Goal: Task Accomplishment & Management: Use online tool/utility

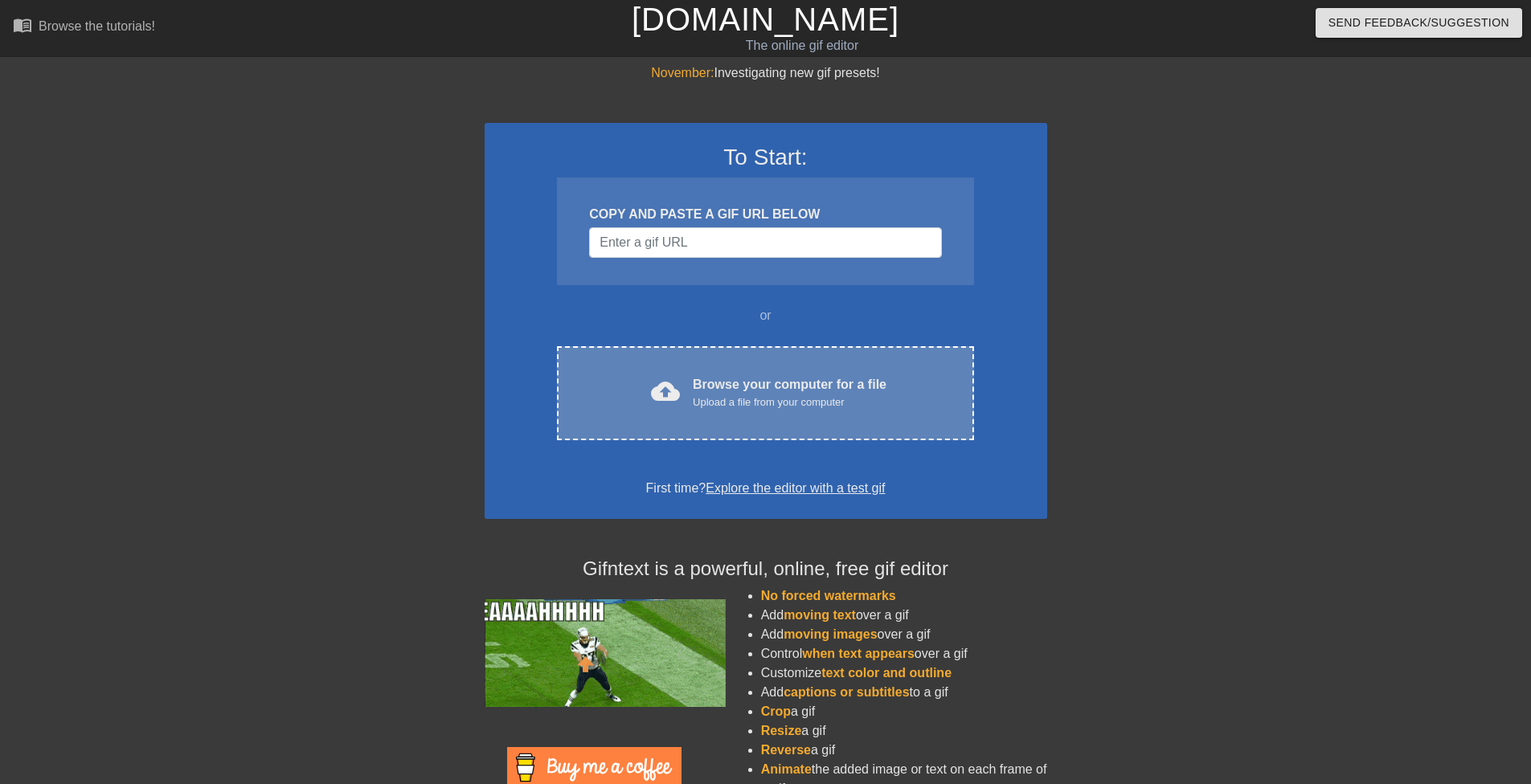
click at [722, 392] on div "Browse your computer for a file Upload a file from your computer" at bounding box center [789, 393] width 194 height 36
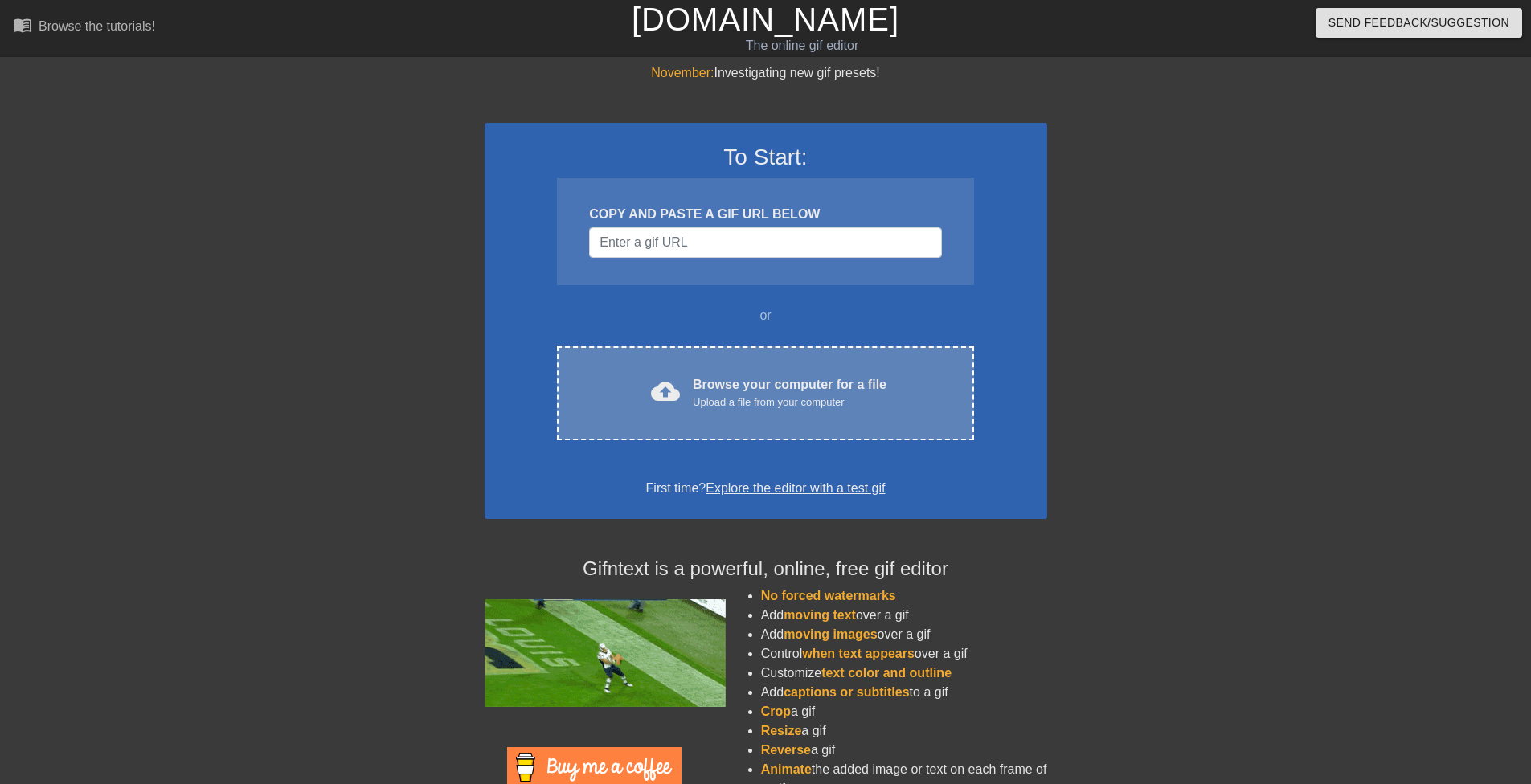
click at [678, 415] on div "cloud_upload Browse your computer for a file Upload a file from your computer C…" at bounding box center [766, 393] width 416 height 94
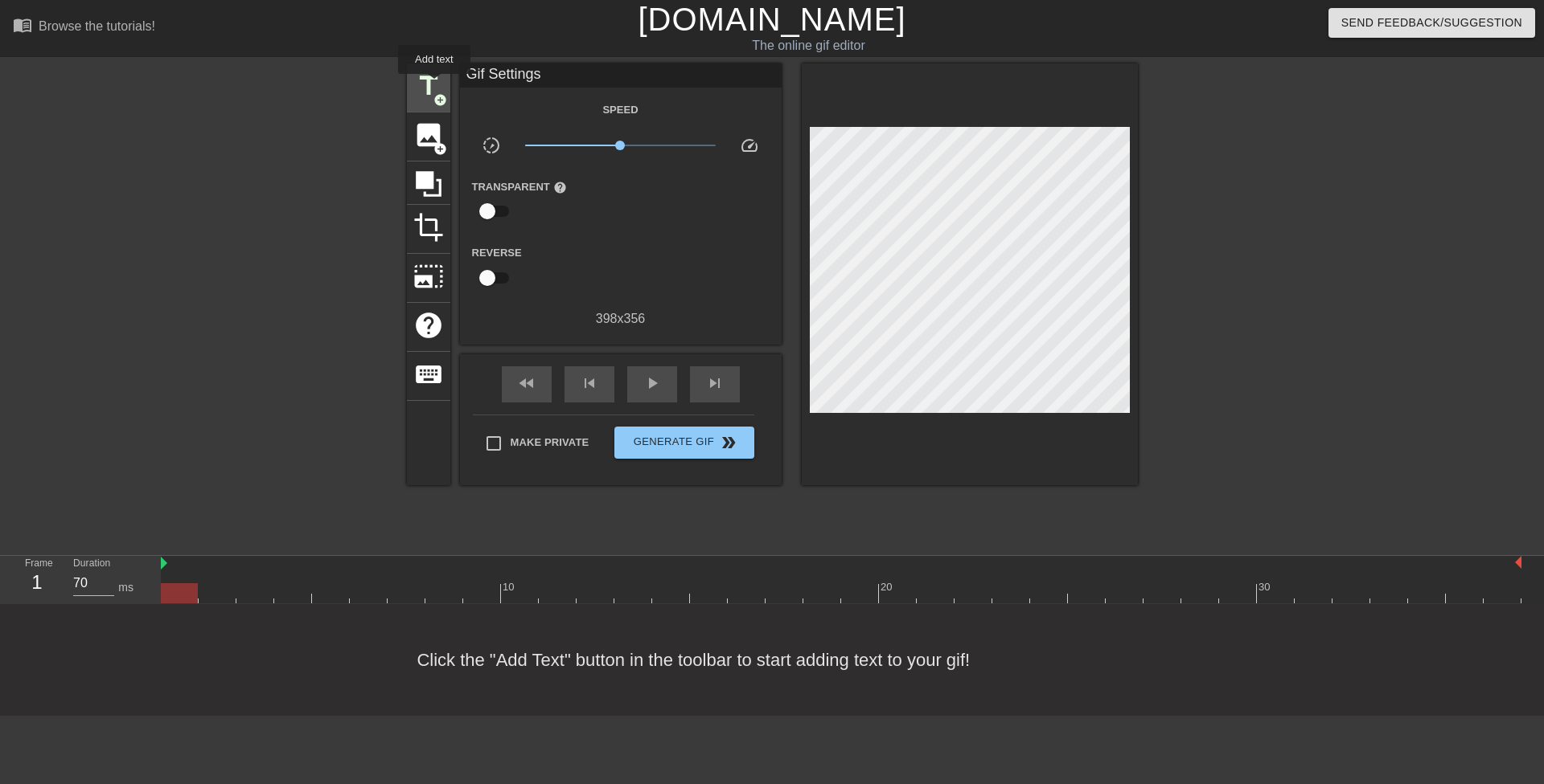
click at [434, 86] on span "title" at bounding box center [428, 86] width 31 height 31
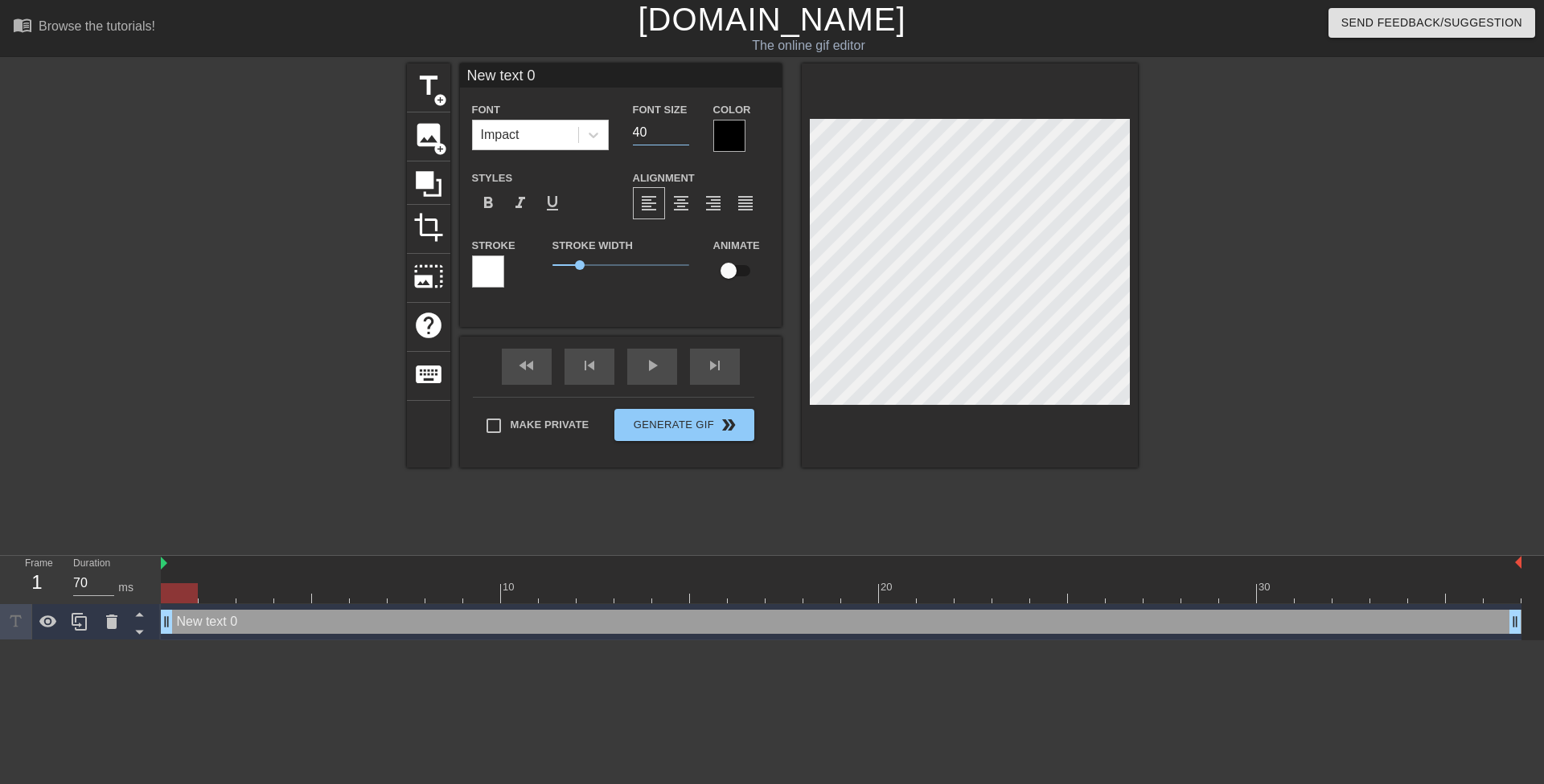
drag, startPoint x: 640, startPoint y: 129, endPoint x: 629, endPoint y: 128, distance: 11.0
click at [629, 128] on div "Font Size 40" at bounding box center [660, 125] width 81 height 52
type input "20"
drag, startPoint x: 579, startPoint y: 260, endPoint x: 521, endPoint y: 254, distance: 58.3
click at [521, 254] on div "Stroke Stroke Width 1 Animate" at bounding box center [620, 269] width 322 height 67
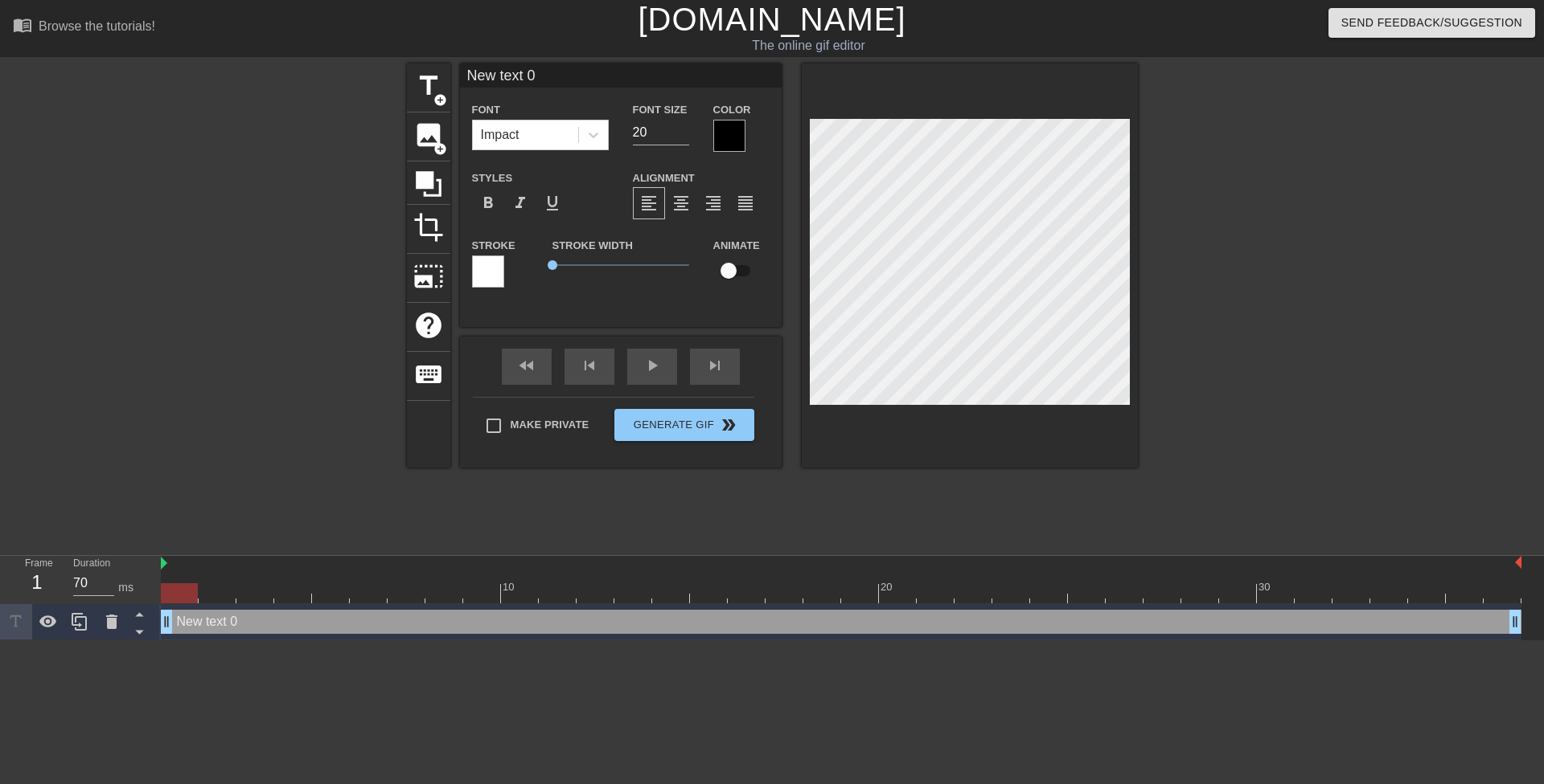
click at [736, 137] on div at bounding box center [729, 135] width 32 height 32
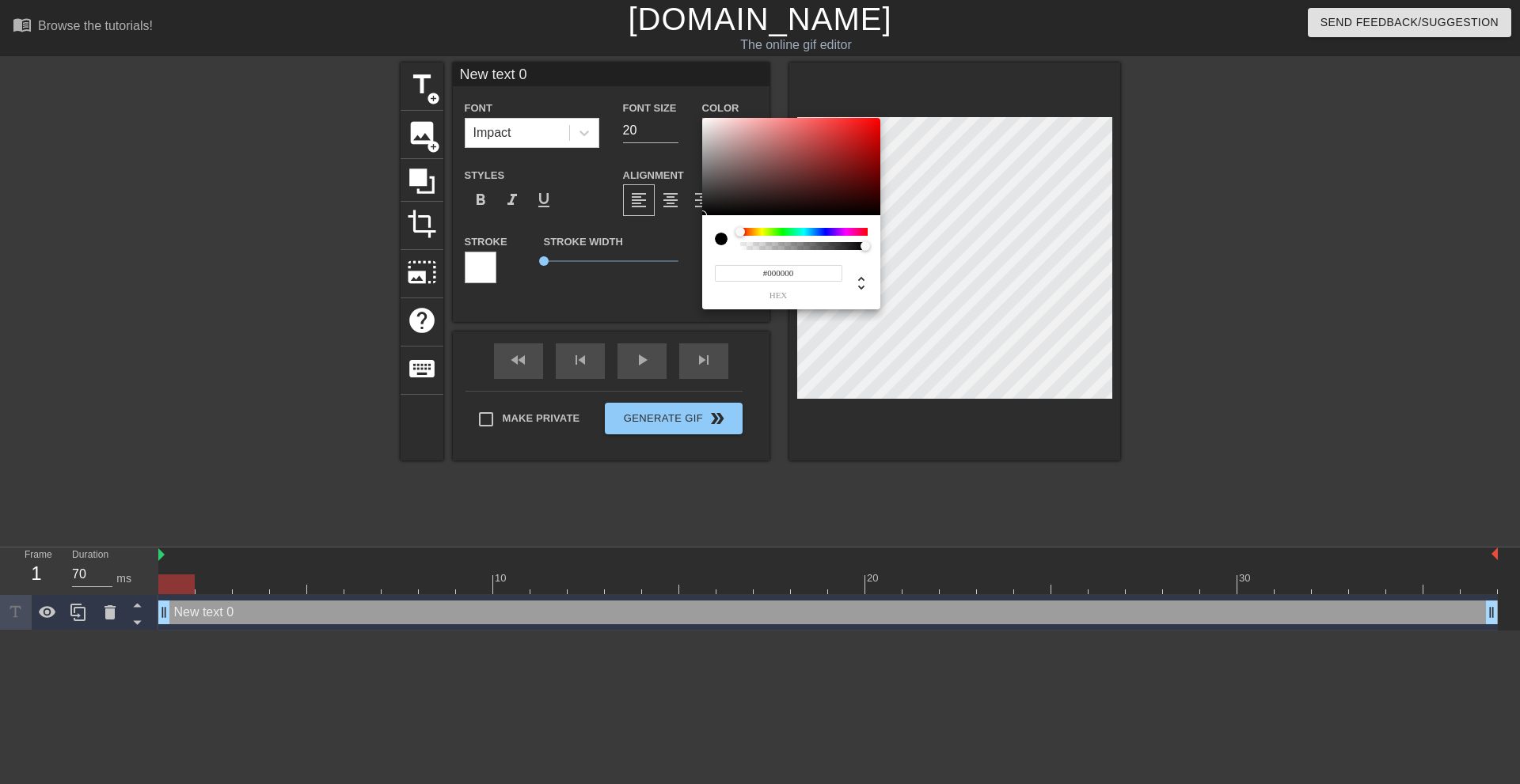
click at [759, 236] on div at bounding box center [804, 239] width 127 height 23
click at [763, 232] on div at bounding box center [804, 232] width 127 height 8
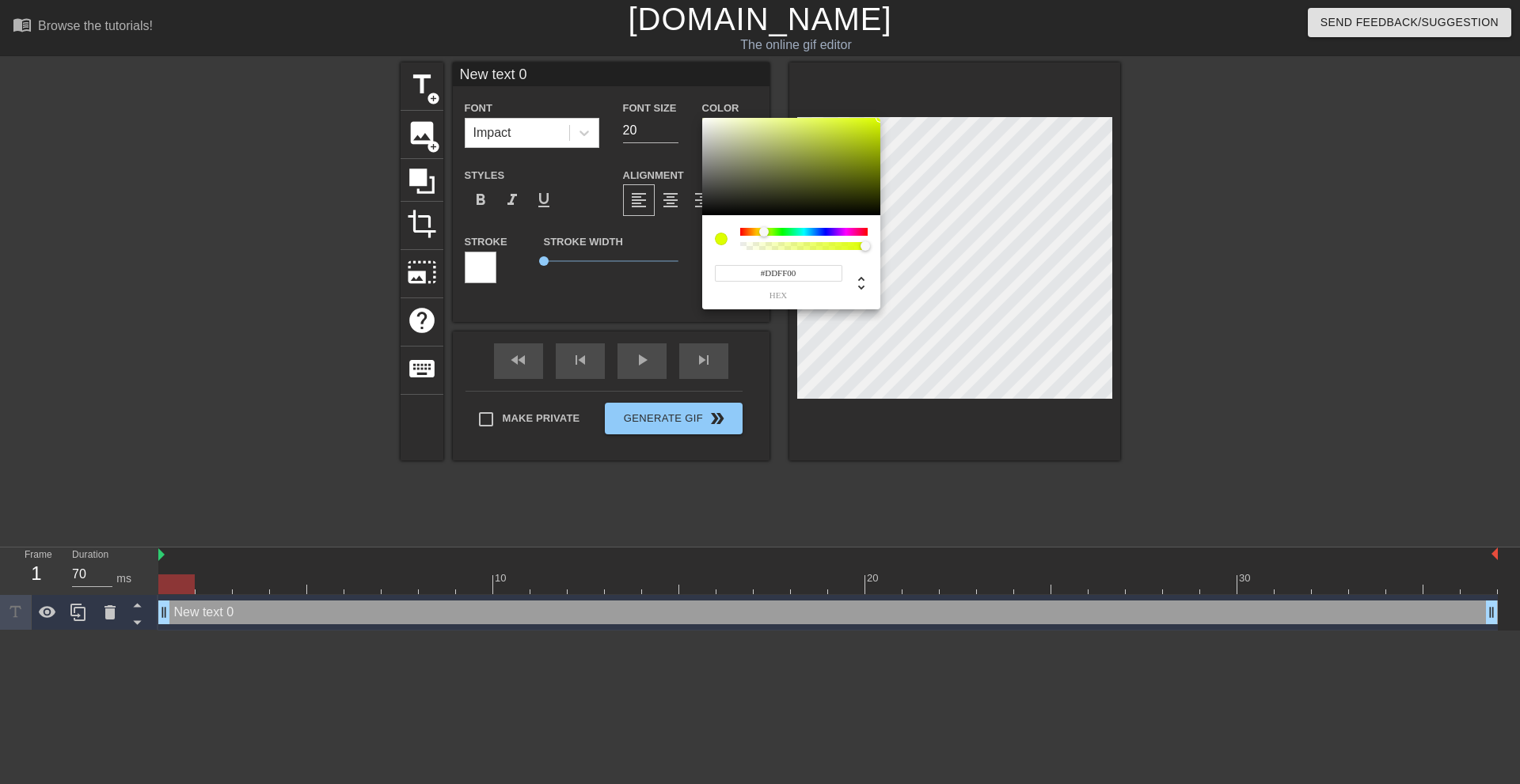
drag, startPoint x: 858, startPoint y: 142, endPoint x: 911, endPoint y: 87, distance: 76.4
click at [911, 87] on div "#DDFF00 hex" at bounding box center [760, 392] width 1520 height 784
type input "#F9FF00"
click at [761, 228] on div at bounding box center [761, 232] width 10 height 10
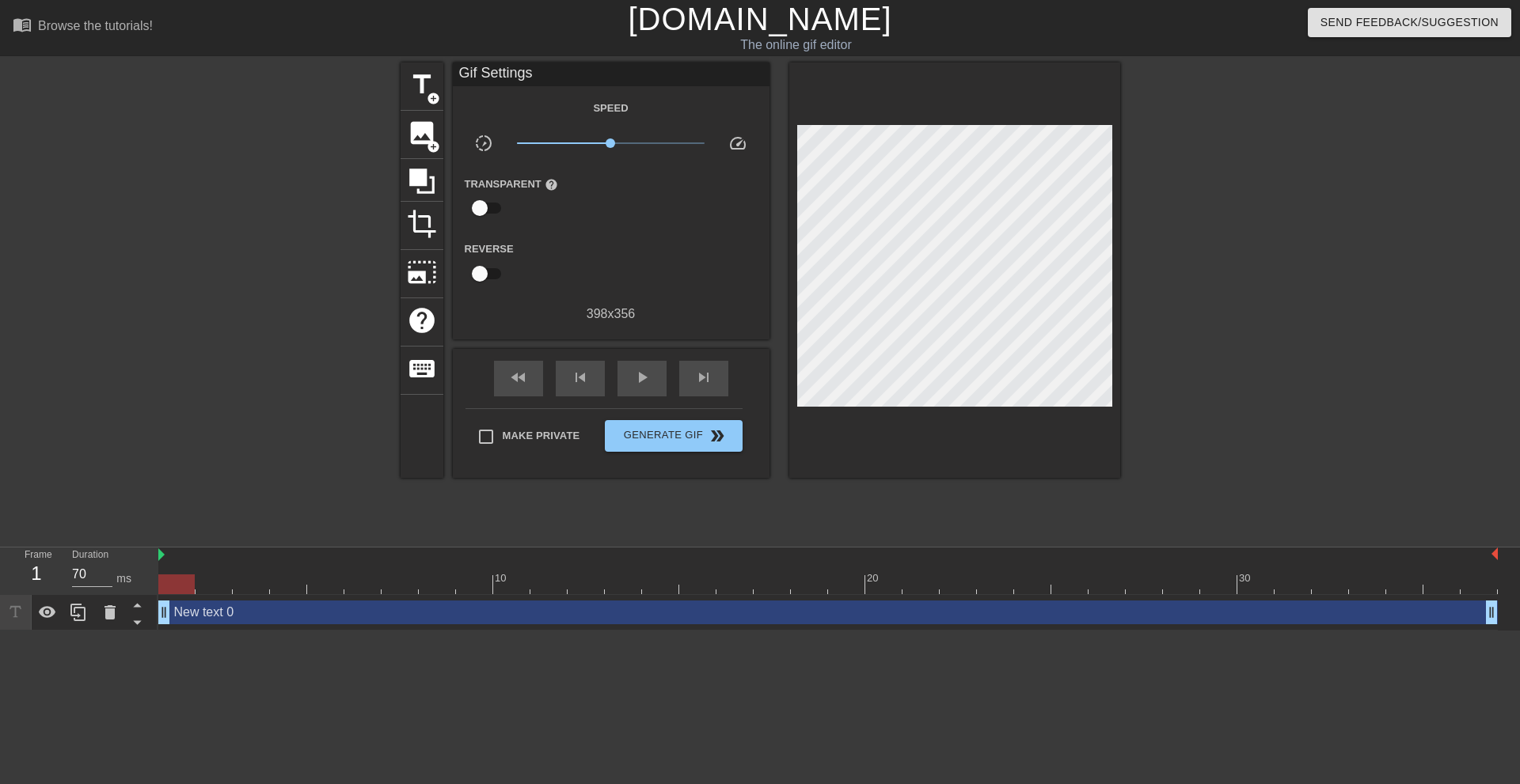
drag, startPoint x: 693, startPoint y: 281, endPoint x: 685, endPoint y: 284, distance: 8.5
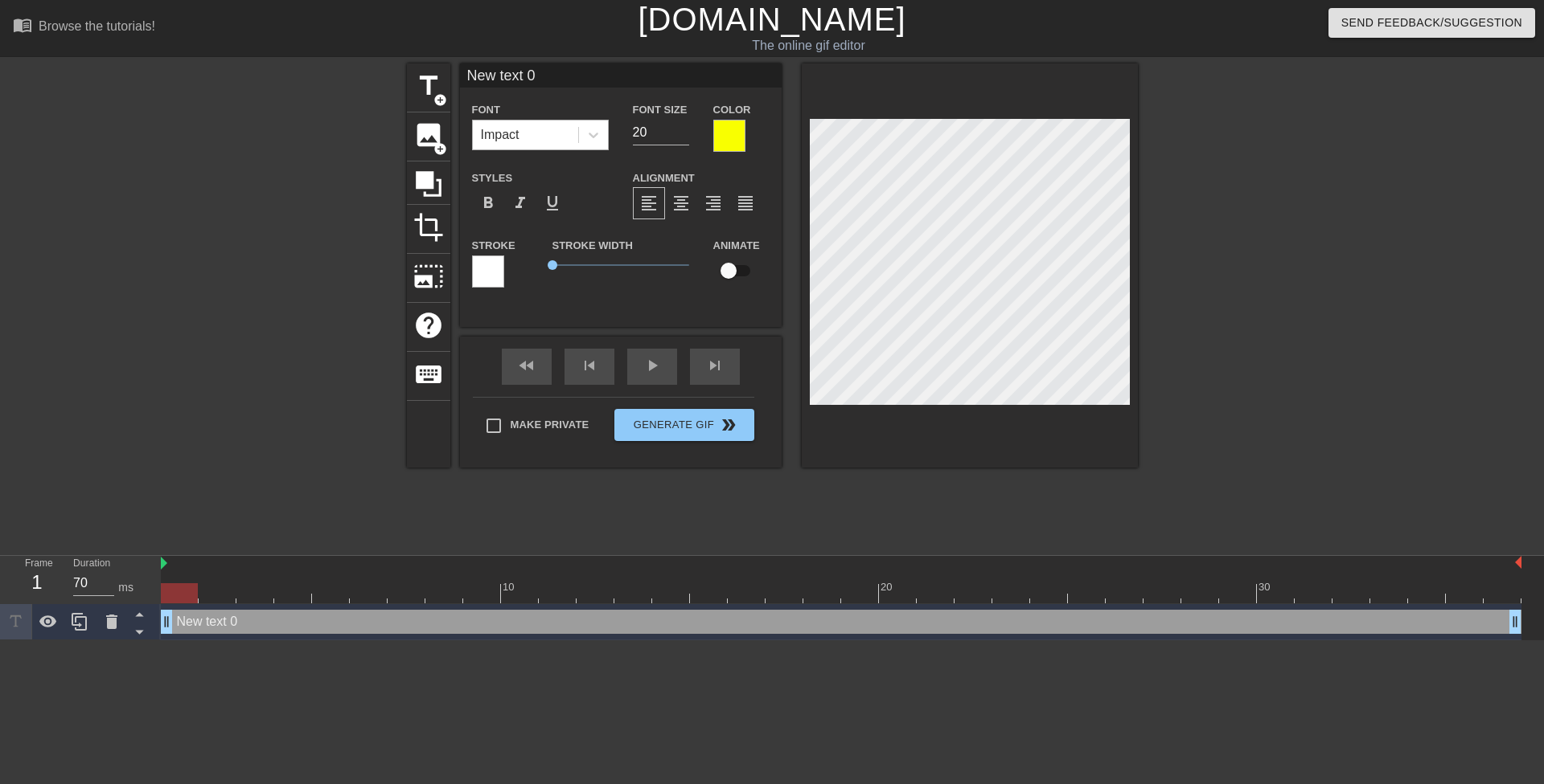
click at [608, 135] on div "Impact" at bounding box center [540, 134] width 136 height 31
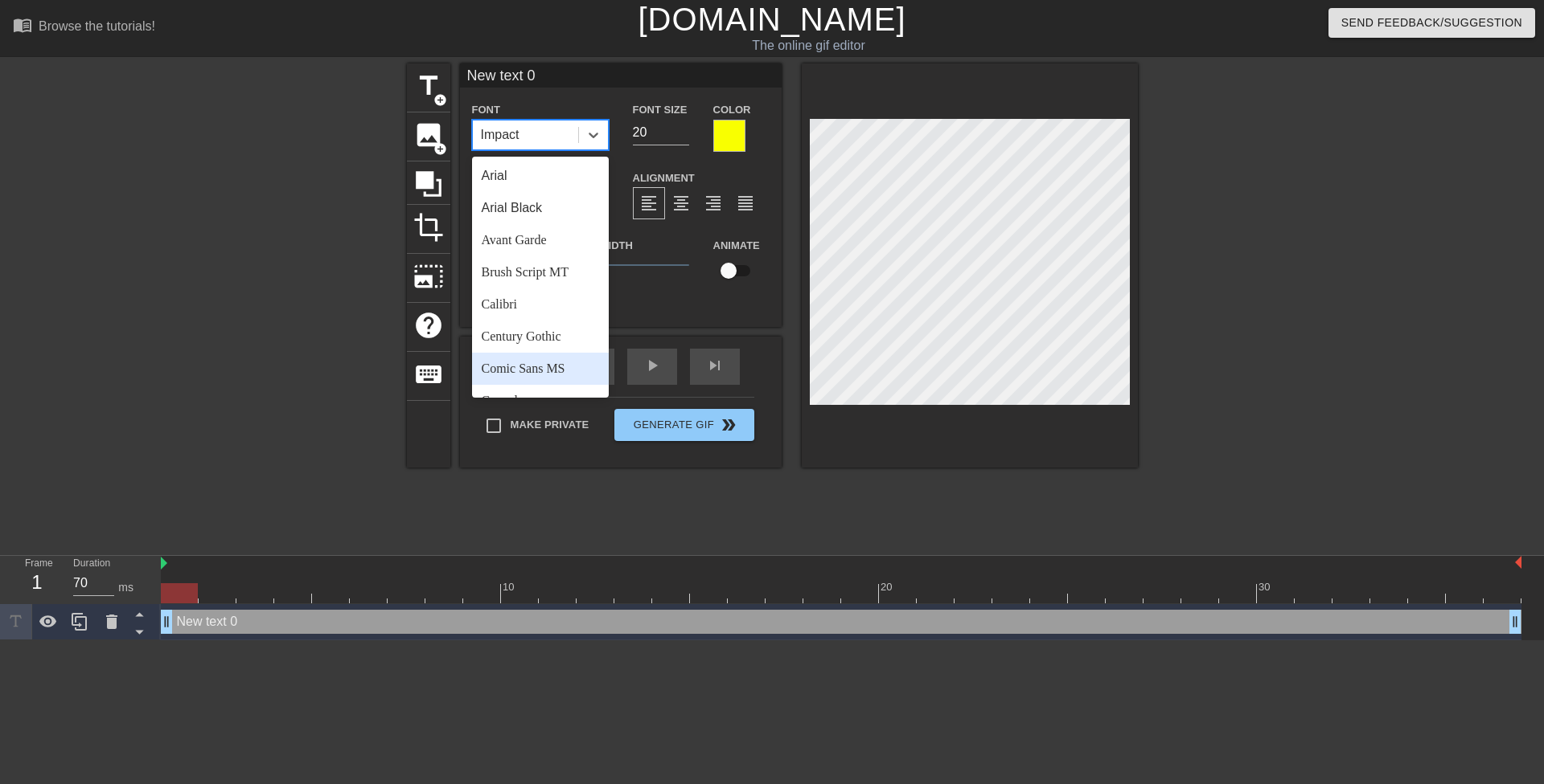
click at [540, 368] on div "Comic Sans MS" at bounding box center [540, 369] width 136 height 32
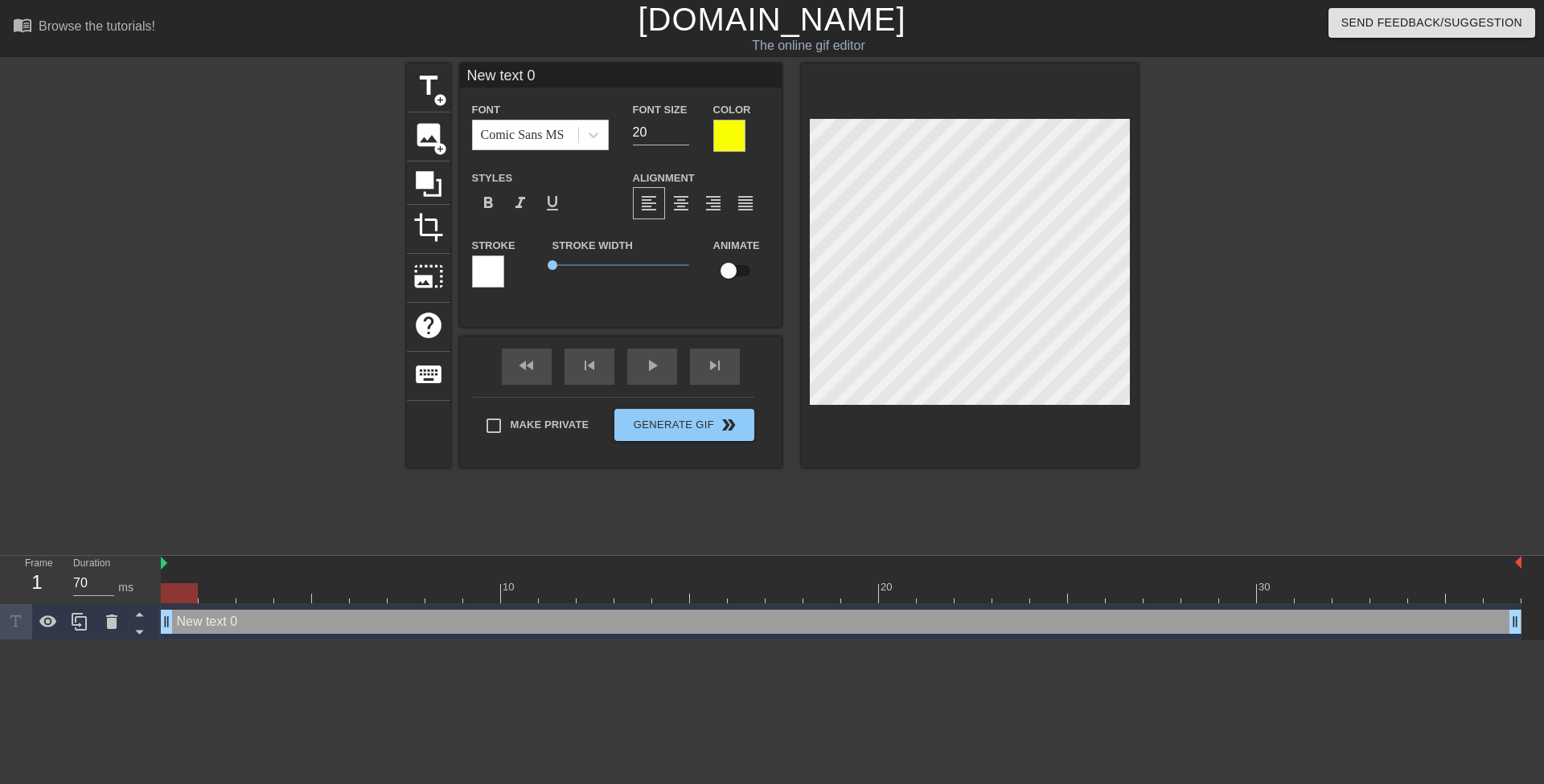
scroll to position [2, 2]
paste textarea "Any respect that the teen had left for his teacher was now blasted all over her…"
type input "Any respect that the teen had left for his teacher was now blasted all over her…"
type textarea "Any respect that the teen had left for his teacher was now blasted all over her…"
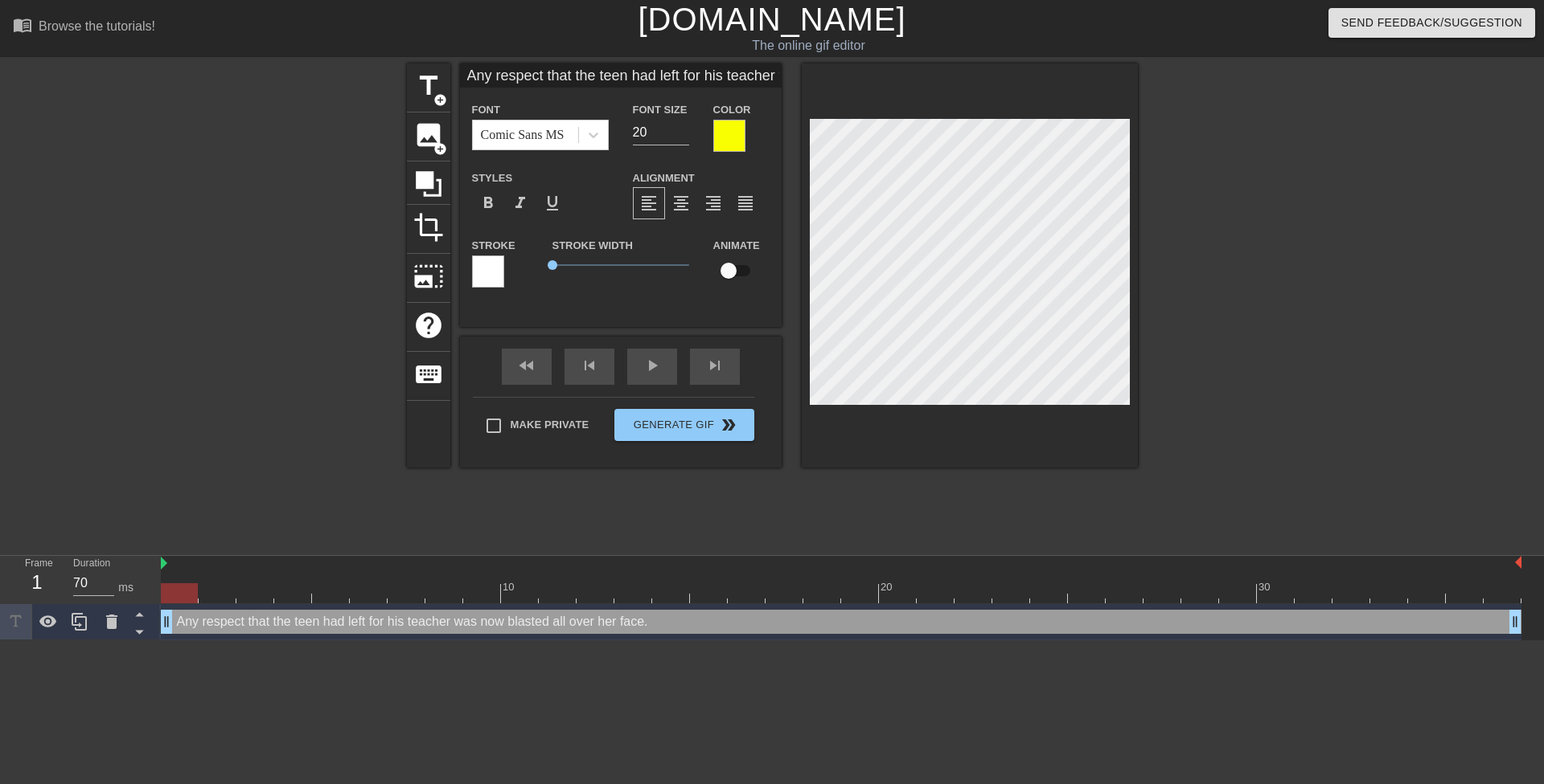
type input "Any respect thatthe teen had left for his teacher was now blasted all over her …"
type textarea "Any respect thatthe teen had left for his teacher was now blasted all over her …"
type input "Any respect thatthe teen had left for his teacher was now blasted all over her …"
type textarea "Any respect that the teen had left for his teacher was now blasted all over her…"
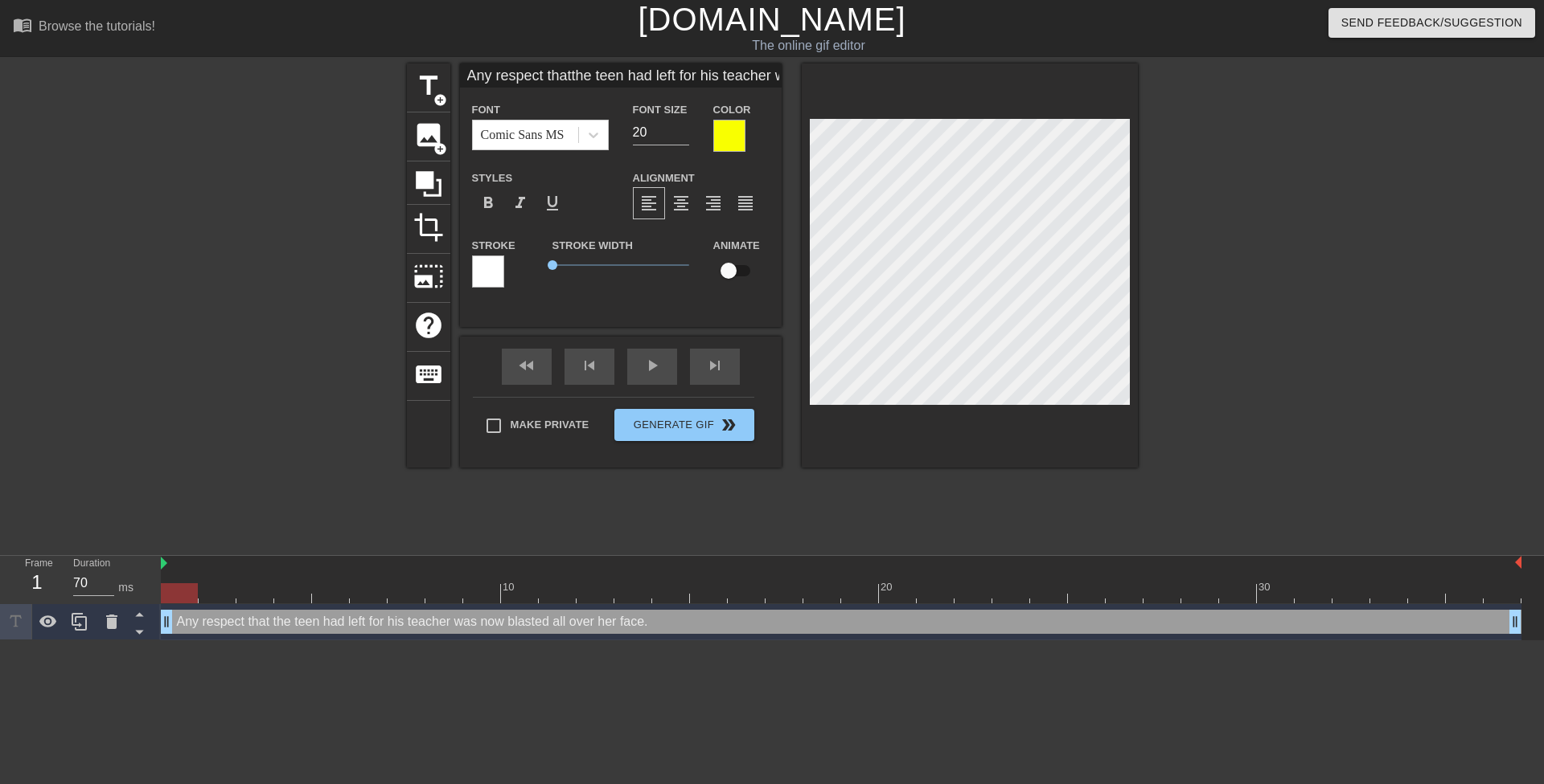
type input "Any respect thatthe teen had leftfor his teacher was now blasted all over her f…"
type textarea "Any respect that the teen had leftfor his teacher was now blasted all over her …"
type input "Any respect thatthe teen had leftfor his teacher was now blasted all over her f…"
type textarea "Any respect that the teen had left for his teacher was now blasted all over her…"
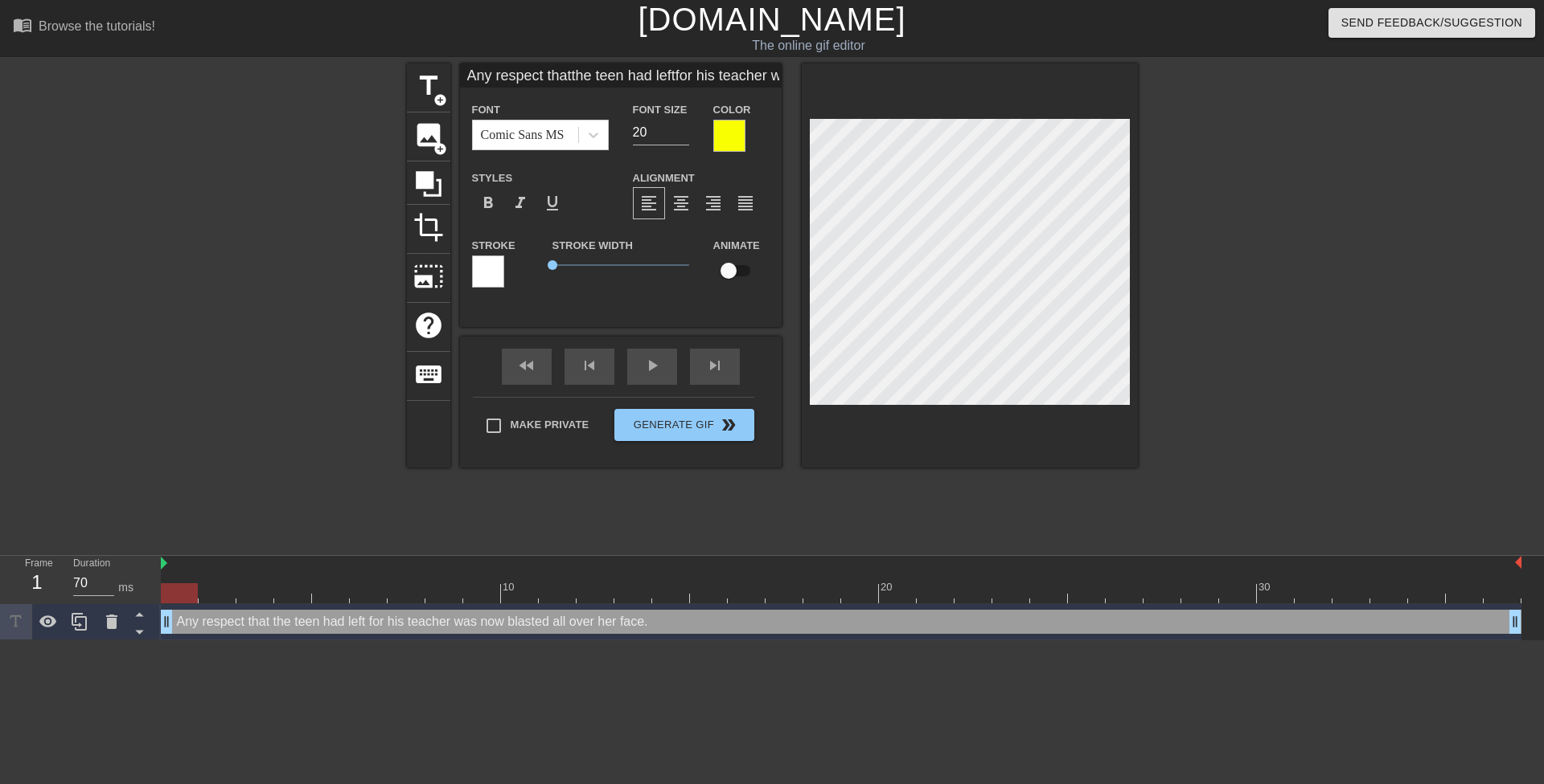
type input "Any respect thatthe teen had leftfor his teacherwas now blasted all over her fa…"
type textarea "Any respect that the teen had left for his teacherwas now blasted all over her …"
type input "Any respect thatthe teen had leftfor his teacherwas now blasted all over her fa…"
type textarea "Any respect that the teen had left for his teacher was now blasted all over her…"
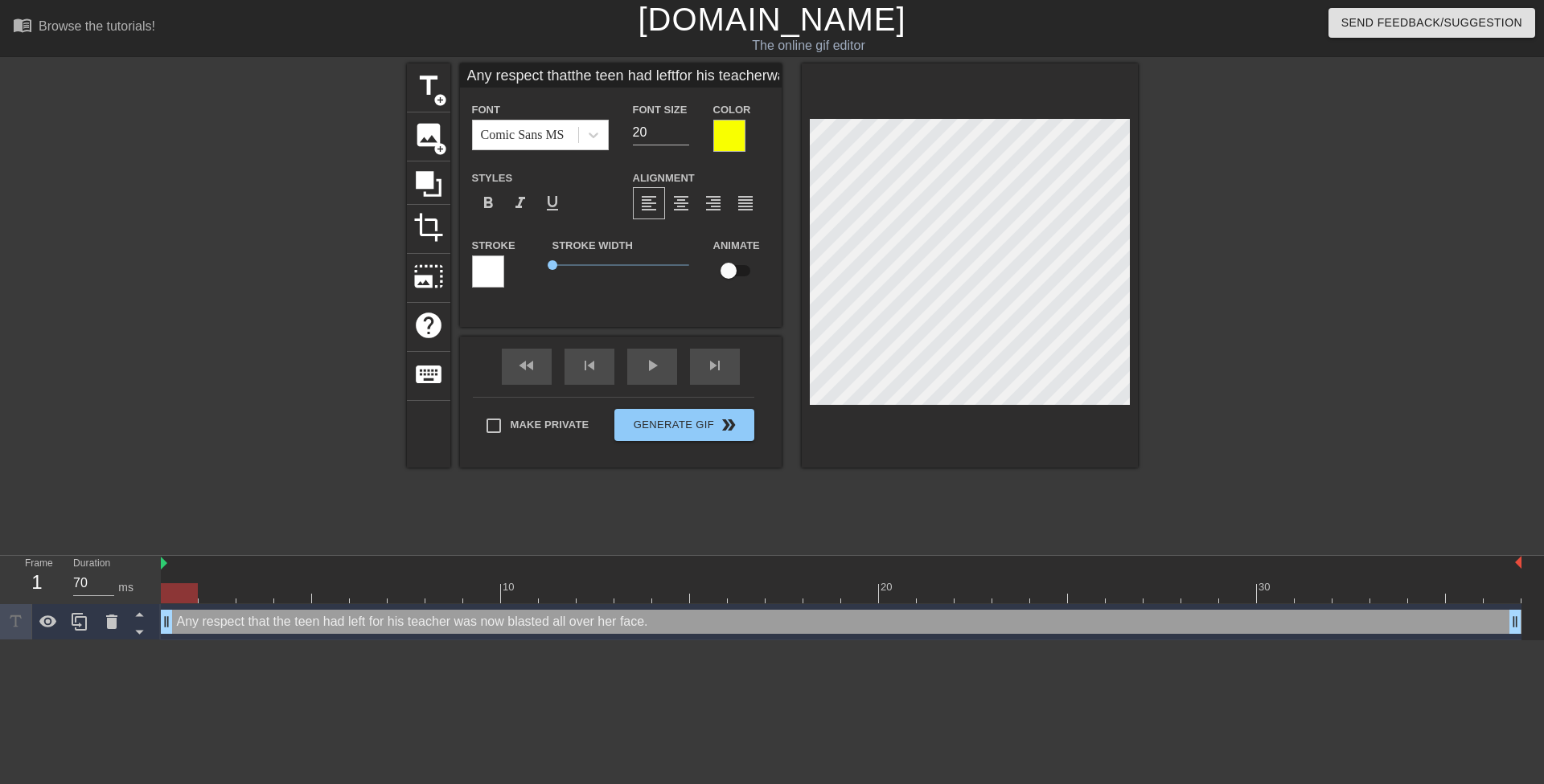
type input "Any respect thatthe teen had leftfor his teacherwas now blastedall over her fac…"
type textarea "Any respect that the teen had left for his teacher was now blastedall over her …"
type input "Any respect thatthe teen had leftfor his teacherwas now blastedall over her fac…"
type textarea "Any respect that the teen had left for his teacher was now blasted all over her…"
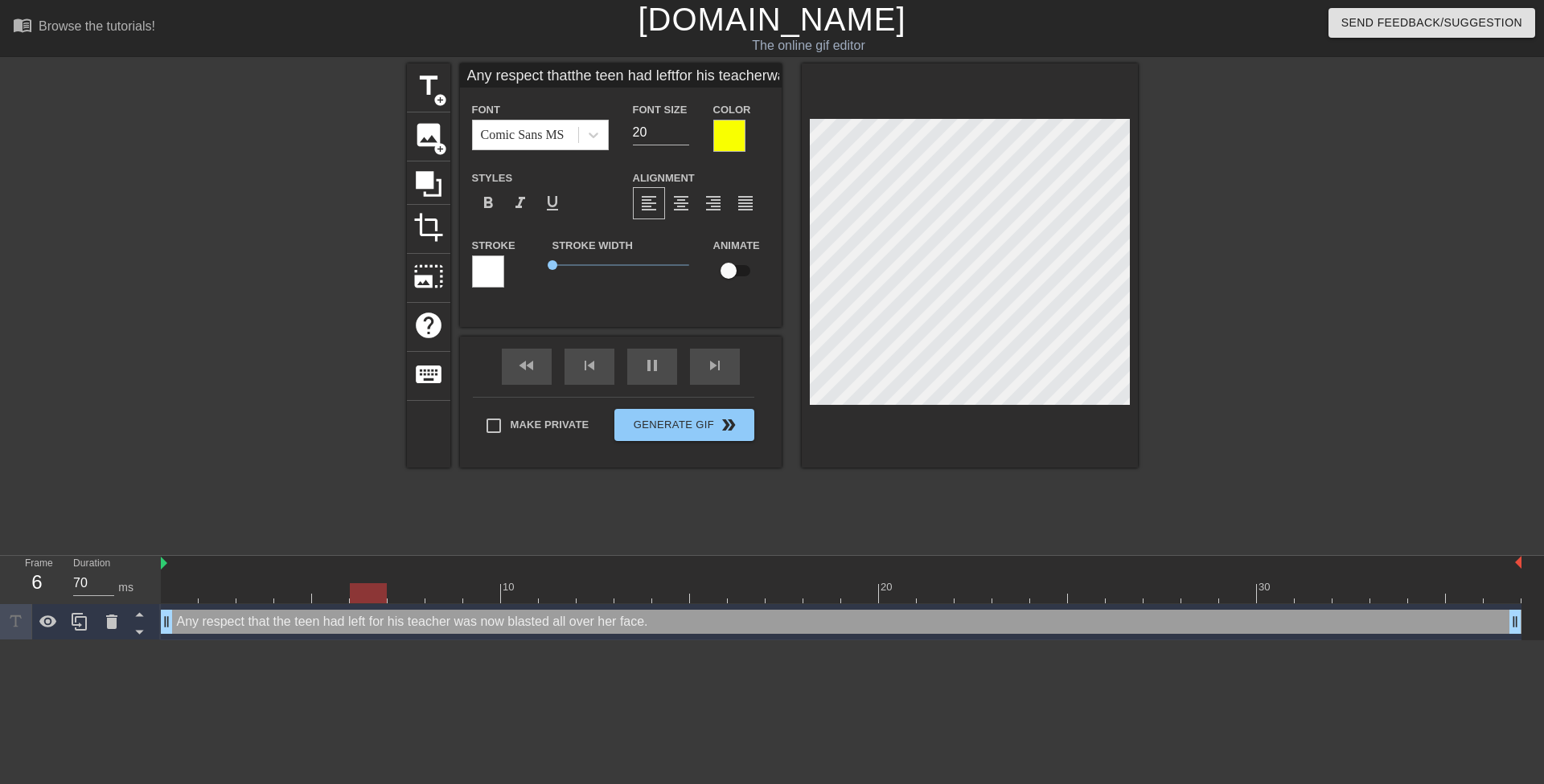
click at [1252, 294] on div at bounding box center [1277, 304] width 241 height 483
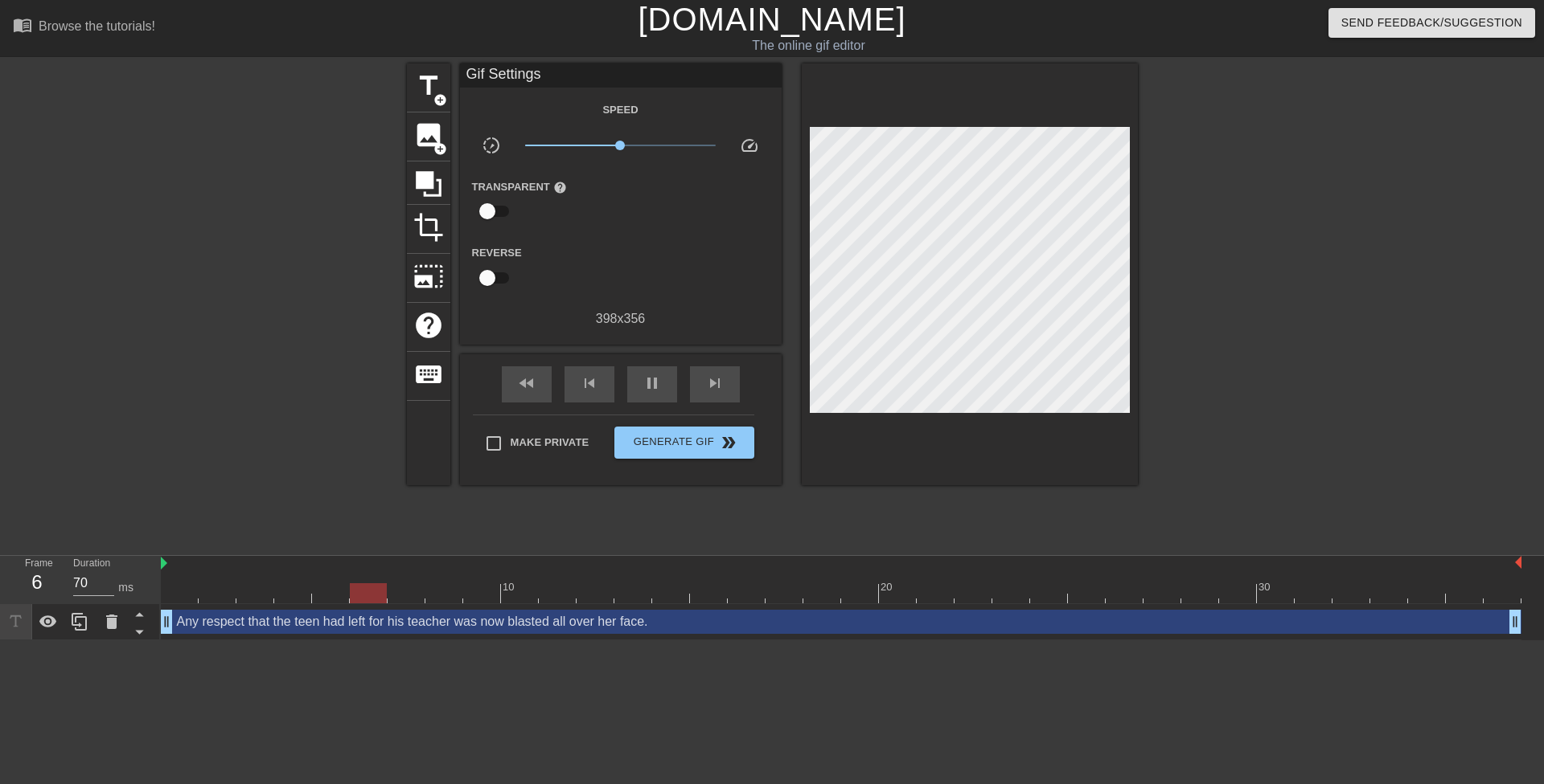
click at [1364, 441] on div at bounding box center [1277, 304] width 241 height 483
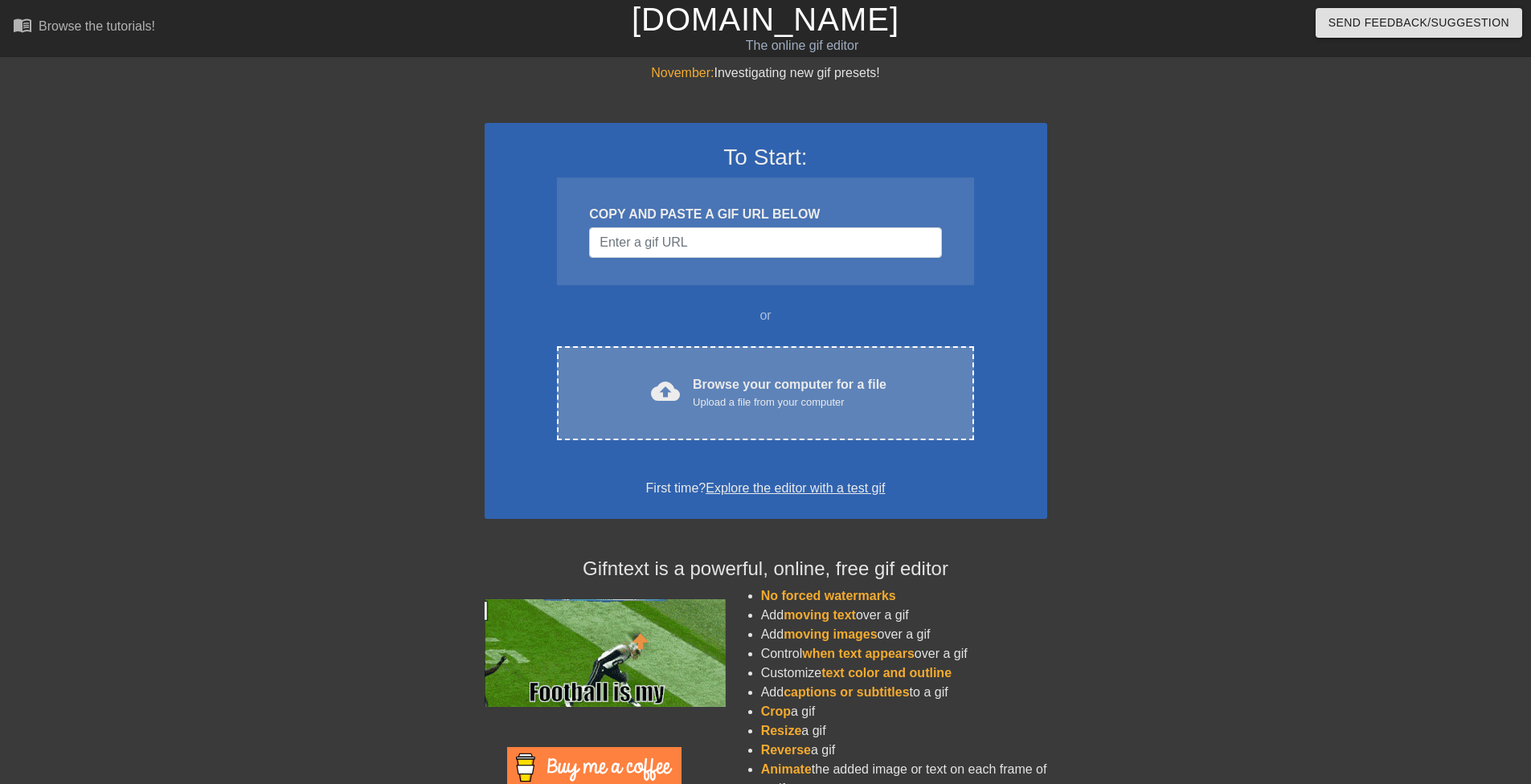
click at [651, 365] on div "cloud_upload Browse your computer for a file Upload a file from your computer C…" at bounding box center [766, 393] width 416 height 94
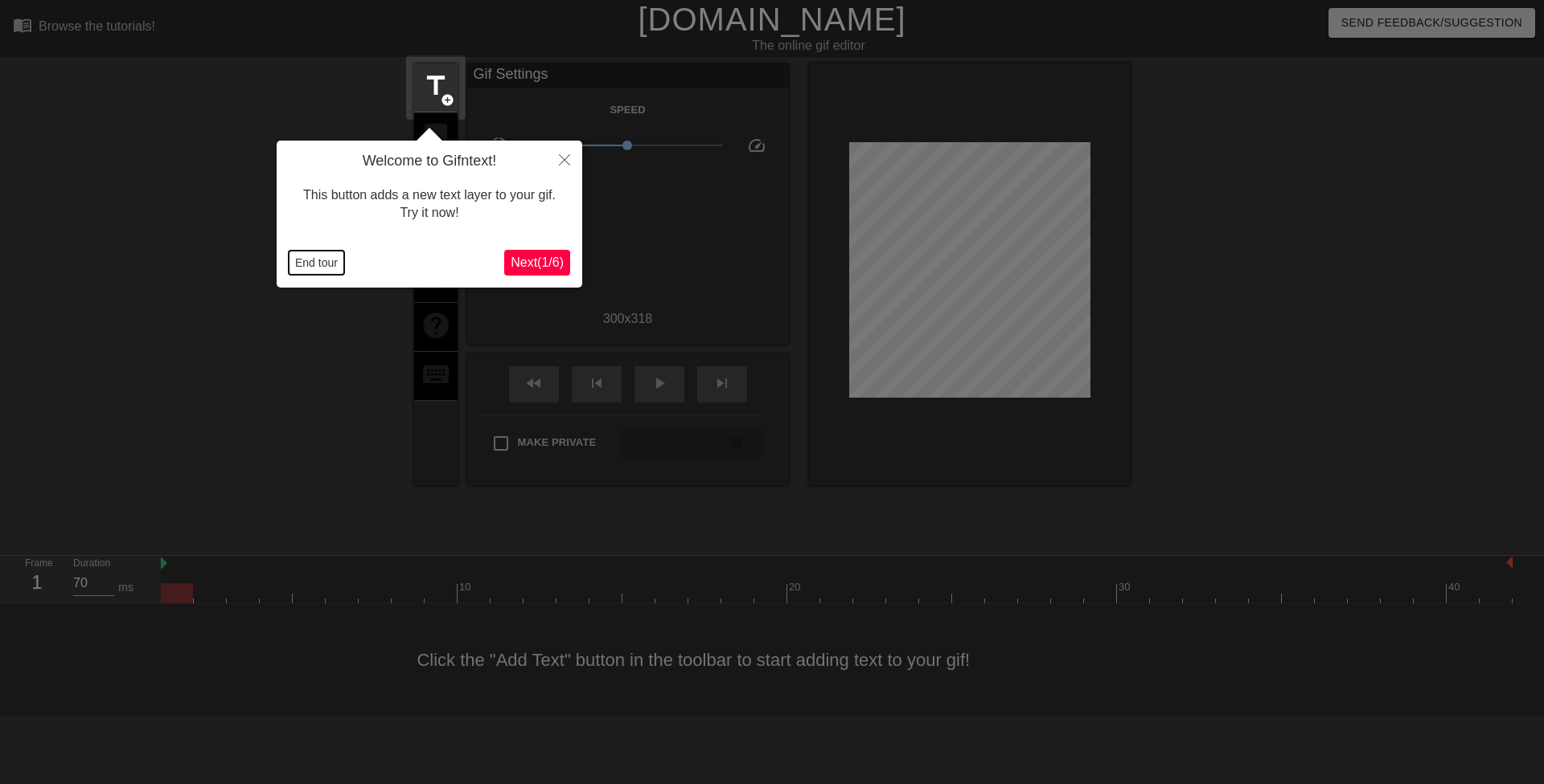
click at [316, 257] on button "End tour" at bounding box center [317, 263] width 56 height 24
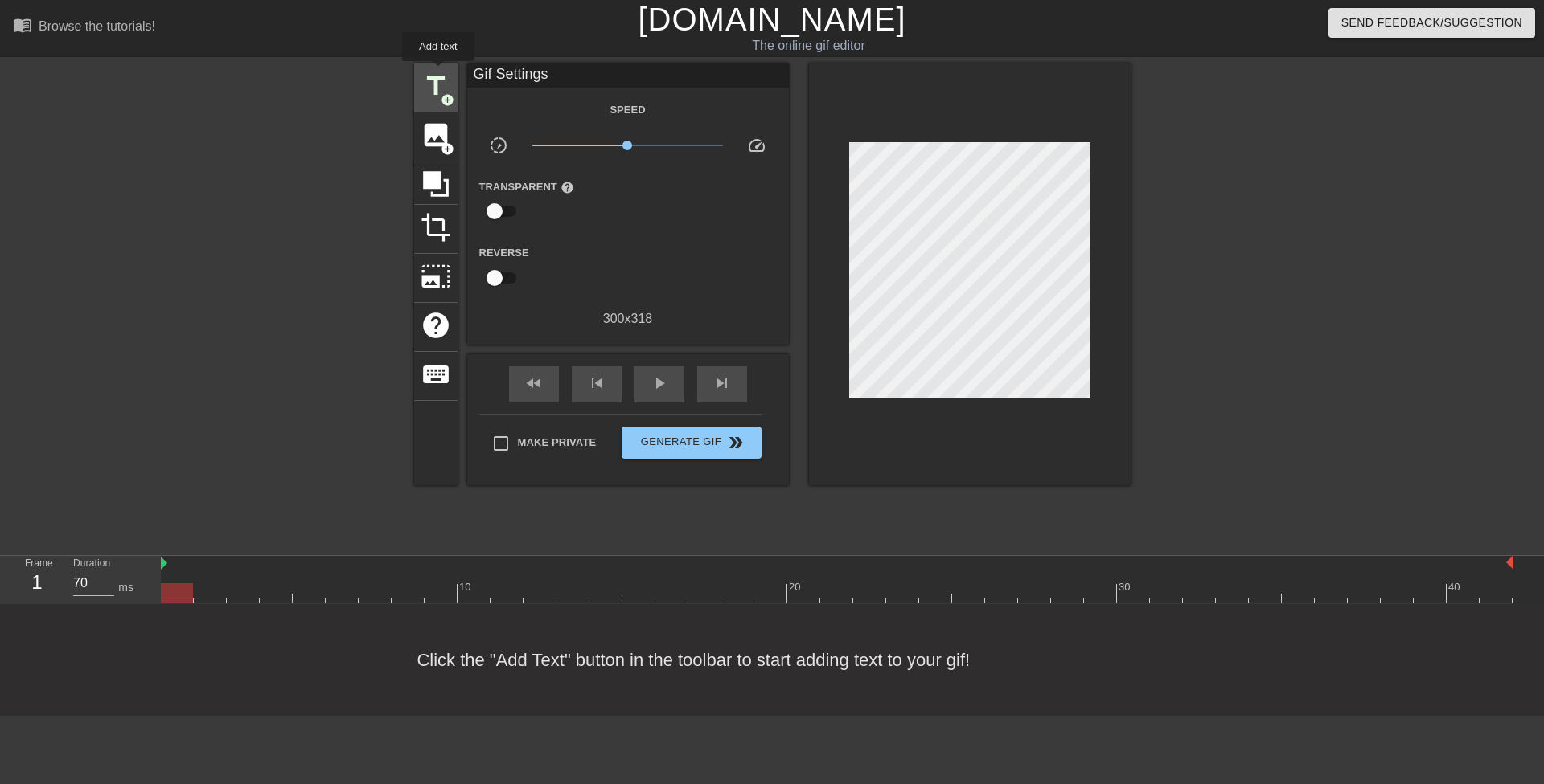
click at [438, 73] on span "title" at bounding box center [435, 86] width 31 height 31
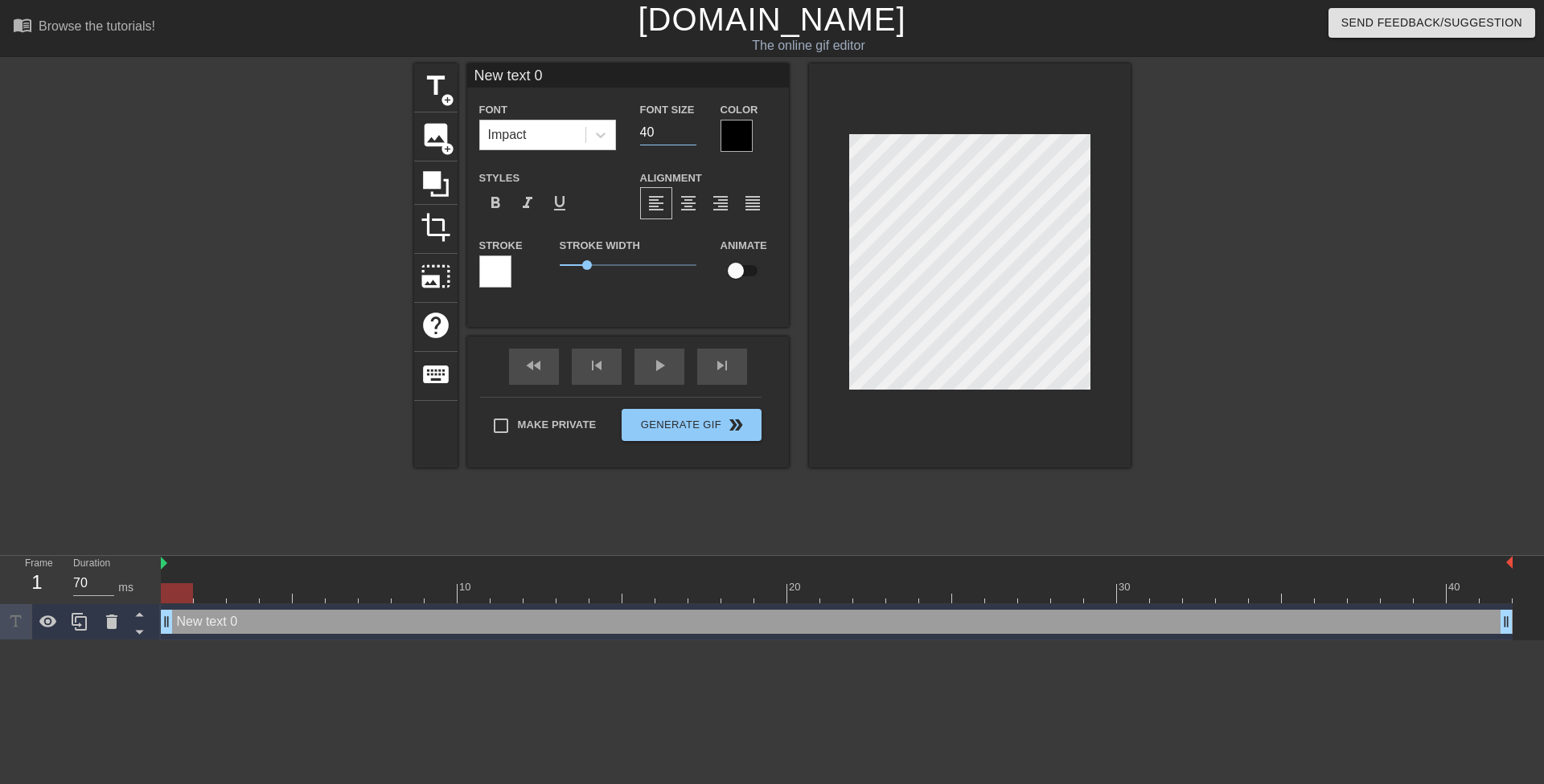
click at [651, 139] on input "40" at bounding box center [668, 132] width 57 height 26
drag, startPoint x: 645, startPoint y: 130, endPoint x: 619, endPoint y: 122, distance: 27.2
click at [621, 126] on div "Font Impact Font Size 40 Color" at bounding box center [627, 125] width 322 height 52
type input "20"
click at [611, 127] on div at bounding box center [600, 134] width 29 height 29
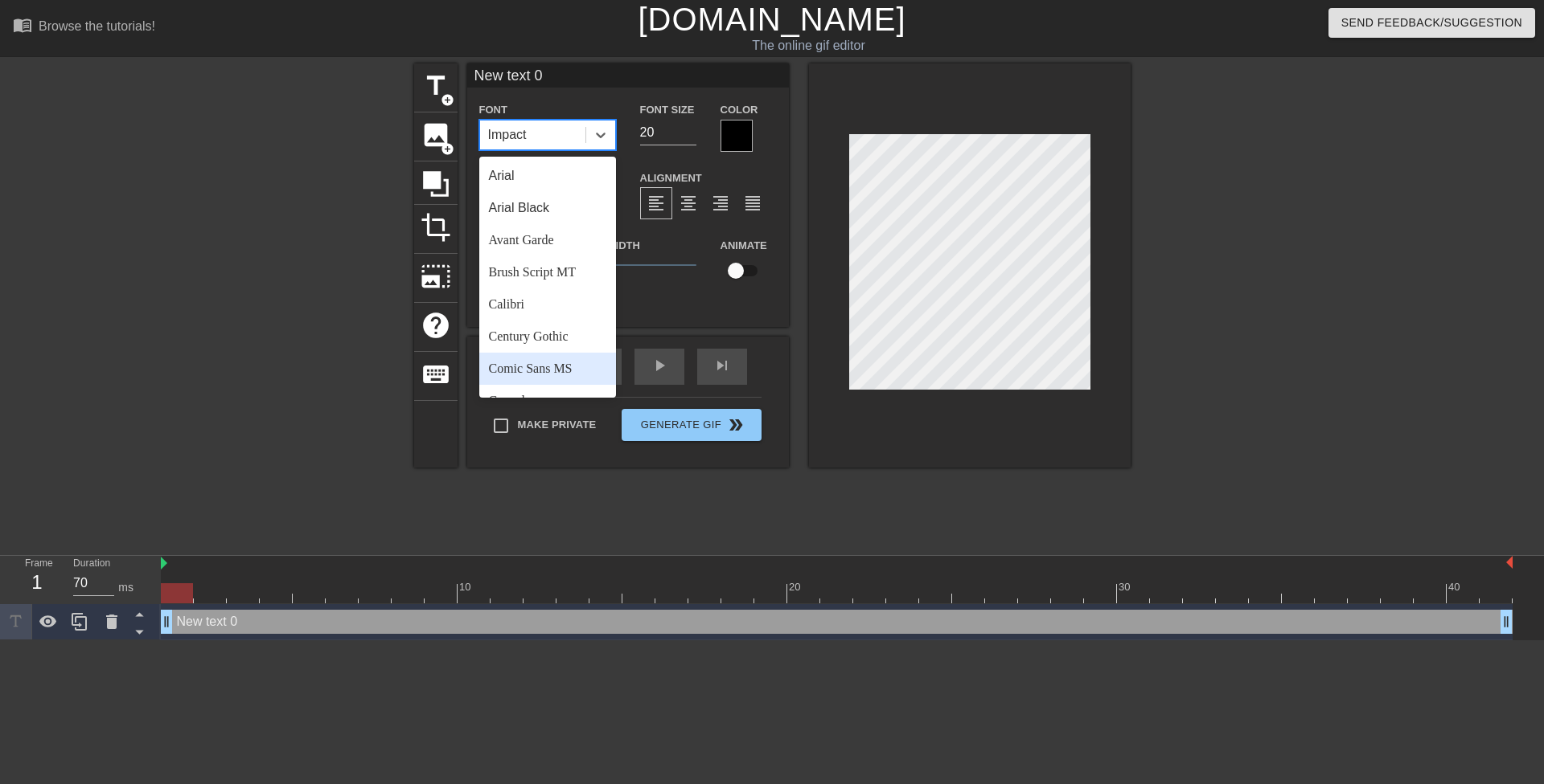
drag, startPoint x: 574, startPoint y: 367, endPoint x: 596, endPoint y: 342, distance: 33.3
click at [573, 367] on div "Comic Sans MS" at bounding box center [547, 369] width 136 height 32
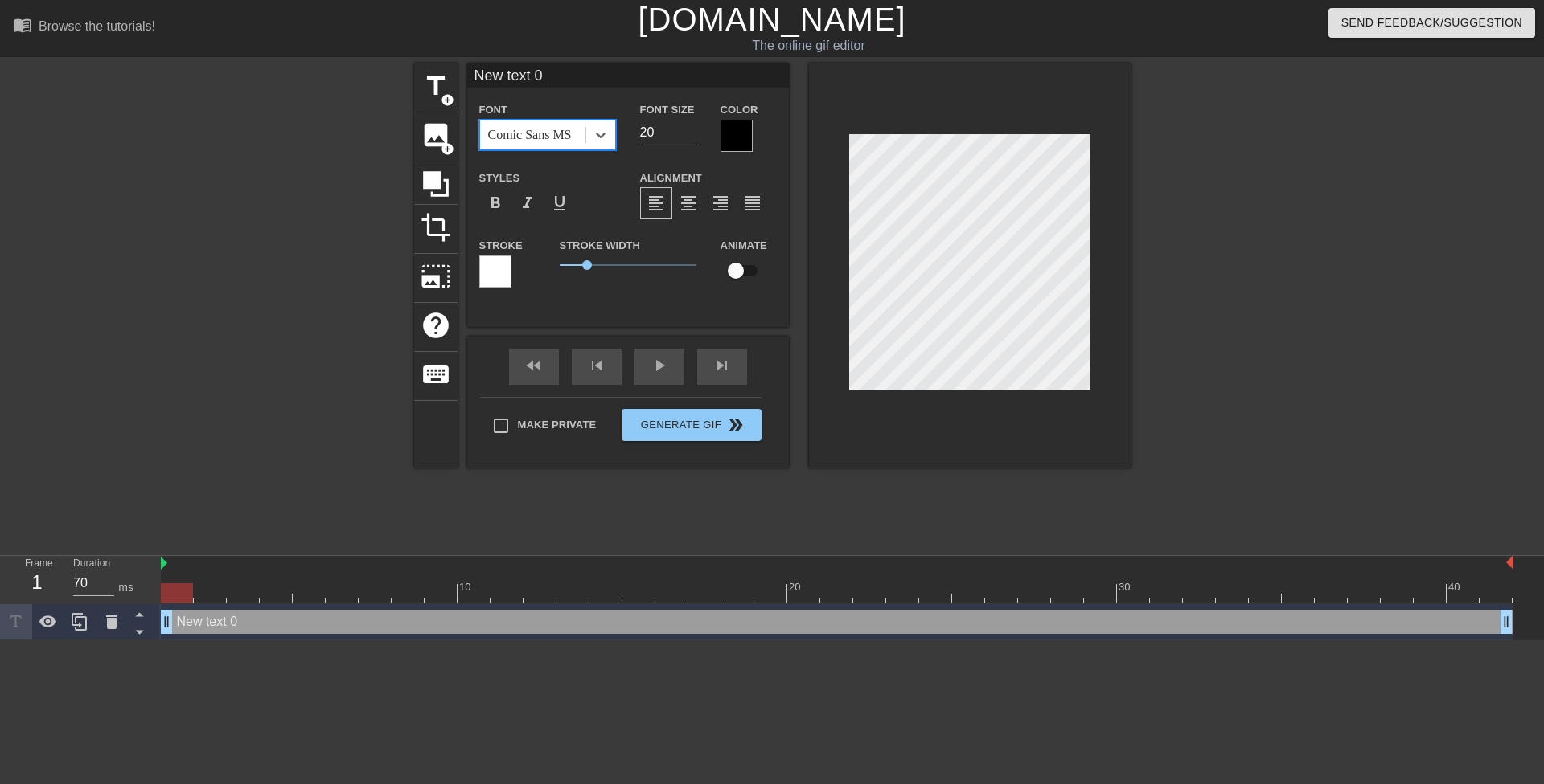
click at [724, 142] on div at bounding box center [737, 135] width 32 height 32
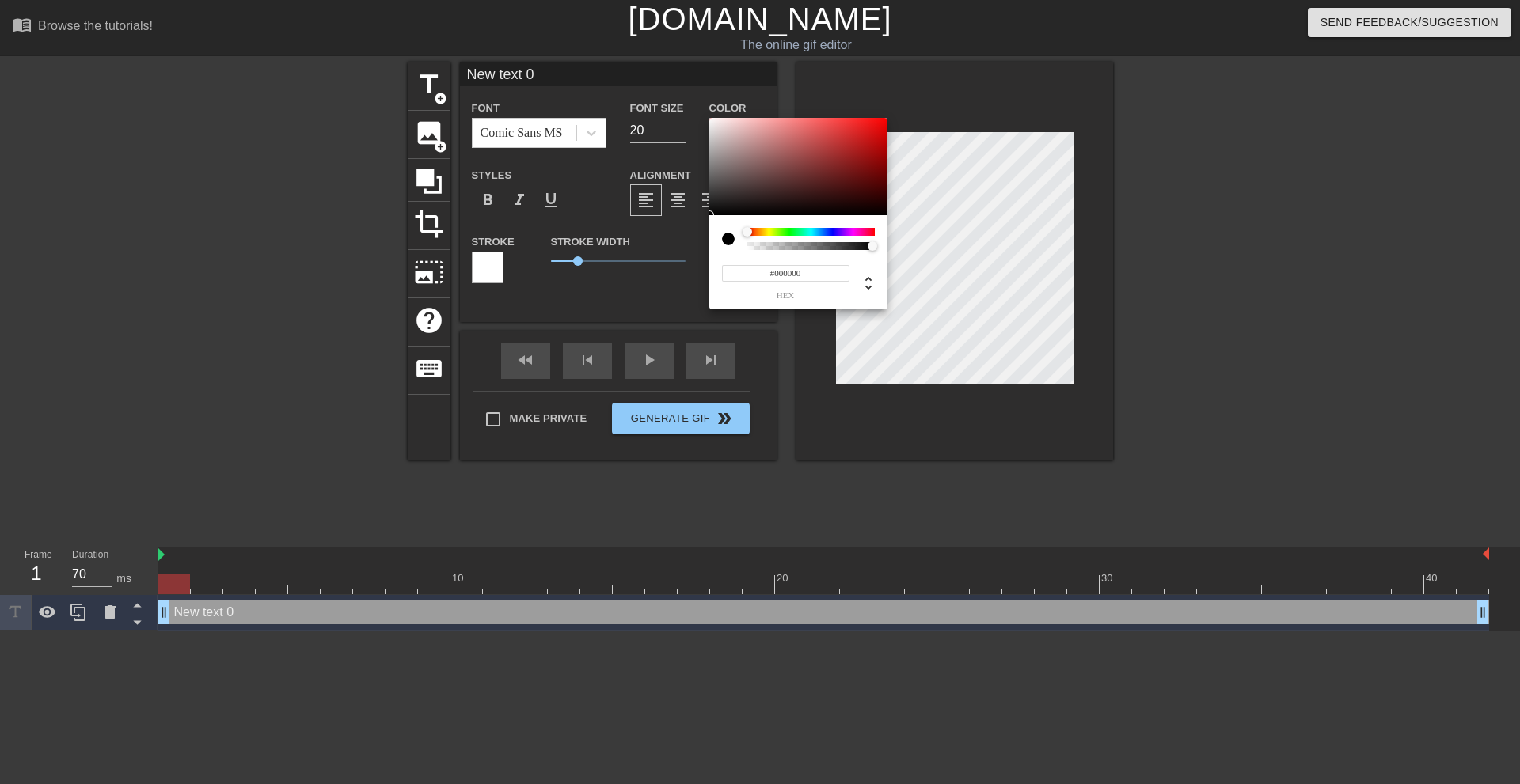
click at [768, 236] on div at bounding box center [810, 239] width 127 height 23
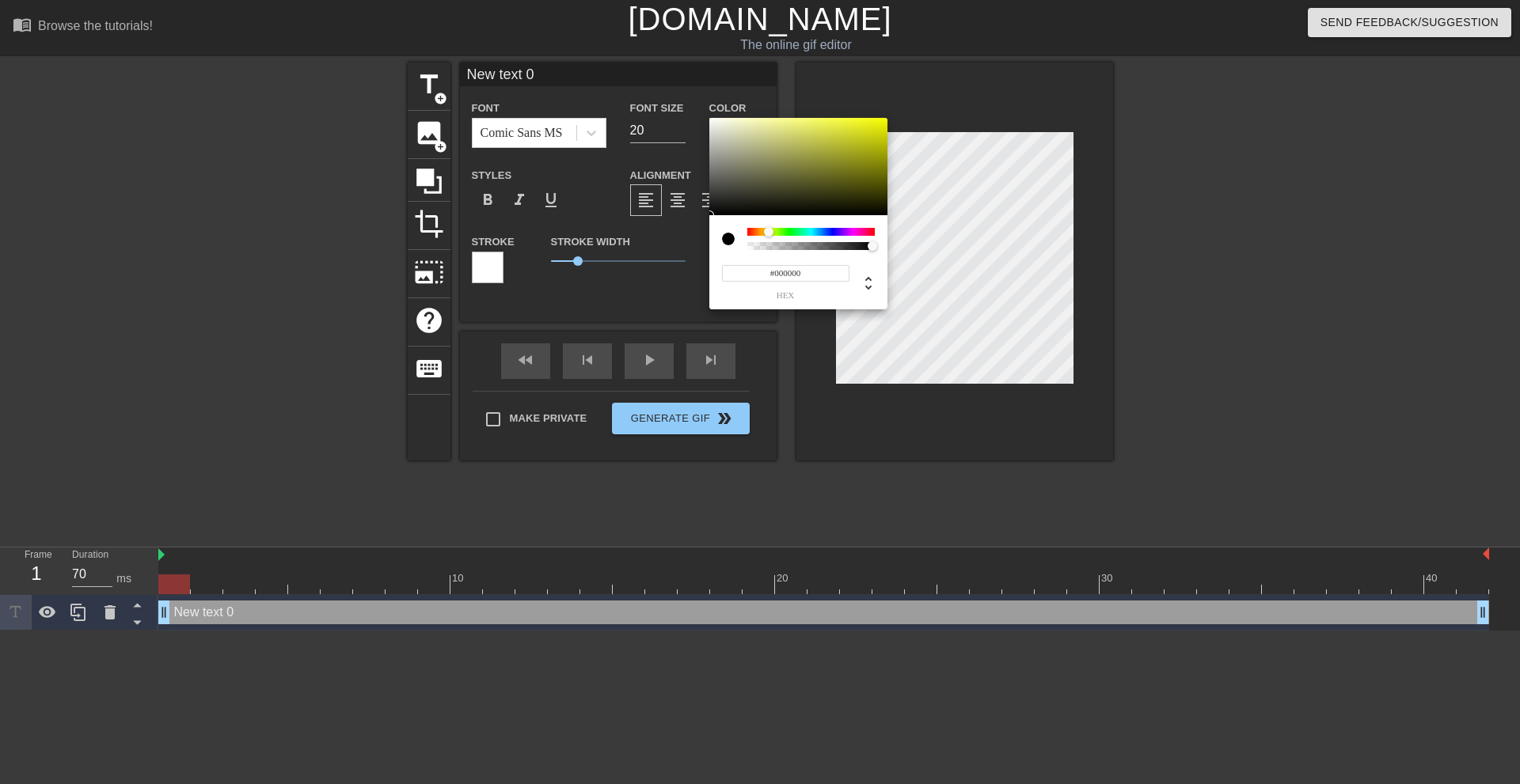
click at [769, 233] on div at bounding box center [810, 232] width 127 height 8
drag, startPoint x: 881, startPoint y: 143, endPoint x: 948, endPoint y: 62, distance: 105.1
click at [963, 47] on div "#EBFF00 hex" at bounding box center [760, 392] width 1520 height 784
type input "#F9FF00"
click at [768, 232] on div at bounding box center [768, 232] width 10 height 10
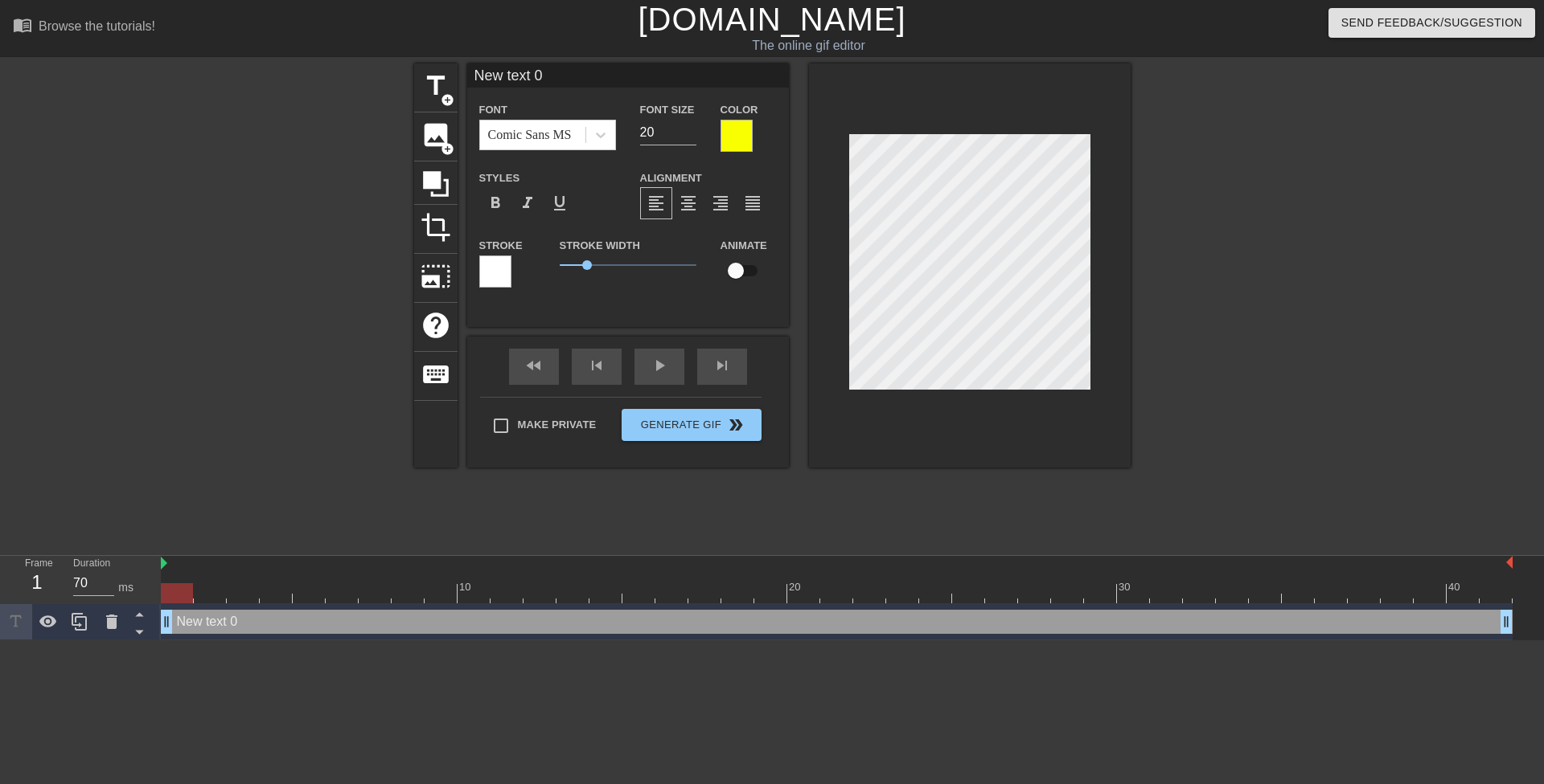
scroll to position [2, 2]
drag, startPoint x: 582, startPoint y: 268, endPoint x: 500, endPoint y: 261, distance: 82.3
click at [501, 262] on div "Stroke Stroke Width 0 Animate" at bounding box center [627, 269] width 322 height 67
click at [640, 131] on input "20" at bounding box center [668, 132] width 57 height 26
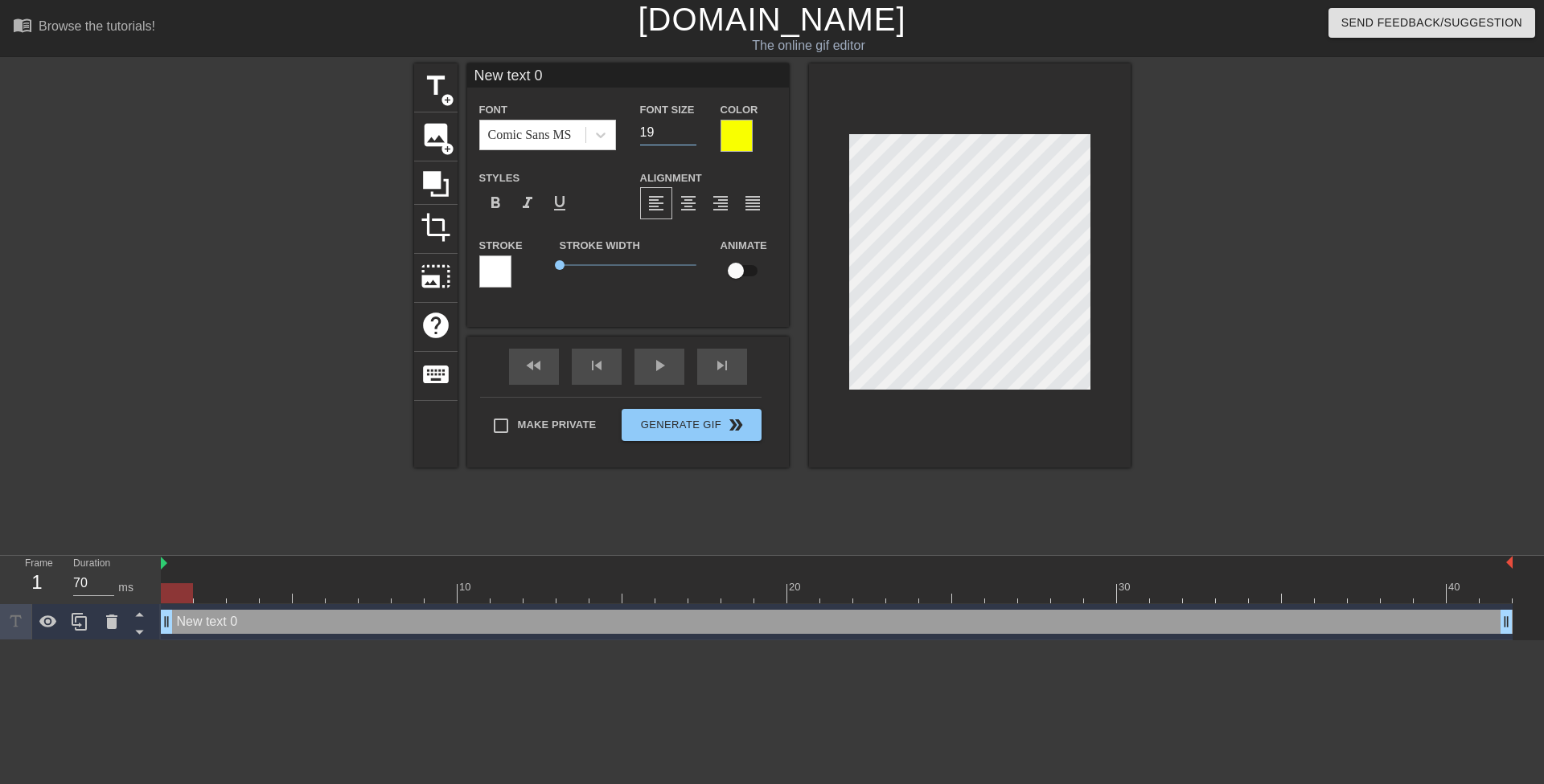
click at [690, 133] on input "19" at bounding box center [668, 132] width 57 height 26
click at [690, 133] on input "18" at bounding box center [668, 132] width 57 height 26
type input "17"
click at [687, 133] on input "17" at bounding box center [668, 132] width 57 height 26
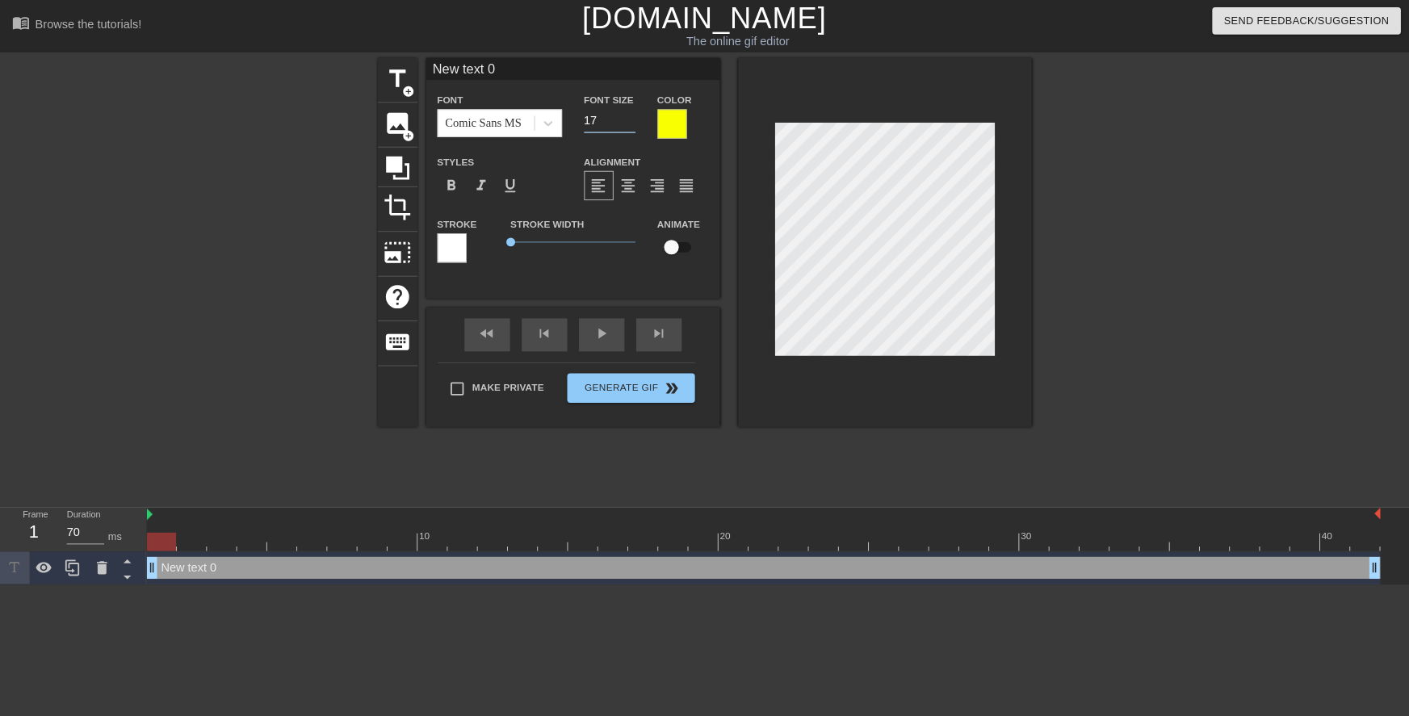
scroll to position [2, 3]
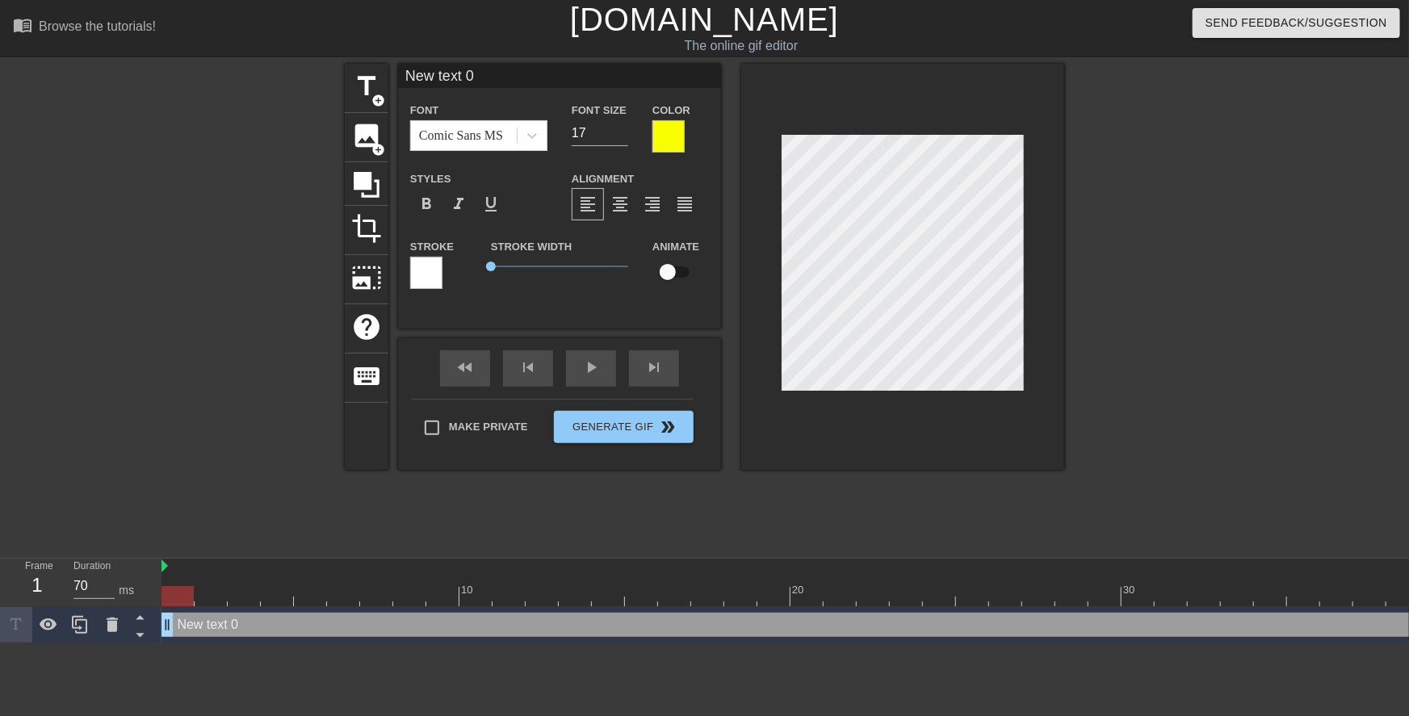
paste textarea "Fine, just one more time! But after this, you have to go to sleep!"
type input "Fine, just one more time! But after this, you have to go to sleep!"
type textarea "Fine, just one more time! But after this, you have to go to sleep!"
type input "Fine, just one more time! But after this, you have to go to sleep!"
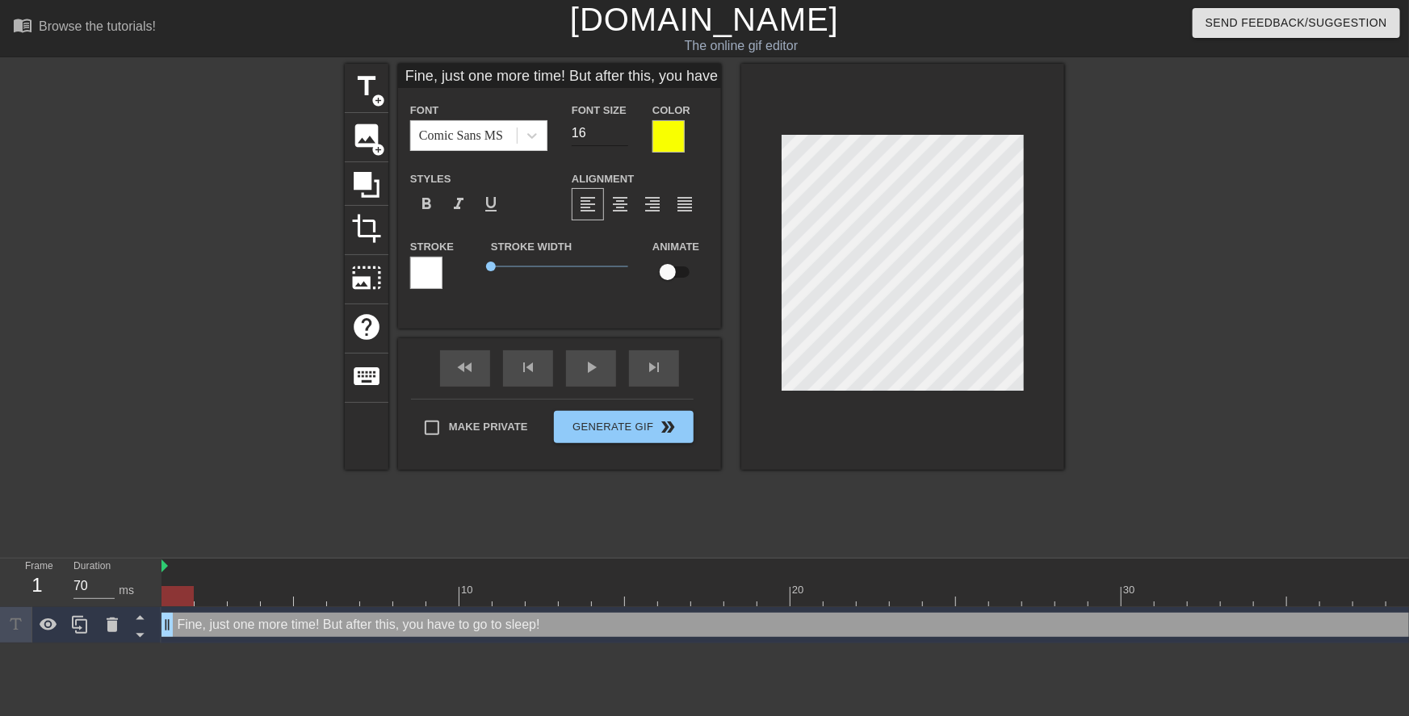
type input "16"
click at [622, 136] on input "16" at bounding box center [600, 133] width 57 height 26
type input "Fine, just onemore time! But after this, you have to go to sleep!"
type textarea "Fine, just onemore time! But after this, you have to go to sleep!"
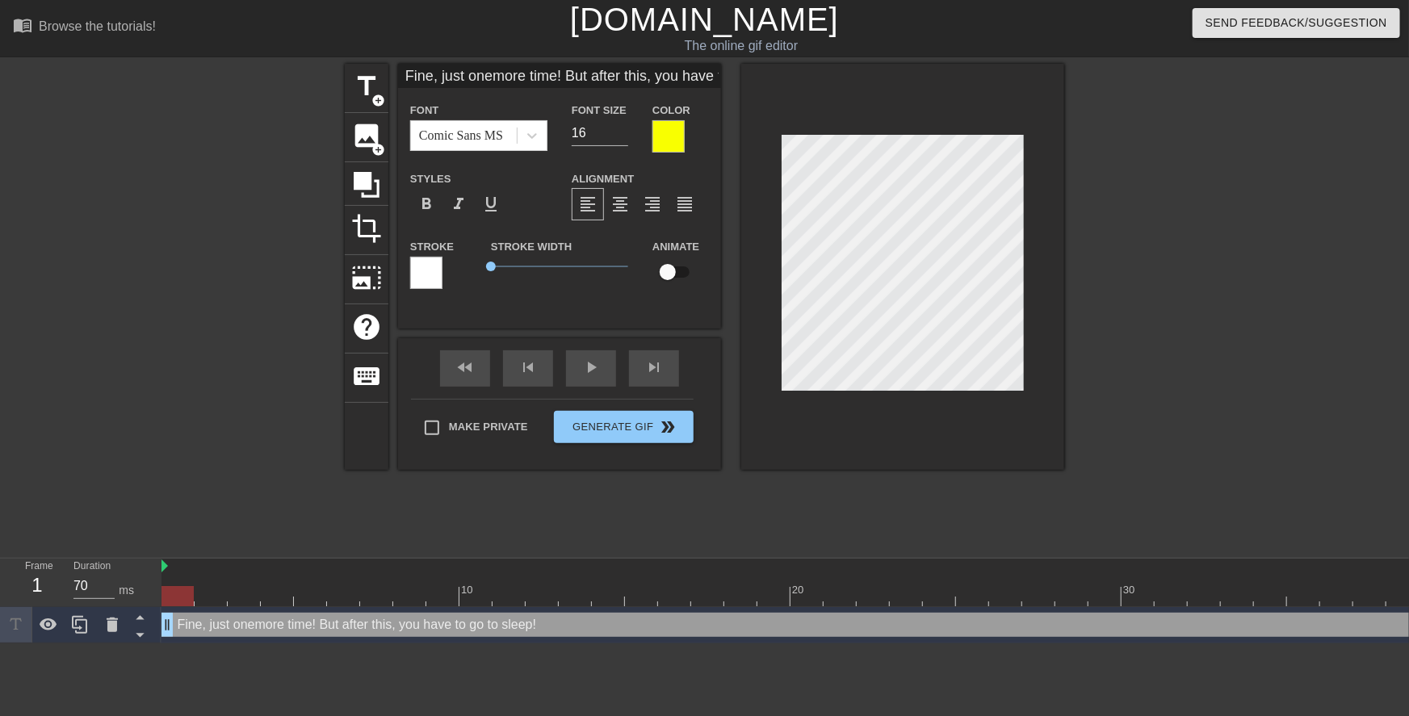
type input "Fine, just onemore time! But after this, you have to go to sleep!"
type textarea "Fine, just one more time! But after this, you have to go to sleep!"
type input "Fine, just onemore time! But after this, you have to go to sleep!"
type textarea "Fine, just onemore time! But after this, you have to go to sleep!"
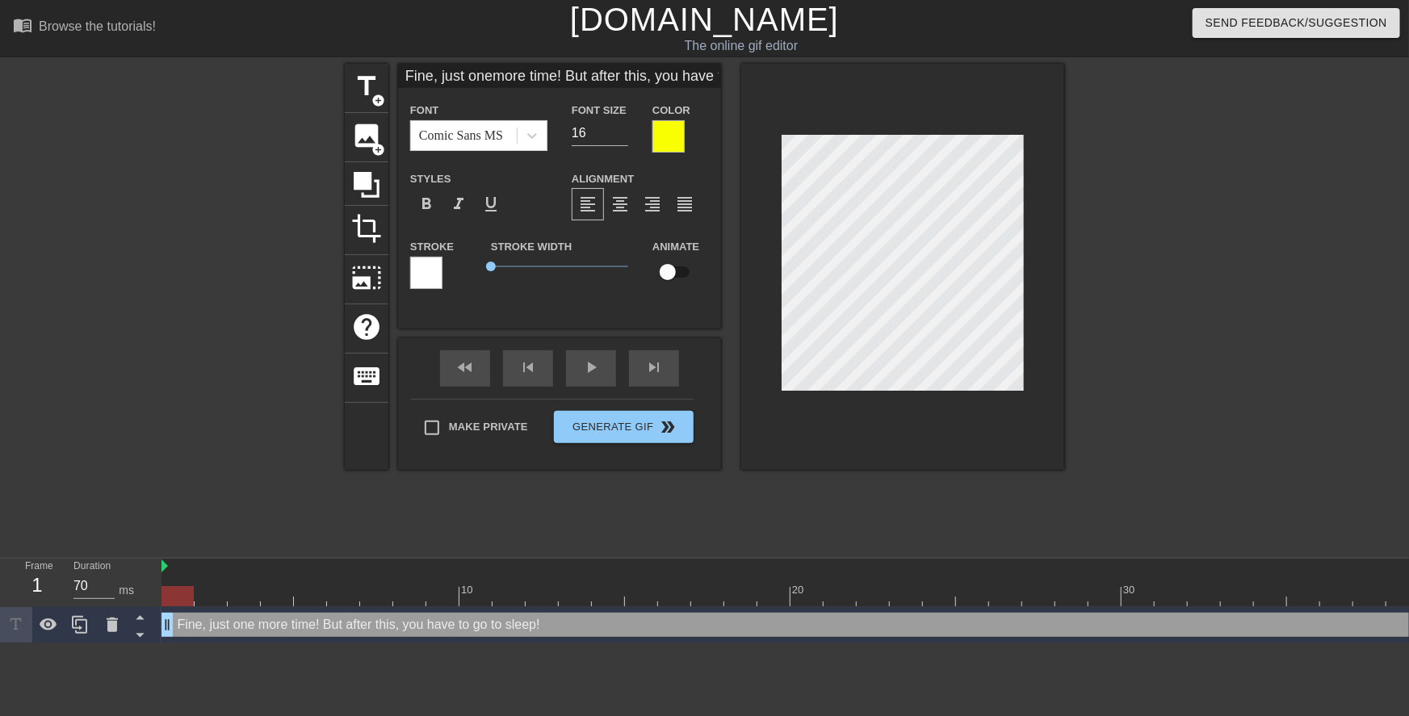
scroll to position [2, 6]
type input "Fine, just one more time! But after this, you have to go to sleep!"
type textarea "Fine, just one more time! But after this, you have to go to sleep!"
type input "Fine, just one more time!But after this, you have to go to sleep!"
type textarea "Fine, just one more time!But after this, you have to go to sleep!"
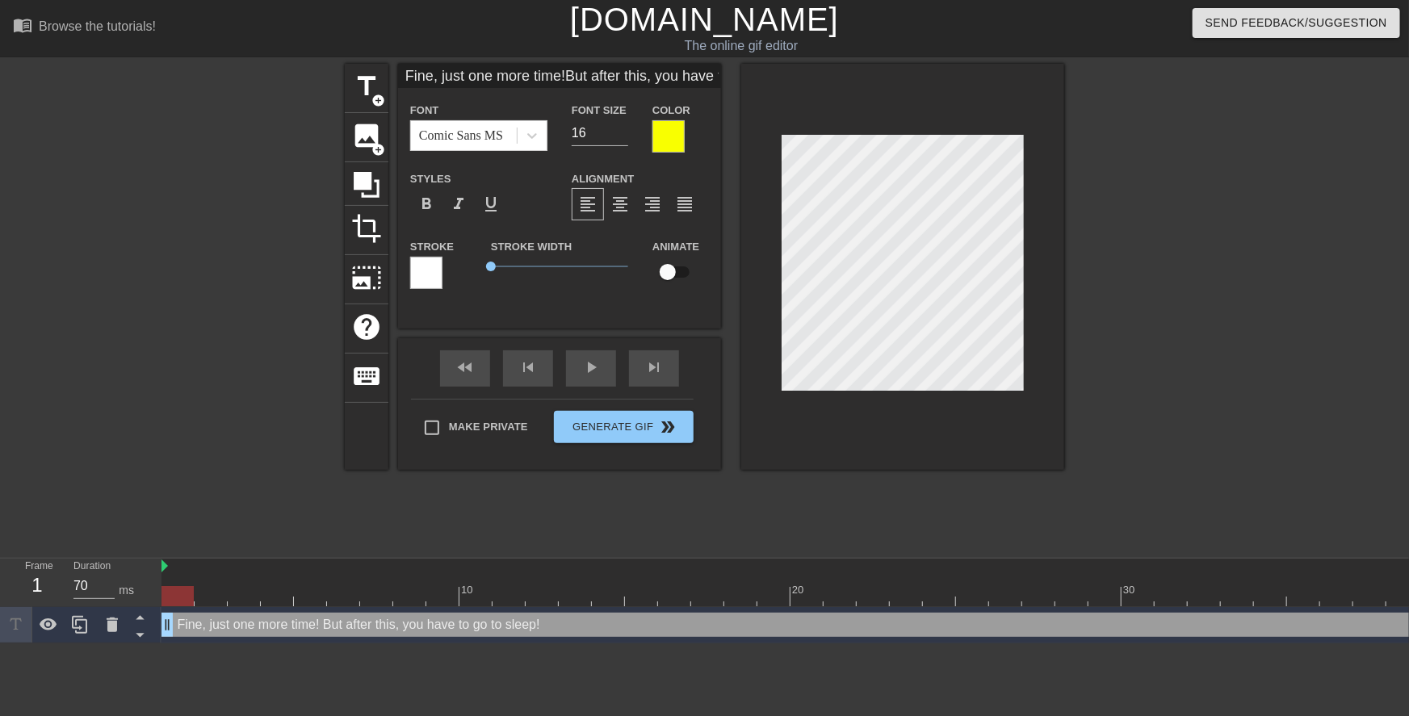
type input "Fine, just one more time!But after this, you have to go to sleep!"
type textarea "Fine, just one more time! But after this, you have to go to sleep!"
type input "Fine, just one more time.But after this, you have to go to sleep!"
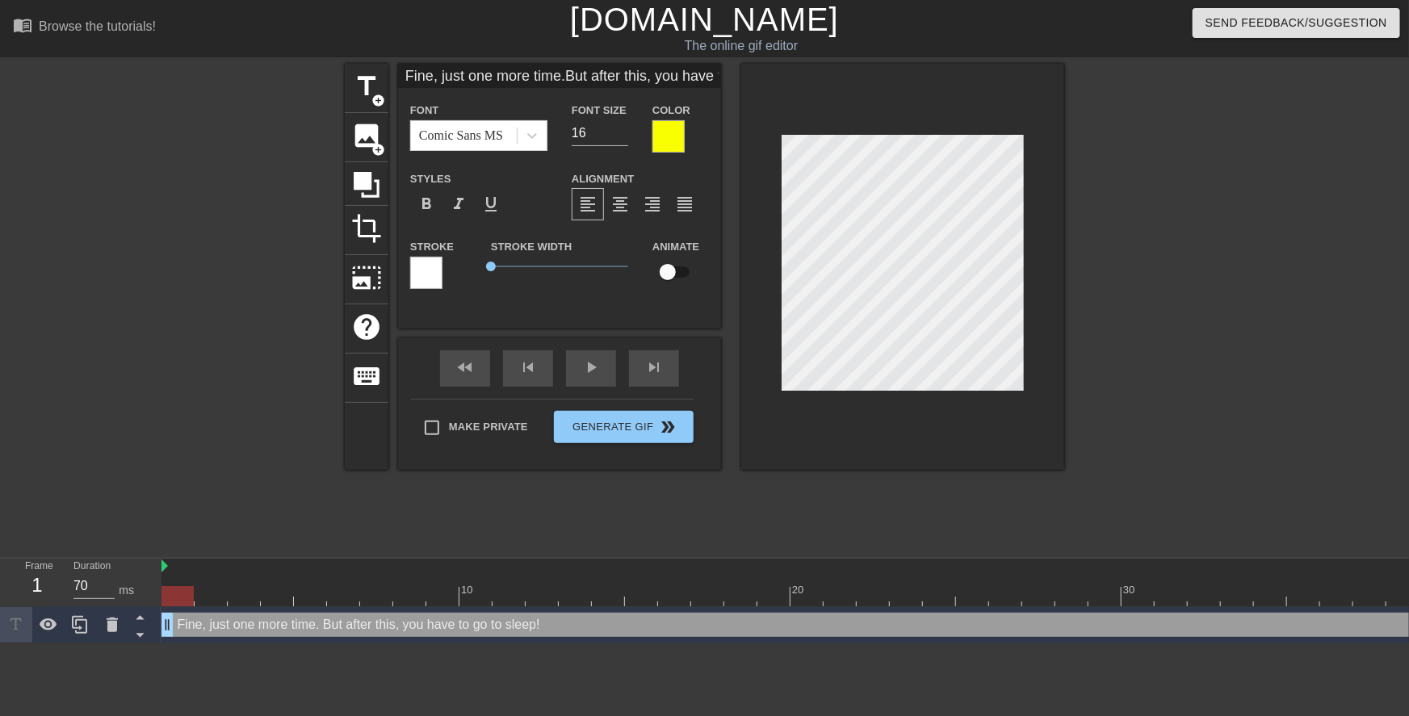
type textarea "Fine, just one more time. But after this, you have to go to sleep!"
type input "Fine, just one more time.B"
type textarea "Fine, just one more time. B"
type input "Fine, just one more time.Bu"
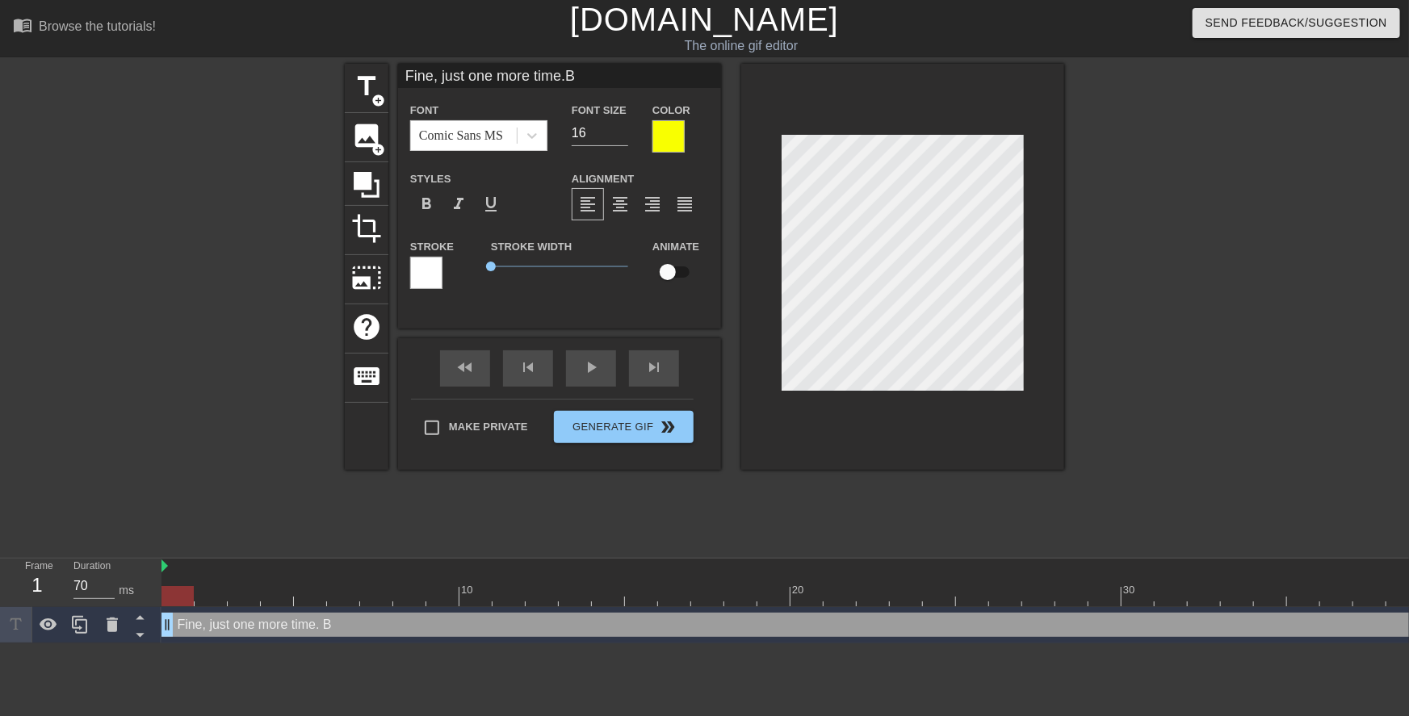
type textarea "Fine, just one more time. Bu"
type input "Fine, just one more time.But"
type textarea "Fine, just one more time. But"
type input "Fine, just one more time.But"
type textarea "Fine, just one more time. But"
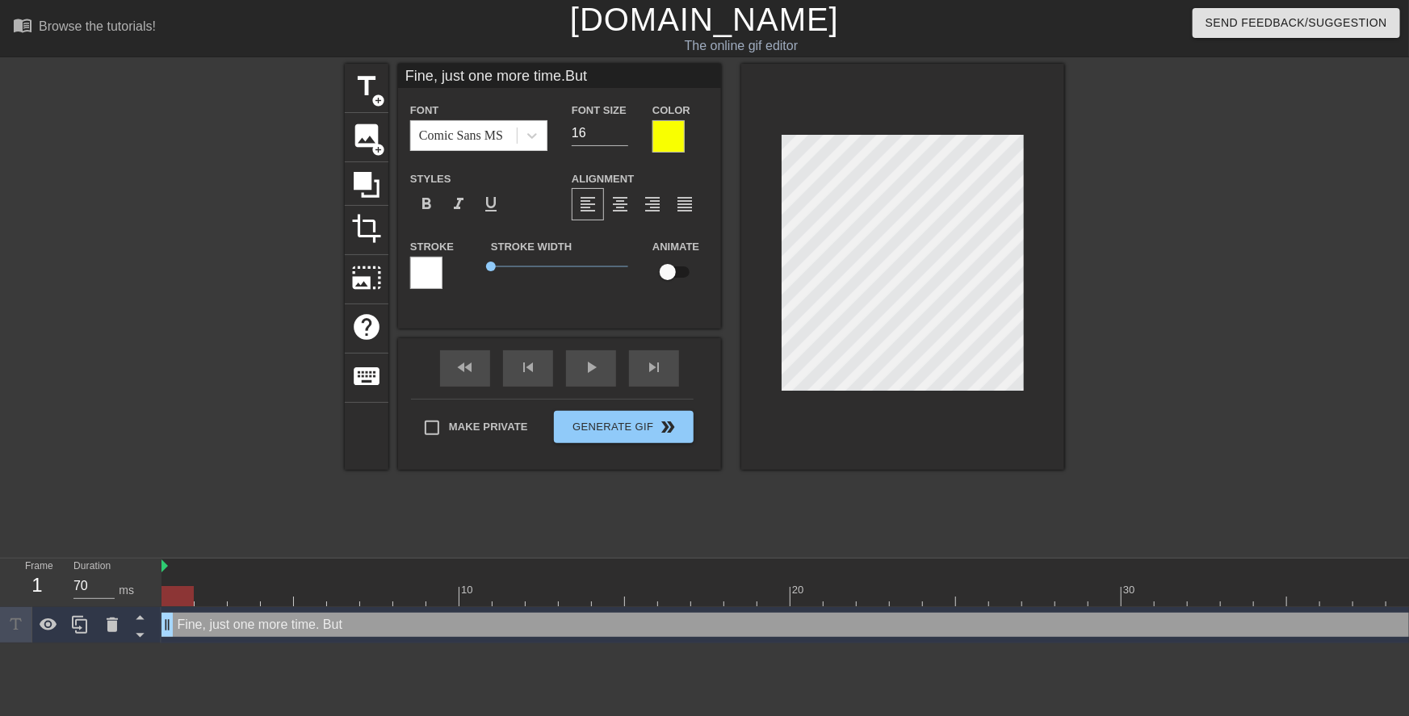
type input "Fine, just one more time.But y"
type textarea "Fine, just one more time. But y"
type input "Fine, just one more time.But yo"
type textarea "Fine, just one more time. But yo"
type input "Fine, just one more time.But you"
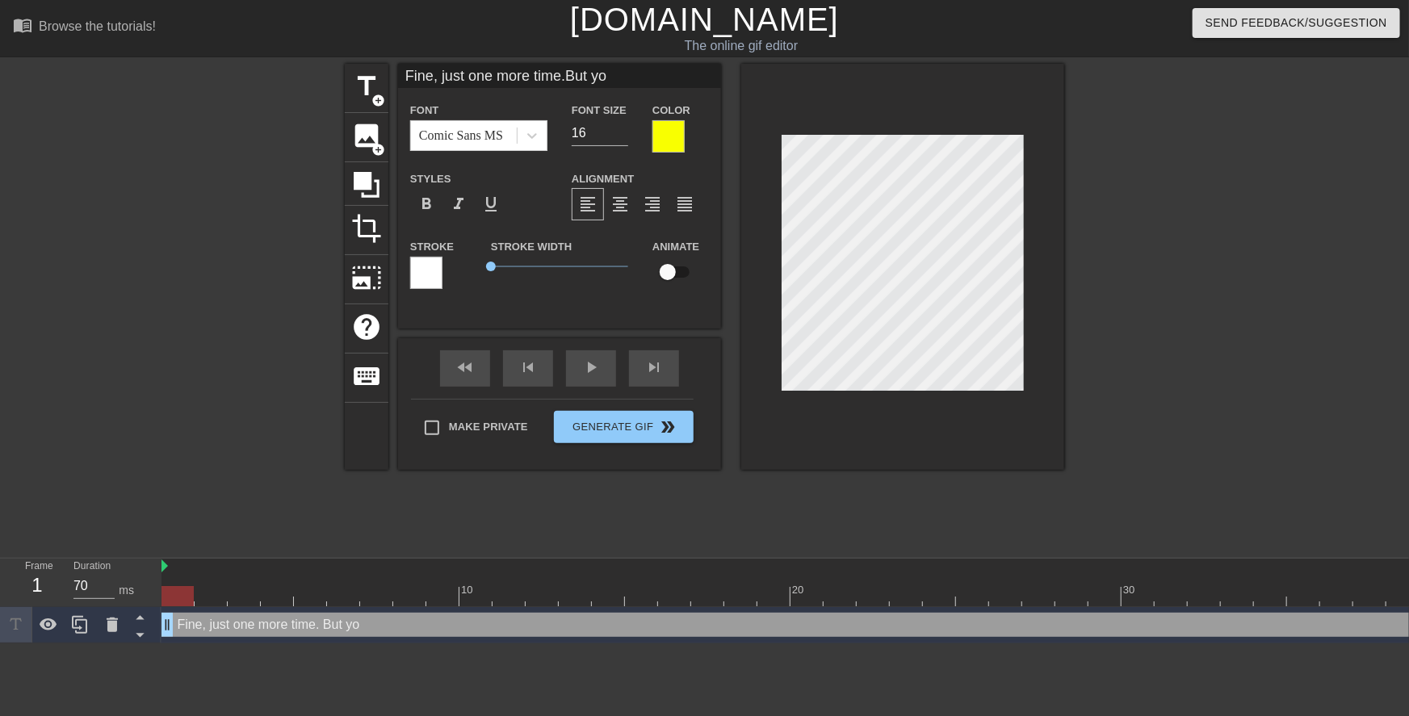
type textarea "Fine, just one more time. But you"
type input "Fine, just one more time.But you"
type textarea "Fine, just one more time. But you"
type input "Fine, just one more time.But you b"
type textarea "Fine, just one more time. But you b"
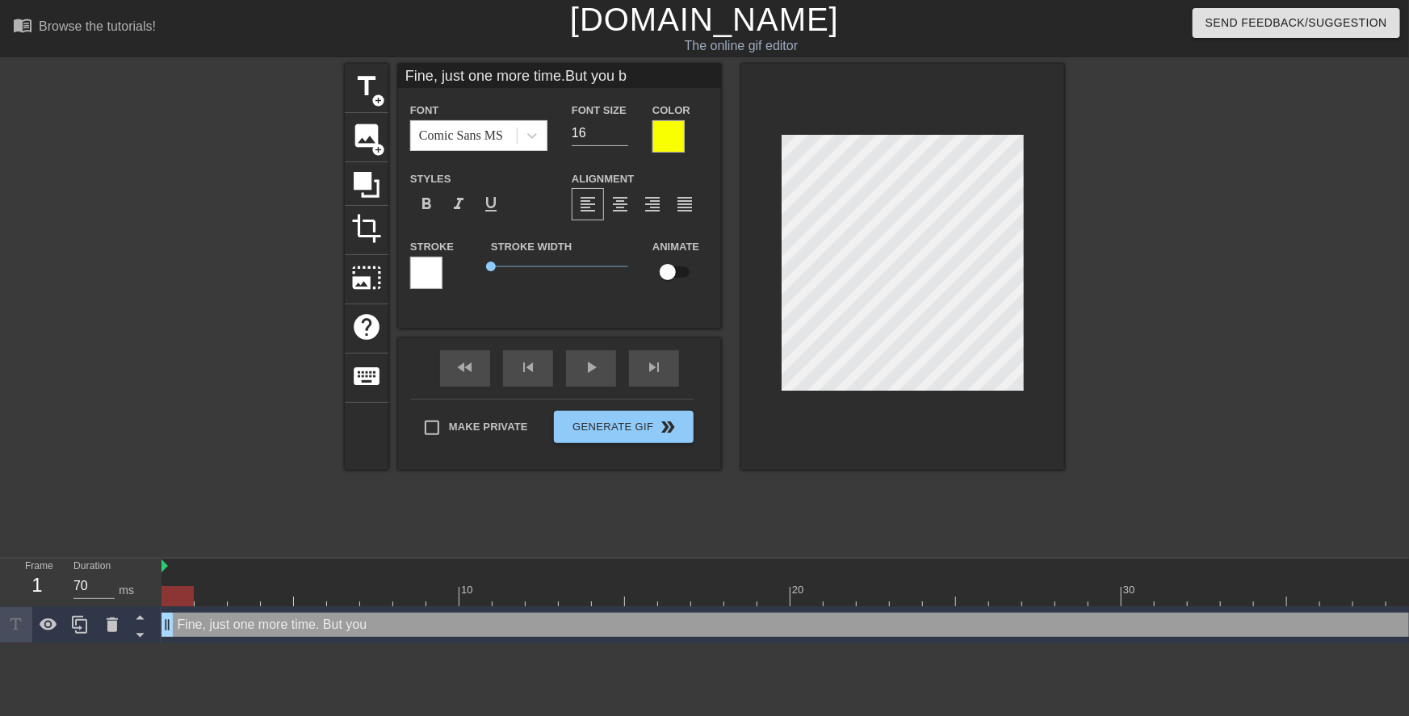
type input "Fine, just one more time.But you be"
type textarea "Fine, just one more time. But you be"
type input "Fine, just one more time.But you bet"
type textarea "Fine, just one more time. But you bet"
type input "Fine, just one more time.But you bett"
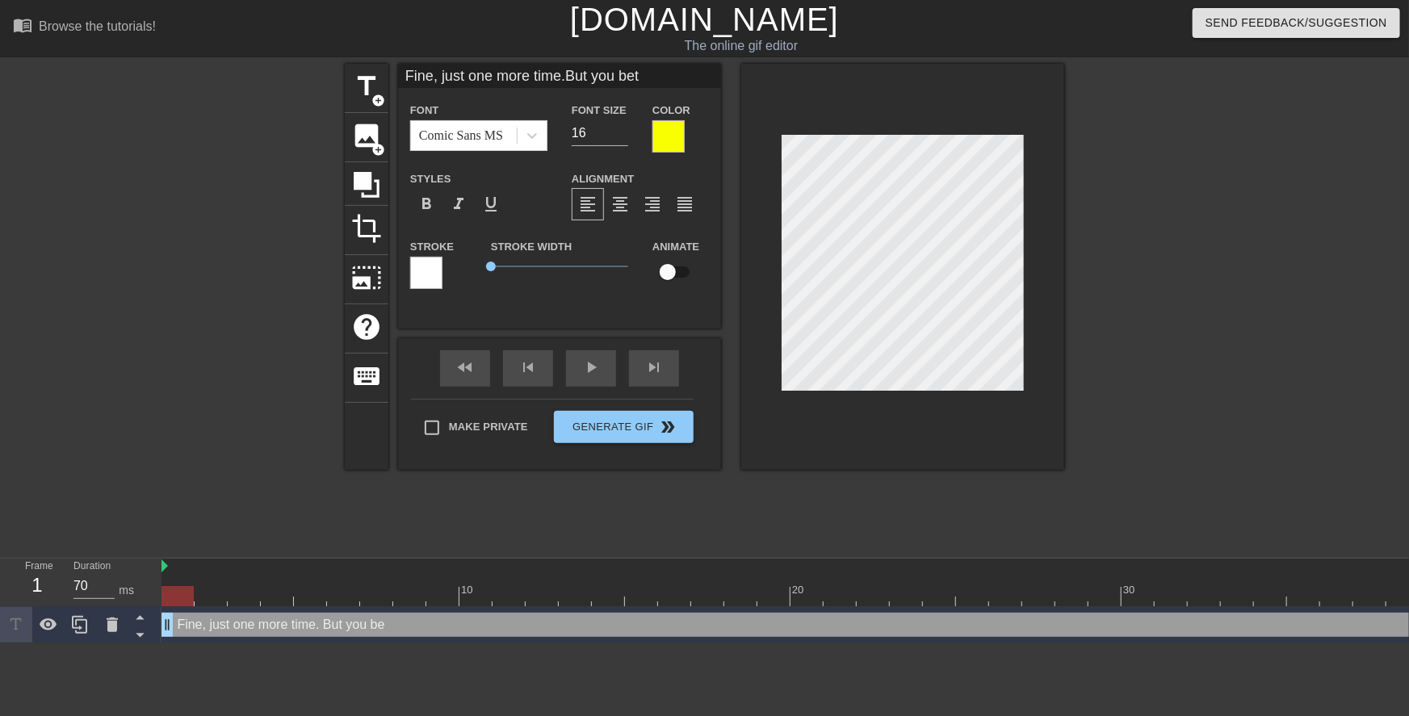
type textarea "Fine, just one more time. But you bett"
type input "Fine, just one more time.But you bette"
type textarea "Fine, just one more time. But you bette"
type input "Fine, just one more time.But you better"
type textarea "Fine, just one more time. But you better"
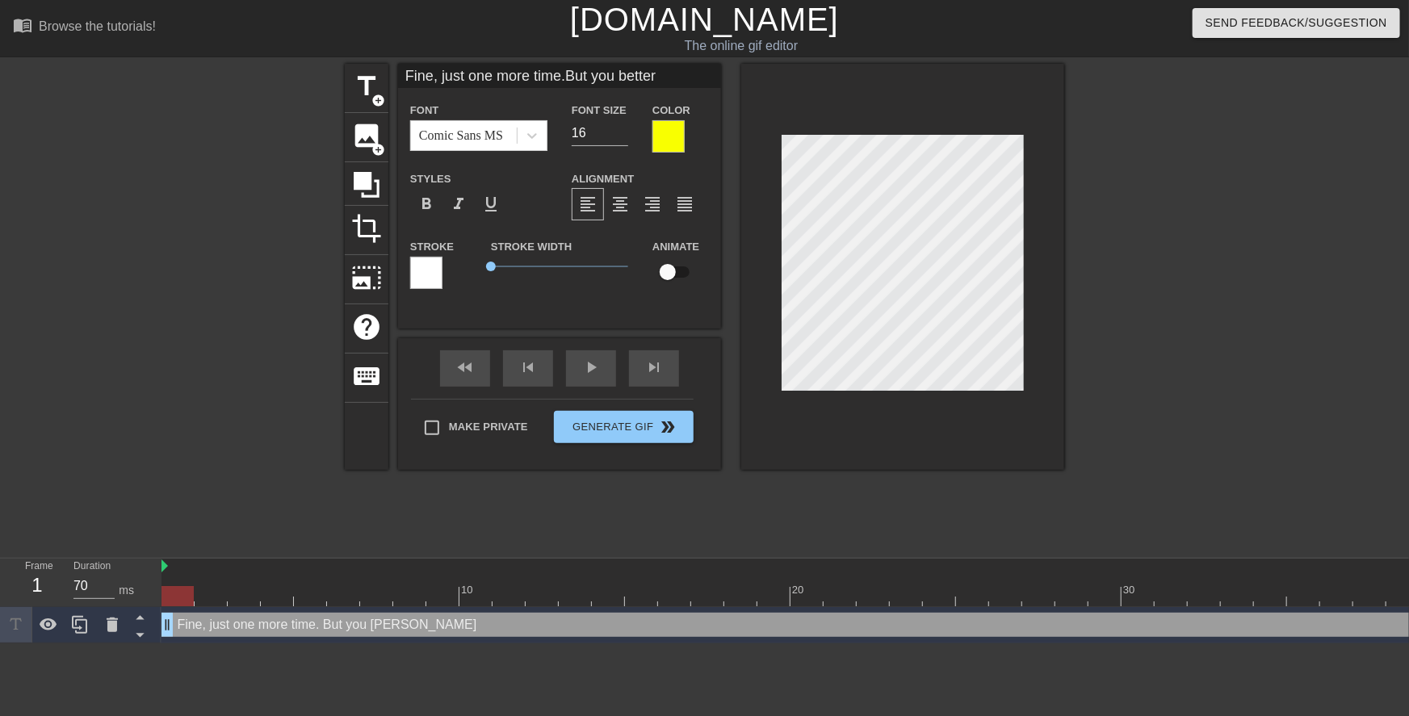
type input "Fine, just one more time.But you better"
type textarea "Fine, just one more time. But you better"
type input "Fine, just one more time.But you better b"
type textarea "Fine, just one more time. But you better b"
type input "Fine, just one more time.But you better be"
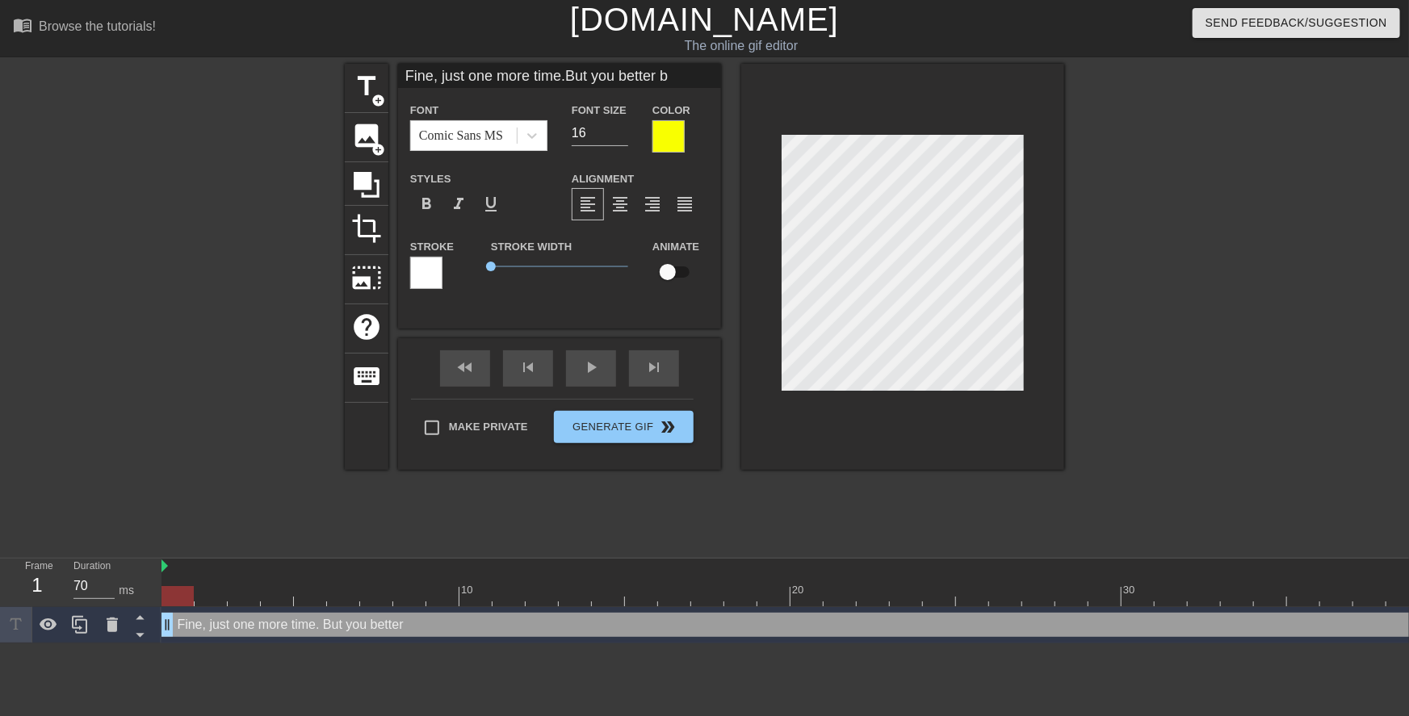
type textarea "Fine, just one more time. But you better be"
type input "Fine, just one more time.But you better be"
type textarea "Fine, just one more time. But you better be"
type input "Fine, just one more time.But you better be q"
type textarea "Fine, just one more time. But you better be q"
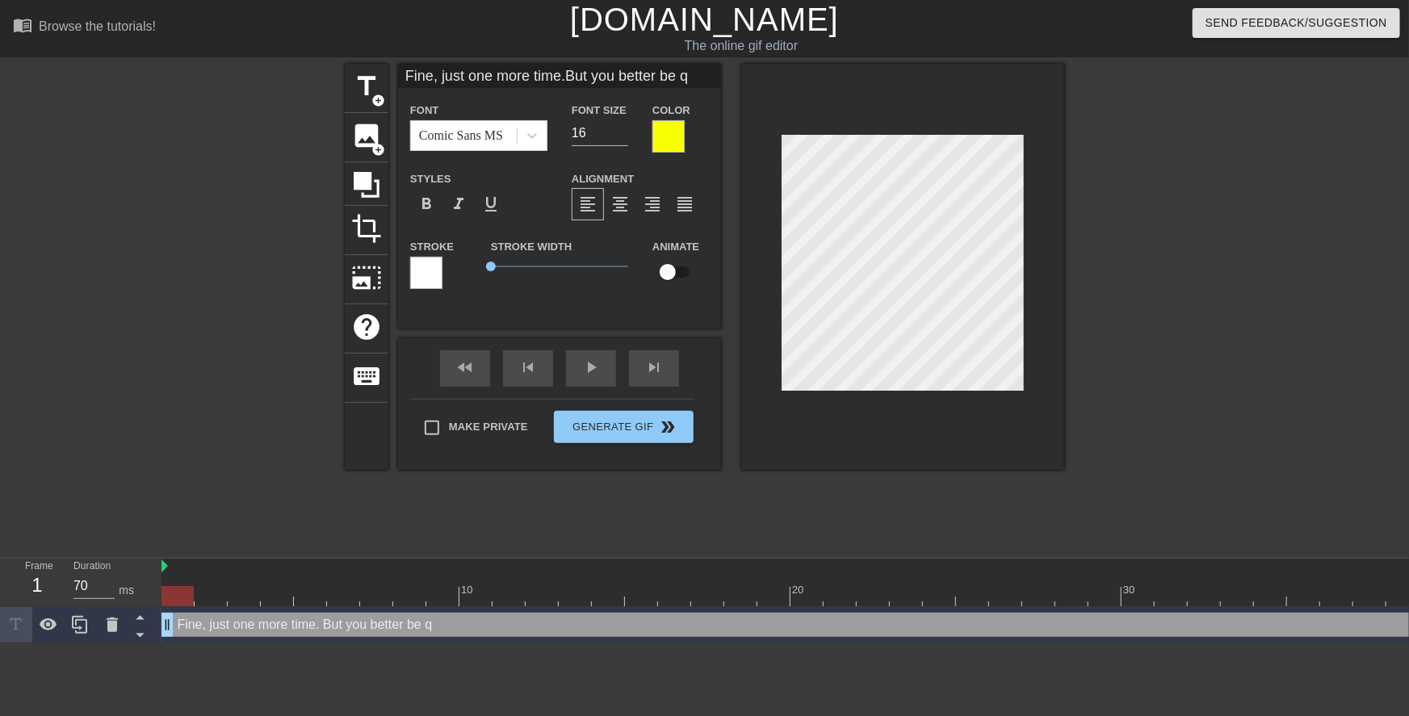
type input "Fine, just one more time.But you better be qu"
type textarea "Fine, just one more time. But you better be qu"
type input "Fine, just one more time.But you better be qui"
type textarea "Fine, just one more time. But you better be qui"
type input "Fine, just one more time.But you better be quie"
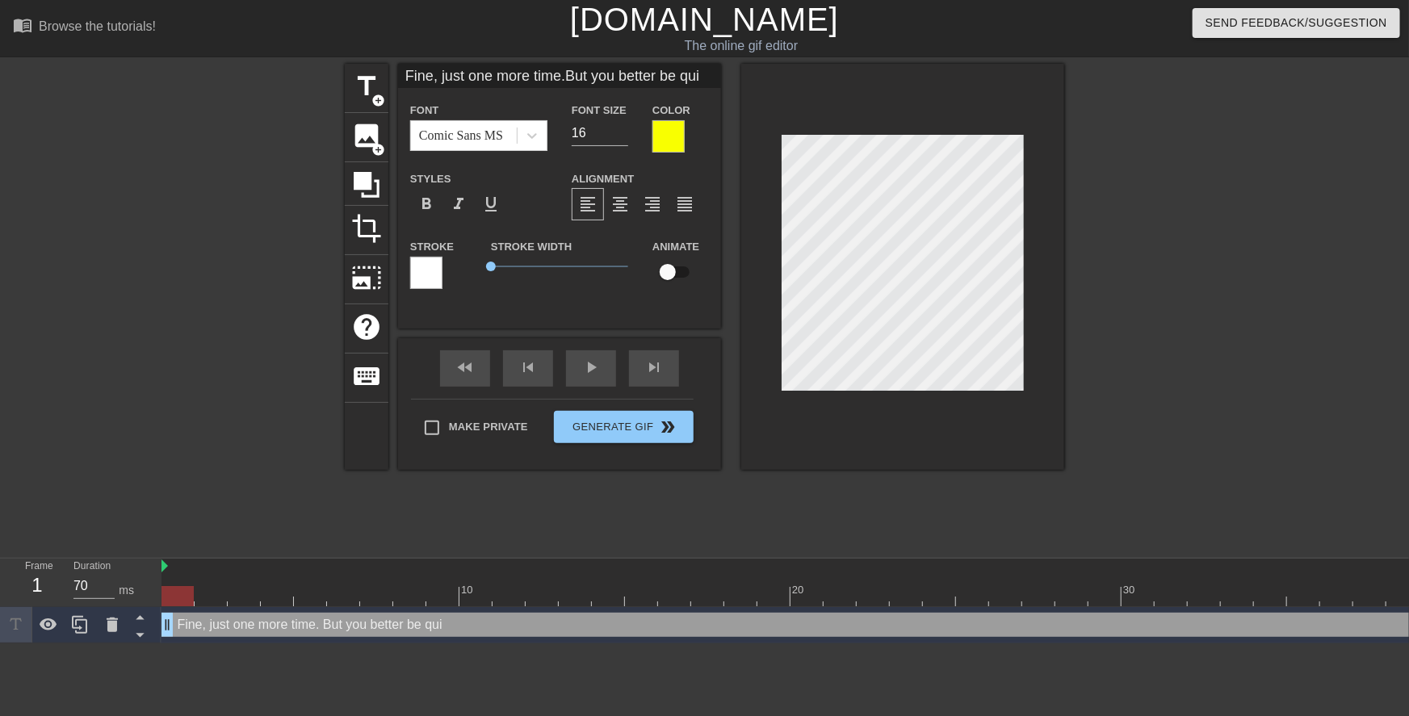
type textarea "Fine, just one more time. But you better be quie"
type input "Fine, just one more time.But you better be quiet"
type textarea "Fine, just one more time. But you better be quiet"
type input "Fine, just one more time.But you better be quiet"
type textarea "Fine, just one more time. But you better be quiet"
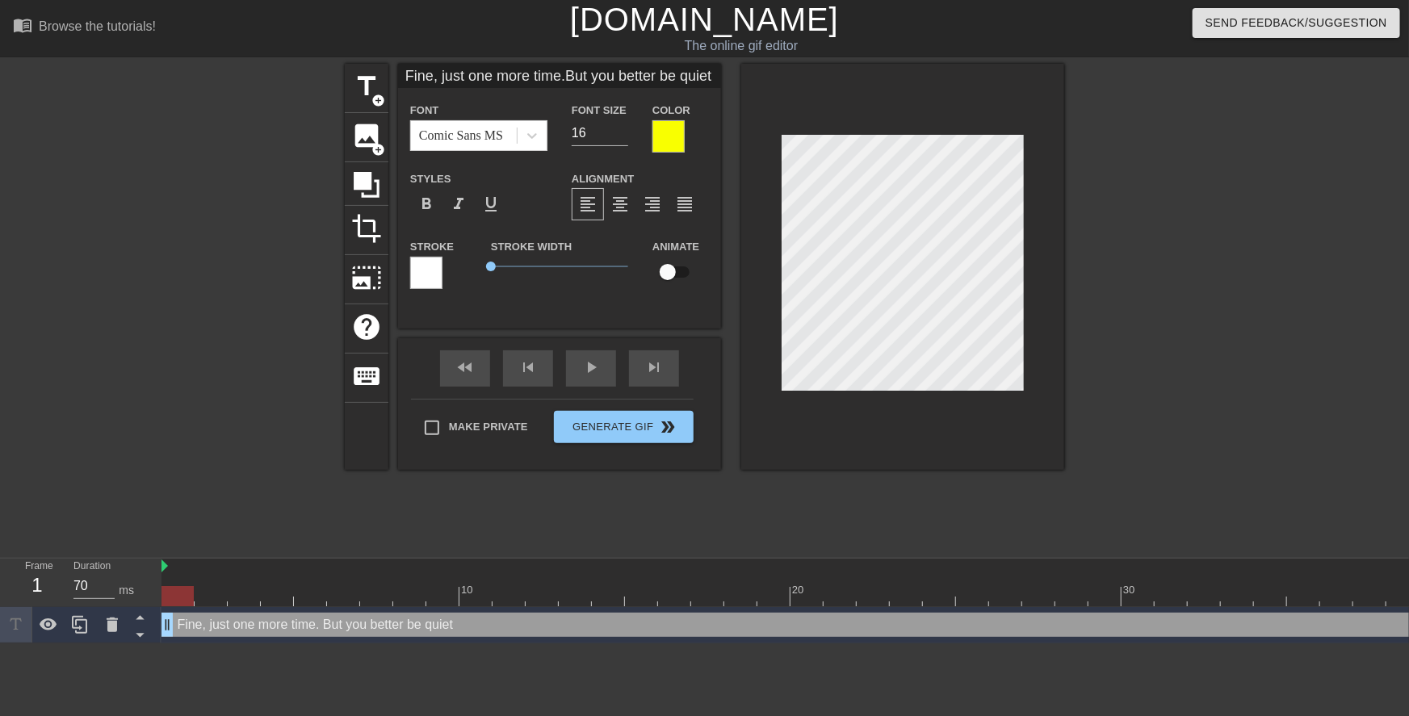
scroll to position [3, 1]
type input "Fine, just one more time.But you better be quieto"
type textarea "Fine, just one more time. But you better be quiet o"
type input "Fine, just one more time.But you better be quietor"
type textarea "Fine, just one more time. But you better be quiet or"
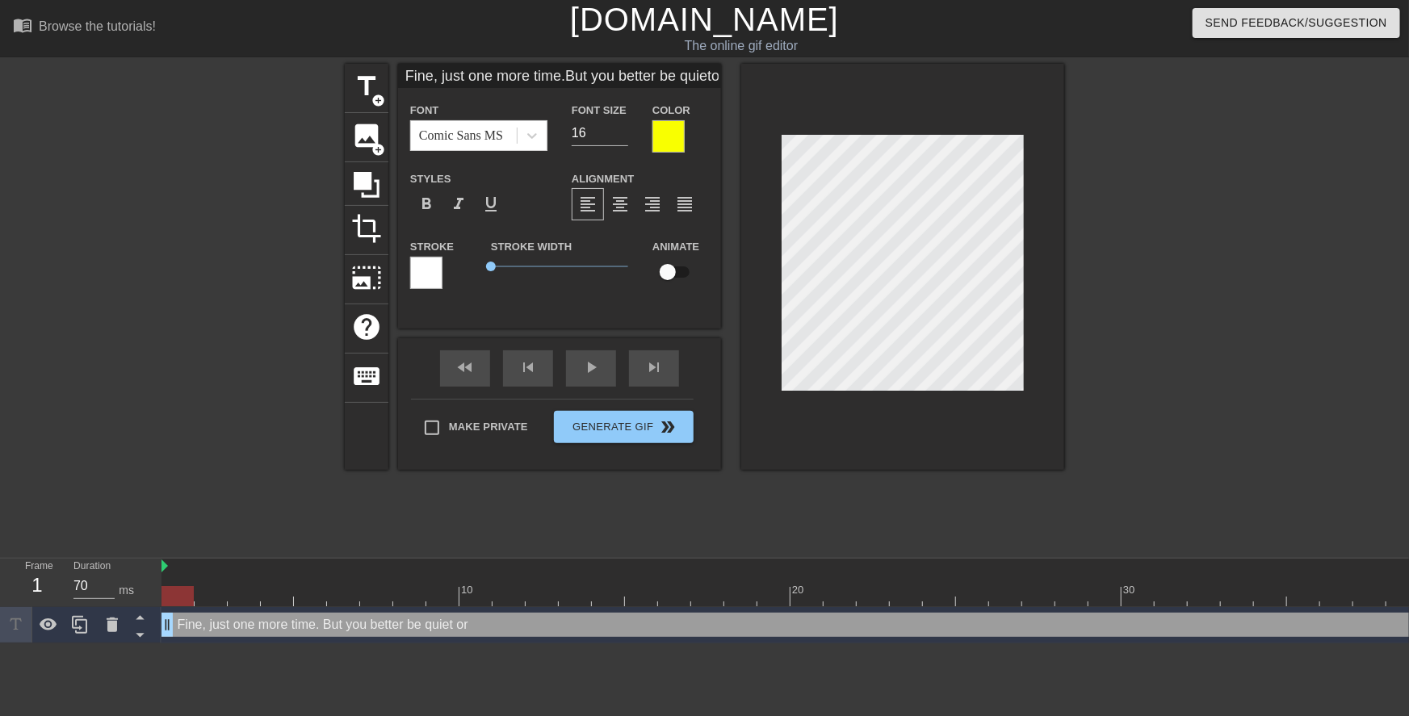
type input "Fine, just one more time.But you better be quietor"
type textarea "Fine, just one more time. But you better be quiet or"
type input "Fine, just one more time.But you better be quietor e"
type textarea "Fine, just one more time. But you better be quiet or e"
type input "Fine, just one more time.But you better be quietor el"
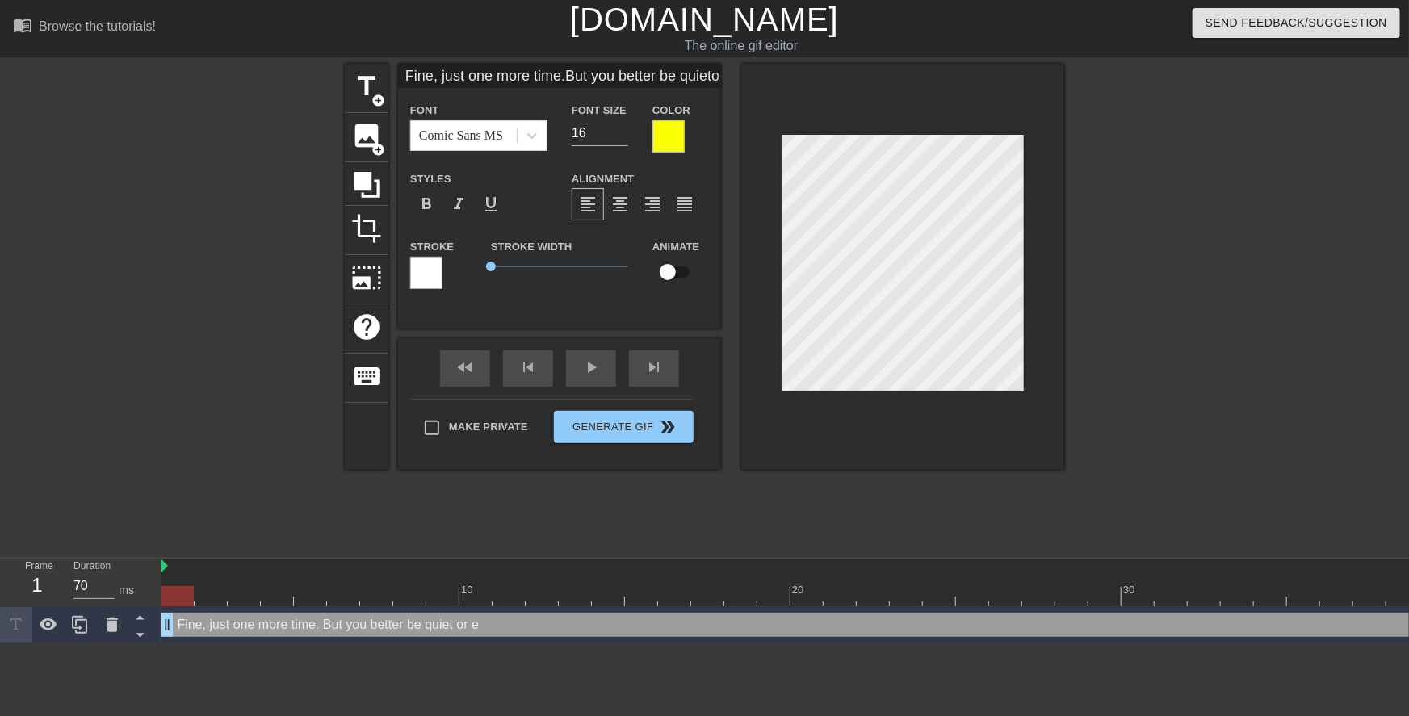
type textarea "Fine, just one more time. But you better be quiet or el"
type input "Fine, just one more time.But you better be quietor els"
type textarea "Fine, just one more time. But you better be quiet or els"
type input "Fine, just one more time.But you better be quietor else"
type textarea "Fine, just one more time. But you better be quiet or else"
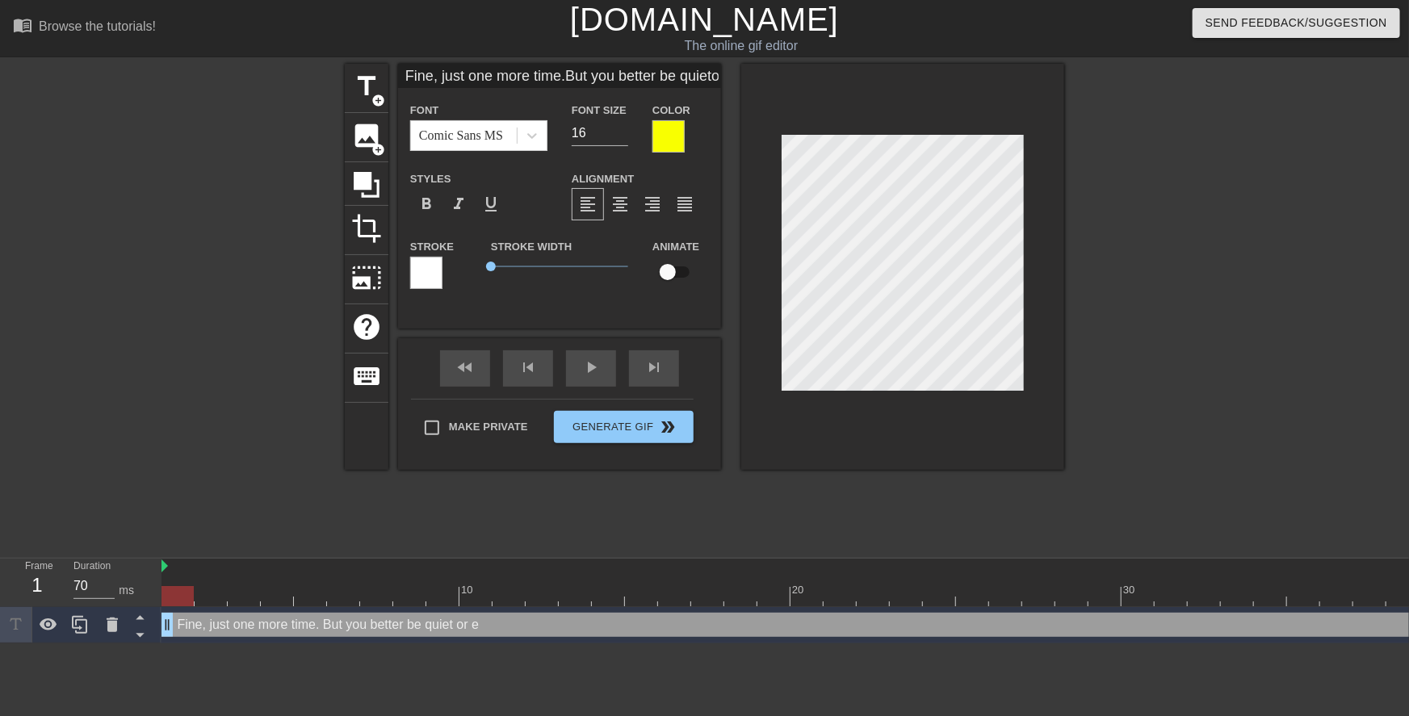
scroll to position [3, 2]
type input "Fine, just one more time.But you better be quietor else"
type textarea "Fine, just one more time. But you better be quiet or else"
type input "Fine, just one more time.But you better be quietor else y"
type textarea "Fine, just one more time. But you better be quiet or else y"
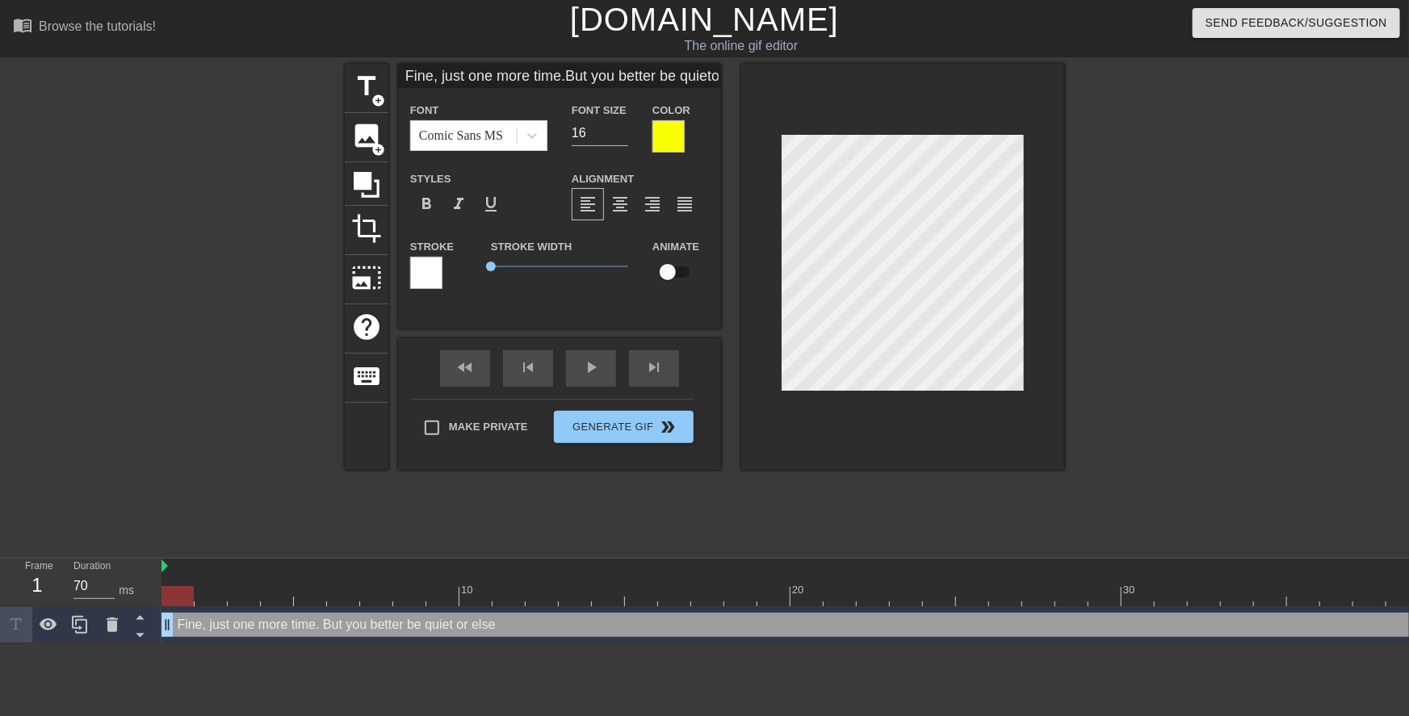
type input "Fine, just one more time.But you better be quietor else yo"
type textarea "Fine, just one more time. But you better be quiet or else yo"
type input "Fine, just one more time.But you better be quietor else you"
type textarea "Fine, just one more time. But you better be quiet or else you"
type input "Fine, just one more time.But you better be quietor else your"
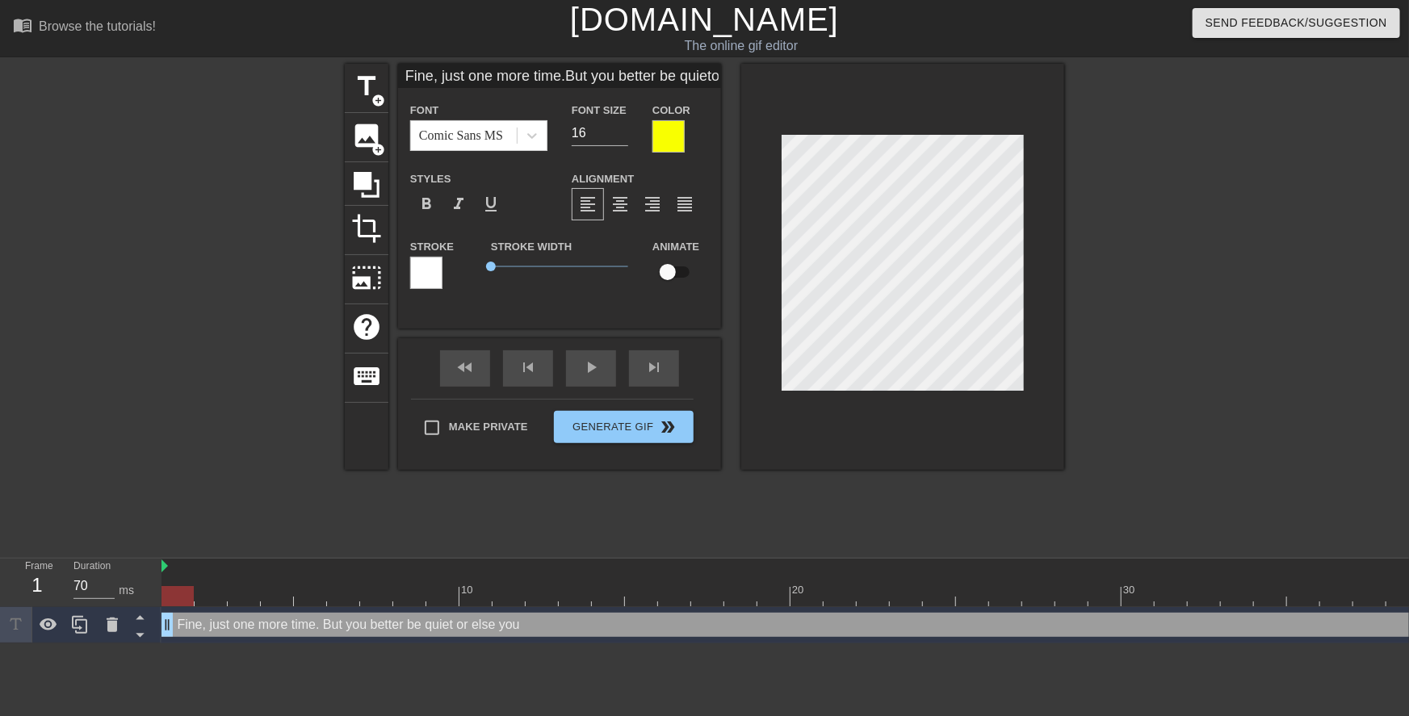
type textarea "Fine, just one more time. But you better be quiet or else your"
type input "Fine, just one more time.But you better be quietor else your"
type textarea "Fine, just one more time. But you better be quiet or else your"
type input "Fine, just one more time.But you better be quietor else your m"
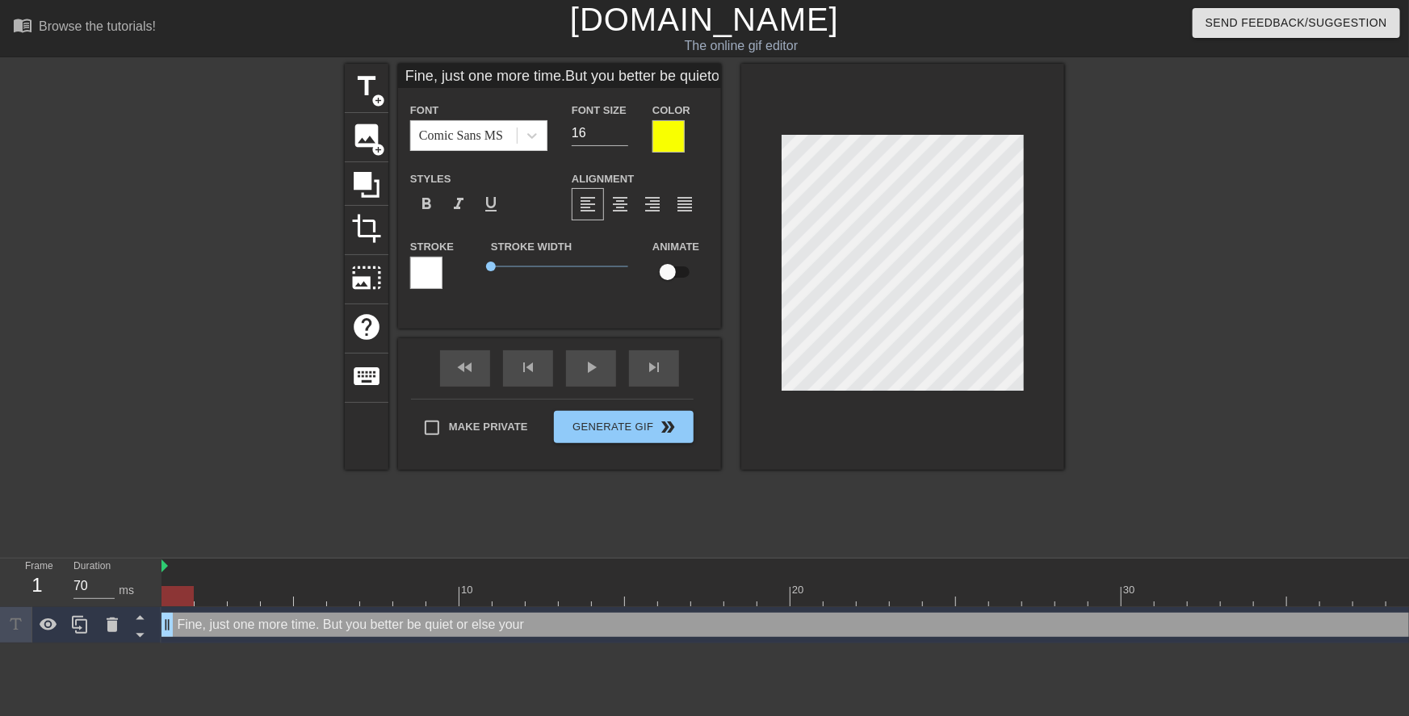
type textarea "Fine, just one more time. But you better be quiet or else your m"
type input "Fine, just one more time.But you better be quietor else your mo"
type textarea "Fine, just one more time. But you better be quiet or else your mo"
type input "Fine, just one more time.But you better be quietor else your mot"
type textarea "Fine, just one more time. But you better be quiet or else your mot"
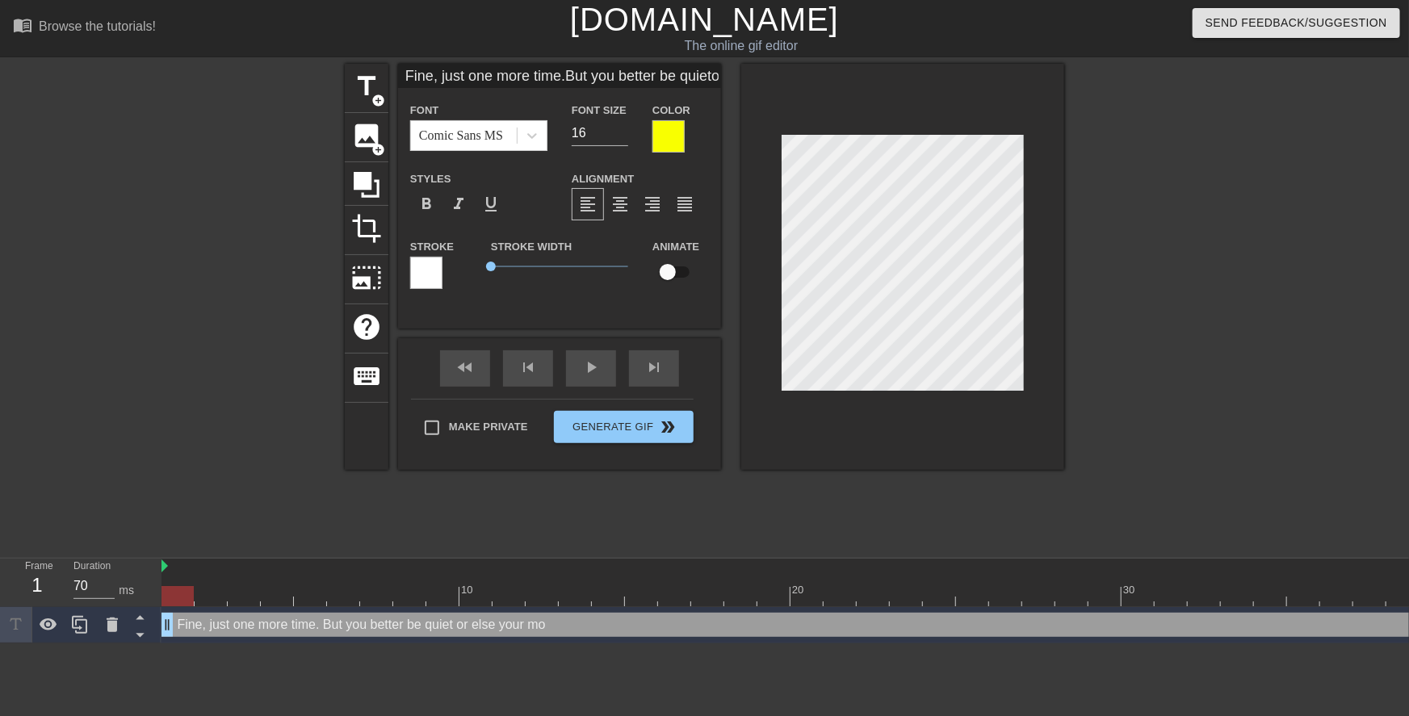
type input "Fine, just one more time.But you better be quietor else your moth"
type textarea "Fine, just one more time. But you better be quiet or else your mothe"
type input "Fine, just one more time.But you better be quietor else your mother"
type textarea "Fine, just one more time. But you better be quiet or else your mother"
type input "Fine, just one more time.But you better be quietor else your mother"
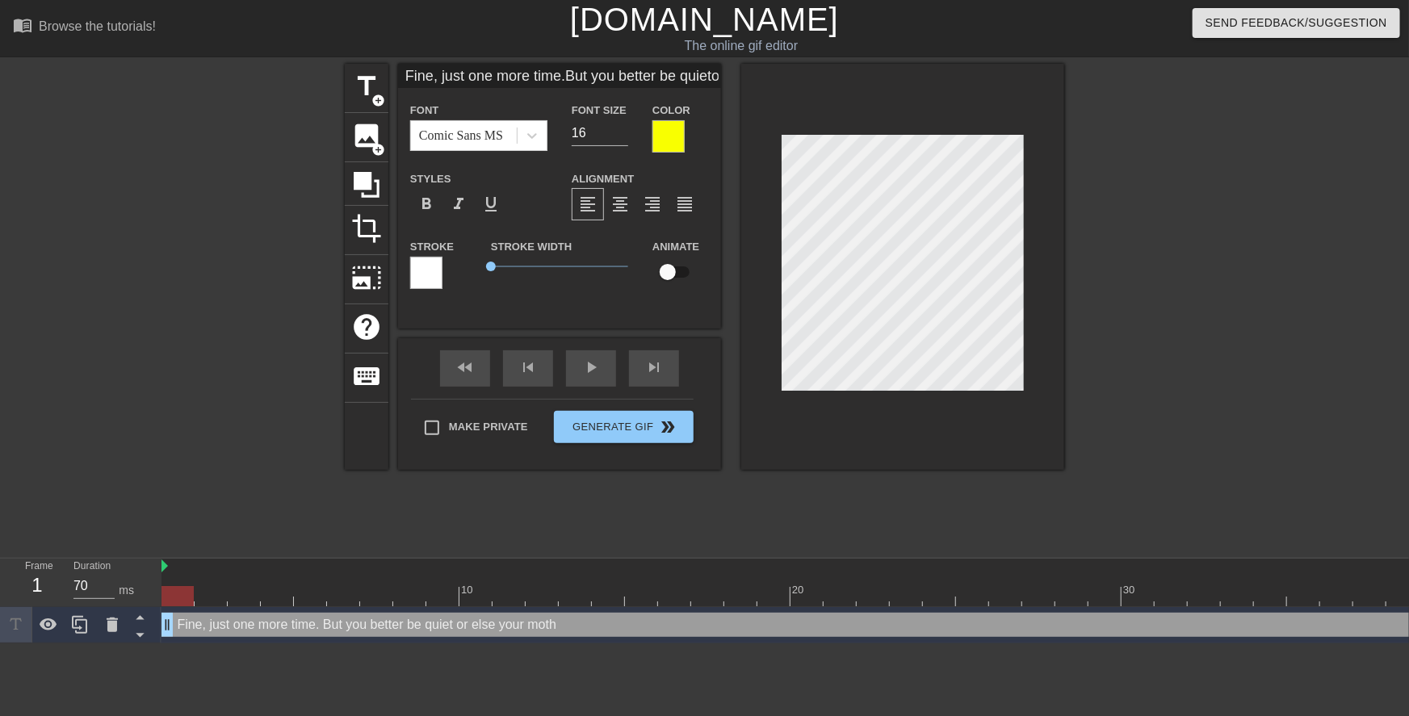
type textarea "Fine, just one more time. But you better be quiet or else your mother"
type input "Fine, just one more time.But you better be quietor else your mother w"
type textarea "Fine, just one more time. But you better be quiet or else your mother w"
type input "Fine, just one more time.But you better be quietor else your mother wi"
type textarea "Fine, just one more time. But you better be quiet or else your mother wi"
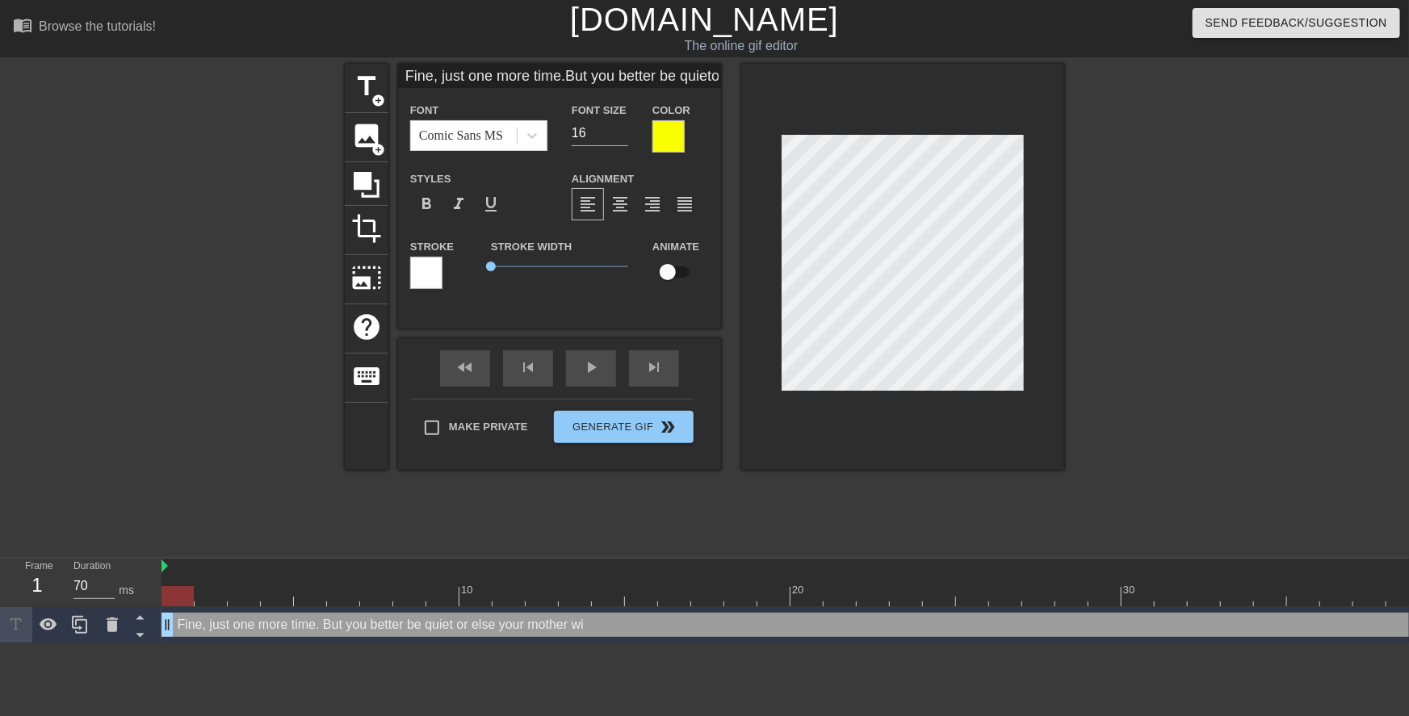
type input "Fine, just one more time.But you better be quietor else your mother wil"
type textarea "Fine, just one more time. But you better be quiet or else your mother wil"
type input "Fine, just one more time.But you better be quietor else your mother will"
type textarea "Fine, just one more time. But you better be quiet or else your mother will"
type input "Fine, just one more time.But you better be quietor else your mother will"
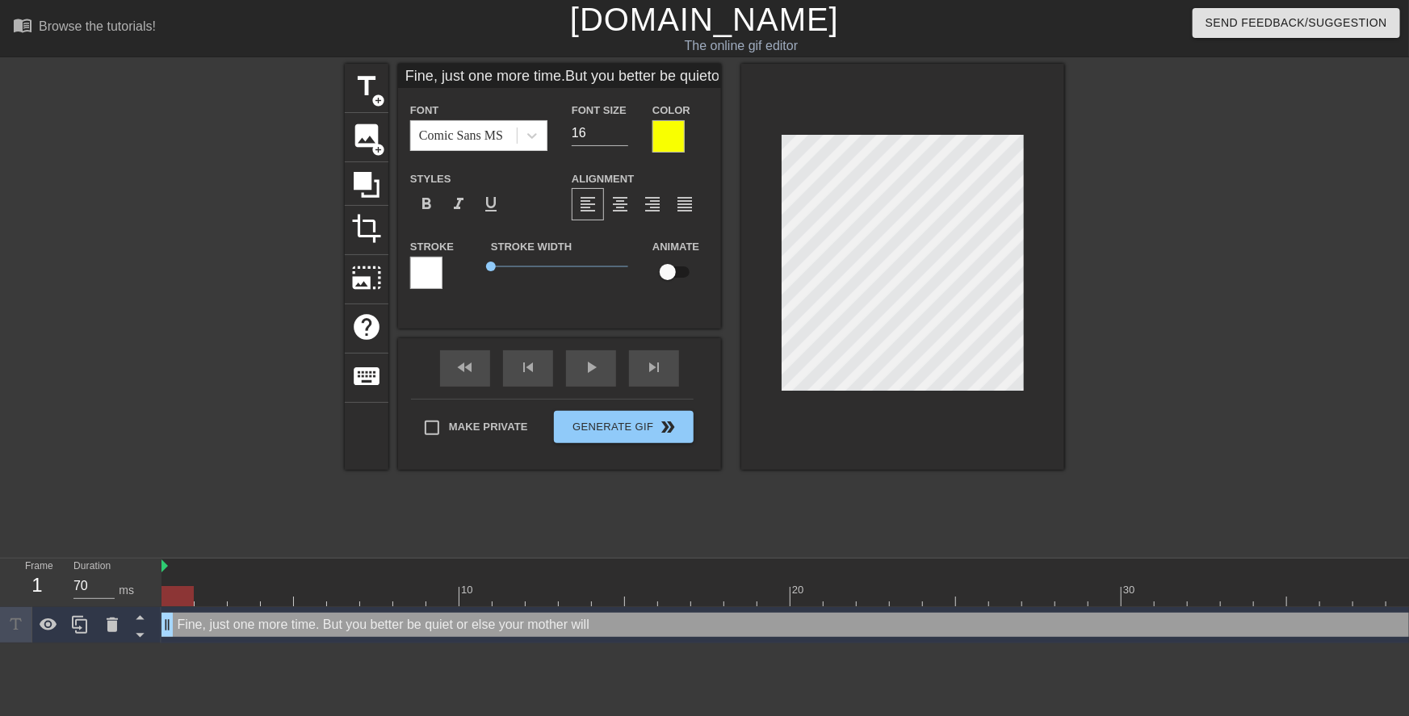
scroll to position [5, 1]
type textarea "Fine, just one more time. But you better be quiet or else your mother will"
type input "Fine, just one more time.But you better be quietor else your mom will"
type textarea "Fine, just one more time. But you better be quiet or else your mom will"
type input "Fine, just one more time.But you better be quietor else your momm will"
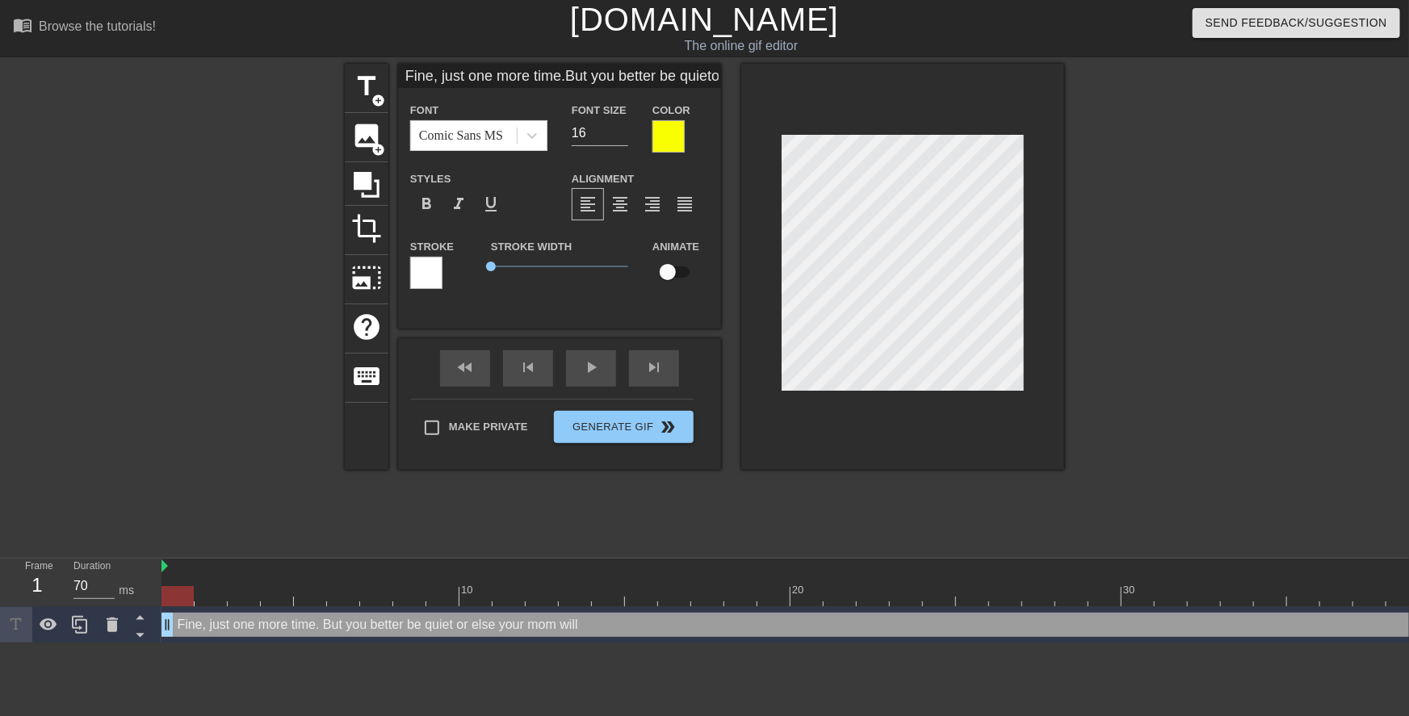
type textarea "Fine, just one more time. But you better be quiet or else your momm will"
type input "Fine, just one more time.But you better be quietor else your mommy will"
type textarea "Fine, just one more time. But you better be quiet or else your mommy will"
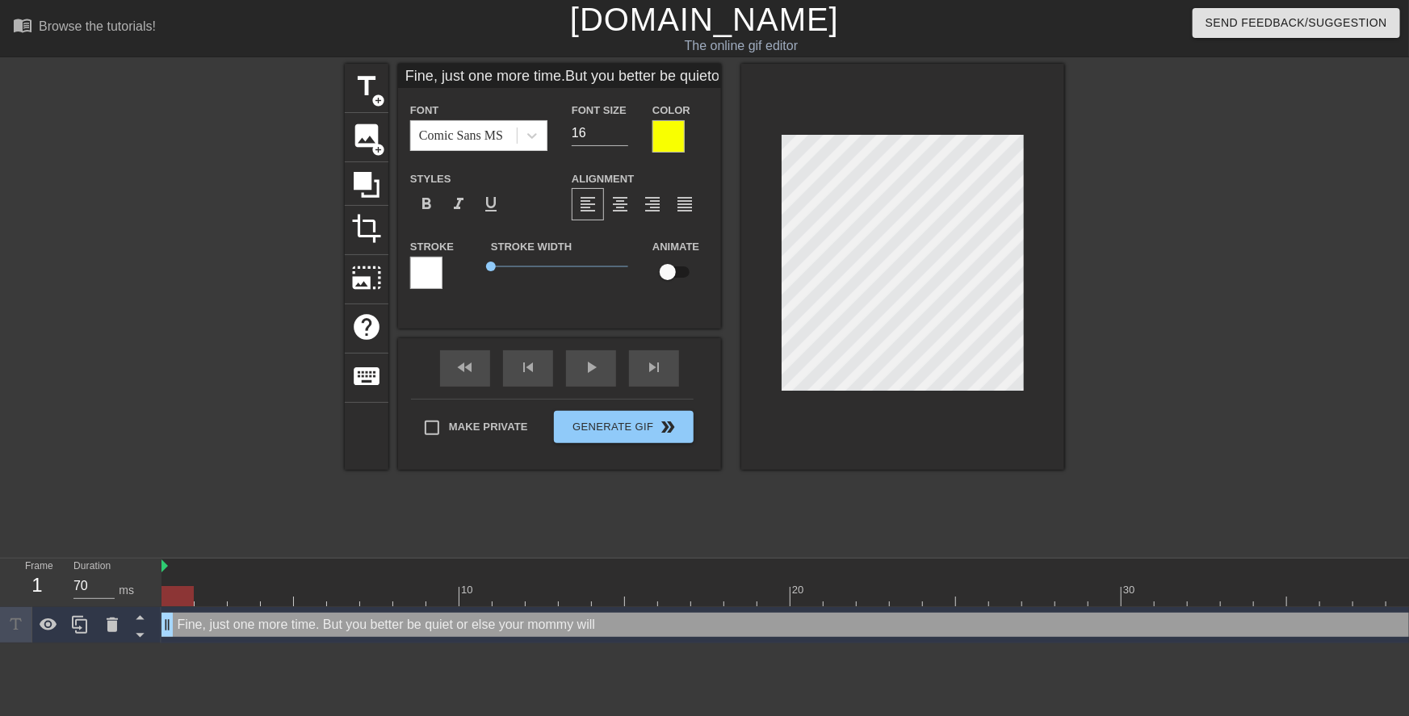
type input "Fine, just one more time.But you better be quietor else your mommy willf"
type textarea "Fine, just one more time. But you better be quiet or else your mommy will f"
type input "Fine, just one more time.But you better be quietor else your mommy willfi"
type textarea "Fine, just one more time. But you better be quiet or else your mommy will fi"
type input "Fine, just one more time.But you better be quietor else your mommy willfin"
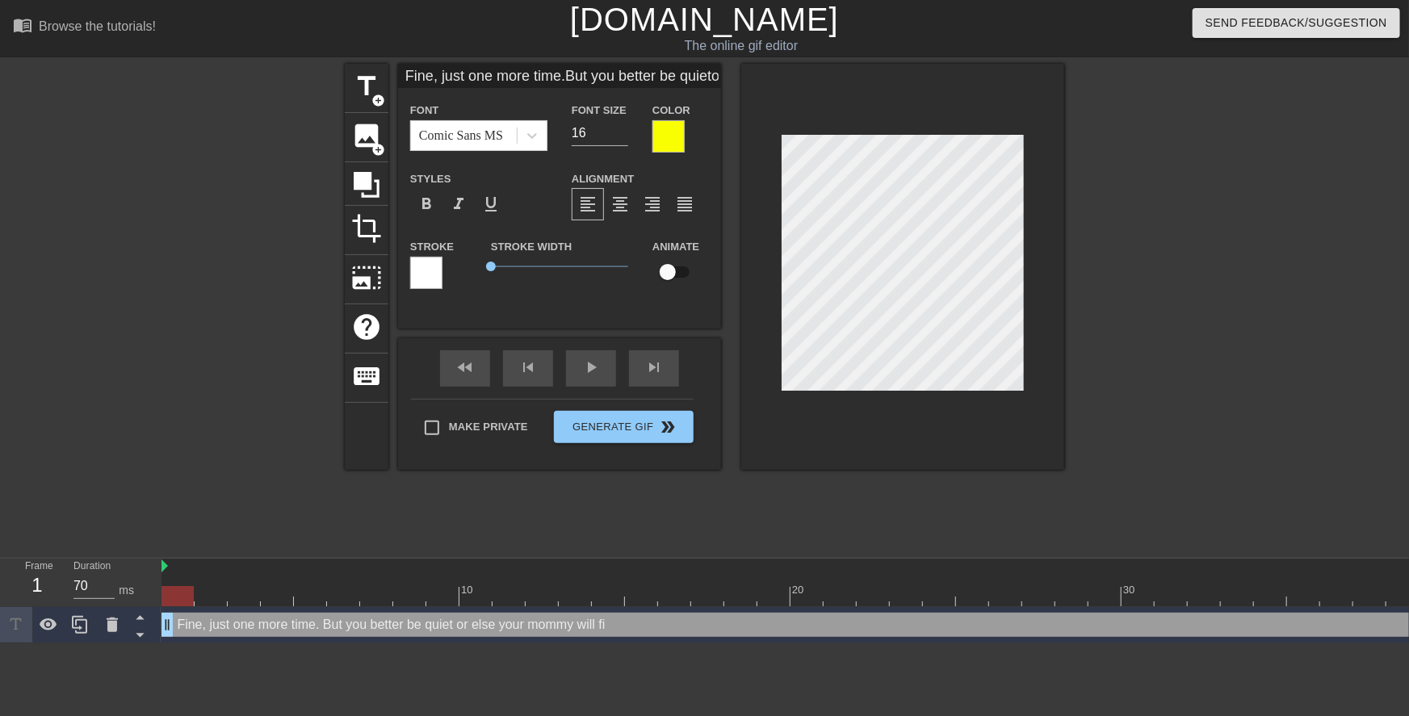
type textarea "Fine, just one more time. But you better be quiet or else your mommy will fin"
type input "Fine, just one more time.But you better be quietor else your mommy willfind"
type textarea "Fine, just one more time. But you better be quiet or else your mommy will find"
type input "Fine, just one more time.But you better be quietor else your mommy willfind"
type textarea "Fine, just one more time. But you better be quiet or else your mommy will find"
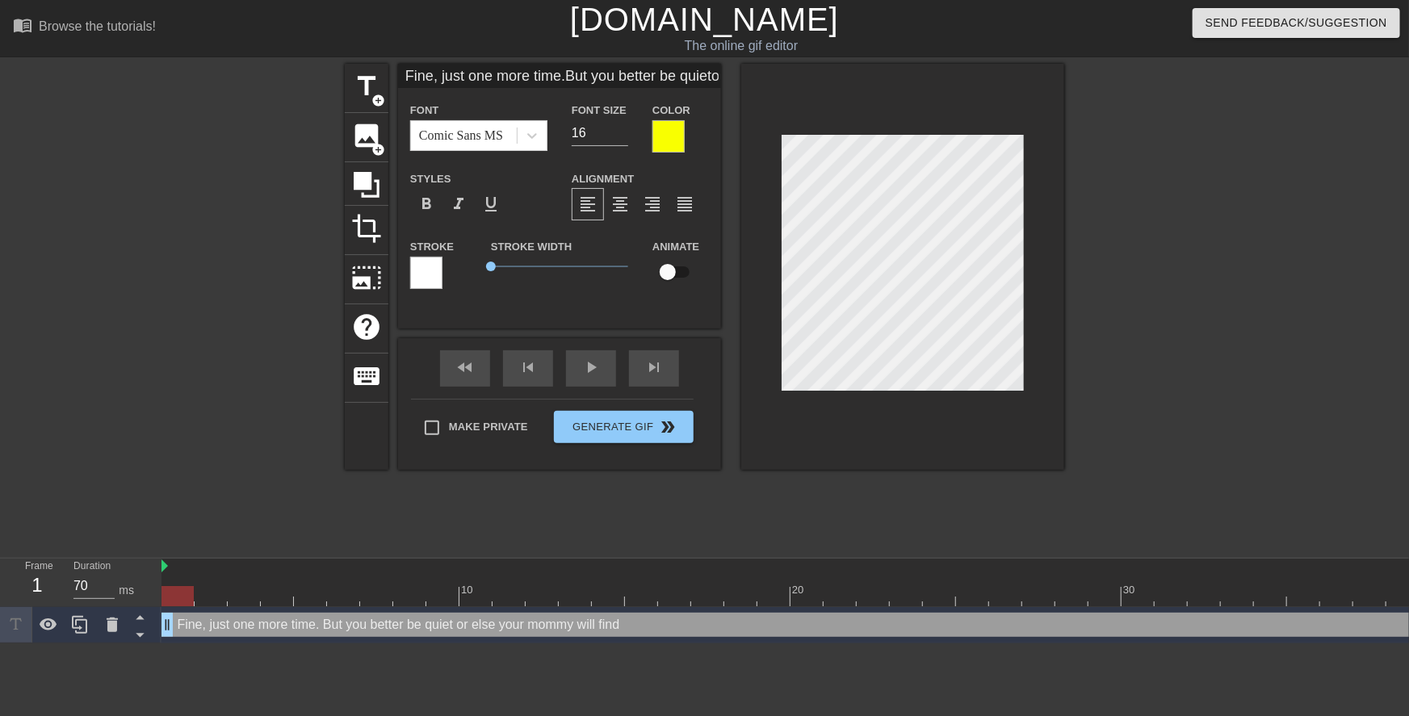
type input "Fine, just one more time.But you better be quietor else your mommy willfind o"
type textarea "Fine, just one more time. But you better be quiet or else your mommy will find o"
type input "Fine, just one more time.But you better be quietor else your mommy willfind ou"
type textarea "Fine, just one more time. But you better be quiet or else your mommy will find …"
type input "Fine, just one more time.But you better be quietor else your mommy willfind out"
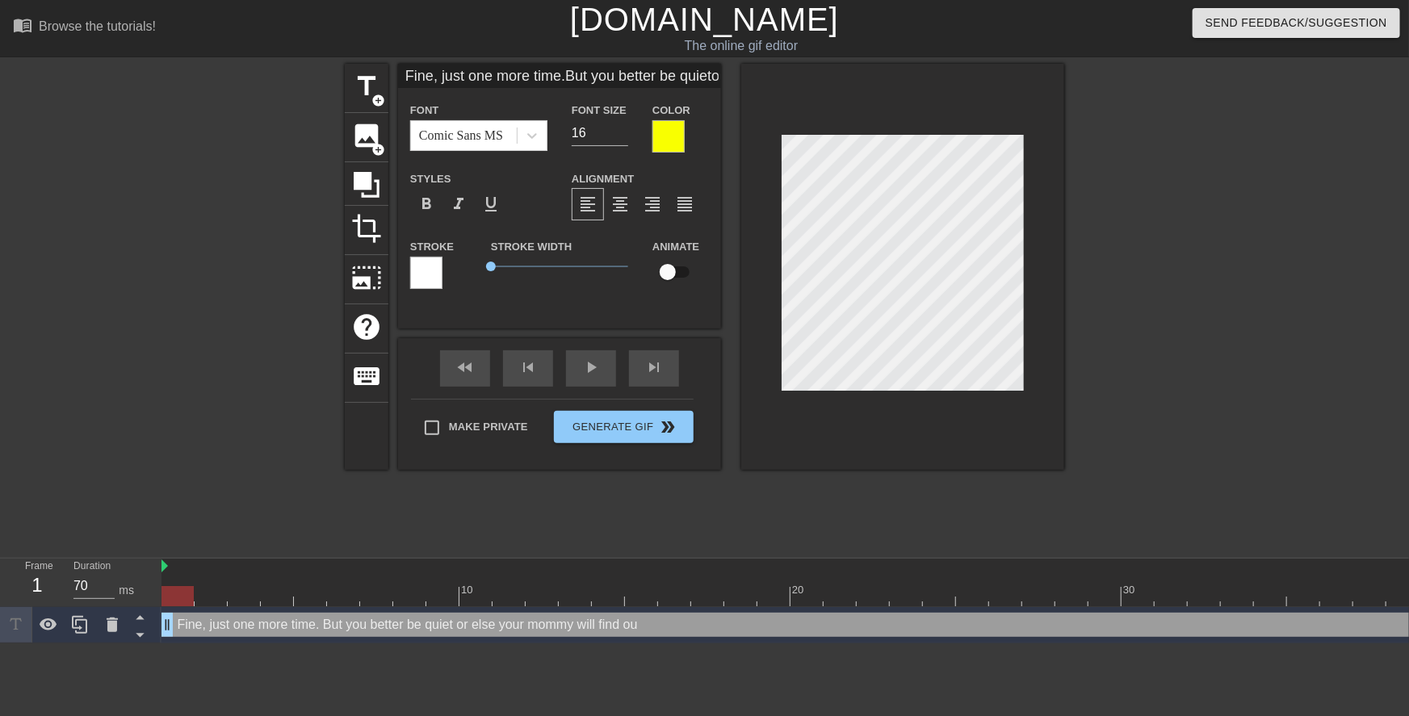
type textarea "Fine, just one more time. But you better be quiet or else your mommy will find …"
type input "Fine, just one more time.But you better be quietor else your mommy willfind out"
type textarea "Fine, just one more time. But you better be quiet or else your mommy will find …"
type input "Fine, just one more time.But you better be quietor else your mommy willfind out…"
type textarea "Fine, just one more time. But you better be quiet or else your mommy will find …"
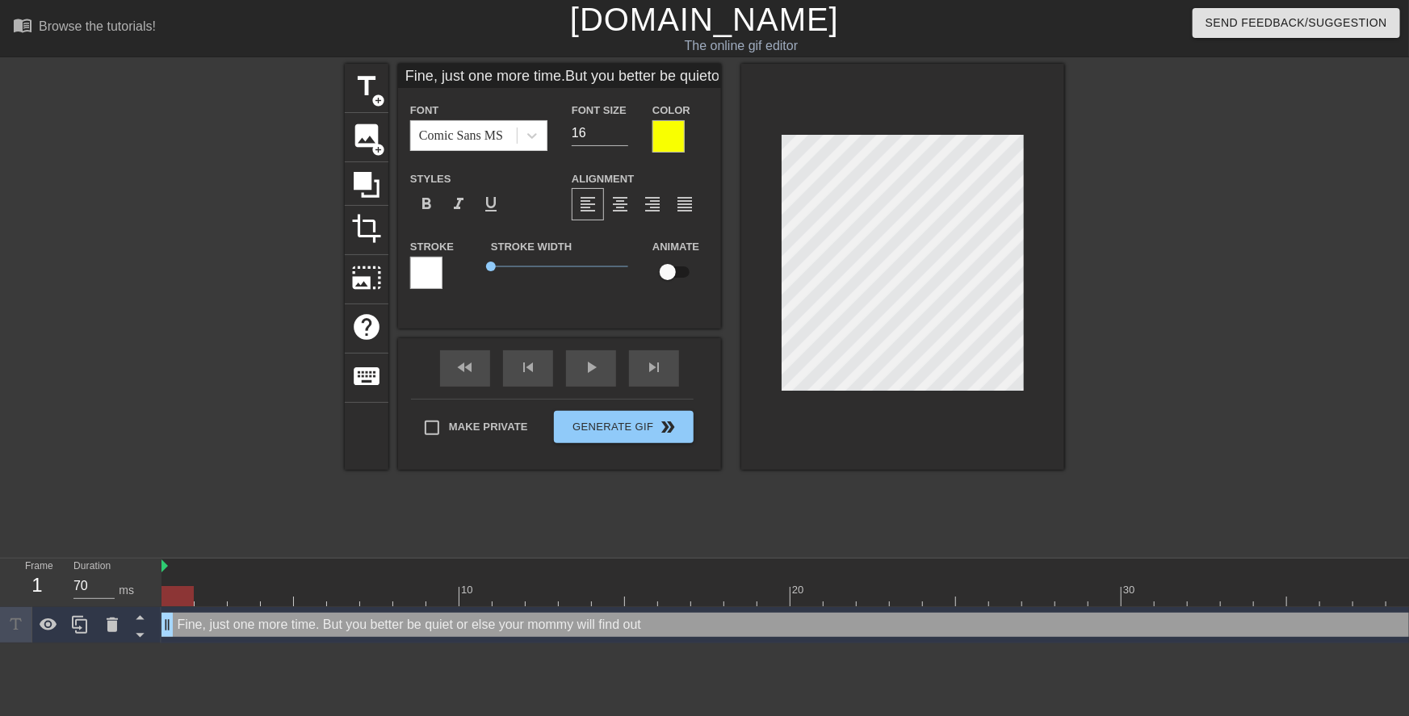
type input "Fine, just one more time.But you better be quietor else your mommy willfind out…"
type textarea "Fine, just one more time. But you better be quiet or else your mommy will find …"
type input "Fine, just one more time.But you better be quietor else your mommy willfind out…"
type textarea "Fine, just one more time. But you better be quiet or else your mommy will find …"
type input "Fine, just one more time.But you better be quietor else your mommy willfind out…"
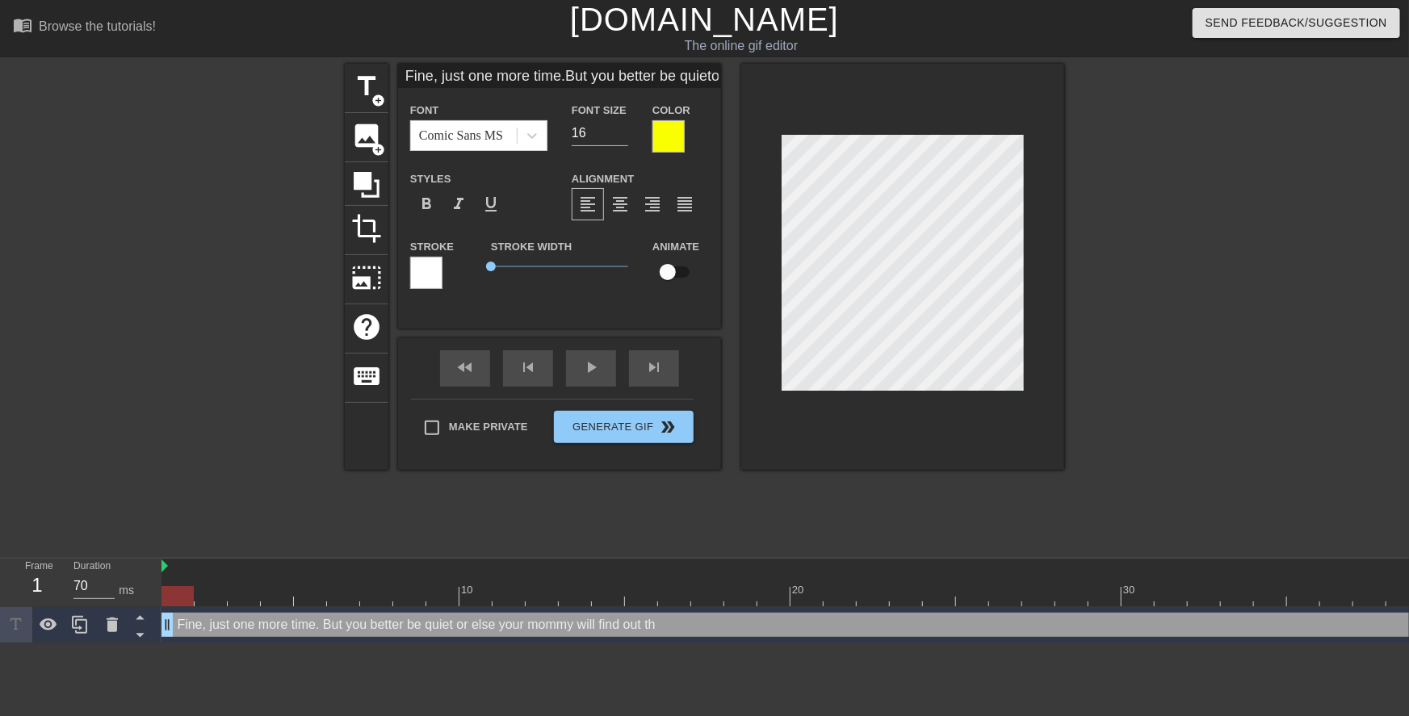
type textarea "Fine, just one more time. But you better be quiet or else your mommy will find …"
type input "Fine, just one more time.But you better be quietor else your mommy willfind out…"
type textarea "Fine, just one more time. But you better be quiet or else your mommy will find …"
type input "Fine, just one more time.But you better be quietor else your mommy willfind out…"
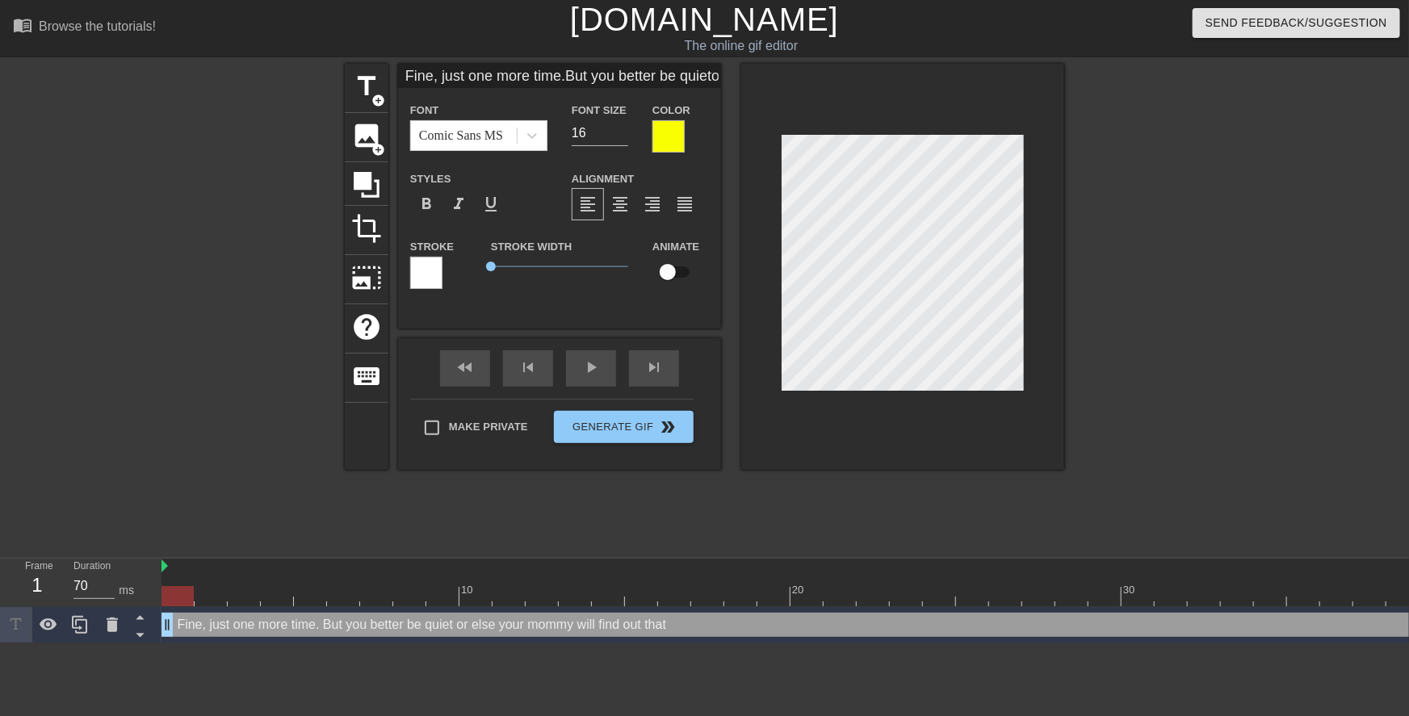
type textarea "Fine, just one more time. But you better be quiet or else your mommy will find …"
type input "Fine, just one more time.But you better be quietor else your mommy willfind out…"
type textarea "Fine, just one more time. But you better be quiet or else your mommy will find …"
type input "Fine, just one more time.But you better be quietor else your mommy willfind out…"
type textarea "Fine, just one more time. But you better be quiet or else your mommy will find …"
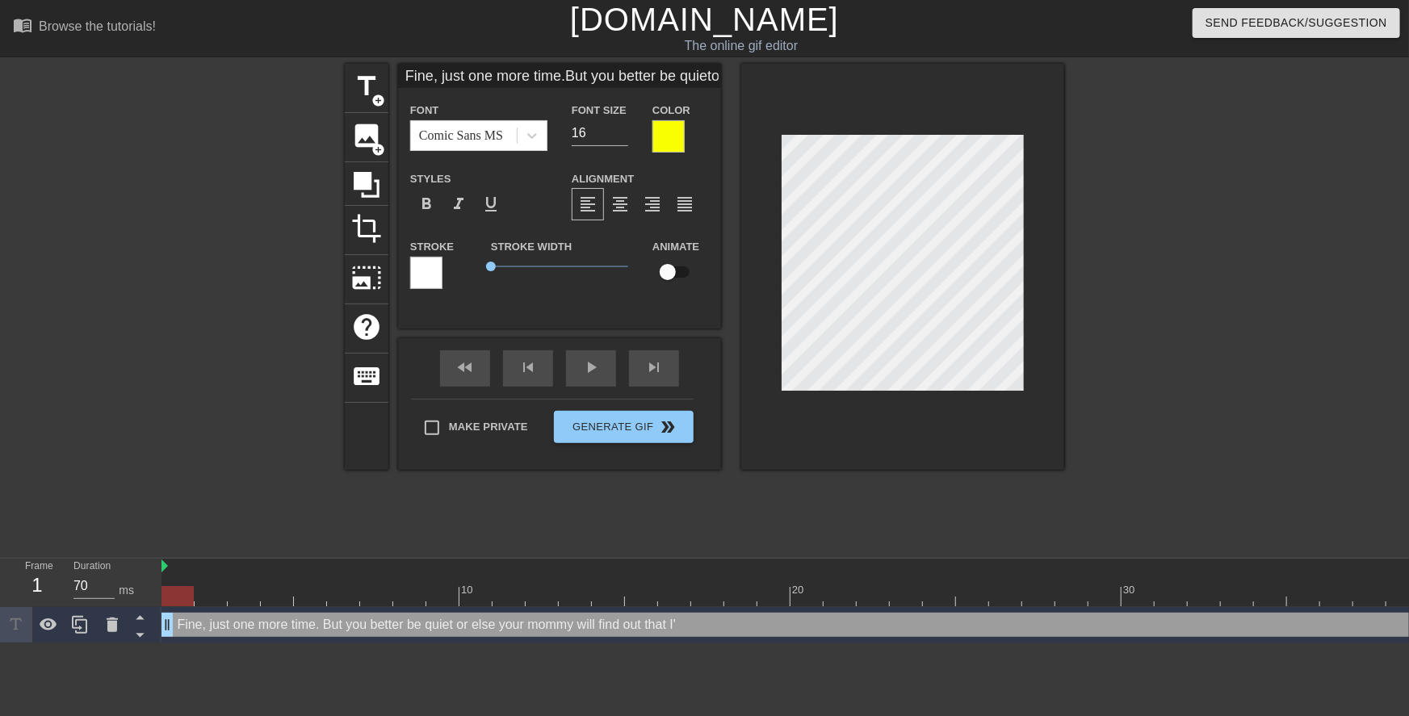
type input "Fine, just one more time.But you better be quietor else your mommy willfind out…"
type textarea "Fine, just one more time. But you better be quiet or else your mommy will find …"
type input "Fine, just one more time.But you better be quietor else your mommy willfind out…"
type textarea "Fine, just one more time. But you better be quiet or else your mommy will find …"
type input "Fine, just one more time.But you better be quietor else your mommy willfind out…"
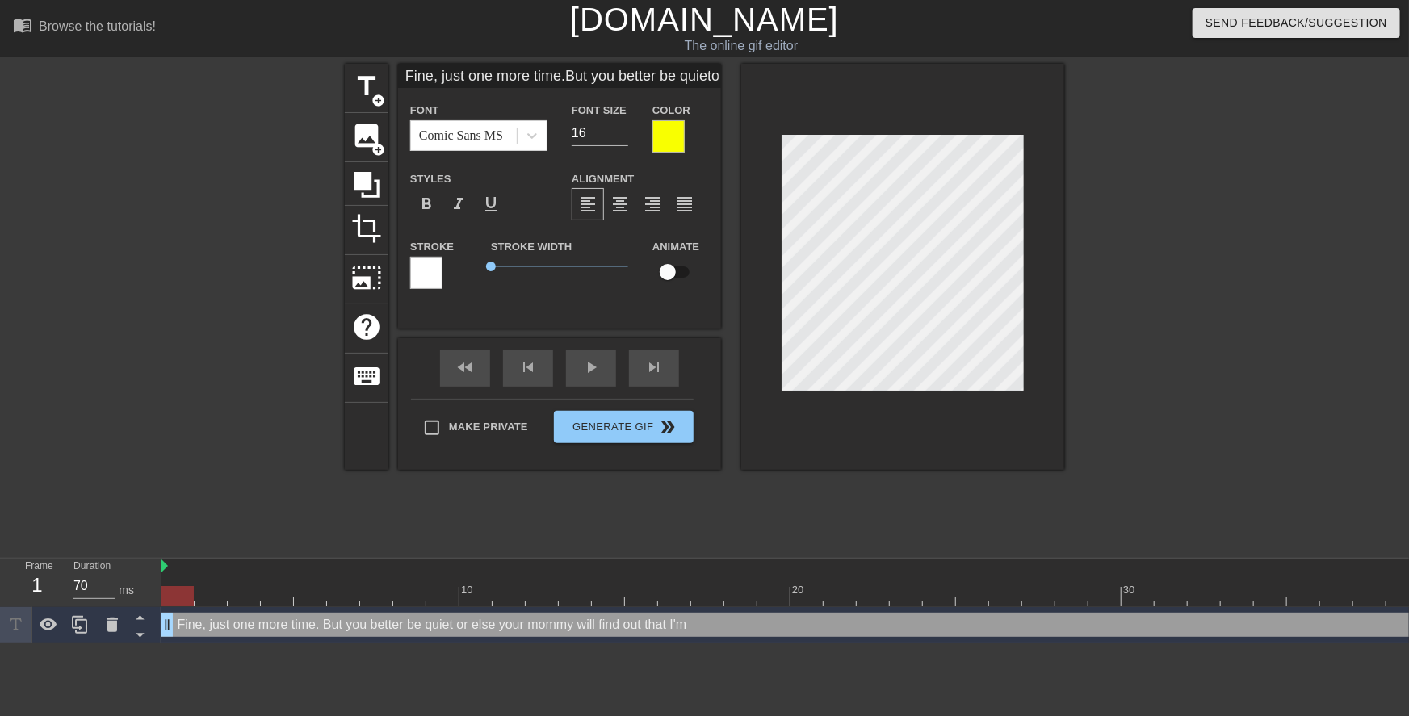
type textarea "Fine, just one more time. But you better be quiet or else your mommy will find …"
type input "Fine, just one more time.But you better be quietor else your mommy willfind out…"
type textarea "Fine, just one more time. But you better be quiet or else your mommy will find …"
type input "Fine, just one more time.But you better be quietor else your mommy willfind out…"
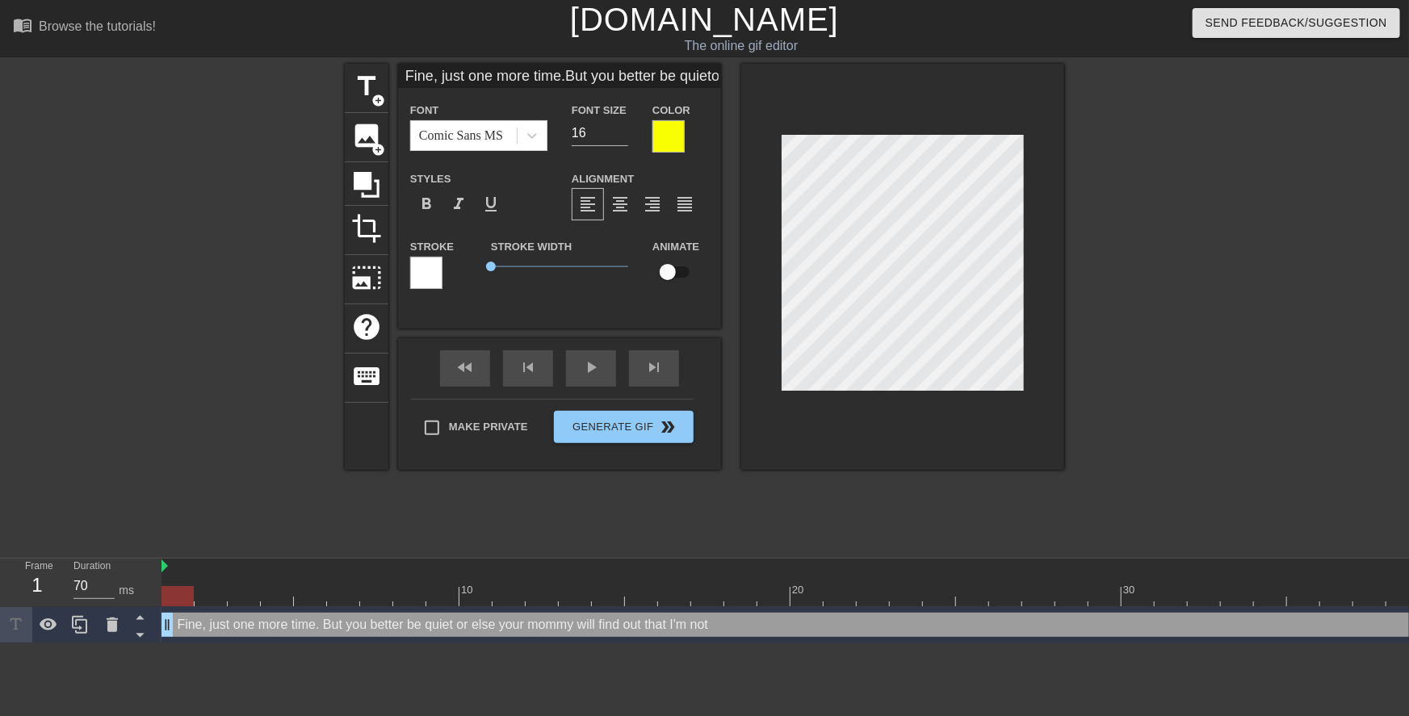
type textarea "Fine, just one more time. But you better be quiet or else your mommy will find …"
type input "Fine, just one more time.But you better be quietor else your mommy willfind out…"
type textarea "Fine, just one more time. But you better be quiet or else your mommy will find …"
type input "Fine, just one more time.But you better be quietor else your mommy willfind out…"
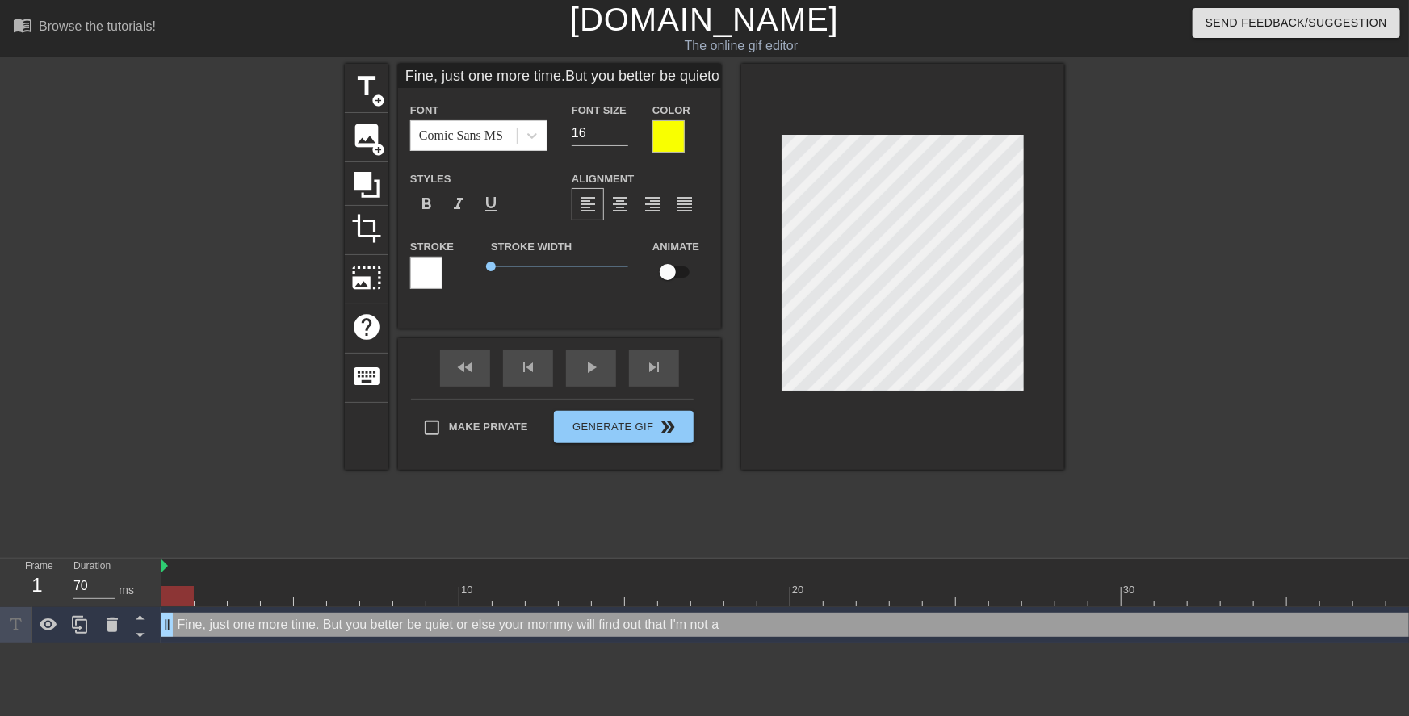
type textarea "Fine, just one more time. But you better be quiet or else your mommy will find …"
type input "Fine, just one more time.But you better be quietor else your mommy willfind out…"
type textarea "Fine, just one more time. But you better be quiet or else your mommy will find …"
type input "Fine, just one more time.But you better be quietor else your mommy willfind out…"
type textarea "Fine, just one more time. But you better be quiet or else your mommy will find …"
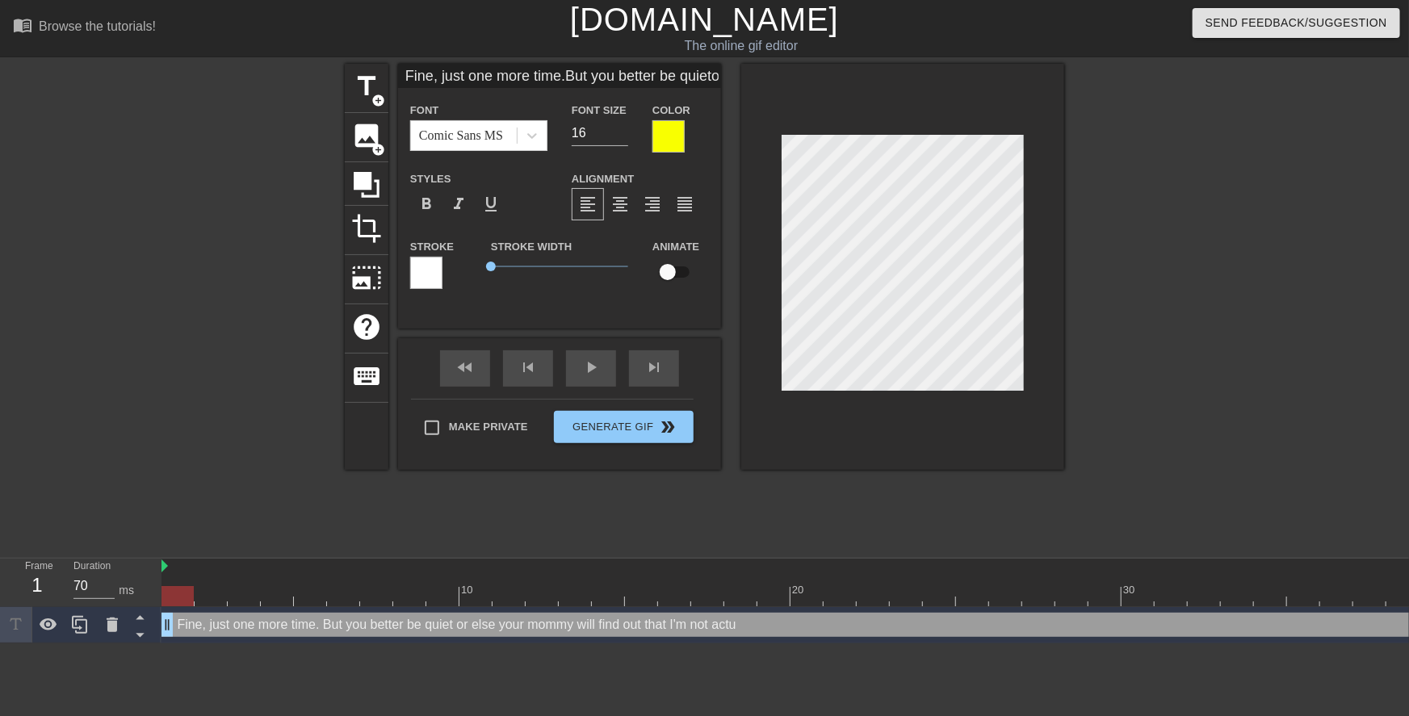
type input "Fine, just one more time.But you better be quietor else your mommy willfind out…"
type textarea "Fine, just one more time. But you better be quiet or else your mommy will find …"
type input "Fine, just one more time.But you better be quietor else your mommy willfind out…"
type textarea "Fine, just one more time. But you better be quiet or else your mommy will find …"
type input "Fine, just one more time.But you better be quietor else your mommy willfind out…"
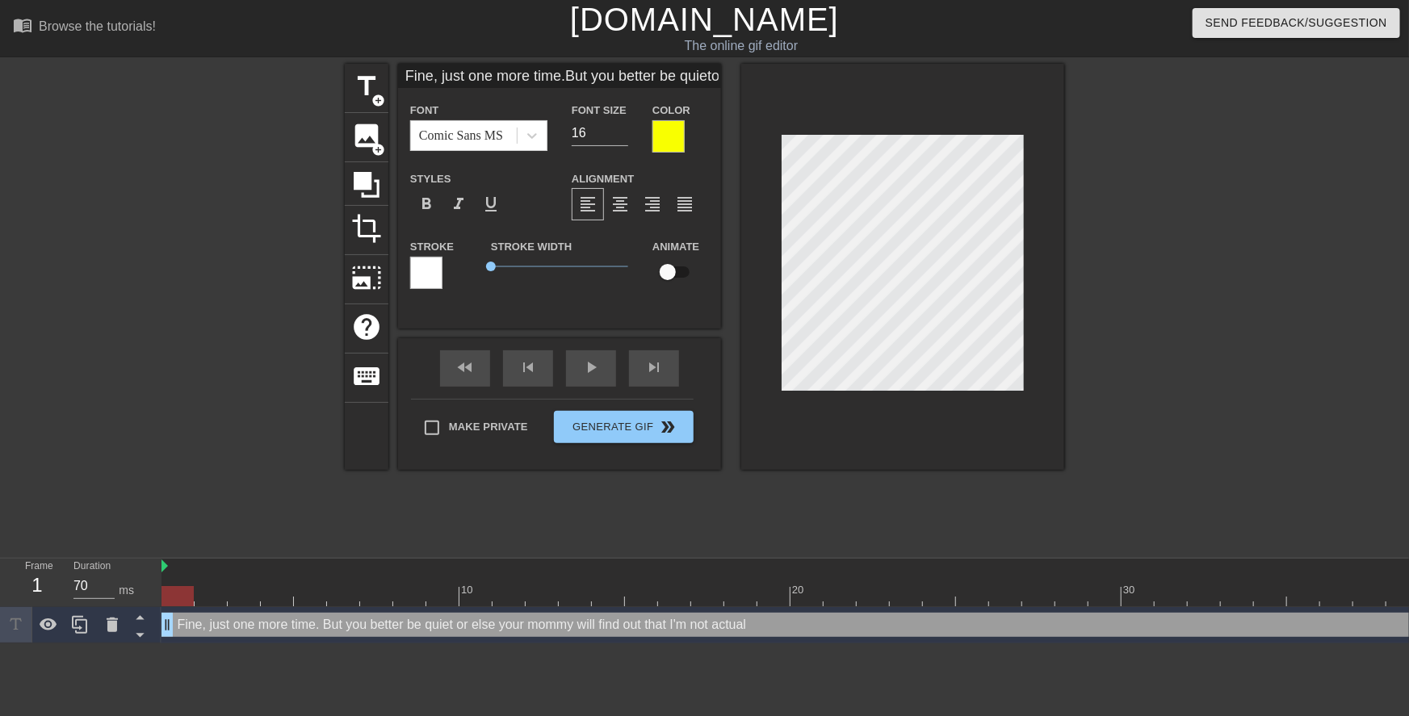
type textarea "Fine, just one more time. But you better be quiet or else your mommy will find …"
type input "Fine, just one more time.But you better be quietor else your mommy willfind out…"
type textarea "Fine, just one more time. But you better be quiet or else your mommy will find …"
type input "Fine, just one more time.But you better be quietor else your mommy willfind out…"
type textarea "Fine, just one more time. But you better be quiet or else your mommy will find …"
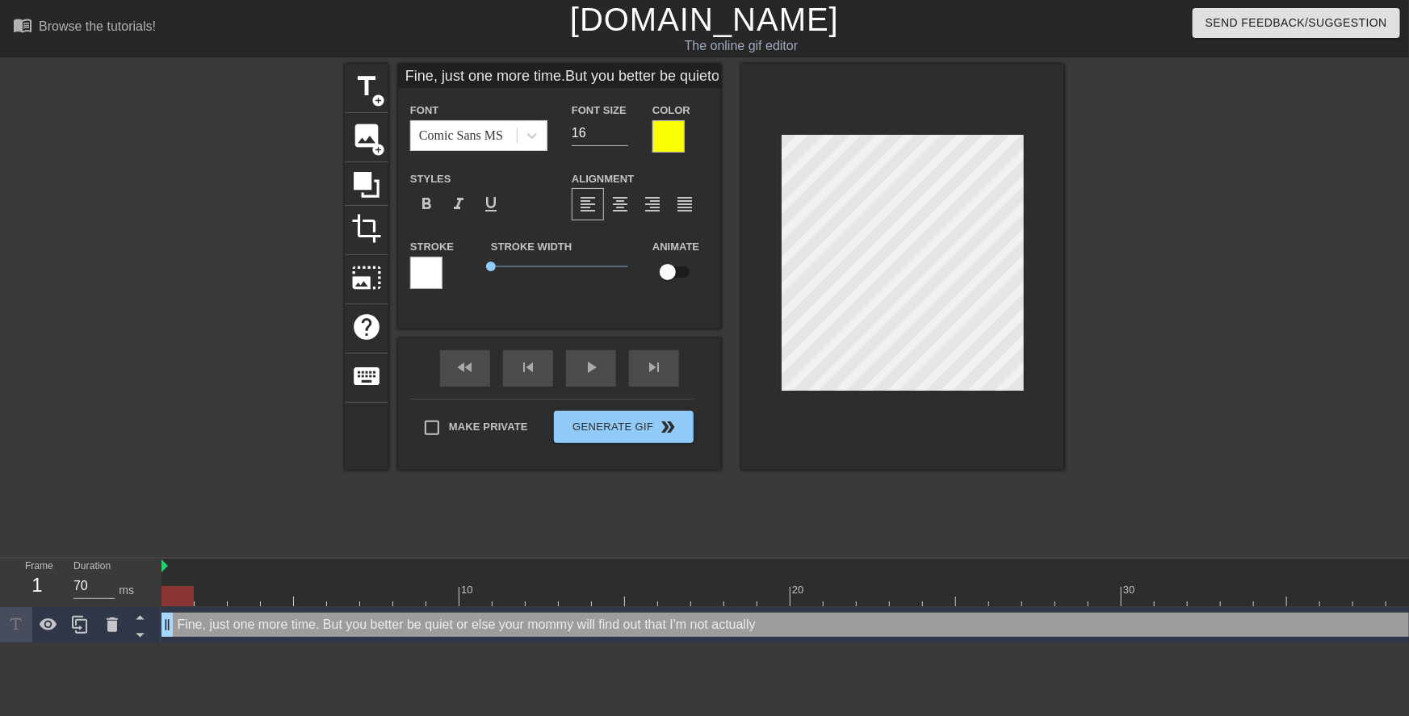
type input "Fine, just one more time.But you better be quietor else your mommy willfind out…"
type textarea "Fine, just one more time. But you better be quiet or else your mommy will find …"
type input "Fine, just one more time.But you better be quietor else your mommy willfind out…"
type textarea "Fine, just one more time. But you better be quiet or else your mommy will find …"
type input "Fine, just one more time.But you better be quietor else your mommy willfind out…"
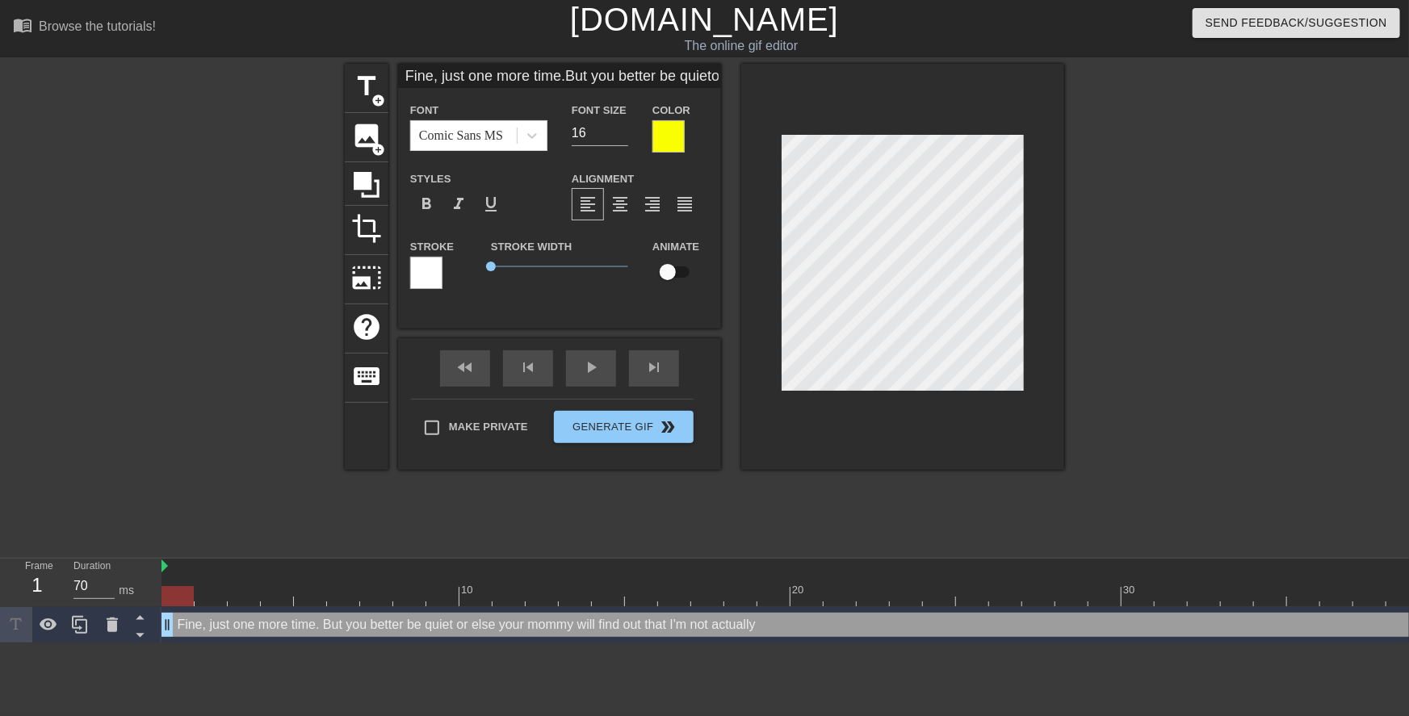
type textarea "Fine, just one more time. But you better be quiet or else your mommy will find …"
type input "Fine, just one more time.But you better be quietor else your mommy willfind out…"
type textarea "Fine, just one more time. But you better be quiet or else your mommy will find …"
type input "Fine, just one more time.But you better be quietor else your mommy willfind out…"
type textarea "Fine, just one more time. But you better be quiet or else your mommy will find …"
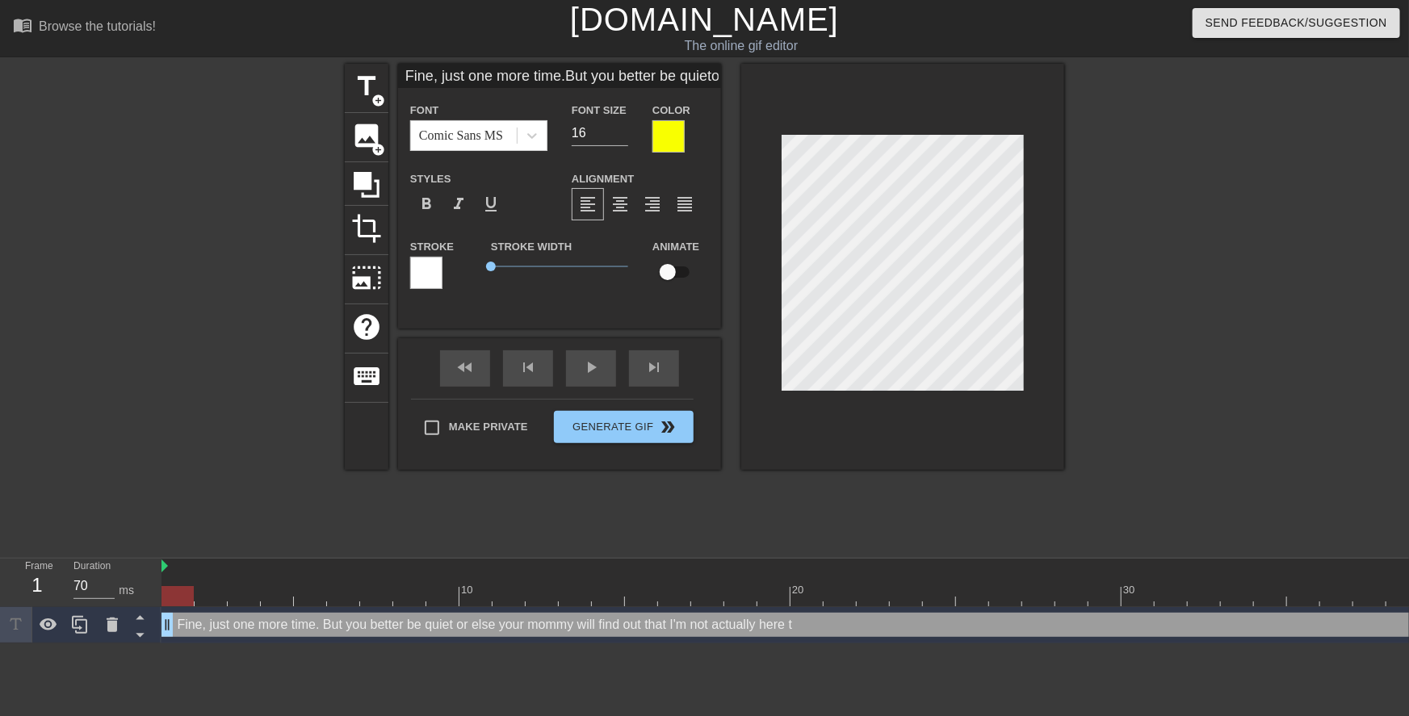
type input "Fine, just one more time.But you better be quietor else your mommy willfind out…"
type textarea "Fine, just one more time. But you better be quiet or else your mommy will find …"
type input "Fine, just one more time.But you better be quietor else your mommy willfind out…"
type textarea "Fine, just one more time. But you better be quiet or else your mommy will find …"
type input "Fine, just one more time.But you better be quietor else your mommy willfind out…"
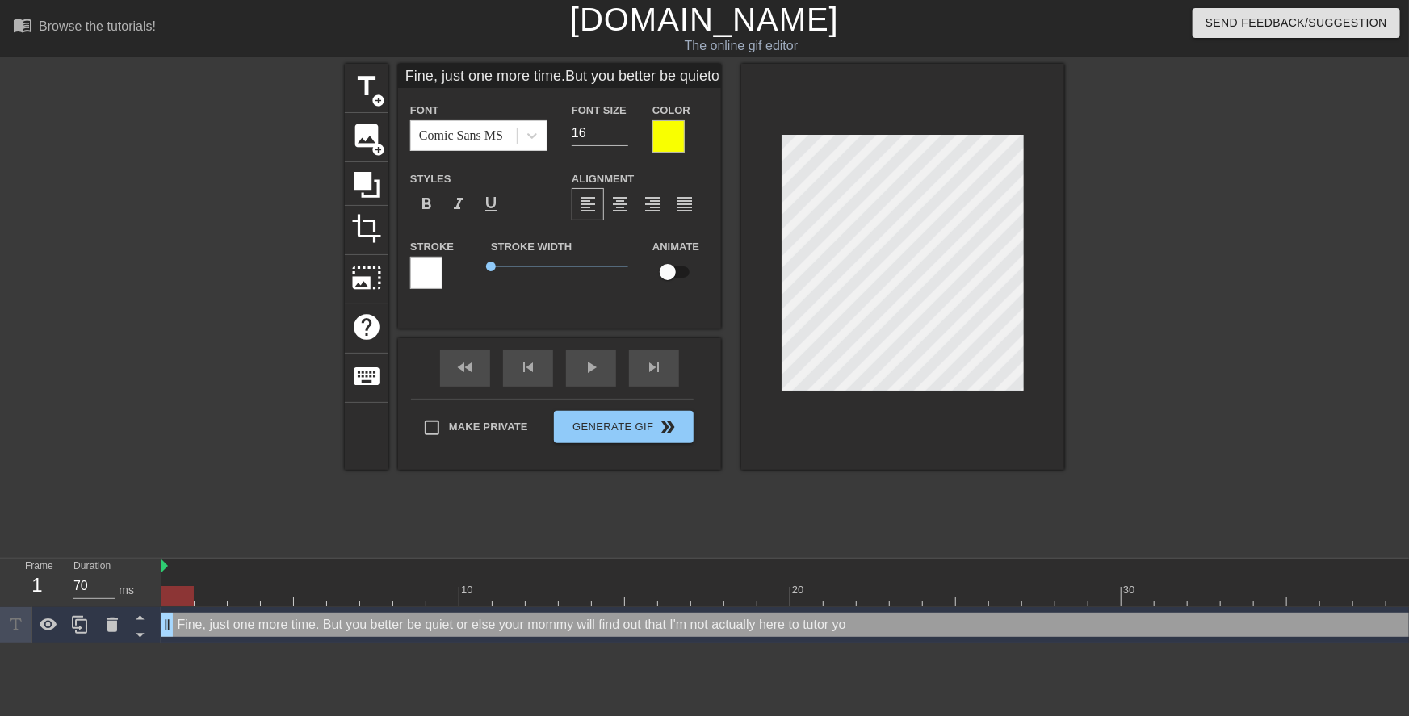
scroll to position [6, 9]
click at [1135, 298] on div at bounding box center [1205, 306] width 242 height 485
click at [1139, 240] on div at bounding box center [1205, 306] width 242 height 485
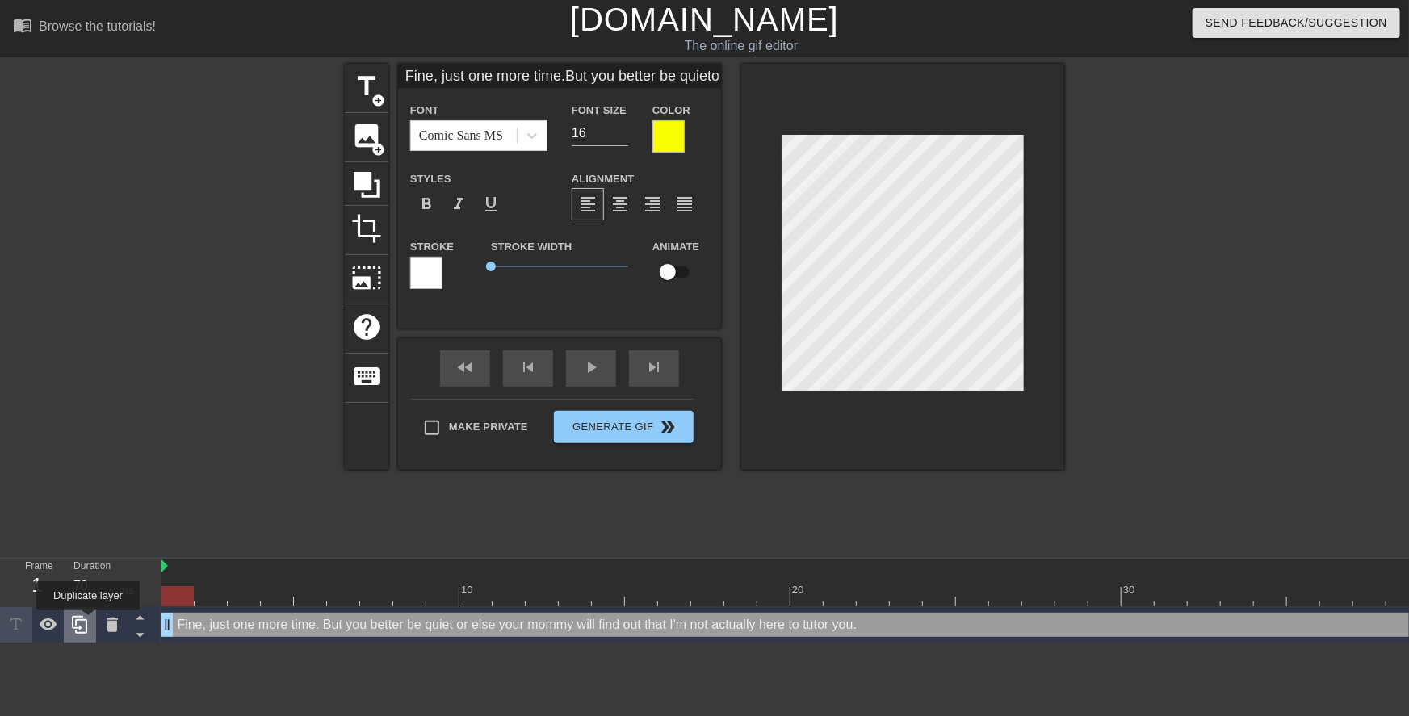
click at [88, 622] on icon at bounding box center [79, 624] width 19 height 19
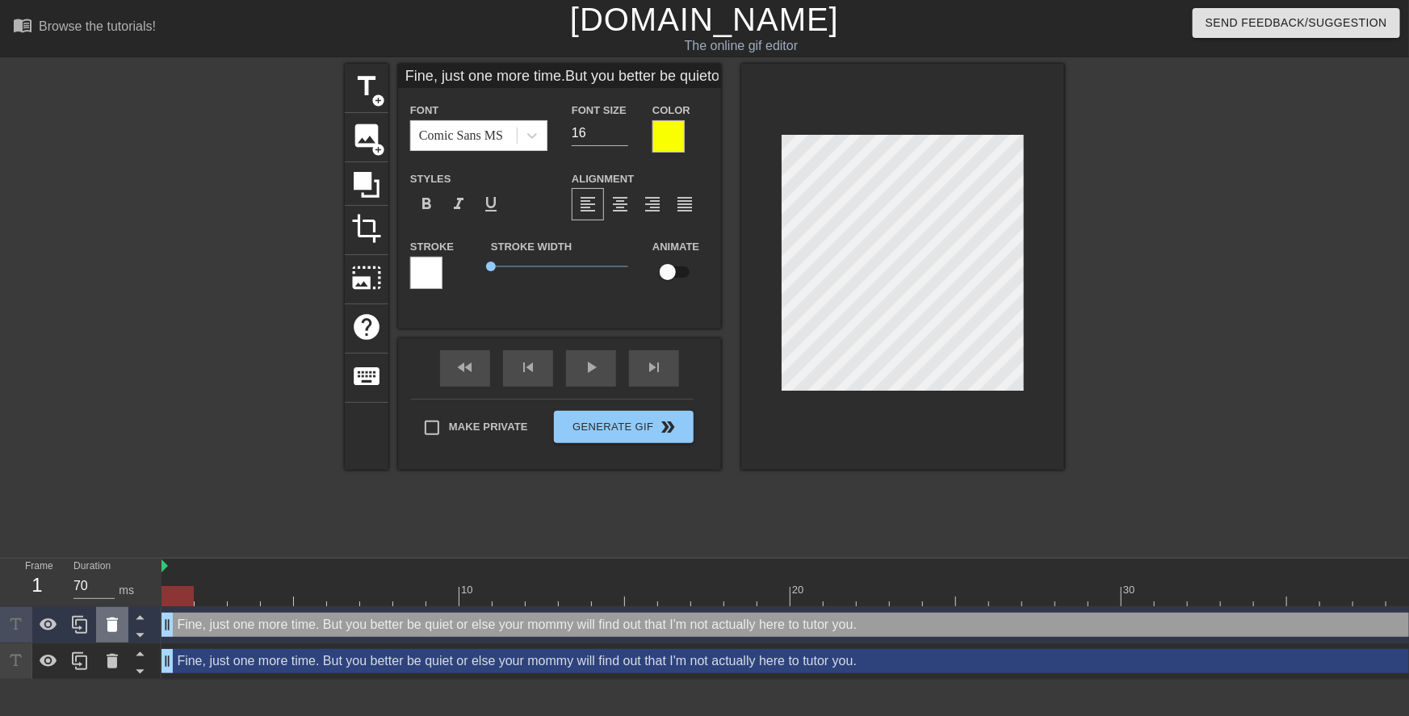
click at [116, 627] on icon at bounding box center [112, 625] width 11 height 15
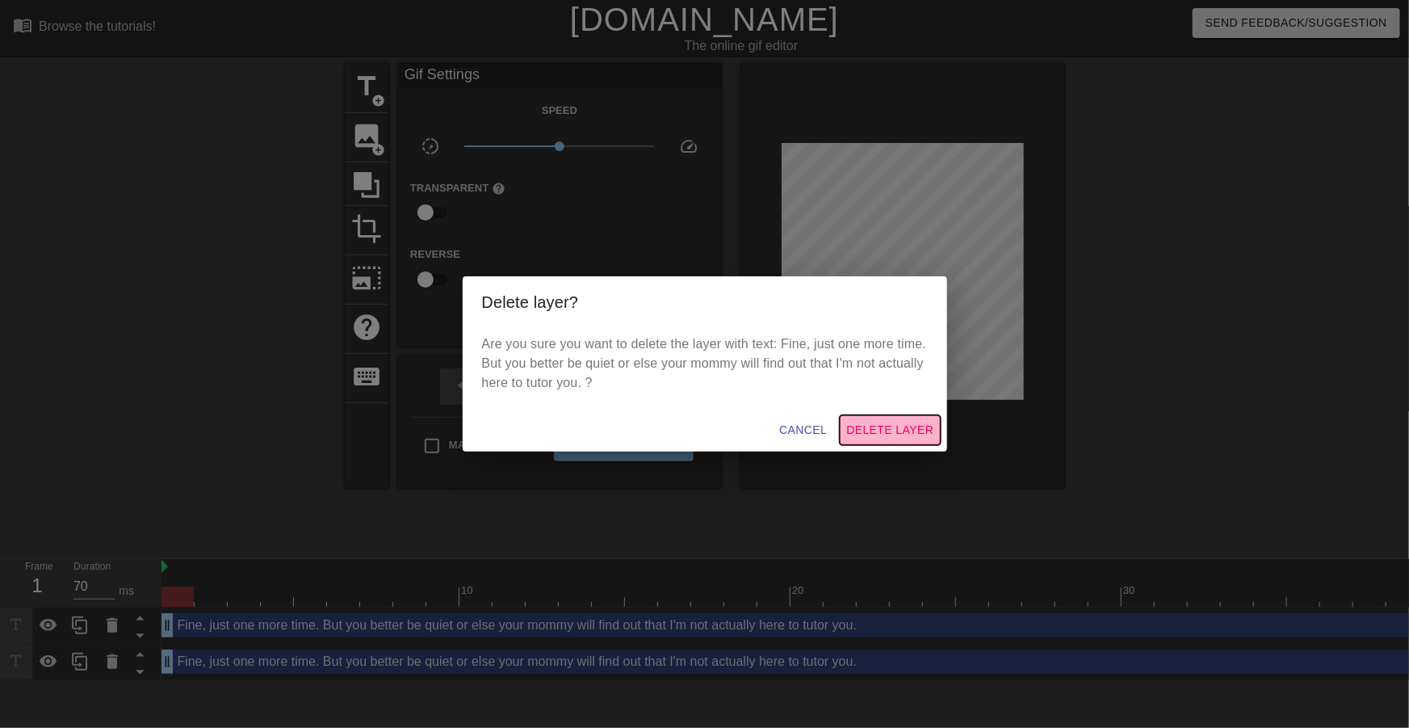
click at [896, 422] on span "Delete Layer" at bounding box center [889, 430] width 87 height 20
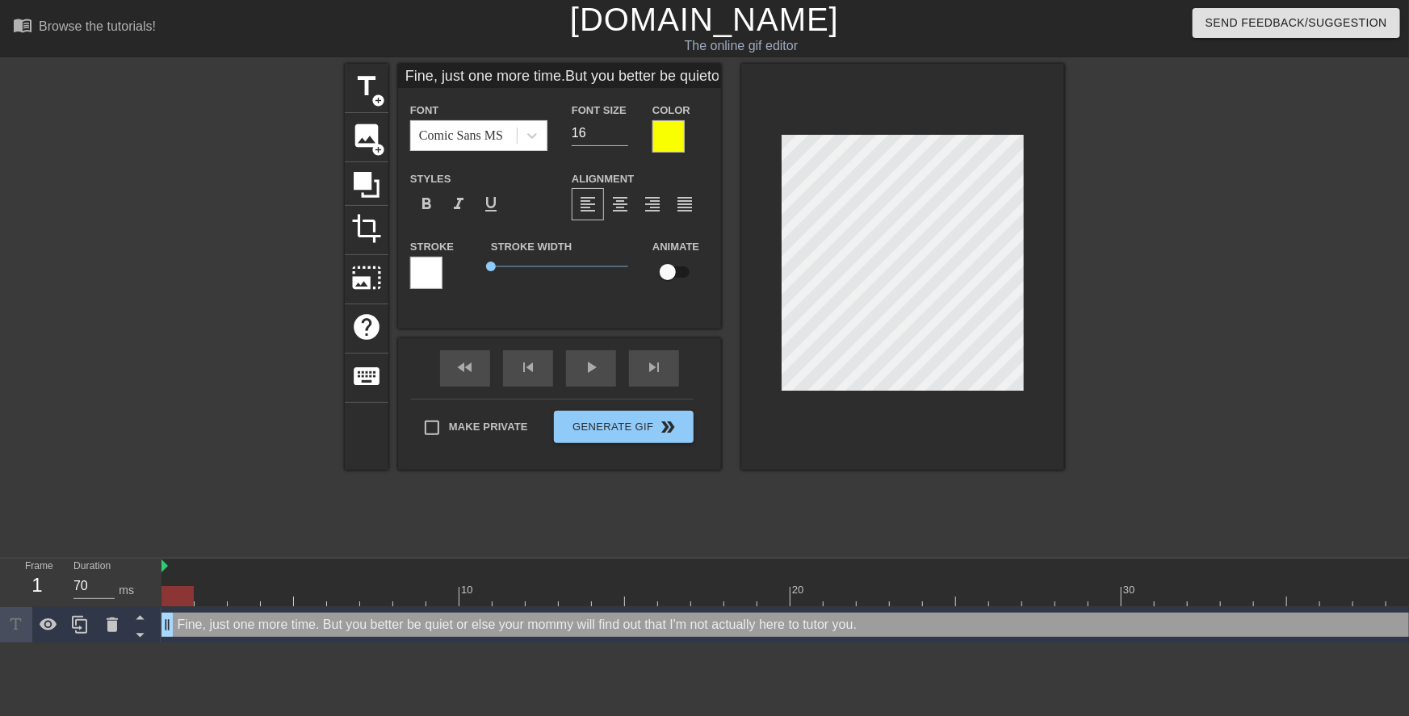
click at [677, 127] on div at bounding box center [669, 136] width 32 height 32
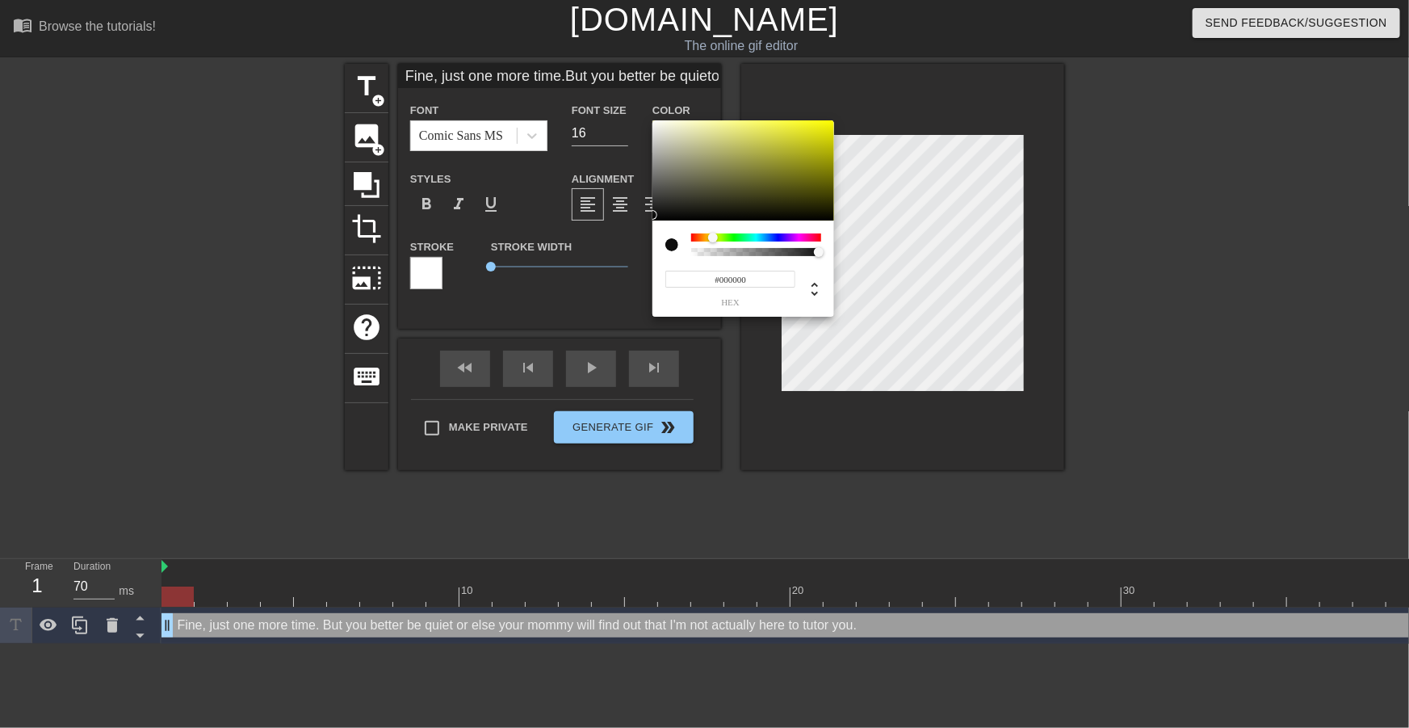
drag, startPoint x: 666, startPoint y: 202, endPoint x: 655, endPoint y: 232, distance: 31.9
click at [634, 226] on div "#000000 hex" at bounding box center [704, 364] width 1409 height 728
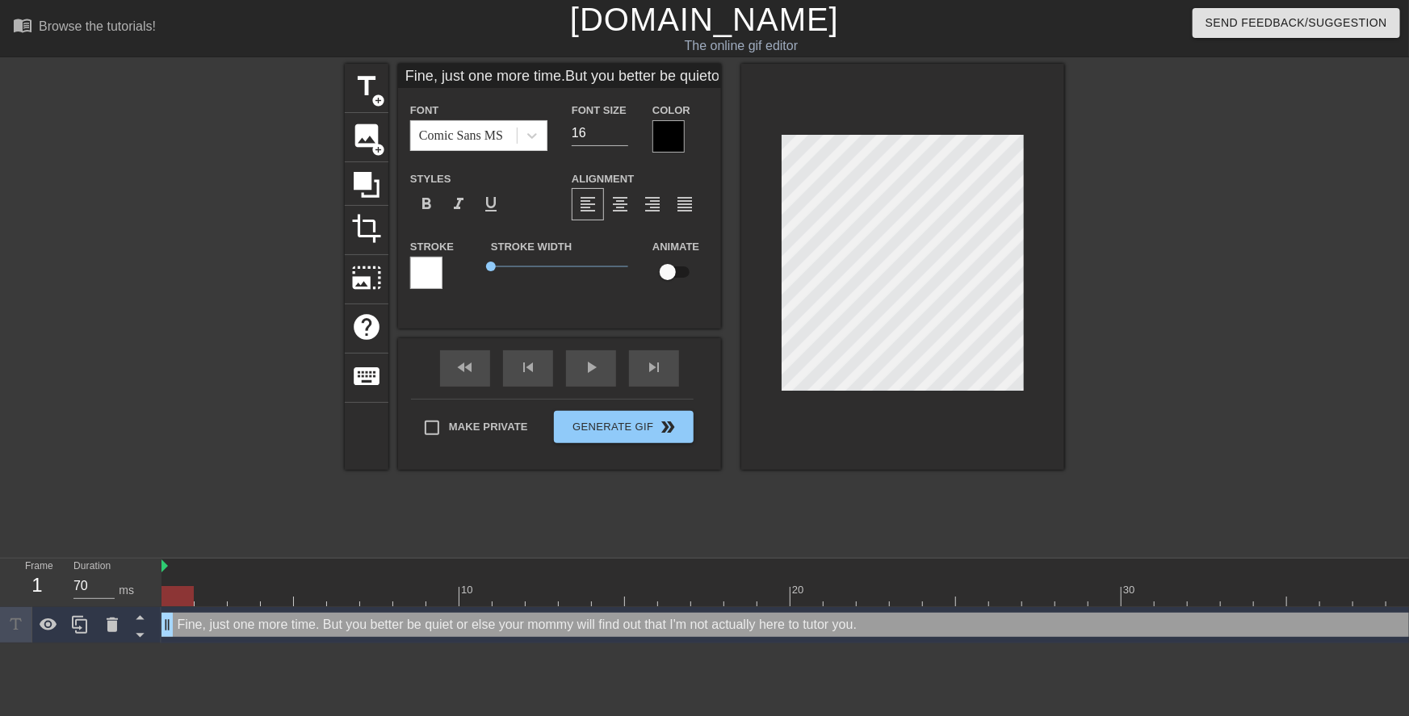
click at [1087, 333] on div at bounding box center [1205, 306] width 242 height 485
click at [1147, 355] on div at bounding box center [1205, 306] width 242 height 485
click at [1084, 222] on div at bounding box center [1205, 306] width 242 height 485
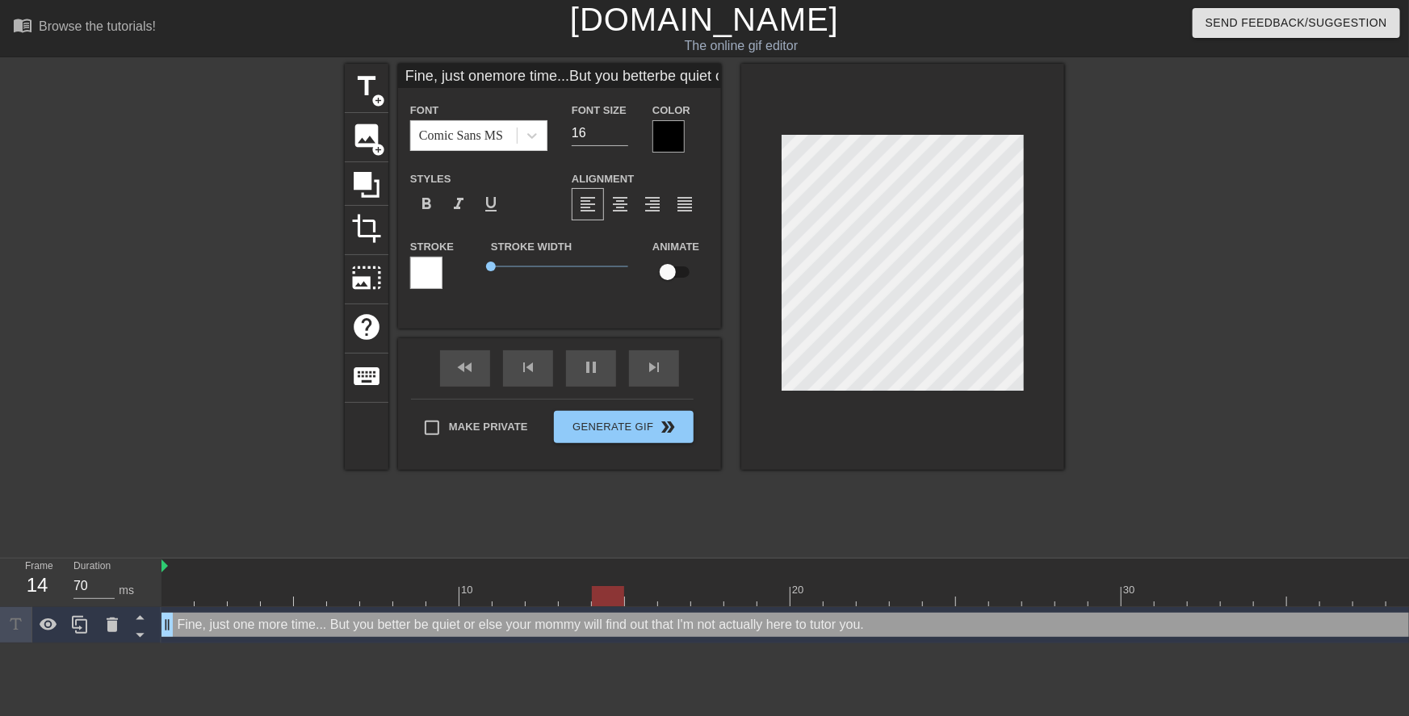
drag, startPoint x: 1116, startPoint y: 219, endPoint x: 1028, endPoint y: 224, distance: 88.2
click at [1115, 219] on div at bounding box center [1205, 306] width 242 height 485
click at [1076, 225] on div "title add_circle image add_circle crop photo_size_select_large help keyboard Fi…" at bounding box center [704, 306] width 1409 height 485
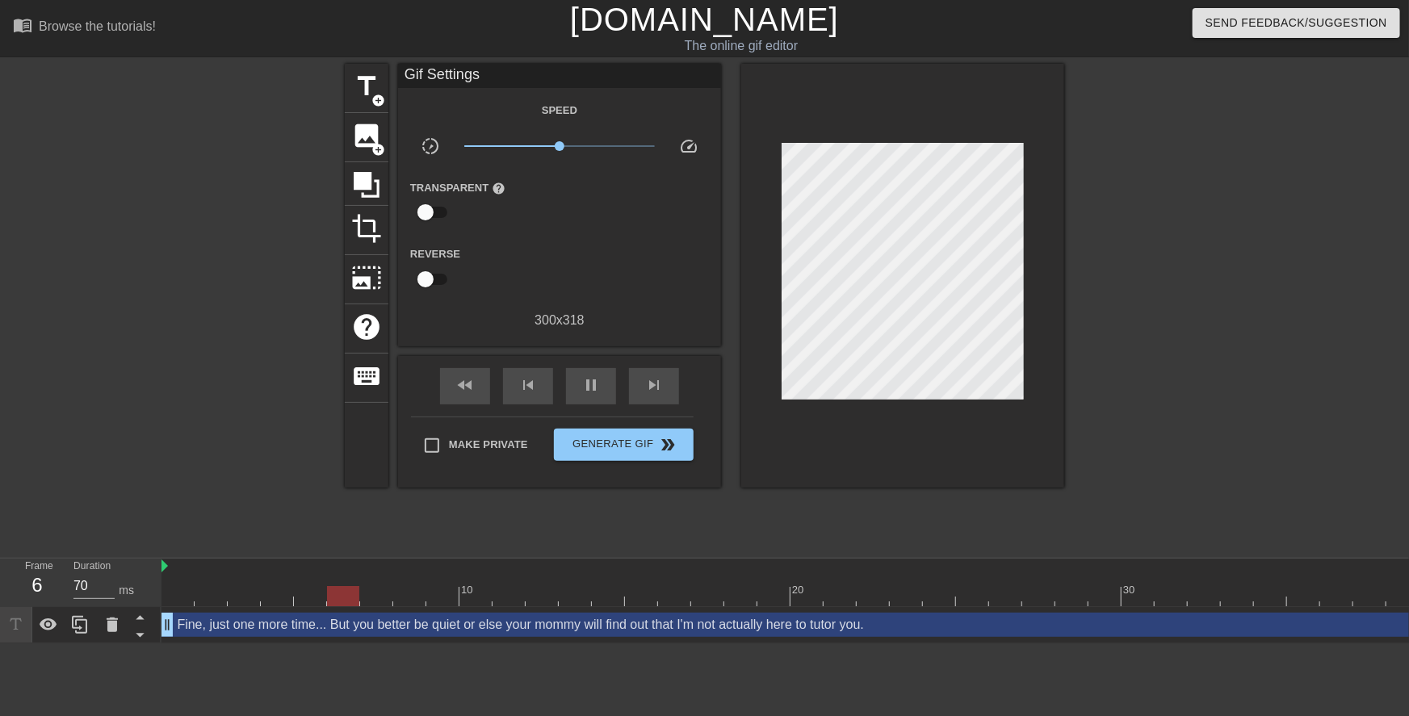
click at [1066, 240] on div "title add_circle image add_circle crop photo_size_select_large help keyboard Gi…" at bounding box center [704, 306] width 1409 height 485
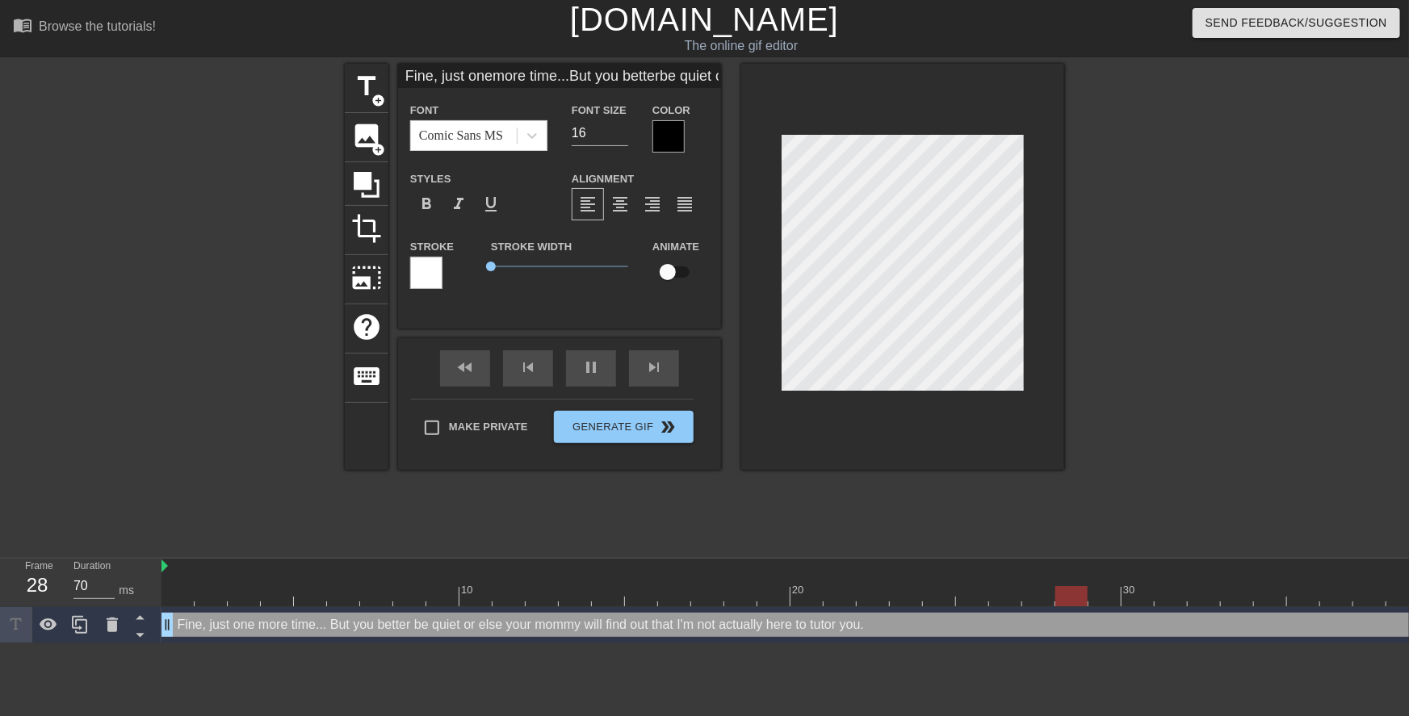
scroll to position [13, 2]
click at [1100, 292] on div at bounding box center [1205, 306] width 242 height 485
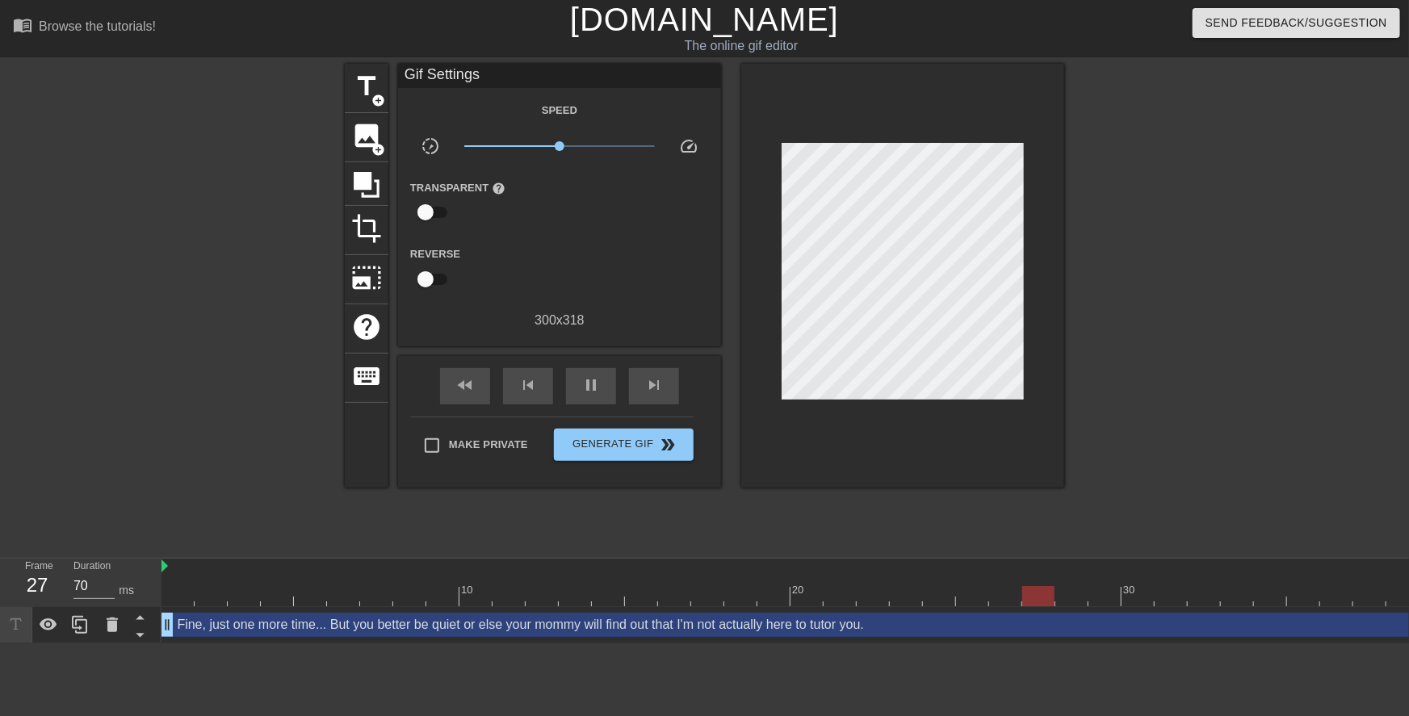
click at [1064, 259] on div at bounding box center [902, 276] width 323 height 424
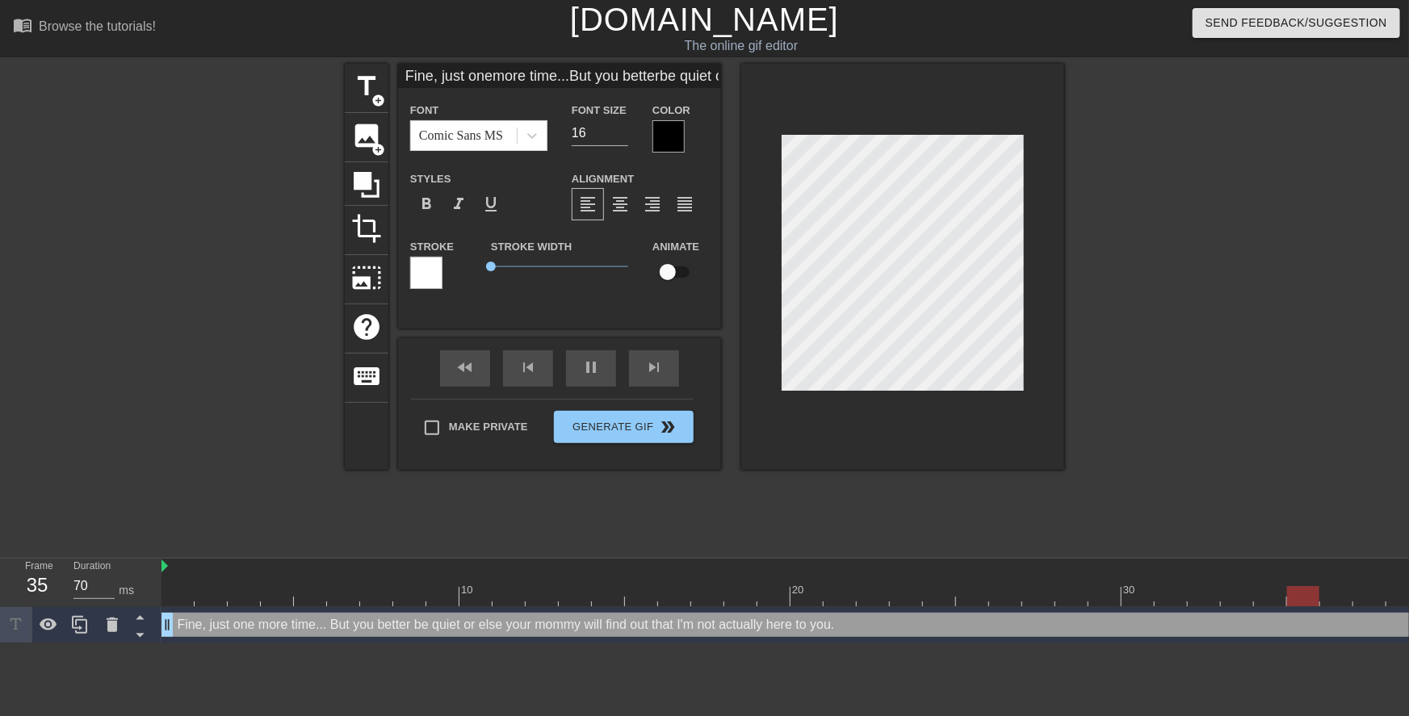
scroll to position [14, 2]
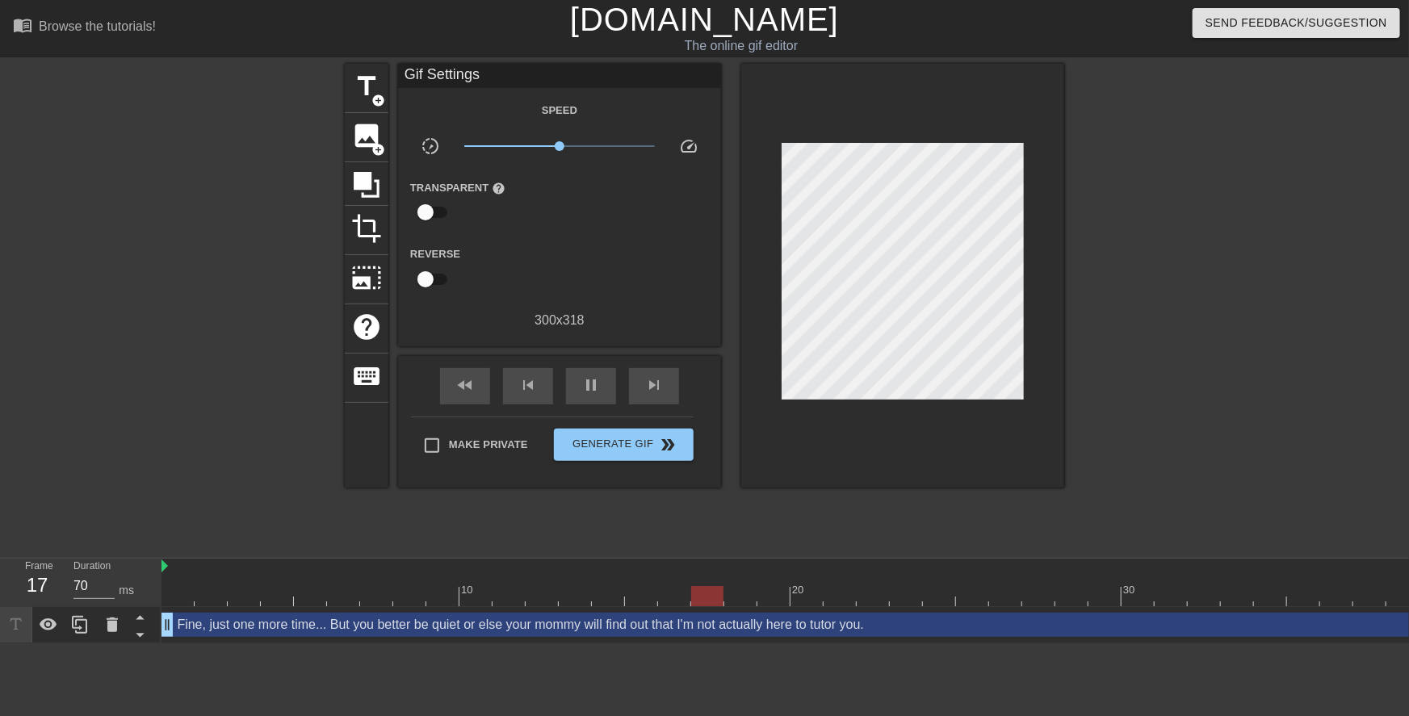
click at [1135, 331] on div at bounding box center [1205, 306] width 242 height 485
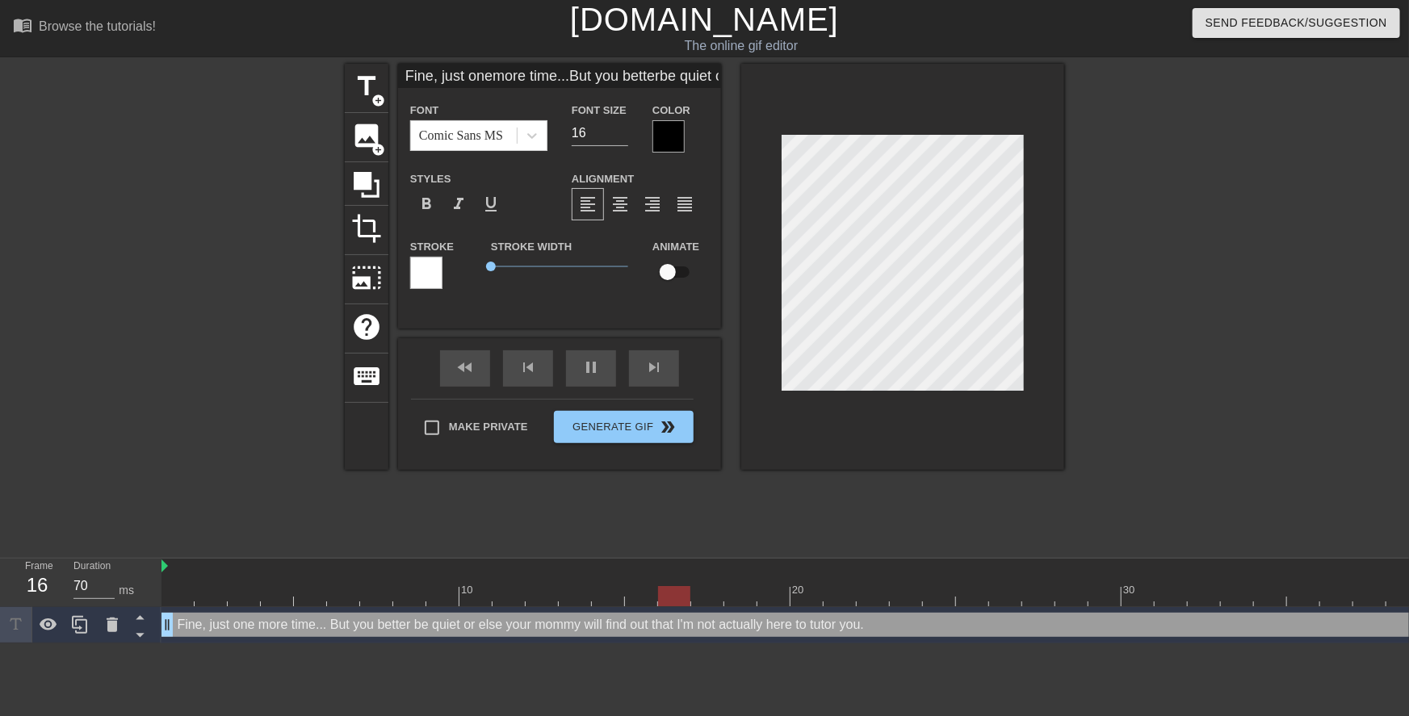
click at [1092, 248] on div at bounding box center [1205, 306] width 242 height 485
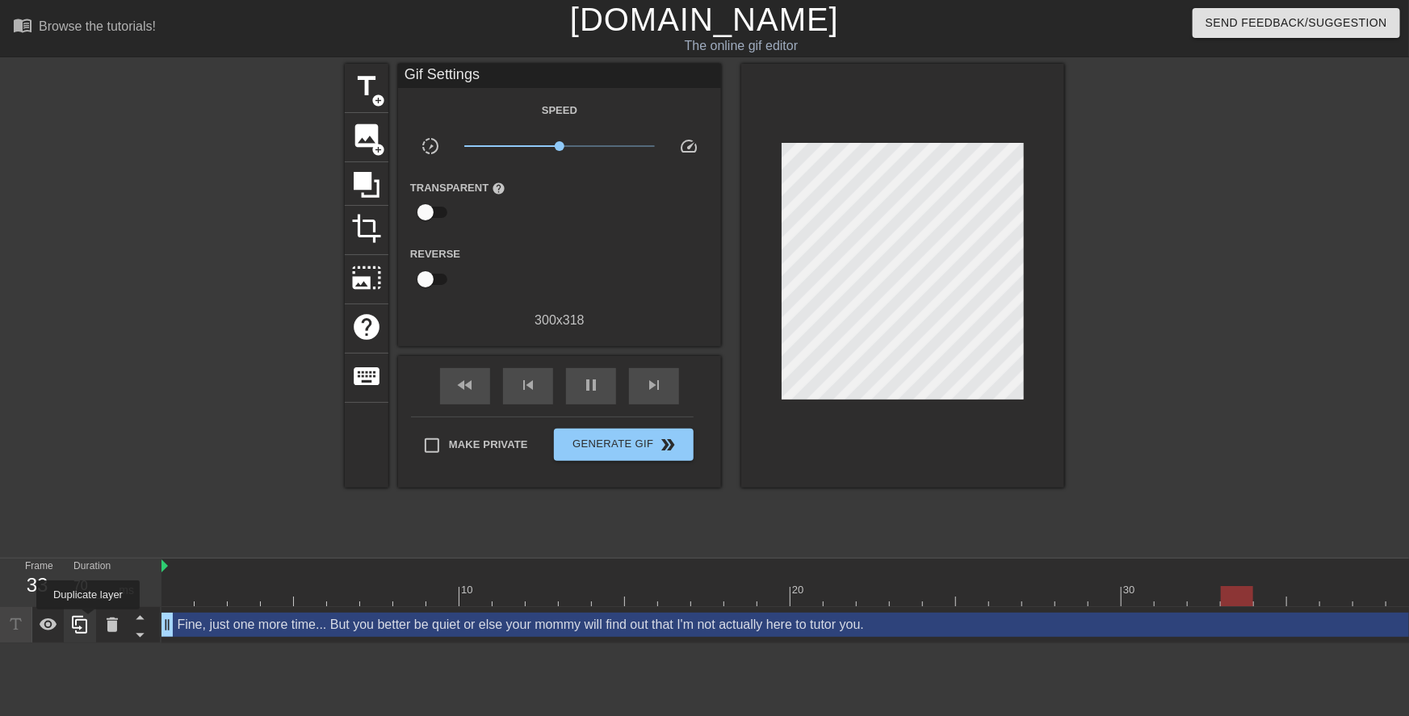
click at [88, 621] on icon at bounding box center [79, 624] width 19 height 19
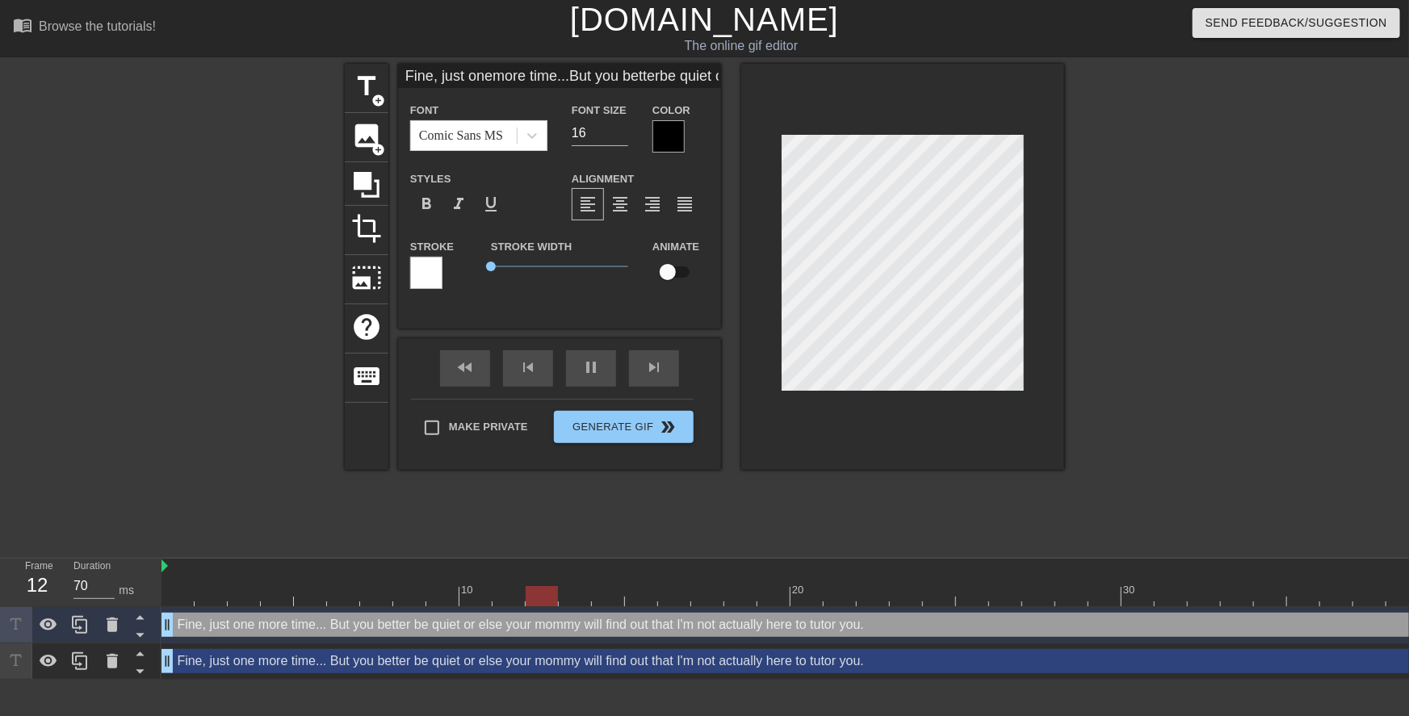
click at [200, 661] on div "Fine, just one more time... But you better be quiet or else your mommy will fin…" at bounding box center [840, 661] width 1357 height 24
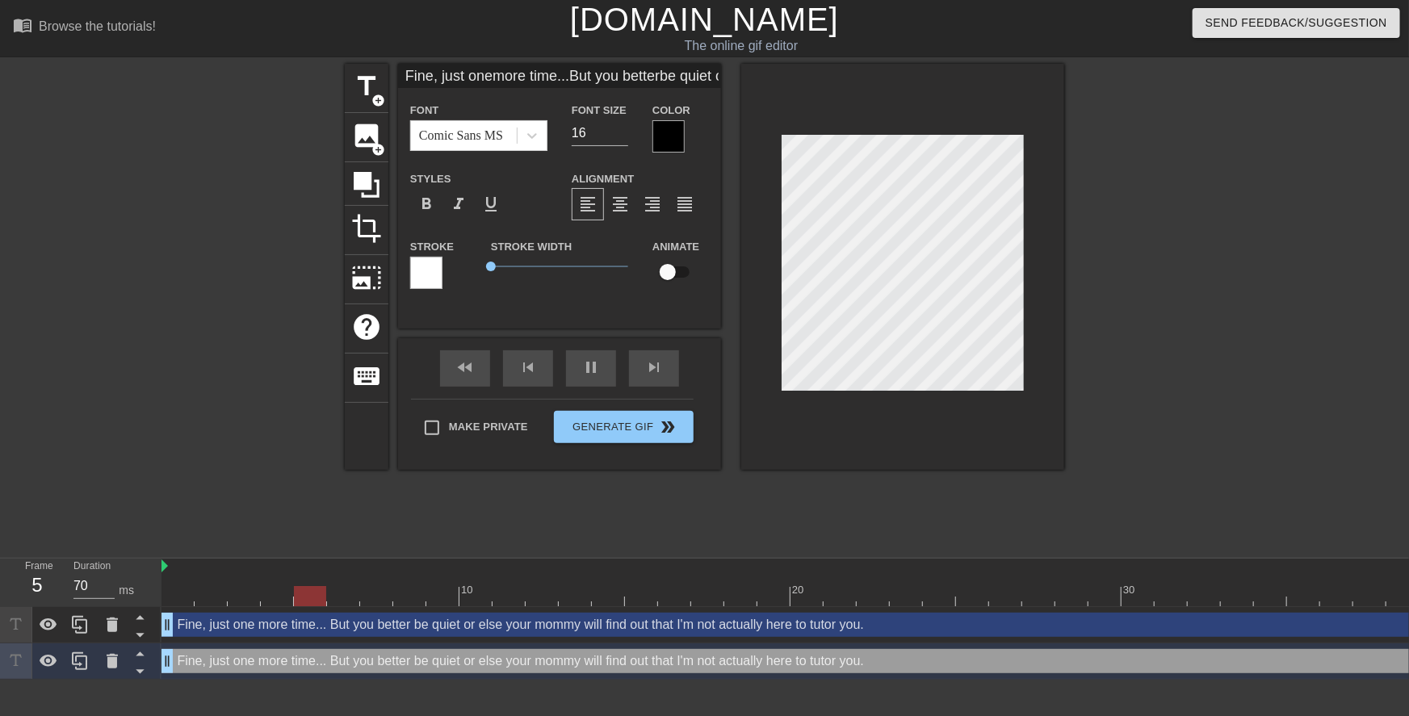
click at [670, 140] on div at bounding box center [669, 136] width 32 height 32
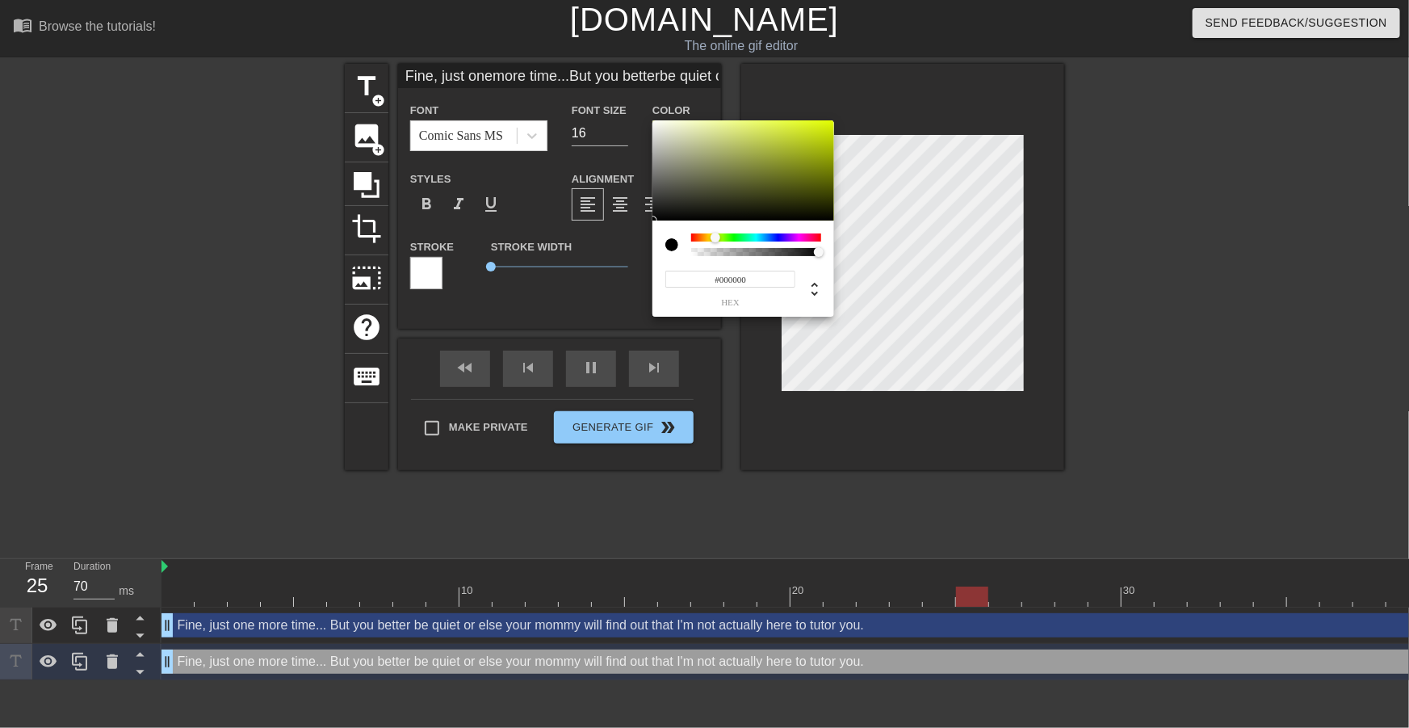
drag, startPoint x: 707, startPoint y: 235, endPoint x: 716, endPoint y: 237, distance: 9.8
click at [716, 237] on div at bounding box center [756, 237] width 130 height 8
drag, startPoint x: 757, startPoint y: 156, endPoint x: 903, endPoint y: 69, distance: 169.1
click at [908, 68] on div "#D8FF00 hex" at bounding box center [704, 364] width 1409 height 728
click at [714, 234] on div at bounding box center [714, 238] width 10 height 10
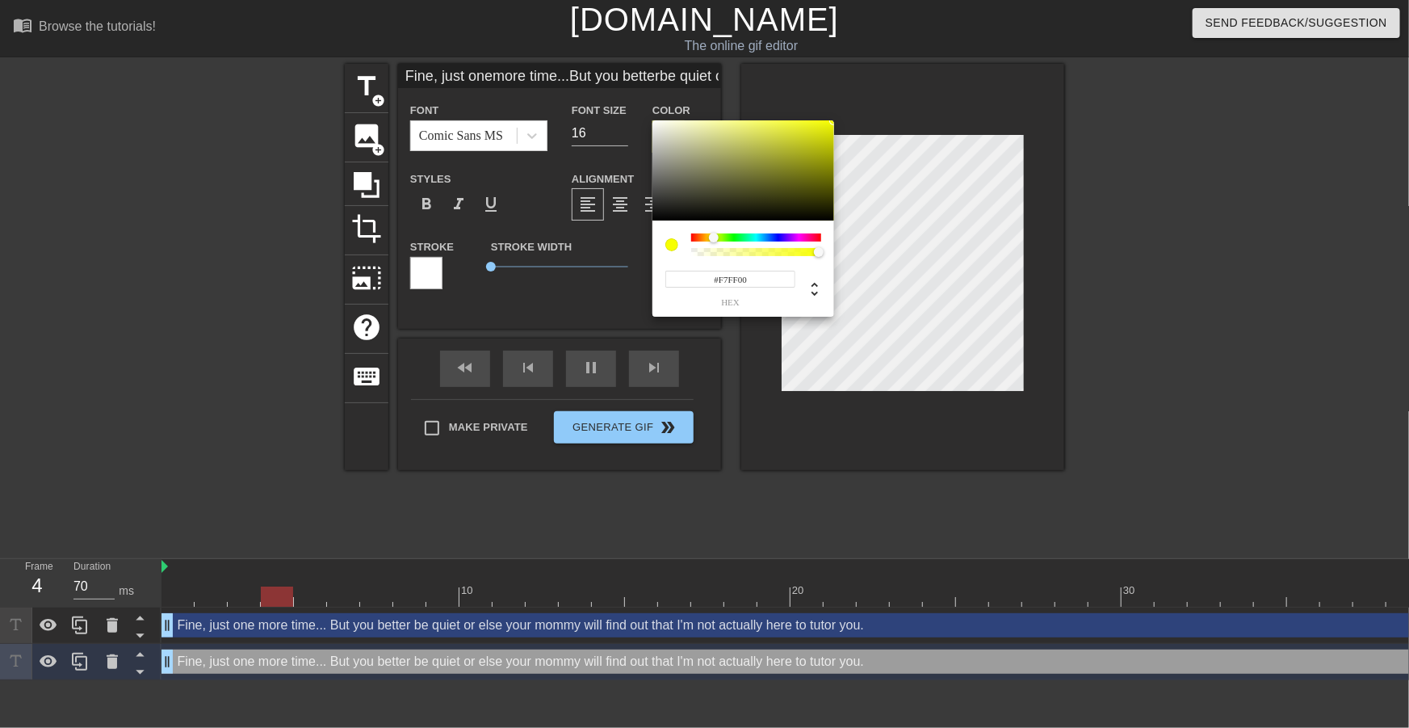
drag, startPoint x: 775, startPoint y: 181, endPoint x: 895, endPoint y: 74, distance: 160.1
click at [894, 75] on div "#F7FF00 hex" at bounding box center [704, 364] width 1409 height 728
click at [714, 237] on div at bounding box center [714, 238] width 10 height 10
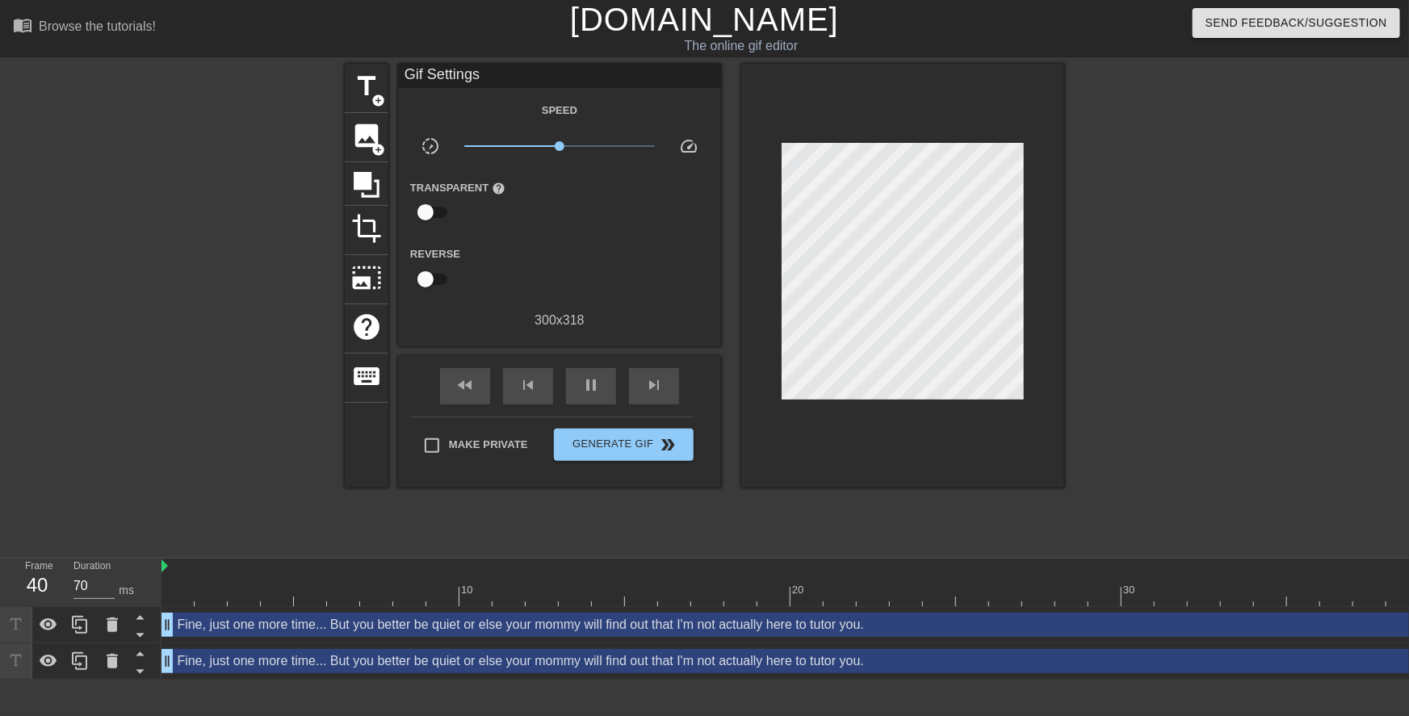
click at [365, 625] on div "Fine, just one more time... But you better be quiet or else your mommy will fin…" at bounding box center [840, 625] width 1357 height 24
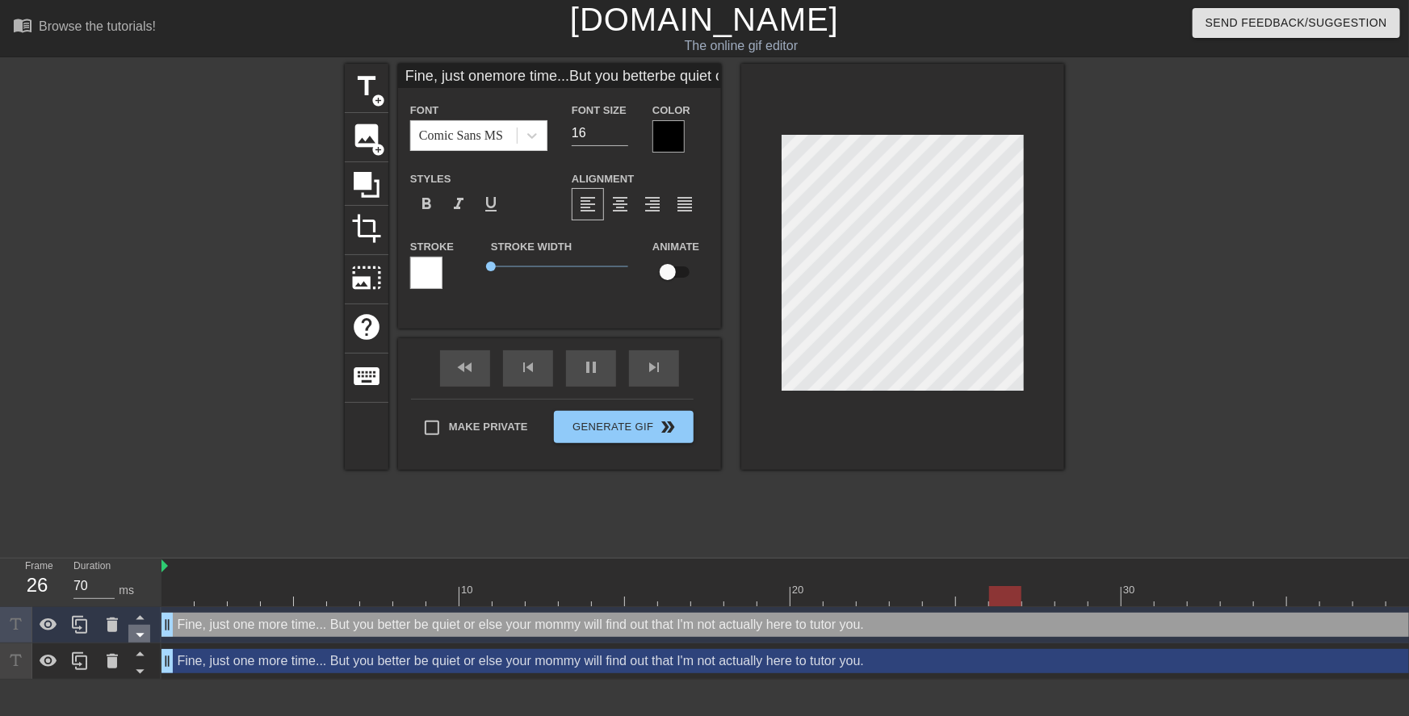
click at [144, 638] on icon at bounding box center [140, 635] width 20 height 20
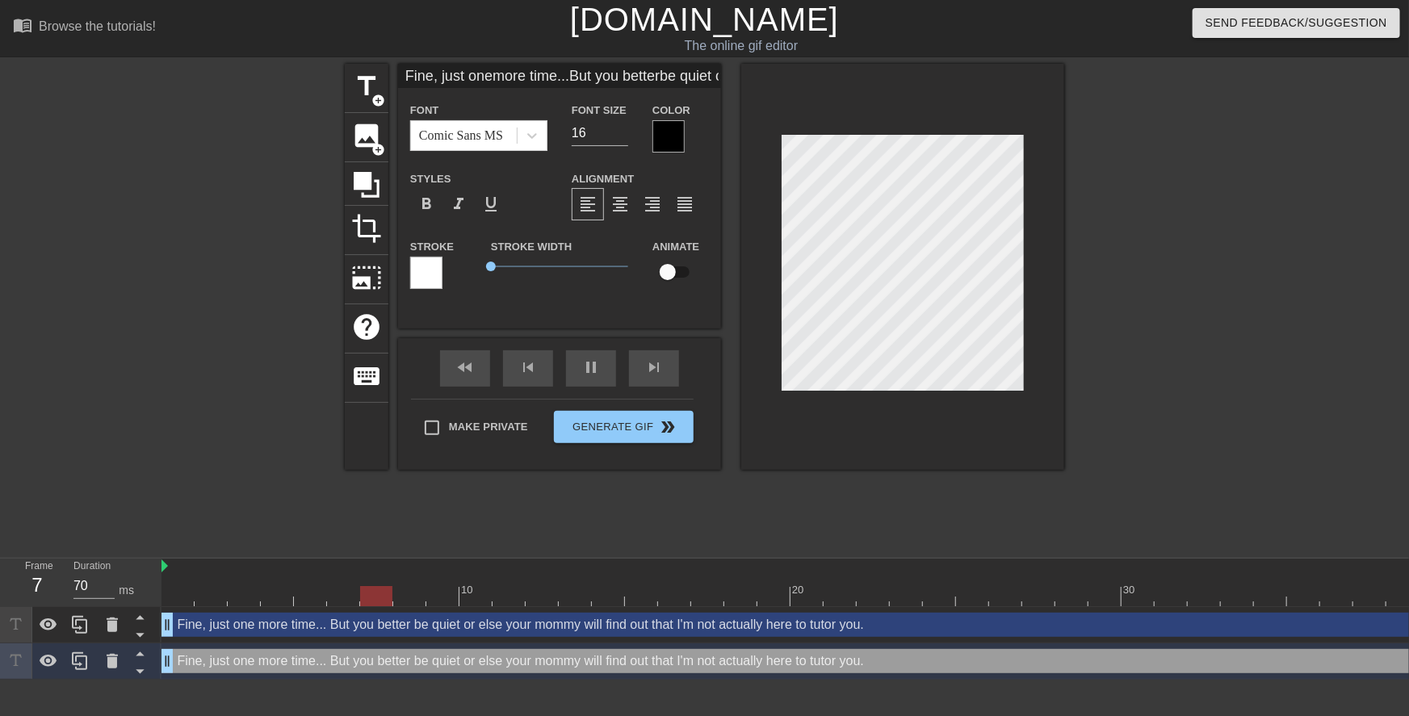
click at [241, 669] on div "Fine, just one more time... But you better be quiet or else your mommy will fin…" at bounding box center [840, 661] width 1357 height 24
click at [250, 623] on div "Fine, just one more time... But you better be quiet or else your mommy will fin…" at bounding box center [840, 625] width 1357 height 24
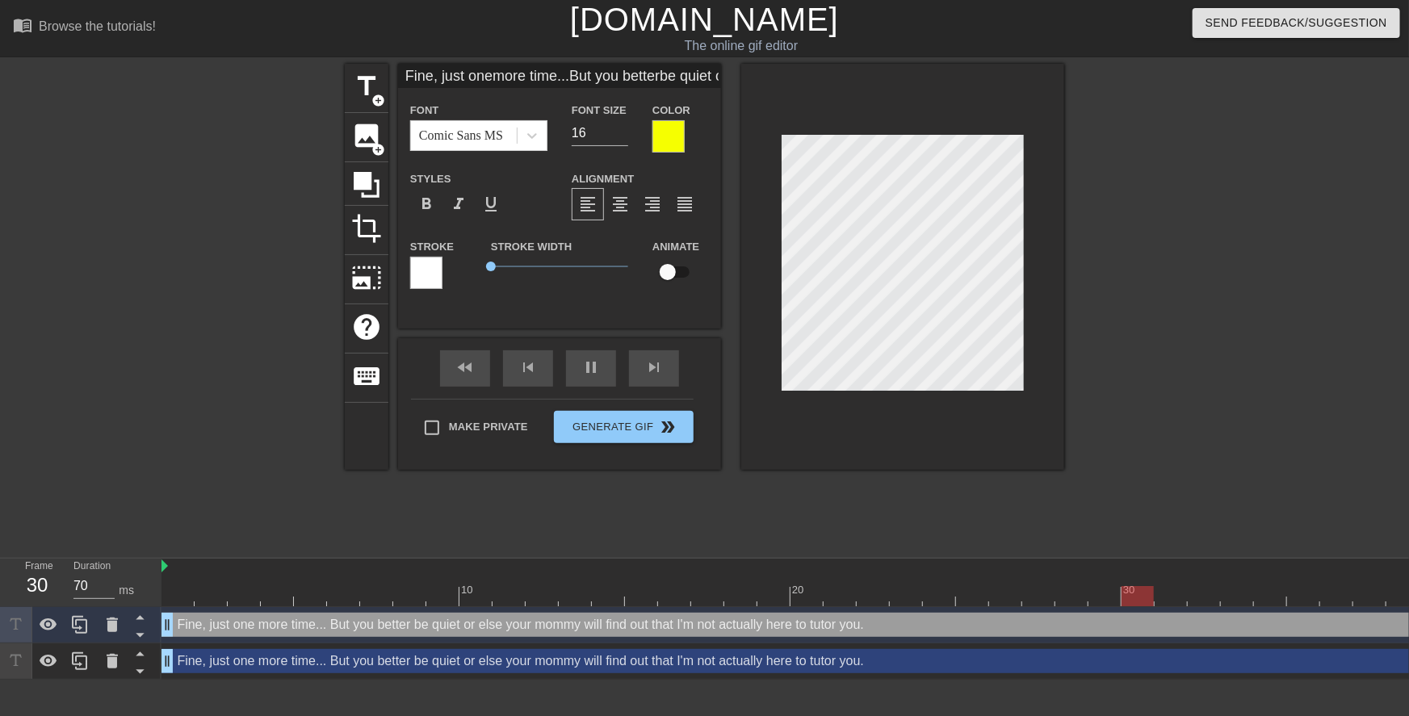
click at [249, 655] on div "Fine, just one more time... But you better be quiet or else your mommy will fin…" at bounding box center [840, 661] width 1357 height 24
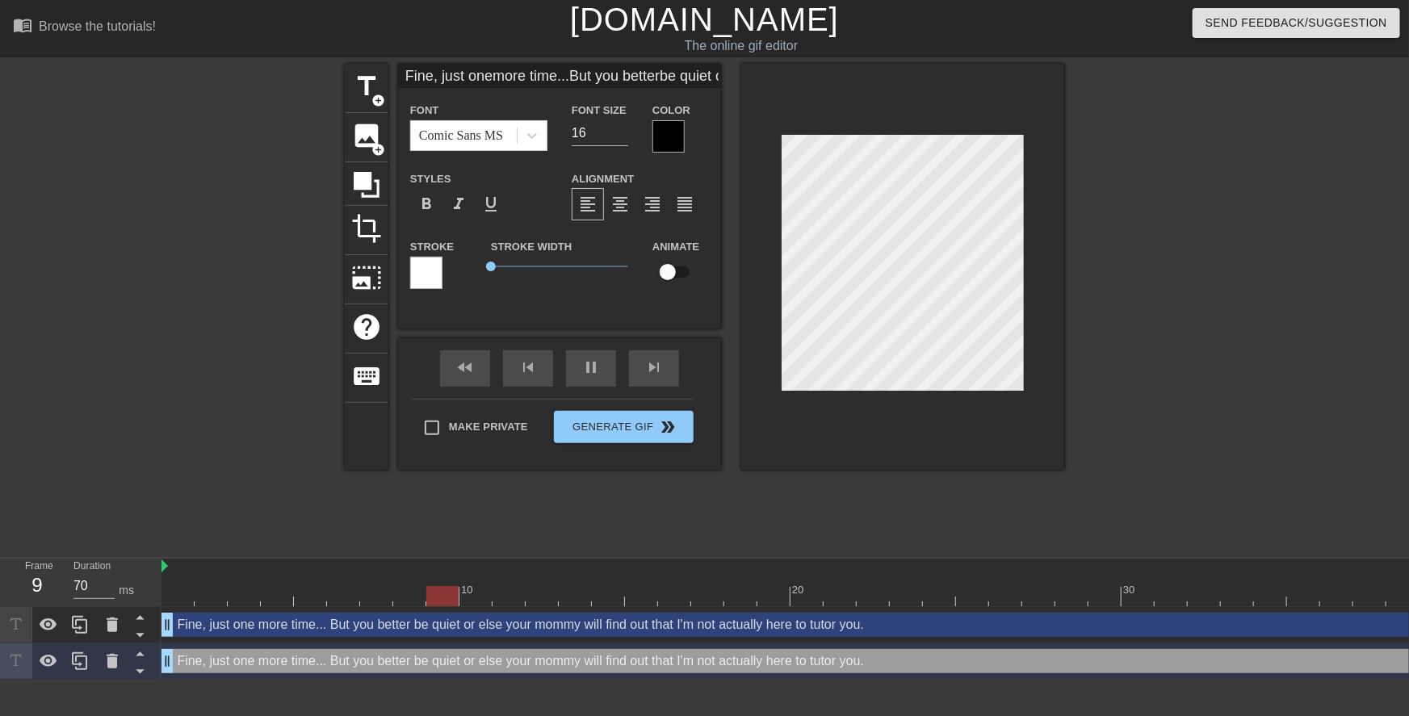
click at [444, 275] on div "Stroke" at bounding box center [438, 263] width 57 height 52
click at [431, 274] on div at bounding box center [426, 273] width 32 height 32
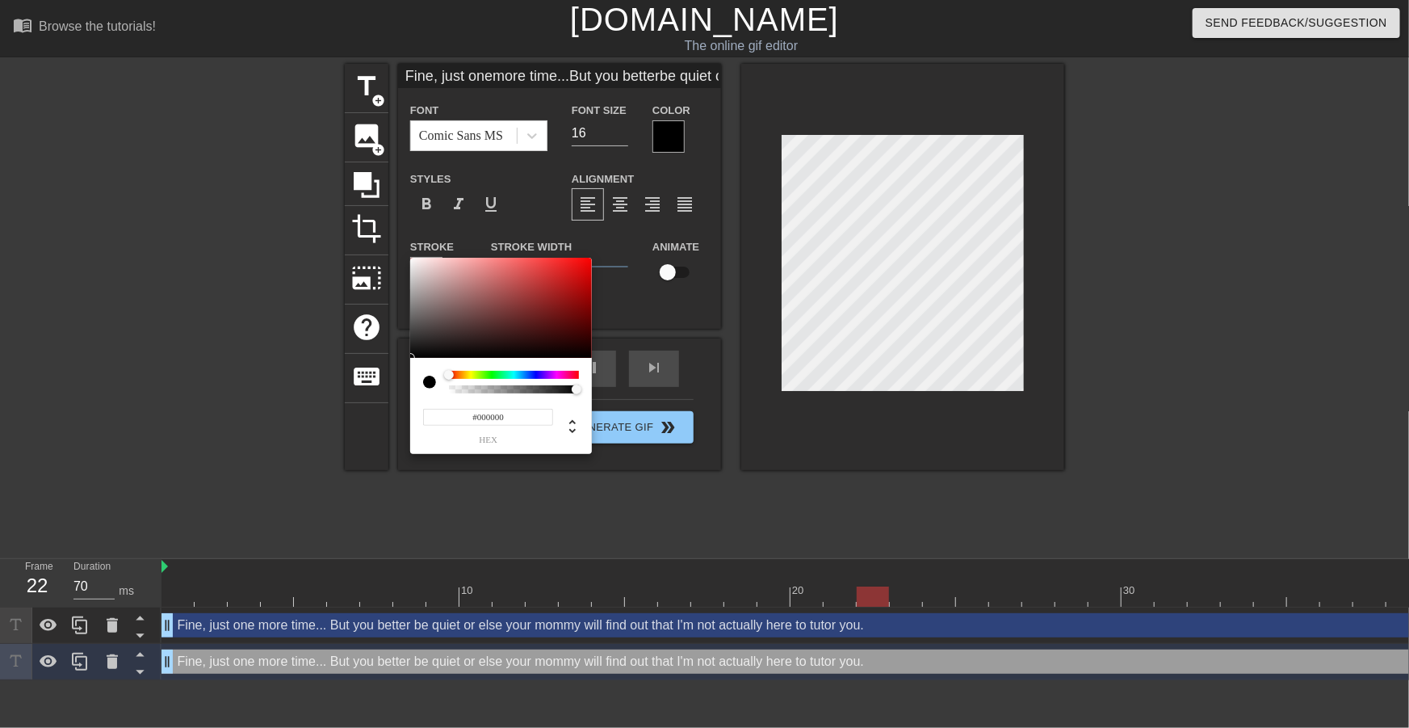
drag, startPoint x: 443, startPoint y: 346, endPoint x: 378, endPoint y: 392, distance: 79.3
click at [378, 392] on div "#000000 hex" at bounding box center [704, 364] width 1409 height 728
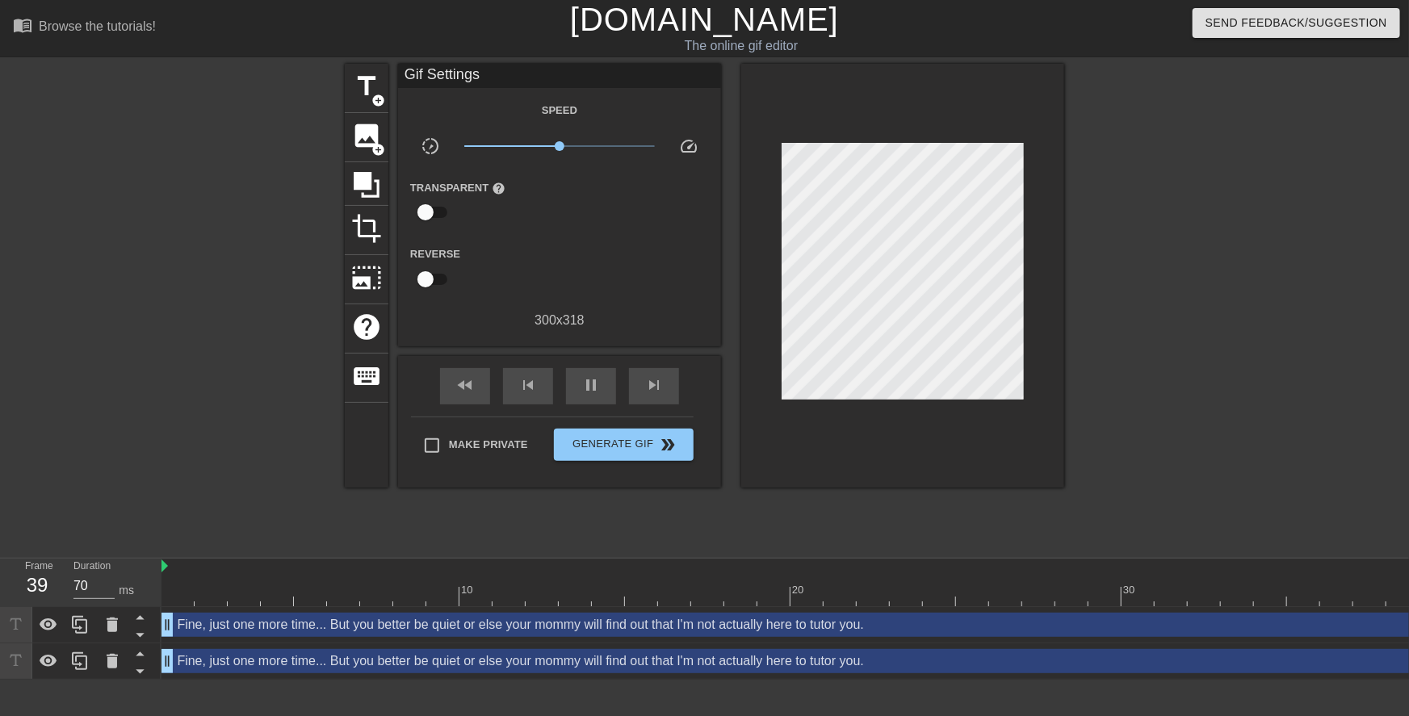
click at [387, 662] on div "Fine, just one more time... But you better be quiet or else your mommy will fin…" at bounding box center [840, 661] width 1357 height 24
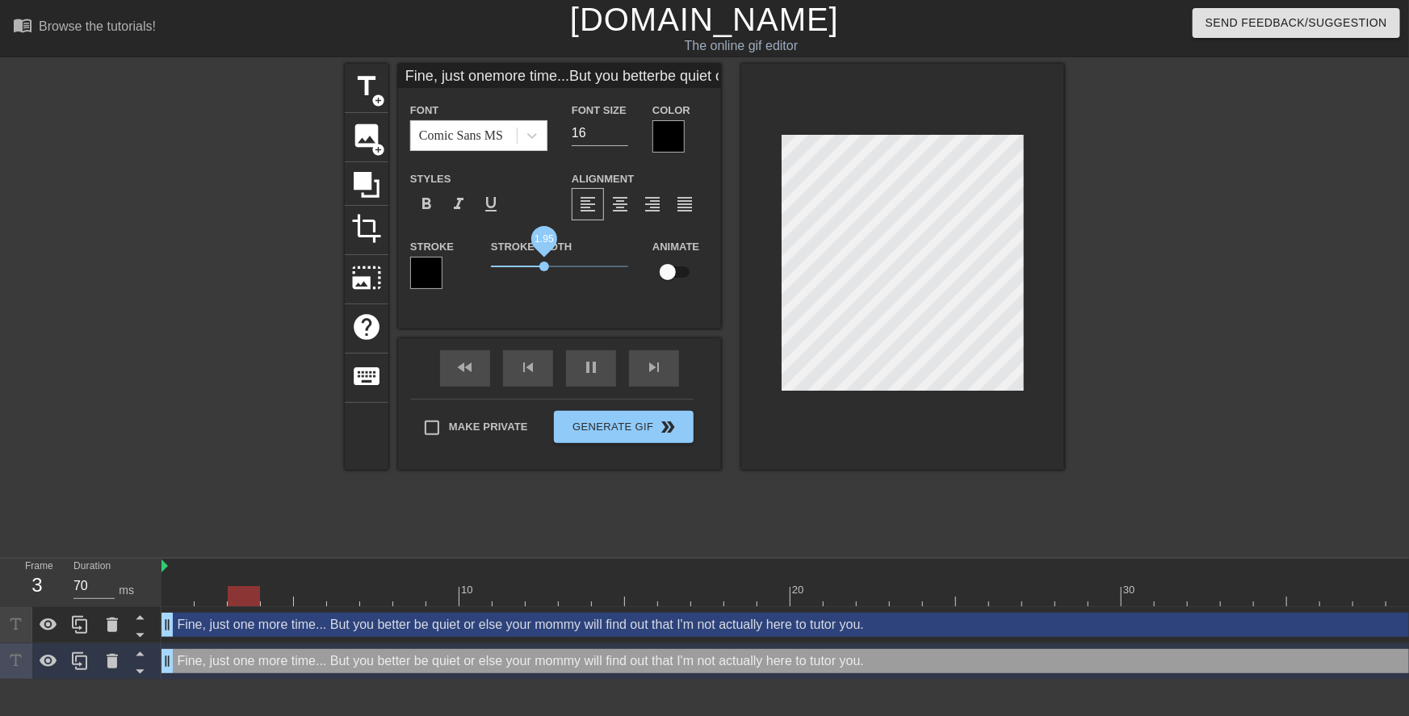
drag, startPoint x: 496, startPoint y: 270, endPoint x: 544, endPoint y: 271, distance: 48.5
click at [544, 271] on span "1.95" at bounding box center [544, 267] width 10 height 10
click at [1164, 287] on div at bounding box center [1205, 306] width 242 height 485
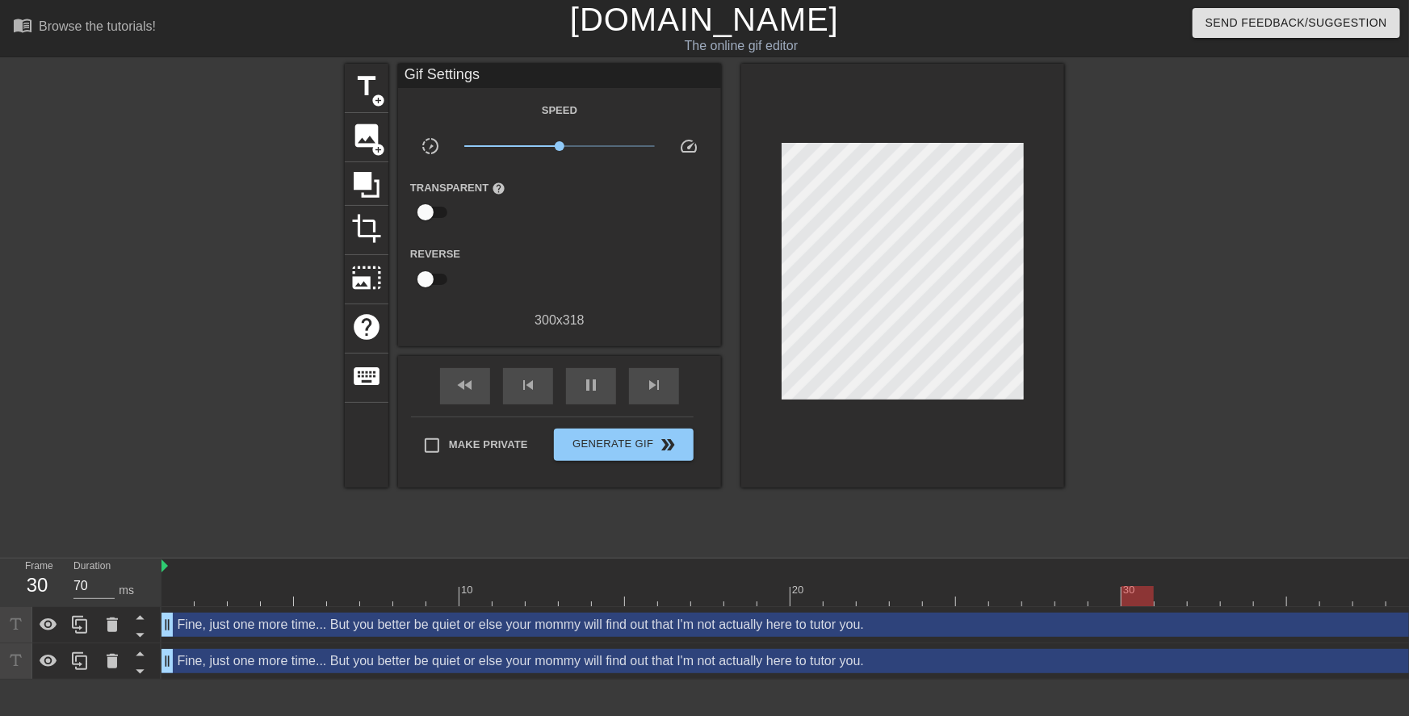
click at [936, 665] on div "Fine, just one more time... But you better be quiet or else your mommy will fin…" at bounding box center [840, 661] width 1357 height 24
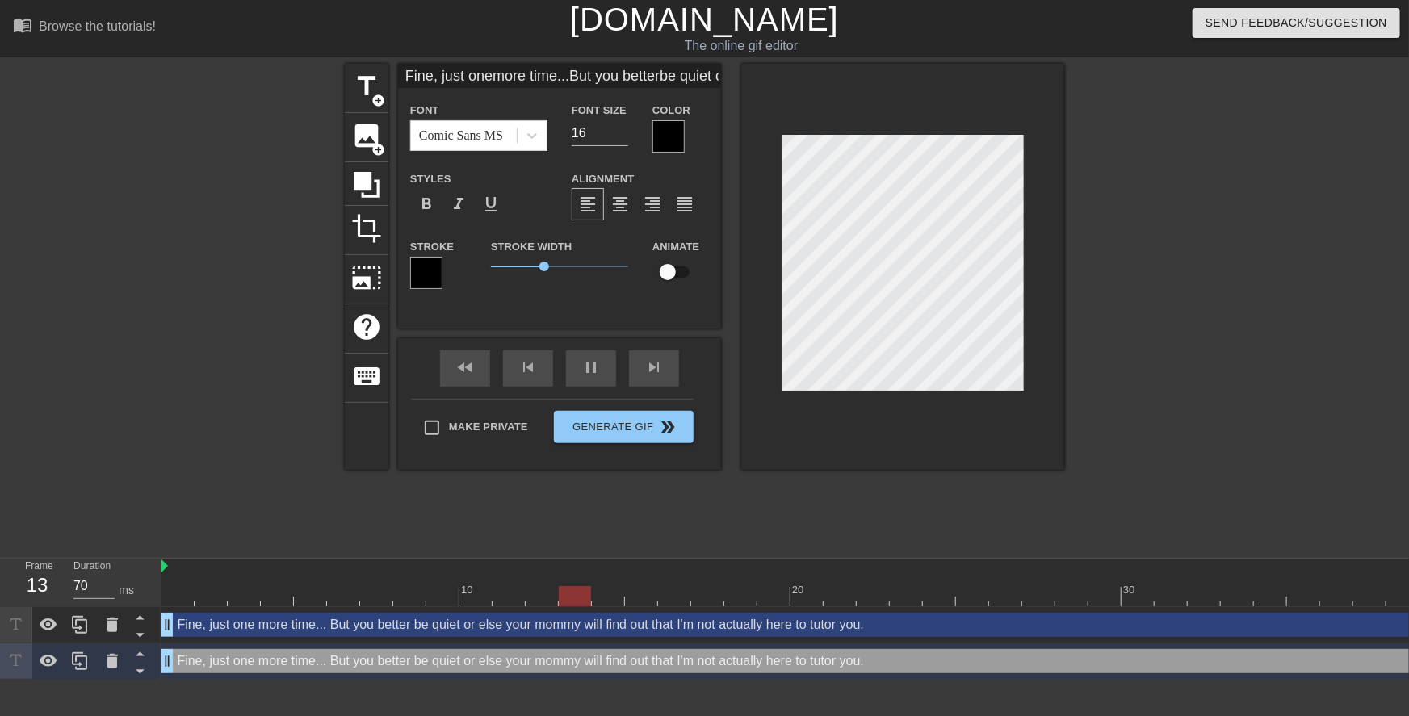
click at [1205, 356] on div at bounding box center [1205, 306] width 242 height 485
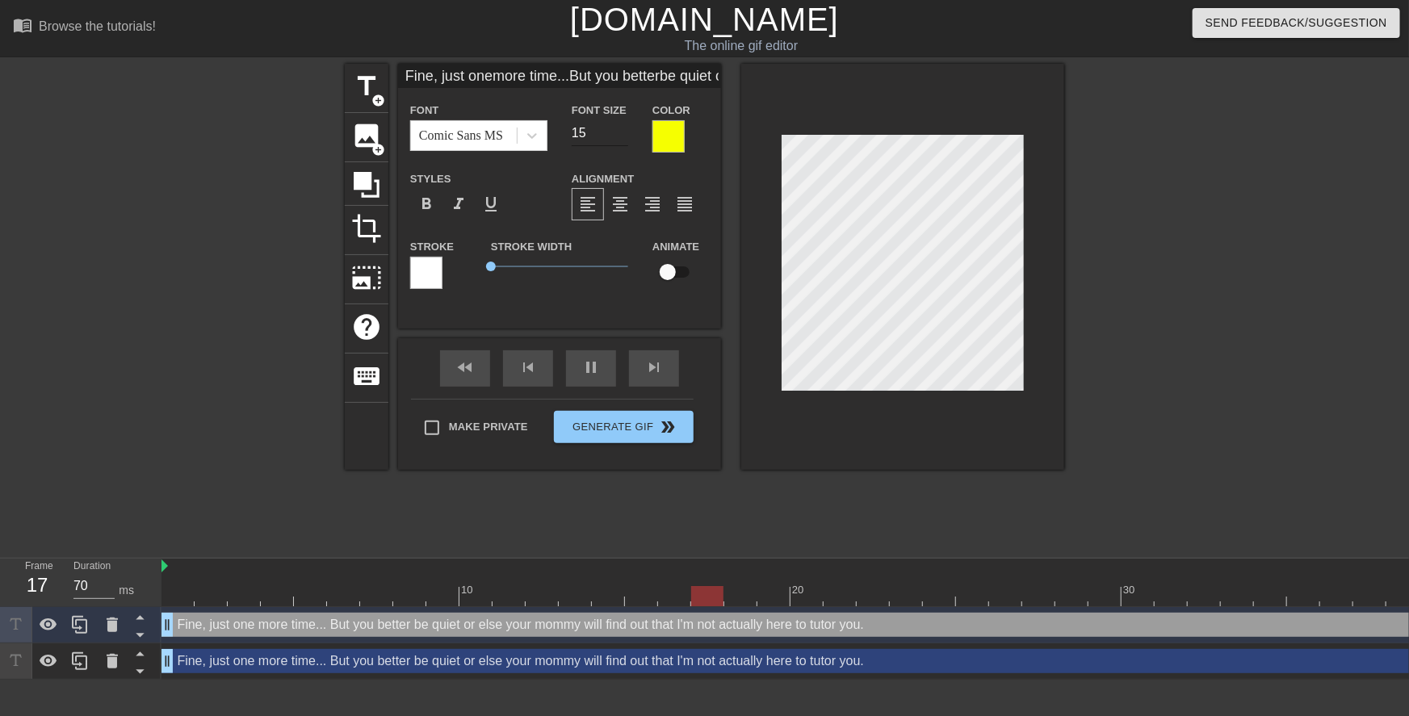
click at [622, 135] on input "15" at bounding box center [600, 133] width 57 height 26
click at [822, 653] on div "Fine, just one more time... But you better be quiet or else your mommy will fin…" at bounding box center [840, 661] width 1357 height 24
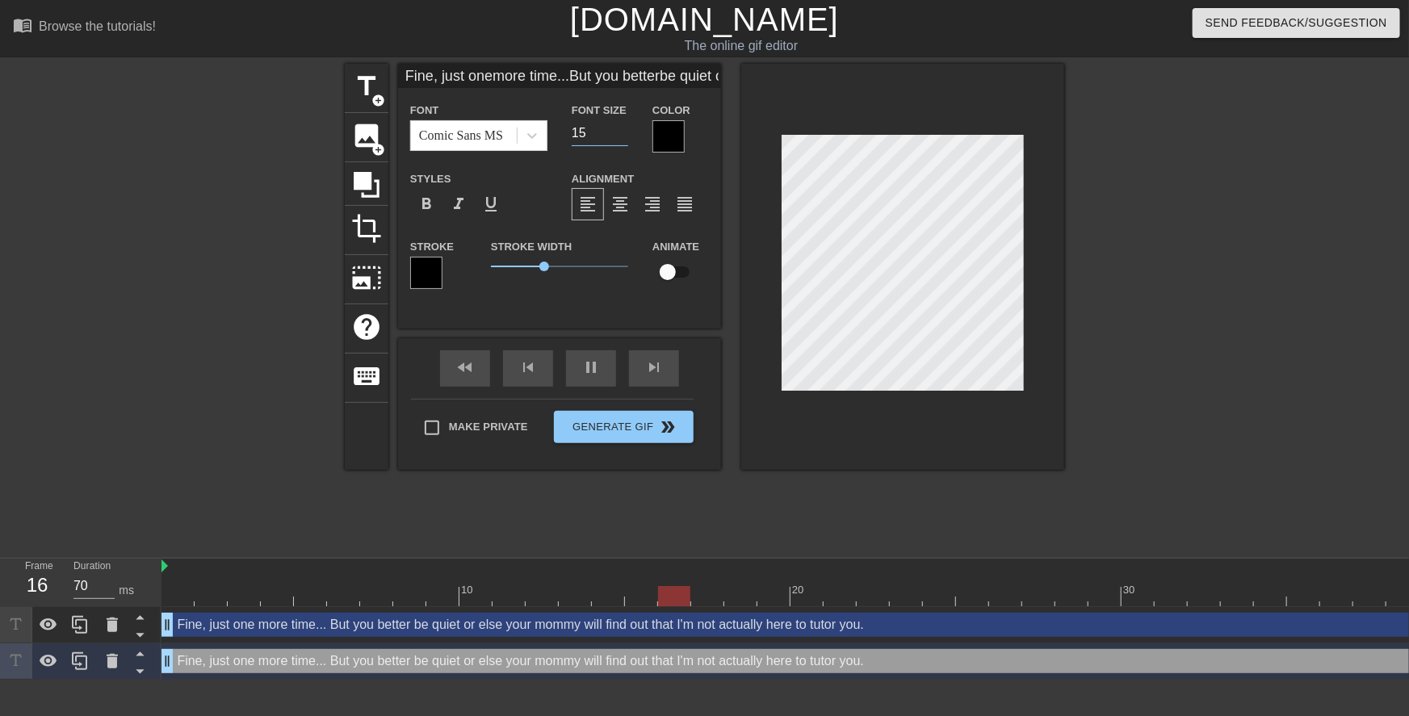
click at [619, 137] on input "15" at bounding box center [600, 133] width 57 height 26
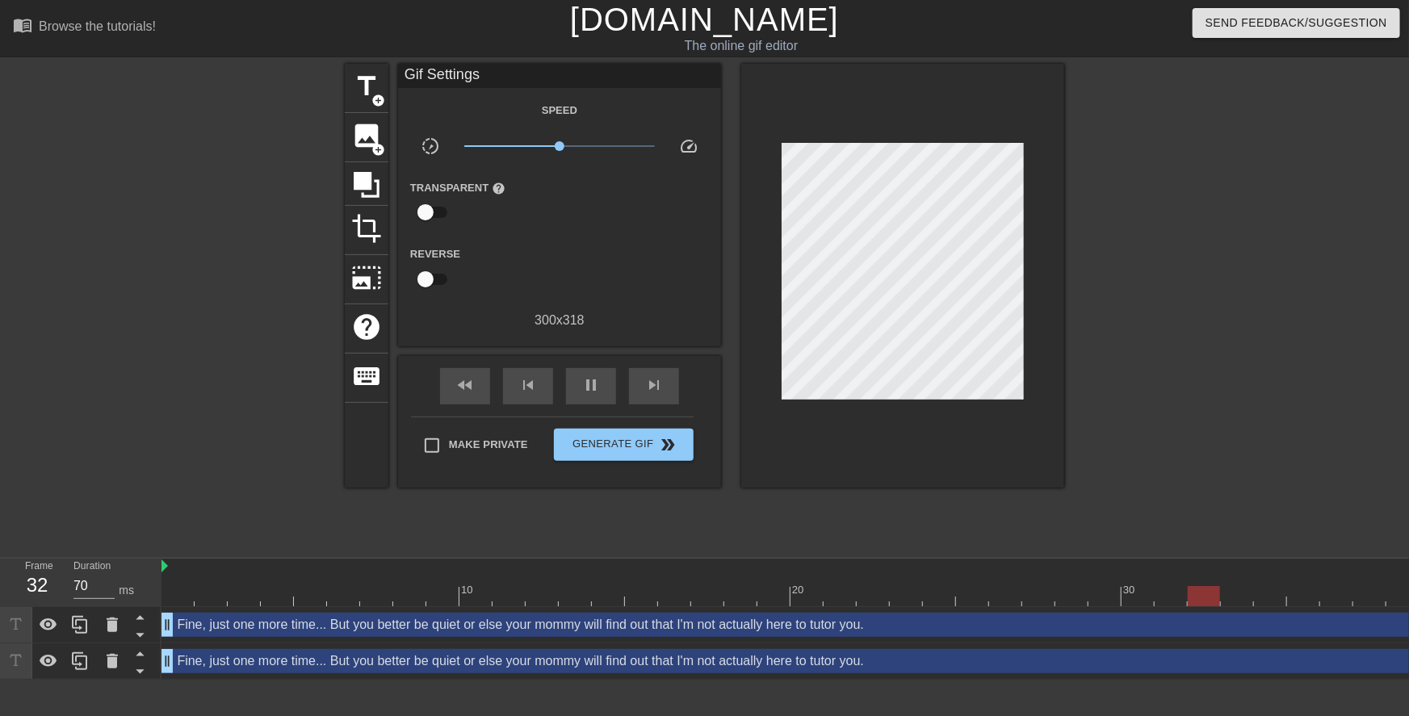
click at [1157, 227] on div at bounding box center [1205, 306] width 242 height 485
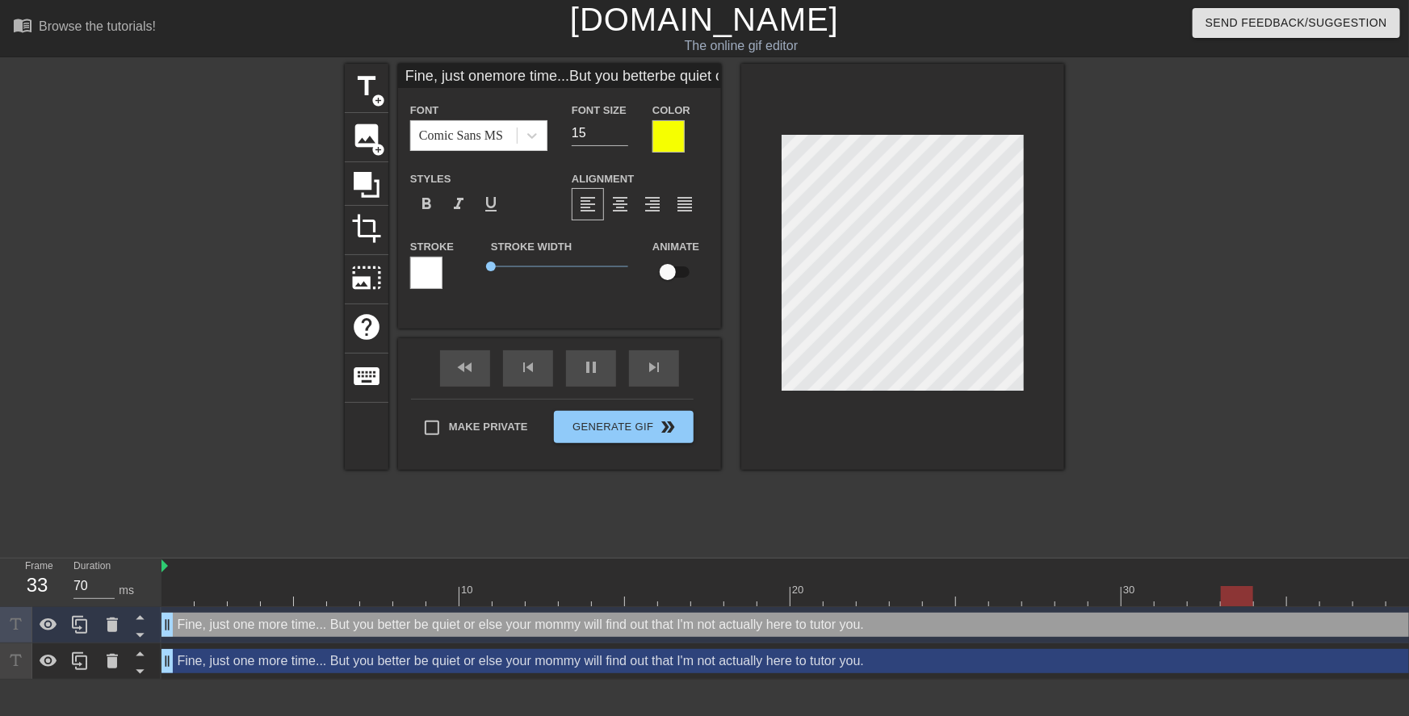
click at [857, 670] on div "Fine, just one more time... But you better be quiet or else your mommy will fin…" at bounding box center [840, 661] width 1357 height 24
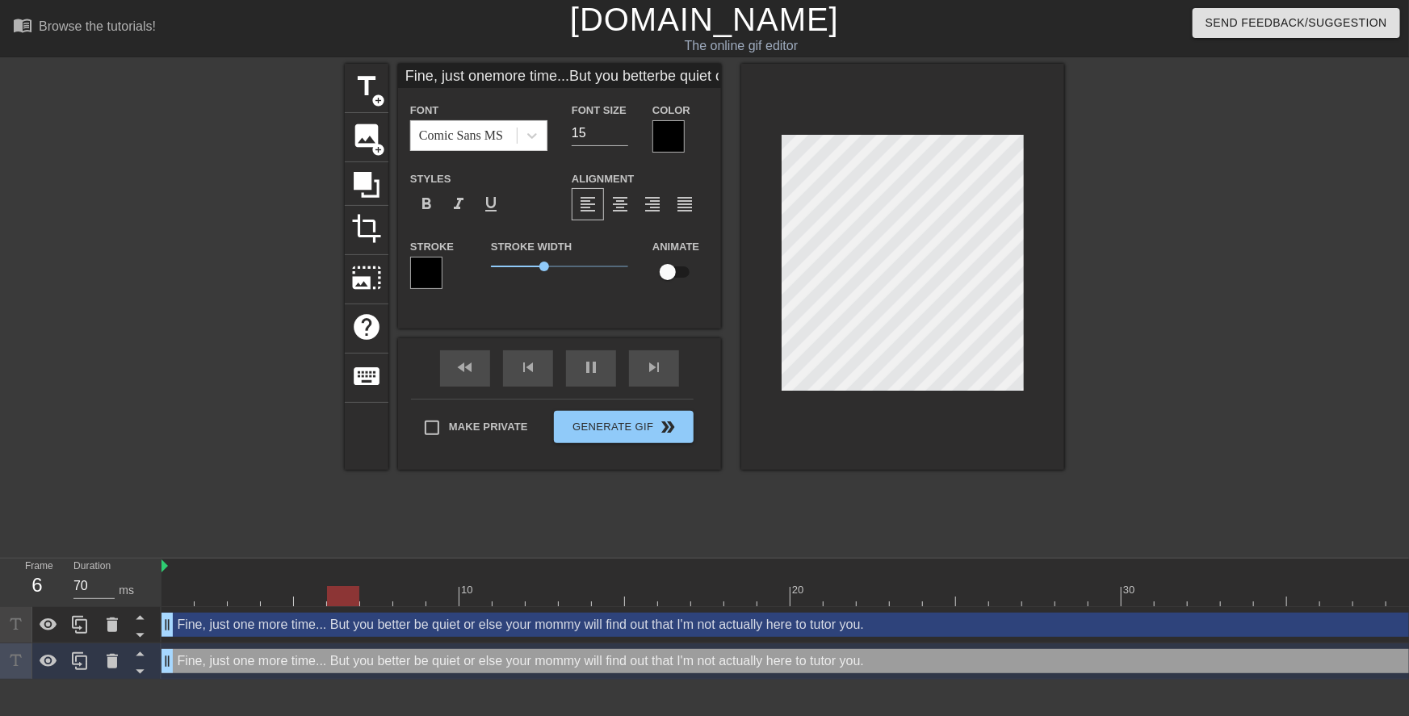
click at [863, 659] on div "Fine, just one more time... But you better be quiet or else your mommy will fin…" at bounding box center [840, 661] width 1357 height 24
click at [864, 632] on div "Fine, just one more time... But you better be quiet or else your mommy will fin…" at bounding box center [840, 625] width 1357 height 24
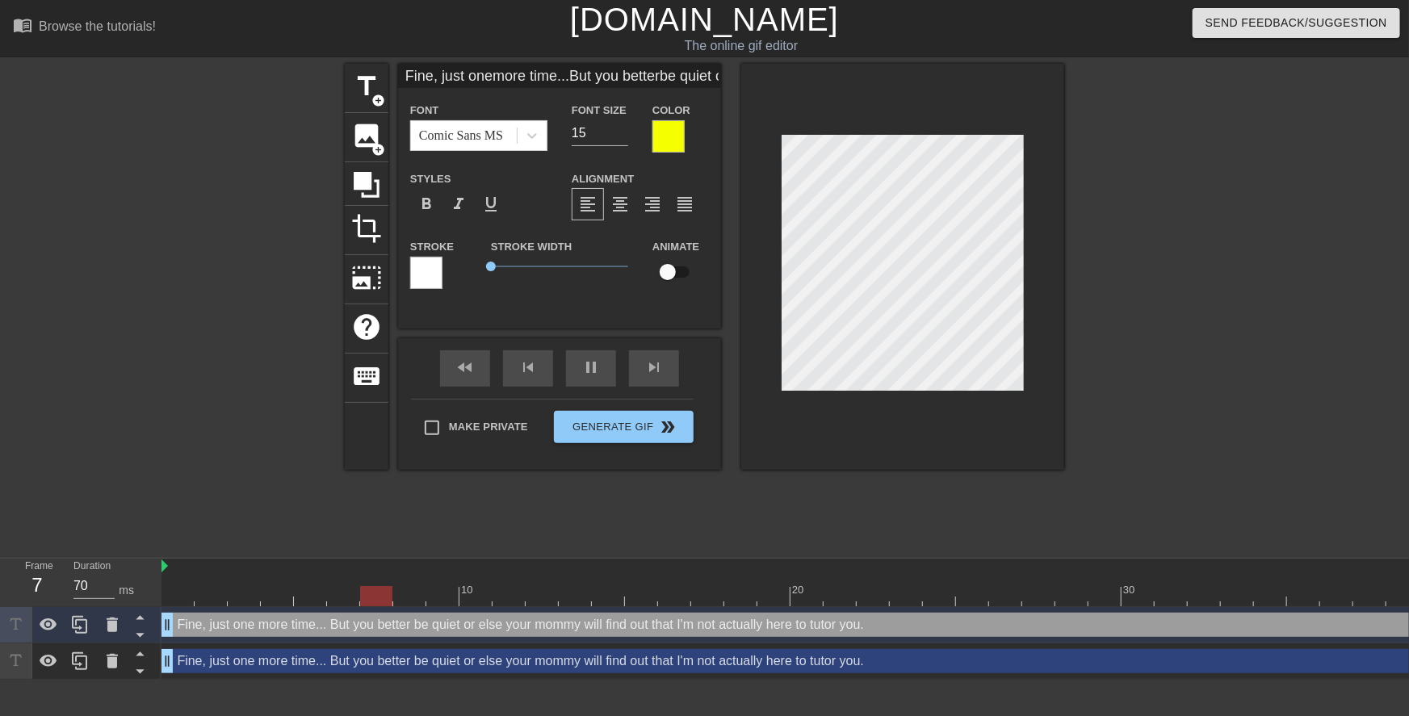
click at [1149, 253] on div at bounding box center [1205, 306] width 242 height 485
click at [1118, 247] on div at bounding box center [1205, 306] width 242 height 485
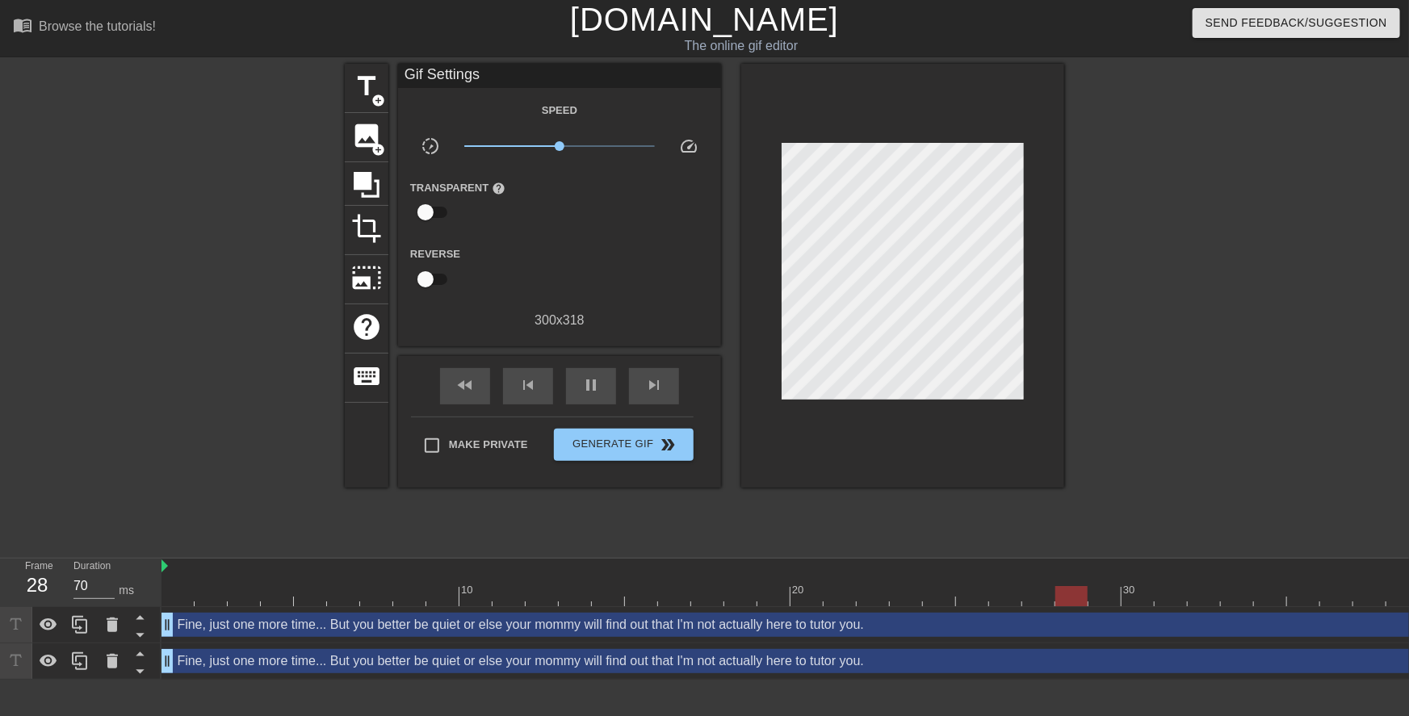
click at [908, 630] on div "Fine, just one more time... But you better be quiet or else your mommy will fin…" at bounding box center [840, 625] width 1357 height 24
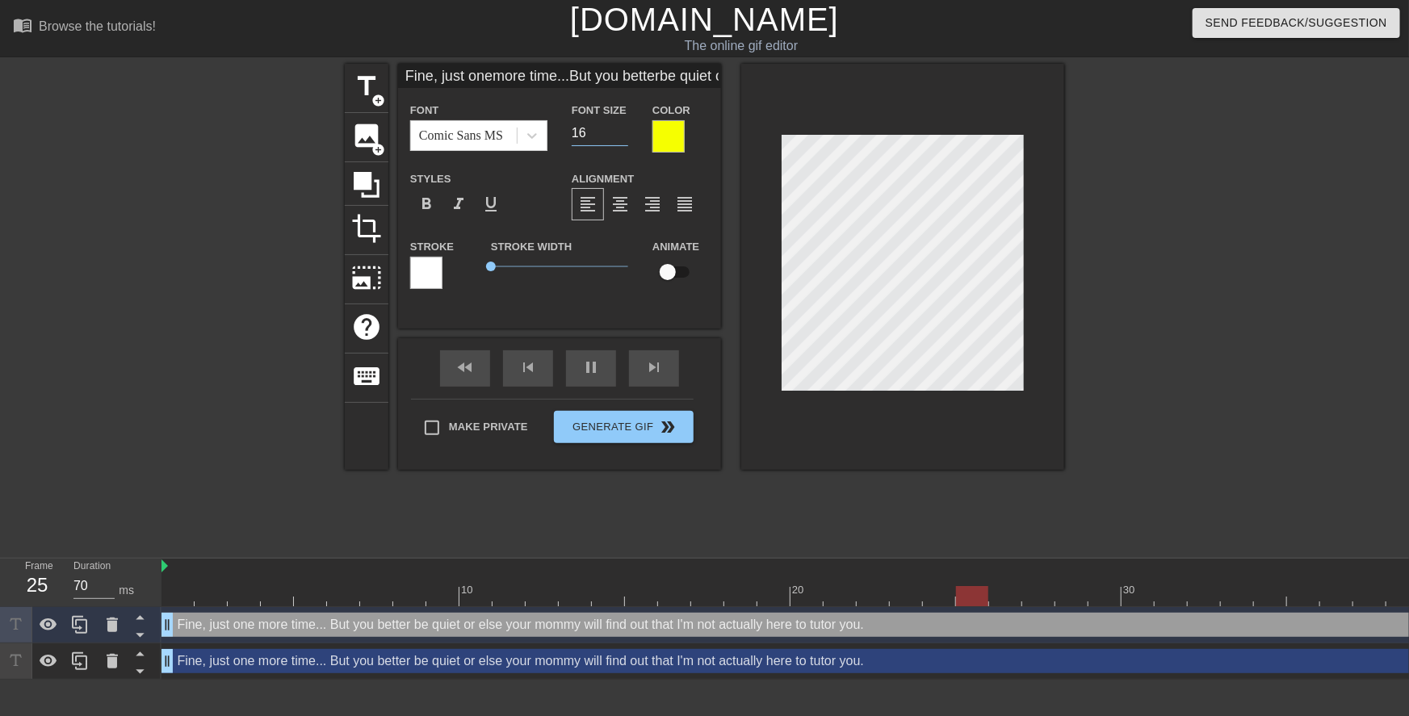
click at [622, 129] on input "16" at bounding box center [600, 133] width 57 height 26
click at [885, 654] on div "Fine, just one more time... But you better be quiet or else your mommy will fin…" at bounding box center [840, 661] width 1357 height 24
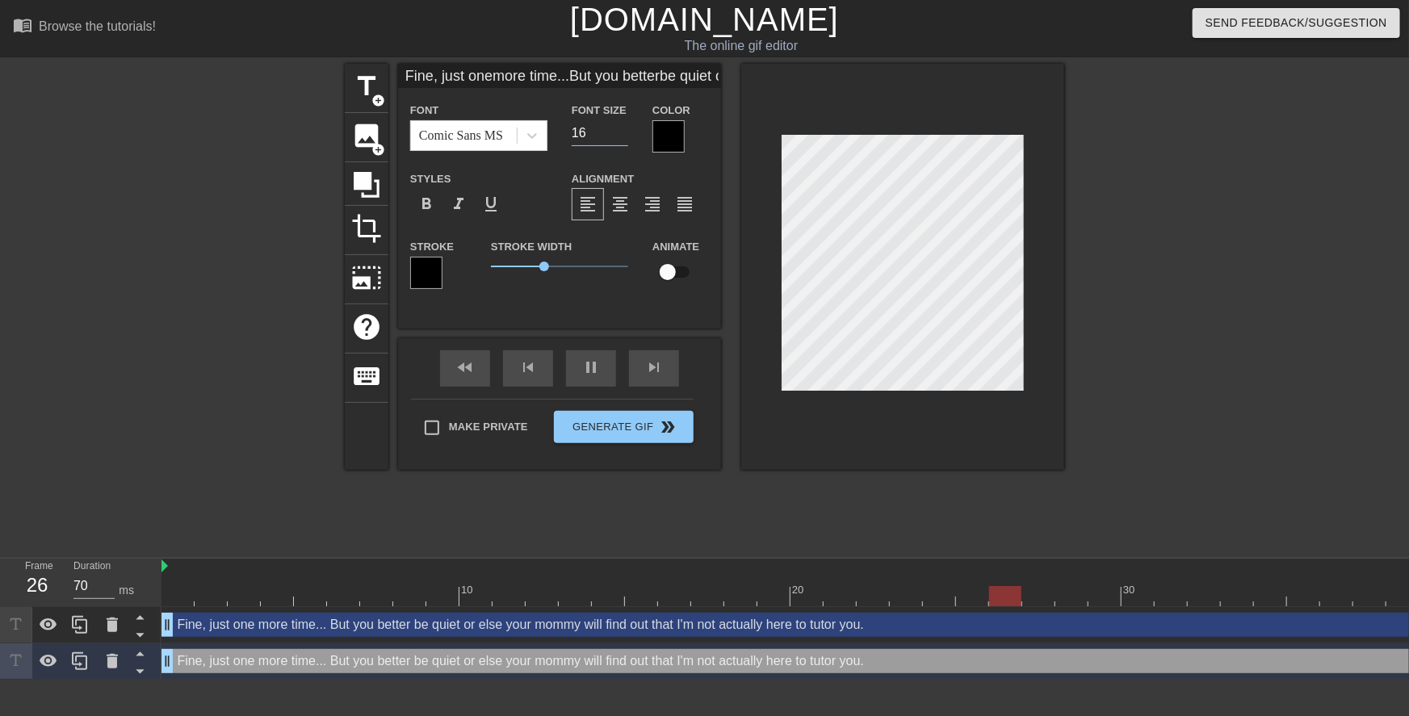
click at [619, 129] on input "16" at bounding box center [600, 133] width 57 height 26
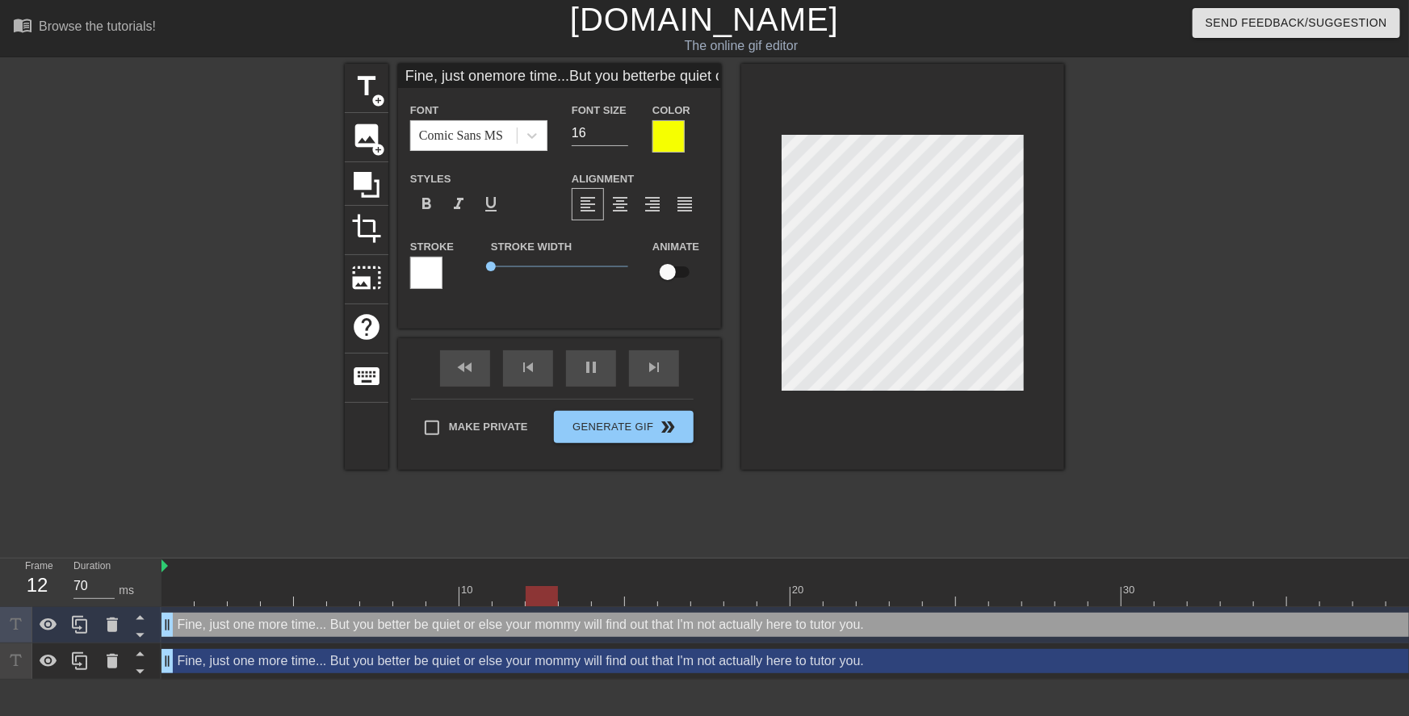
scroll to position [2, 1]
click at [59, 622] on div at bounding box center [48, 625] width 32 height 36
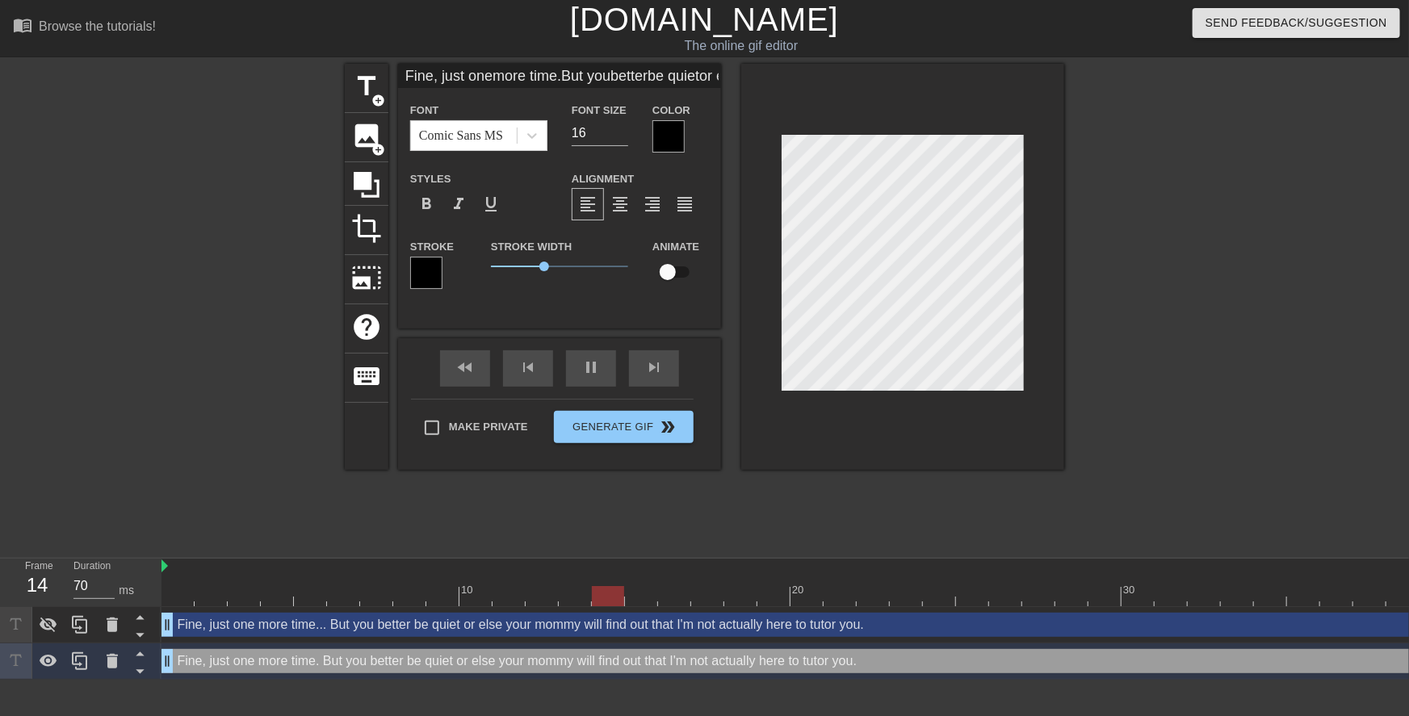
scroll to position [8, 4]
drag, startPoint x: 1102, startPoint y: 246, endPoint x: 1026, endPoint y: 247, distance: 75.9
click at [1103, 246] on div at bounding box center [1205, 306] width 242 height 485
click at [1134, 237] on div at bounding box center [1205, 306] width 242 height 485
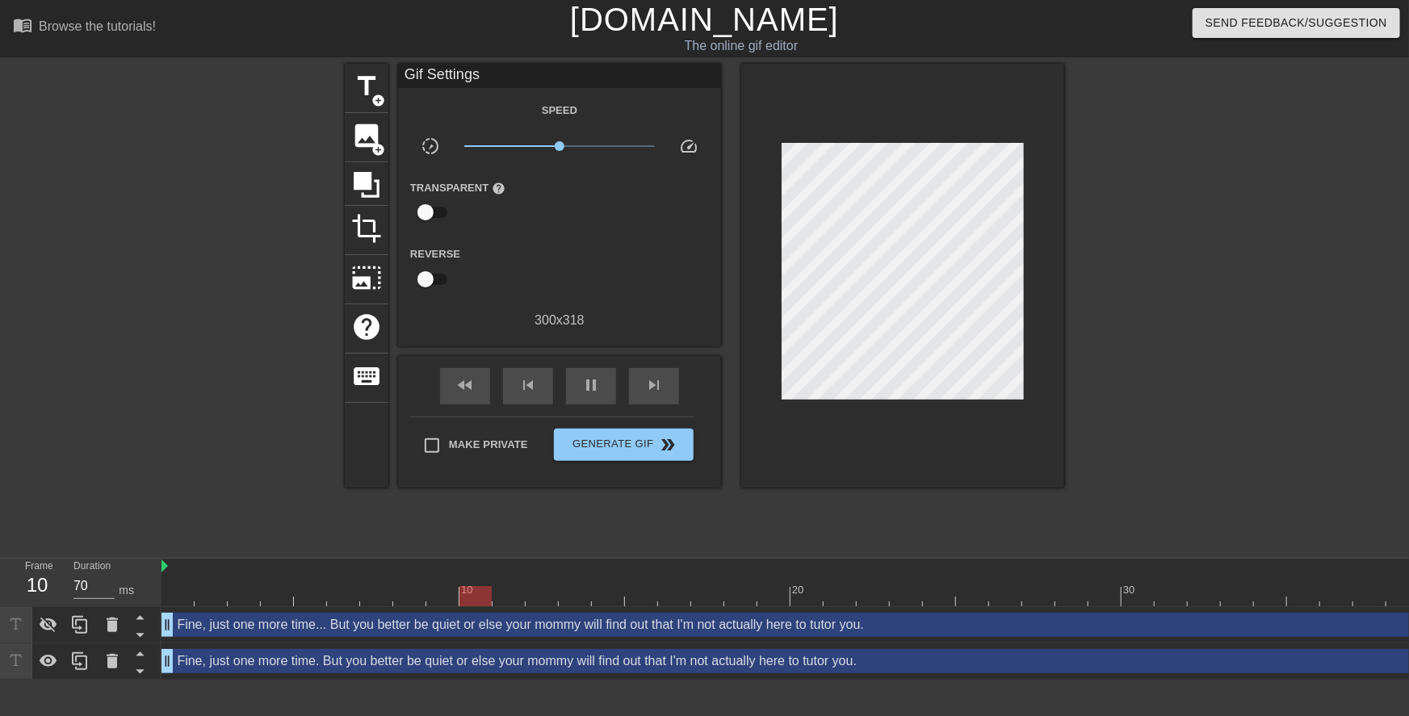
click at [1122, 196] on div at bounding box center [1205, 306] width 242 height 485
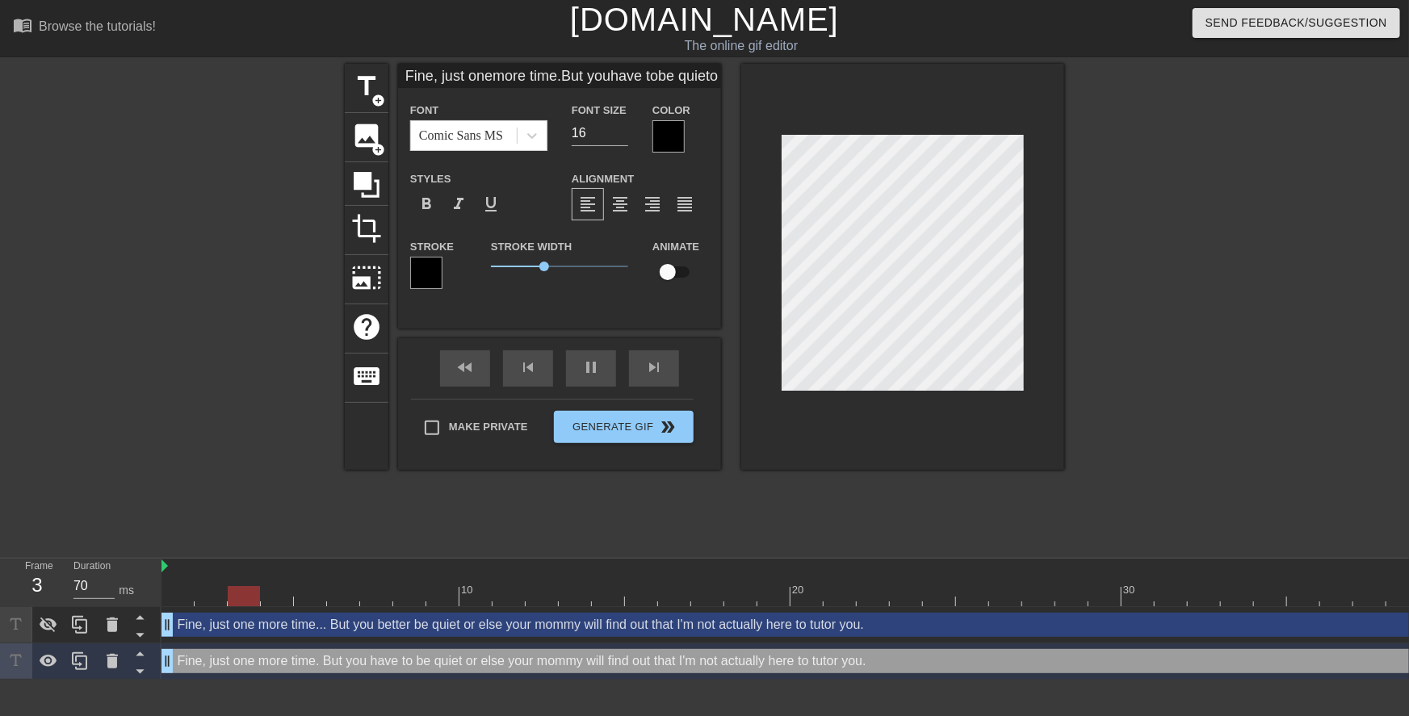
scroll to position [5, 2]
click at [1094, 218] on div at bounding box center [1205, 306] width 242 height 485
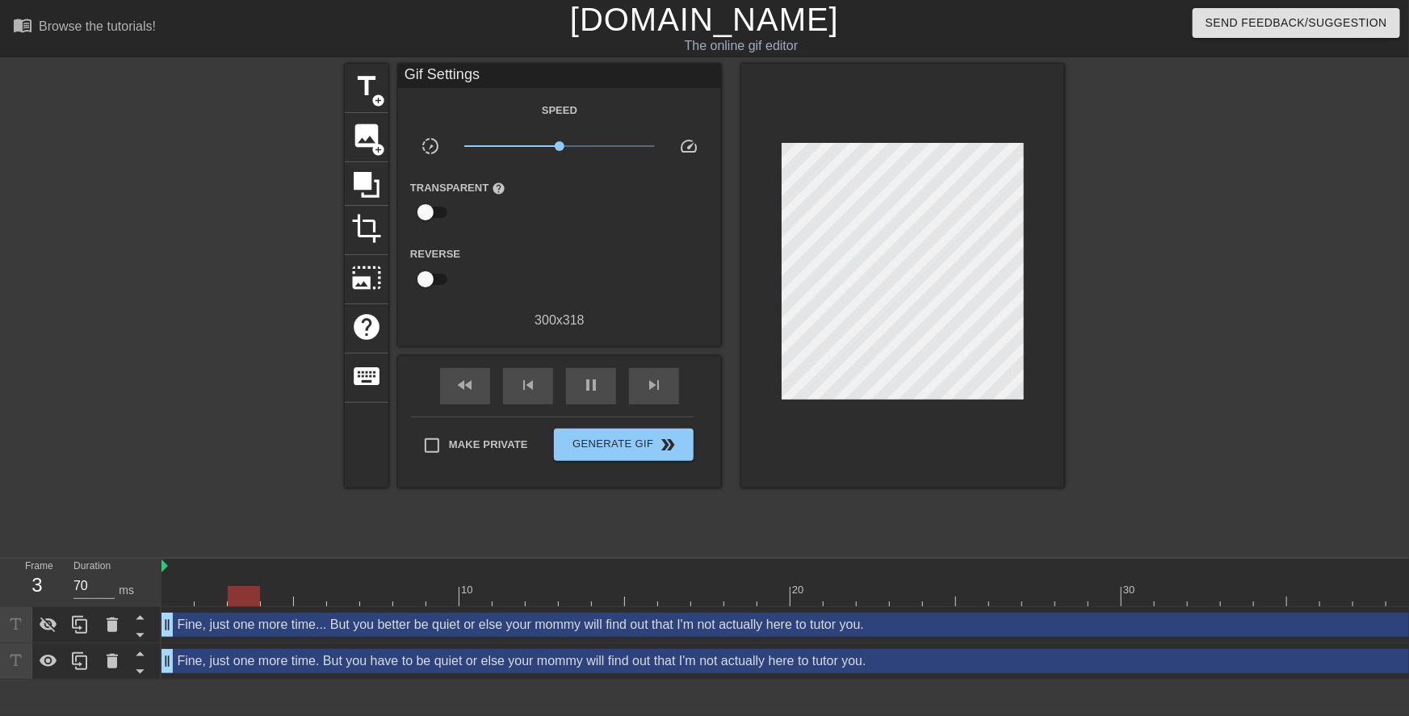
click at [1068, 212] on div "title add_circle image add_circle crop photo_size_select_large help keyboard Gi…" at bounding box center [704, 306] width 1409 height 485
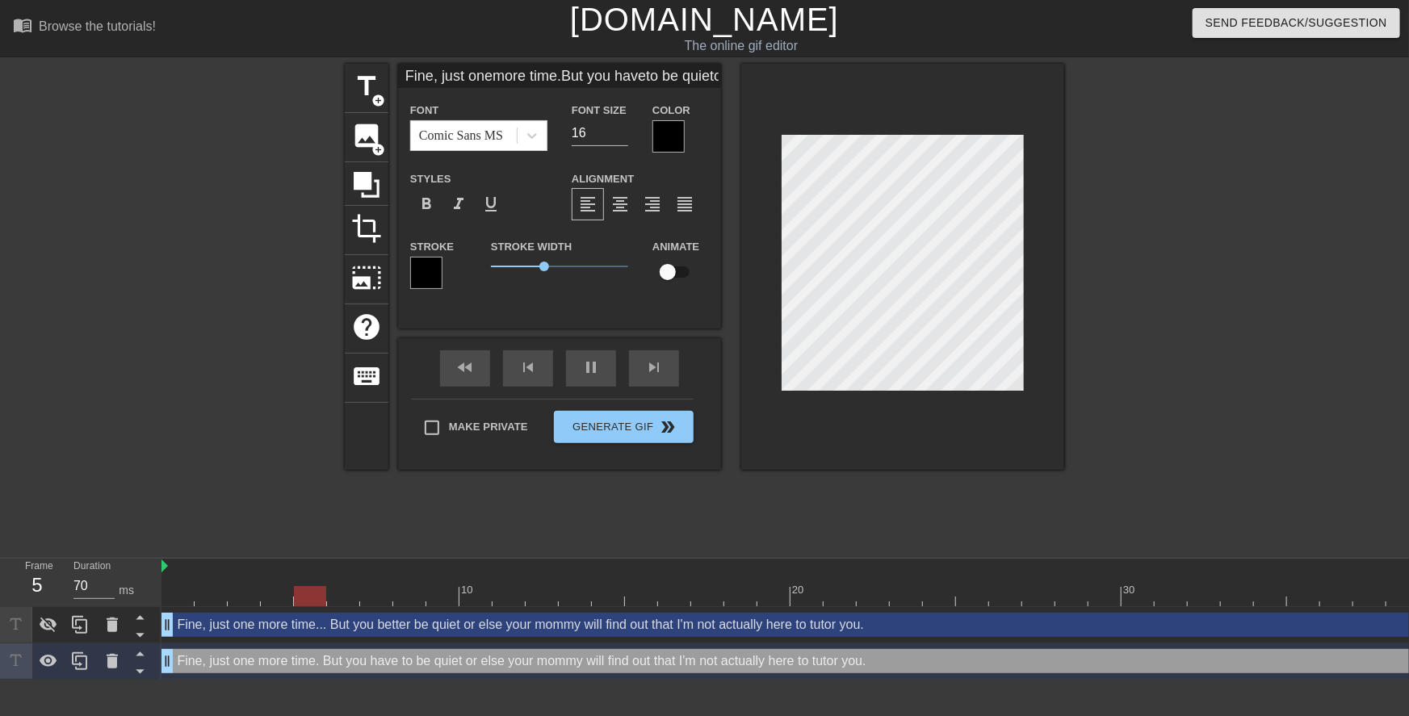
scroll to position [2, 1]
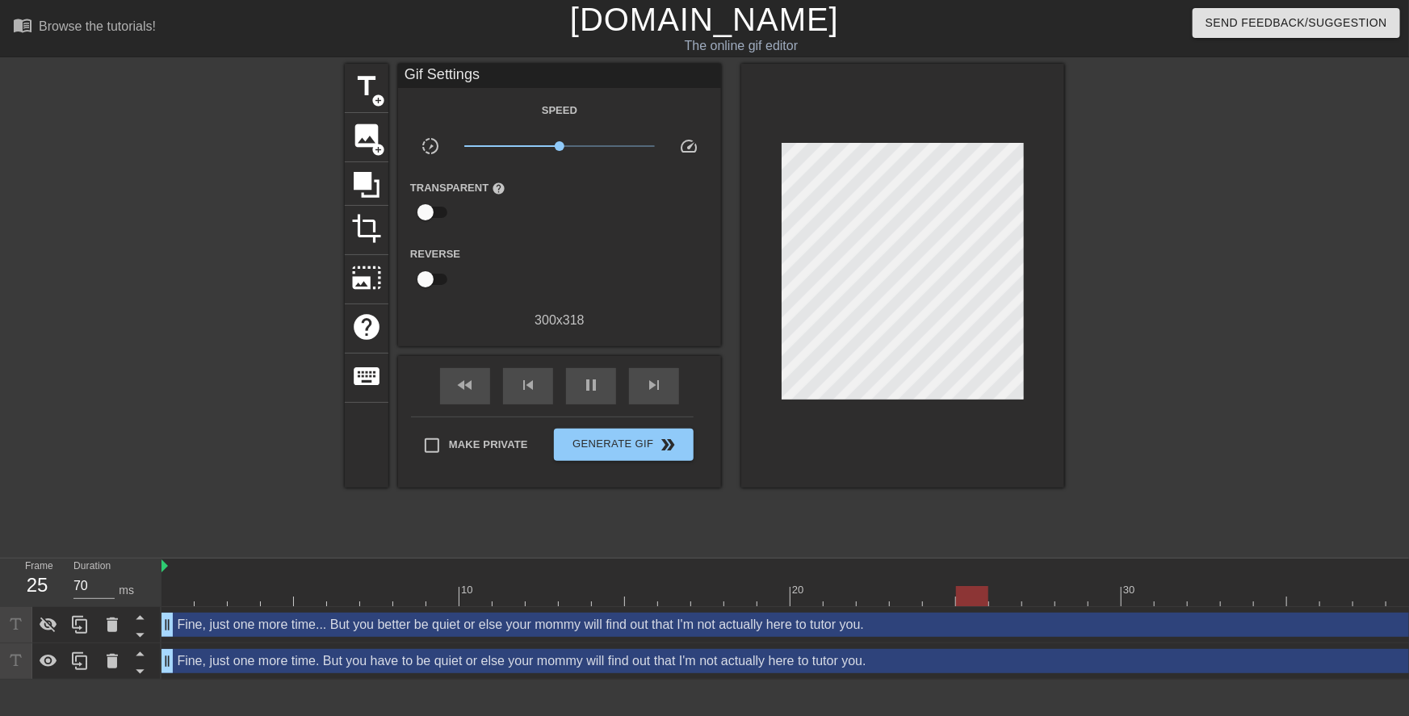
click at [1139, 245] on div at bounding box center [1205, 306] width 242 height 485
click at [1108, 241] on div at bounding box center [1205, 306] width 242 height 485
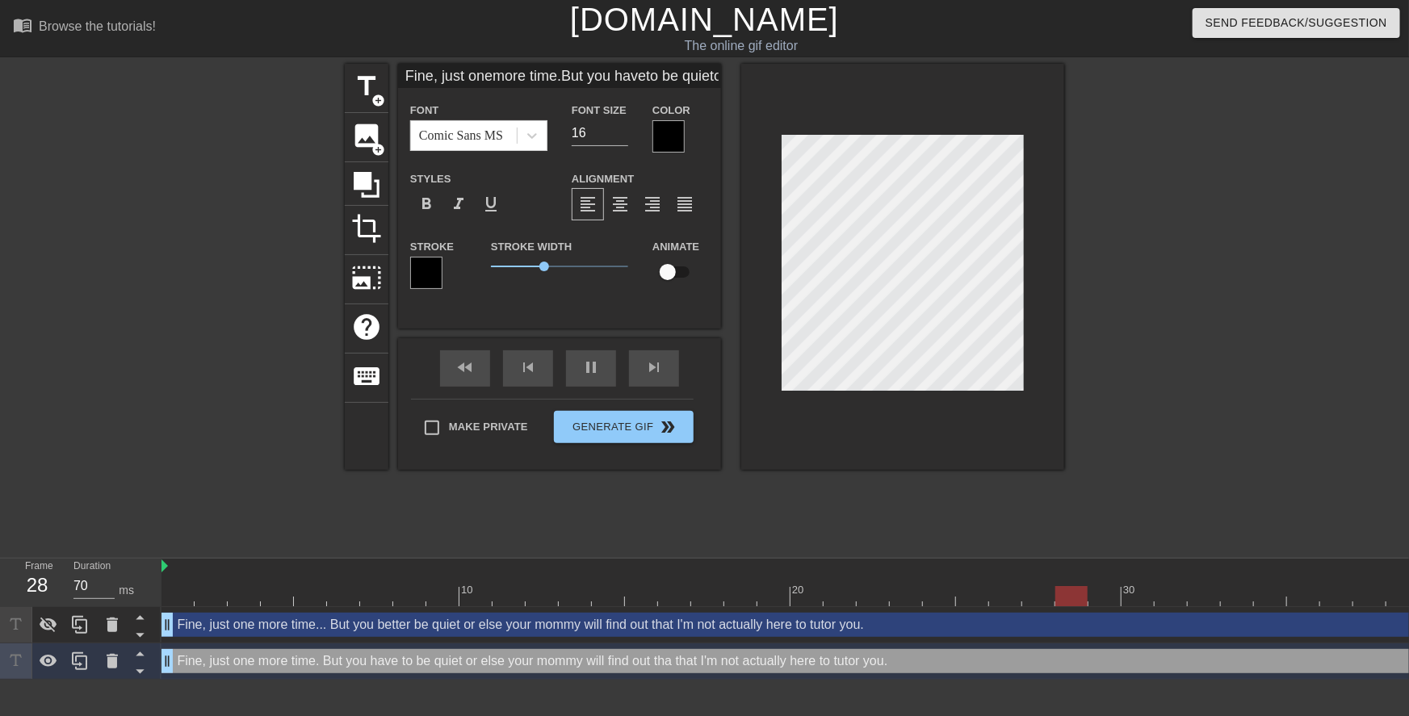
scroll to position [8, 5]
click at [774, 262] on div at bounding box center [902, 267] width 323 height 406
click at [1071, 275] on div "title add_circle image add_circle crop photo_size_select_large help keyboard Fi…" at bounding box center [704, 306] width 1409 height 485
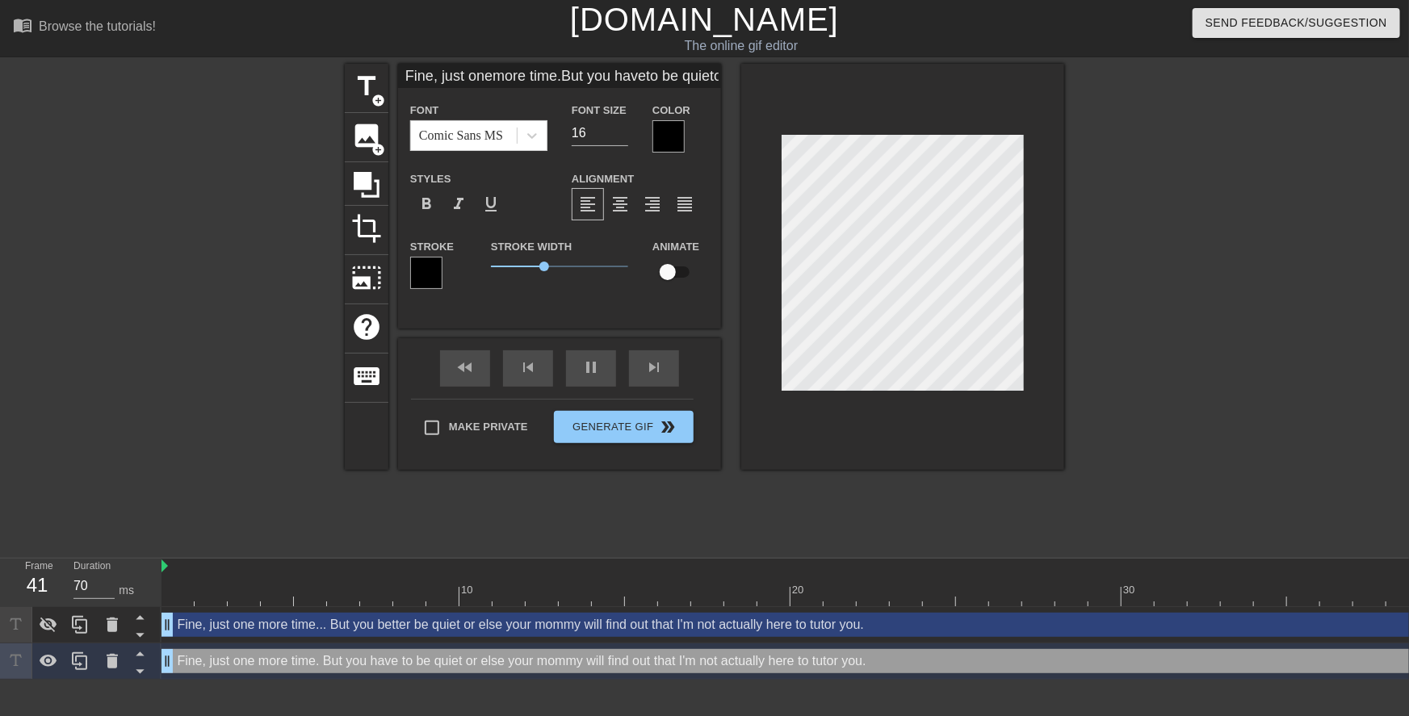
click at [1048, 351] on div at bounding box center [902, 267] width 323 height 406
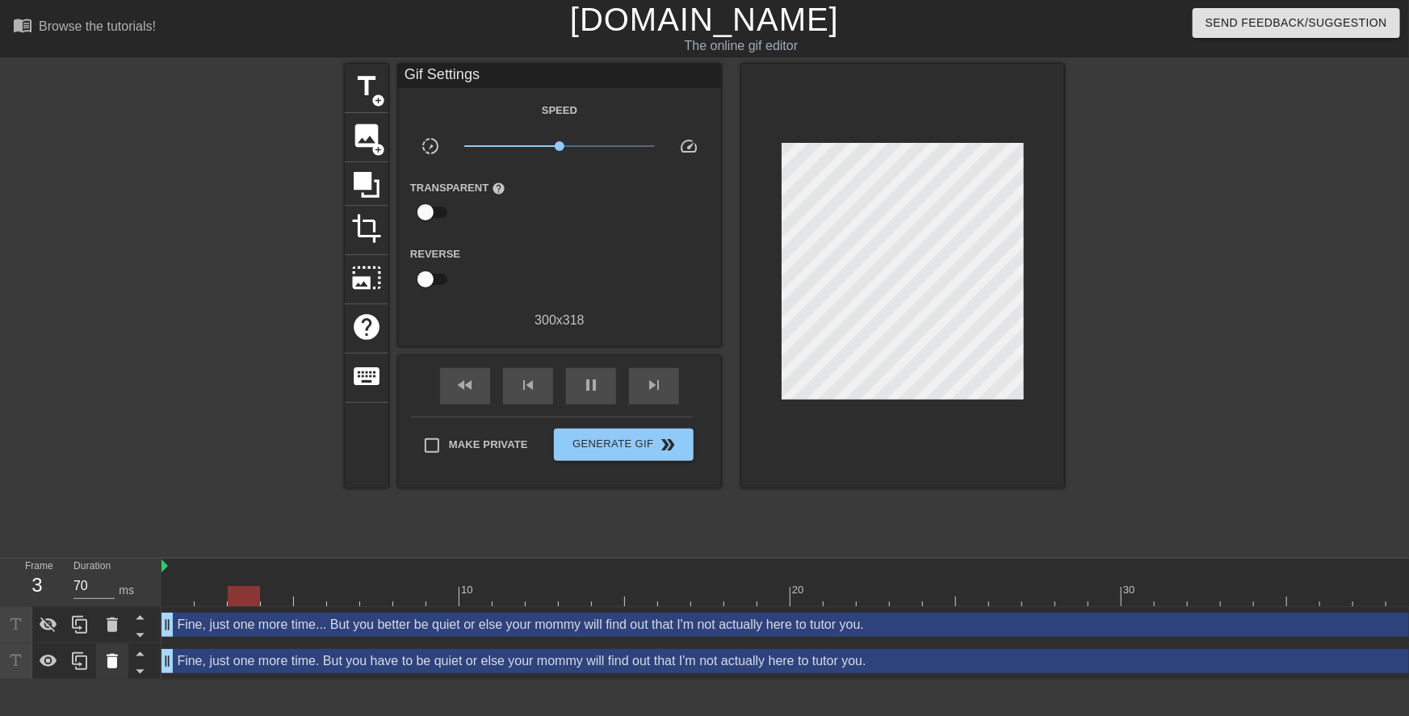
click at [113, 661] on icon at bounding box center [112, 661] width 11 height 15
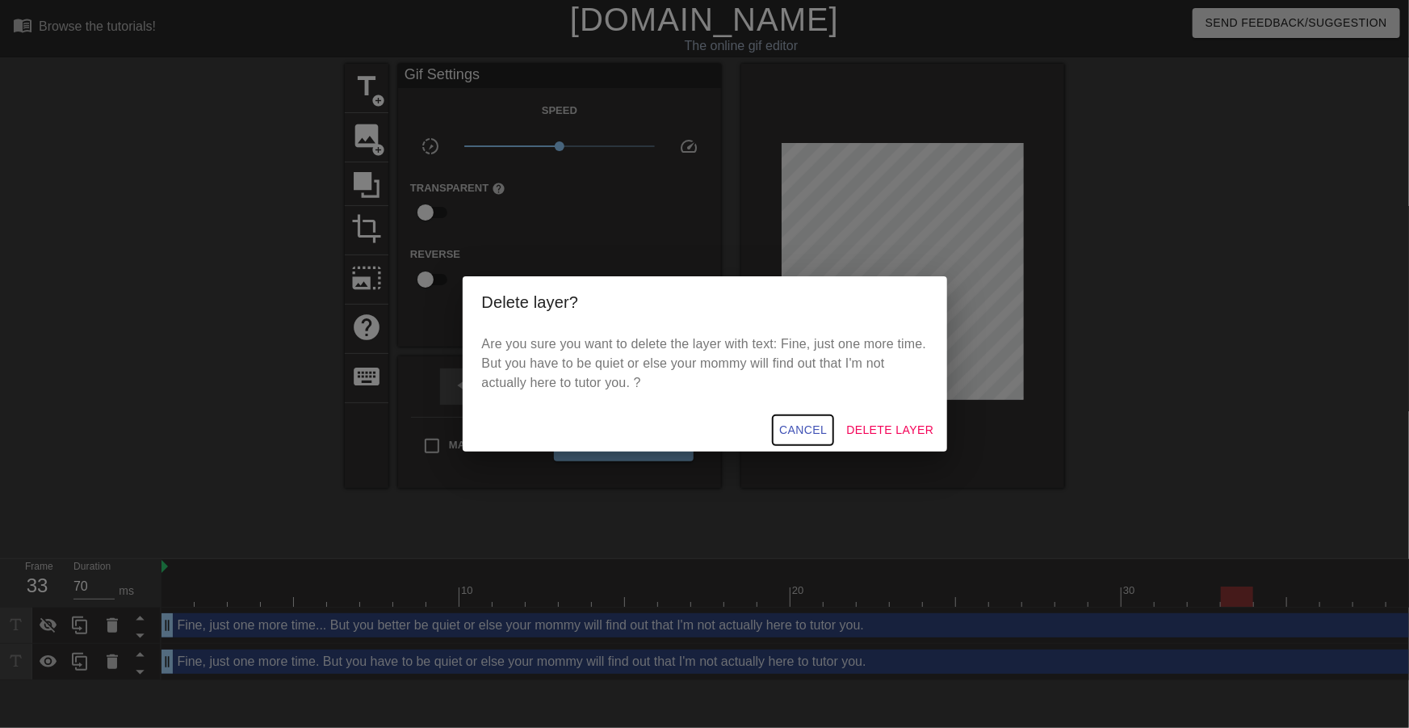
click at [811, 432] on span "Cancel" at bounding box center [803, 430] width 48 height 20
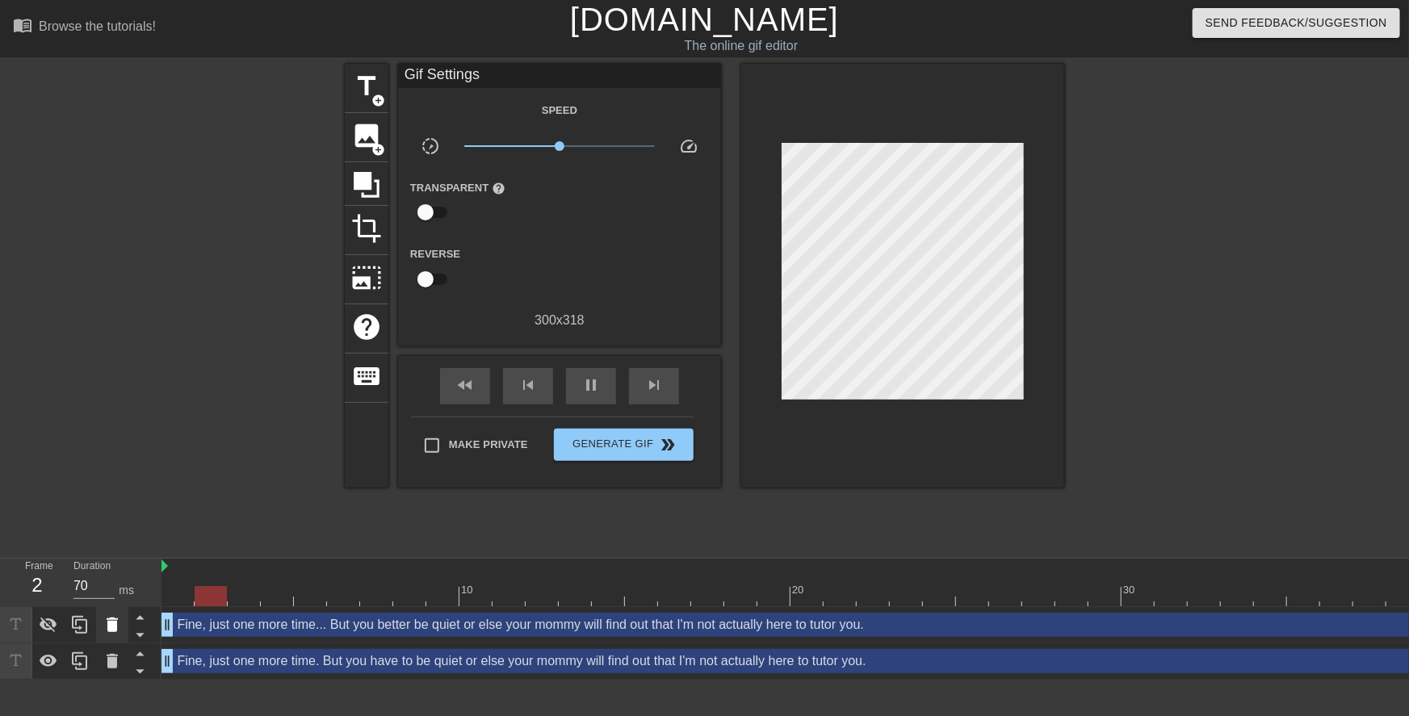
click at [108, 629] on icon at bounding box center [112, 625] width 11 height 15
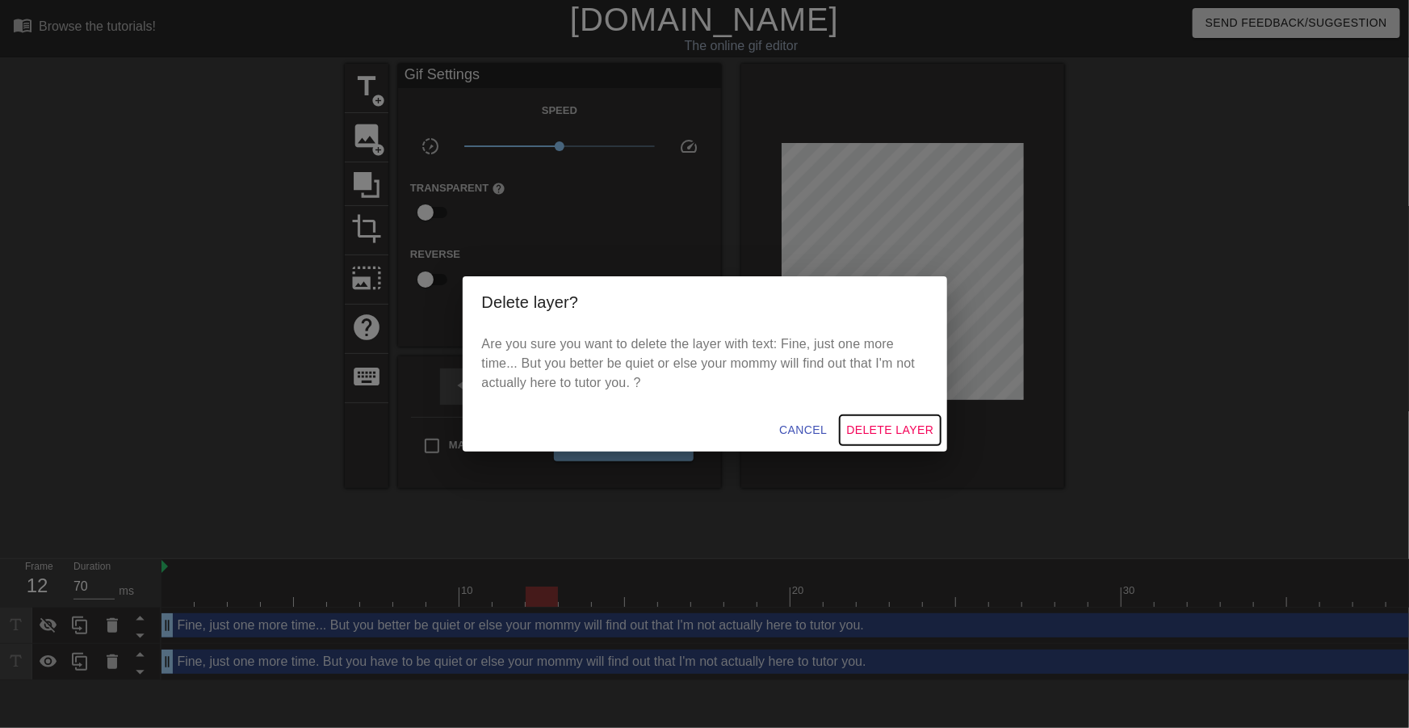
click at [898, 430] on span "Delete Layer" at bounding box center [889, 430] width 87 height 20
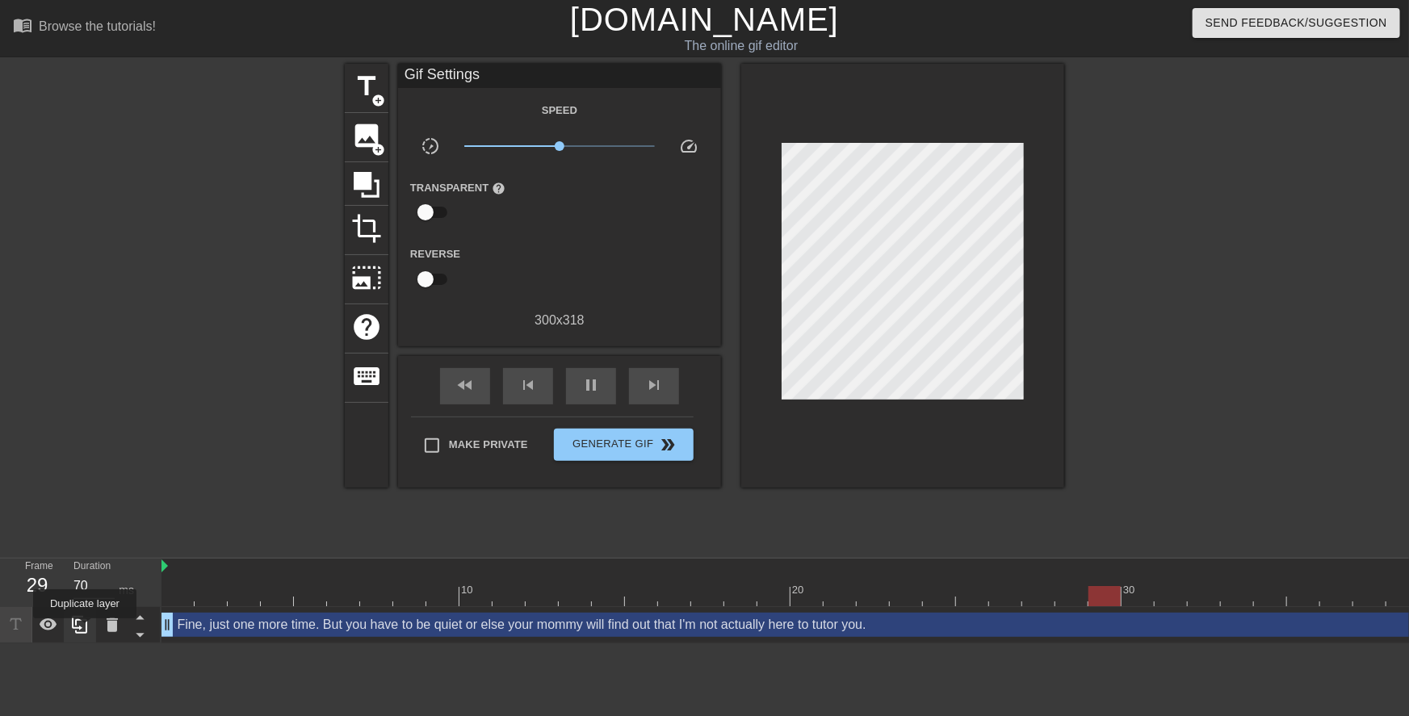
click at [85, 630] on icon at bounding box center [79, 624] width 19 height 19
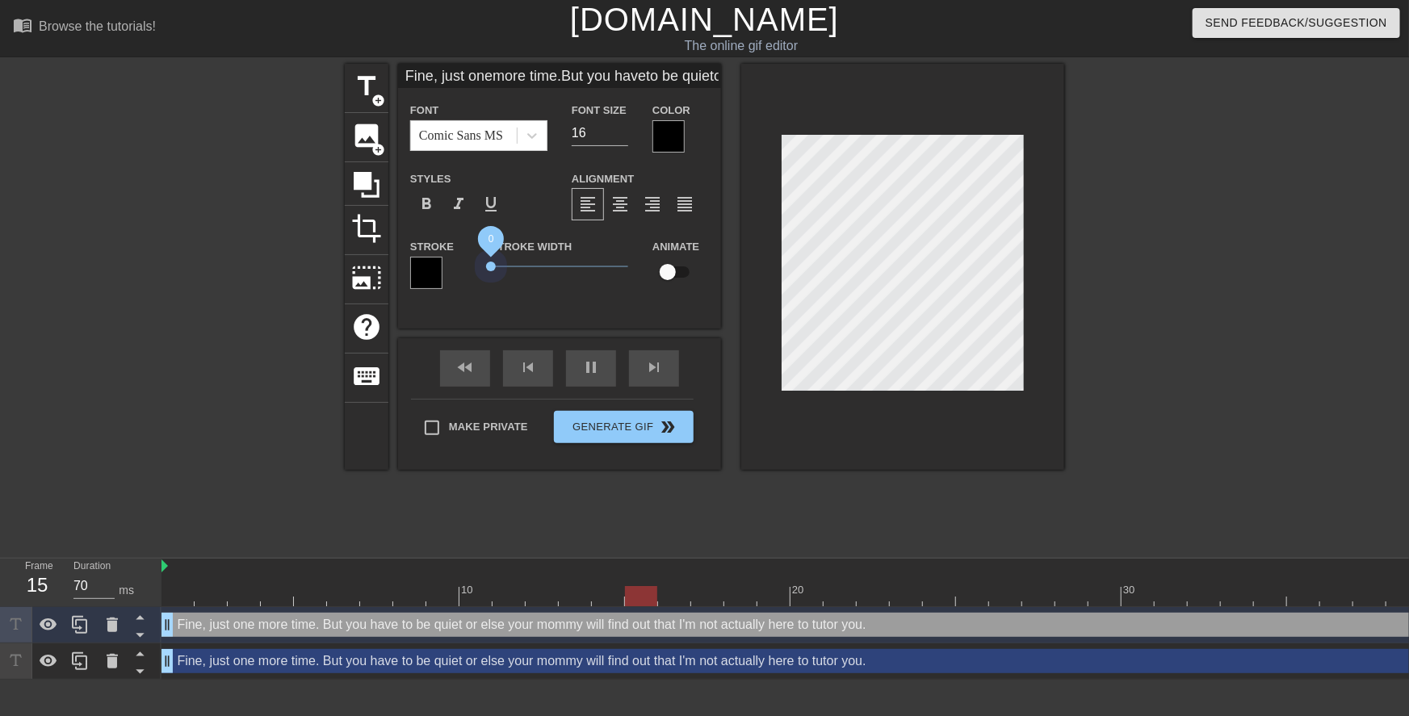
drag, startPoint x: 544, startPoint y: 267, endPoint x: 489, endPoint y: 239, distance: 61.8
click at [434, 274] on div "Stroke Stroke Width 0 Animate" at bounding box center [559, 270] width 323 height 67
click at [661, 138] on div at bounding box center [669, 136] width 32 height 32
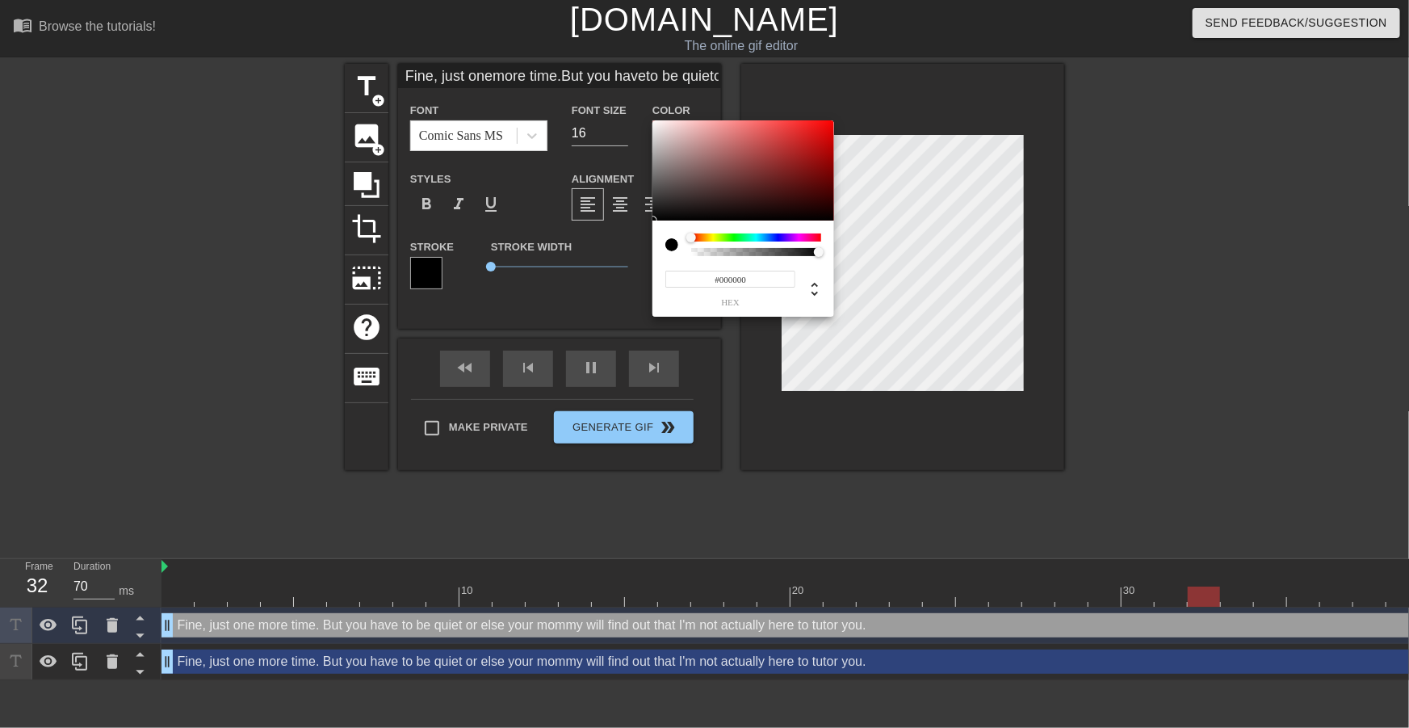
drag, startPoint x: 675, startPoint y: 195, endPoint x: 617, endPoint y: 248, distance: 78.3
click at [617, 248] on div "#000000 hex" at bounding box center [704, 364] width 1409 height 728
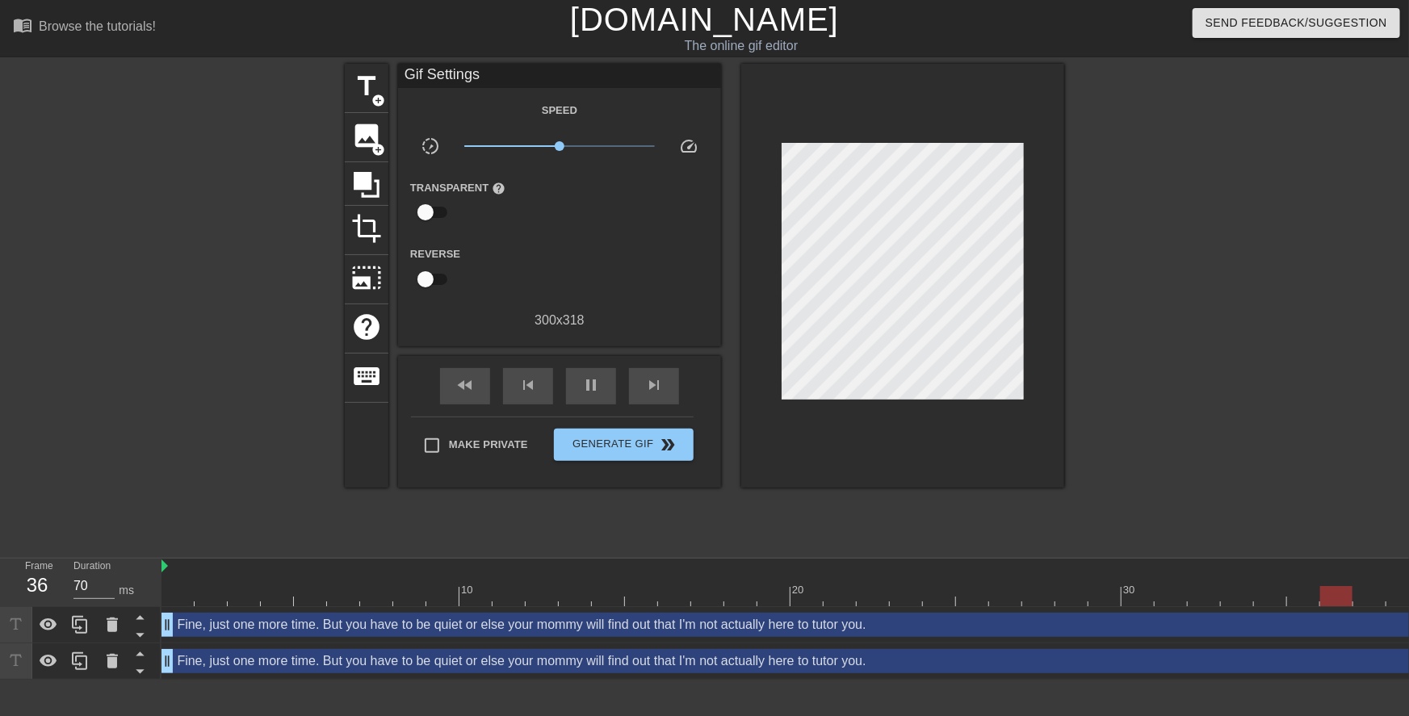
click at [743, 629] on div "Fine, just one more time. But you have to be quiet or else your mommy will find…" at bounding box center [840, 625] width 1357 height 24
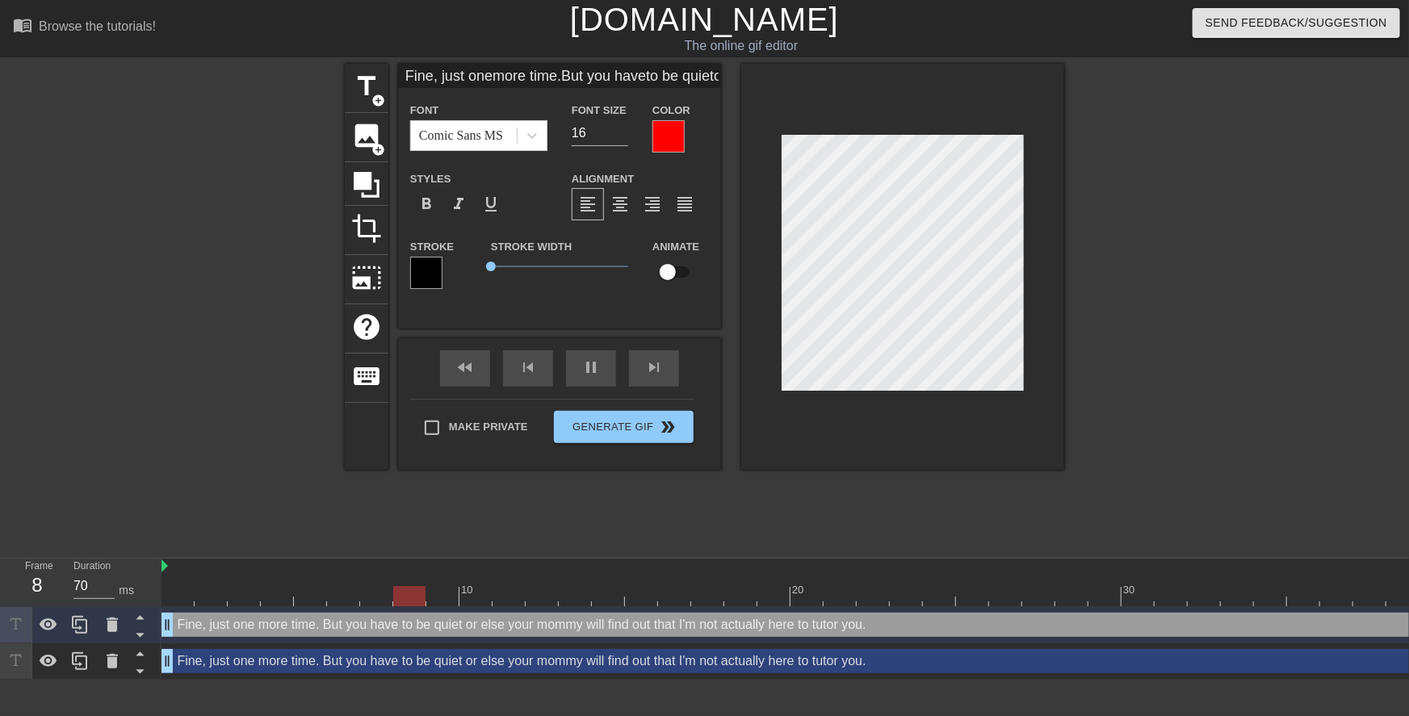
click at [671, 141] on div at bounding box center [669, 136] width 32 height 32
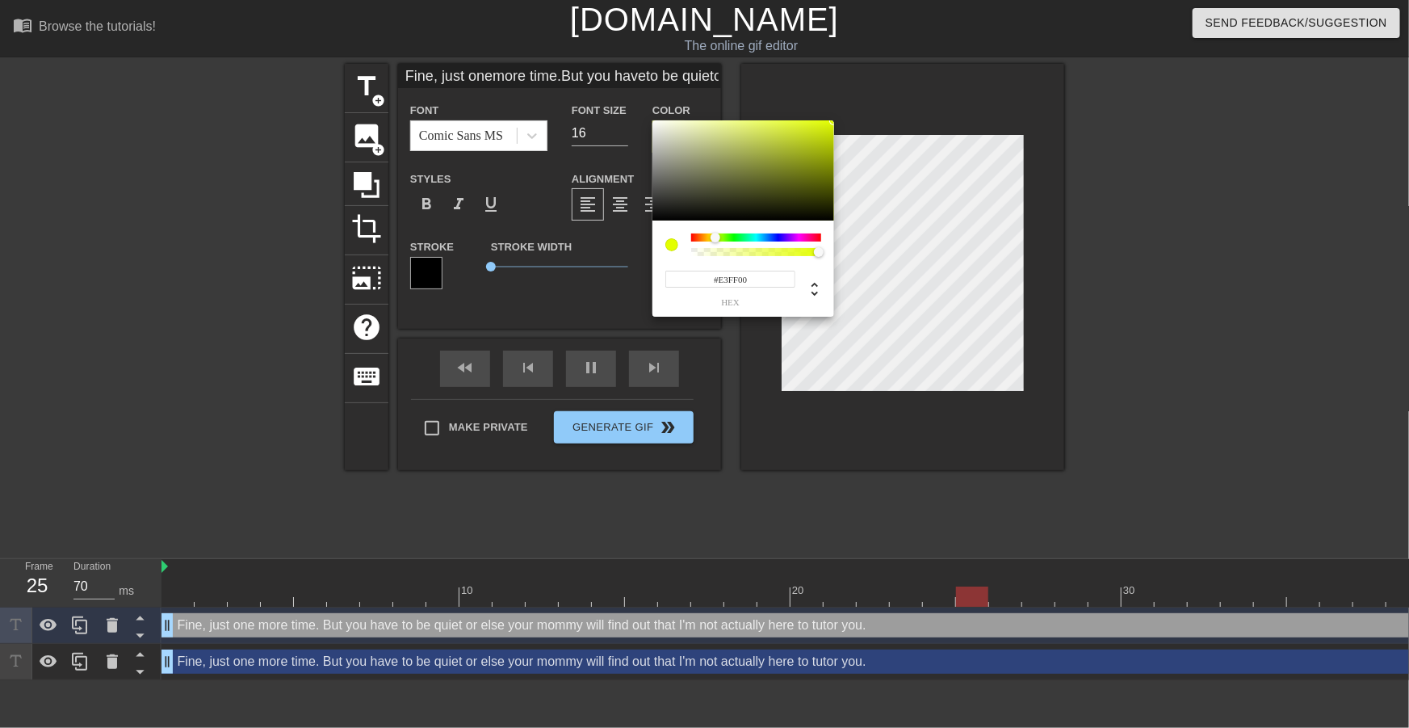
click at [715, 237] on div at bounding box center [756, 237] width 130 height 8
drag, startPoint x: 753, startPoint y: 185, endPoint x: 904, endPoint y: 64, distance: 194.2
click at [904, 64] on div "#E2FF00 hex" at bounding box center [704, 364] width 1409 height 728
click at [714, 237] on div at bounding box center [714, 238] width 10 height 10
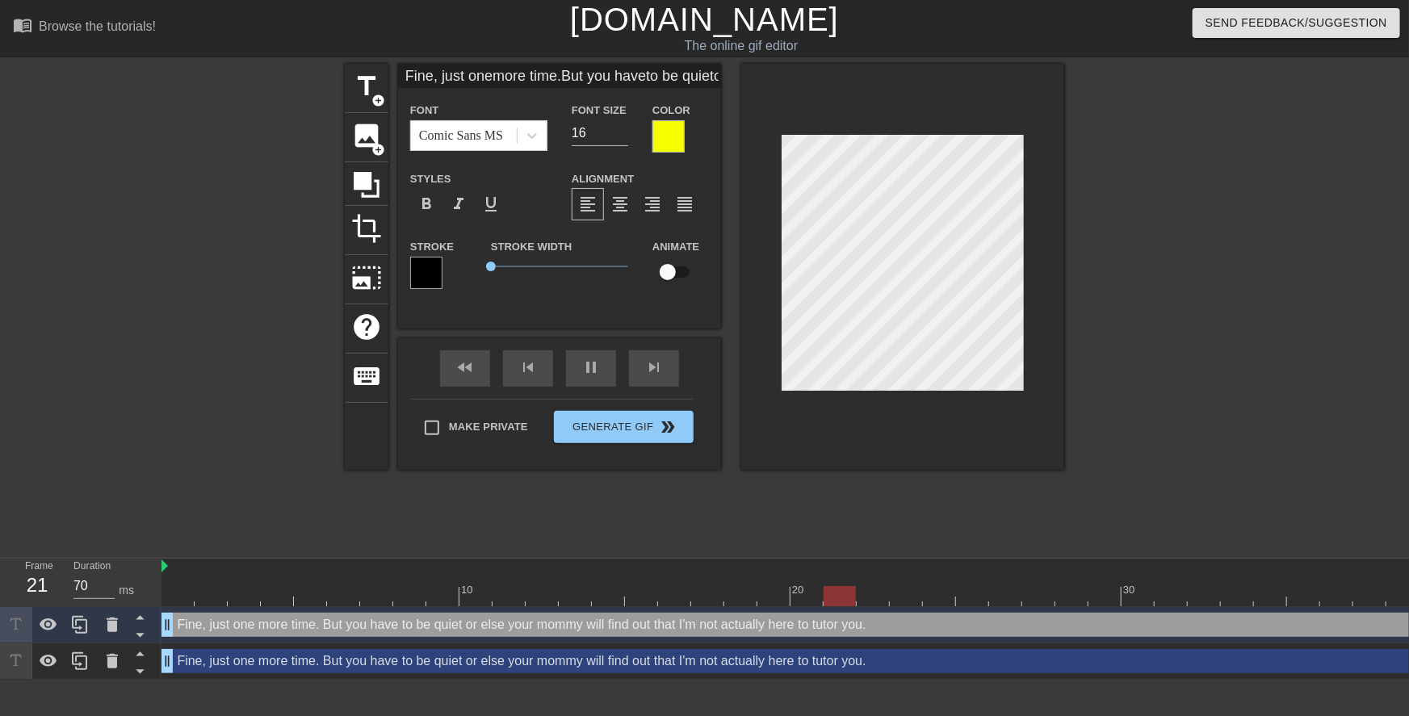
click at [644, 657] on div "Fine, just one more time. But you have to be quiet or else your mommy will find…" at bounding box center [840, 661] width 1357 height 24
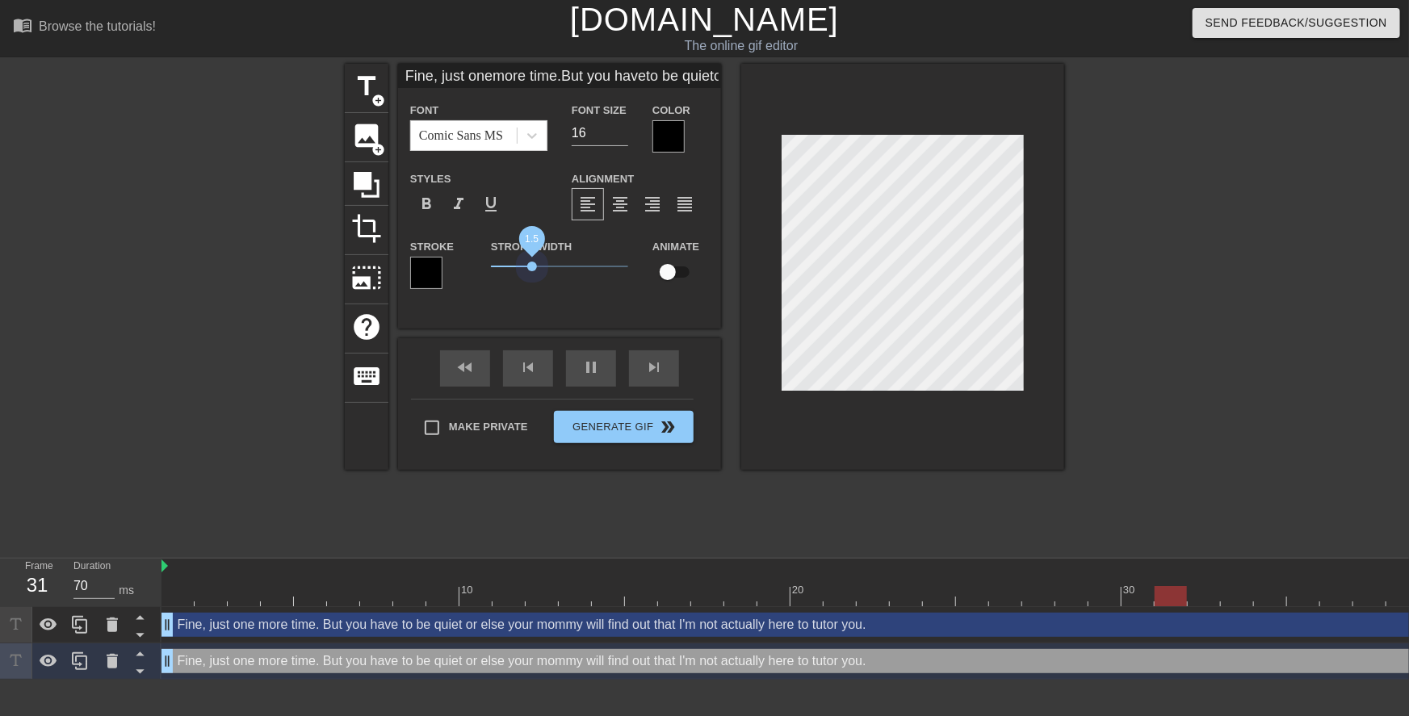
drag, startPoint x: 543, startPoint y: 268, endPoint x: 532, endPoint y: 276, distance: 13.2
click at [532, 276] on span "1.5" at bounding box center [559, 266] width 137 height 19
click at [799, 499] on div "title add_circle image add_circle crop photo_size_select_large help keyboard Fi…" at bounding box center [705, 306] width 720 height 485
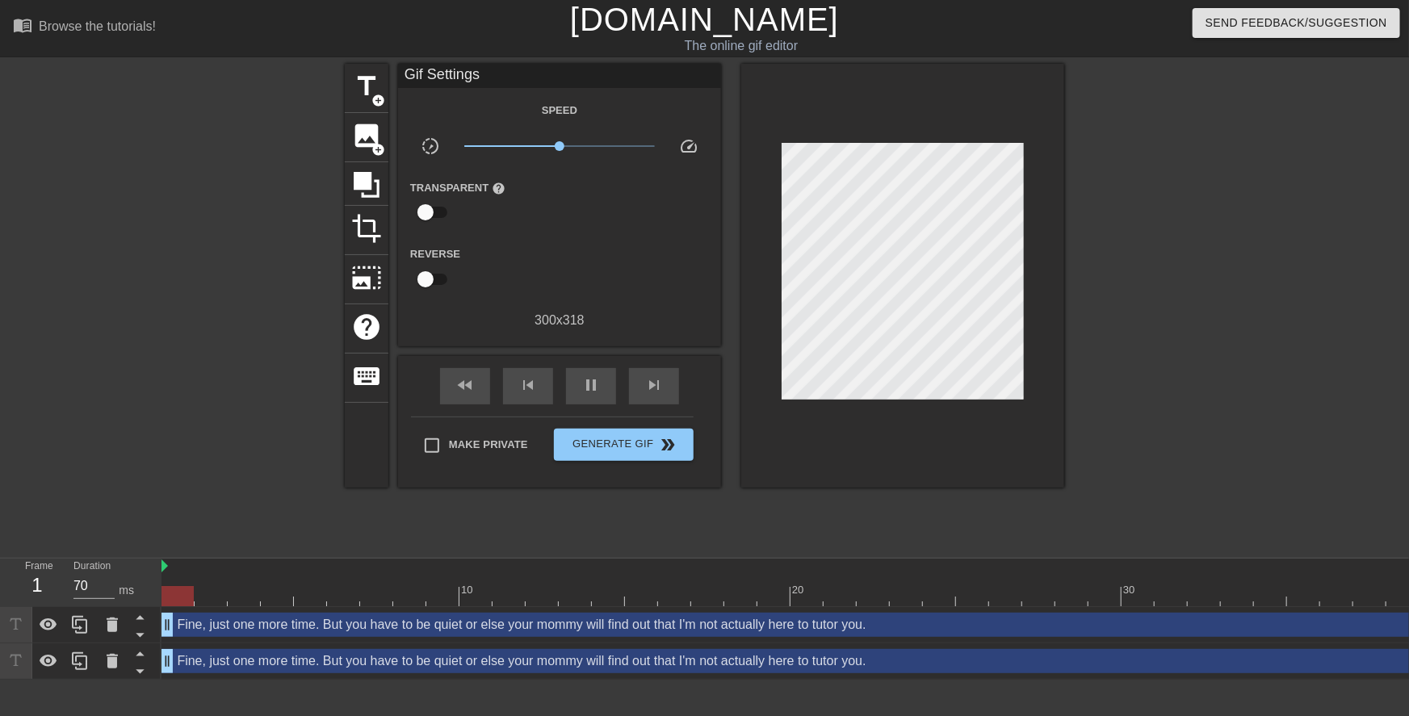
click at [690, 661] on div "Fine, just one more time. But you have to be quiet or else your mommy will find…" at bounding box center [840, 661] width 1357 height 24
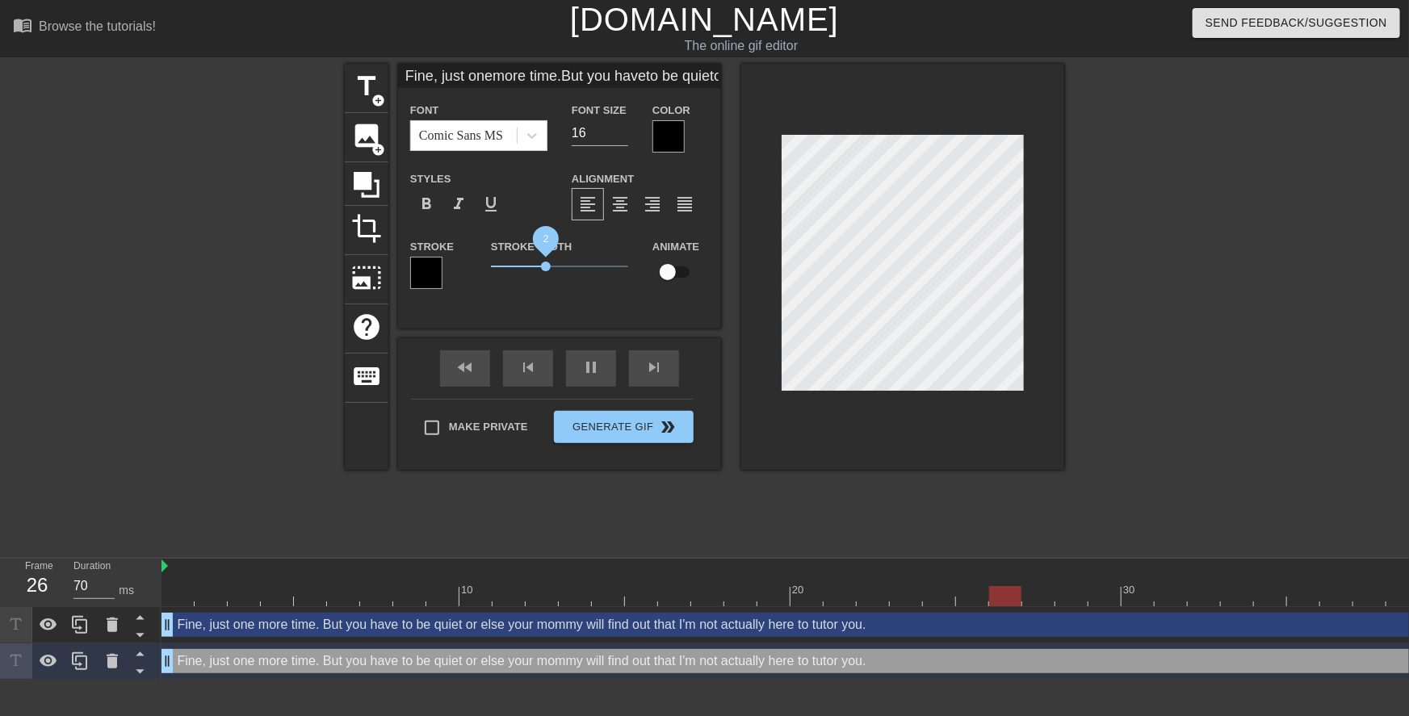
drag, startPoint x: 534, startPoint y: 266, endPoint x: 546, endPoint y: 269, distance: 12.4
click at [546, 269] on span "2" at bounding box center [546, 267] width 10 height 10
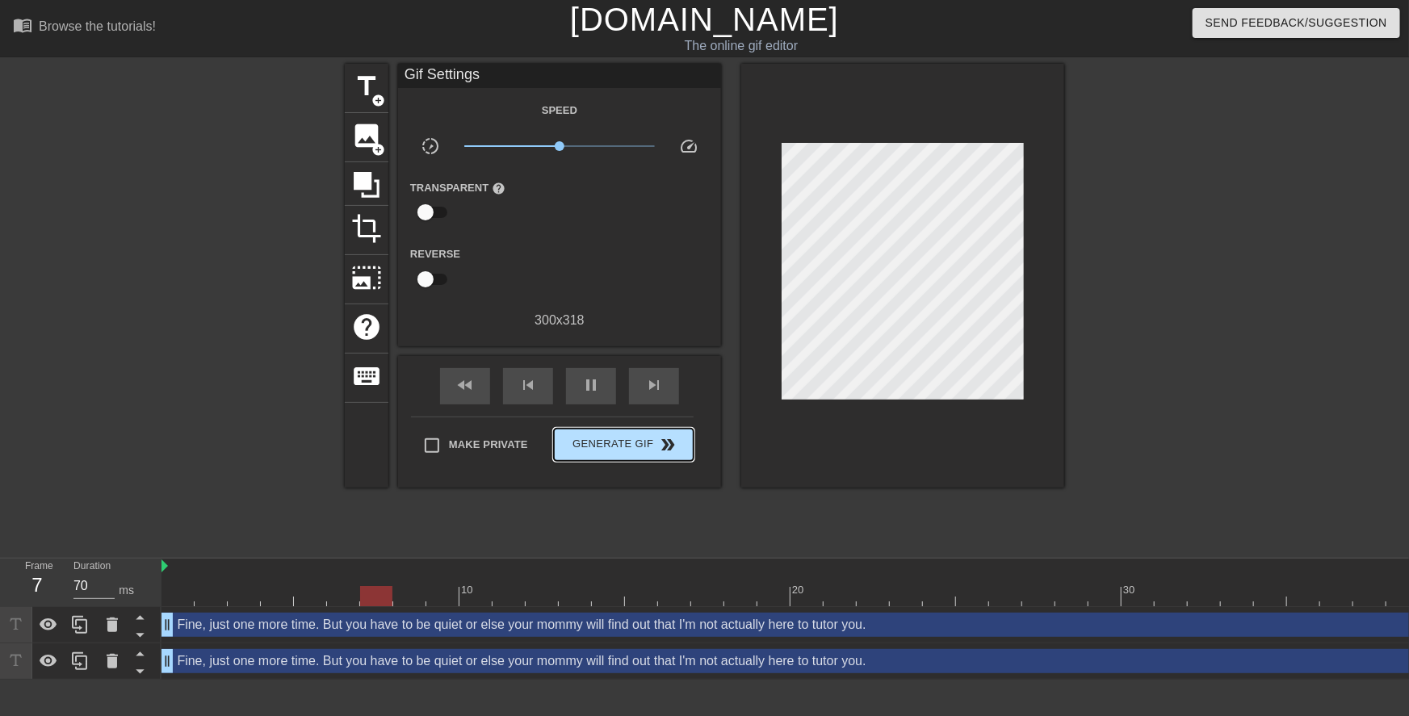
click at [602, 422] on div "Make Private Generate Gif double_arrow" at bounding box center [552, 449] width 283 height 64
click at [605, 442] on span "Generate Gif double_arrow" at bounding box center [623, 444] width 127 height 19
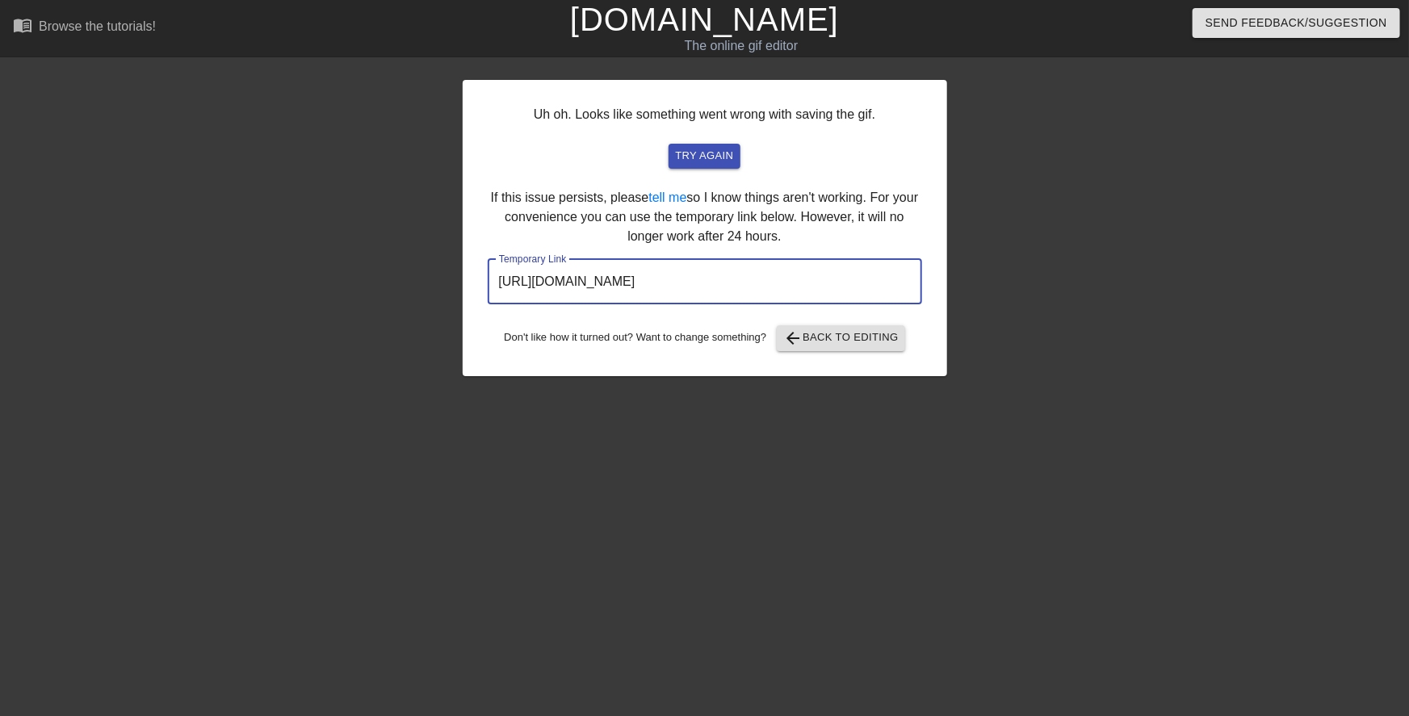
click at [664, 283] on input "https://www.gifntext.com/temp_generations/ljuuT0nj.gif" at bounding box center [705, 281] width 434 height 45
click at [669, 283] on input "https://www.gifntext.com/temp_generations/ljuuT0nj.gif" at bounding box center [705, 281] width 434 height 45
click at [673, 281] on input "https://www.gifntext.com/temp_generations/ljuuT0nj.gif" at bounding box center [705, 281] width 434 height 45
click at [670, 281] on input "https://www.gifntext.com/temp_generations/ljuuT0nj.gif" at bounding box center [705, 281] width 434 height 45
click at [671, 280] on input "https://www.gifntext.com/temp_generations/ljuuT0nj.gif" at bounding box center [705, 281] width 434 height 45
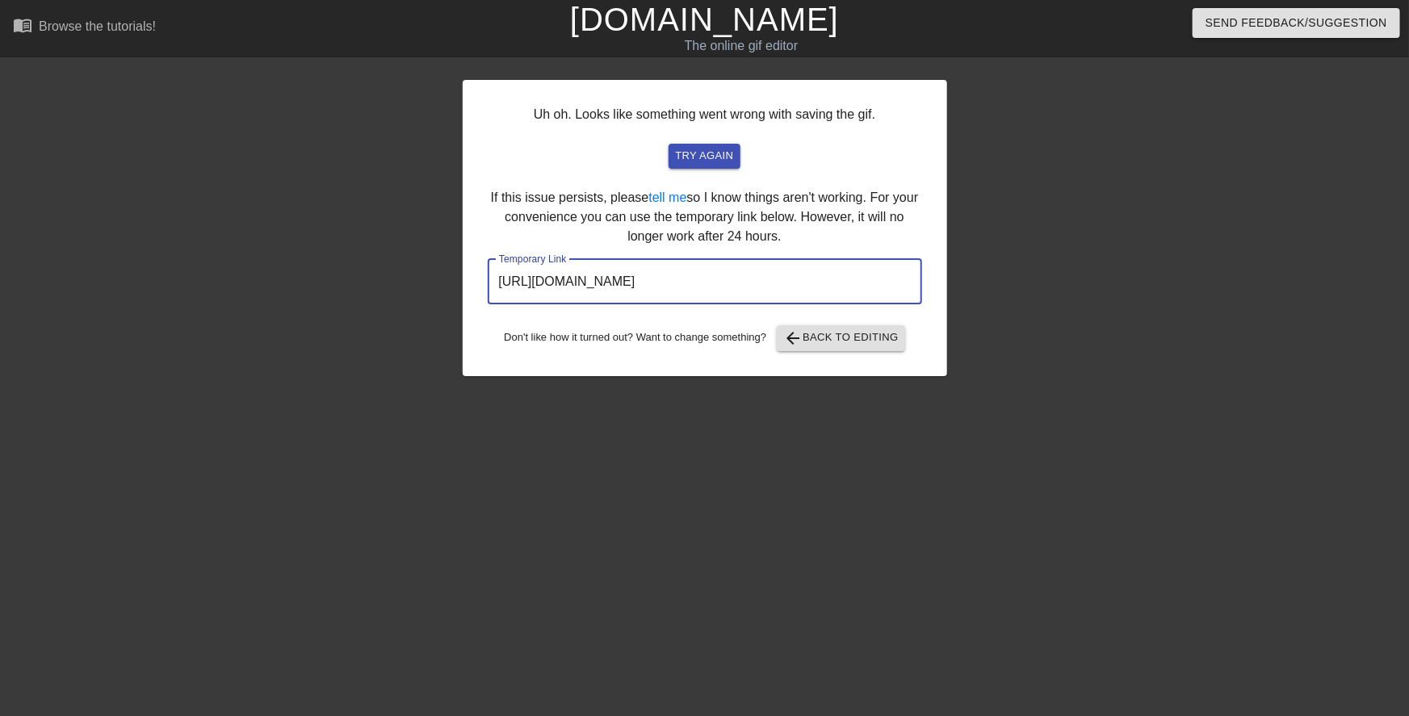
click at [671, 280] on input "https://www.gifntext.com/temp_generations/ljuuT0nj.gif" at bounding box center [705, 281] width 434 height 45
click at [670, 283] on input "https://www.gifntext.com/temp_generations/ljuuT0nj.gif" at bounding box center [705, 281] width 434 height 45
click at [669, 284] on input "https://www.gifntext.com/temp_generations/ljuuT0nj.gif" at bounding box center [705, 281] width 434 height 45
click at [668, 283] on input "https://www.gifntext.com/temp_generations/ljuuT0nj.gif" at bounding box center [705, 281] width 434 height 45
click at [665, 283] on input "https://www.gifntext.com/temp_generations/ljuuT0nj.gif" at bounding box center [705, 281] width 434 height 45
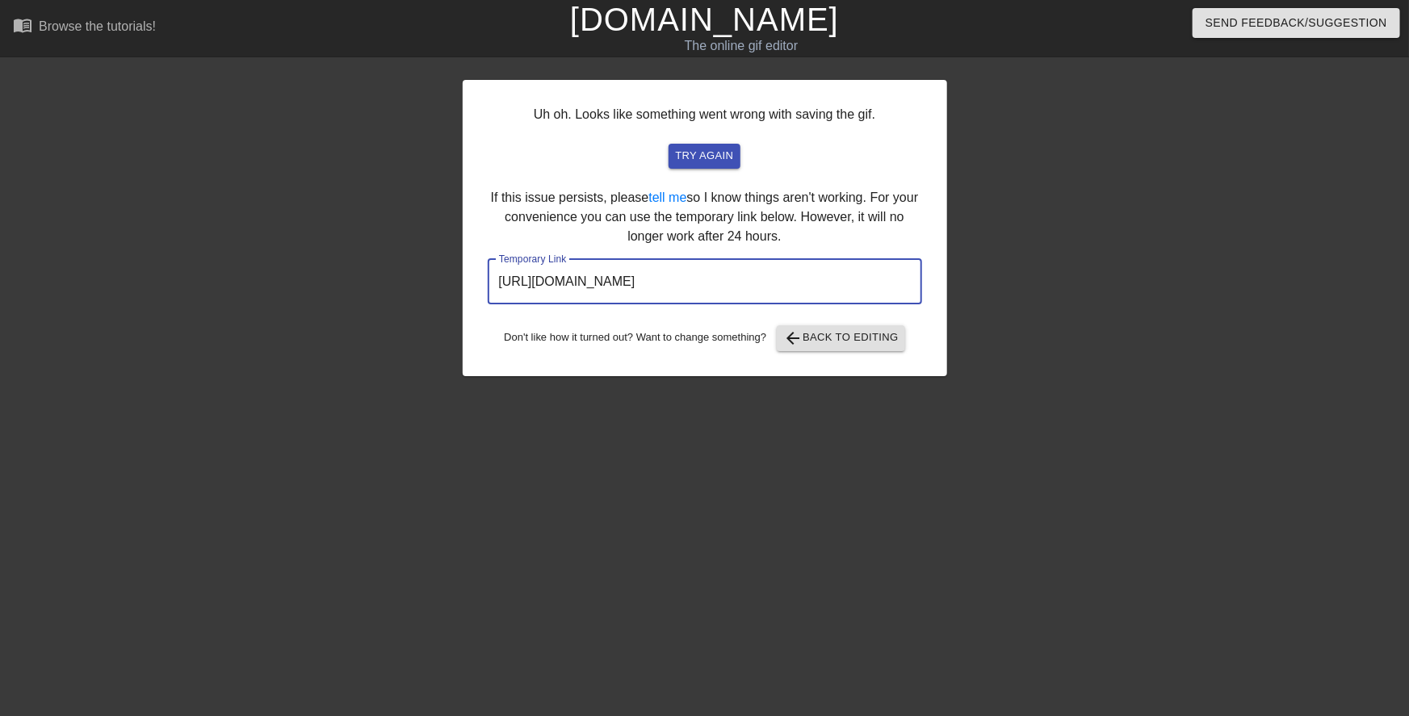
click at [666, 283] on input "https://www.gifntext.com/temp_generations/ljuuT0nj.gif" at bounding box center [705, 281] width 434 height 45
click at [669, 279] on input "https://www.gifntext.com/temp_generations/ljuuT0nj.gif" at bounding box center [705, 281] width 434 height 45
click at [669, 282] on input "https://www.gifntext.com/temp_generations/ljuuT0nj.gif" at bounding box center [705, 281] width 434 height 45
click at [670, 282] on input "https://www.gifntext.com/temp_generations/ljuuT0nj.gif" at bounding box center [705, 281] width 434 height 45
drag, startPoint x: 670, startPoint y: 282, endPoint x: 669, endPoint y: 291, distance: 8.9
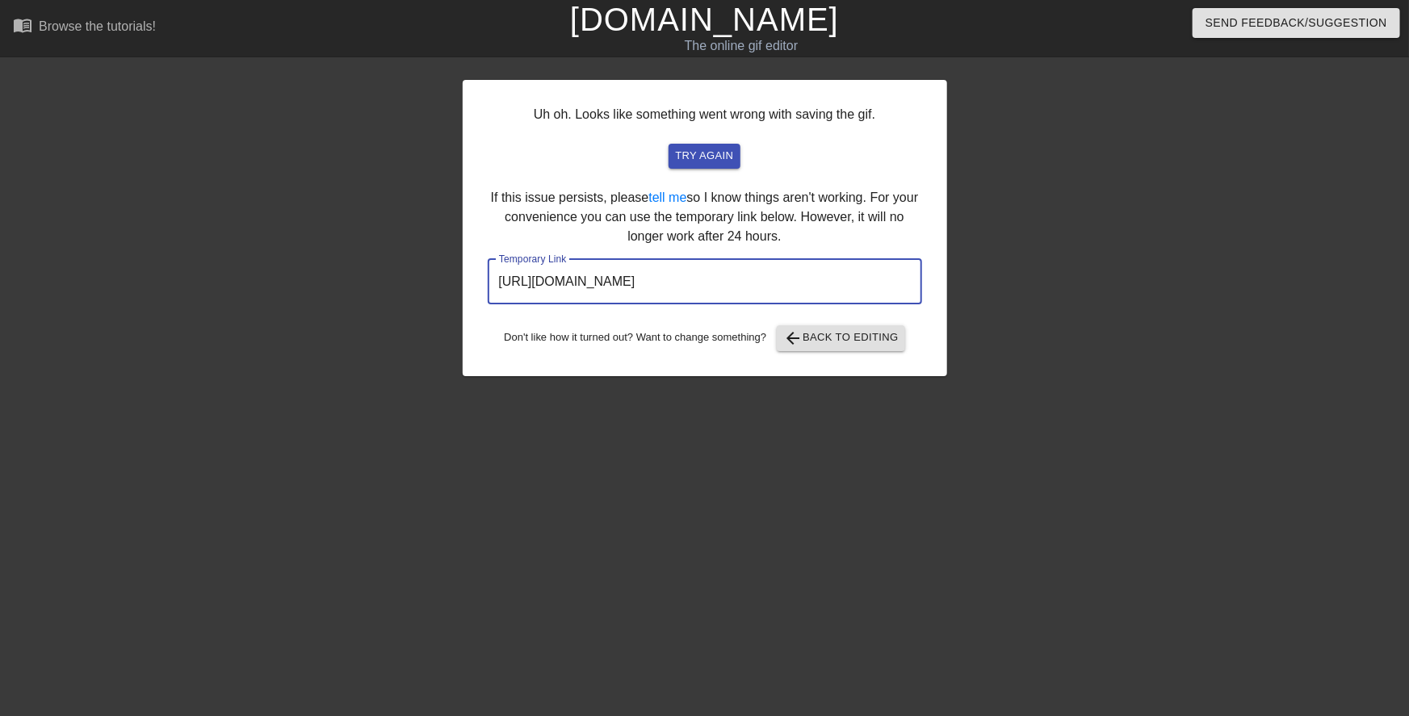
click at [669, 292] on input "https://www.gifntext.com/temp_generations/ljuuT0nj.gif" at bounding box center [705, 281] width 434 height 45
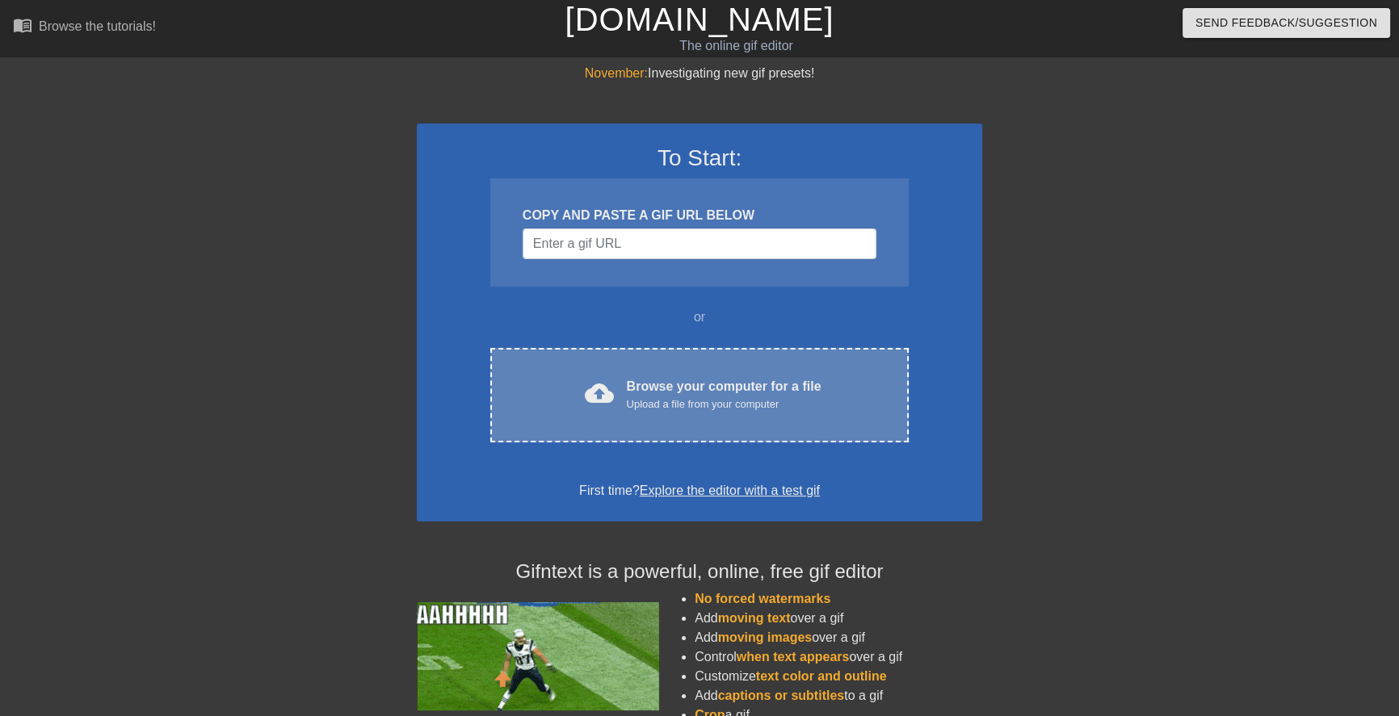
click at [637, 363] on div "cloud_upload Browse your computer for a file Upload a file from your computer C…" at bounding box center [699, 395] width 418 height 94
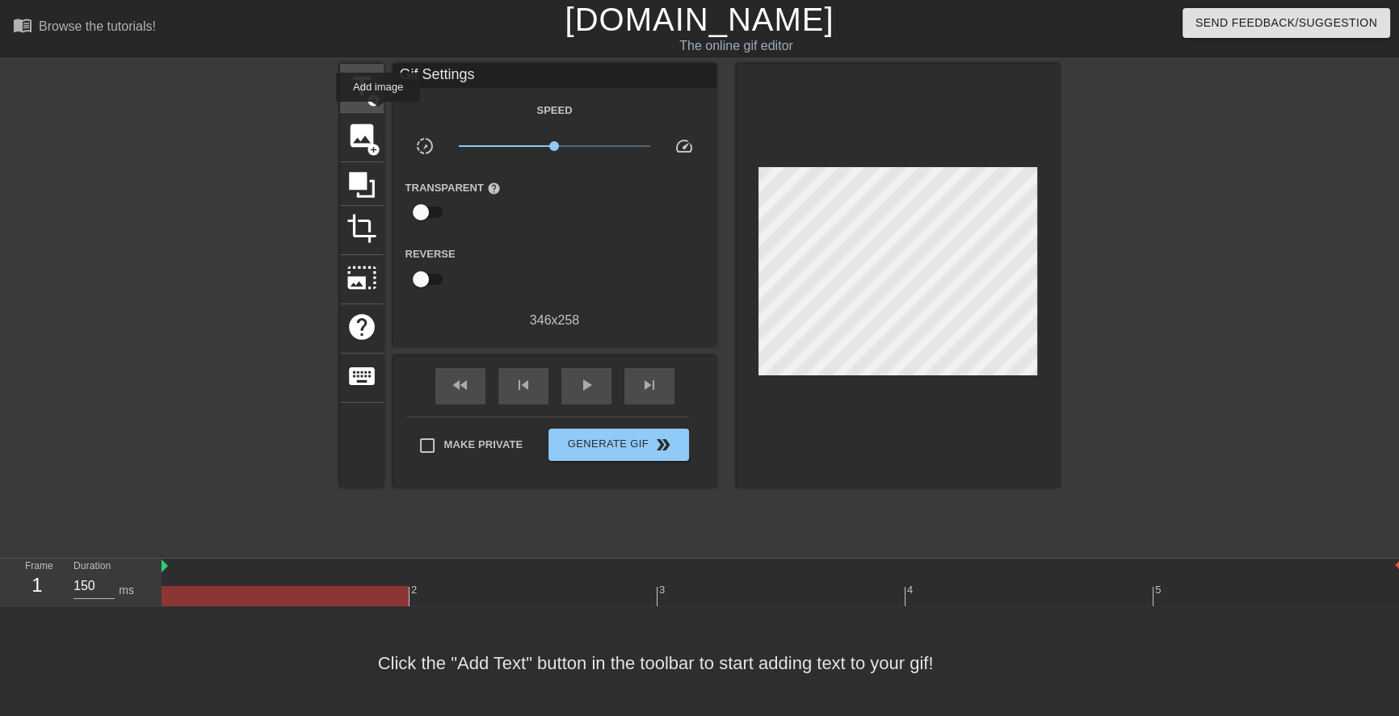
click at [368, 88] on span "title" at bounding box center [361, 86] width 31 height 31
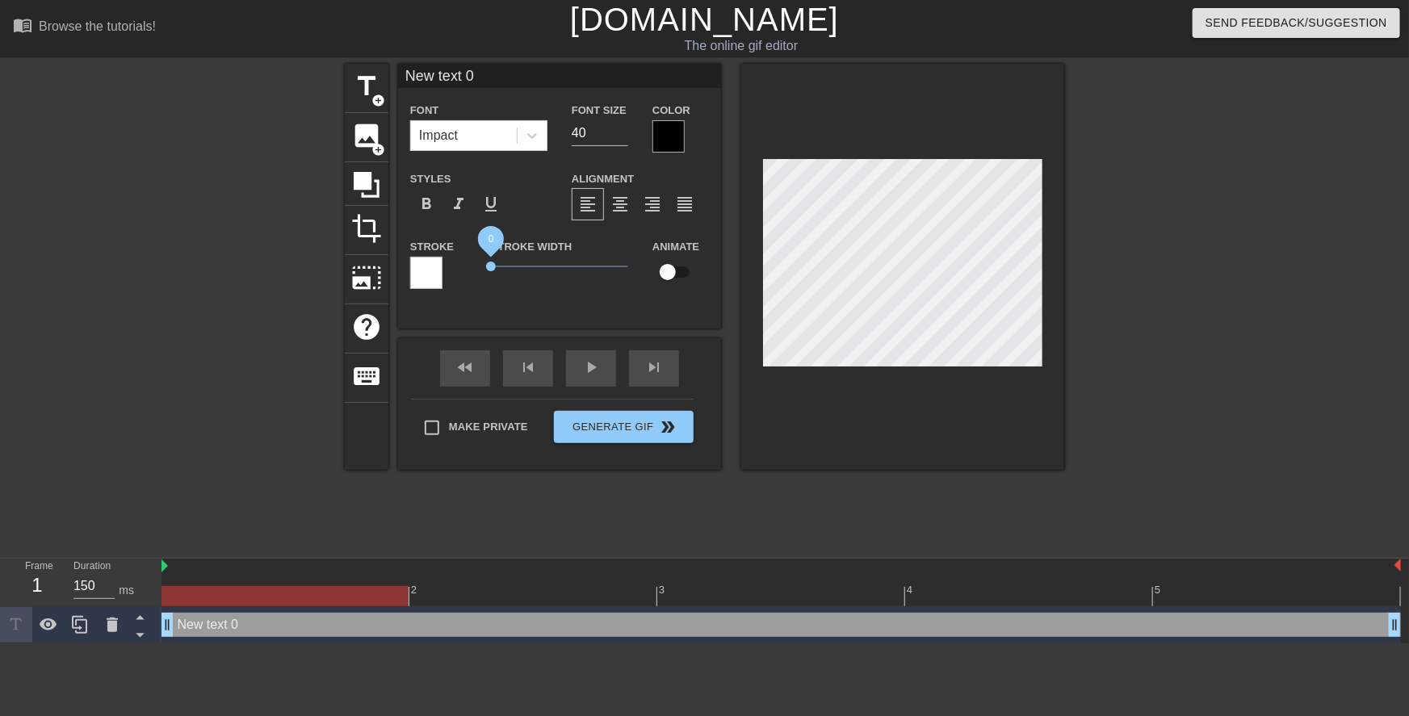
drag, startPoint x: 520, startPoint y: 262, endPoint x: 439, endPoint y: 228, distance: 88.6
click at [445, 258] on div "Stroke Stroke Width 0 Animate" at bounding box center [559, 270] width 323 height 67
click at [525, 133] on div at bounding box center [532, 135] width 29 height 29
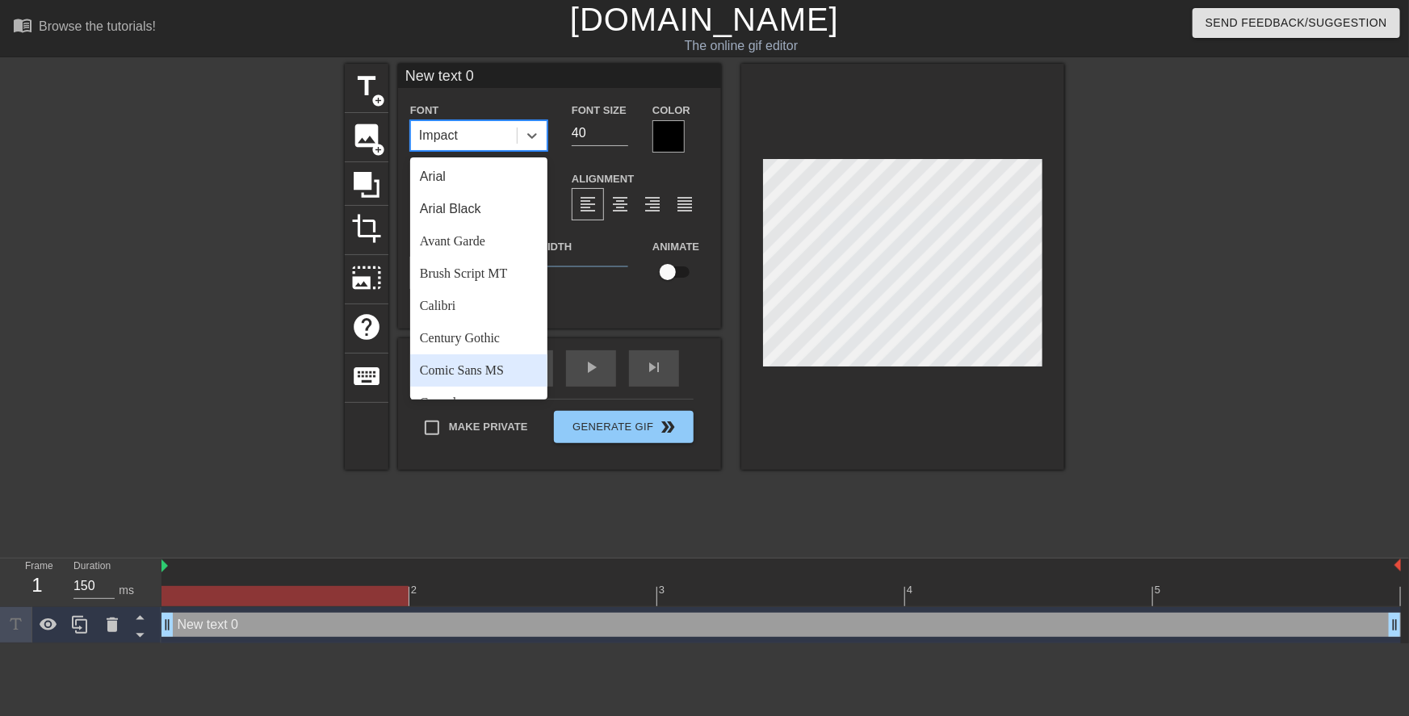
click at [484, 364] on div "Comic Sans MS" at bounding box center [478, 371] width 137 height 32
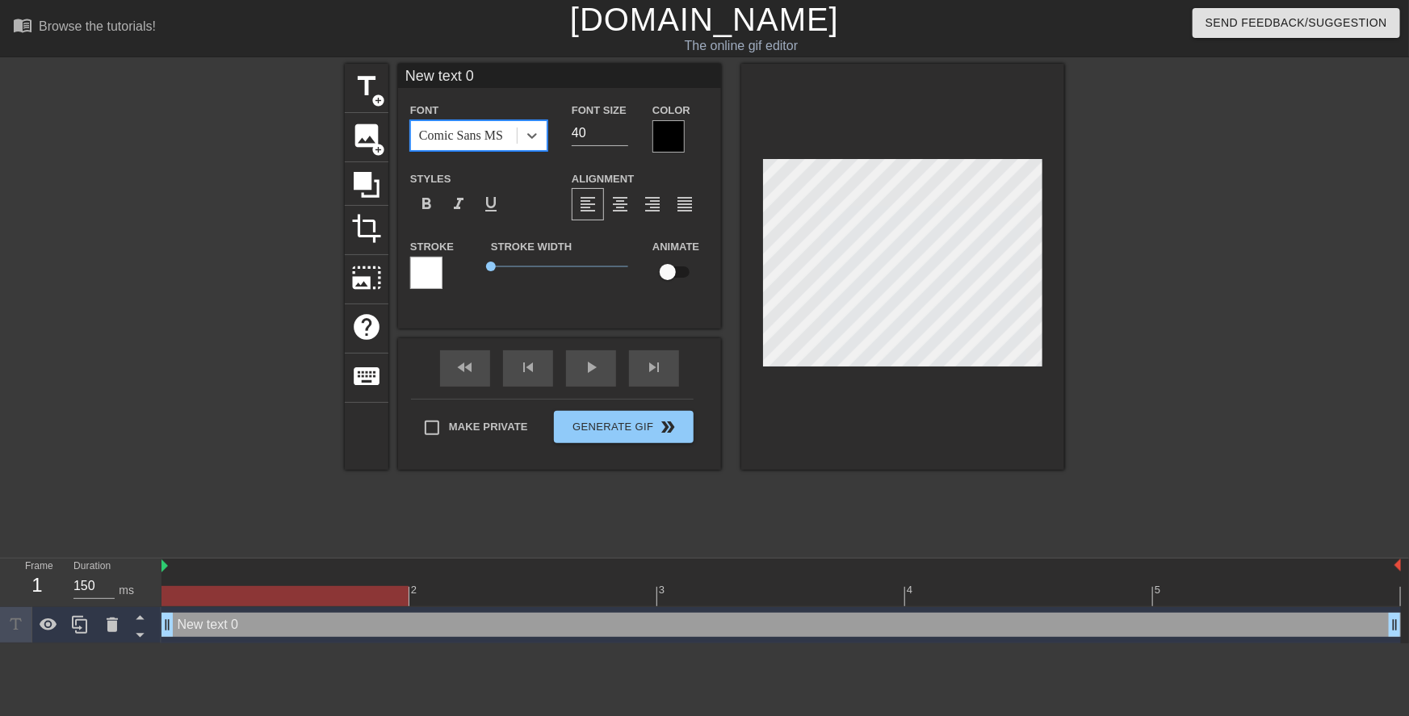
click at [669, 133] on div at bounding box center [669, 136] width 32 height 32
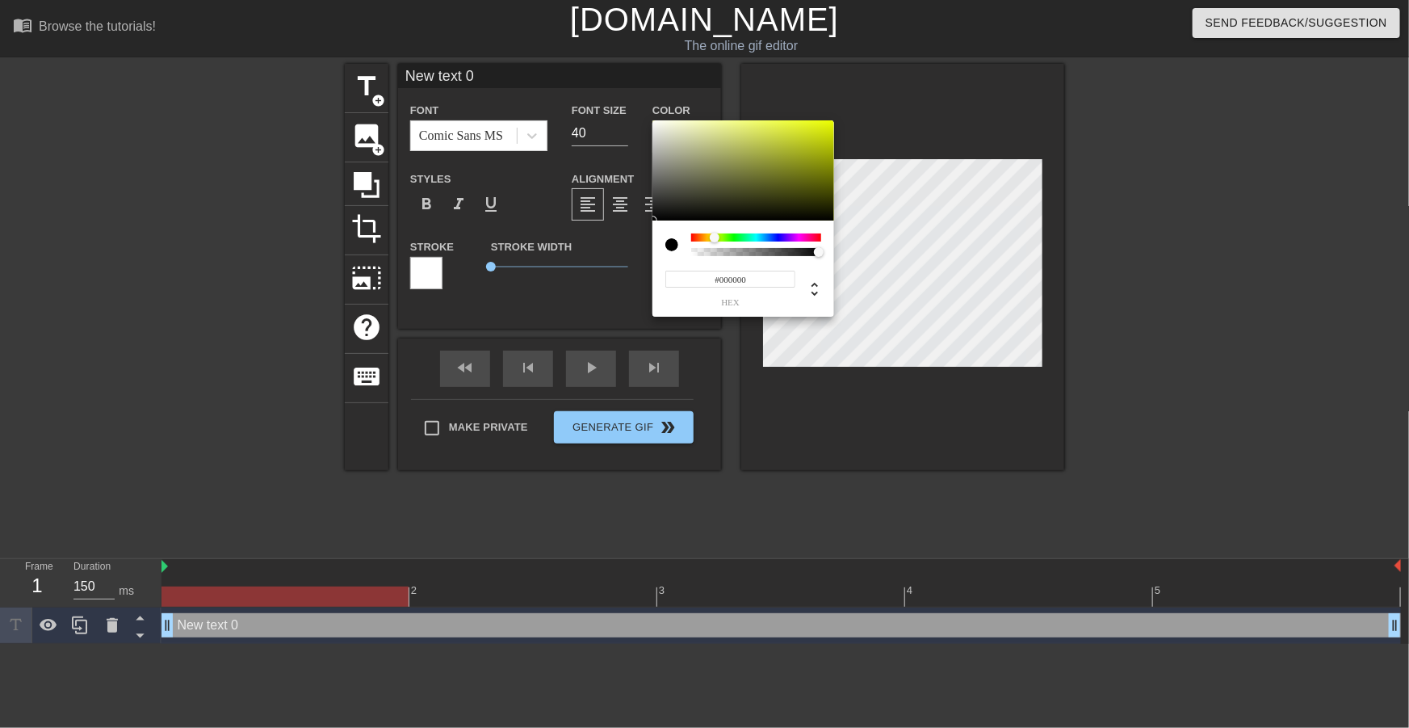
click at [716, 235] on div at bounding box center [756, 237] width 130 height 8
drag, startPoint x: 772, startPoint y: 162, endPoint x: 929, endPoint y: 85, distance: 174.8
click at [929, 85] on div "#D9FF00 hex" at bounding box center [704, 364] width 1409 height 728
type input "#D8FF00"
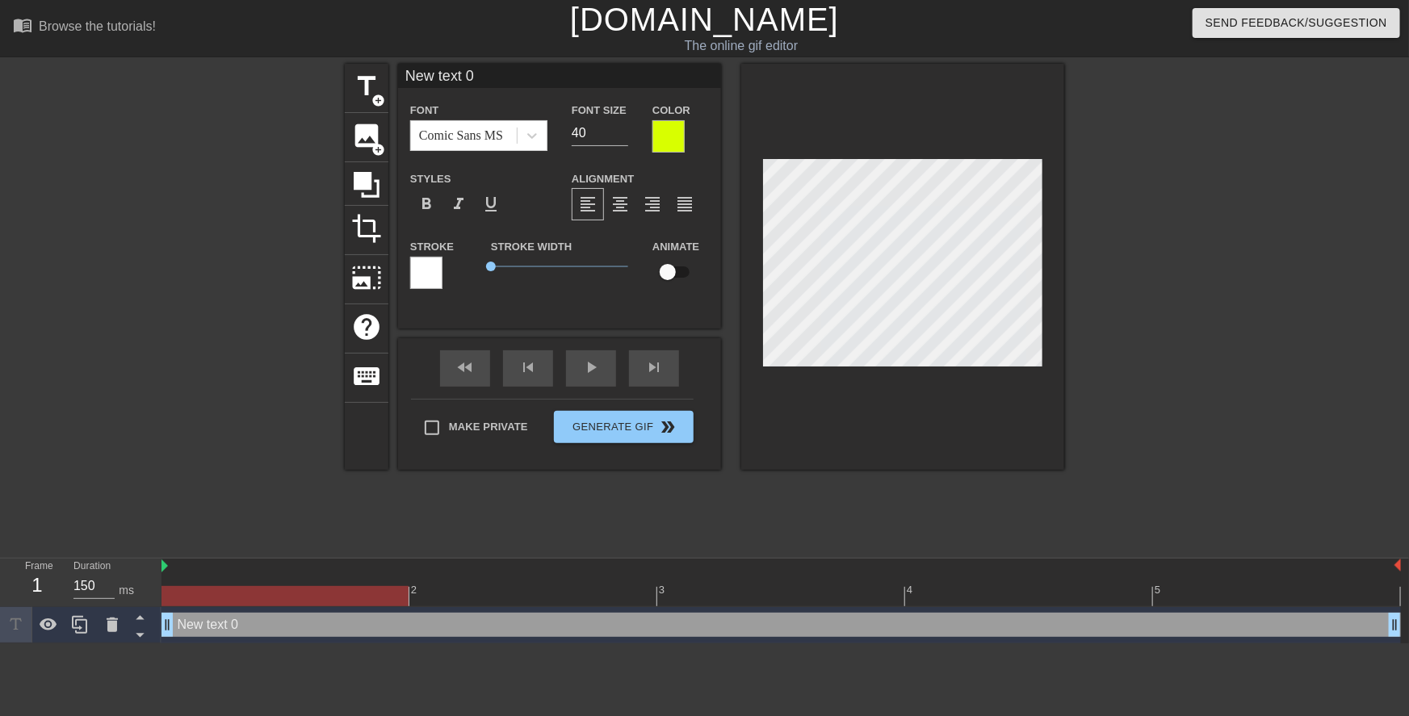
click at [663, 138] on div at bounding box center [669, 136] width 32 height 32
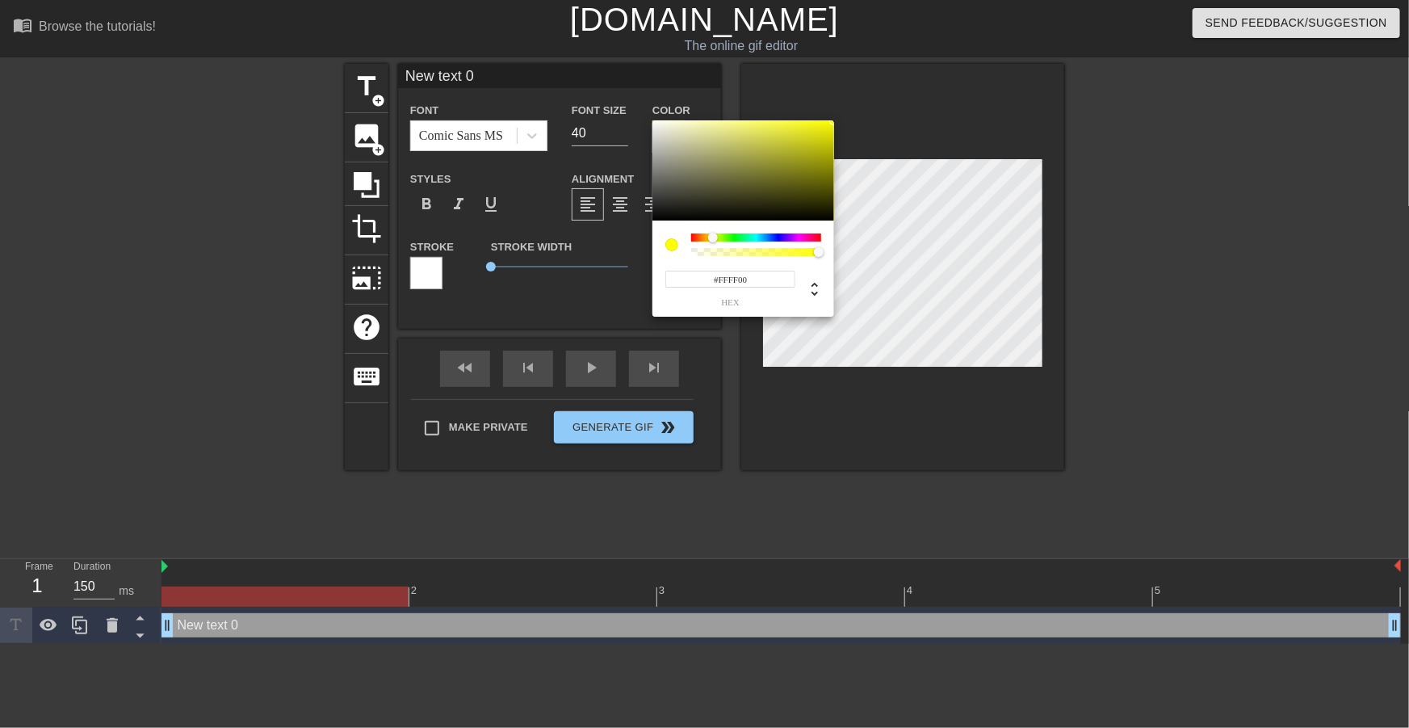
type input "#F6FF00"
click at [714, 236] on div at bounding box center [714, 238] width 10 height 10
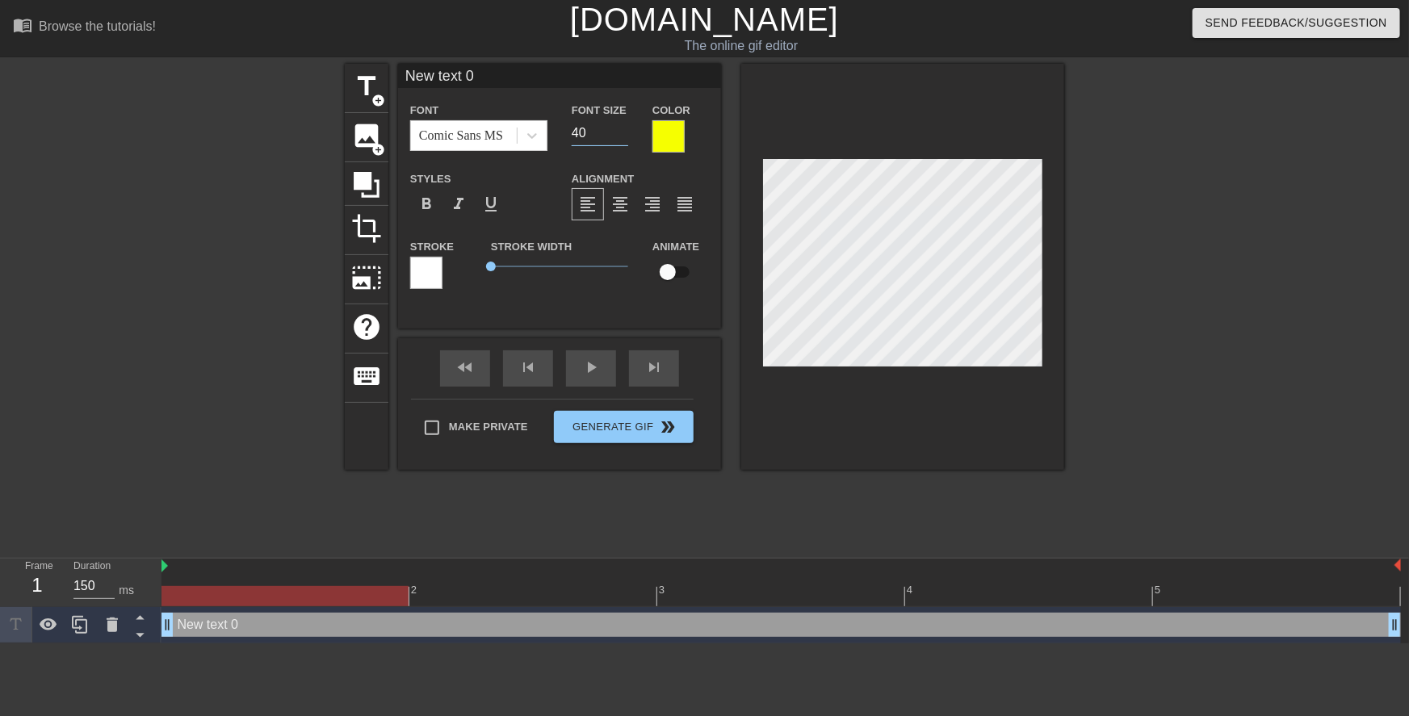
click at [564, 135] on div "Font Size 40" at bounding box center [600, 126] width 81 height 52
type input "20"
paste textarea "How long did you say your parents were going to be out for again?"
type input "How long did you say your parents were going to be out for again?"
type textarea "How long did you say your parents were going to be out for again?"
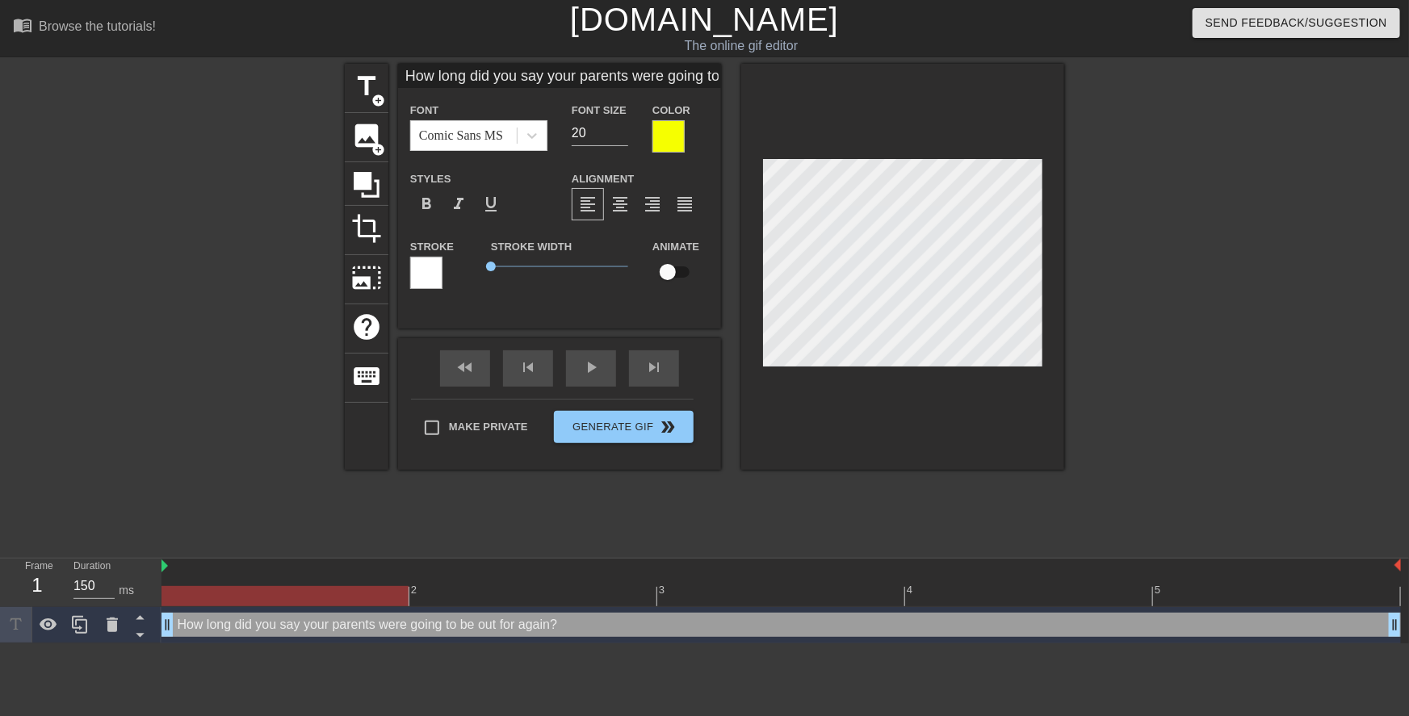
scroll to position [2, 2]
type input "How long did you say your parents were going to be out for again?"
type input "19"
click at [622, 136] on input "19" at bounding box center [600, 133] width 57 height 26
type input "How long did you say your parents were going to be out for again?"
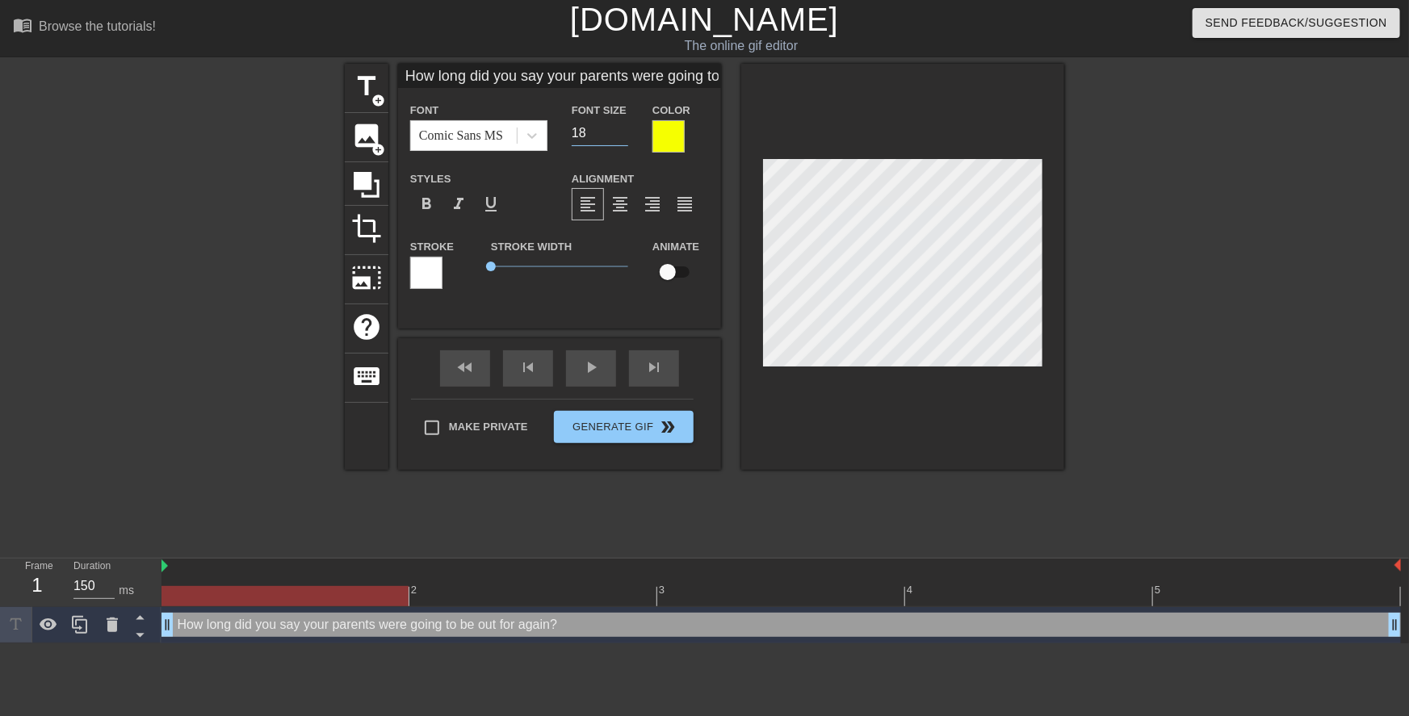
type input "18"
click at [622, 136] on input "18" at bounding box center [600, 133] width 57 height 26
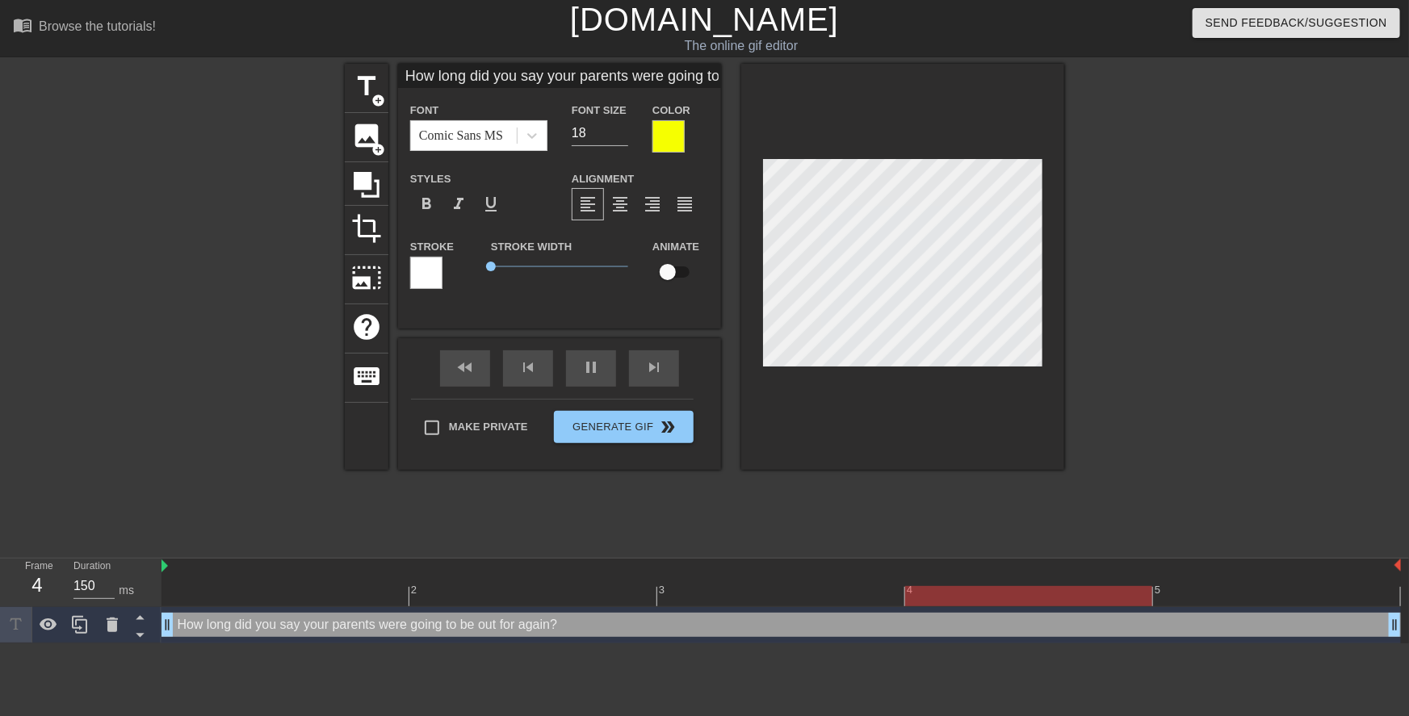
type input "How long didyou say your parents were going to be out for again?"
type textarea "How long didyou say your parents were going to be out for again?"
type input "How long didyou say your parents were going to be out for again?"
type textarea "How long did you say your parents were going to be out for again?"
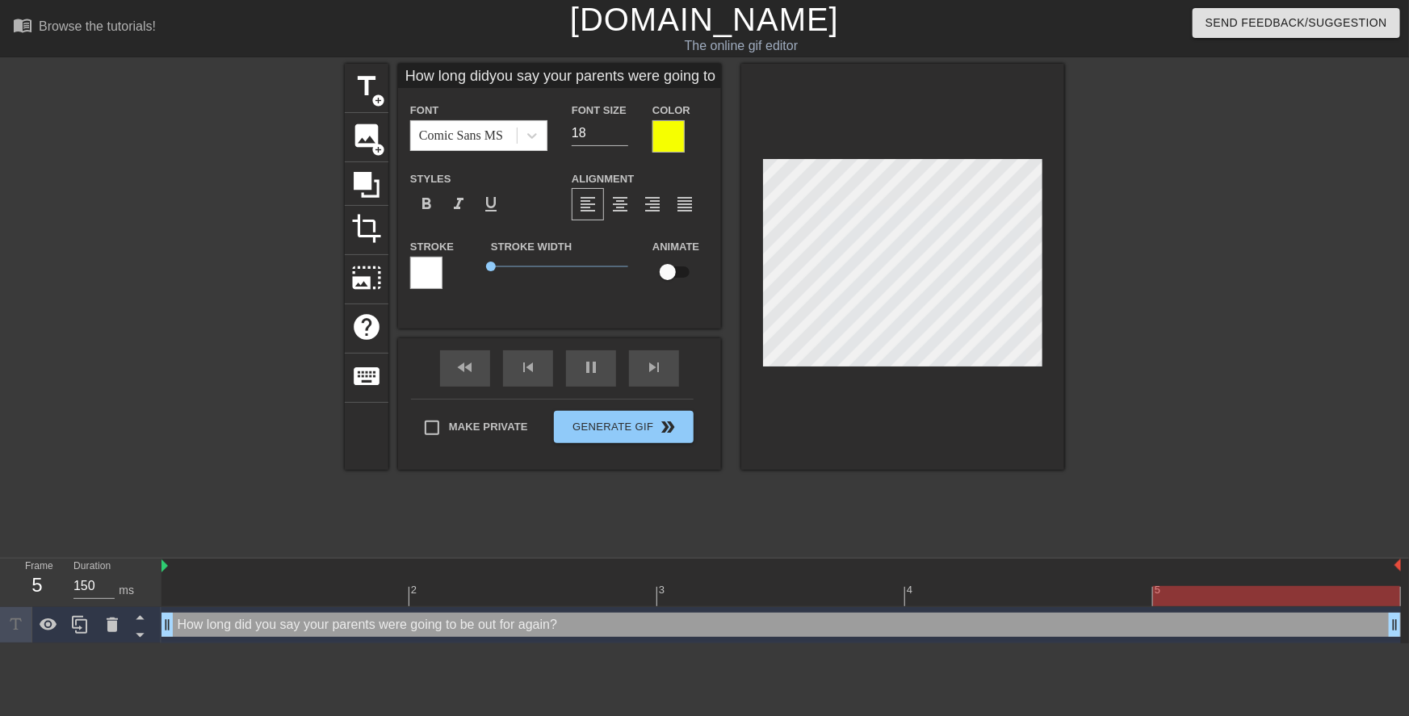
type input "How long didyou say yourparents were going to be out for again?"
type textarea "How long did you say yourparents were going to be out for again?"
type input "How long didyou say yourparents were going to be out for again?"
type textarea "How long did you say your parents were going to be out for again?"
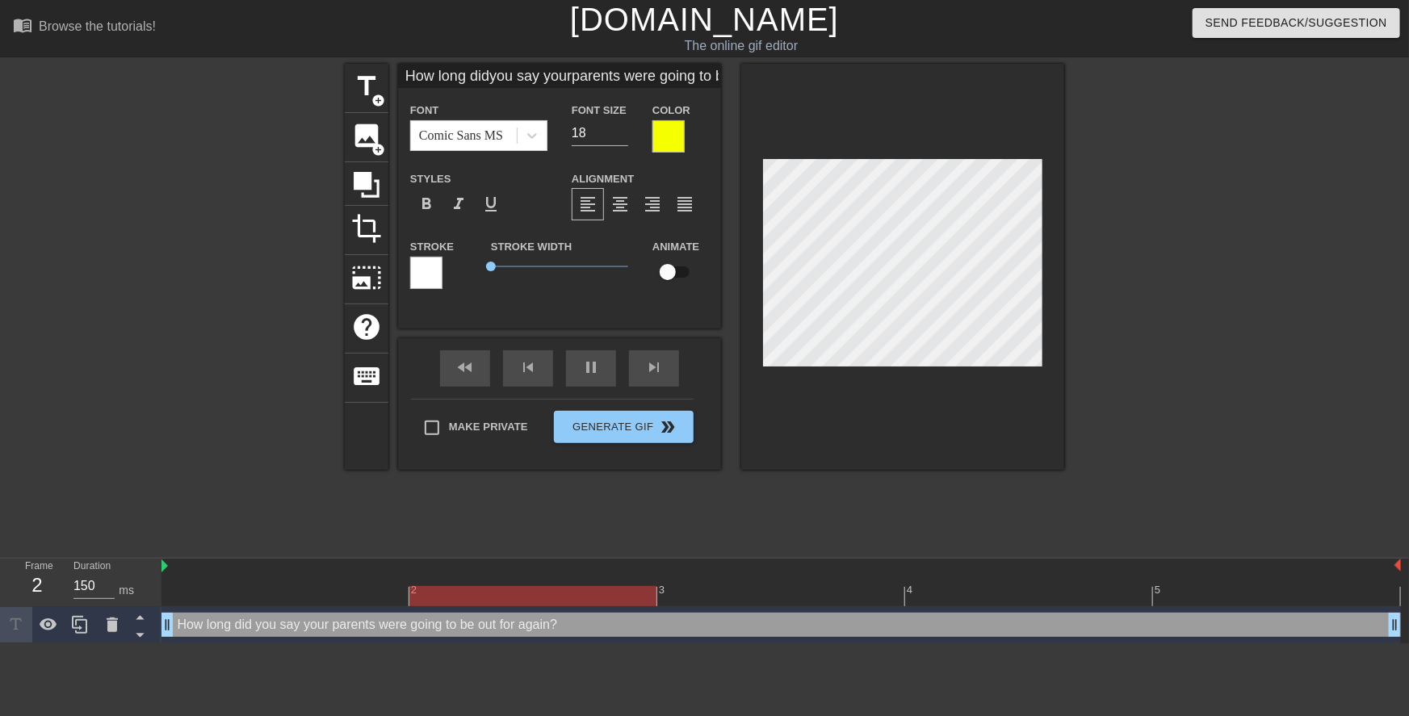
scroll to position [3, 2]
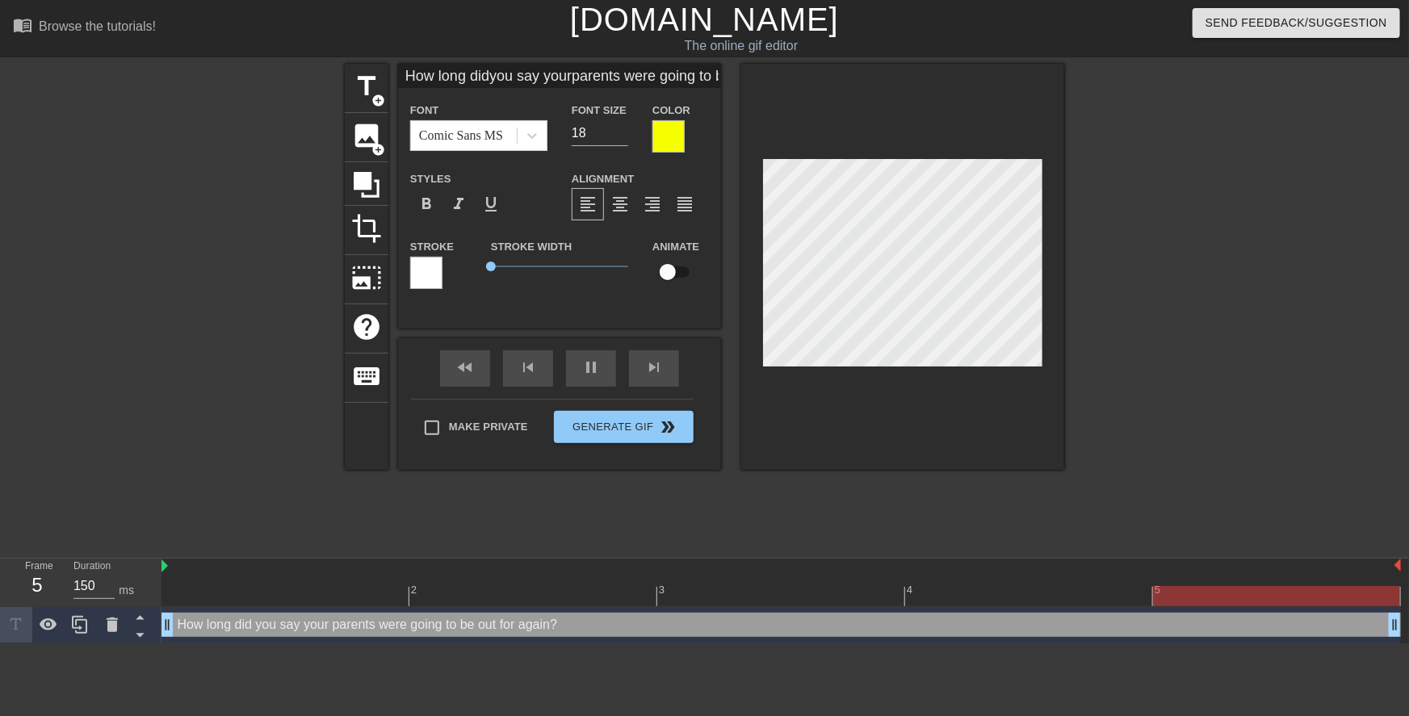
type input "How long didyou say yourparents weregoing to be out for again?"
type textarea "How long did you say your parents weregoing to be out for again?"
type input "How long didyou say yourparents weregoing to be out for again?"
type textarea "How long did you say your parents were going to be out for again?"
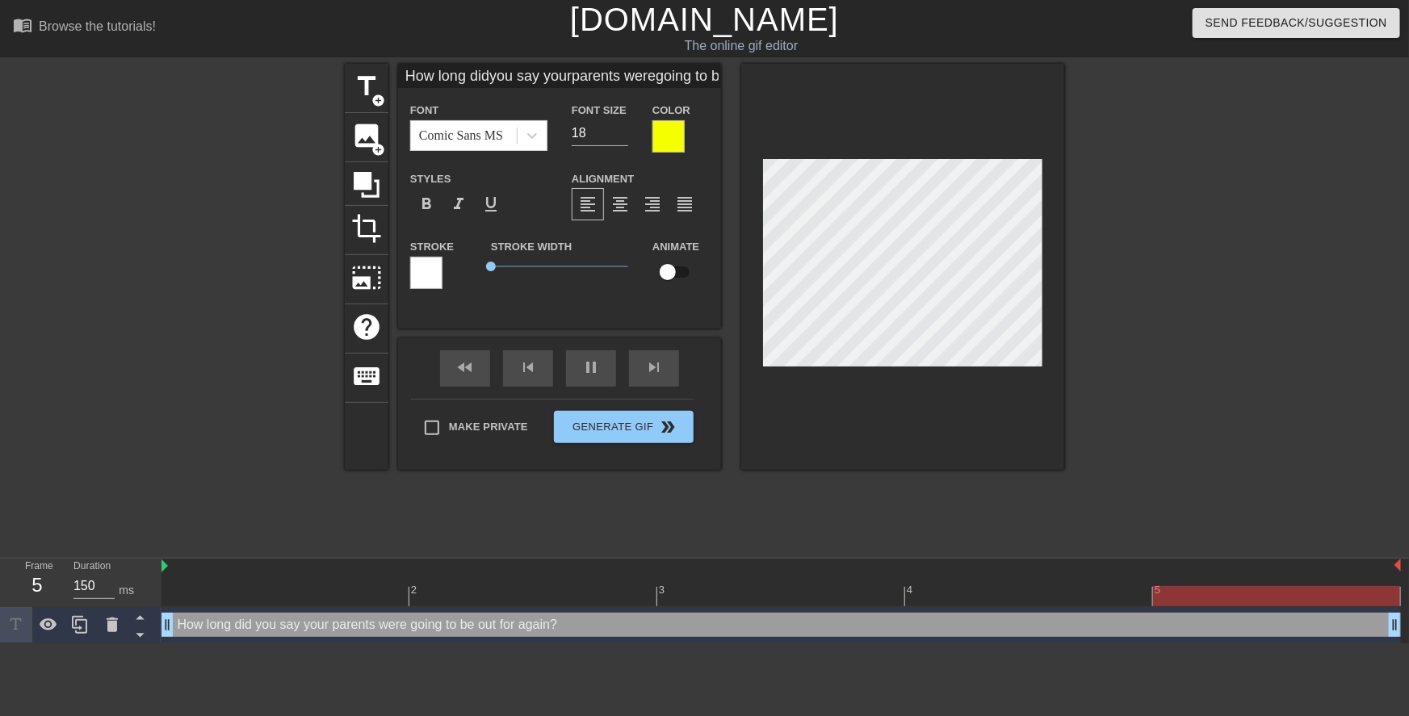
type input "How long didyou say yourparents weregoing to beout for again?"
type textarea "How long did you say your parents were going to beout for again?"
type input "How long didyou say yourparents weregoing to beout for again?"
type textarea "How long did you say your parents were going to be out for again?"
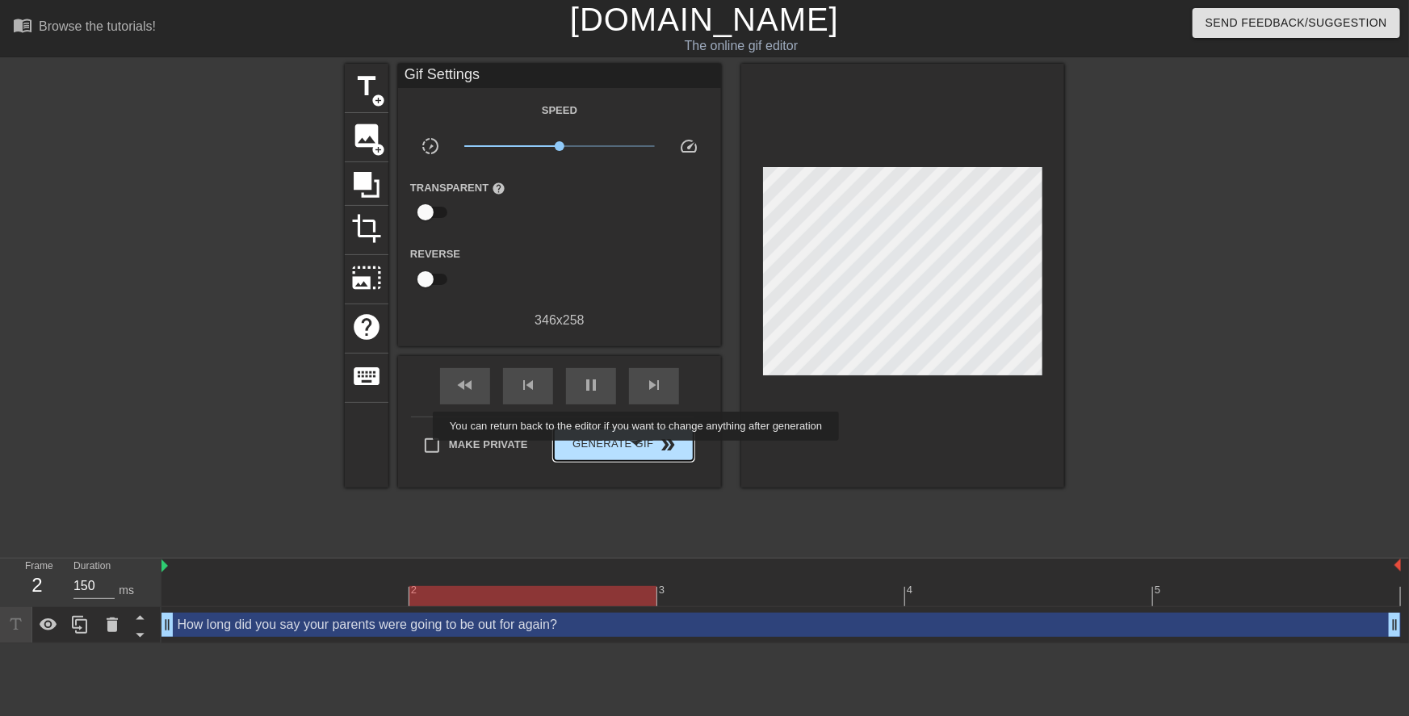
click at [638, 452] on span "Generate Gif double_arrow" at bounding box center [623, 444] width 127 height 19
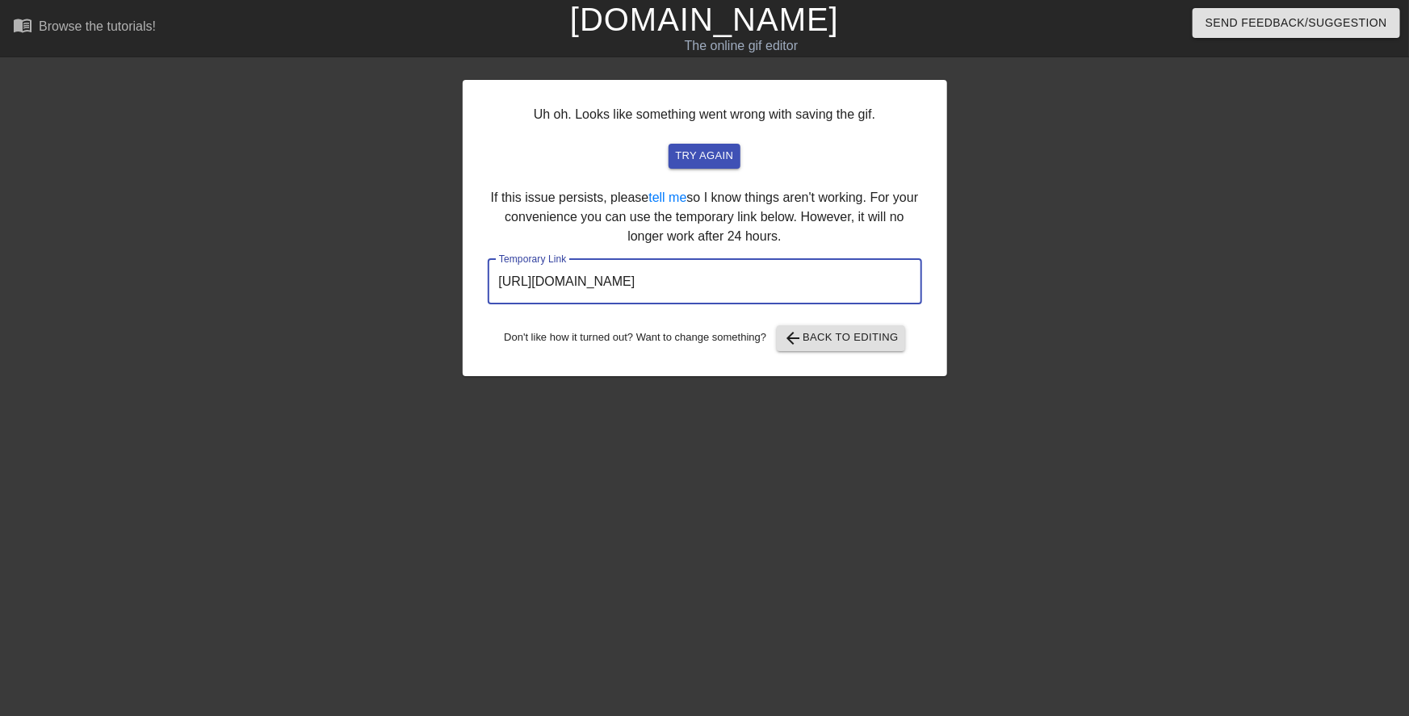
click at [760, 274] on input "https://www.gifntext.com/temp_generations/L0FfwjEx.gif" at bounding box center [705, 281] width 434 height 45
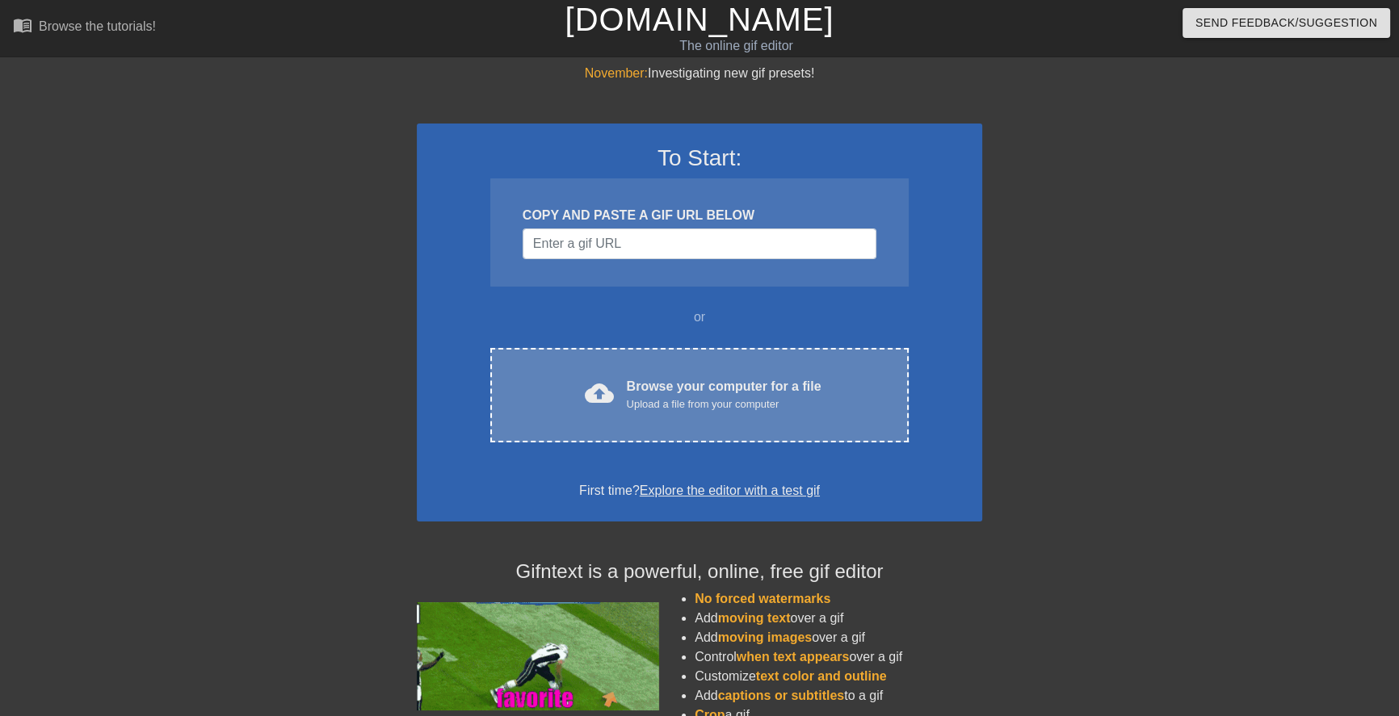
click at [659, 398] on div "Upload a file from your computer" at bounding box center [724, 405] width 195 height 16
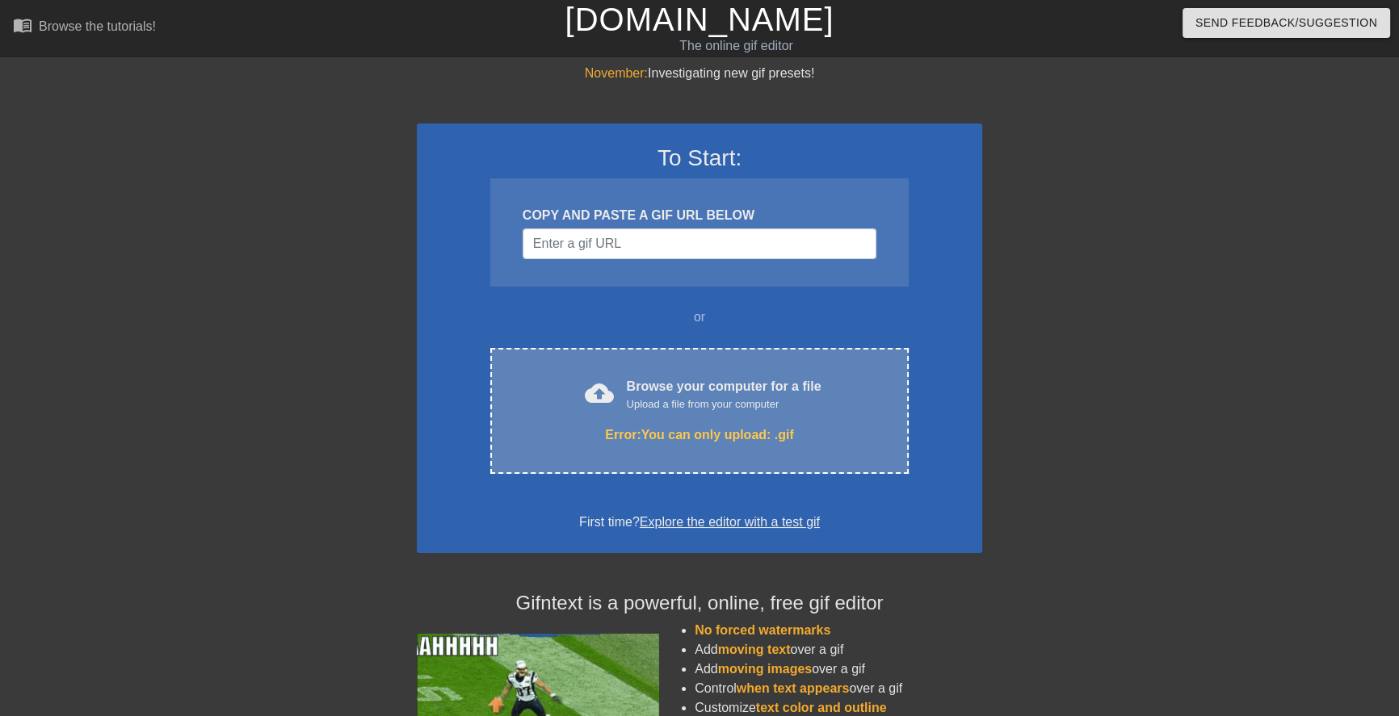
click at [747, 377] on div "Browse your computer for a file Upload a file from your computer" at bounding box center [724, 395] width 195 height 36
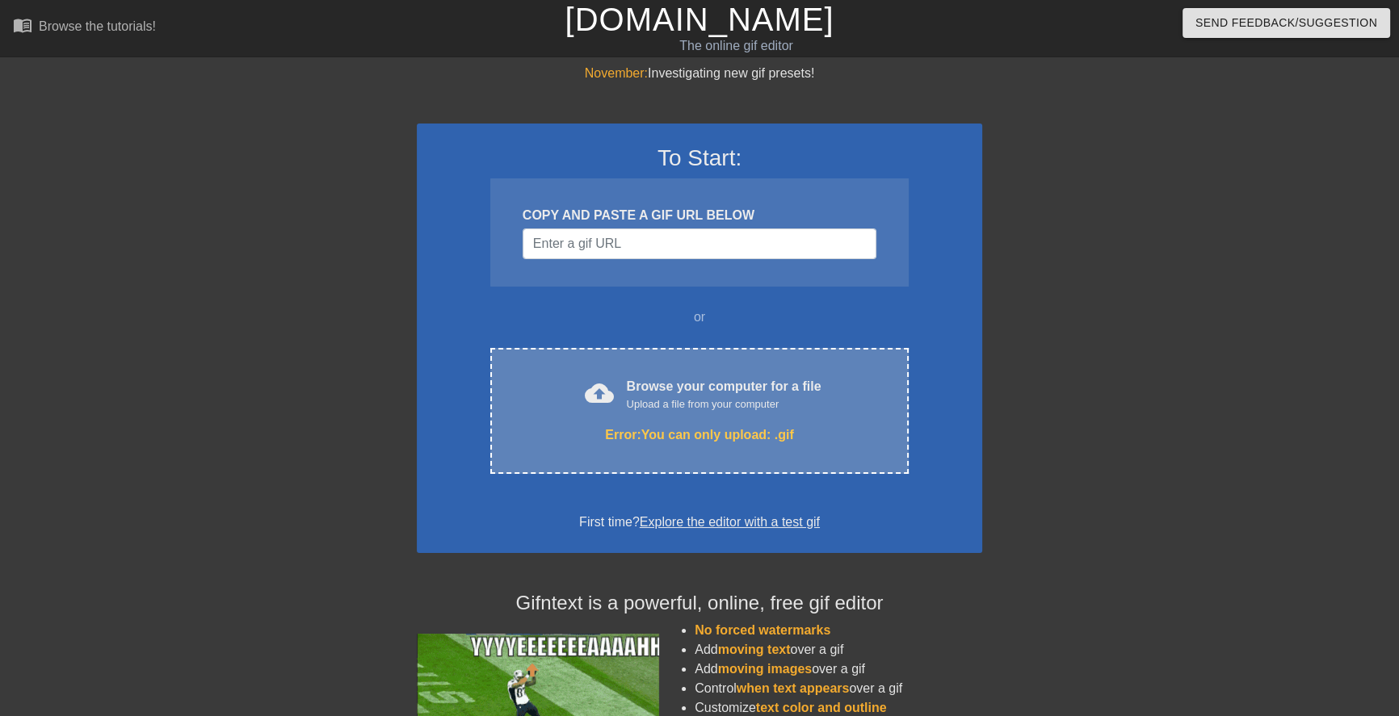
click at [678, 384] on div "Browse your computer for a file Upload a file from your computer" at bounding box center [724, 395] width 195 height 36
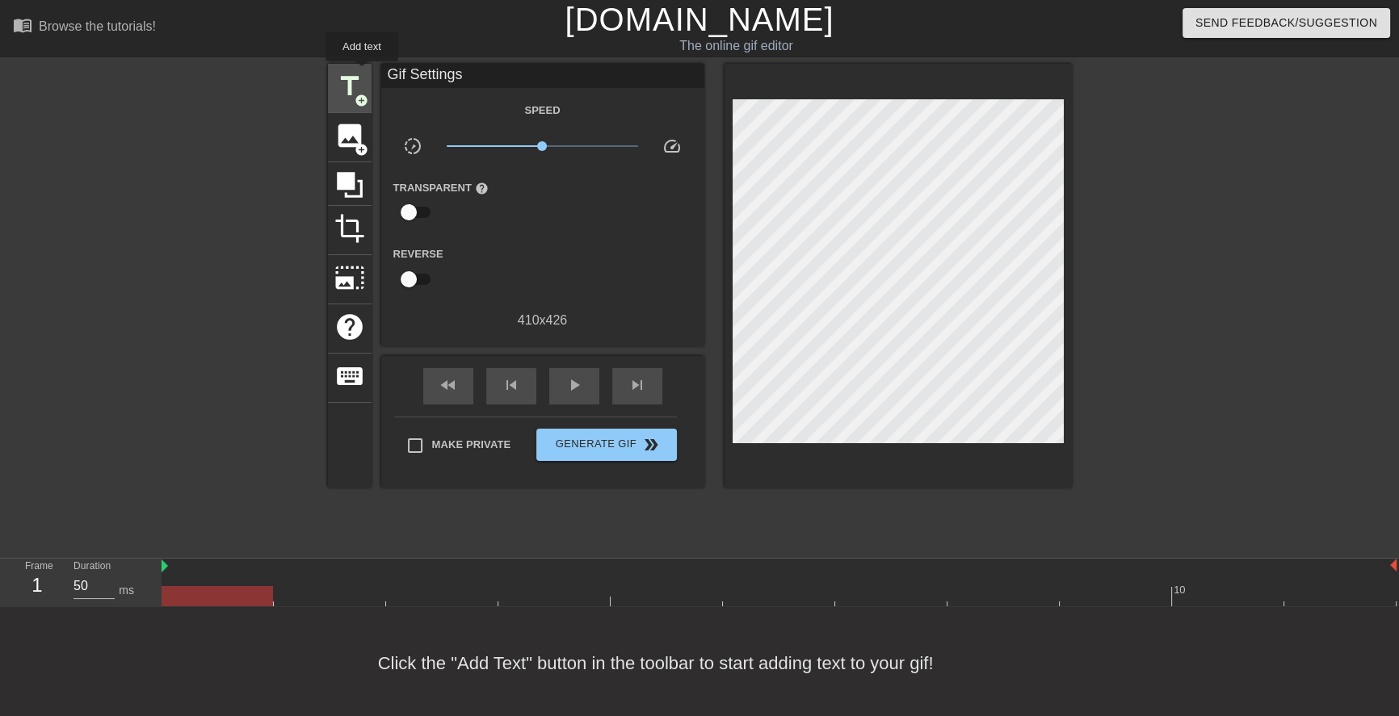
click at [362, 73] on span "title" at bounding box center [349, 86] width 31 height 31
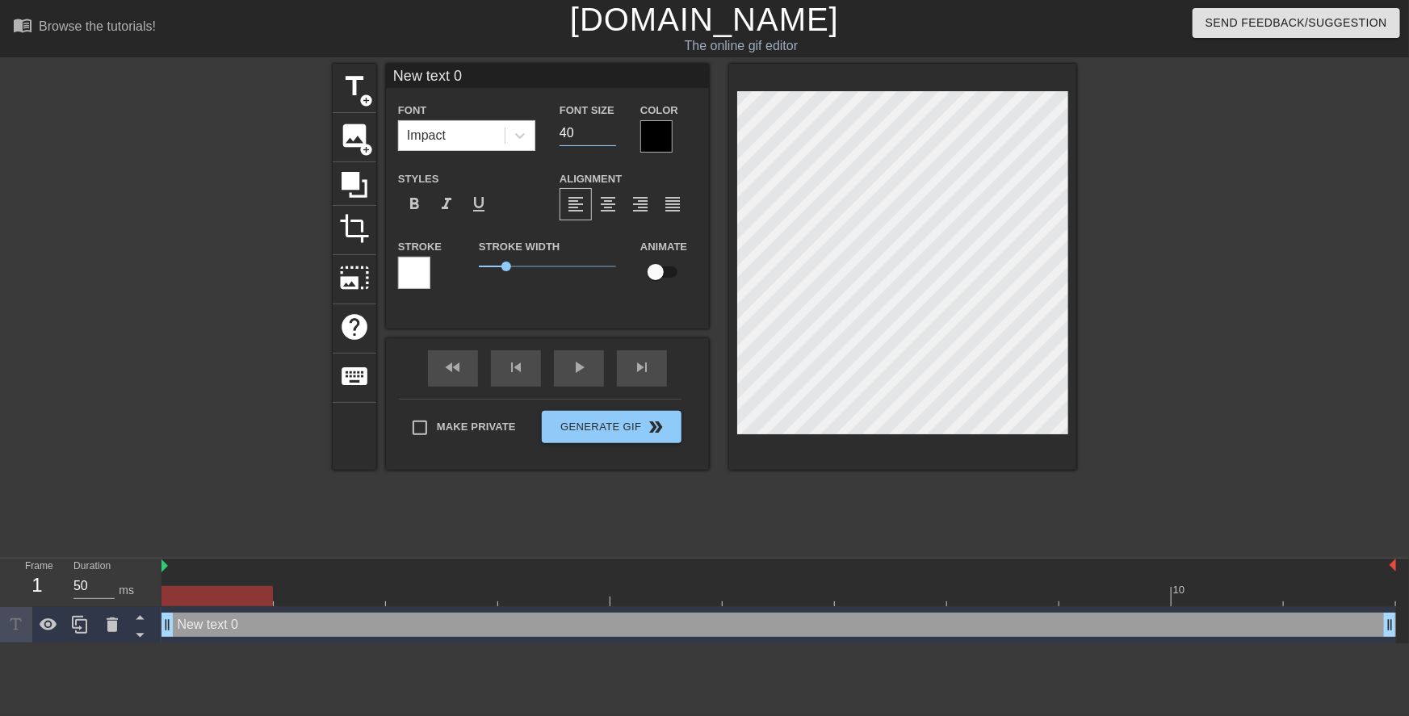
drag, startPoint x: 577, startPoint y: 129, endPoint x: 552, endPoint y: 129, distance: 24.2
click at [552, 129] on div "Font Size 40" at bounding box center [588, 126] width 81 height 52
drag, startPoint x: 579, startPoint y: 137, endPoint x: 558, endPoint y: 128, distance: 22.8
click at [558, 132] on div "Font Size 15" at bounding box center [588, 126] width 81 height 52
click at [525, 142] on icon at bounding box center [520, 136] width 16 height 16
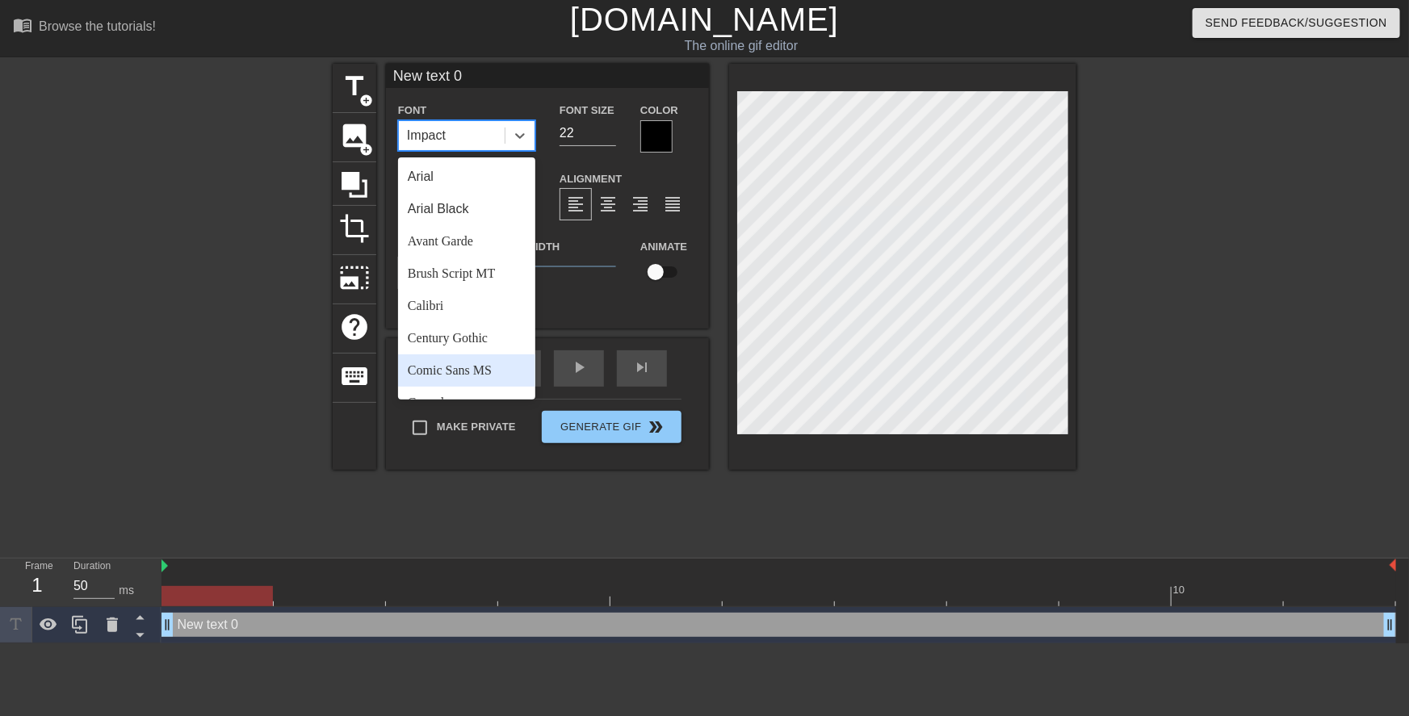
click at [497, 371] on div "Comic Sans MS" at bounding box center [466, 371] width 137 height 32
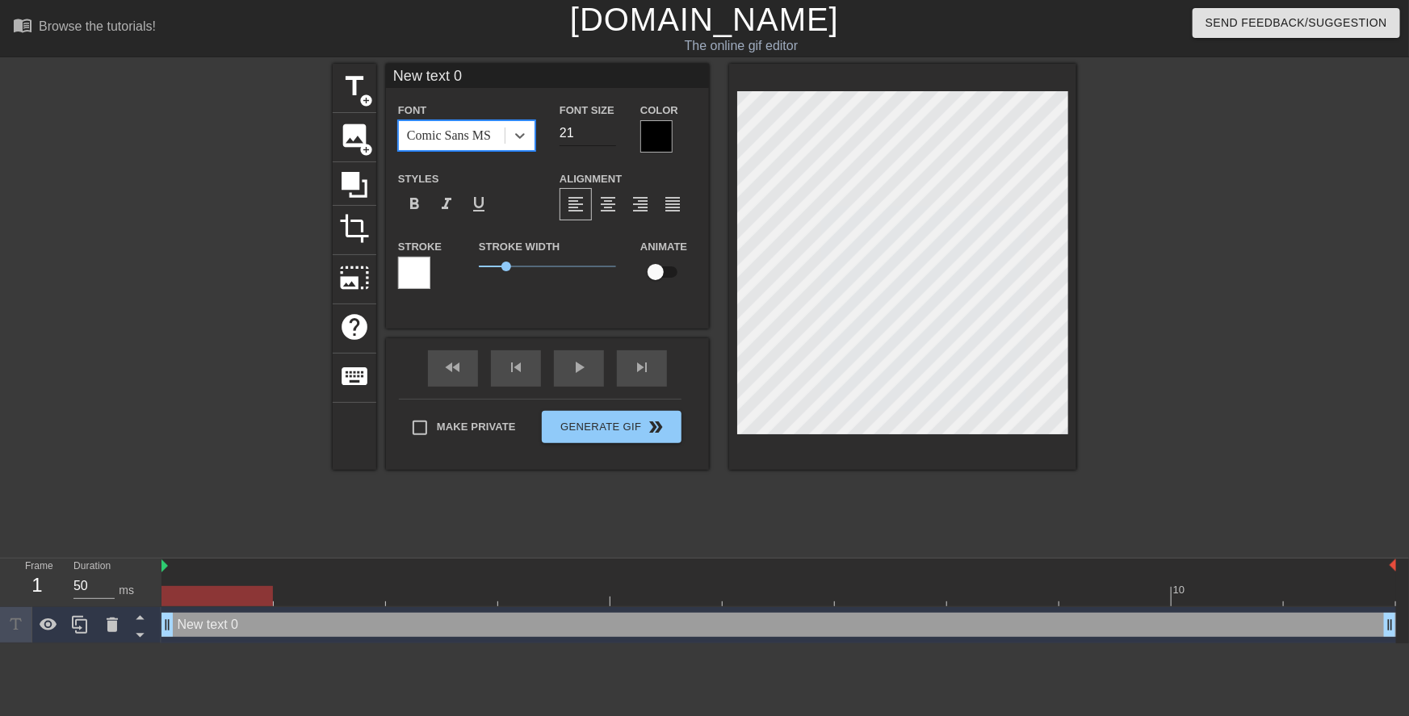
click at [609, 136] on input "21" at bounding box center [588, 133] width 57 height 26
type input "20"
click at [609, 136] on input "20" at bounding box center [588, 133] width 57 height 26
click at [668, 133] on div at bounding box center [656, 136] width 32 height 32
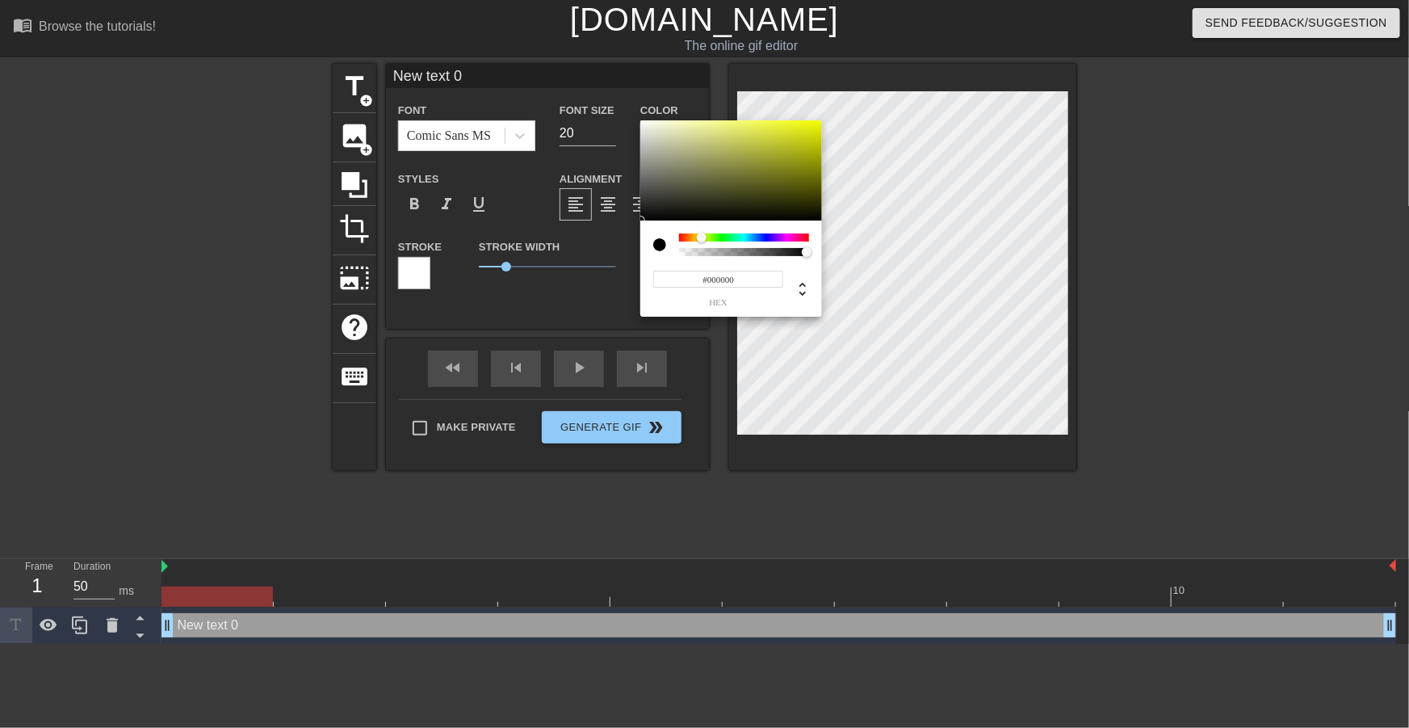
click at [702, 237] on div at bounding box center [744, 237] width 130 height 8
drag, startPoint x: 822, startPoint y: 136, endPoint x: 837, endPoint y: 114, distance: 26.2
click at [883, 73] on div "#F5FF00 hex" at bounding box center [704, 364] width 1409 height 728
type input "#F6FF00"
click at [702, 237] on div at bounding box center [702, 238] width 10 height 10
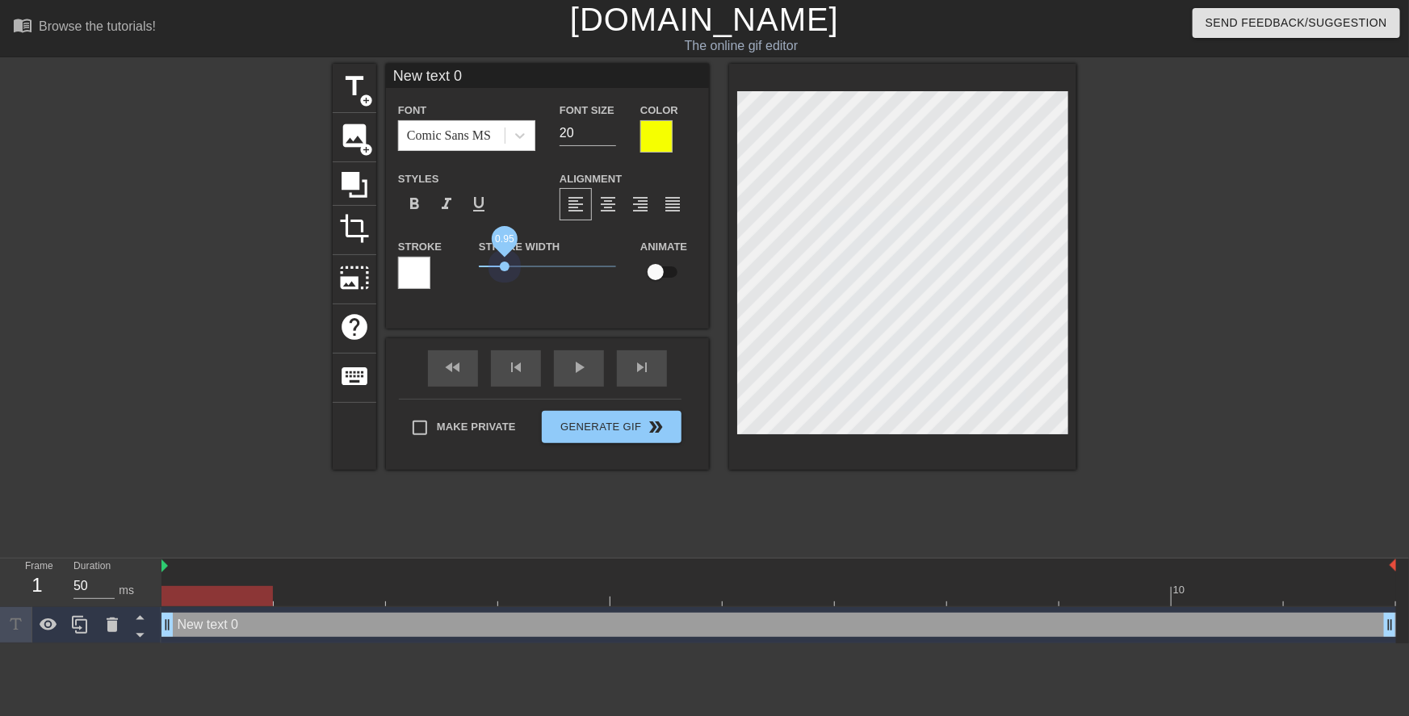
drag, startPoint x: 506, startPoint y: 268, endPoint x: 445, endPoint y: 267, distance: 60.6
click at [444, 268] on div "Stroke Stroke Width 0.95 Animate" at bounding box center [547, 270] width 323 height 67
type input "Y"
type textarea "Y"
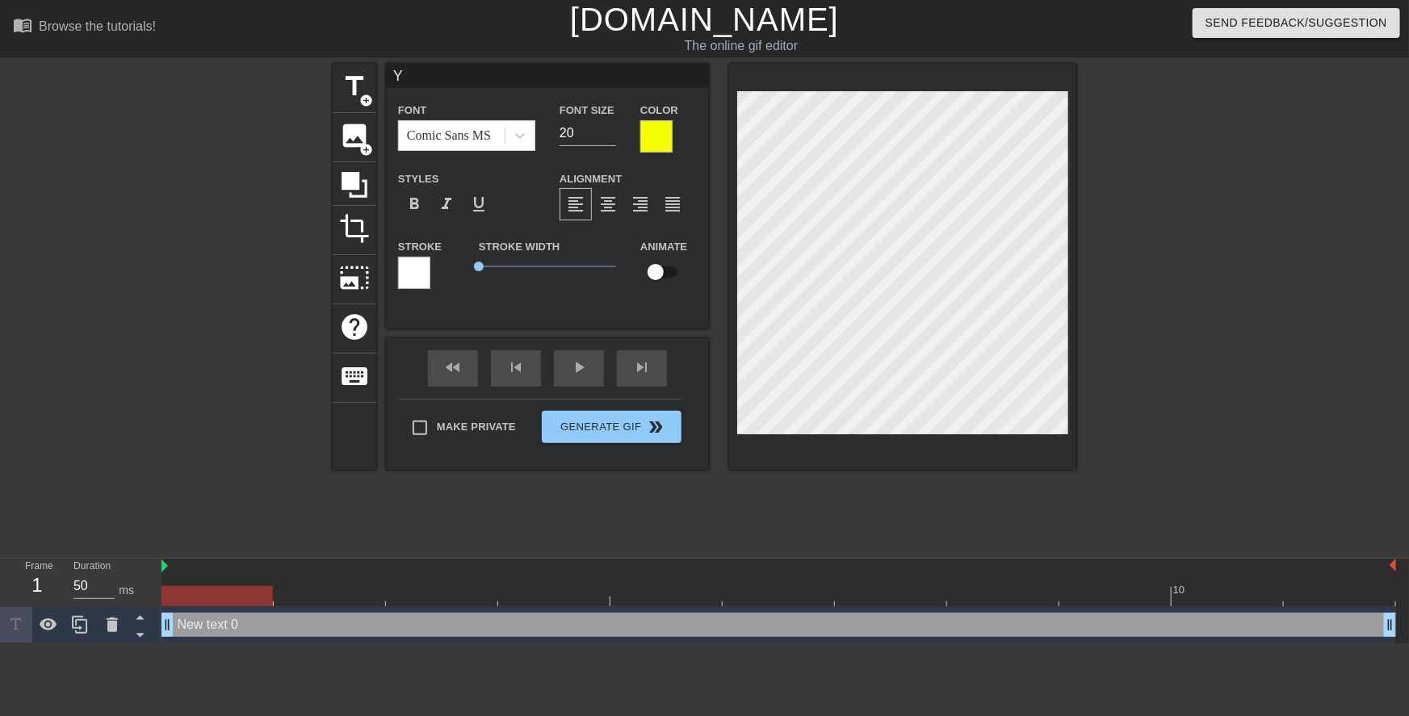
type input "YE"
type textarea "YE"
type input "YES"
type textarea "YES"
type input "YES!"
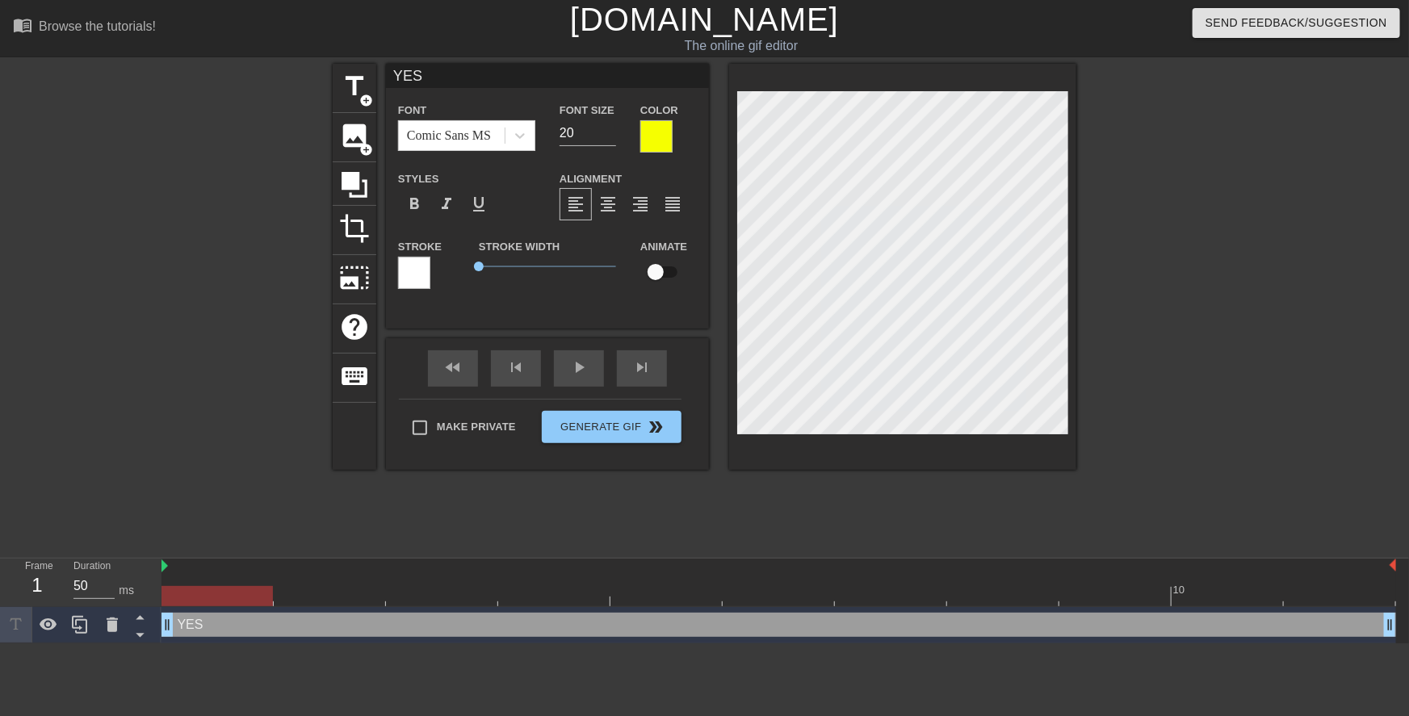
type textarea "YES!"
type input "YES!"
type textarea "YES!"
type input "YES! Y"
type textarea "YES! Y"
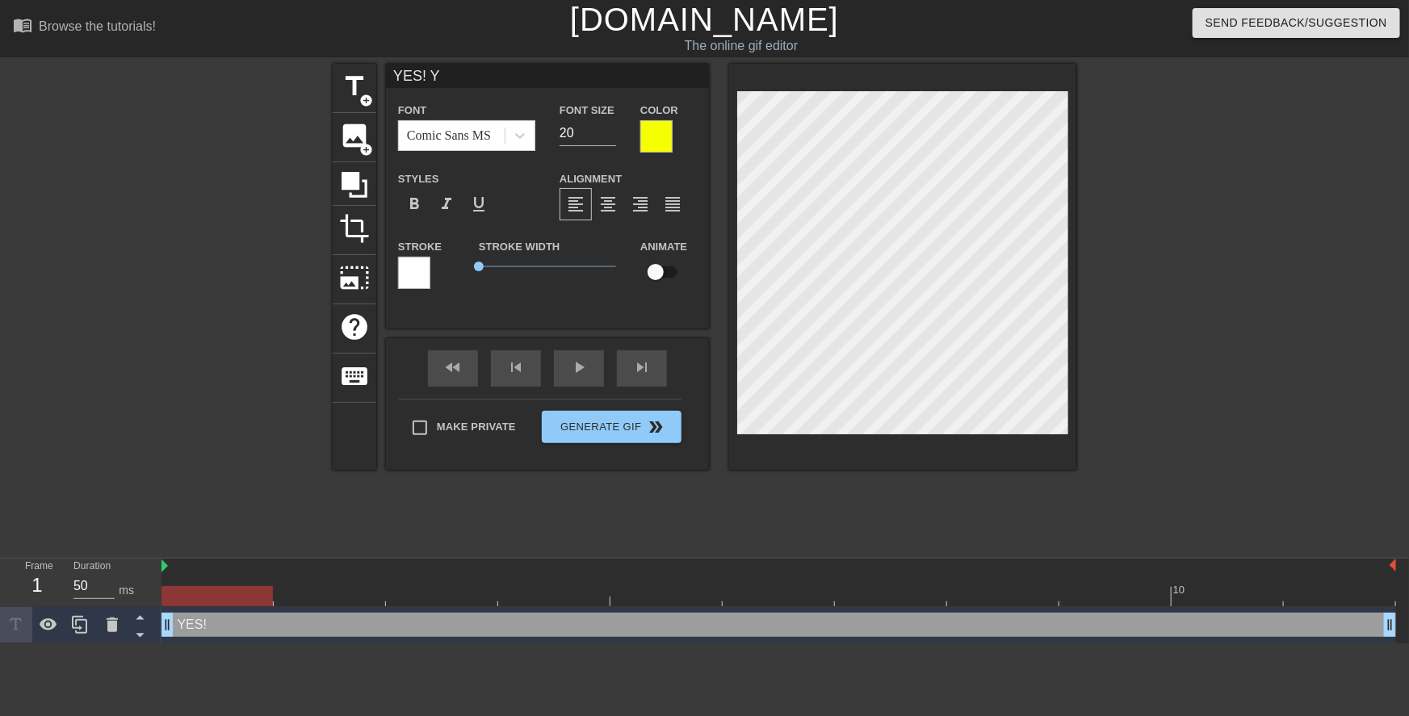
type input "YES! YE"
type textarea "YES! YE"
type input "YES! YES"
type textarea "YES! YES"
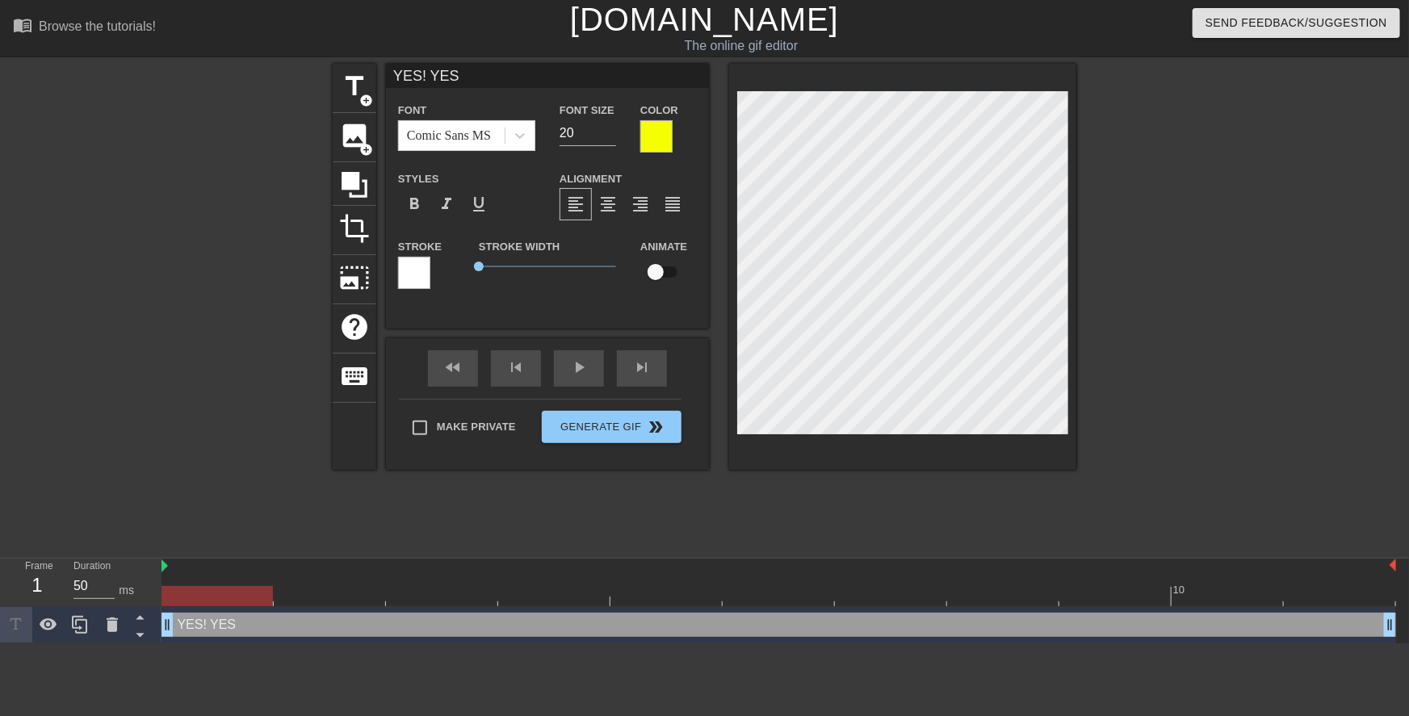
type input "YES! YES!"
type textarea "YES! YES!"
type input "YES! YES!"
type textarea "YES! YES!"
type input "YES! YES! Y"
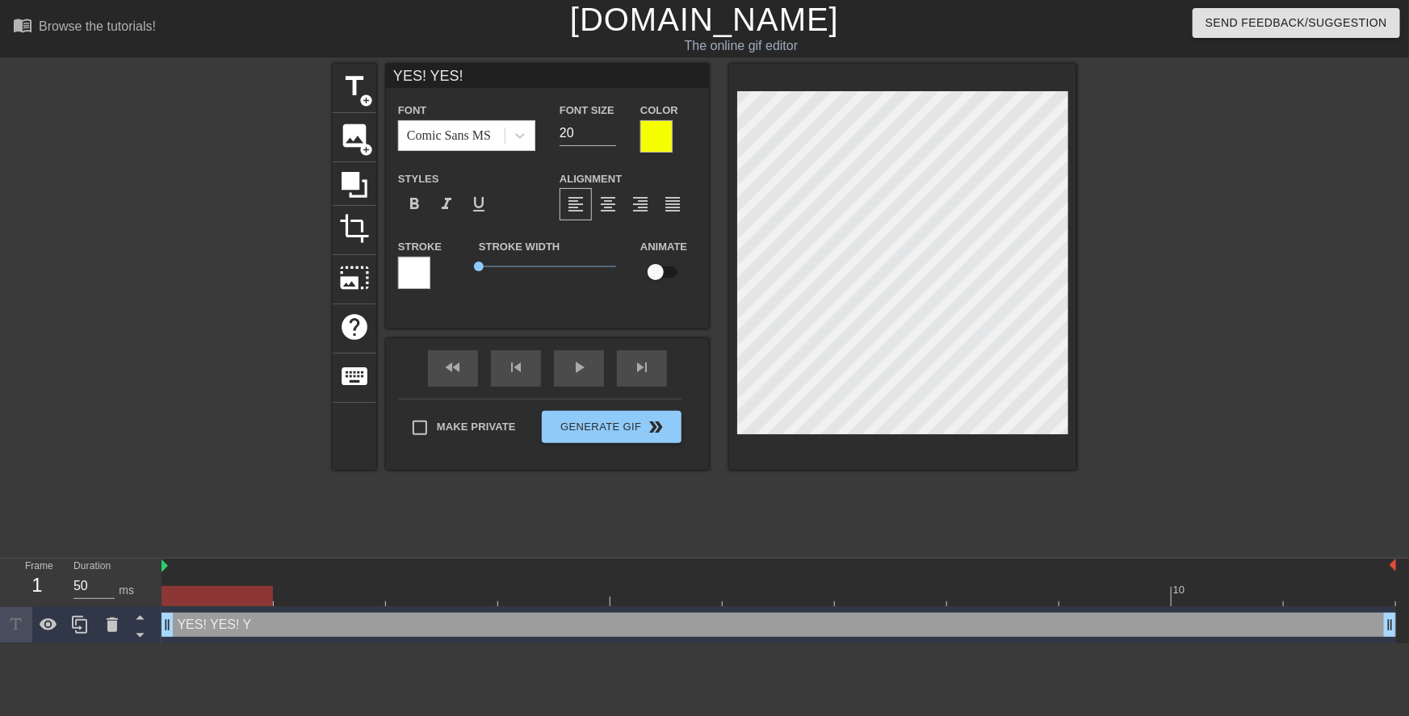
type textarea "YES! YES! Y"
type input "YES! YES! YE"
type textarea "YES! YES! YE"
type input "YES! YES! YES"
type textarea "YES! YES! YES"
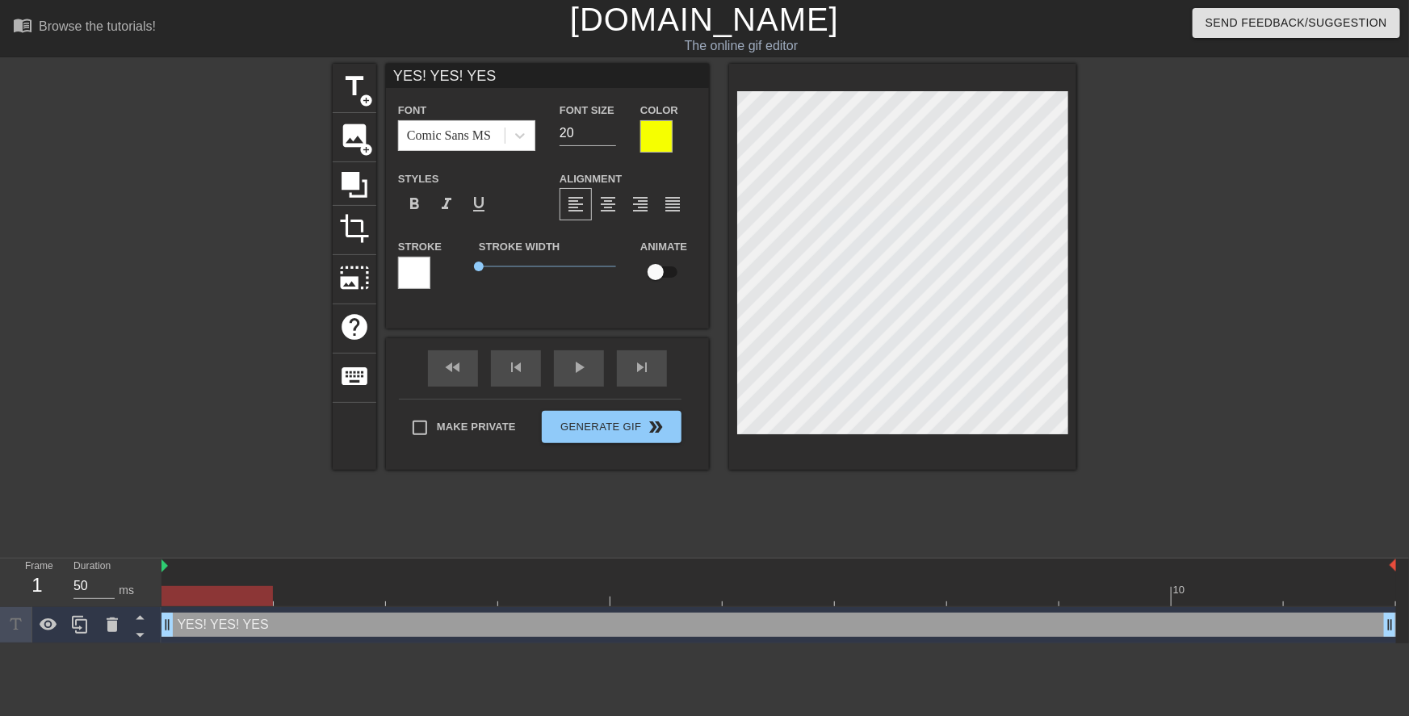
scroll to position [2, 5]
type input "YES! YES! YES!"
type textarea "YES! YES! YES!"
type input "Ye! YES! YES!"
type textarea "Ye! YES! YES!"
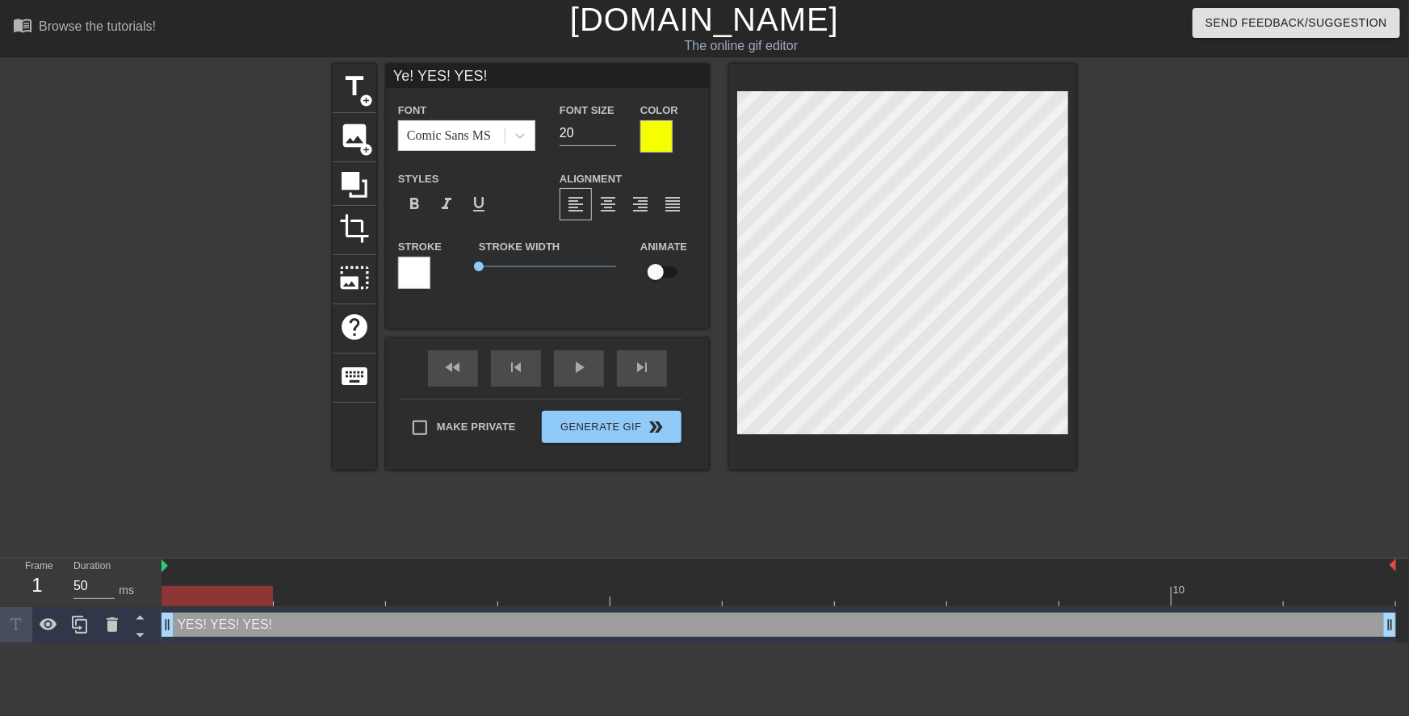
scroll to position [2, 2]
type input "Yes! YES! YES!"
type textarea "Yes! YES! YES!"
type input "Yes! Ye! YES!"
type textarea "Yes! Ye! YES!"
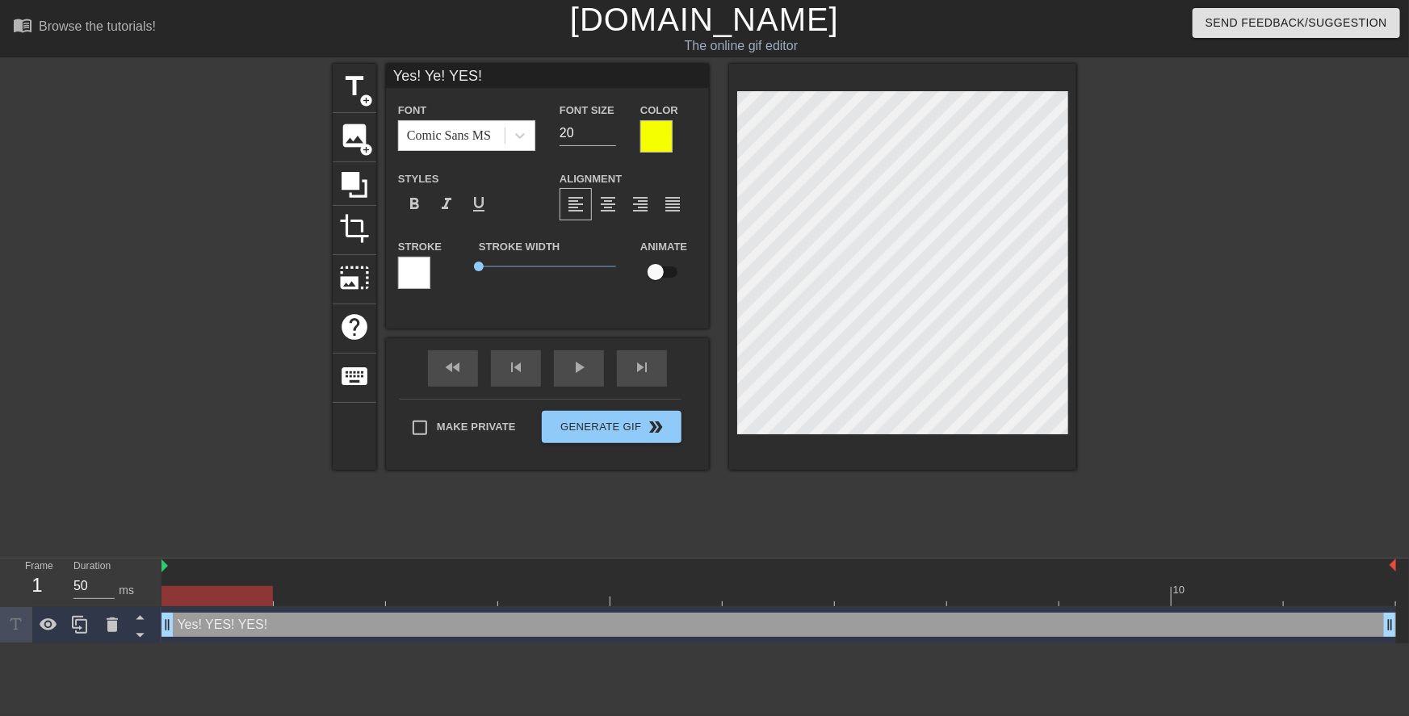
type input "Yes! Yes! YES!"
type textarea "Yes! Yes! YES!"
type input "a"
type textarea "a"
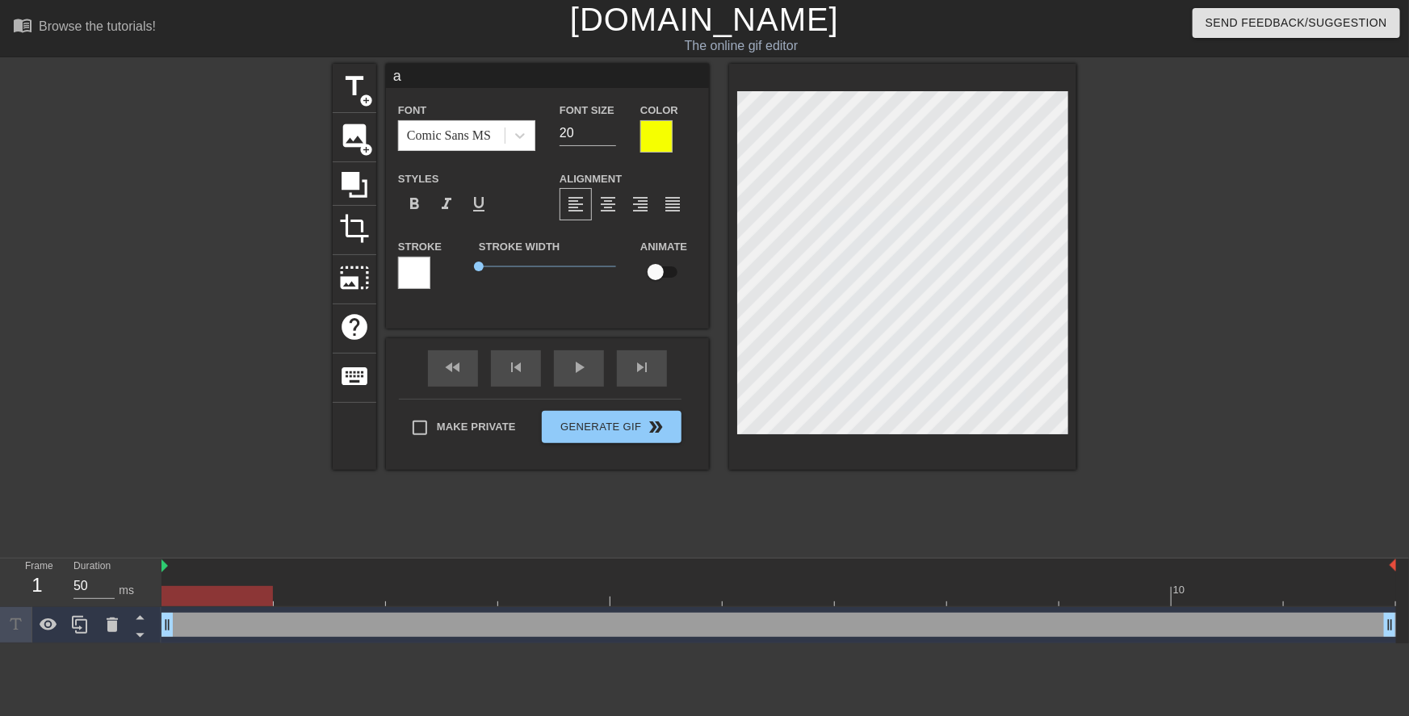
type input "aa"
type textarea "aa"
type input "aaa"
type textarea "aaa"
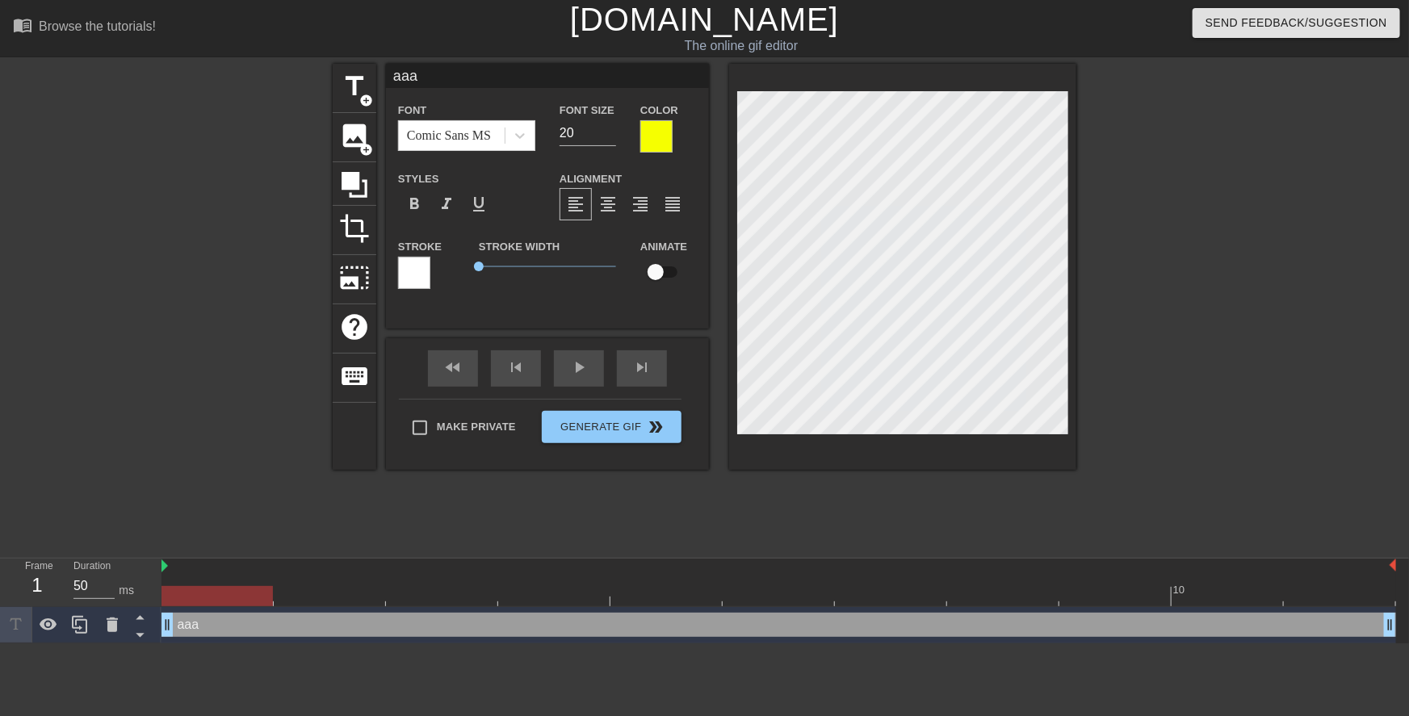
type input "aaaa"
type textarea "aaaa"
click at [1169, 307] on div at bounding box center [1217, 306] width 242 height 485
type input "O"
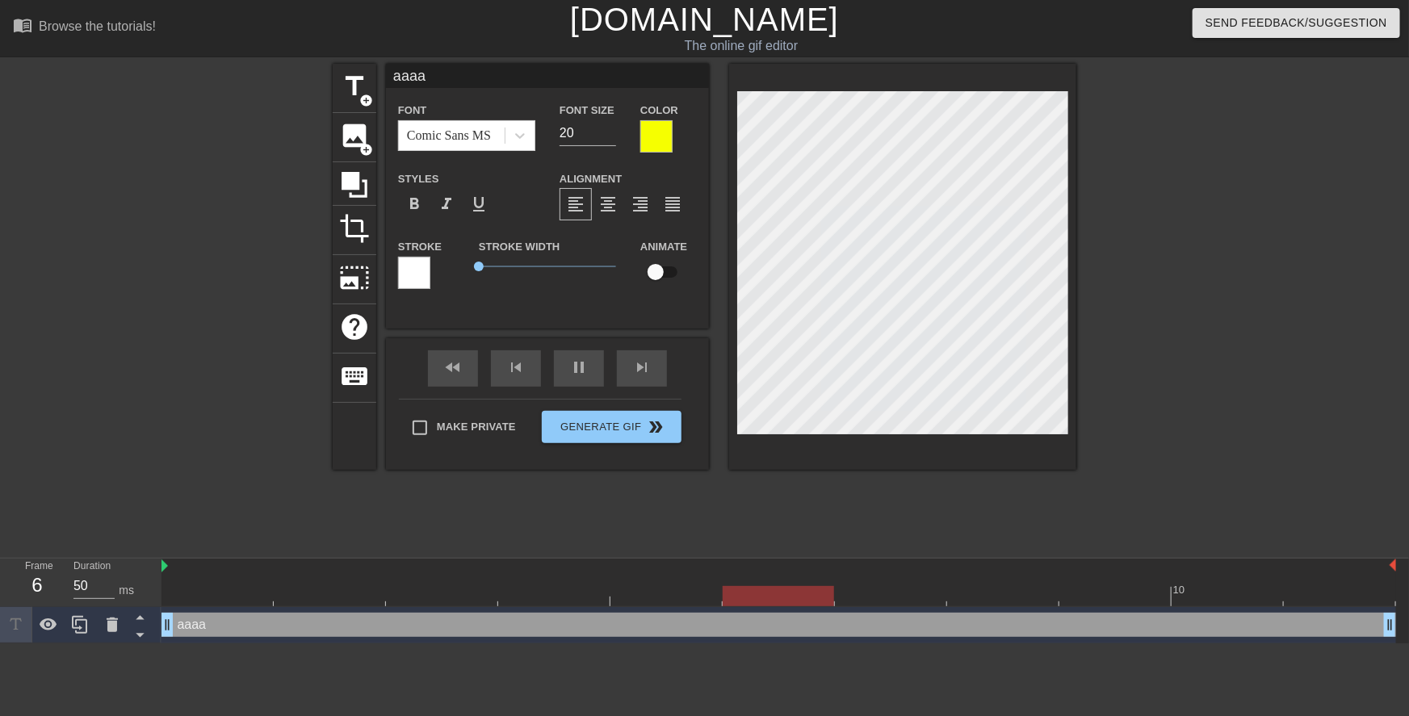
type textarea "O"
type input "Oh"
type textarea "Oh"
type input "Oh g"
type textarea "Oh go"
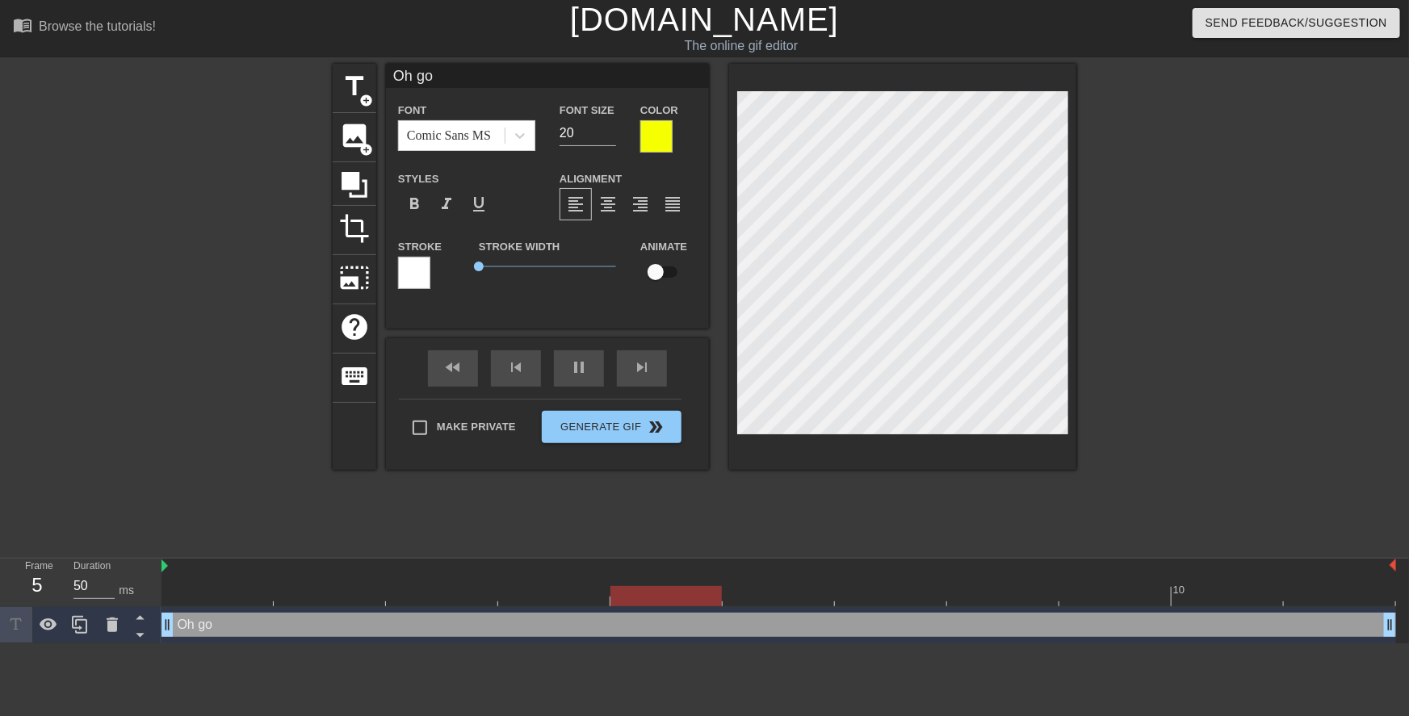
type input "Oh god"
type textarea "Oh god"
type input "Oh god"
type textarea "Oh god"
type input "Oh god s"
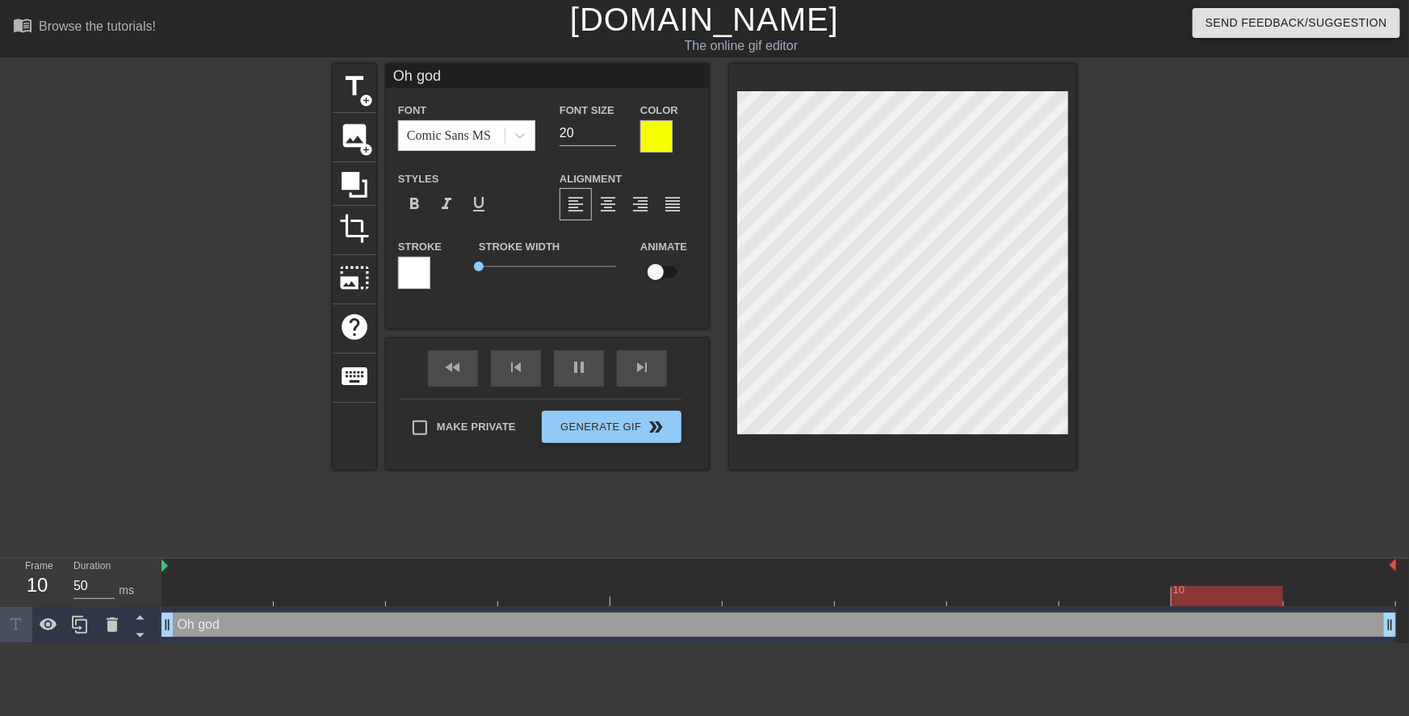
type textarea "Oh god s"
type input "Oh god sw"
type textarea "Oh god sw"
type input "Oh god swe"
type textarea "Oh god swe"
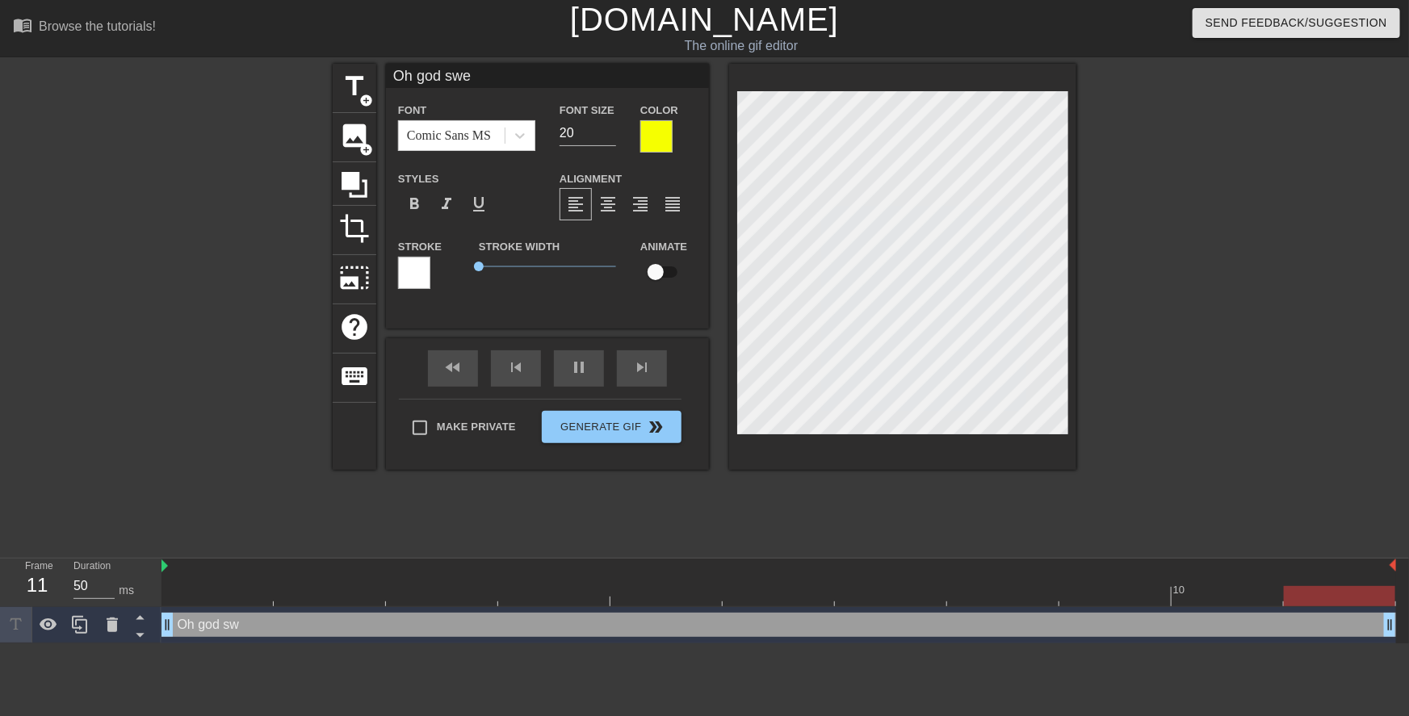
type input "Oh god swee"
type textarea "Oh god swee"
type input "Oh god sweet"
type textarea "Oh god sweet"
type input "Oh god sweeti"
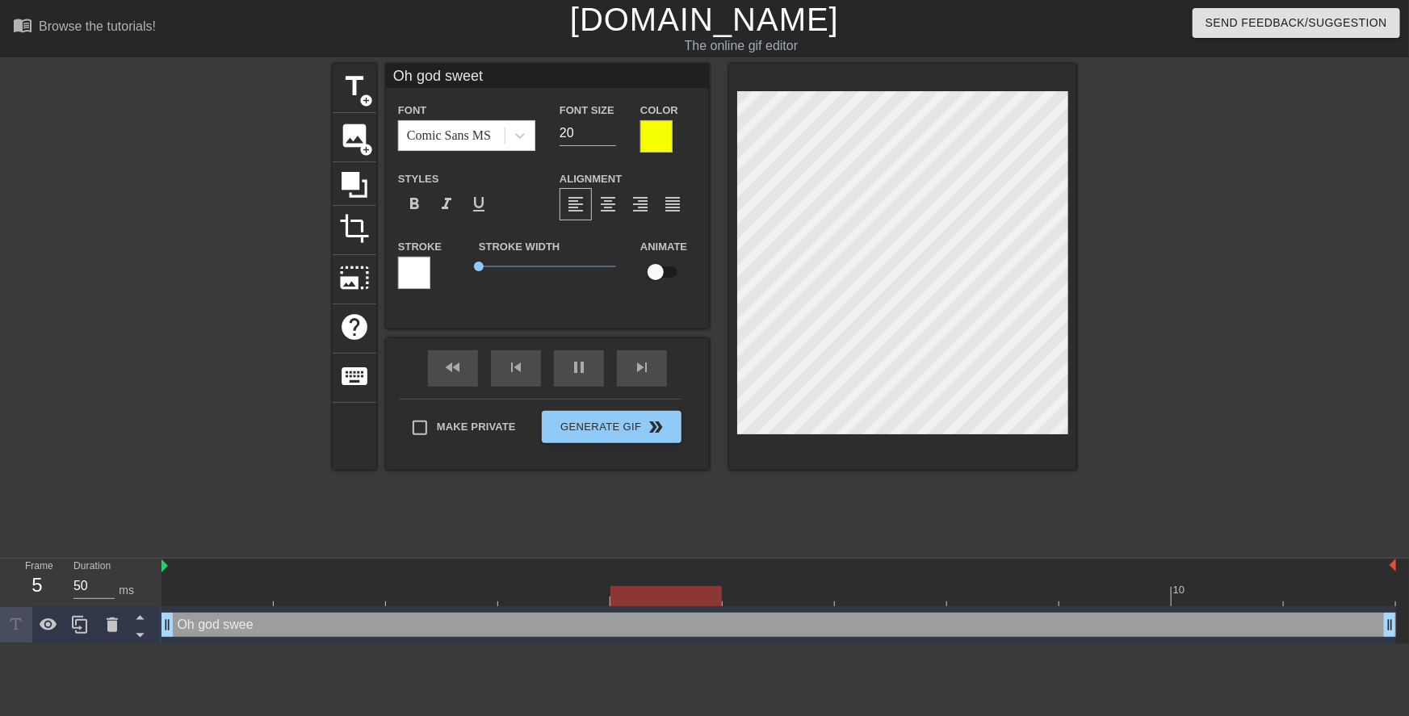
type textarea "Oh god sweeti"
type input "Oh god sweetie"
type textarea "Oh god sweetie"
type input "Oh god sweeti"
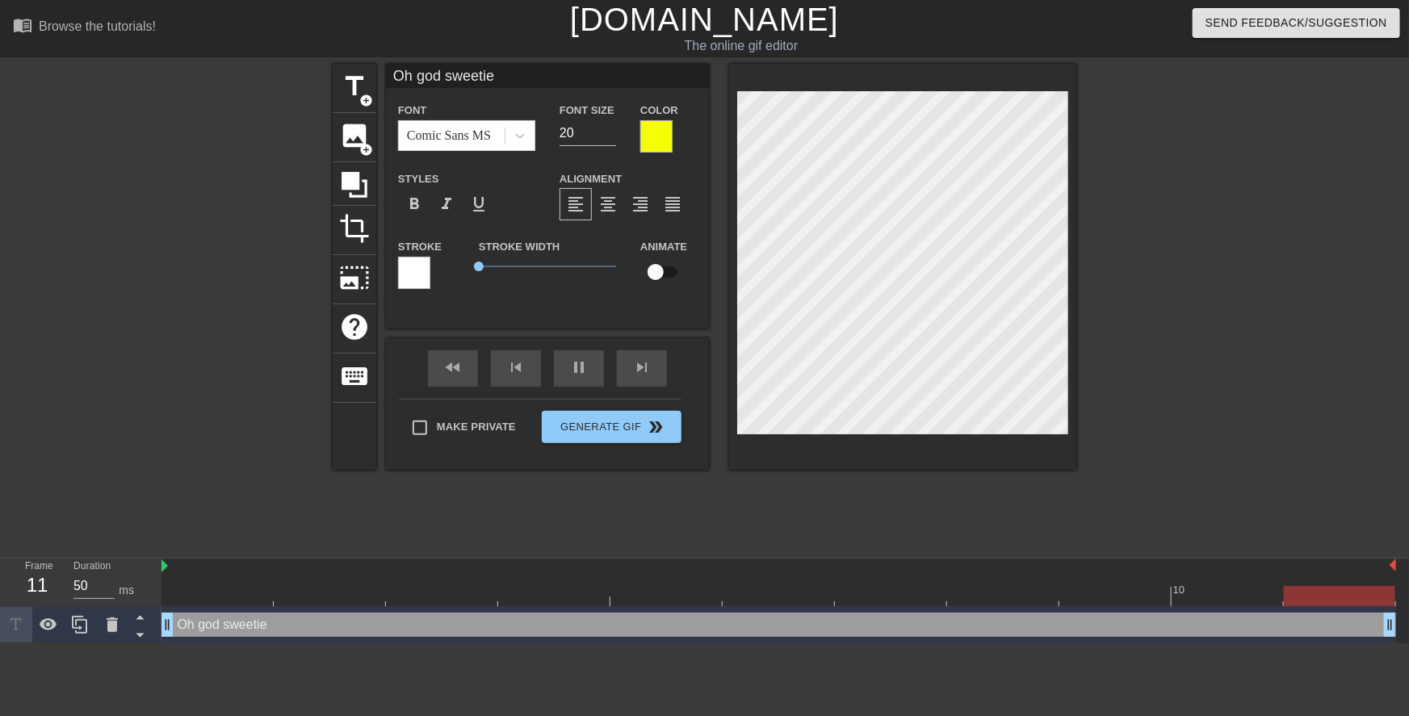
type textarea "Oh god sweeti"
type input "Oh god sweet"
type textarea "Oh god sweet"
type input "Oh god swee"
type textarea "Oh god swee"
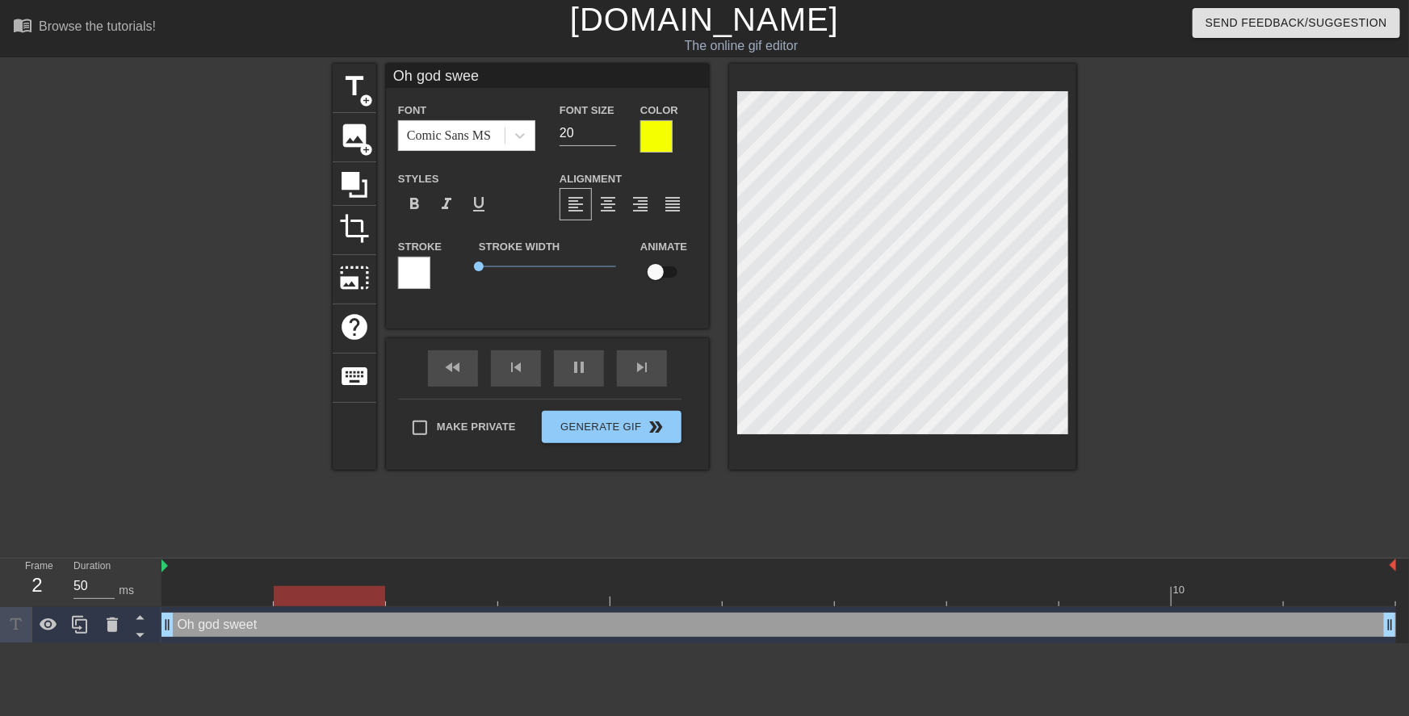
type input "Oh god swe"
type textarea "Oh god swe"
type input "Oh god sw"
type textarea "Oh god s"
type input "Oh god"
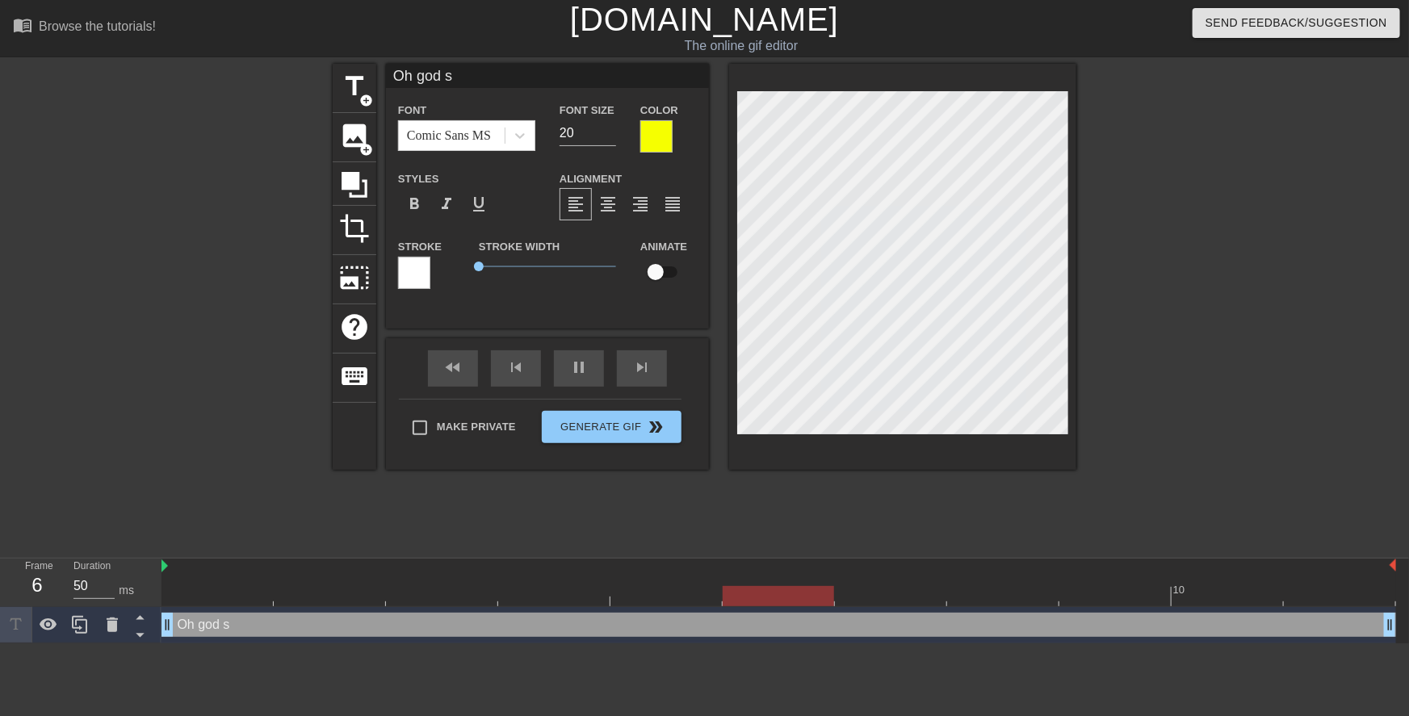
type textarea "Oh god"
type input "Oh god"
type textarea "Oh god"
type input "Oh god,"
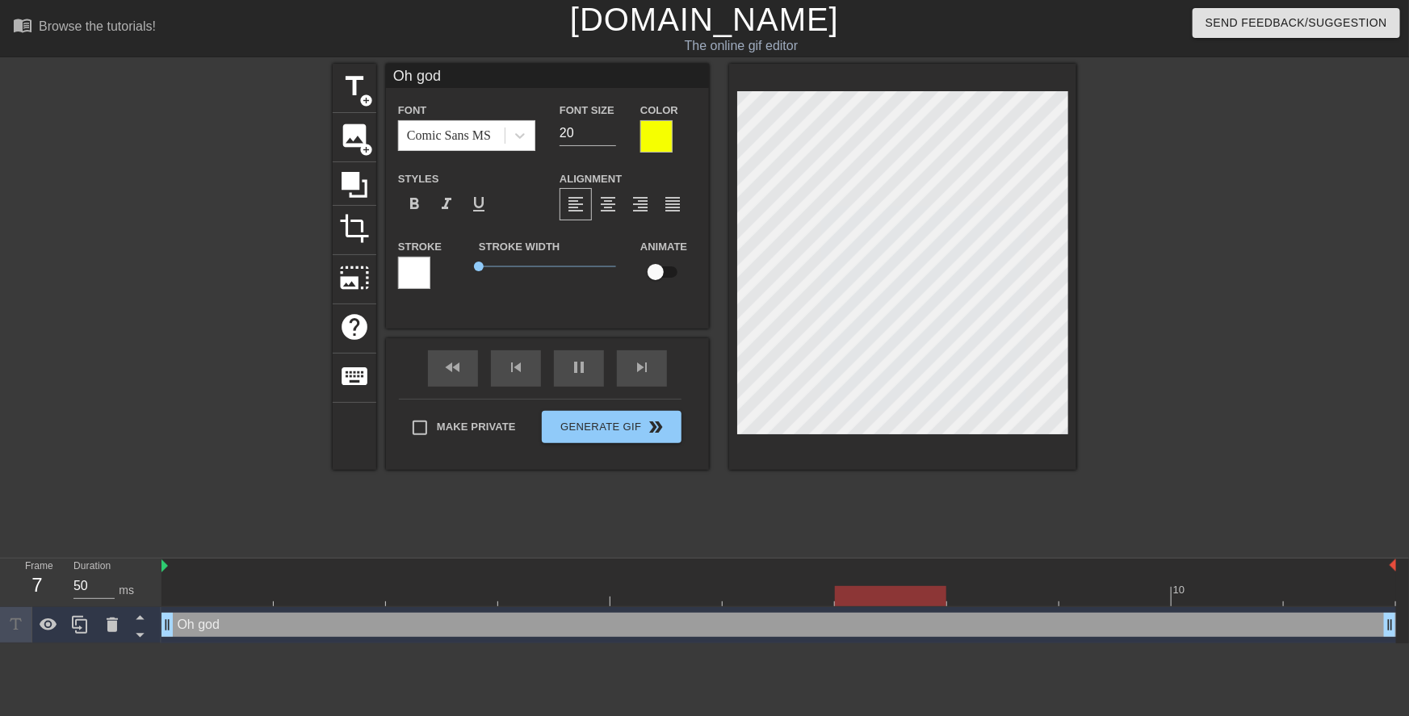
type textarea "Oh god,"
type input "Oh god,"
type textarea "Oh god,"
type input "Oh god, k"
type textarea "Oh god, k"
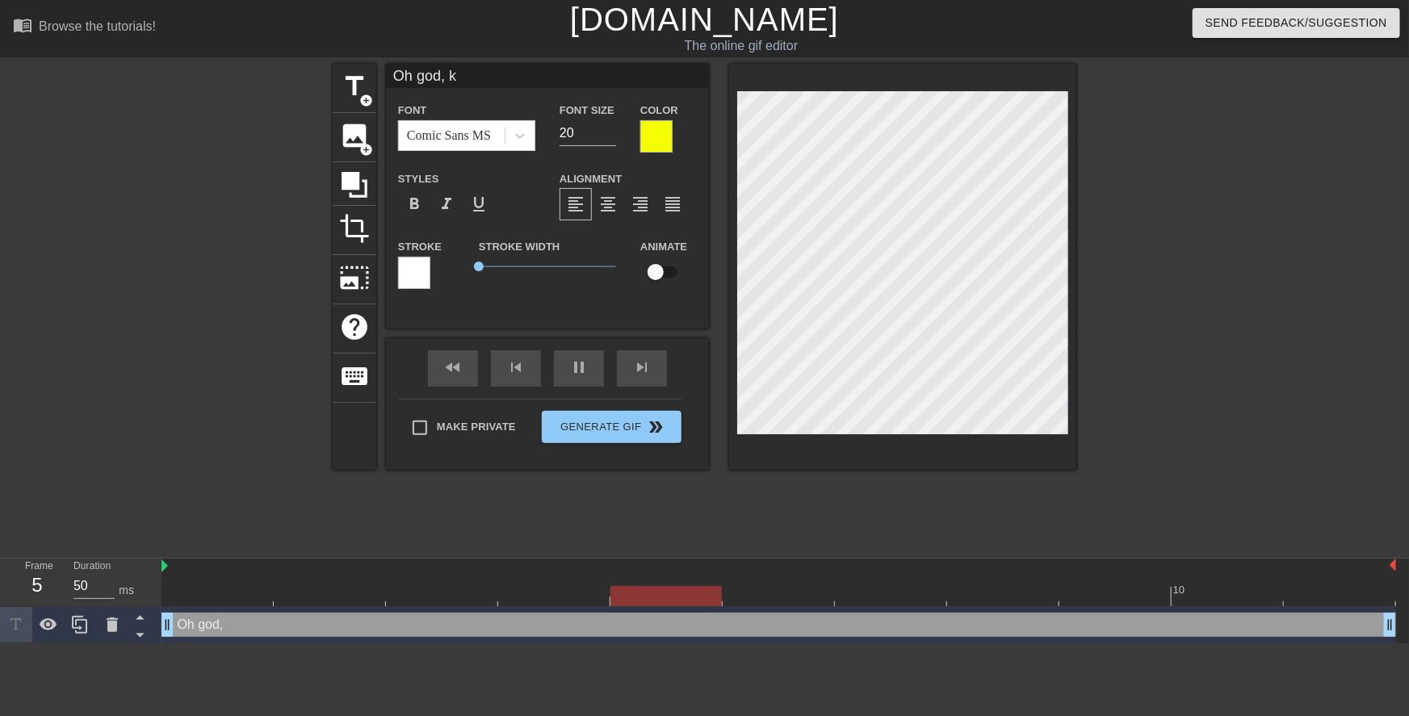
type input "Oh god, ke"
type textarea "Oh god, ke"
type input "Oh god, kee"
type textarea "Oh god, kee"
type input "Oh god, keep"
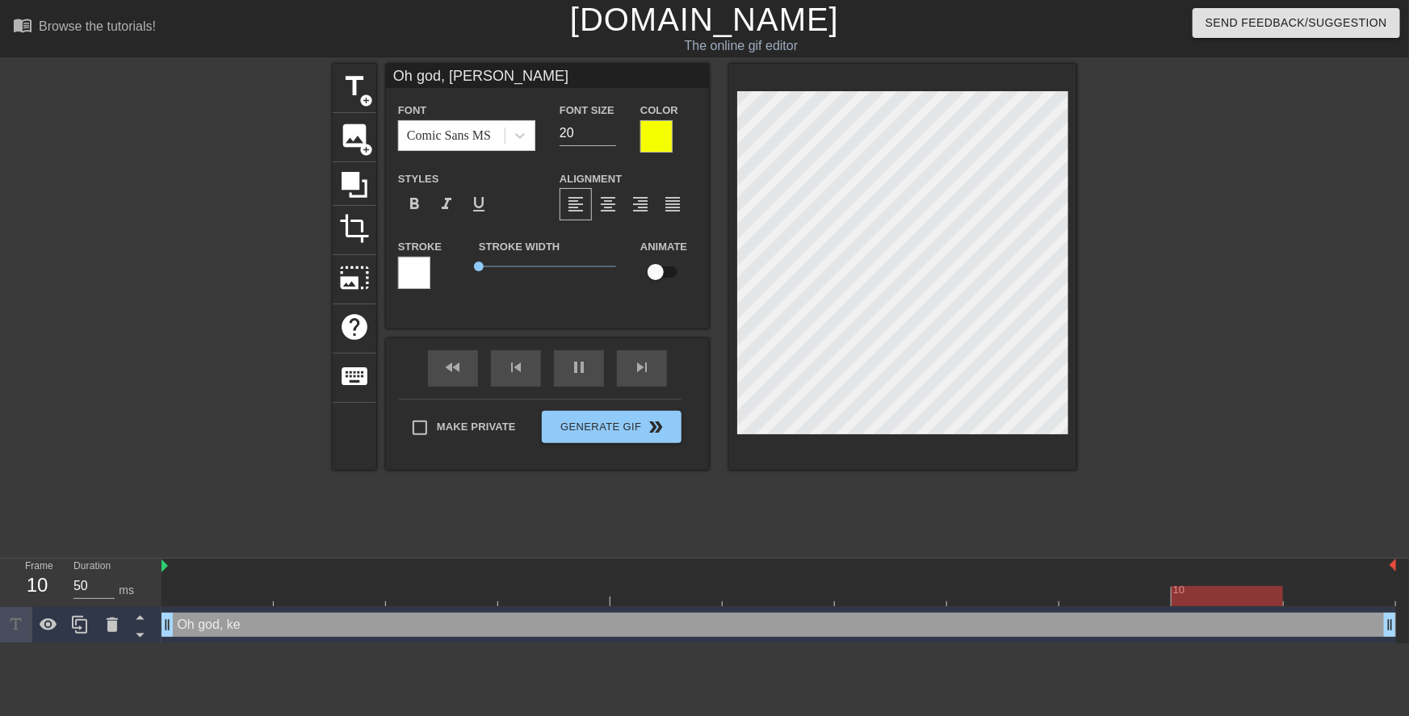
type textarea "Oh god, keep"
type input "Oh god, keep"
type textarea "Oh god, keep"
type input "Oh god, keep"
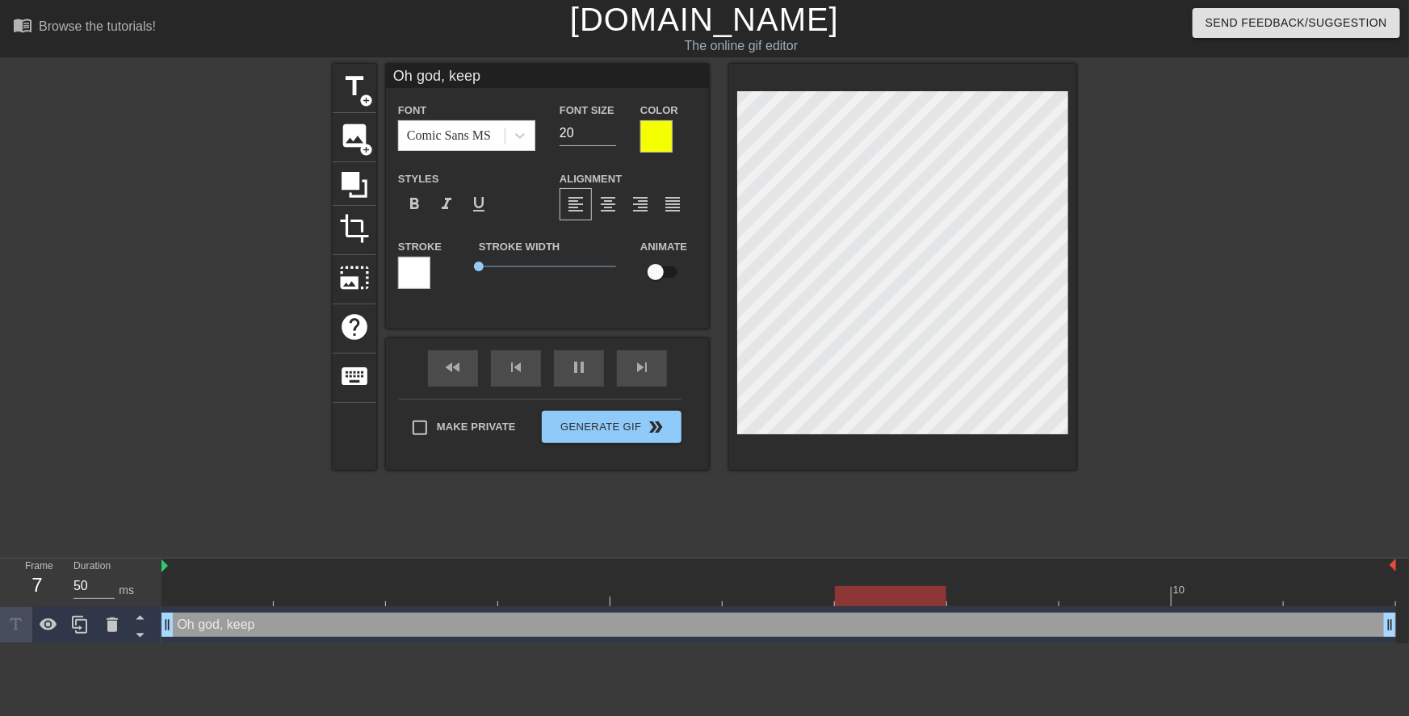
type textarea "Oh god, keep"
type input "Oh god, keep"
type textarea "Oh god, keep"
type input "Oh god, keep s"
type textarea "Oh god, keep s"
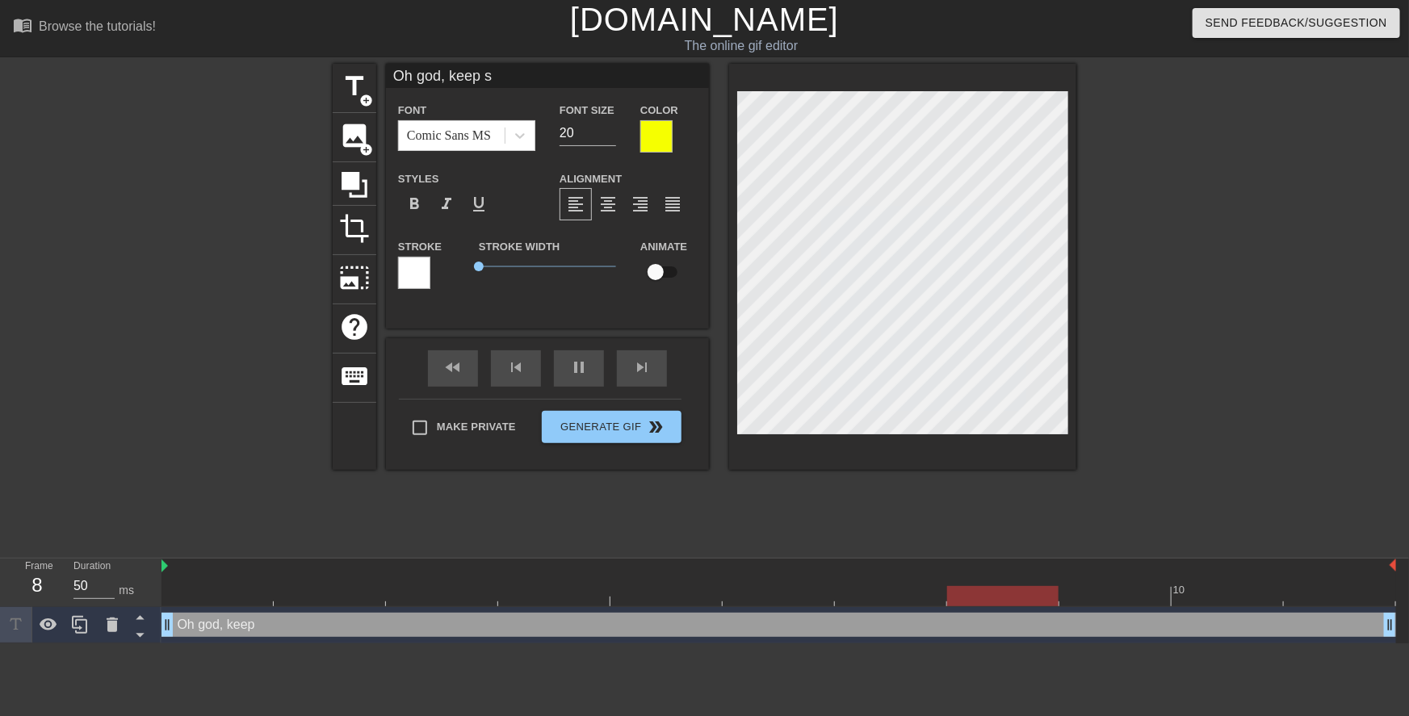
type input "Oh god, keep sa"
type textarea "Oh god, keep sa"
type input "Oh god, keep say"
type textarea "Oh god, keep say"
type input "Oh god, keep sayi"
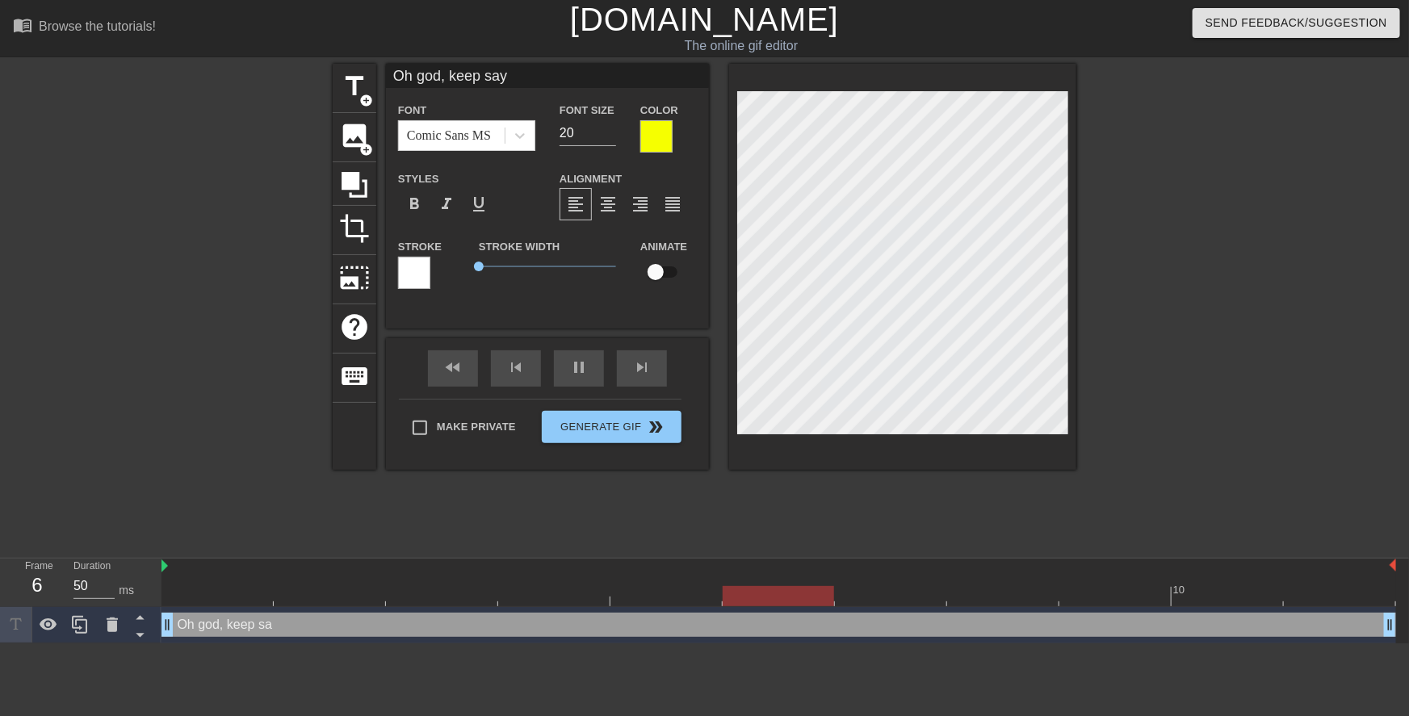
type textarea "Oh god, keep sayi"
type input "Oh god, keep sayin"
type textarea "Oh god, keep sayin"
type input "Oh god, keep saying"
type textarea "Oh god, keep saying"
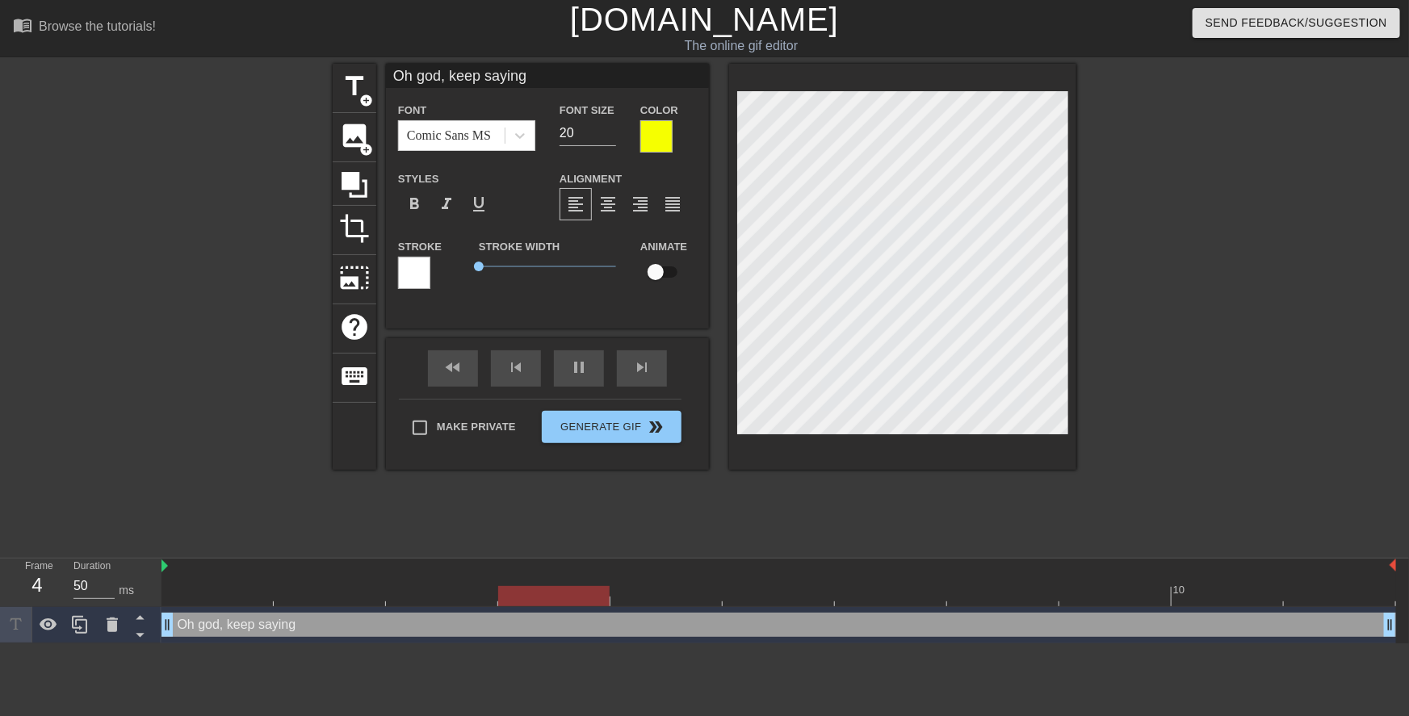
type input "Oh god, keep saying"
type textarea "Oh god, keep saying"
type input "Oh god, keep sayingh"
type textarea "Oh god, keep saying h"
type input "Oh god, keep sayingho"
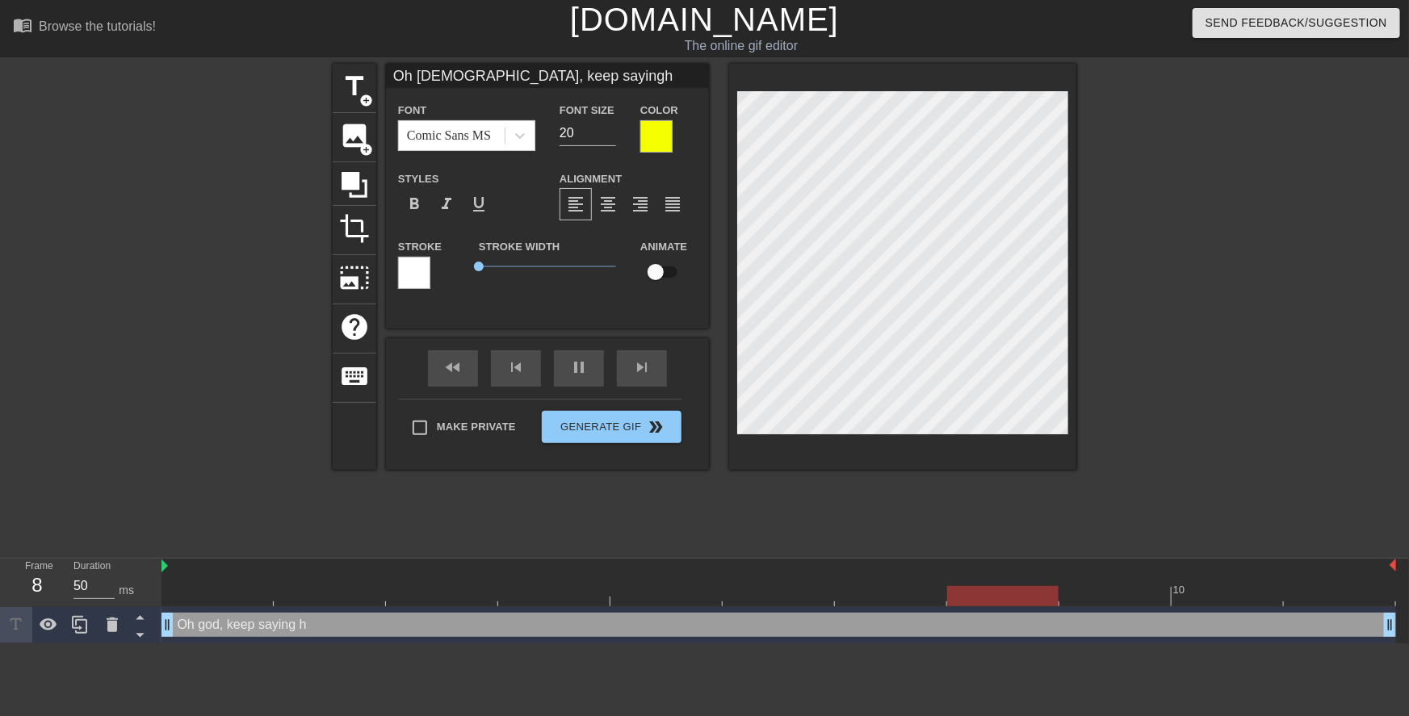
type textarea "Oh god, keep saying ho"
type input "Oh god, keep sayinghow"
type textarea "Oh god, keep saying how"
type input "Oh god, keep sayinghow"
type textarea "Oh god, keep saying how"
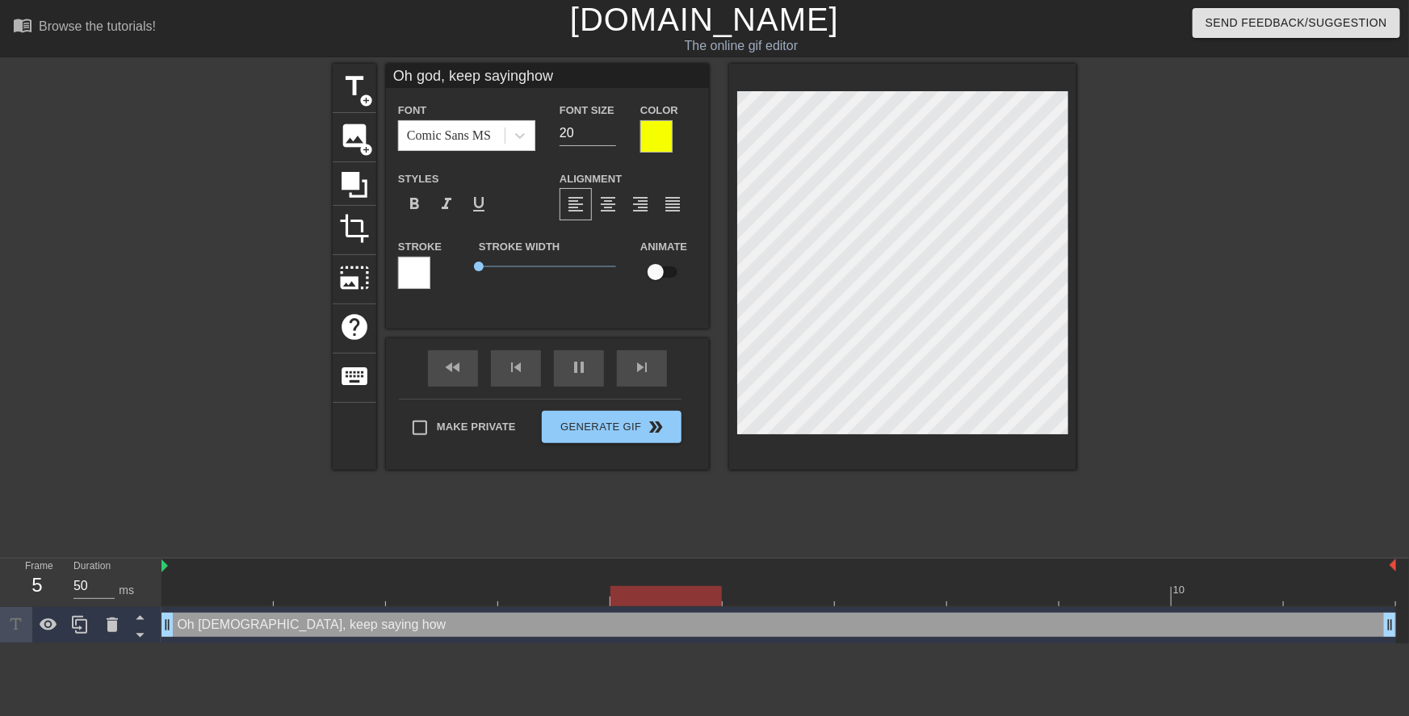
type input "Oh god, keep sayinghow o"
type textarea "Oh god, keep saying how o"
type input "Oh god, keep sayinghow ol"
type textarea "Oh god, keep saying how ol"
type input "Oh god, keep sayinghow old"
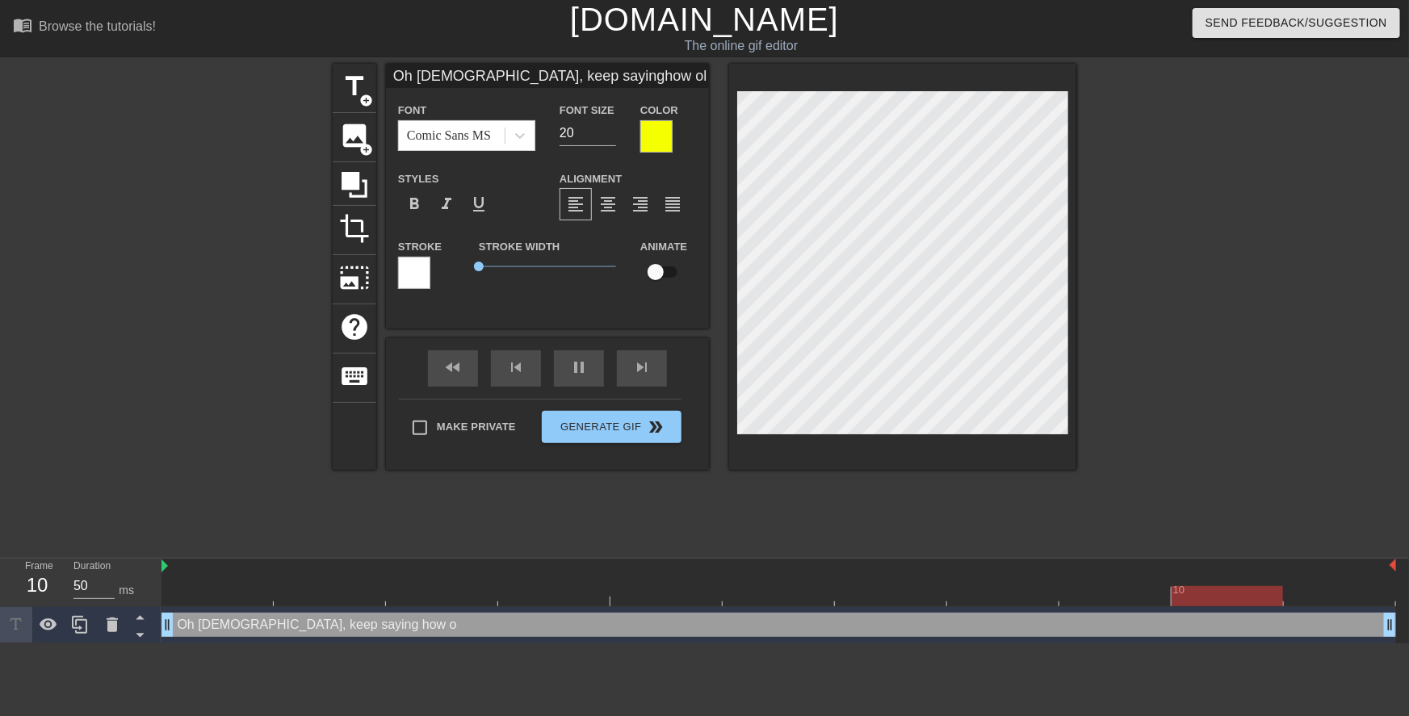
type textarea "Oh god, keep saying how old"
type input "Oh god, keep sayinghow old"
type textarea "Oh god, keep saying how old"
type input "Oh god, keep sayinghow old y"
type textarea "Oh god, keep saying how old y"
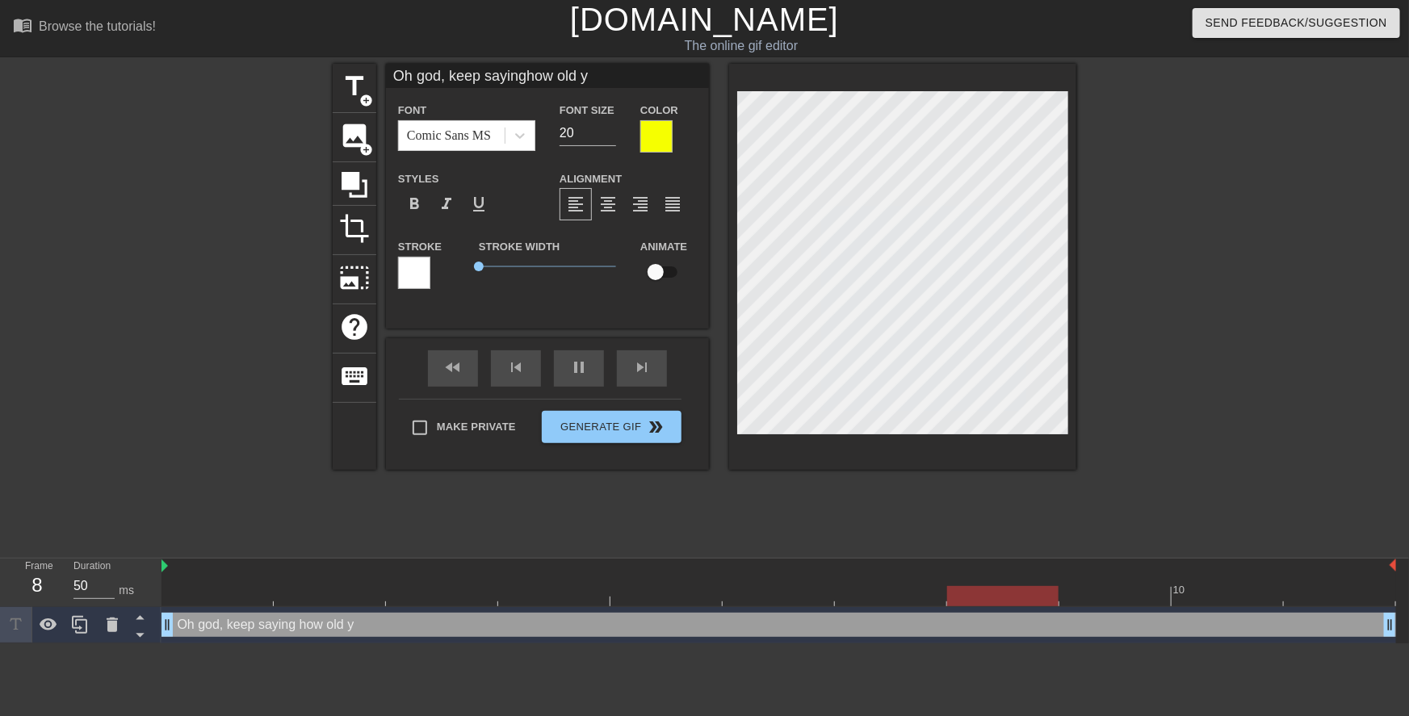
type input "Oh god, keep sayinghow old yo"
type textarea "Oh god, keep saying how old yo"
type input "Oh god, keep sayinghow old you"
type textarea "Oh god, keep saying how old you"
type input "Oh god, keep sayinghow old you"
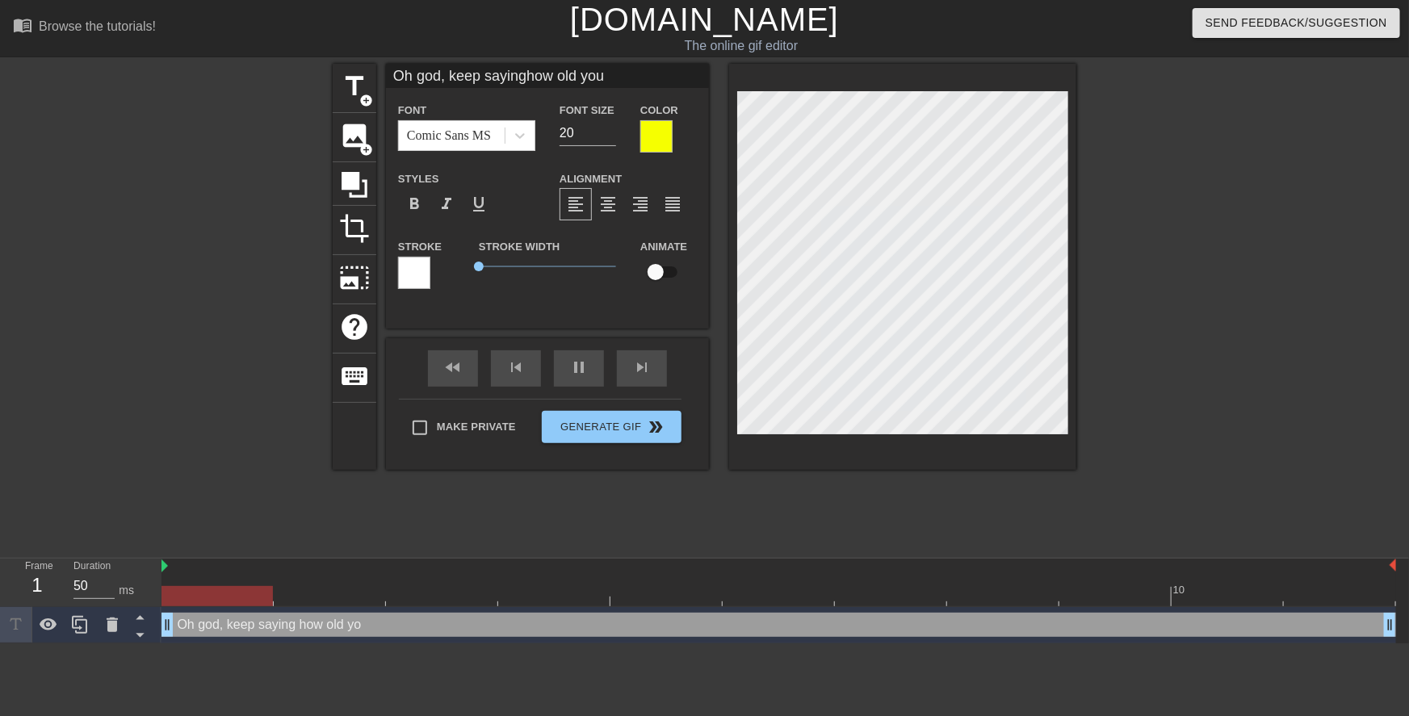
type textarea "Oh god, keep saying how old you"
type input "Oh god, keep sayinghow old you a"
type textarea "Oh god, keep saying how old you a"
type input "Oh god, keep sayinghow old you ar"
type textarea "Oh god, keep saying how old you ar"
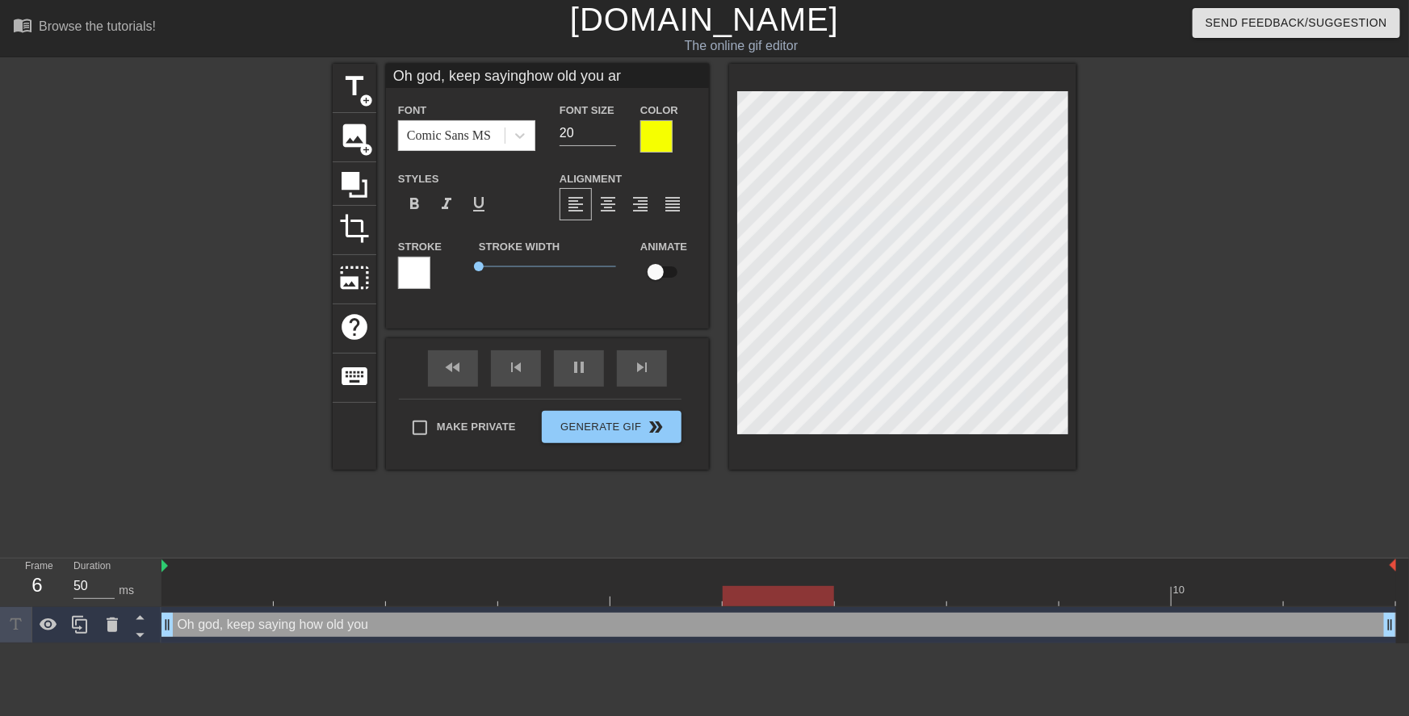
scroll to position [2, 6]
type input "Oh god, keep sayinghow old you are"
type textarea "Oh god, keep saying how old you are"
type input "Y"
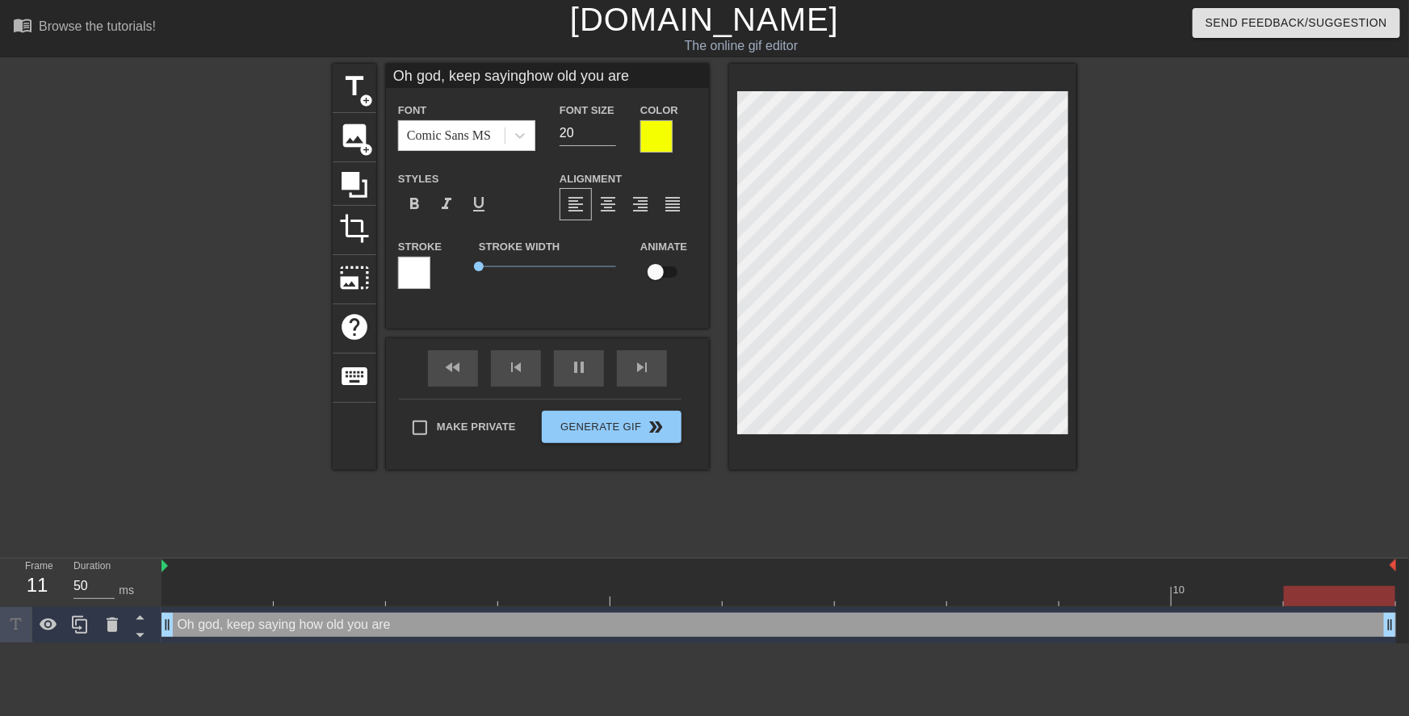
type textarea "Y"
type input "Ye"
type textarea "Ye"
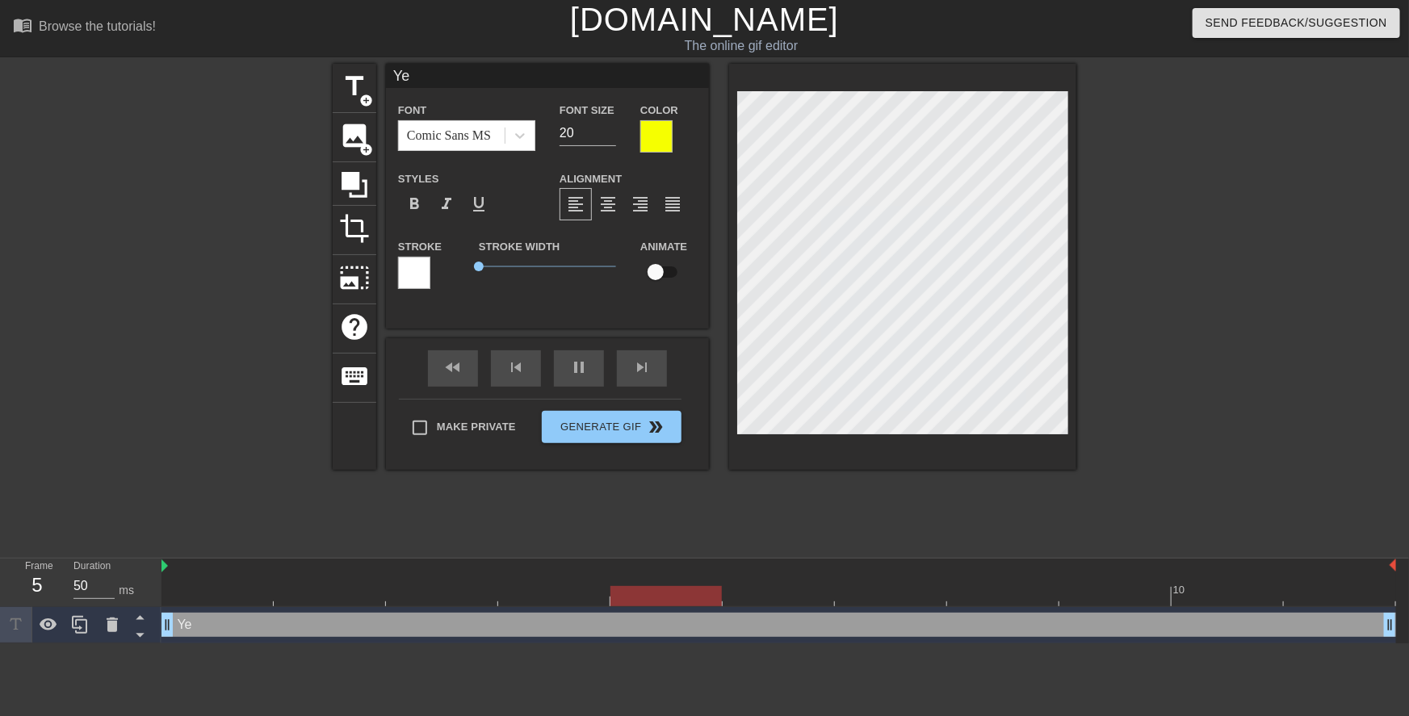
type input "Yes"
type textarea "Yes"
type input "Yes!"
type textarea "Yes!"
type input "Yes!"
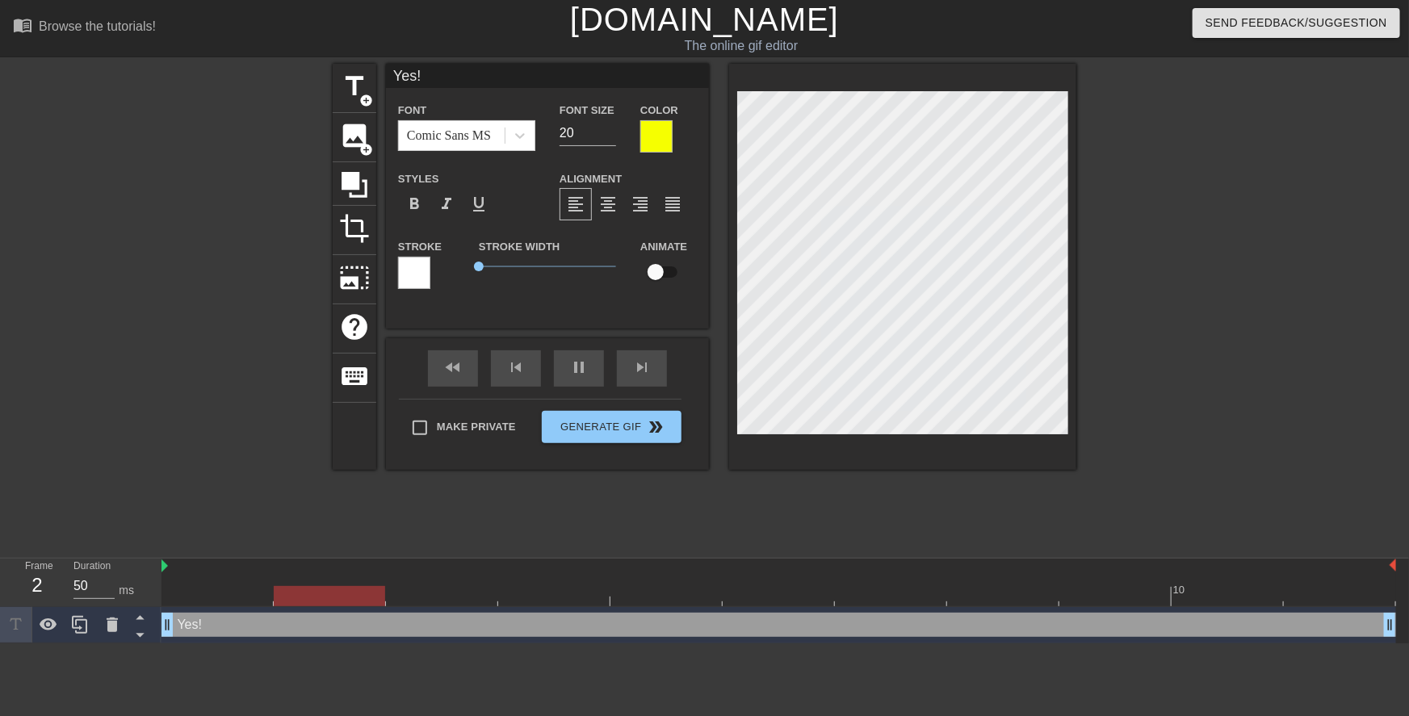
type textarea "Yes!"
type input "Yes! Y"
type textarea "Yes! Y"
type input "Yes! Ye"
type textarea "Yes! Ye"
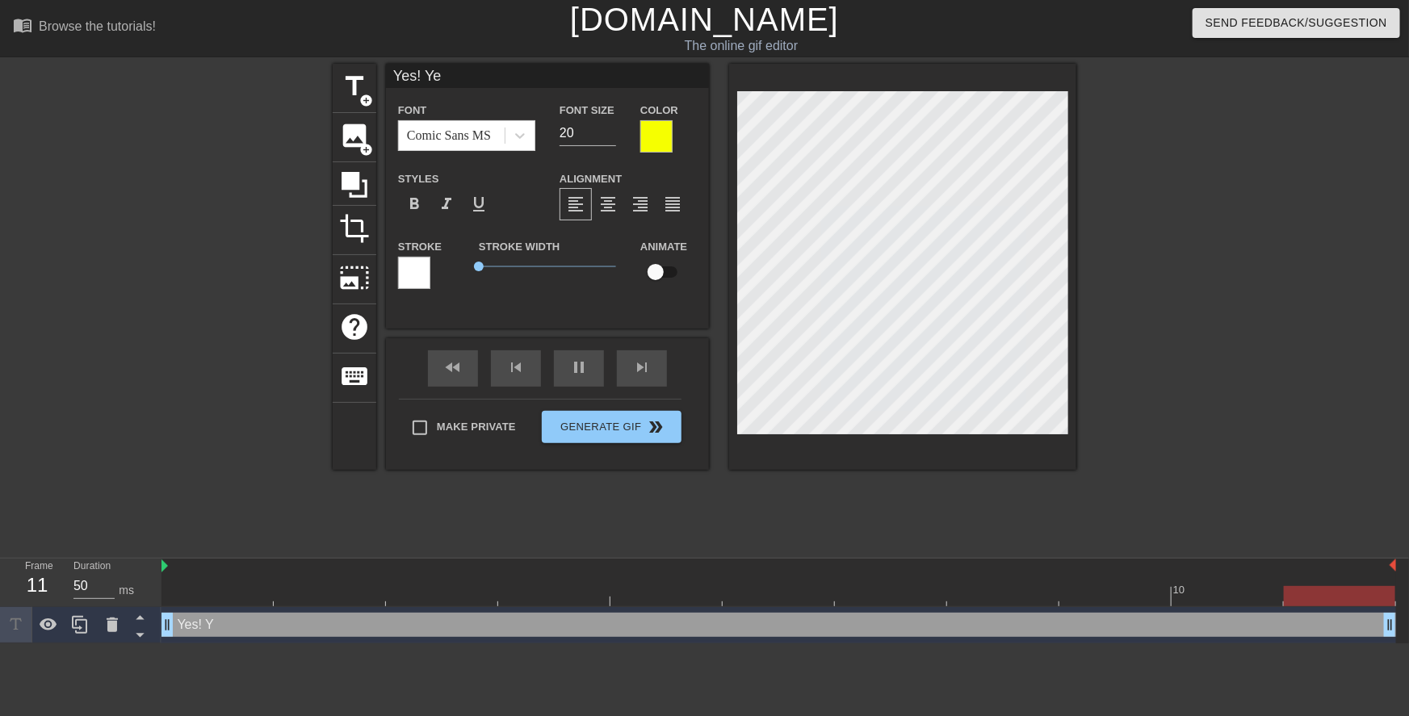
type input "Yes! Yes"
type textarea "Yes! Yes"
type input "Yes! Yes"
type textarea "Yes! Yes"
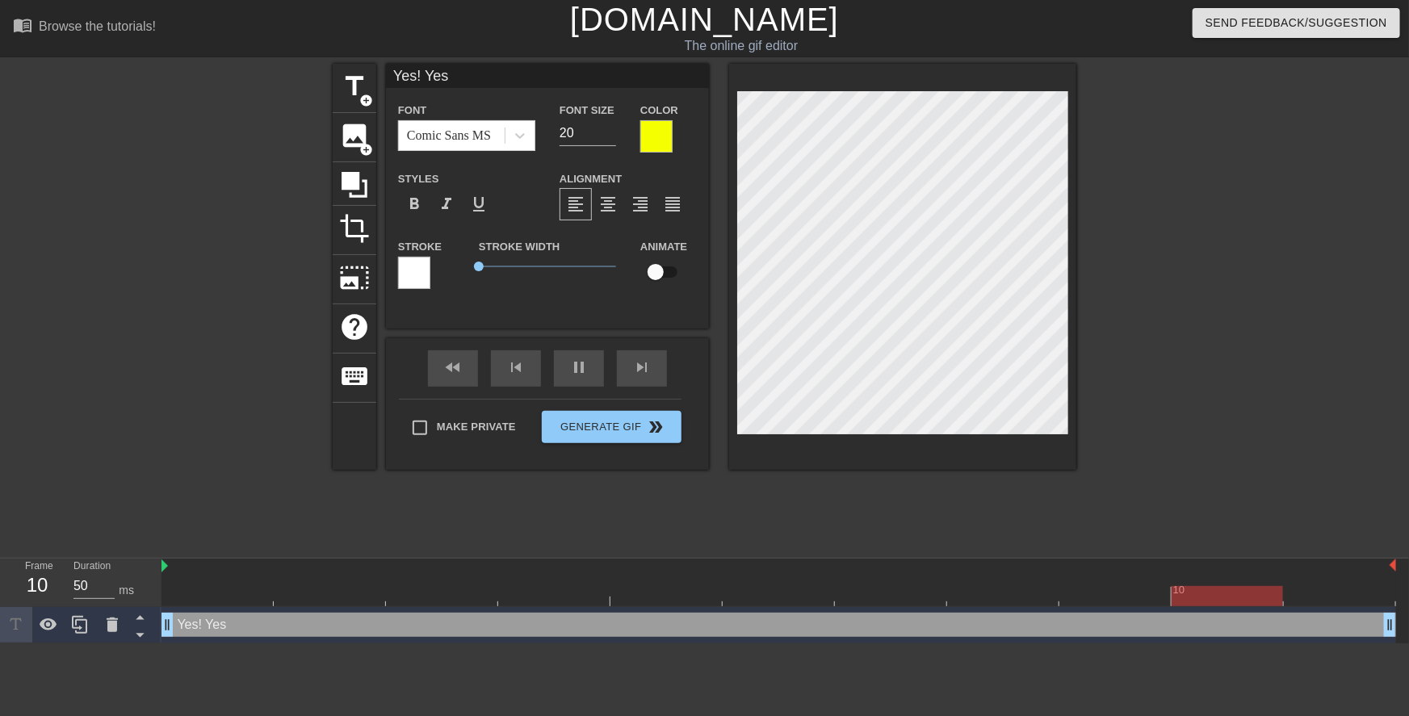
type input "Yes! Yes"
type textarea "Yes! Yes"
type input "Yes! Yes!"
type textarea "Yes! Yes!"
type input "Yes! Yes!"
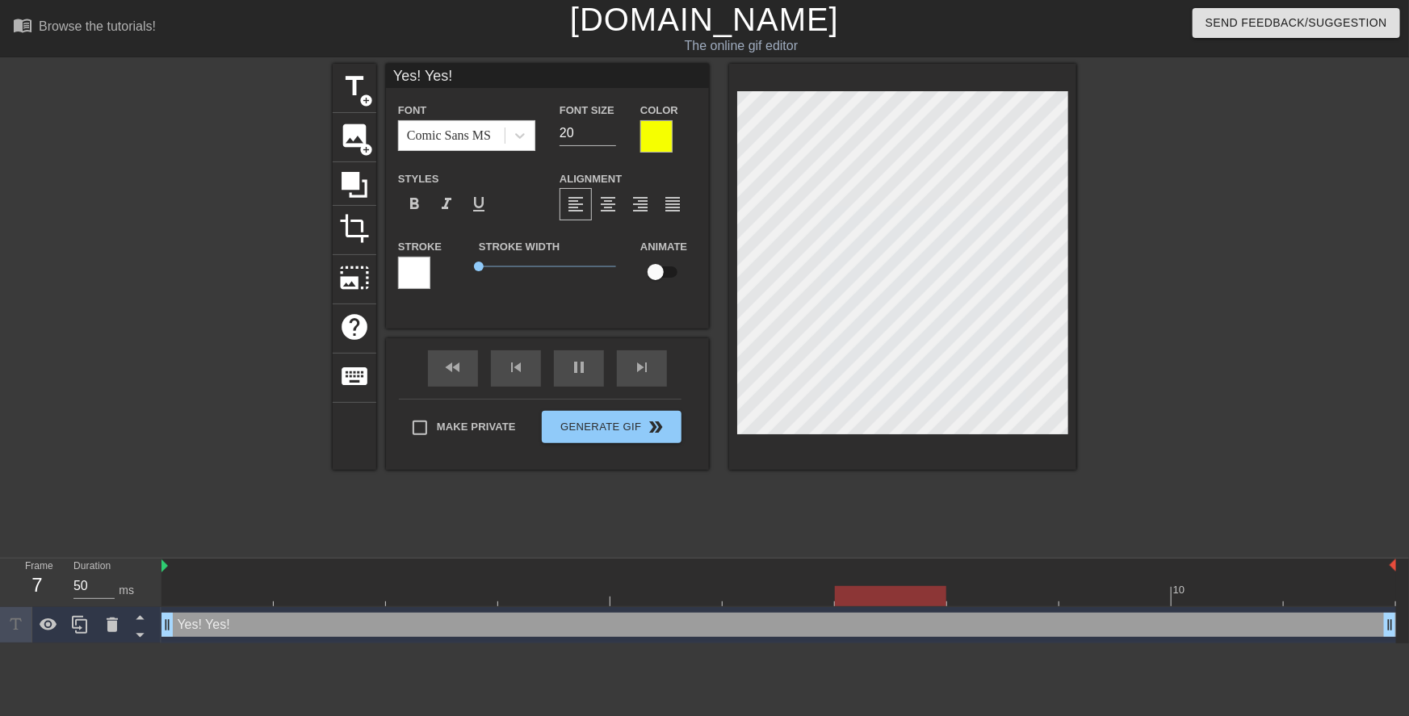
type textarea "Yes! Yes!"
type input "Yes! Yes! Y"
type textarea "Yes! Yes! Y"
type input "Yes! Yes! Ye"
type textarea "Yes! Yes! Ye"
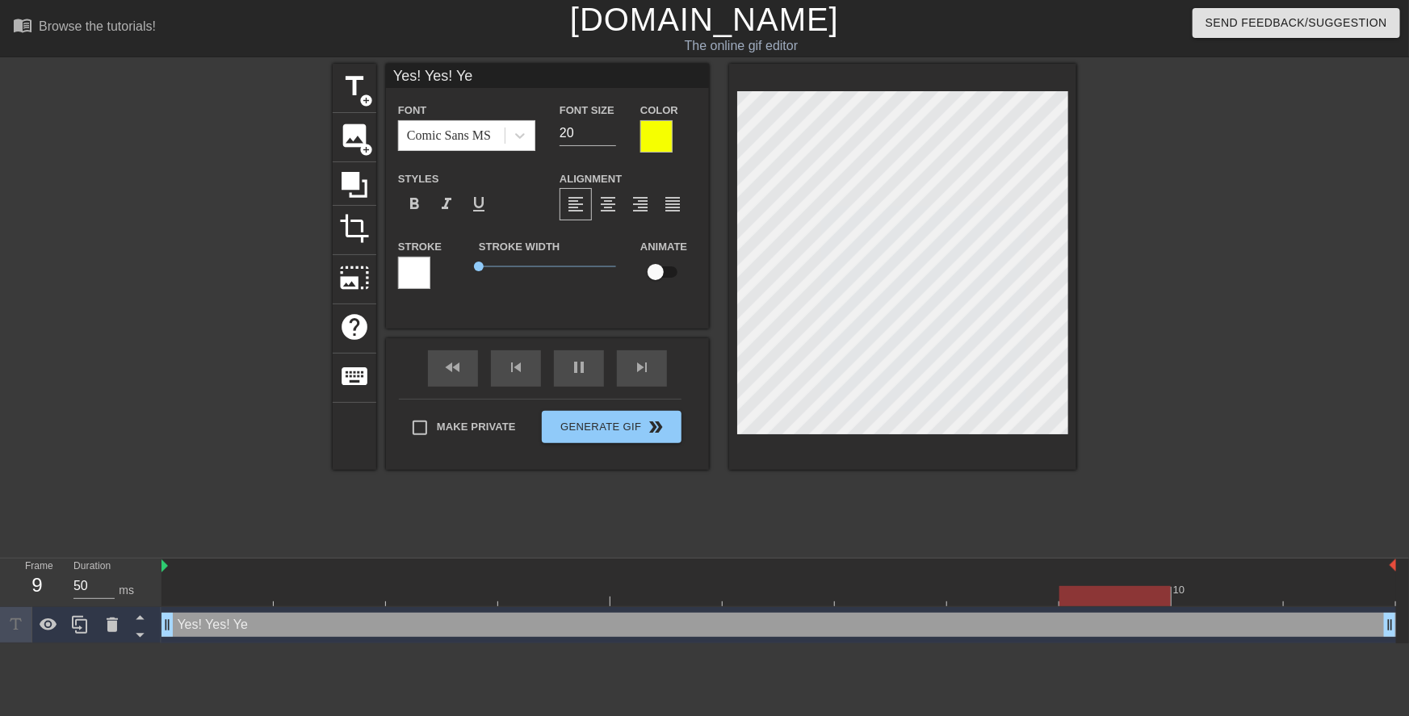
type input "Yes! Yes! Yes"
type textarea "Yes! Yes! Yes"
type input "Yes! Yes! Yes!"
type textarea "Yes! Yes! Yes!"
type input "Yes! Yes! Yes!"
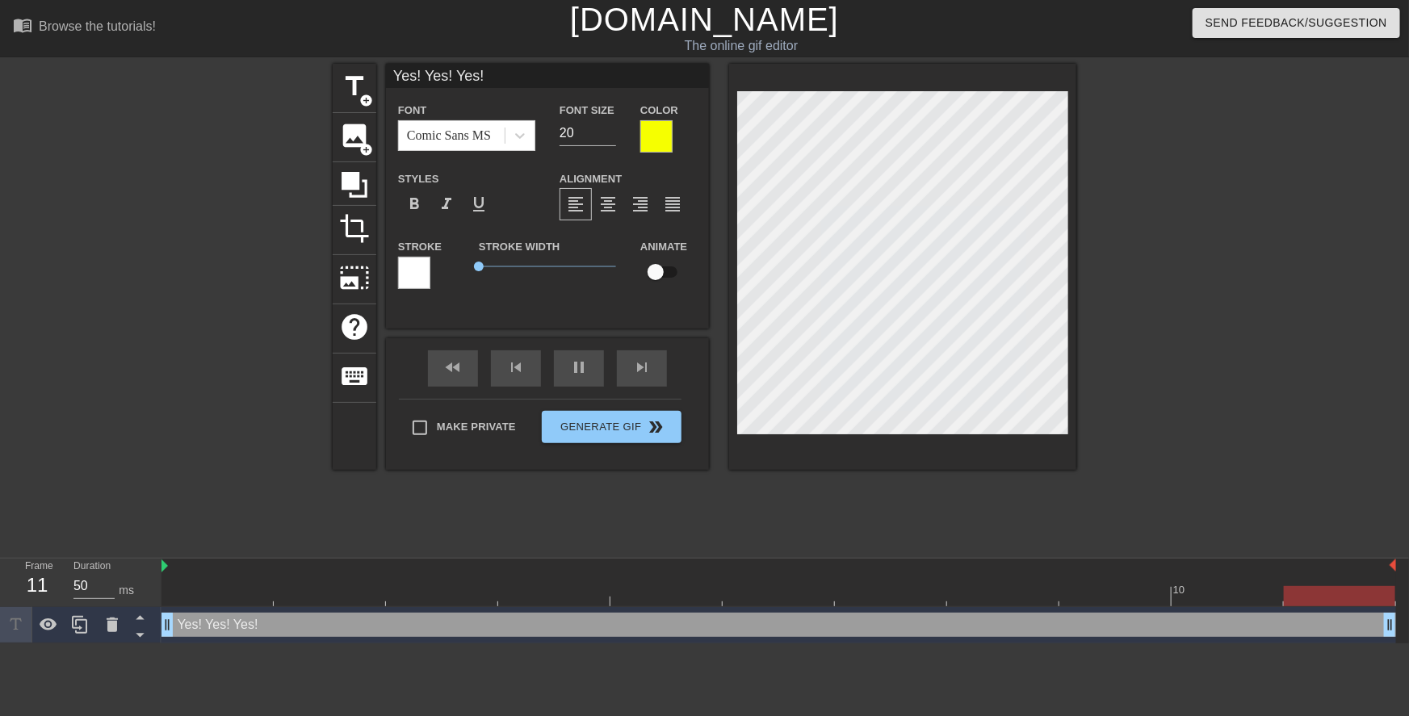
type textarea "Yes! Yes! Yes!"
type input "Yes! Yes! Yes!K"
type textarea "Yes! Yes! Yes! K"
type input "Yes! Yes! Yes!Ke"
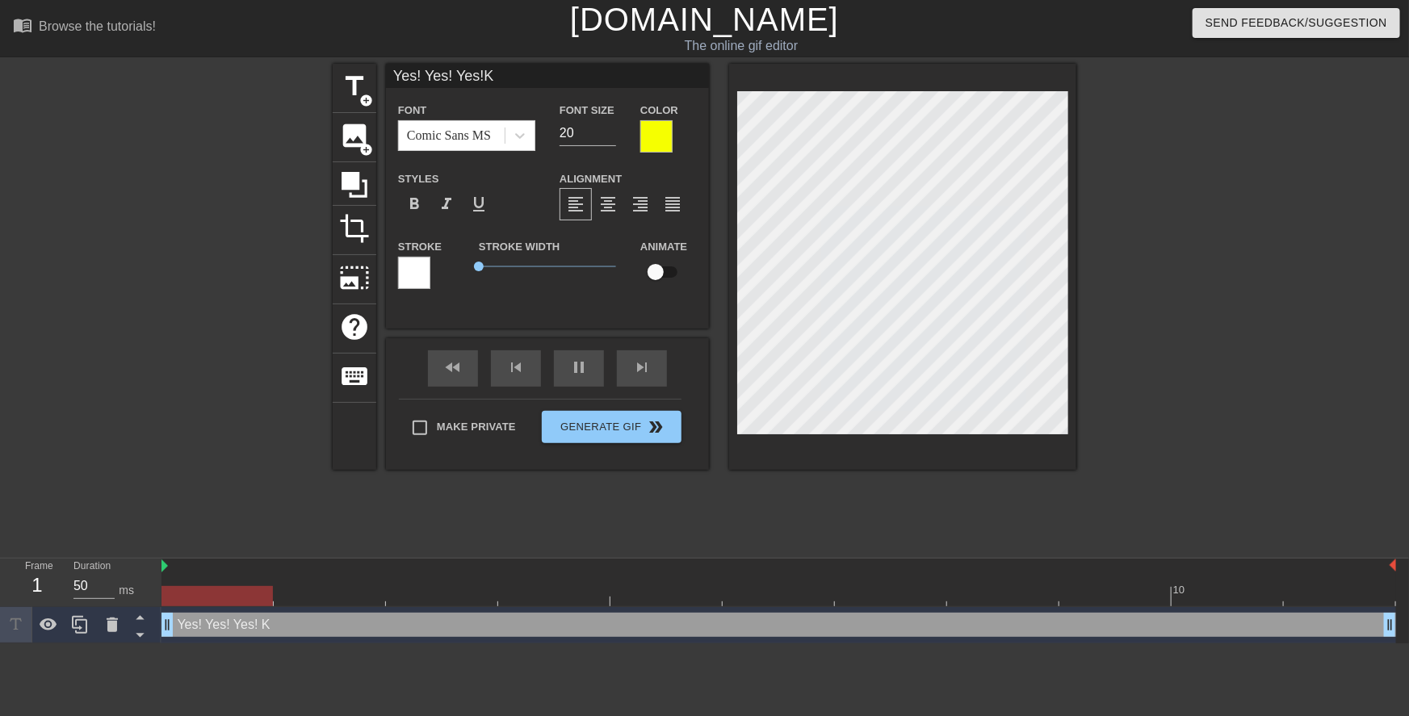
type textarea "Yes! Yes! Yes! Ke"
type input "Yes! Yes! Yes!Kee"
type textarea "Yes! Yes! Yes! Kee"
type input "Yes! Yes! Yes!Keep"
type textarea "Yes! Yes! Yes! Keep"
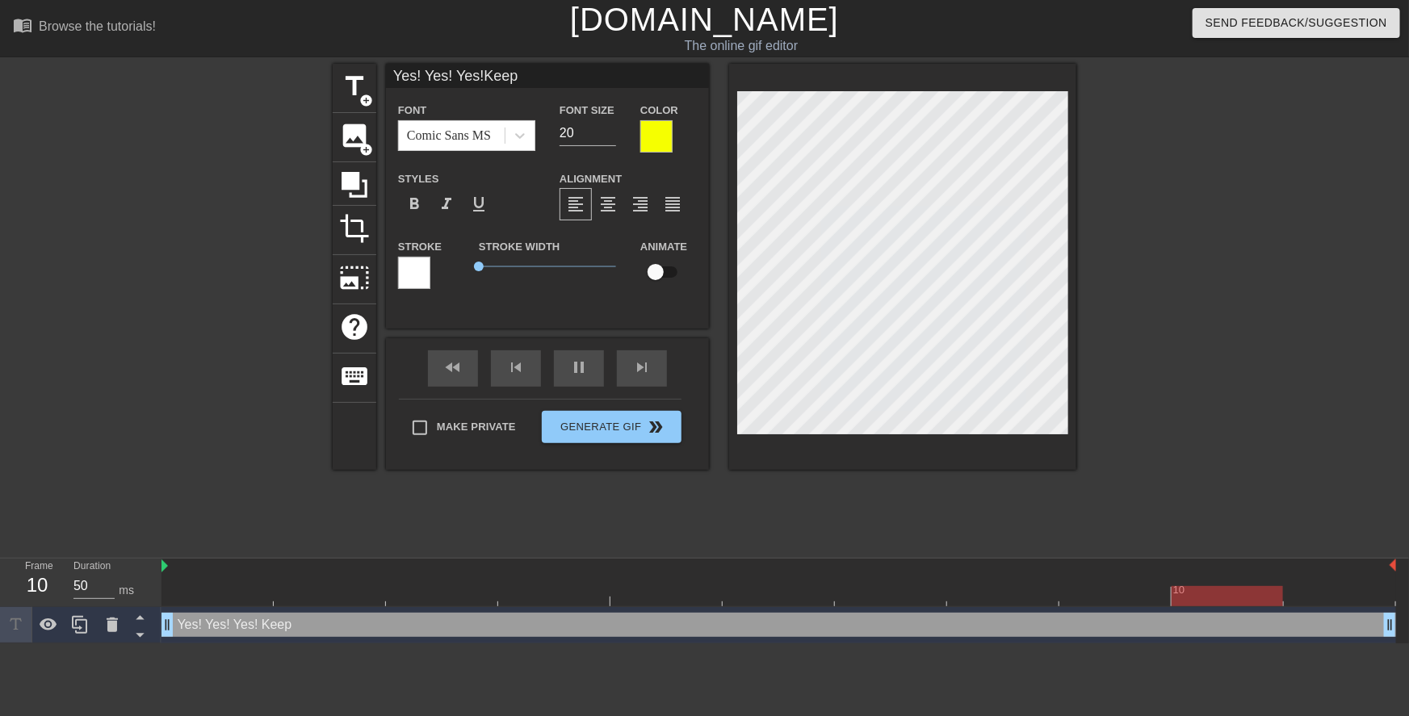
type input "Yes! Yes! Yes!Keep"
type textarea "Yes! Yes! Yes! Keep"
type input "Yes! Yes! Yes!Keep s"
type textarea "Yes! Yes! Yes! Keep s"
type input "Yes! Yes! Yes!Keep sa"
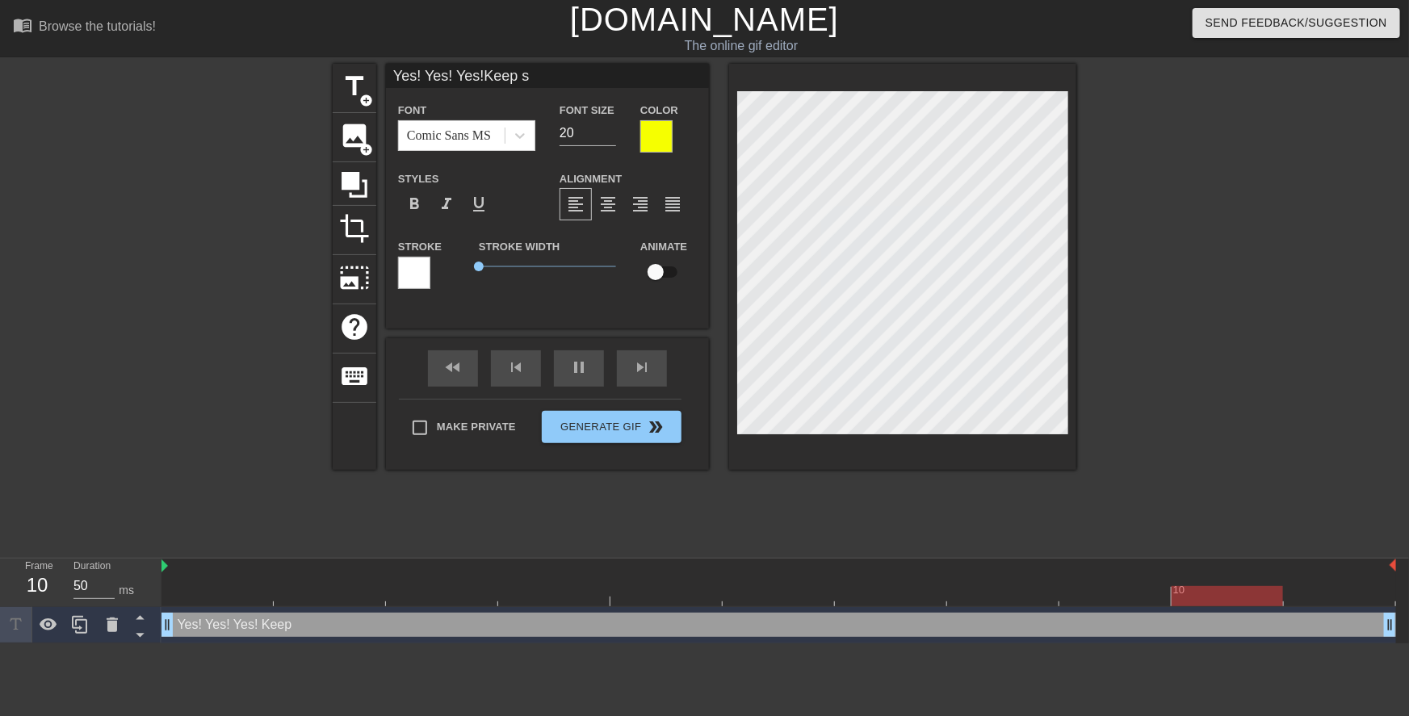
type textarea "Yes! Yes! Yes! Keep sa"
type input "Yes! Yes! Yes!Keep say"
type textarea "Yes! Yes! Yes! Keep say"
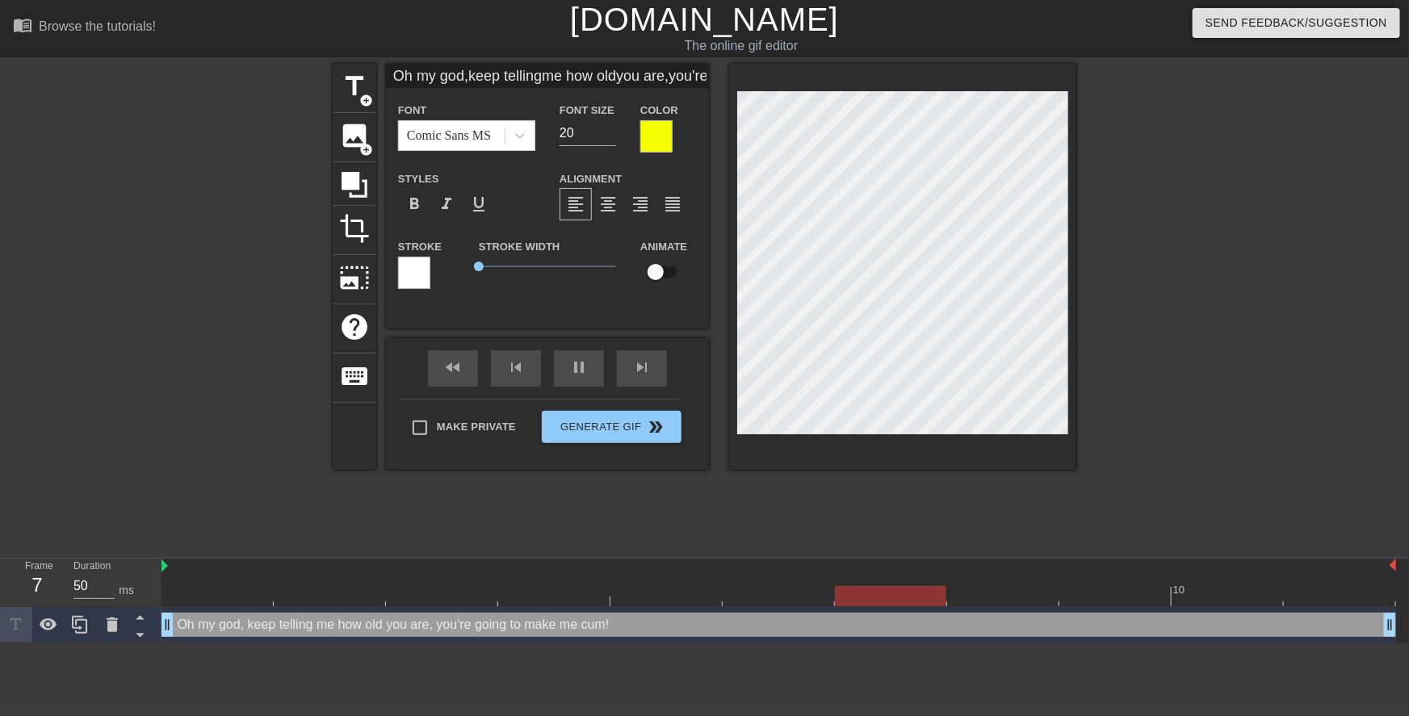
scroll to position [8, 6]
click at [736, 107] on div at bounding box center [902, 267] width 347 height 406
click at [608, 136] on input "19" at bounding box center [588, 133] width 57 height 26
click at [608, 136] on input "18" at bounding box center [588, 133] width 57 height 26
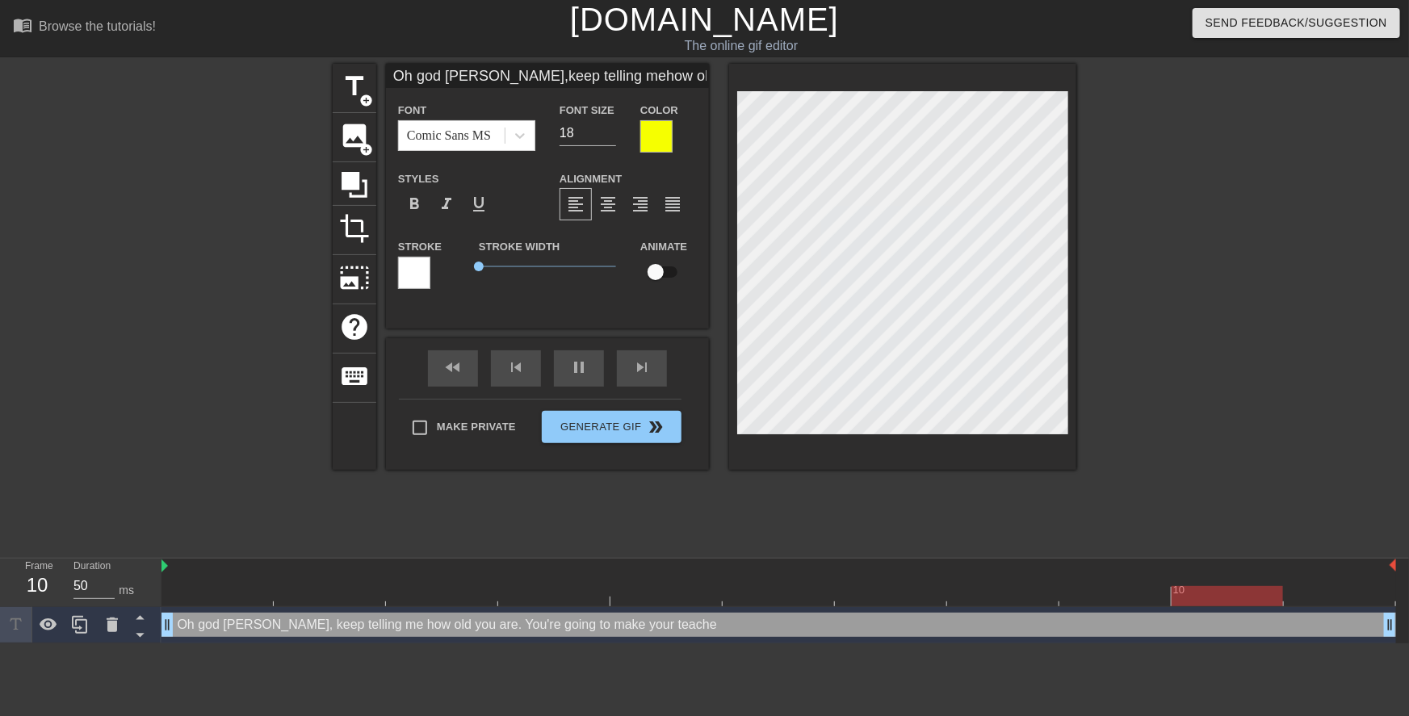
scroll to position [7, 2]
drag, startPoint x: 1122, startPoint y: 222, endPoint x: 1074, endPoint y: 219, distance: 47.8
click at [1121, 222] on div at bounding box center [1217, 306] width 242 height 485
click at [734, 166] on div at bounding box center [902, 267] width 347 height 406
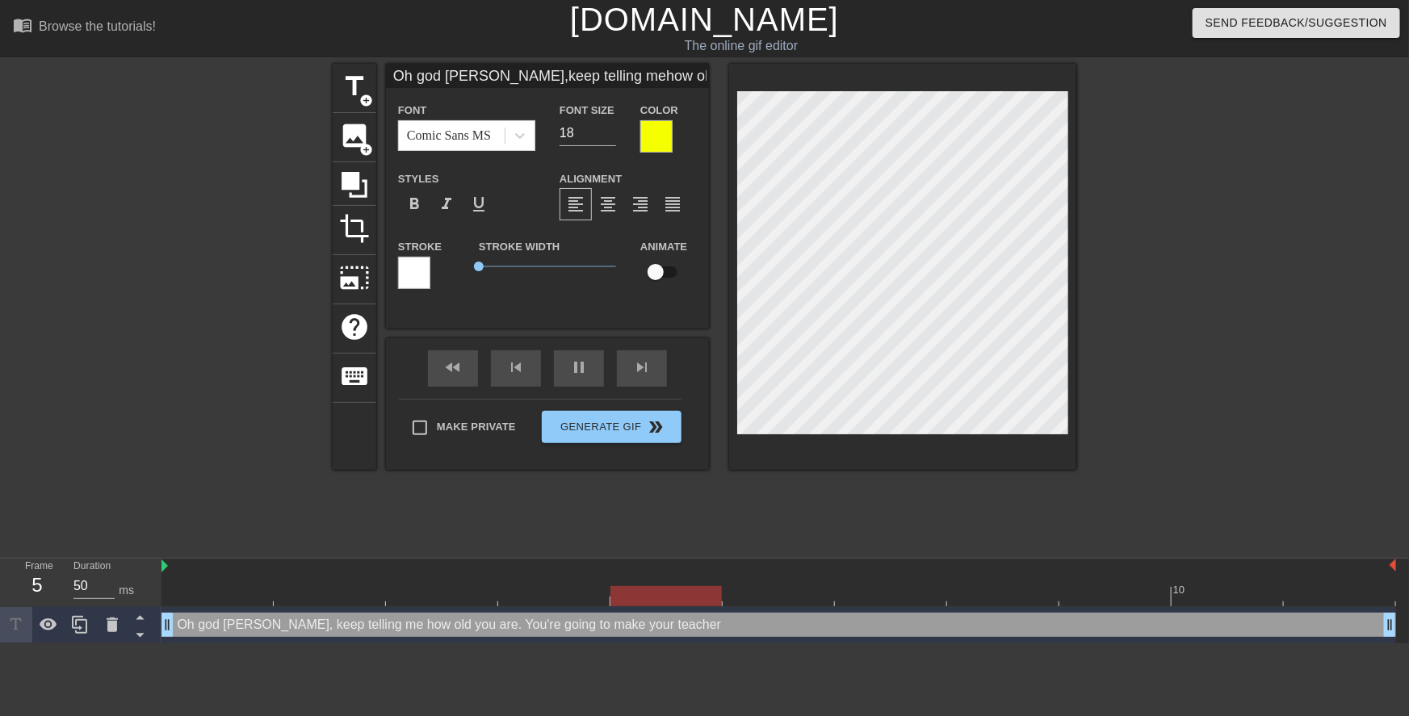
click at [734, 156] on div at bounding box center [902, 267] width 347 height 406
click at [1106, 156] on div at bounding box center [1217, 306] width 242 height 485
click at [611, 129] on input "19" at bounding box center [588, 133] width 57 height 26
click at [611, 129] on input "20" at bounding box center [588, 133] width 57 height 26
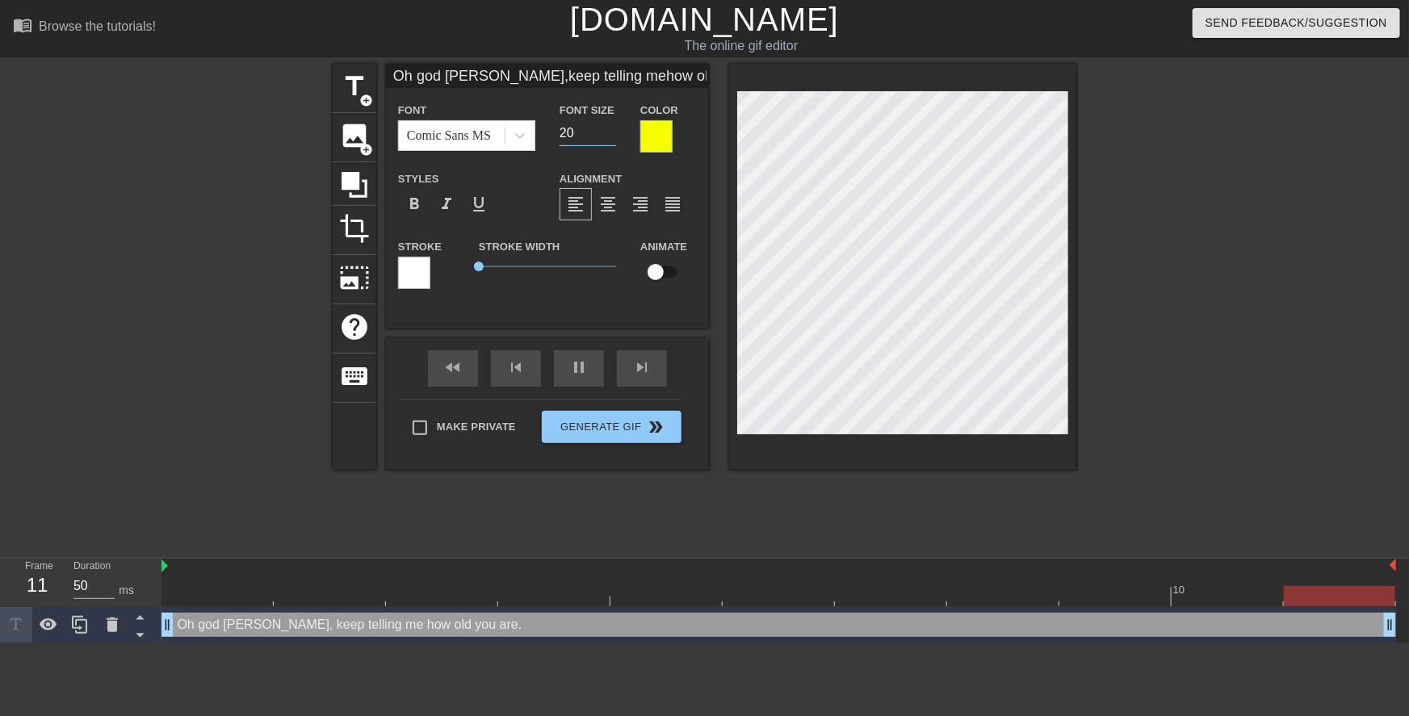
click at [1172, 170] on div at bounding box center [1217, 306] width 242 height 485
click at [734, 262] on div at bounding box center [902, 267] width 347 height 406
click at [1148, 228] on div at bounding box center [1217, 306] width 242 height 485
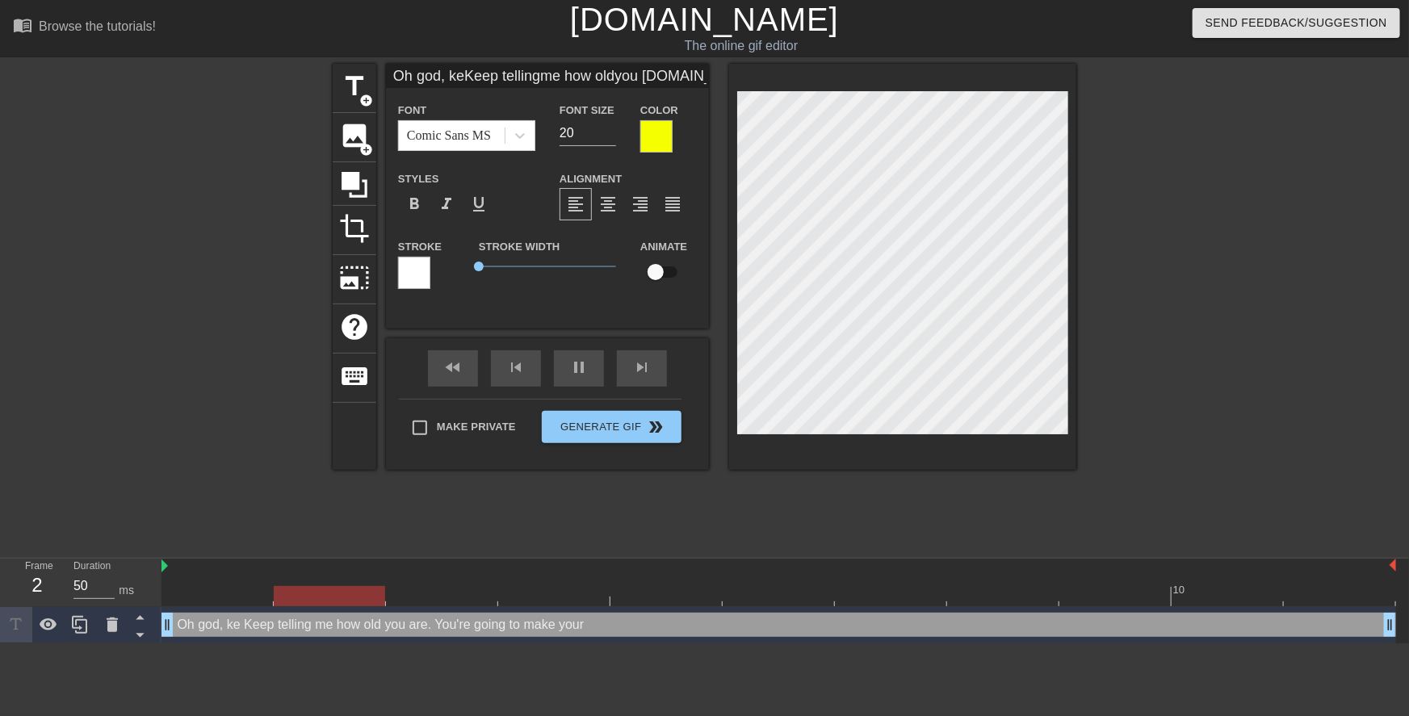
scroll to position [2, 4]
click at [733, 128] on div at bounding box center [902, 267] width 347 height 406
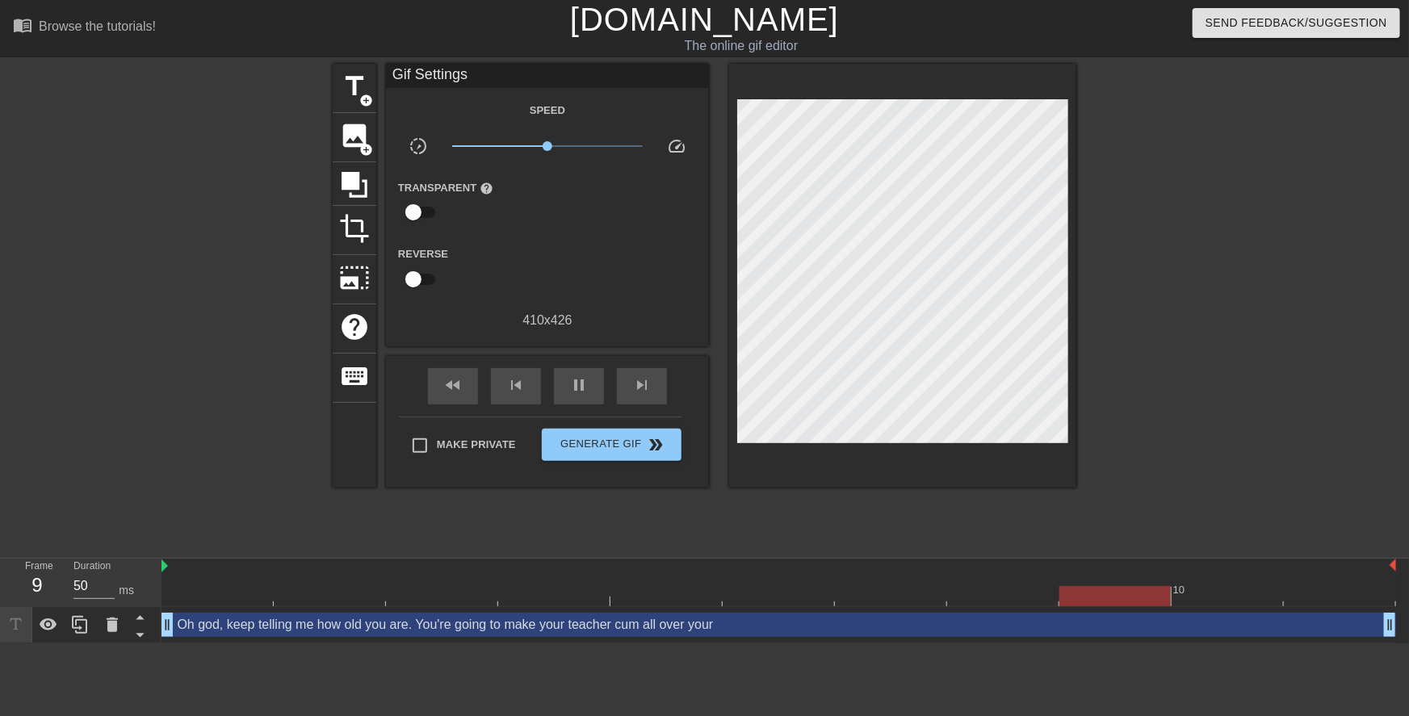
drag, startPoint x: 1209, startPoint y: 229, endPoint x: 1076, endPoint y: 234, distance: 133.4
click at [1205, 228] on div at bounding box center [1217, 306] width 242 height 485
click at [1177, 213] on div at bounding box center [1217, 306] width 242 height 485
click at [1142, 250] on div at bounding box center [1217, 306] width 242 height 485
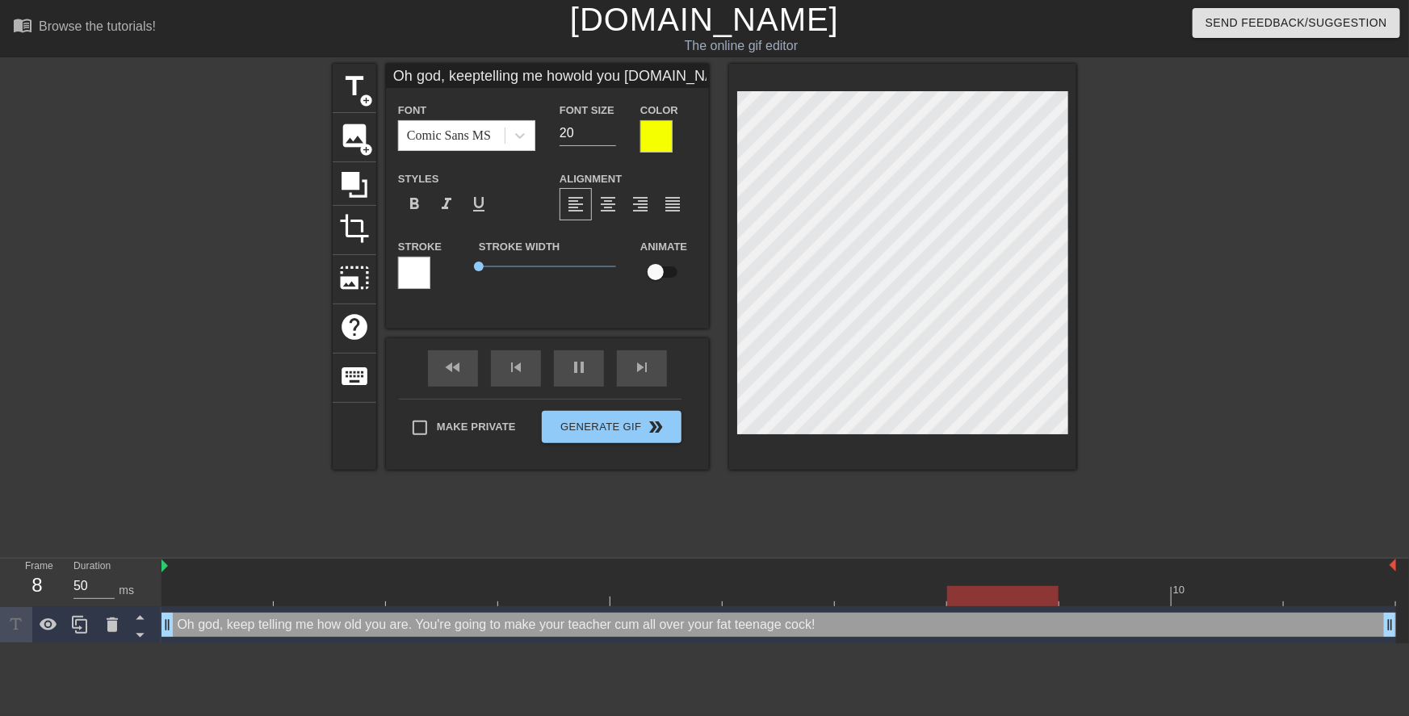
scroll to position [4, 4]
click at [1230, 254] on div at bounding box center [1217, 306] width 242 height 485
click at [1148, 239] on div at bounding box center [1217, 306] width 242 height 485
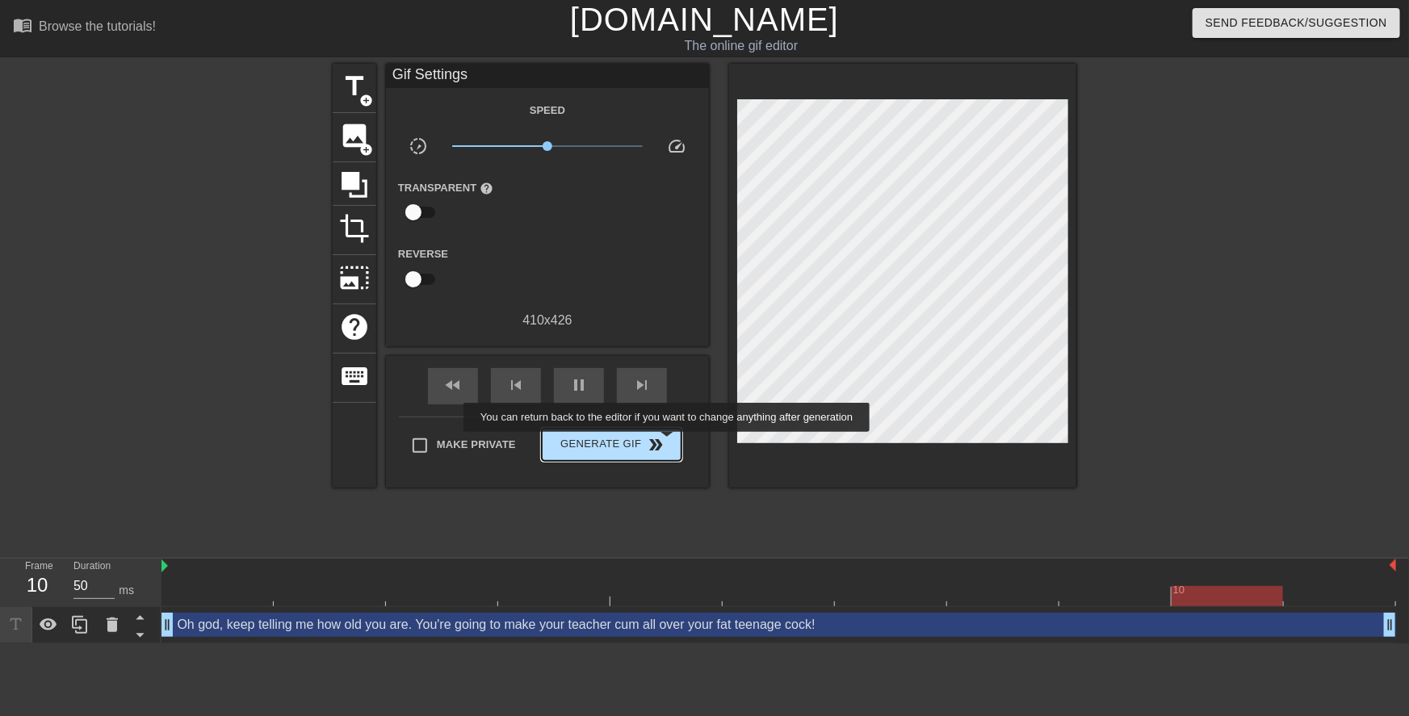
click at [669, 443] on span "Generate Gif double_arrow" at bounding box center [611, 444] width 127 height 19
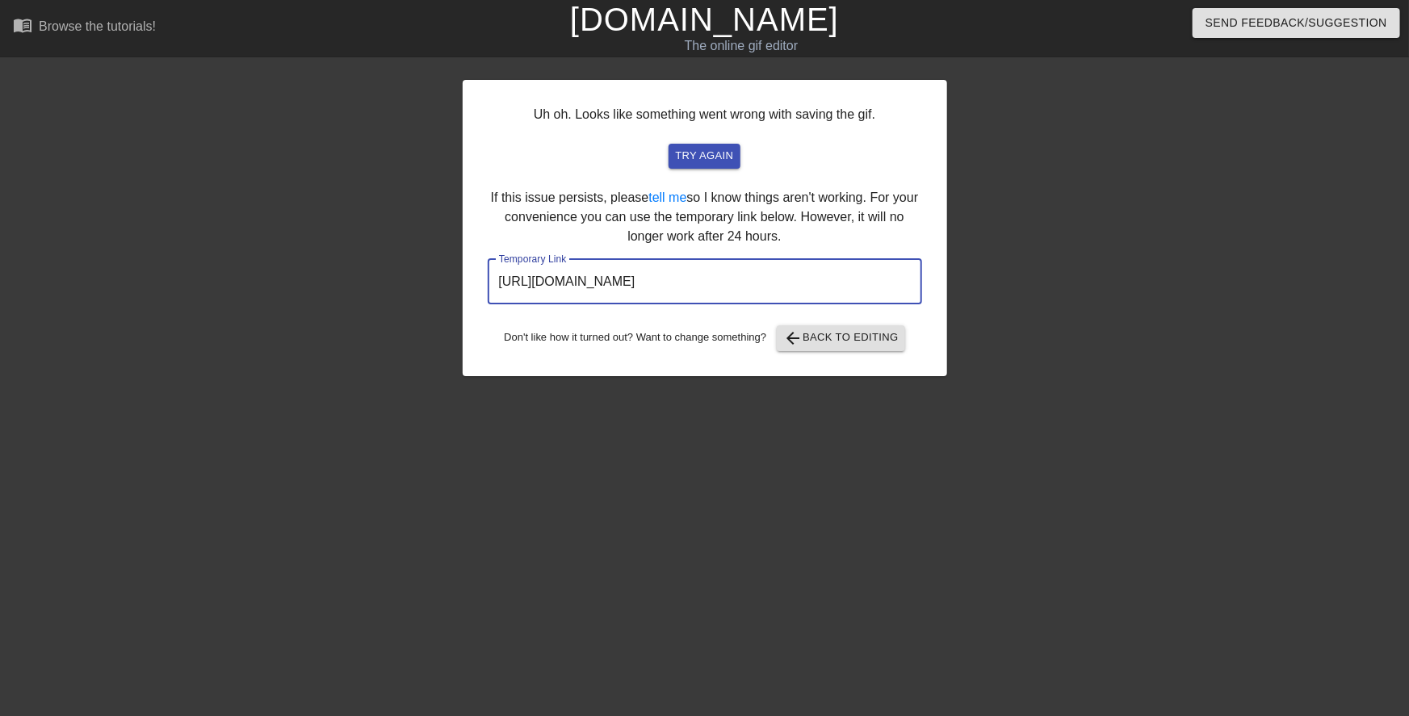
click at [678, 286] on input "https://www.gifntext.com/temp_generations/hiLhFbmb.gif" at bounding box center [705, 281] width 434 height 45
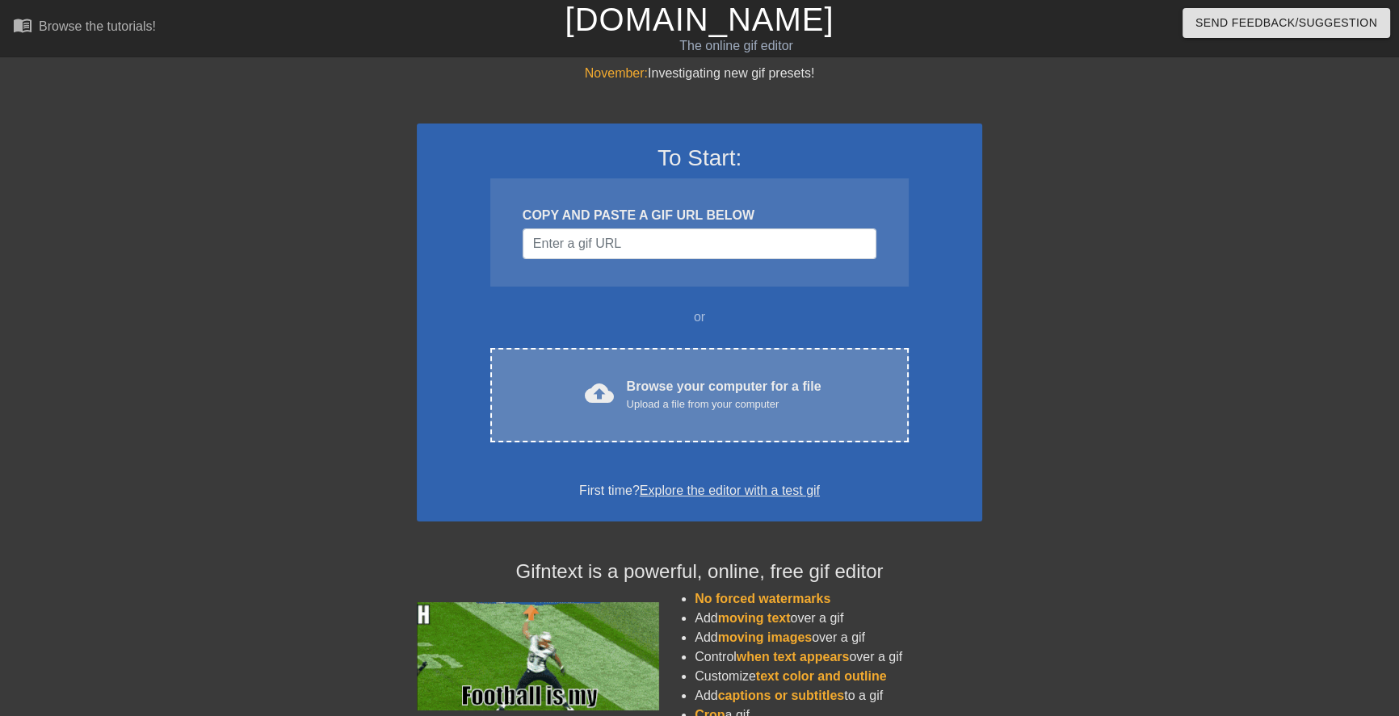
click at [684, 392] on div "Browse your computer for a file Upload a file from your computer" at bounding box center [724, 395] width 195 height 36
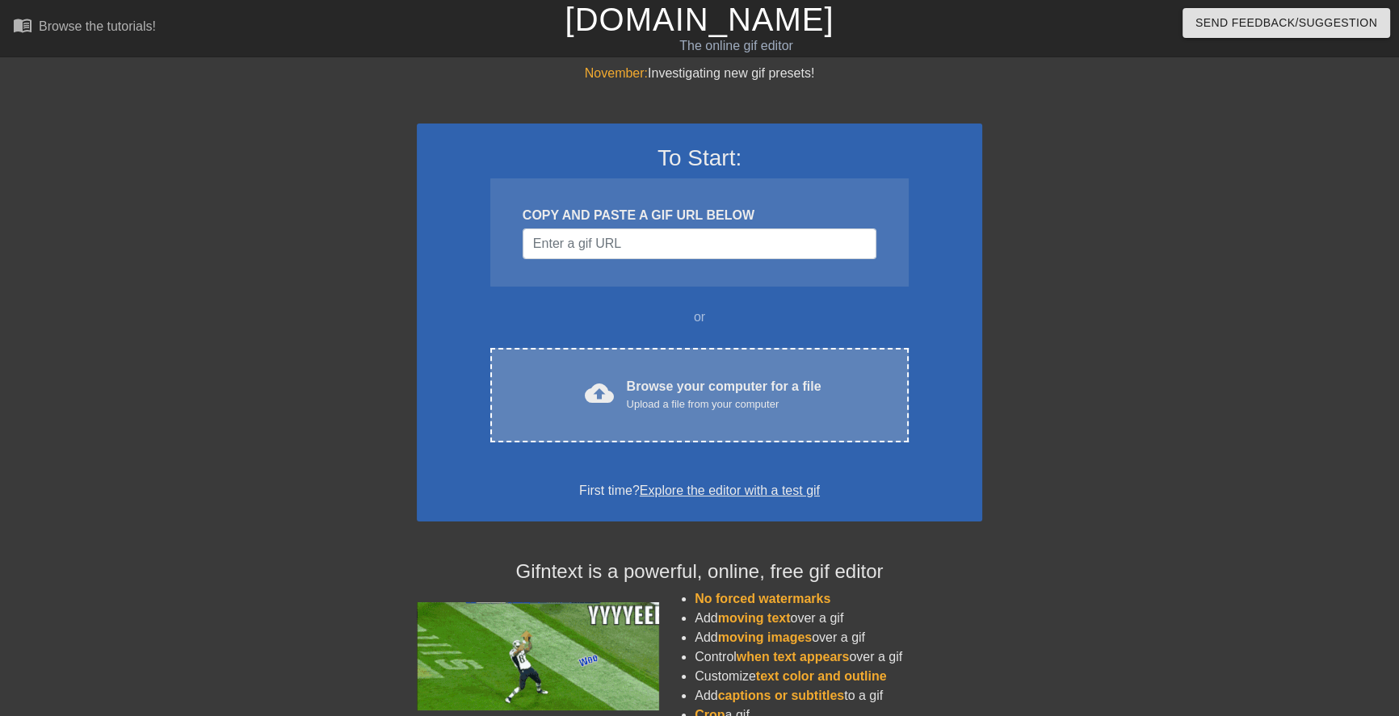
click at [667, 366] on div "cloud_upload Browse your computer for a file Upload a file from your computer C…" at bounding box center [699, 395] width 418 height 94
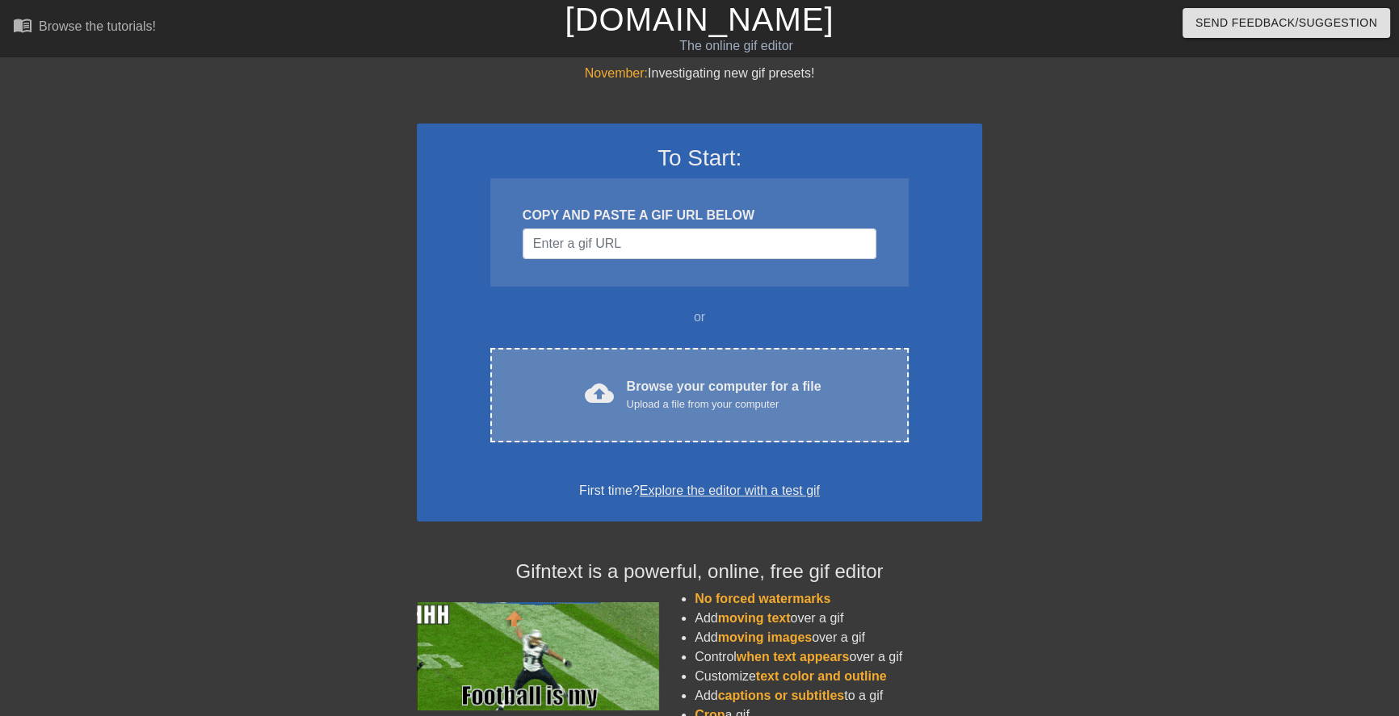
click at [653, 372] on div "cloud_upload Browse your computer for a file Upload a file from your computer C…" at bounding box center [699, 395] width 418 height 94
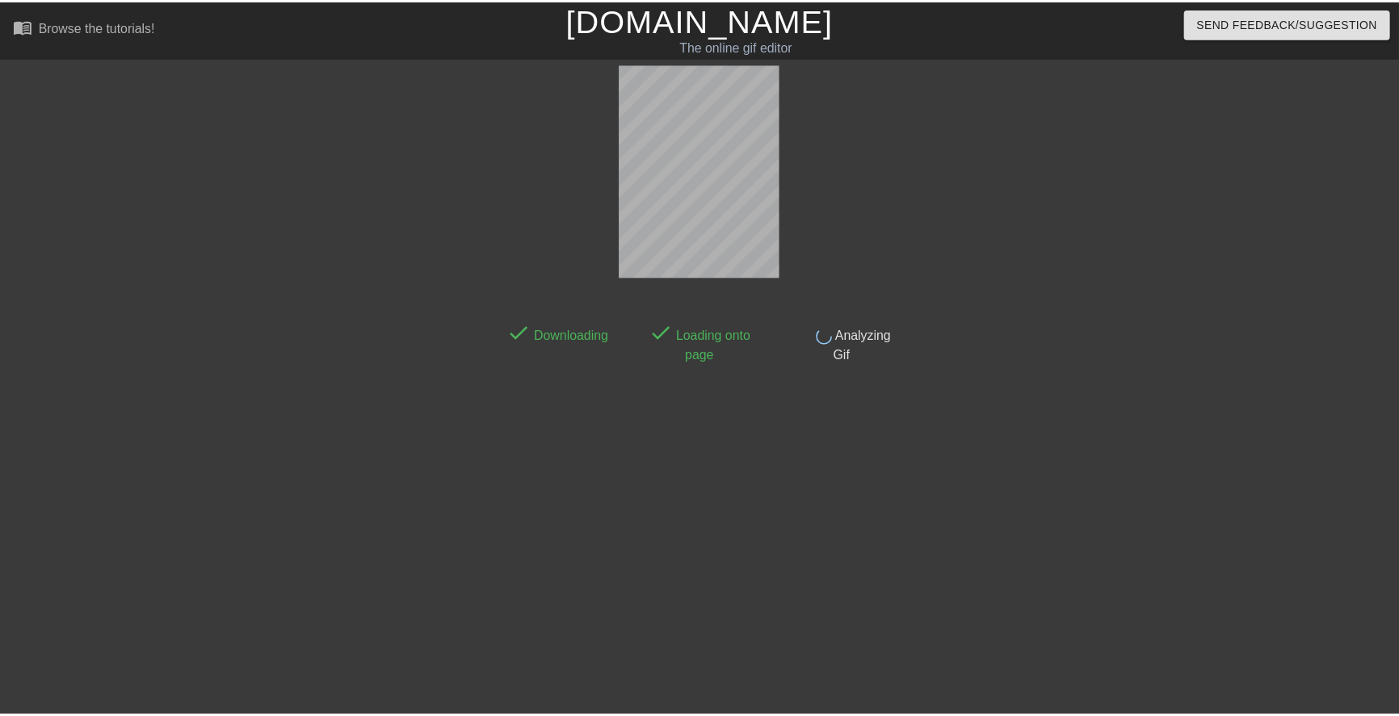
scroll to position [2, 0]
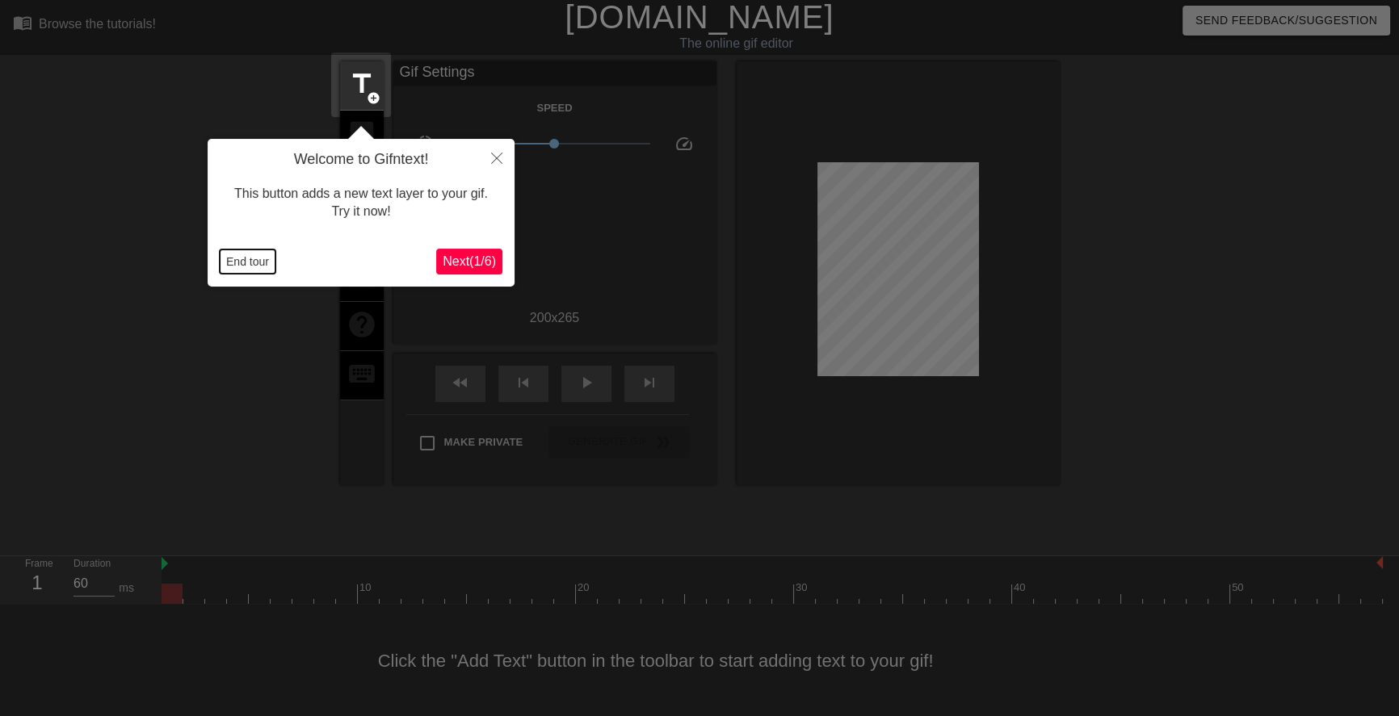
click at [258, 262] on button "End tour" at bounding box center [248, 262] width 56 height 24
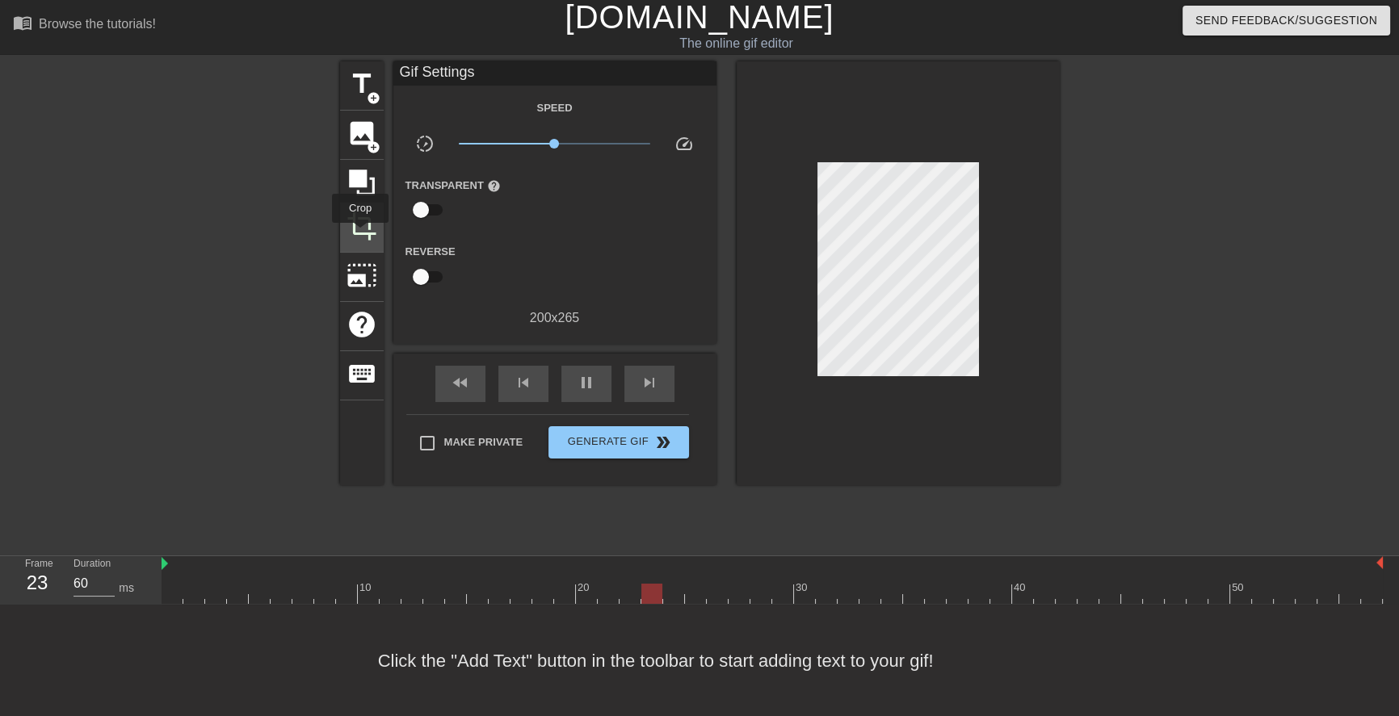
click at [360, 234] on span "crop" at bounding box center [361, 226] width 31 height 31
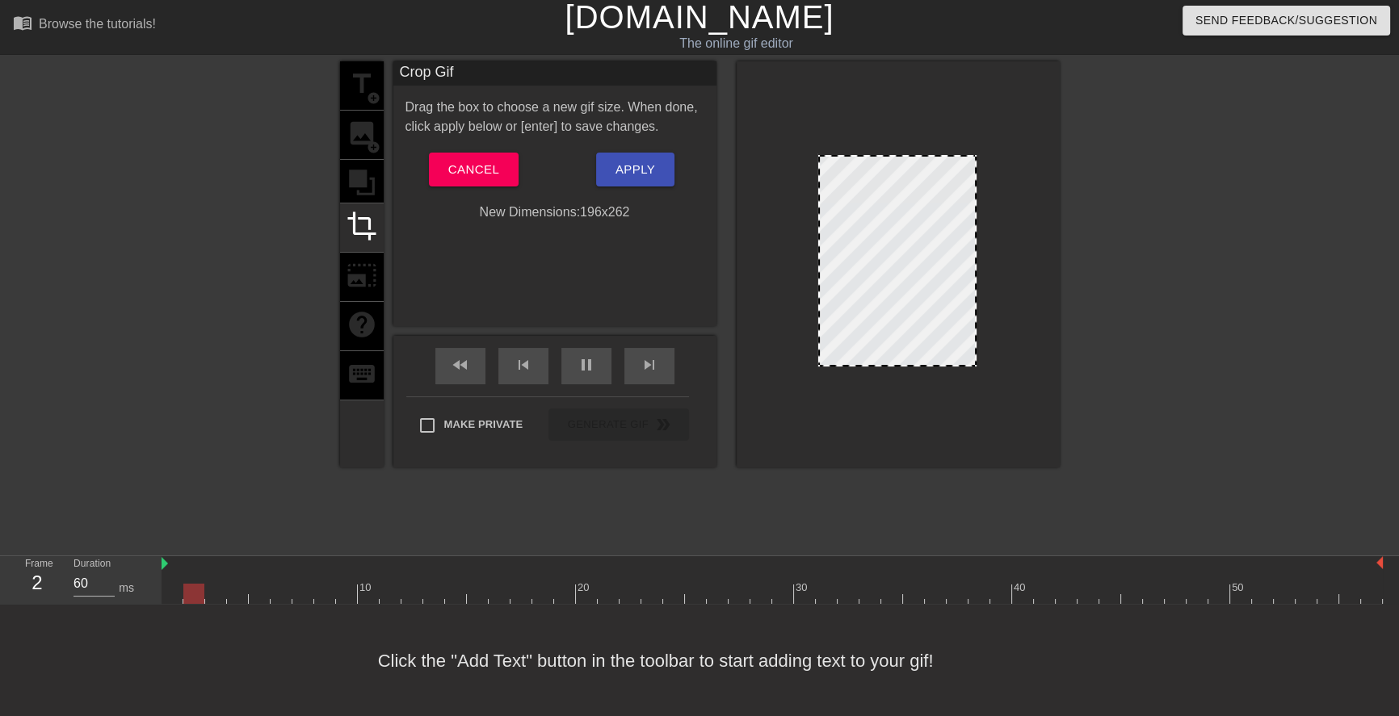
click at [908, 364] on div at bounding box center [897, 365] width 155 height 8
click at [611, 171] on button "Apply" at bounding box center [635, 170] width 78 height 34
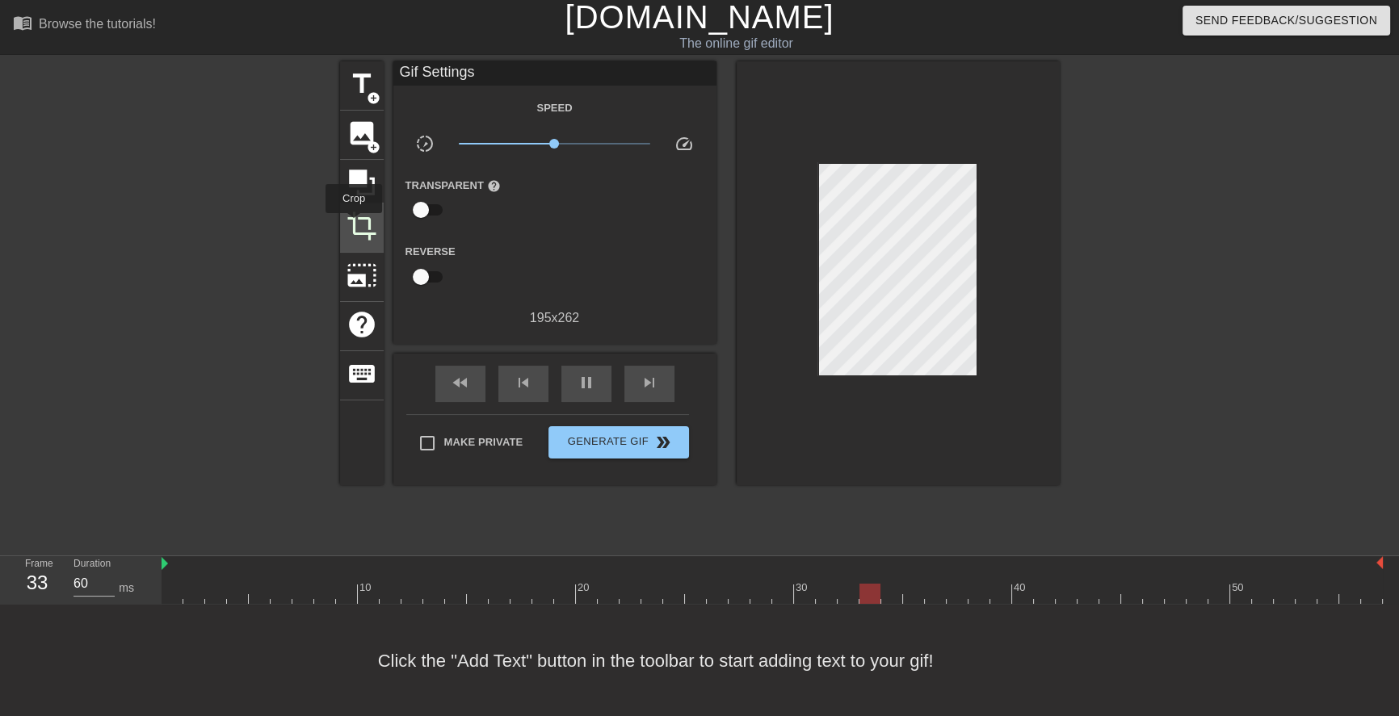
click at [354, 224] on span "crop" at bounding box center [361, 226] width 31 height 31
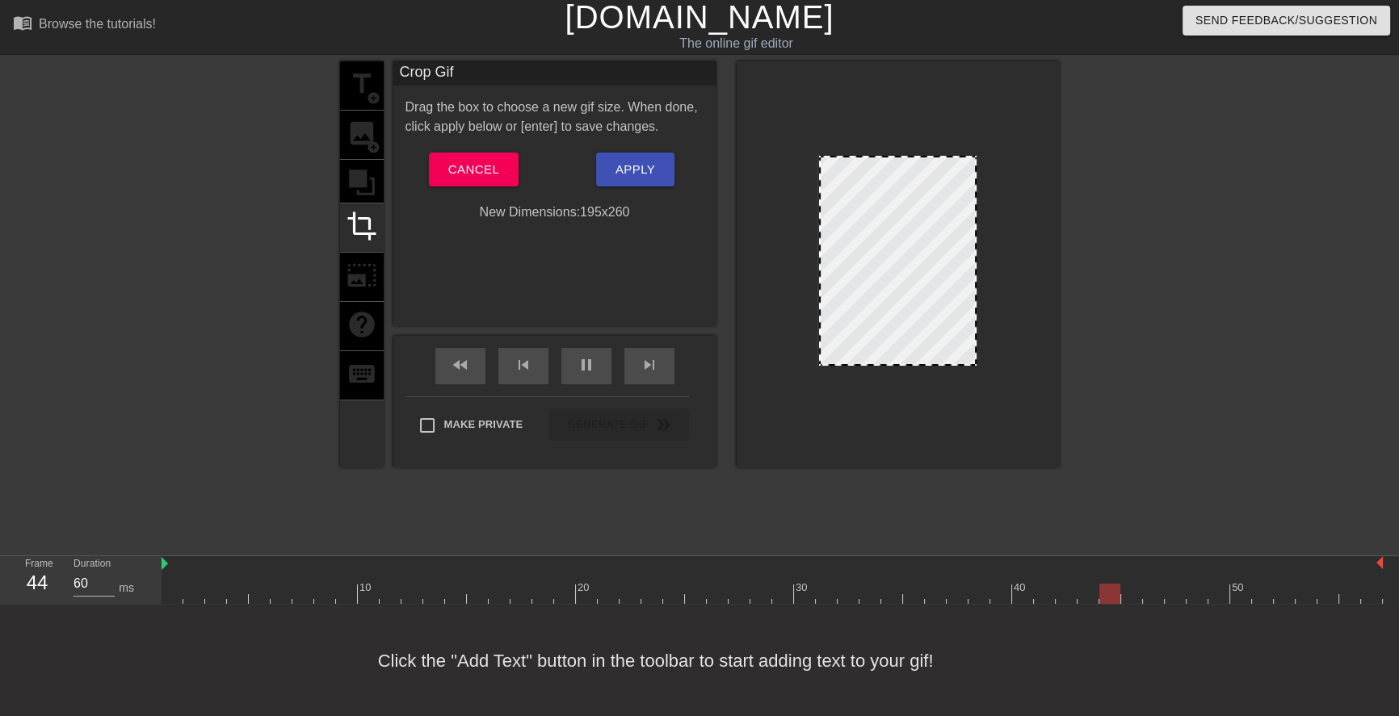
click at [904, 154] on div at bounding box center [897, 157] width 154 height 8
click at [653, 165] on span "Apply" at bounding box center [635, 169] width 40 height 21
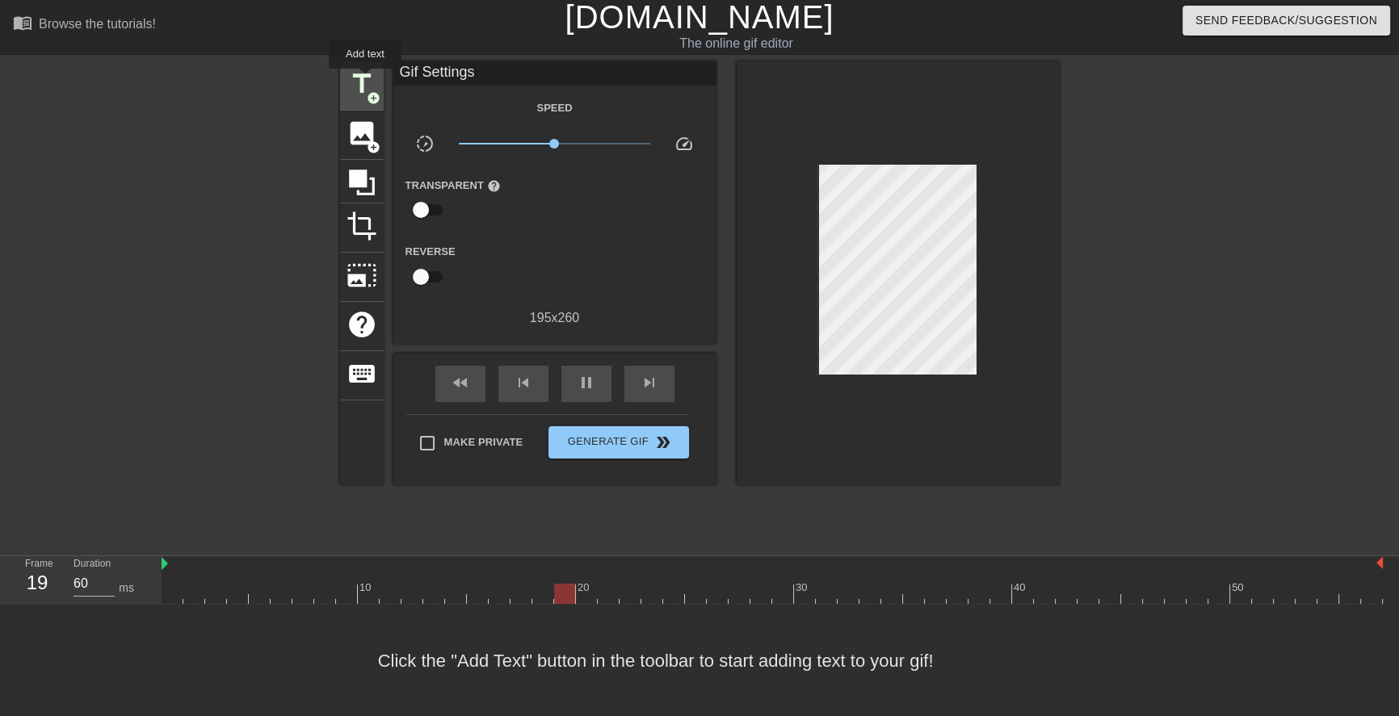
click at [363, 79] on span "title" at bounding box center [361, 84] width 31 height 31
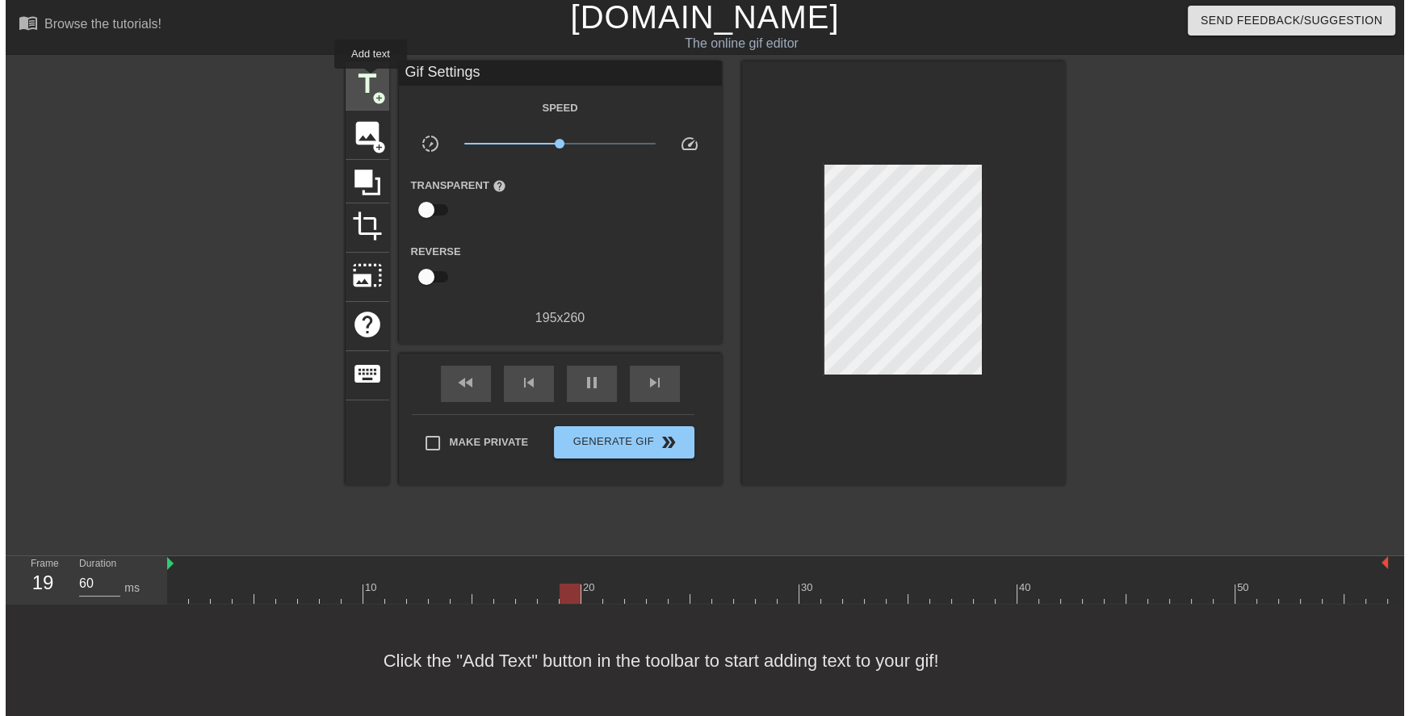
scroll to position [0, 0]
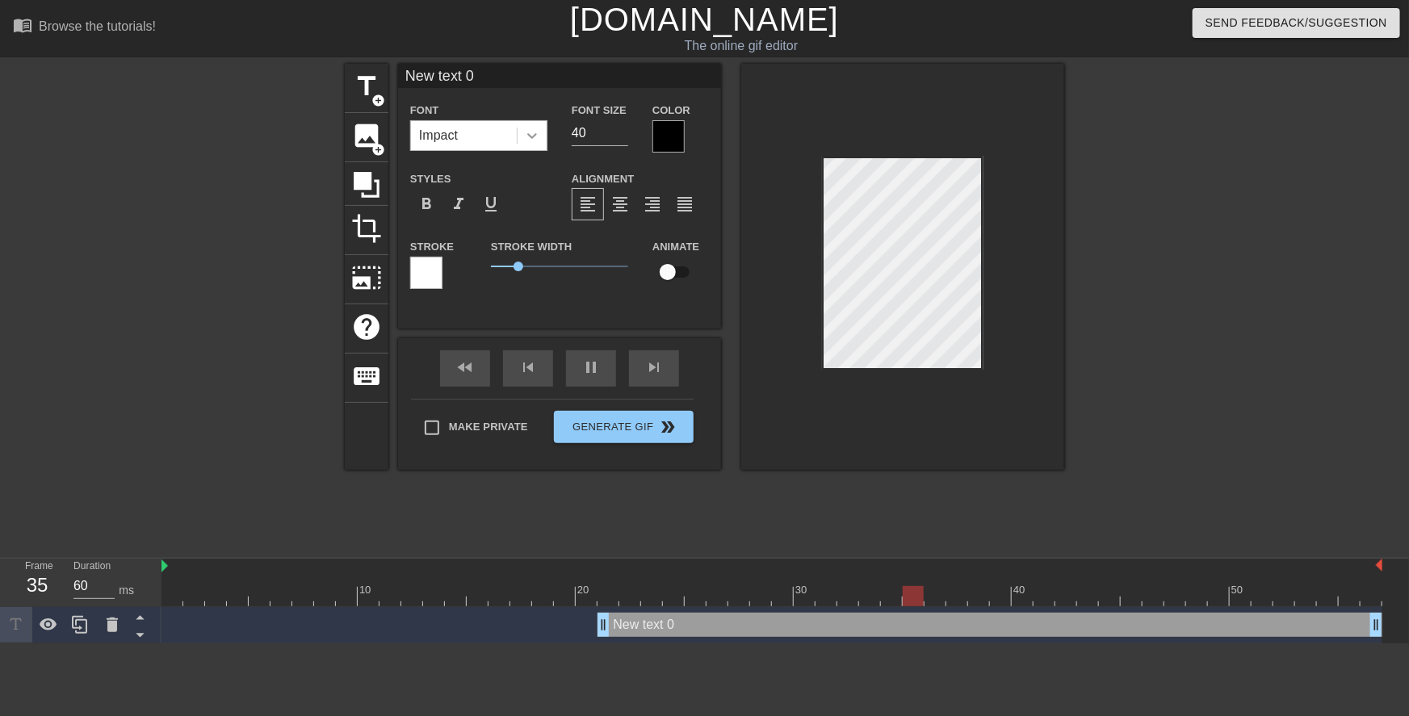
click at [530, 140] on icon at bounding box center [532, 136] width 16 height 16
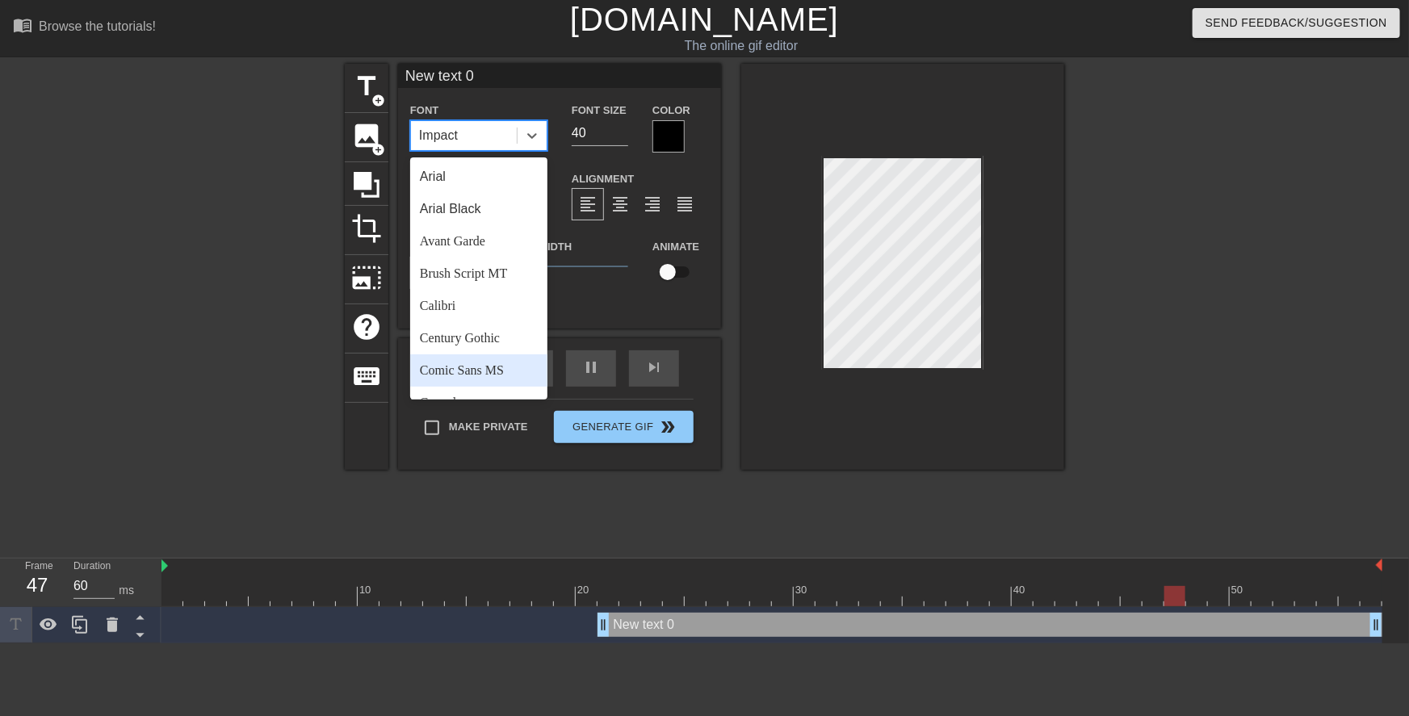
click at [514, 371] on div "Comic Sans MS" at bounding box center [478, 371] width 137 height 32
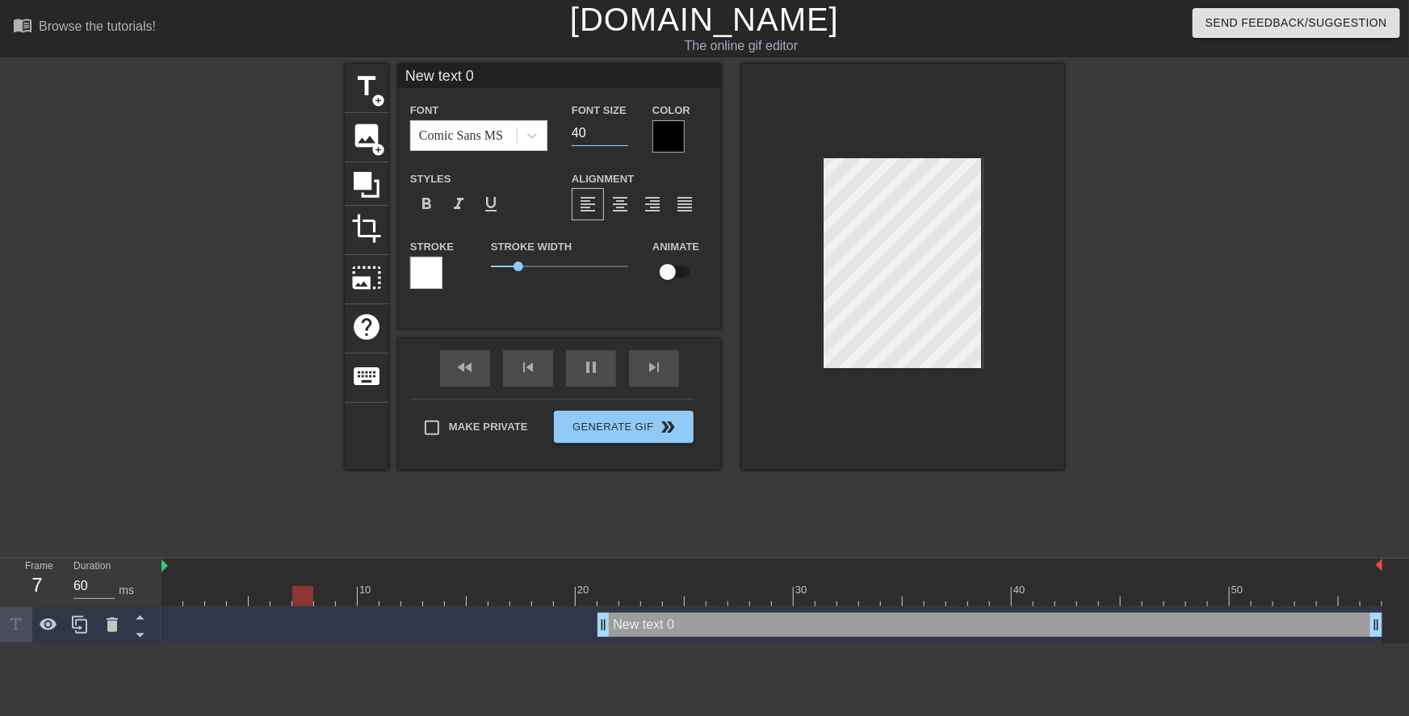
drag, startPoint x: 580, startPoint y: 133, endPoint x: 565, endPoint y: 129, distance: 15.1
click at [565, 129] on div "Font Size 40" at bounding box center [600, 126] width 81 height 52
drag, startPoint x: 590, startPoint y: 129, endPoint x: 564, endPoint y: 136, distance: 25.9
click at [564, 136] on div "Font Size 20" at bounding box center [600, 126] width 81 height 52
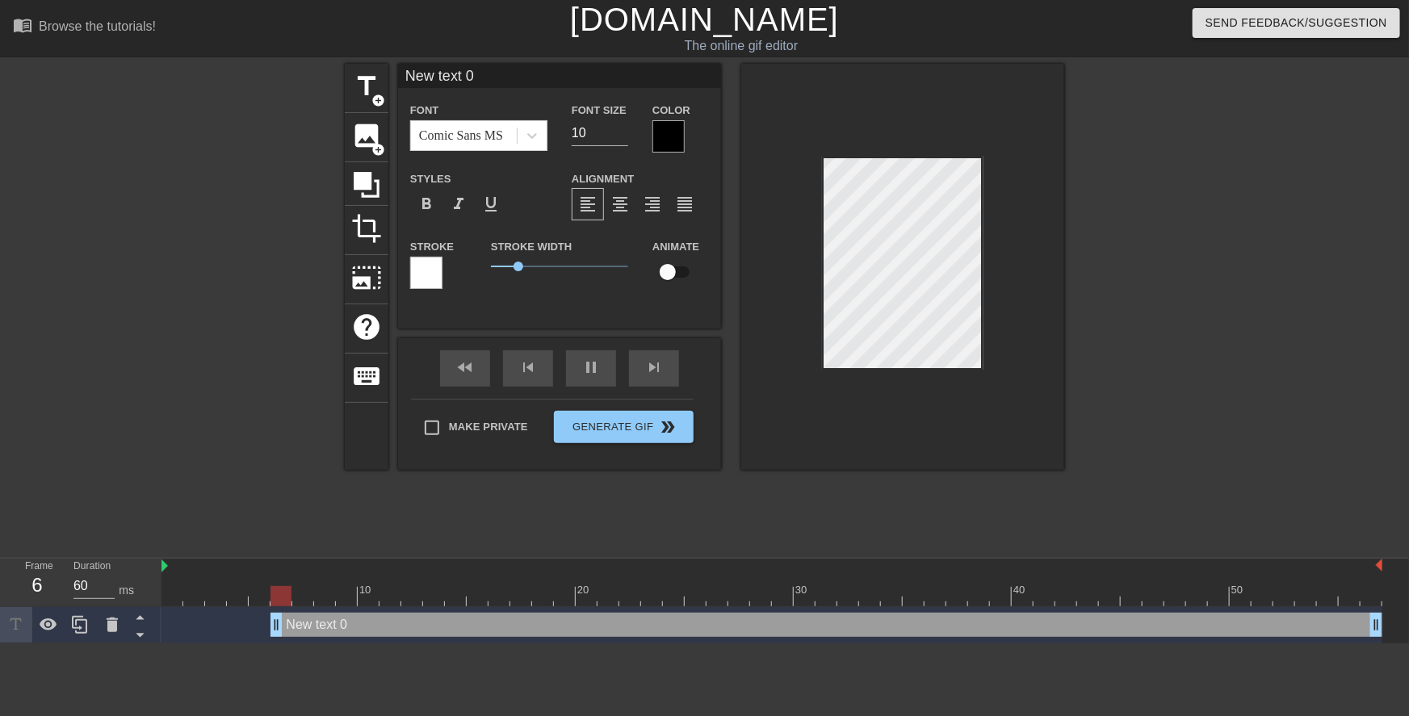
drag, startPoint x: 600, startPoint y: 623, endPoint x: 0, endPoint y: 588, distance: 601.0
click at [0, 588] on div "Frame 6 Duration 60 ms 10 20 30 40 50 New text 0 drag_handle drag_handle" at bounding box center [704, 601] width 1409 height 85
click at [589, 136] on input "10" at bounding box center [600, 133] width 57 height 26
type input "15"
click at [678, 137] on div at bounding box center [669, 136] width 32 height 32
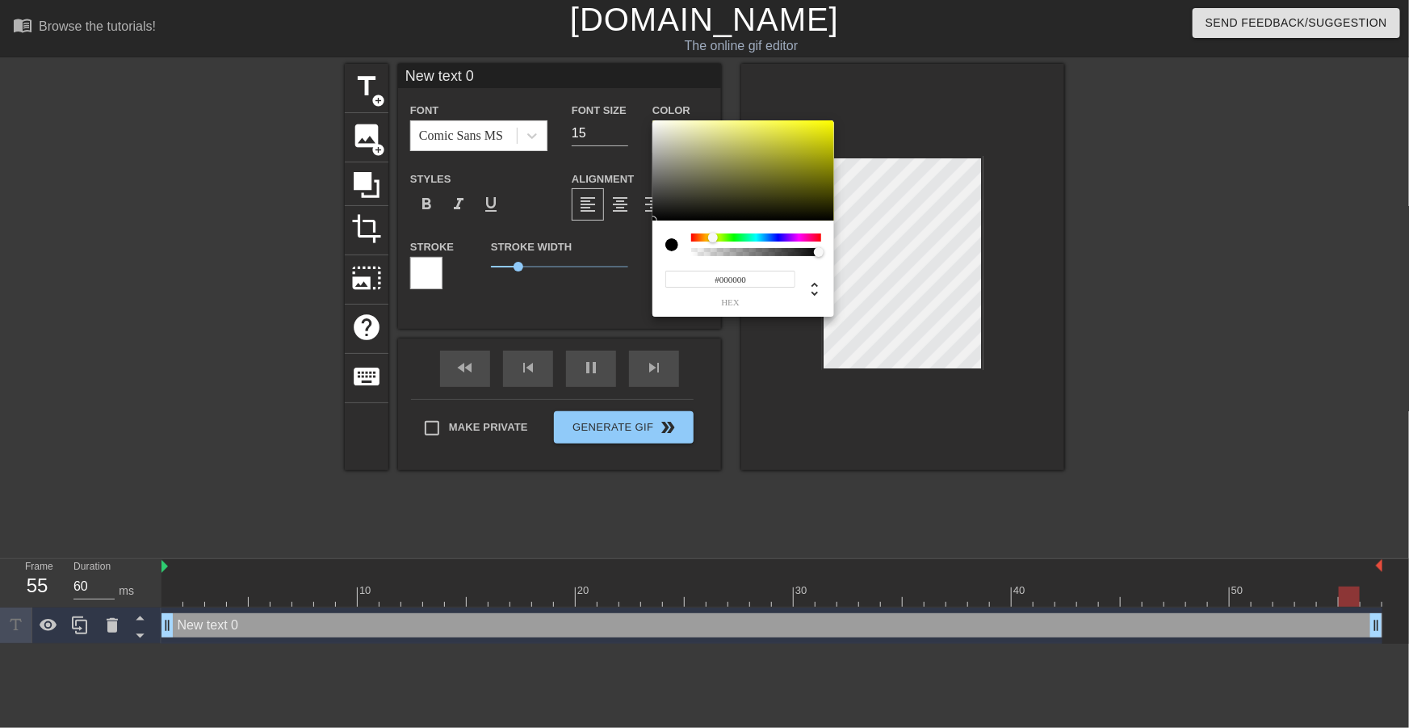
click at [715, 235] on div at bounding box center [756, 237] width 130 height 8
drag, startPoint x: 835, startPoint y: 135, endPoint x: 883, endPoint y: 73, distance: 78.3
click at [908, 60] on div "#EFFF00 hex" at bounding box center [704, 364] width 1409 height 728
type input "#F6FF00"
click at [714, 236] on div at bounding box center [714, 238] width 10 height 10
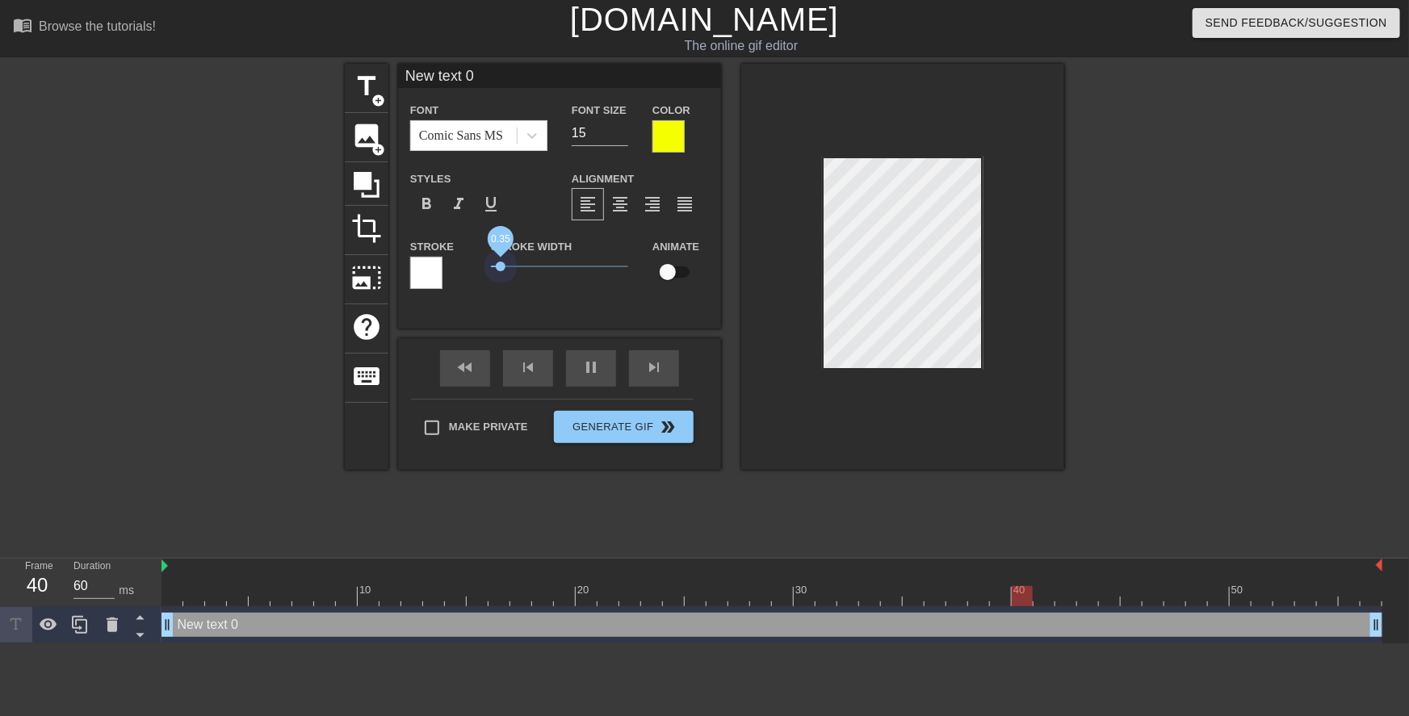
drag, startPoint x: 518, startPoint y: 267, endPoint x: 432, endPoint y: 262, distance: 86.5
click at [432, 262] on div "Stroke Stroke Width 0.35 Animate" at bounding box center [559, 270] width 323 height 67
drag, startPoint x: 488, startPoint y: 75, endPoint x: 378, endPoint y: 80, distance: 109.9
click at [386, 80] on div "title add_circle image add_circle crop photo_size_select_large help keyboard Ne…" at bounding box center [705, 267] width 720 height 406
type input "Well... if I end"
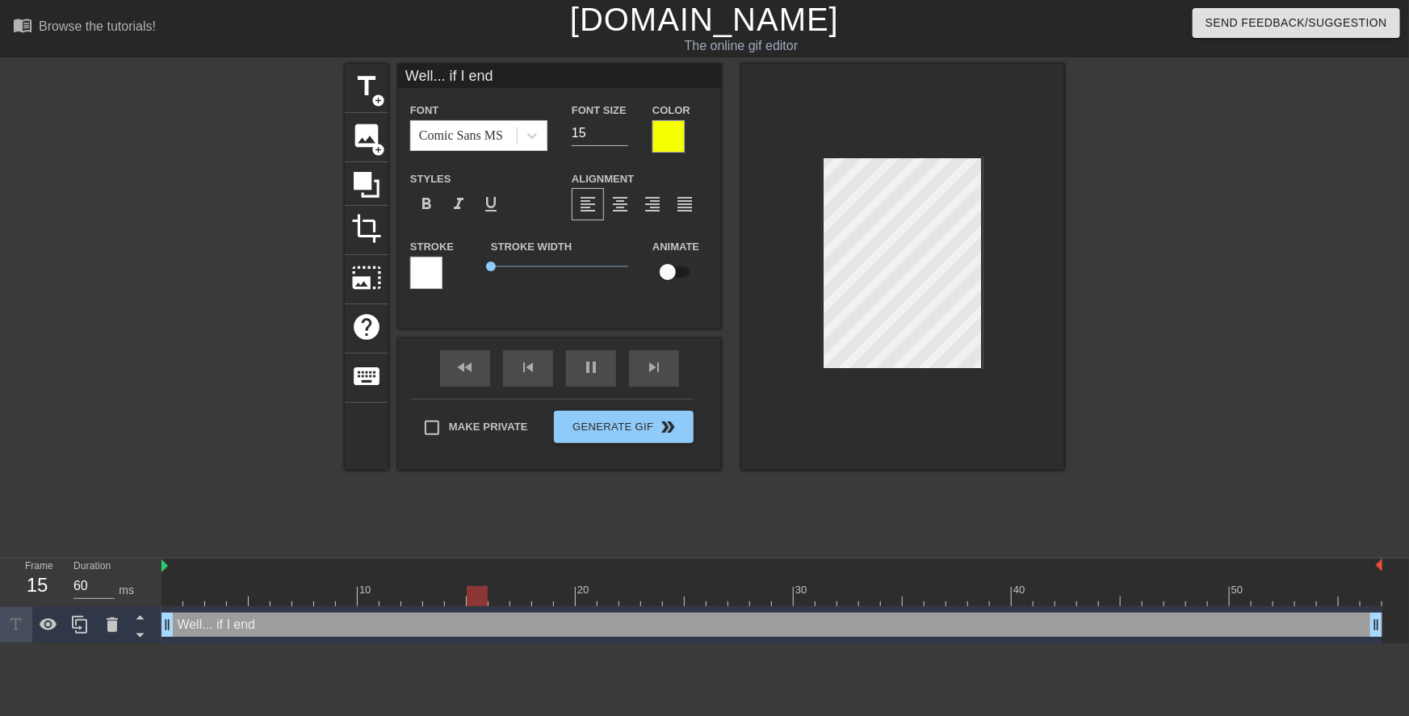
scroll to position [2, 1]
type input "Well.,if I end"
type textarea "Well.,if I end"
type input "Well.if I end"
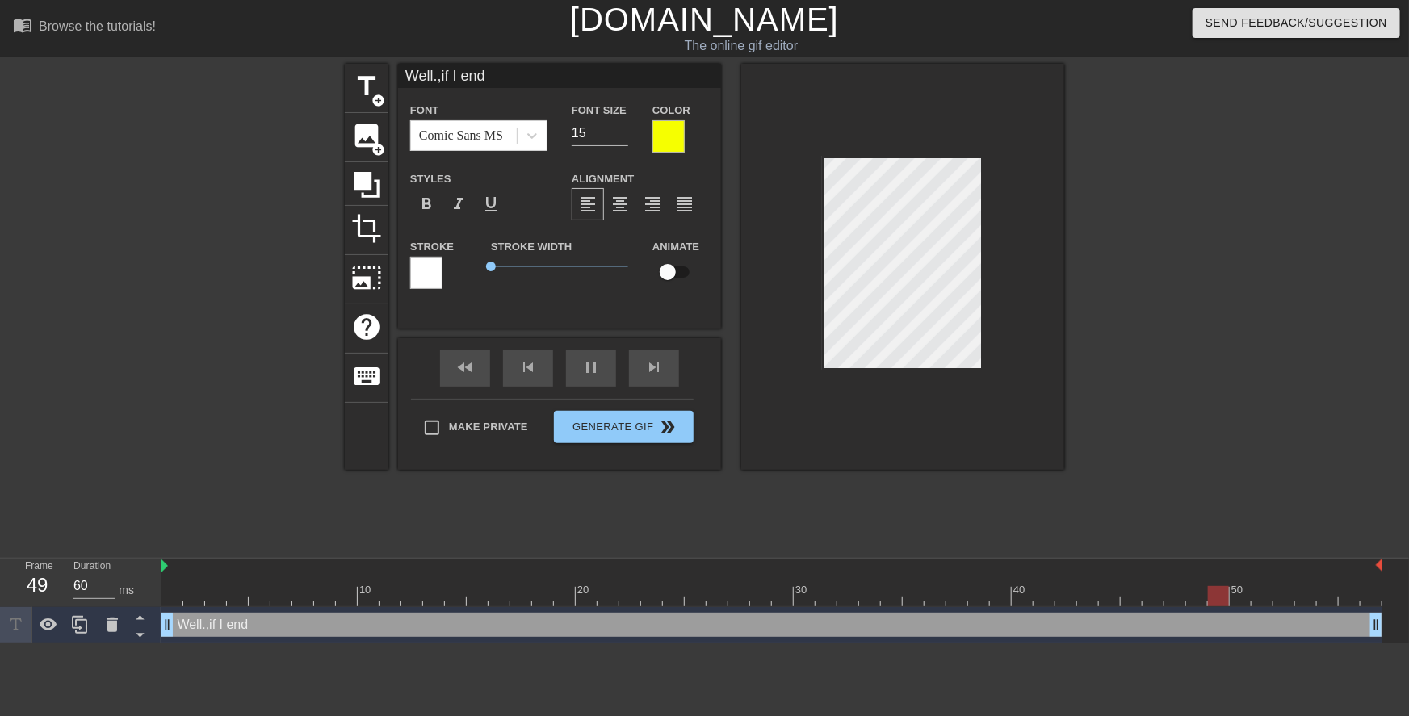
type textarea "Well.if I end"
type input "Wellif I end"
type textarea "Well,if I end"
type input "Well, if I end"
type textarea "Well, if I end"
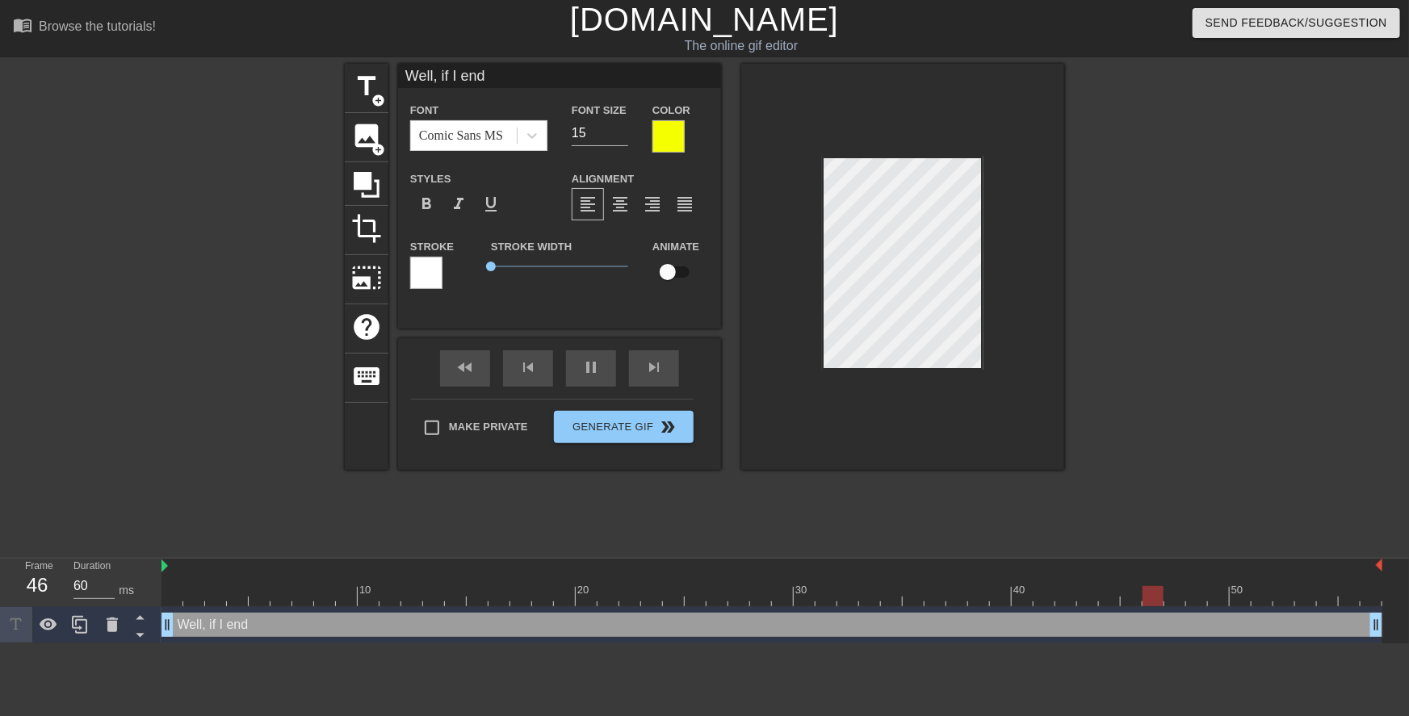
type input "D"
type textarea "D"
type input "Do"
type textarea "Do"
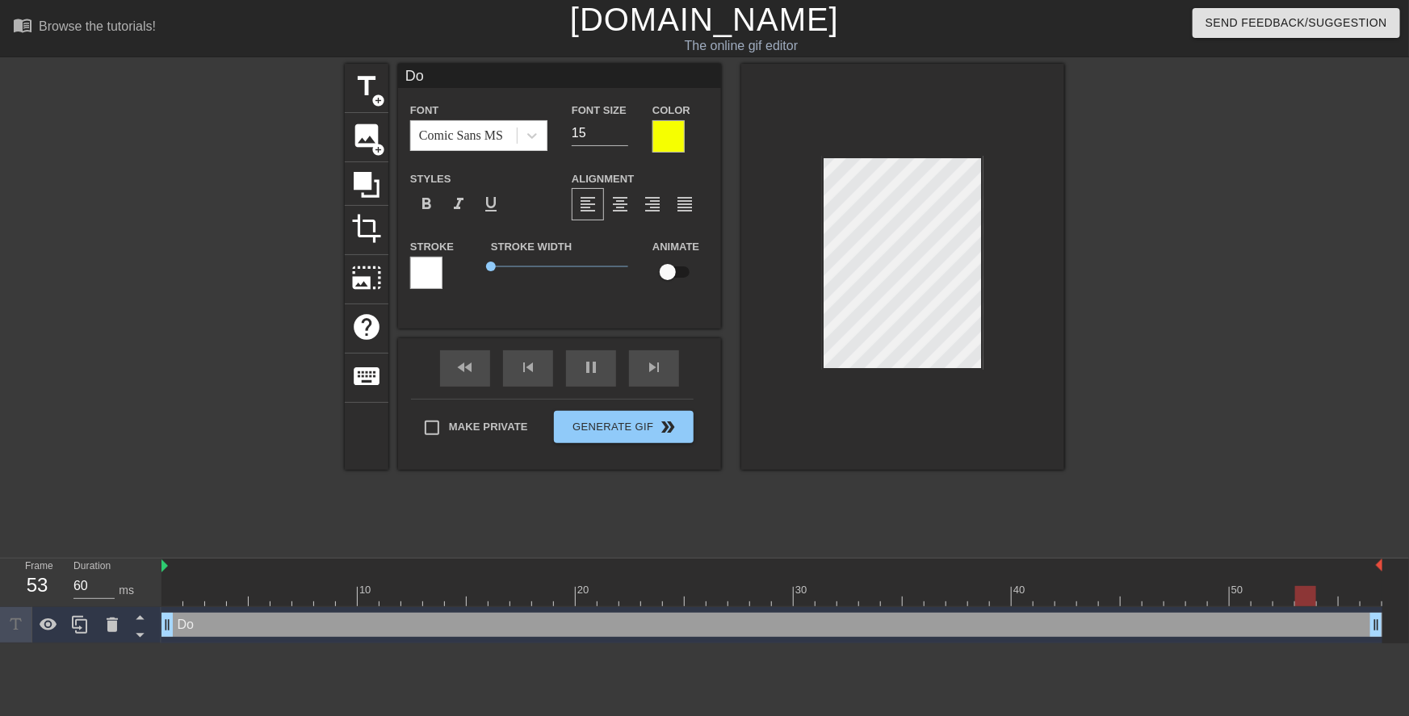
type input "Don"
type textarea "Don"
type input "Don'"
type textarea "Don'"
type input "Don't"
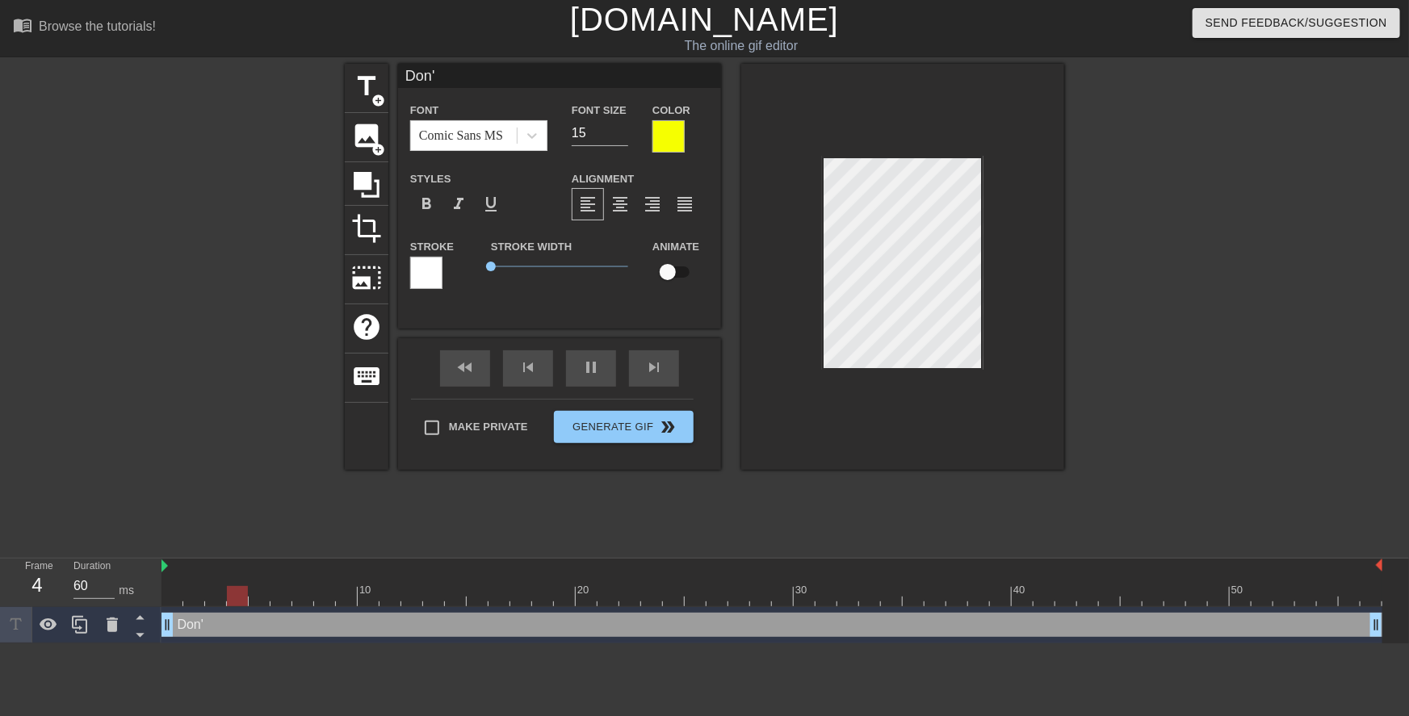
type textarea "Don't"
type input "Don't"
type textarea "Don't"
type input "Don't w"
type textarea "Don't w"
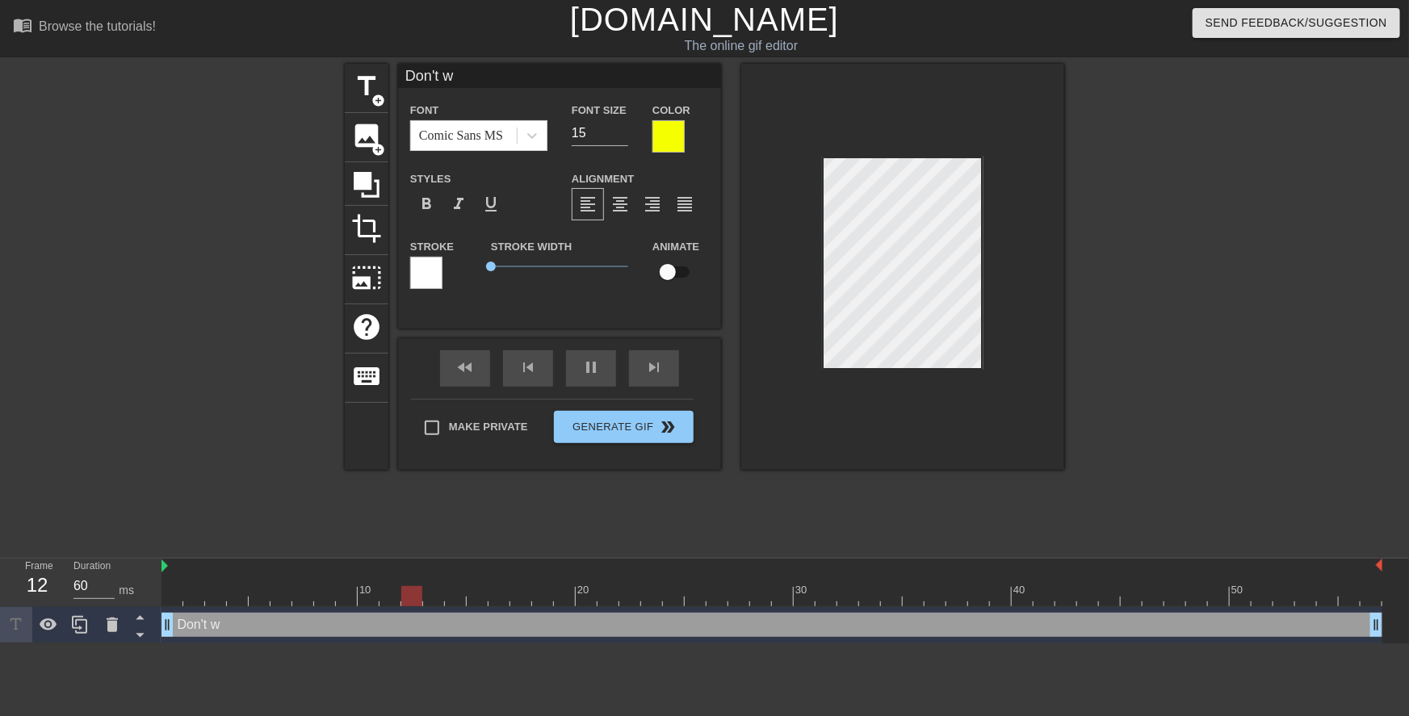
type input "Don't wo"
type textarea "Don't wo"
type input "Don't wor"
type textarea "Don't wor"
type input "Don't worr"
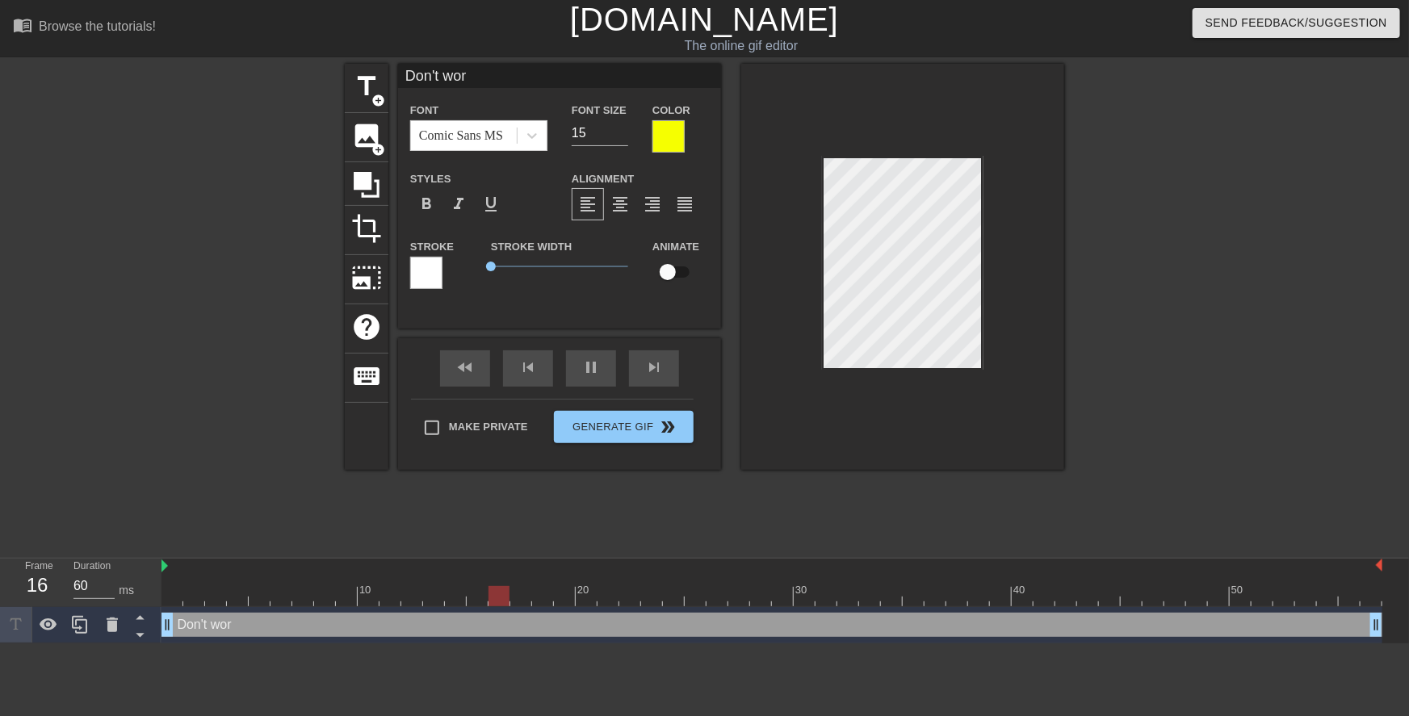
type textarea "Don't worr"
type input "Don't worry"
type textarea "Don't worry"
type input "Don't worry,"
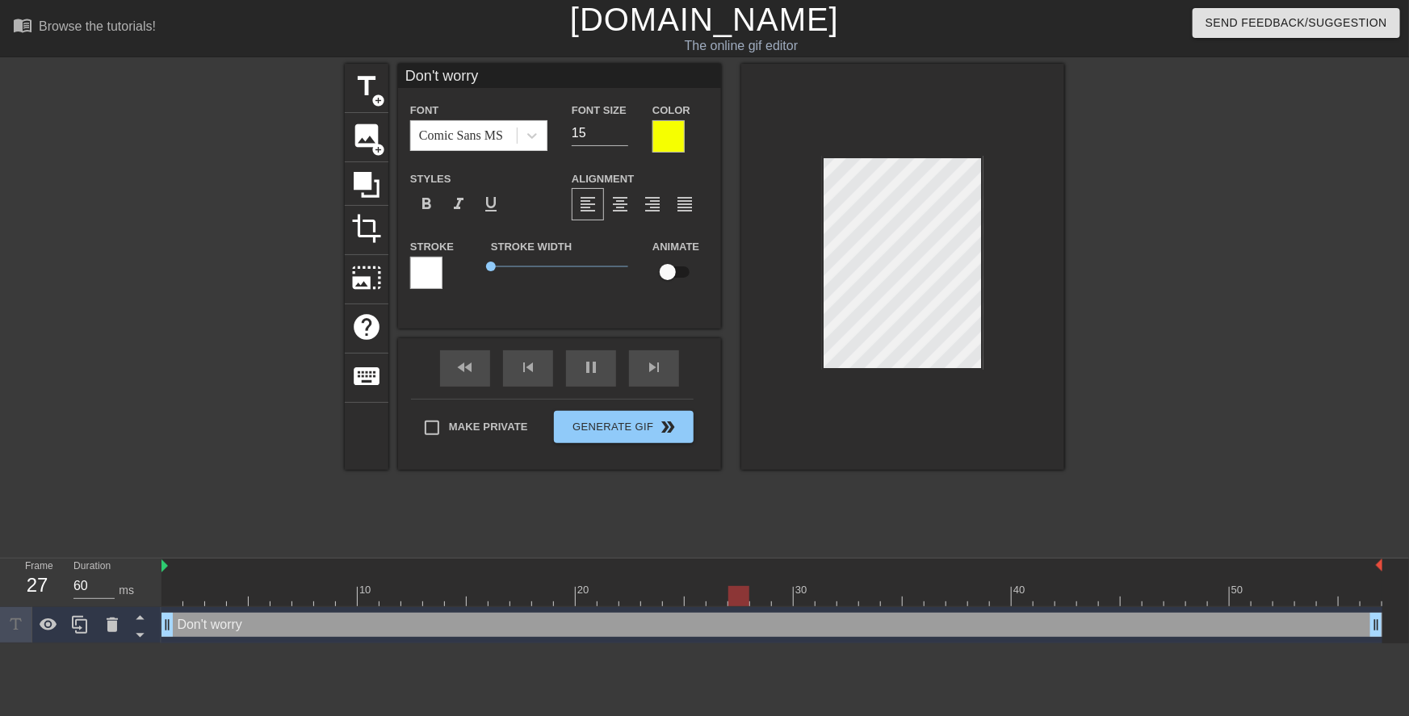
type textarea "Don't worry,"
type input "Don't worry,"
type textarea "Don't worry,"
type input "Don't worry,i"
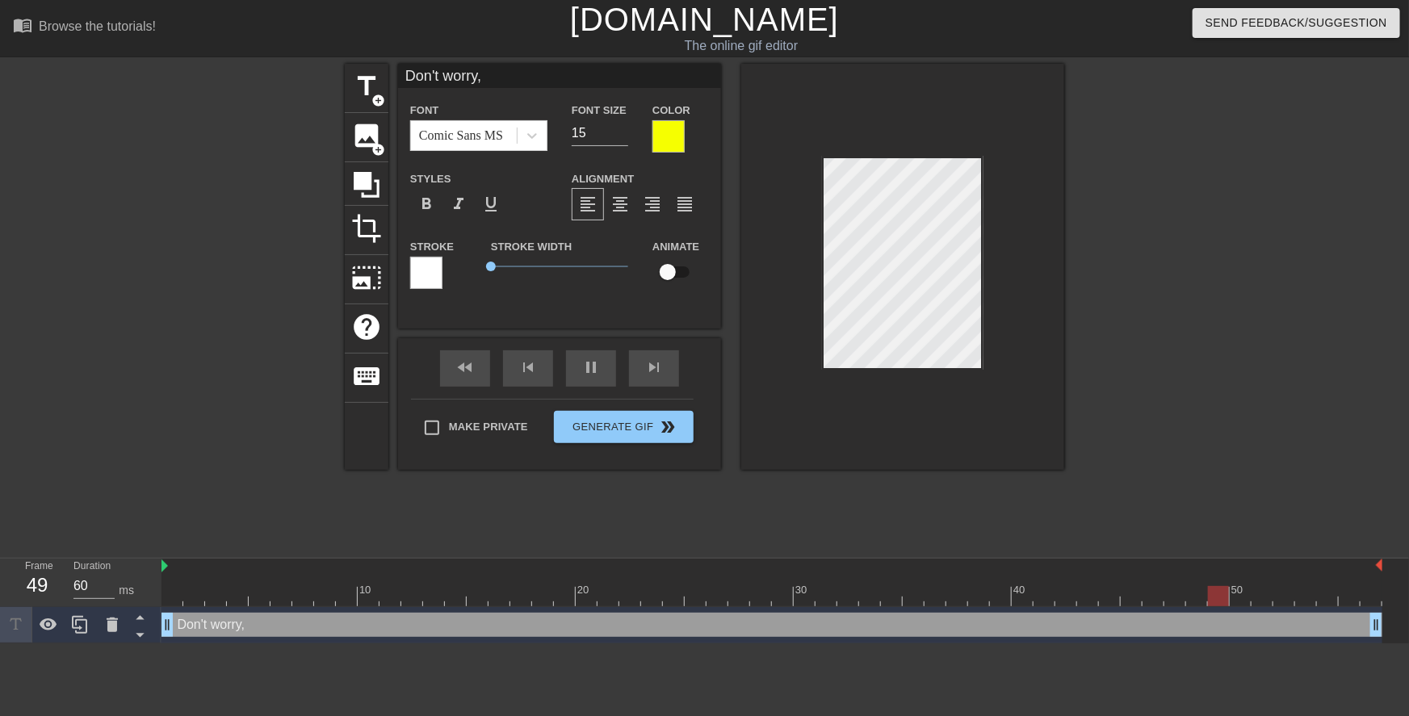
type textarea "Don't worry, i"
type input "Don't worry,if"
type textarea "Don't worry, if"
type input "Don't worry,if"
type textarea "Don't worry, if"
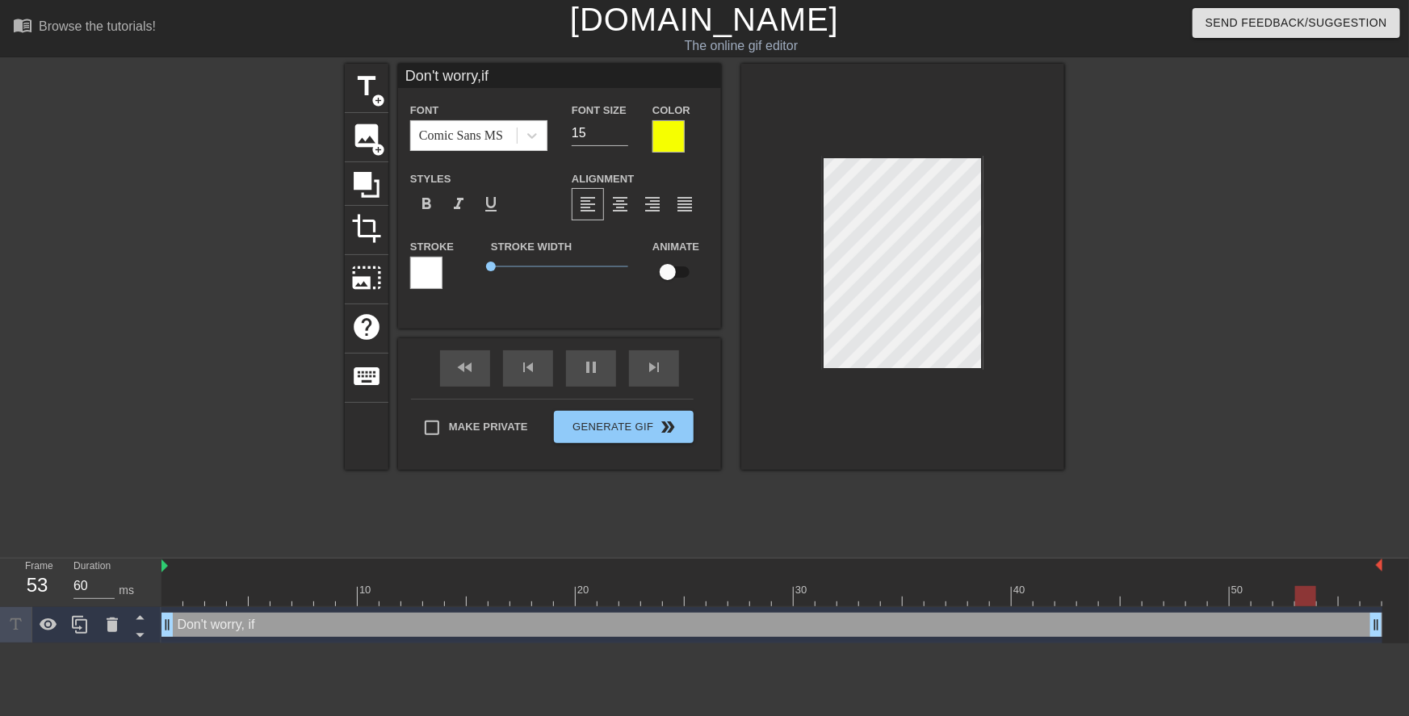
type input "Don't worry,if I"
type textarea "Don't worry, if I"
type input "Don't worry,if I"
type textarea "Don't worry, if I"
type input "Don't worry,if I e"
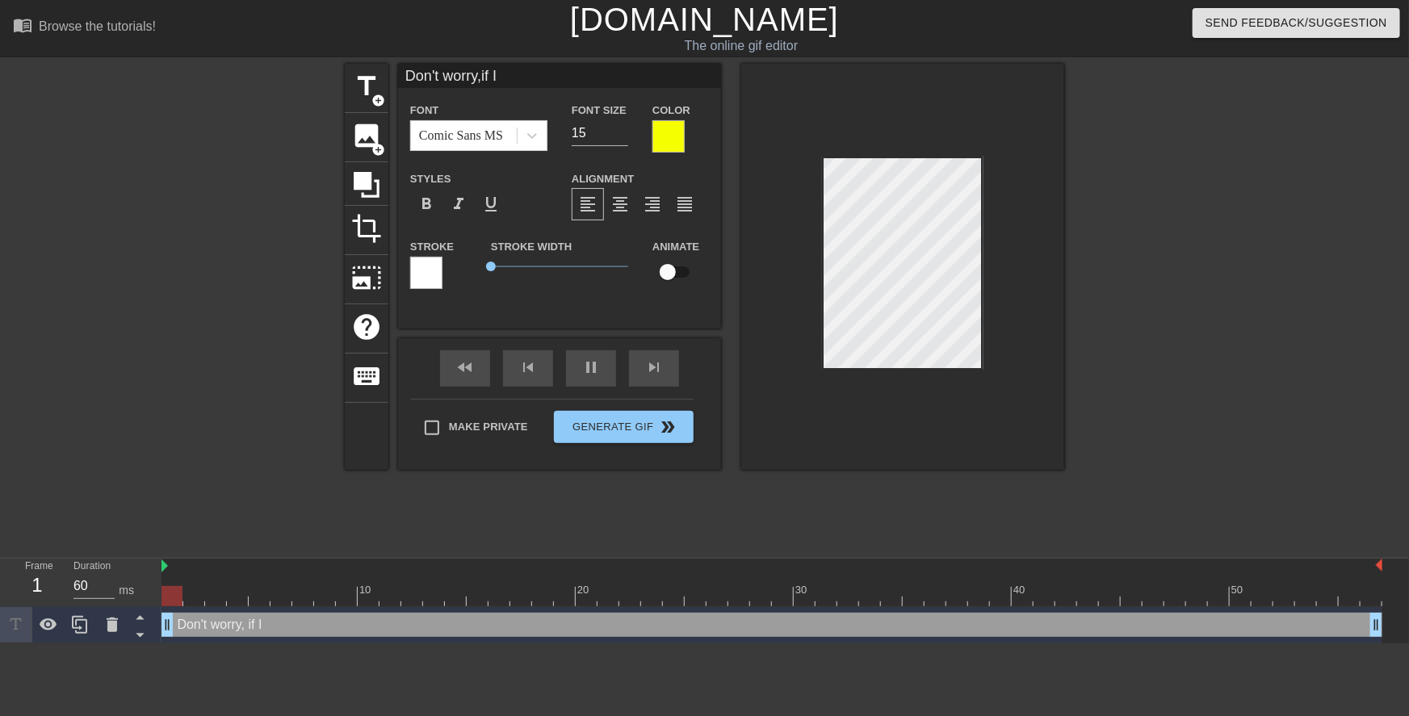
type textarea "Don't worry, if I e"
type input "Don't worry,if I en"
type textarea "Don't worry, if I en"
type input "Don't worry,if I end"
type textarea "Don't worry, if I end"
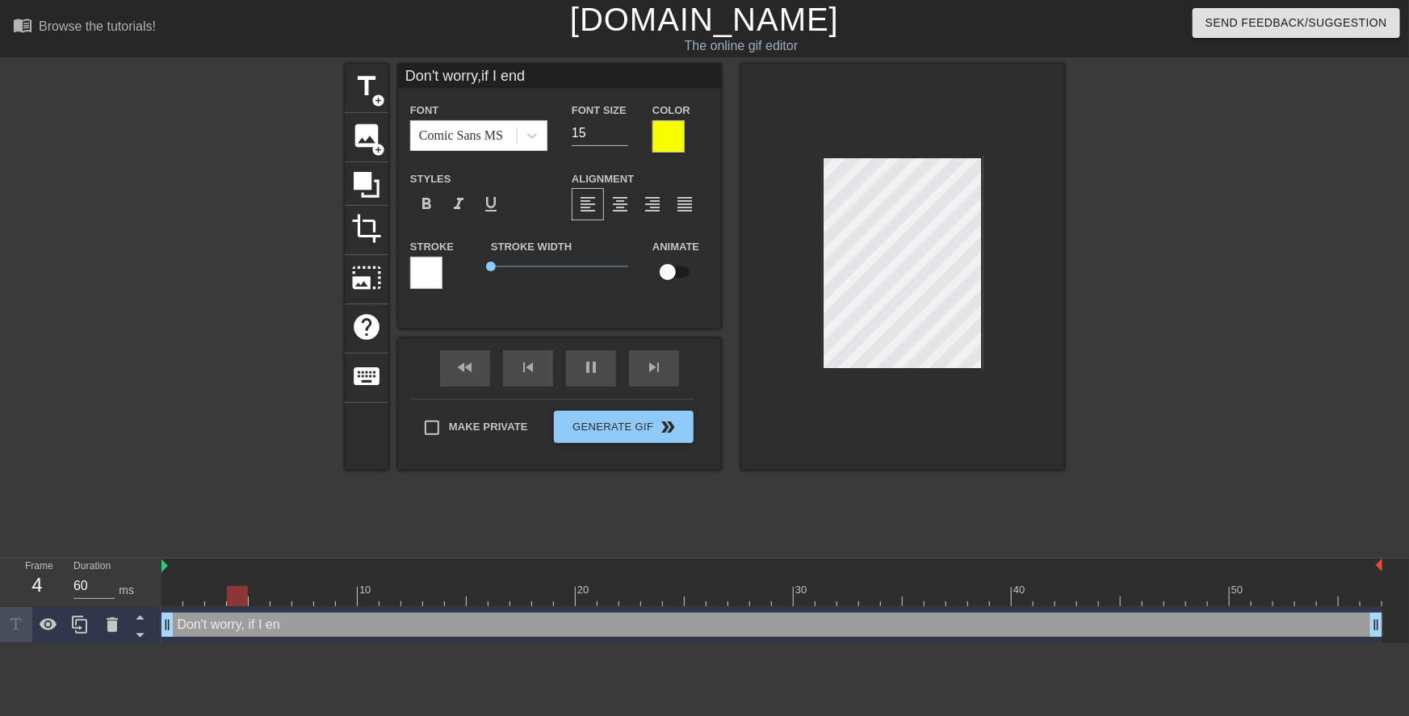
type input "Don't worry,if I end"
type textarea "Don't worry, if I end"
type input "Don't worry,if I end u"
type textarea "Don't worry, if I end u"
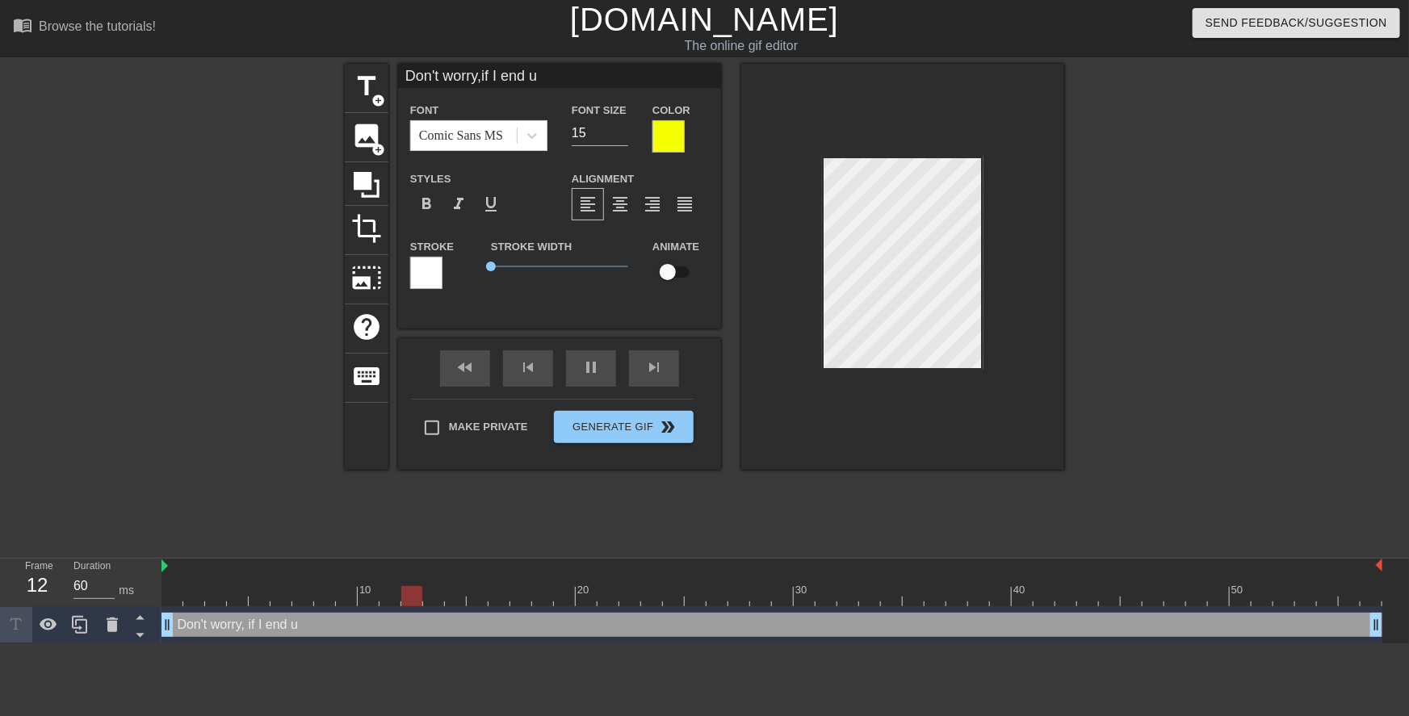
type input "Don't worry,if I end up"
type textarea "Don't worry, if I end up"
click at [1119, 233] on div at bounding box center [1205, 306] width 242 height 485
type input "Don't worry,if y"
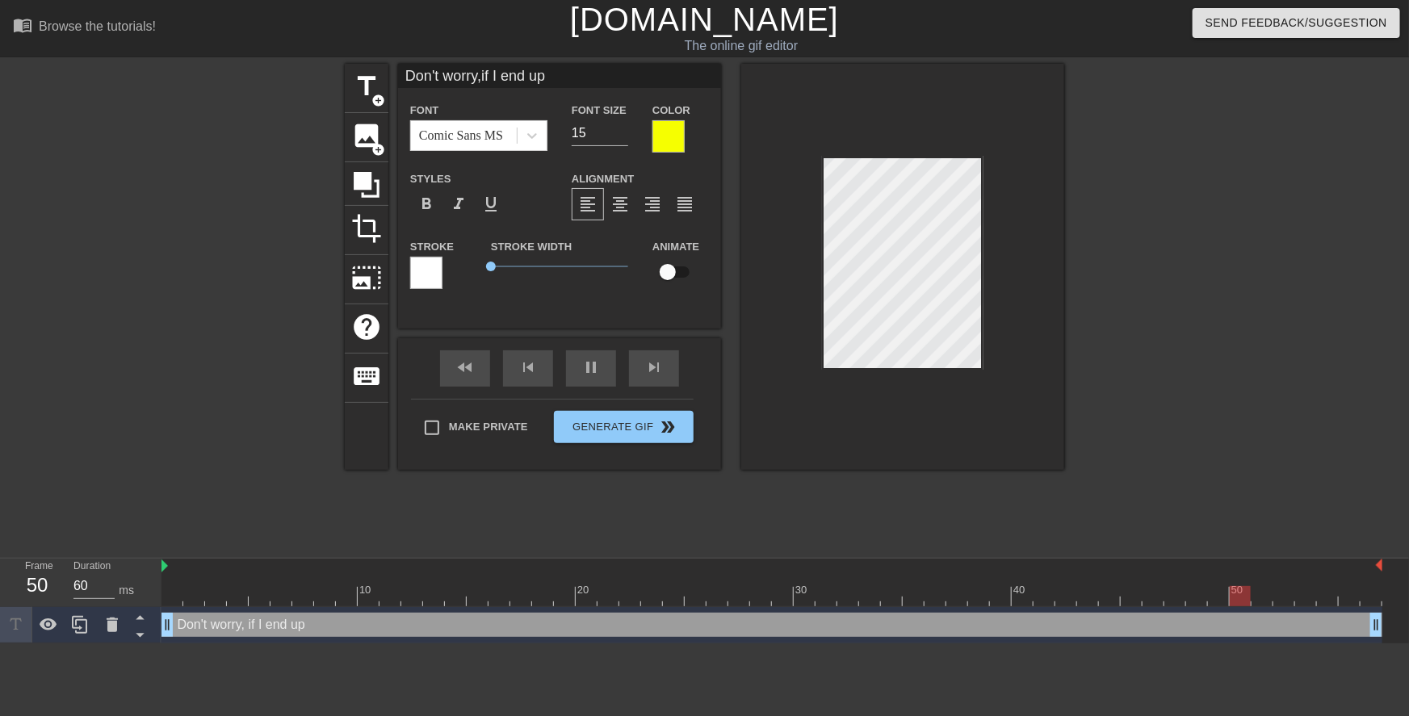
type textarea "Don't worry, if y"
type input "Don't worry,if yo"
type textarea "Don't worry, if yo"
type input "Don't worry,if you"
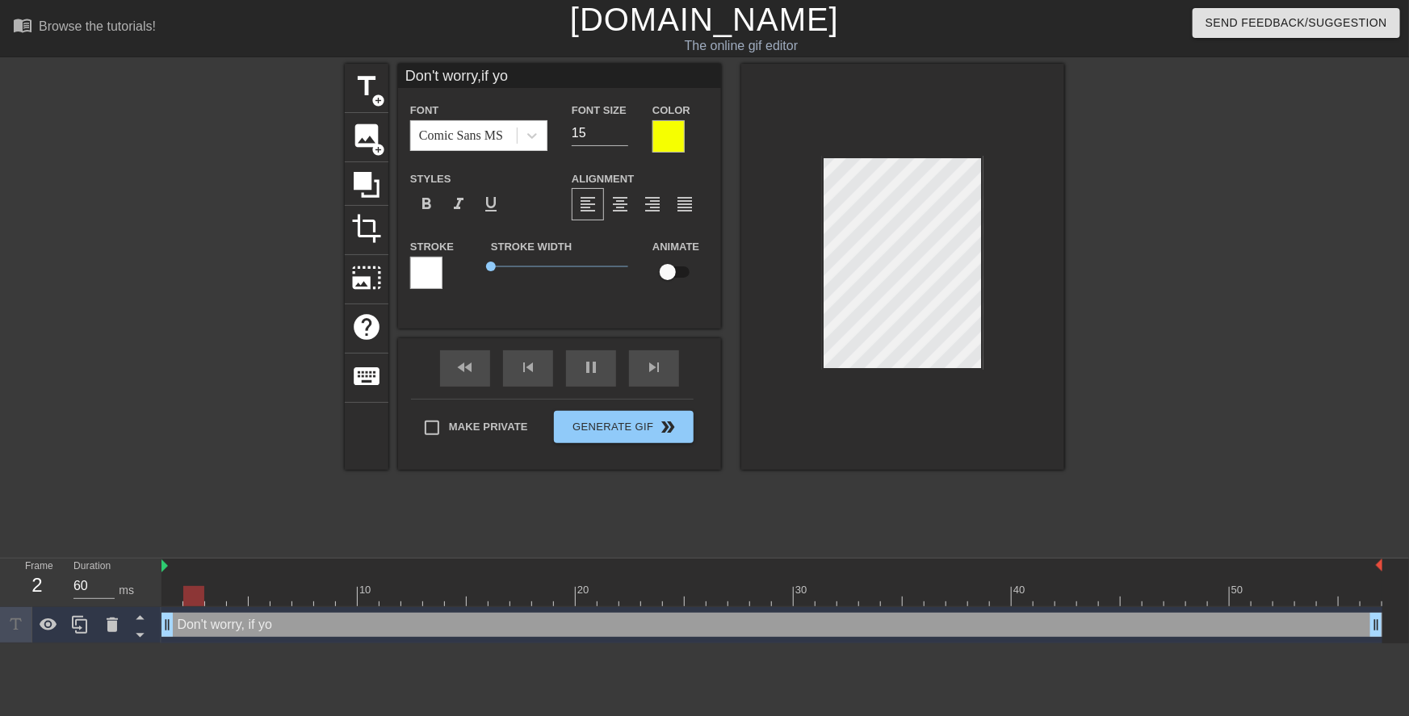
type textarea "Don't worry, if you"
type input "Don't worry,if yo"
type textarea "Don't worry, if yo"
type input "Don't worry,if y"
type textarea "Don't worry, if y"
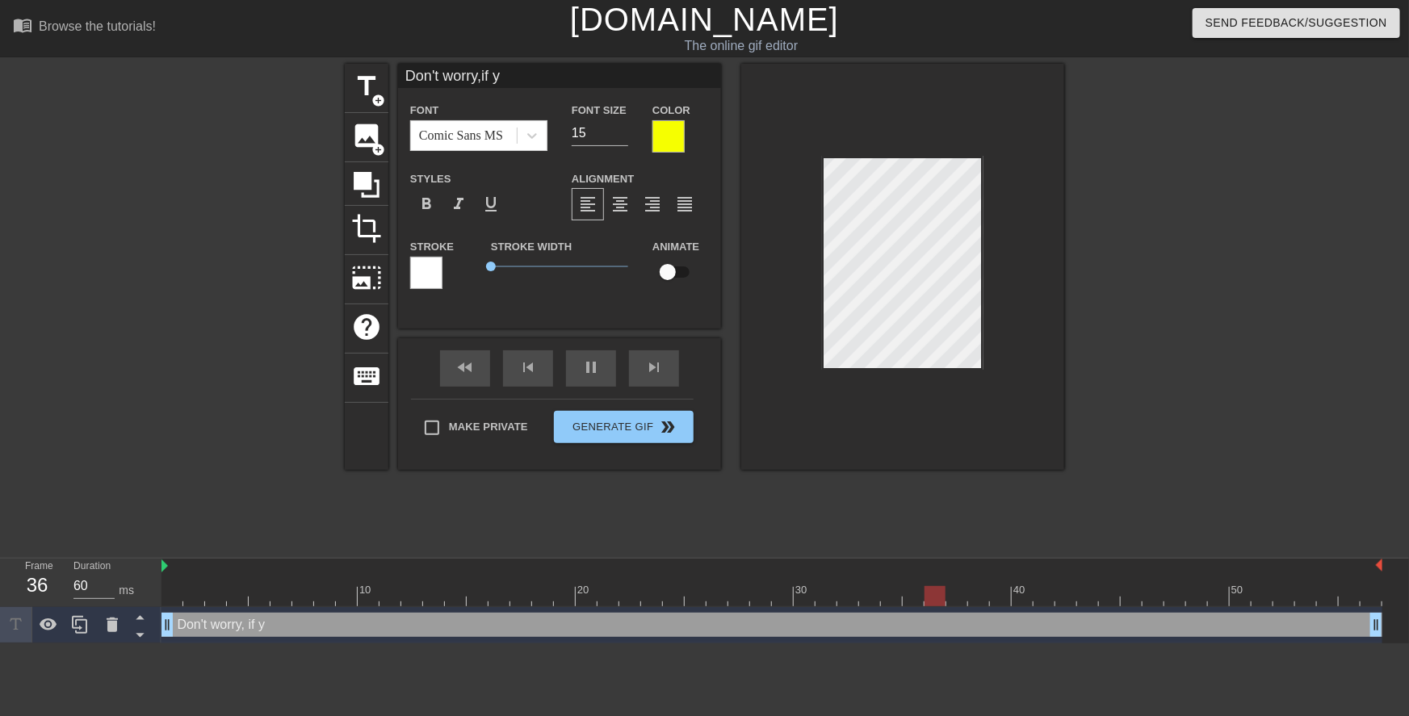
type input "Don't worry,if"
type textarea "Don't worry, if"
type input "Don't worry,if y"
type textarea "Don't worry, if y"
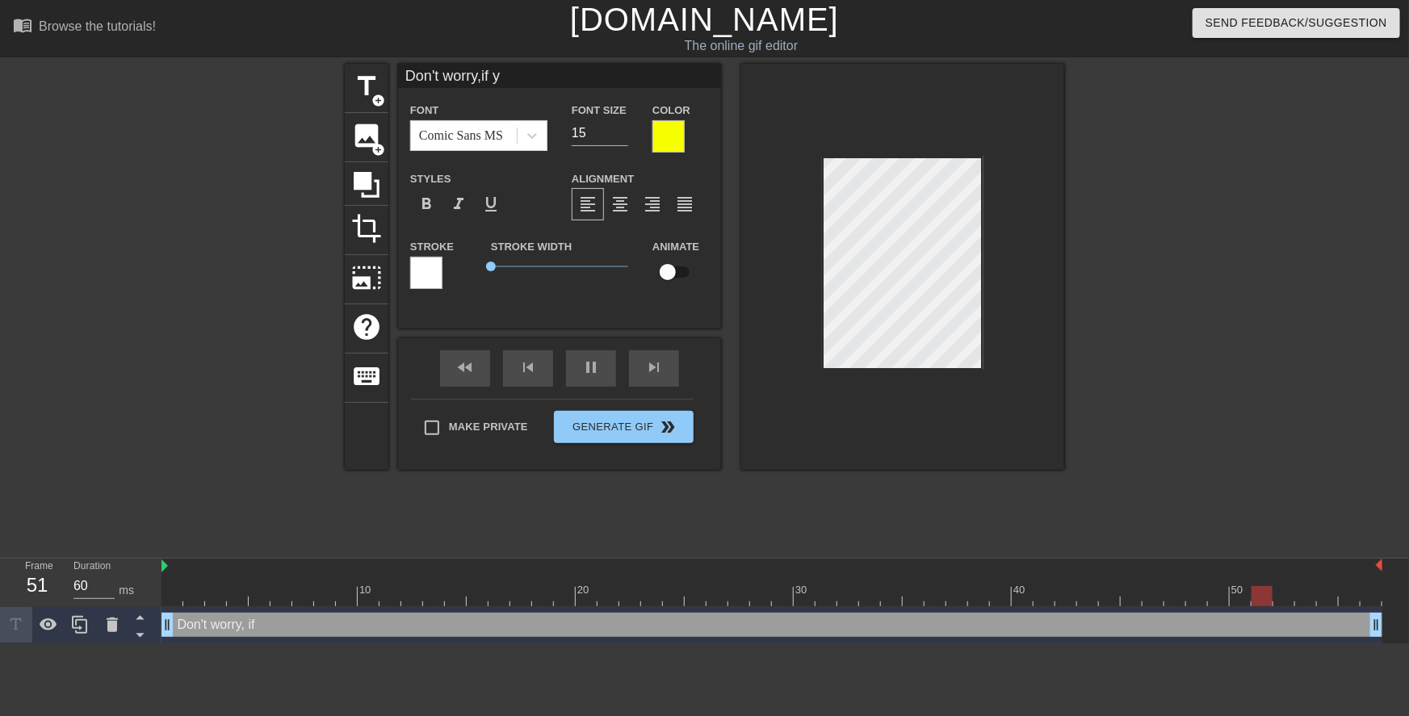
type input "Don't worry,if yo"
type textarea "Don't worry, if yo"
type input "Don't worry,if you"
type textarea "Don't worry, if you"
type input "Don't worry,if you"
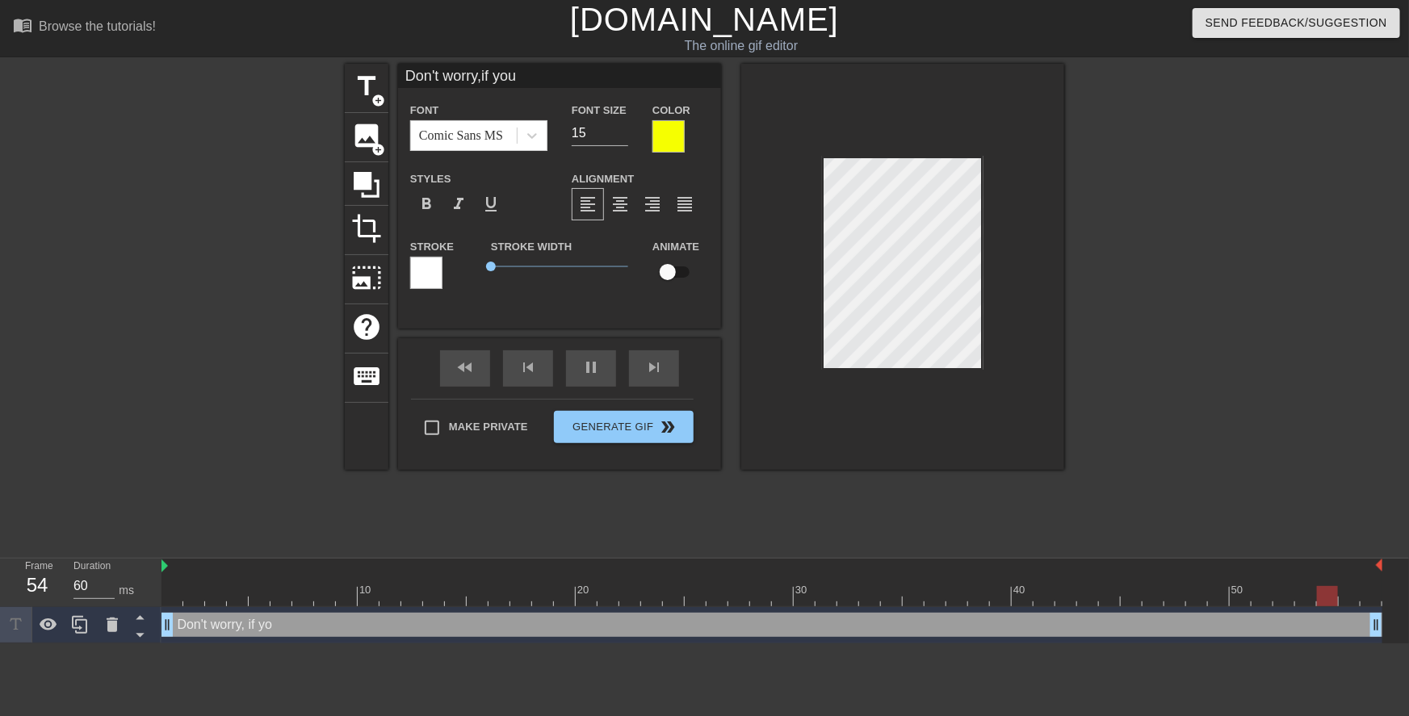
type textarea "Don't worry, if you"
type input "Don't worry,if you e"
type textarea "Don't worry, if you e"
type input "Don't worry,if you en"
type textarea "Don't worry, if you en"
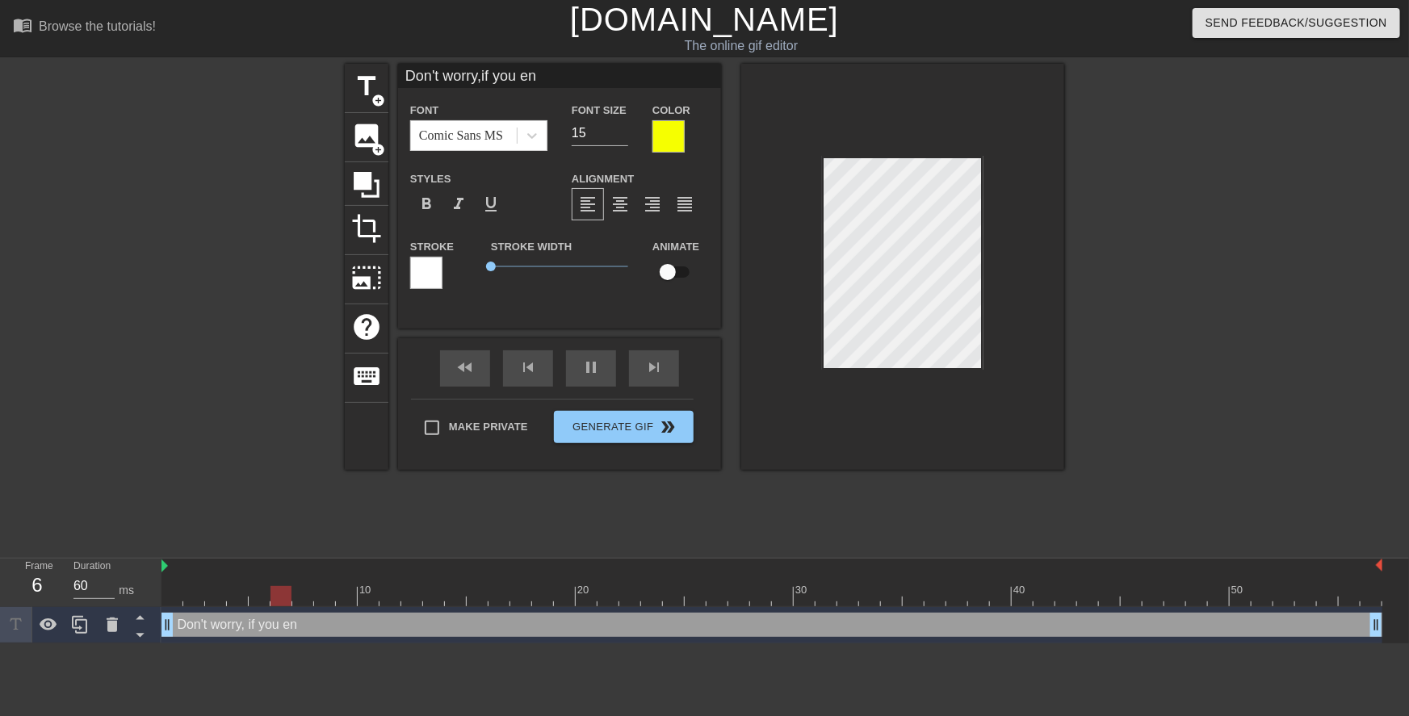
type input "Don't worry,if you end"
type textarea "Don't worry, if you end"
type input "Don't worry,if you end"
type textarea "Don't worry, if you end"
type input "Don't worry,if you end u"
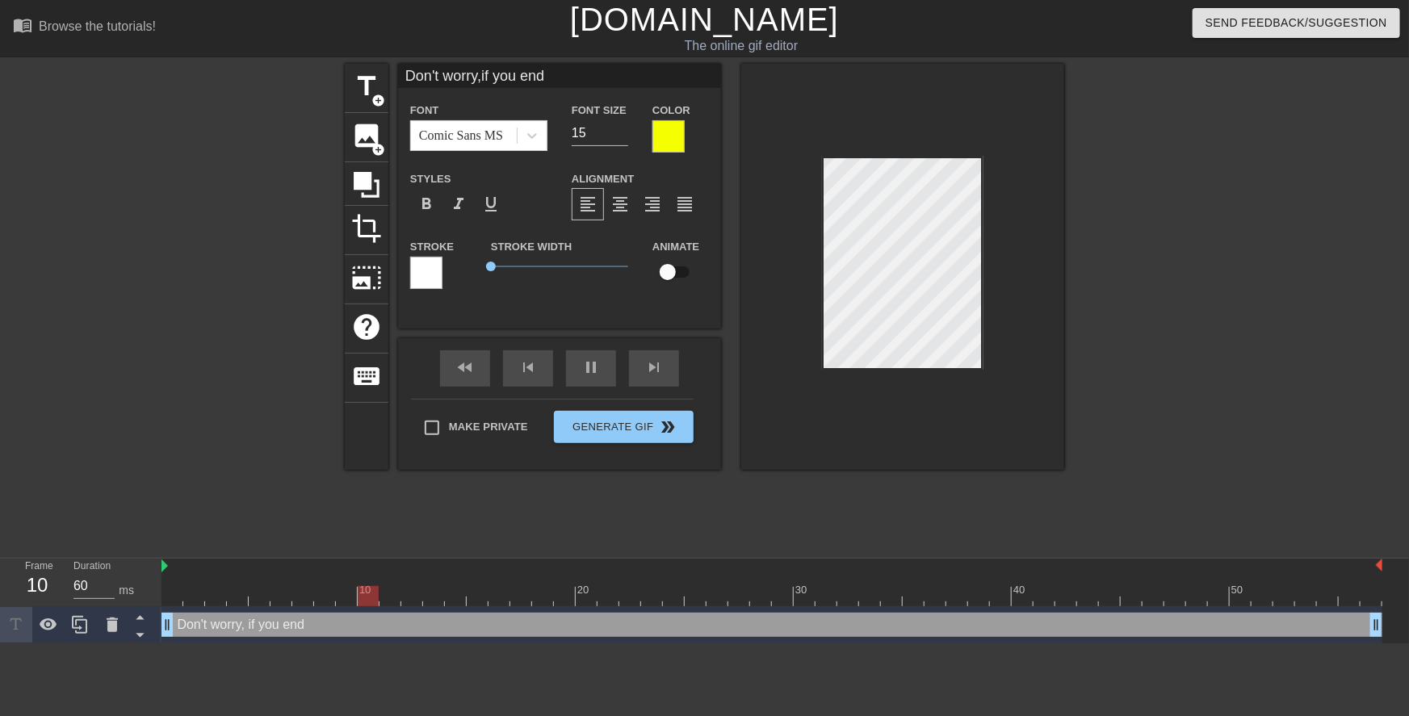
type textarea "Don't worry, if you end u"
type input "Don't worry,if you end up"
type textarea "Don't worry, if you end up"
type input "Don't worry,if you end u"
type textarea "Don't worry, if you end u"
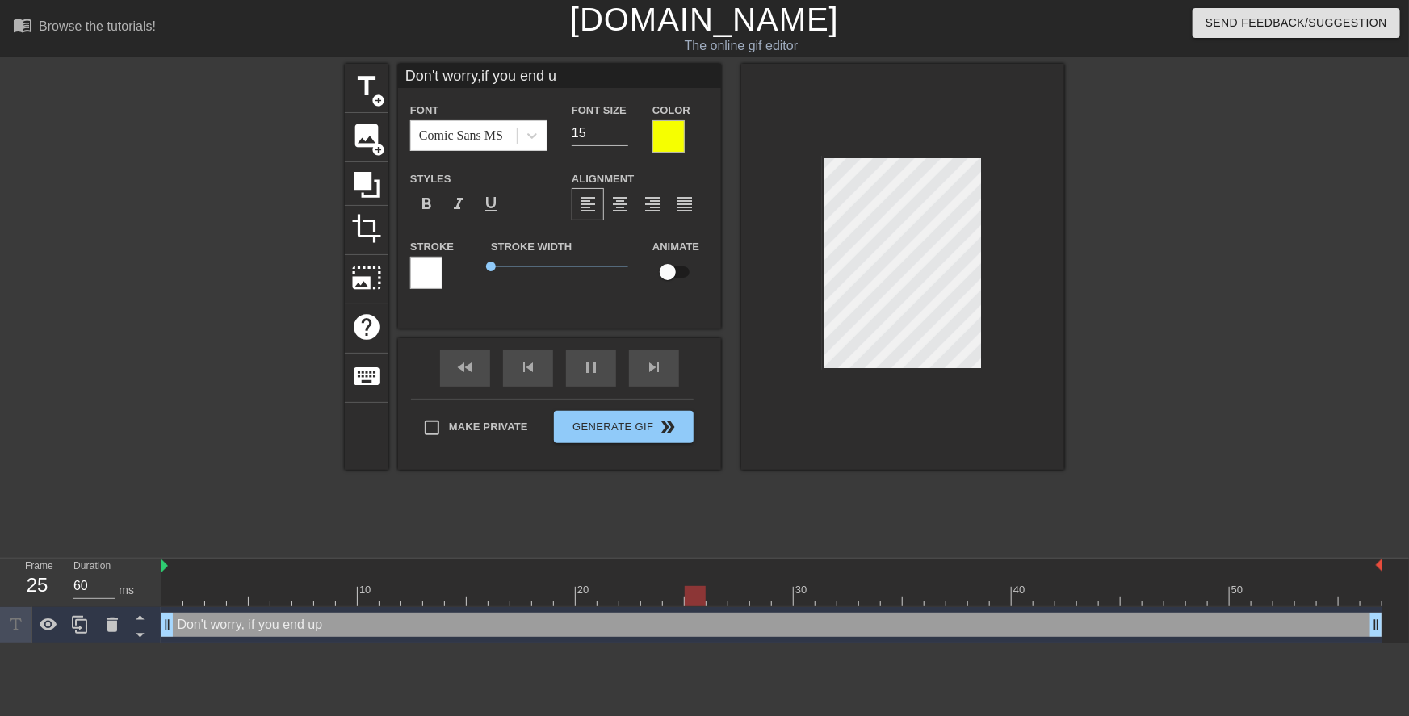
type input "Don't worry,if you end"
type textarea "Don't worry, if you end"
type input "Don't worry,if you end"
type textarea "Don't worry, if you end"
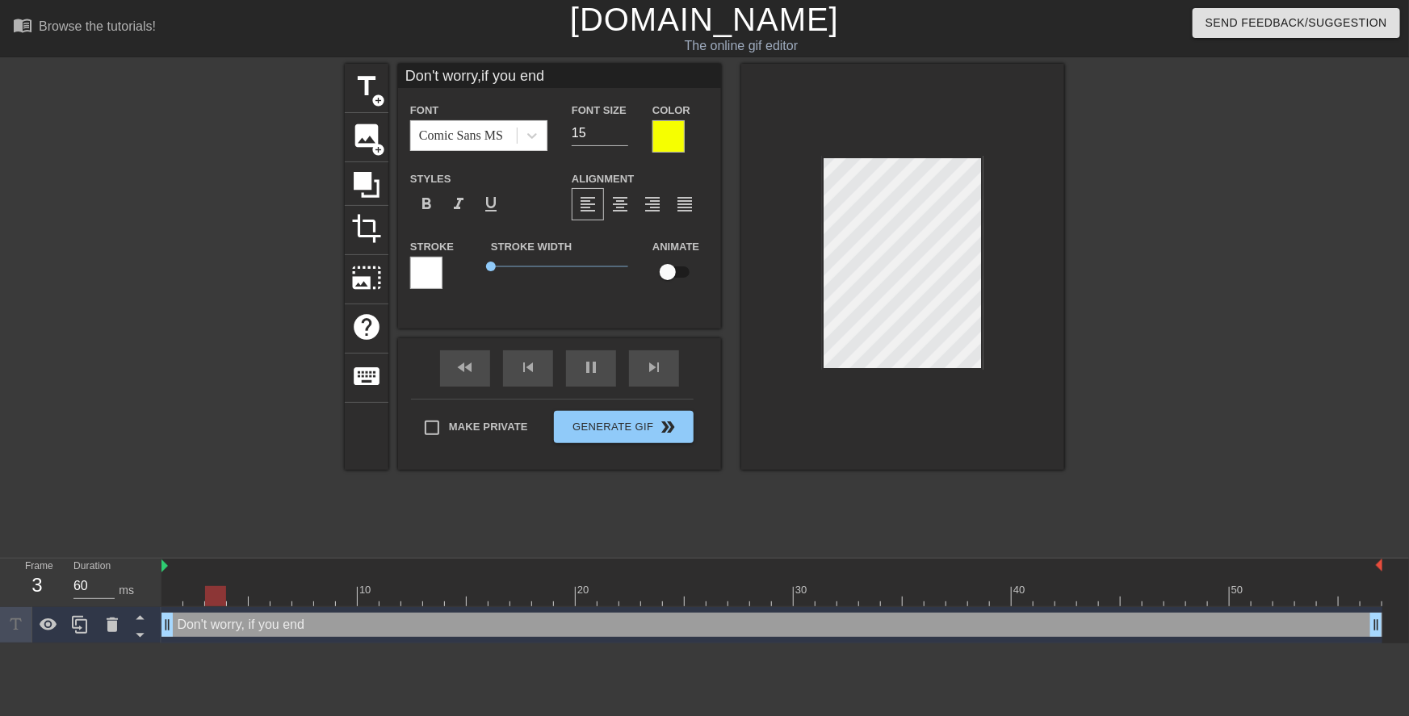
type input "Don't worry,if you end"
type textarea "Don't worry, if you end"
type input "Don't worry,if you endu"
type textarea "Don't worry, if you end u"
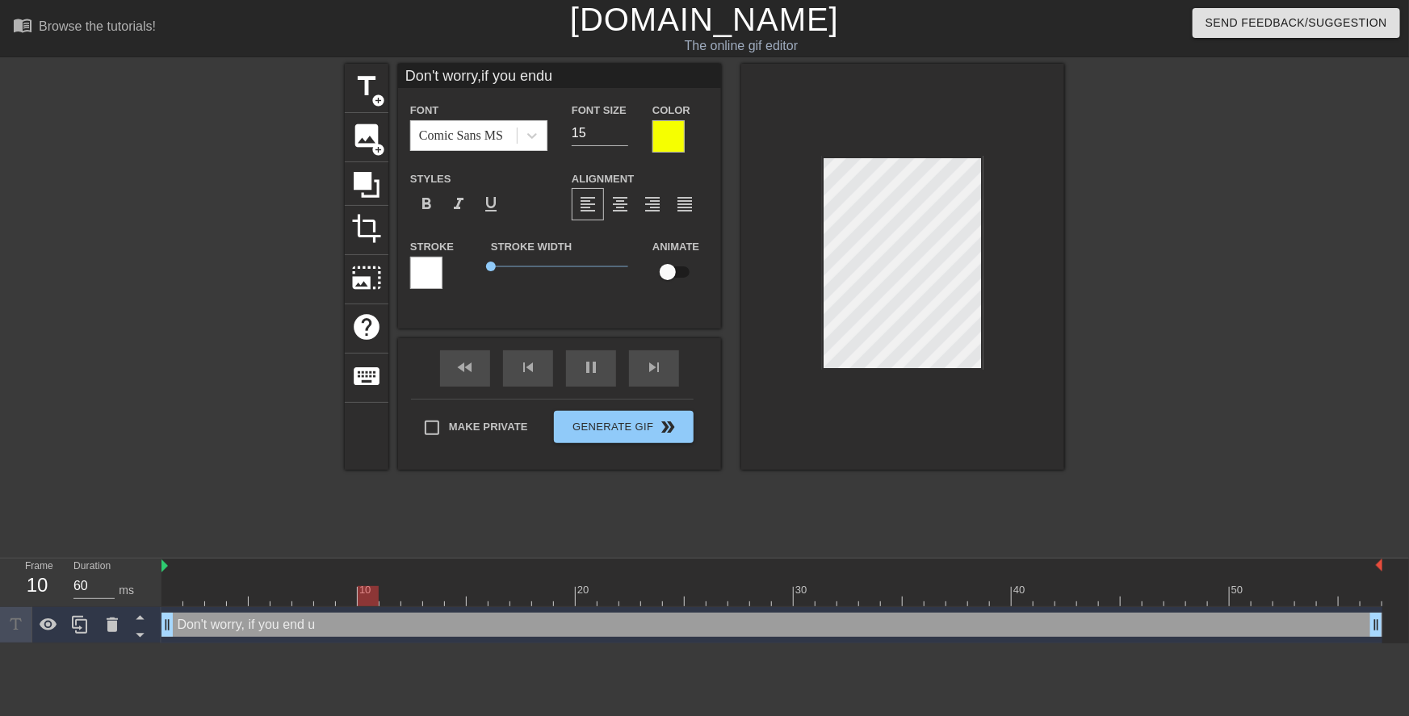
type input "Don't worry,if you endup"
type textarea "Don't worry, if you end up"
type input "Don't worry,if you endup"
type textarea "Don't worry, if you end up"
type input "Don't worry,if you endup p"
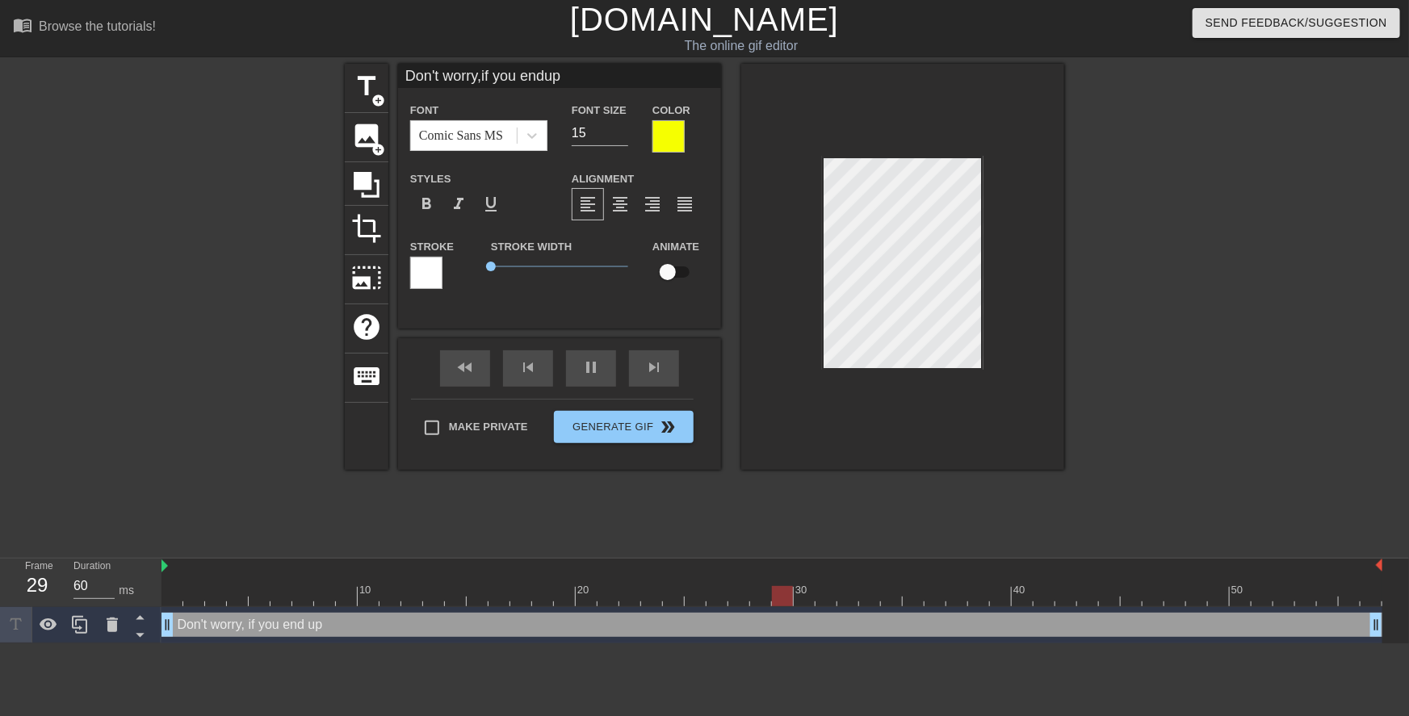
type textarea "Don't worry, if you end up p"
type input "Don't worry,if you endup pi"
type textarea "Don't worry, if you end up pi"
type input "Don't worry,if you endup p"
type textarea "Don't worry, if you end up p"
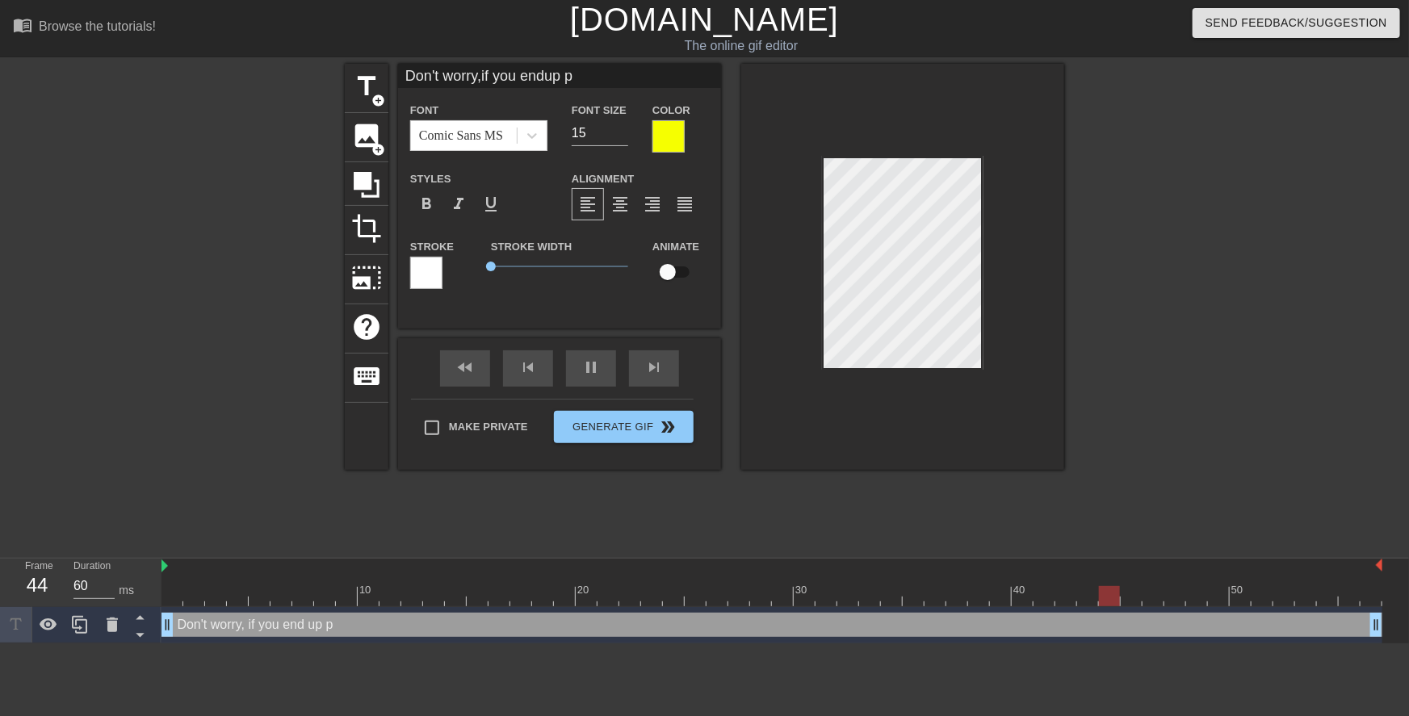
type input "Don't worry,if you endup pu"
type textarea "Don't worry, if you end up put"
type input "Don't worry,if you endup putt"
type textarea "Don't worry, if you end up putt"
type input "Don't worry,if you endup putti"
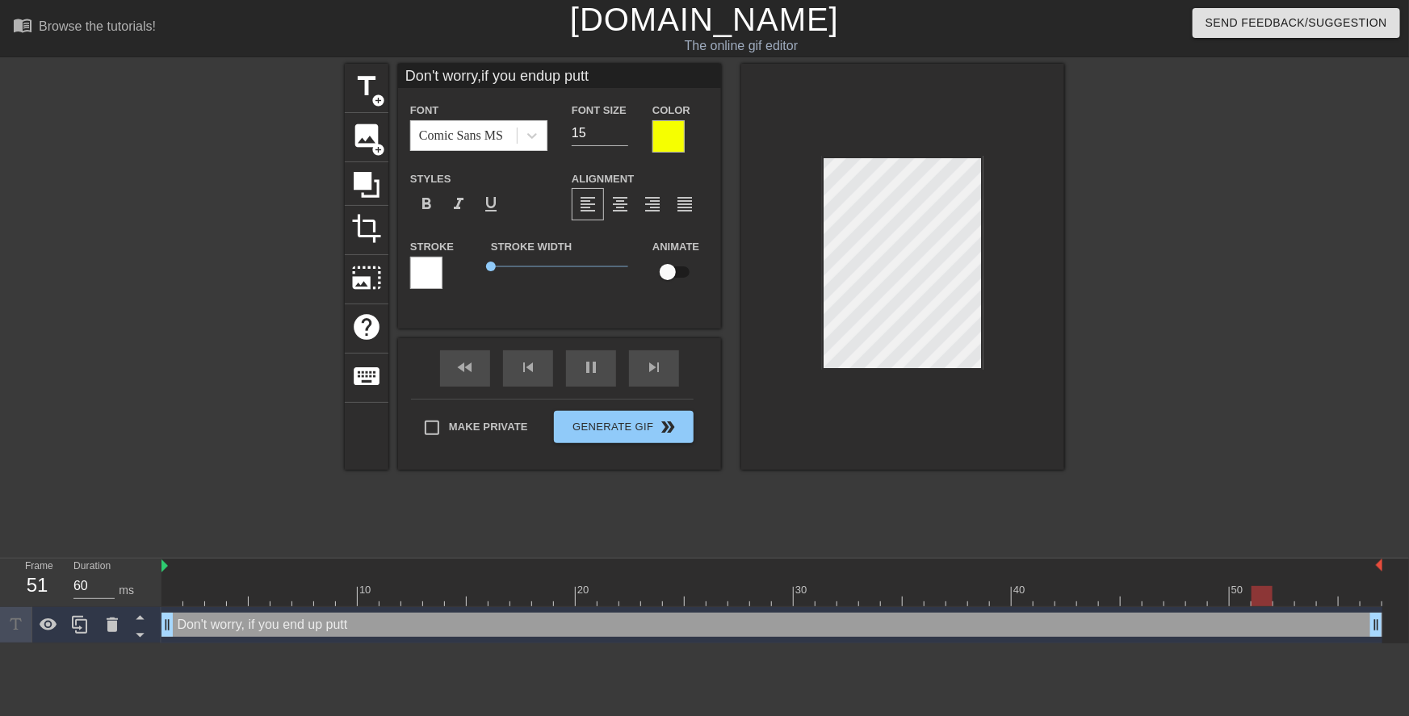
type textarea "Don't worry, if you end up putti"
type input "Don't worry,if you endup puttin"
type textarea "Don't worry, if you end up puttin"
type input "Don't worry,if you endup putting"
type textarea "Don't worry, if you end up putting"
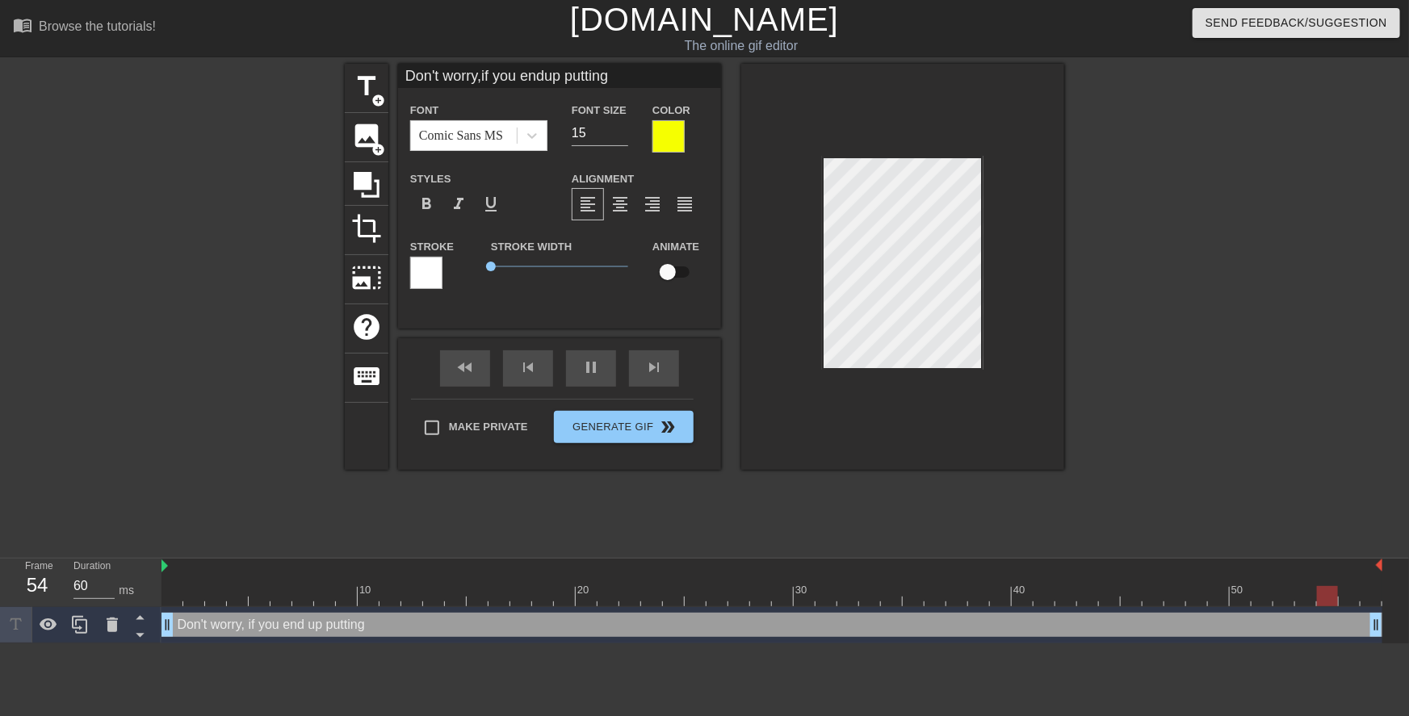
type input "Don't worry,if you endup putting"
type textarea "Don't worry, if you end up putting"
type input "Don't worry,if you endup puttinga"
type textarea "Don't worry, if you end up putting a"
type input "Don't worry,if you endup puttinga"
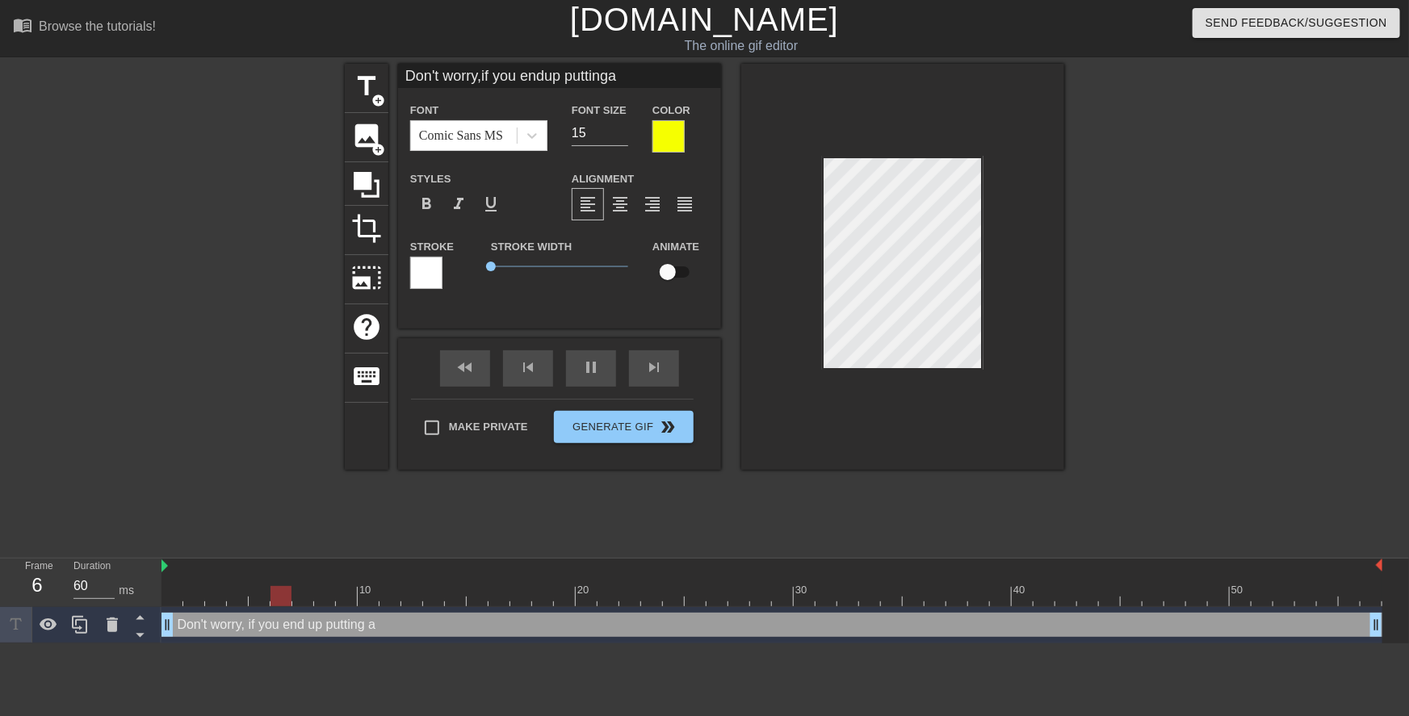
type textarea "Don't worry, if you end up putting a"
type input "Don't worry,if you endup puttinga"
type textarea "Don't worry, if you end up putting a"
type input "Don't worry,if you endup puttinga"
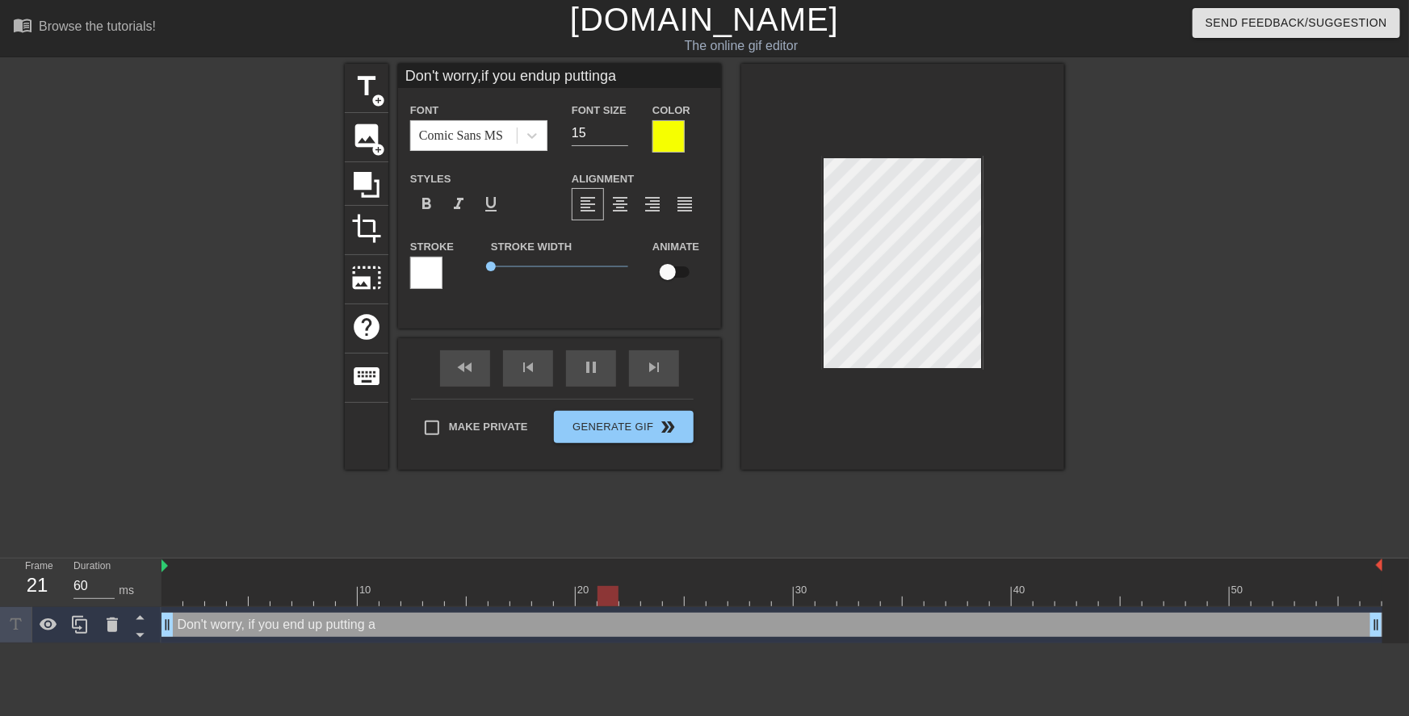
type textarea "Don't worry, if you end up putting a"
type input "Don't worry,if you endup puttinga b"
type textarea "Don't worry, if you end up putting a b"
type input "Don't worry,if you endup puttinga ba"
type textarea "Don't worry, if you end up putting a ba"
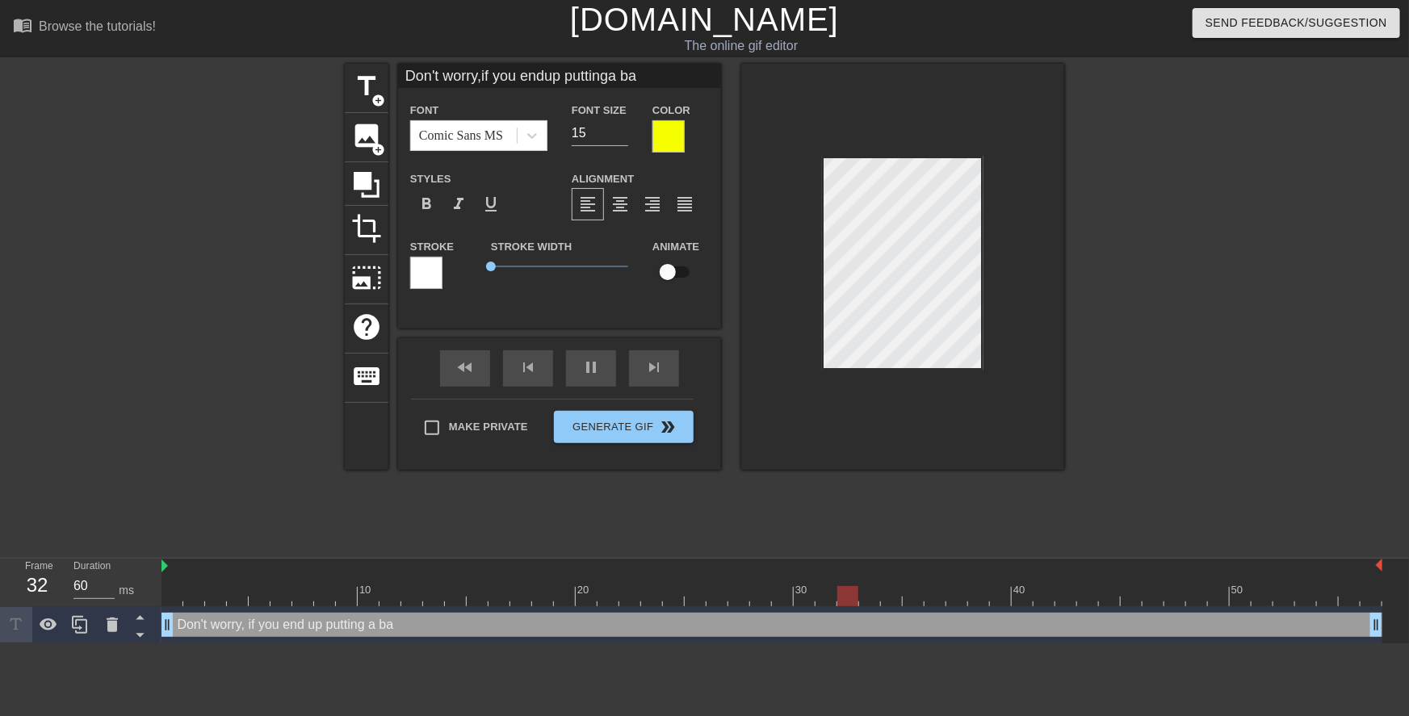
scroll to position [6, 2]
type input "Don't worry,if you endup puttinga bab"
type textarea "Don't worry, if you end up putting a bab"
type input "Don't worry,if you endup puttinga baby"
type textarea "Don't worry, if you end up putting a baby"
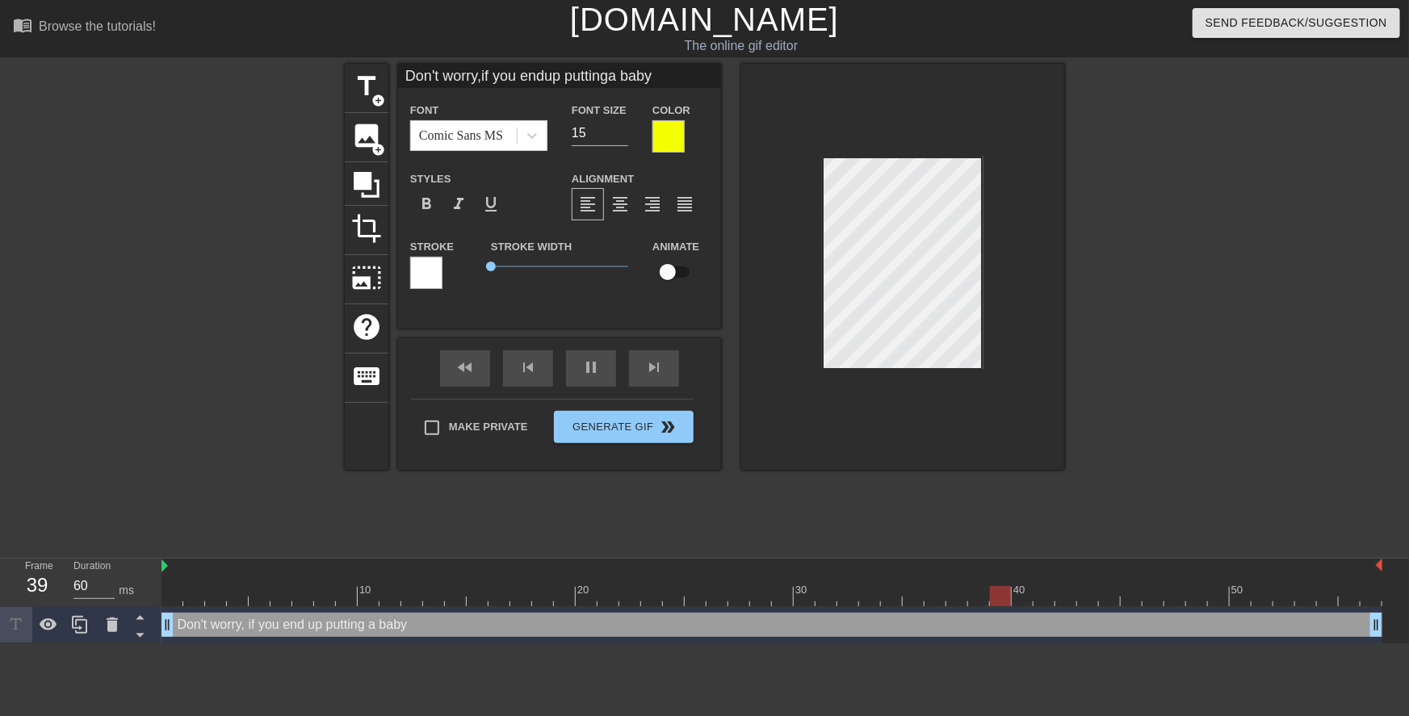
type input "Don't worry,if you endup puttinga baby"
type textarea "Don't worry, if you end up putting a baby"
type input "Don't worry,if you endup puttinga baby i"
type textarea "Don't worry, if you end up putting a baby i"
type input "Don't worry,if you endup puttinga baby in"
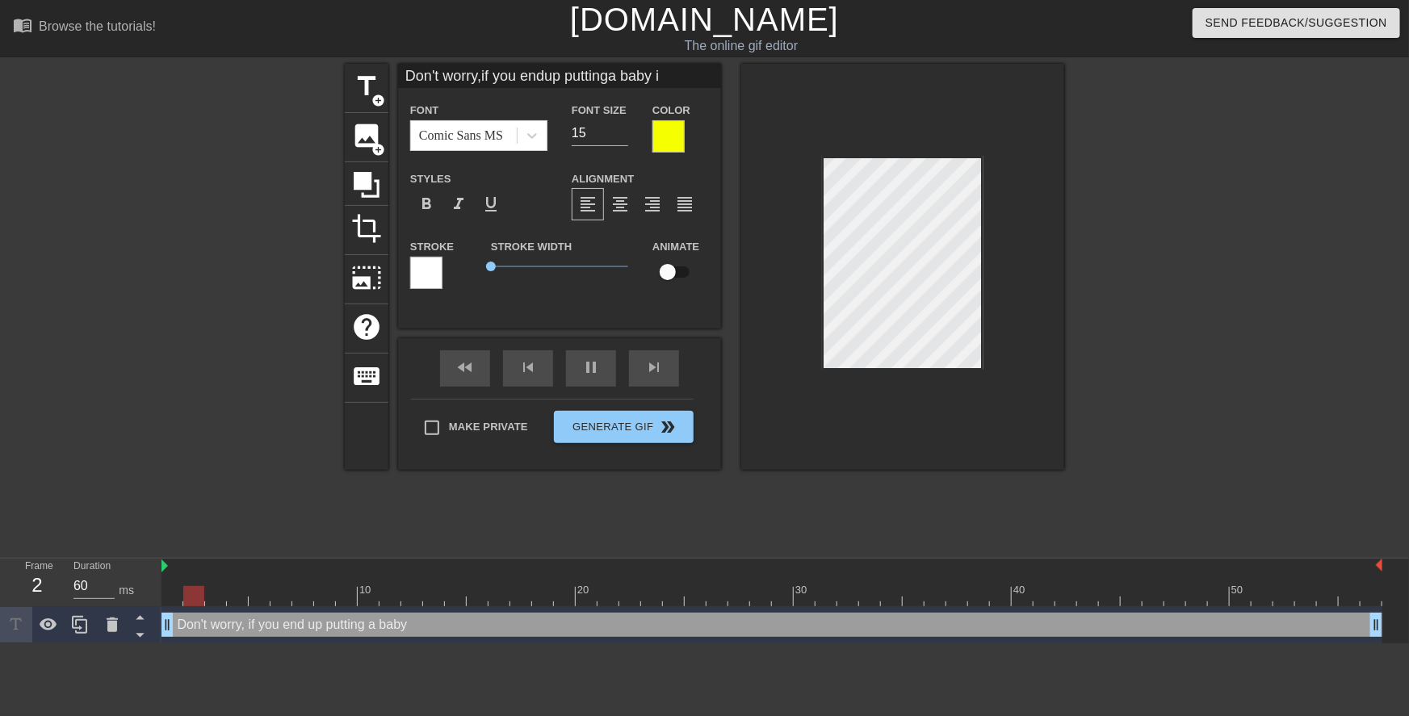
type textarea "Don't worry, if you end up putting a baby in"
type input "Don't worry,if you endup puttinga baby ins"
type textarea "Don't worry, if you end up putting a baby ins"
type input "Don't worry,if you endup puttinga baby insi"
type textarea "Don't worry, if you end up putting a baby insi"
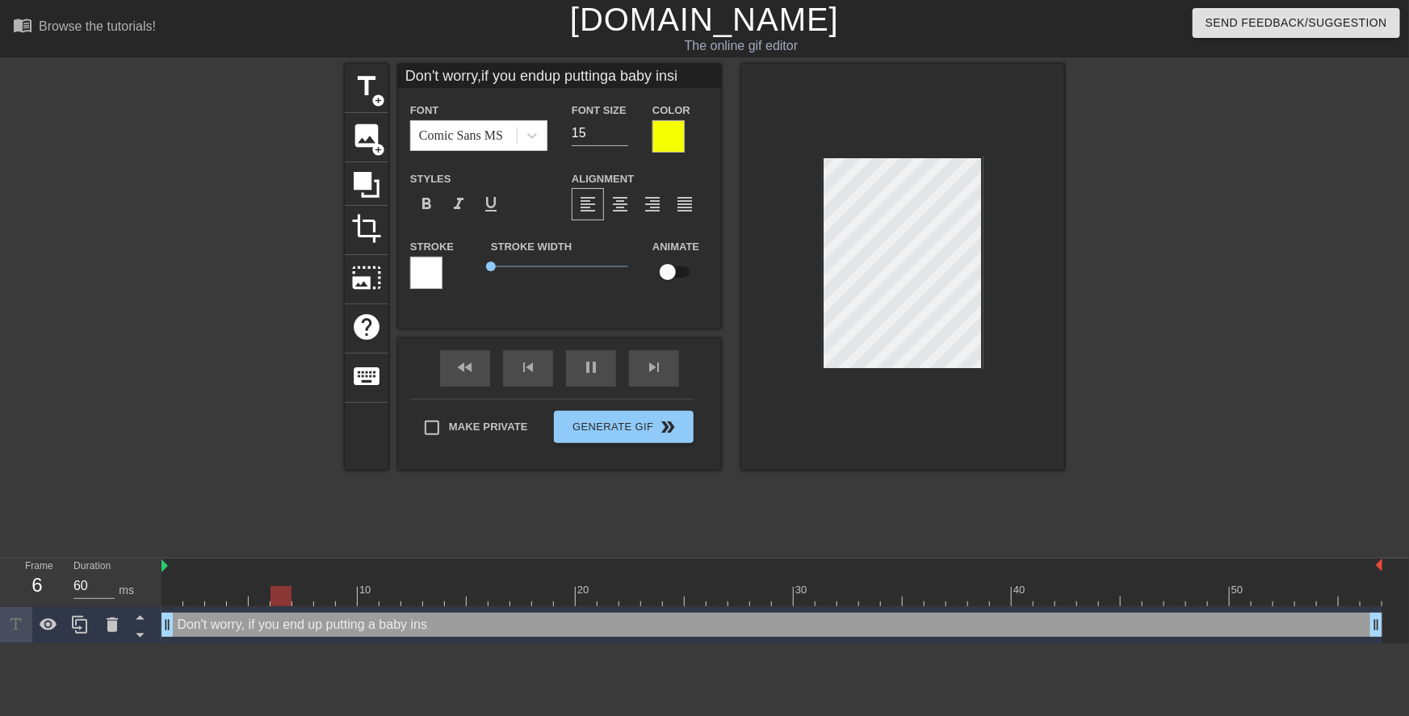
type input "Don't worry,if you endup puttinga baby insid"
type textarea "Don't worry, if you end up putting a baby insid"
type input "Don't worry,if you endup puttinga baby inside"
type textarea "Don't worry, if you end up putting a baby inside"
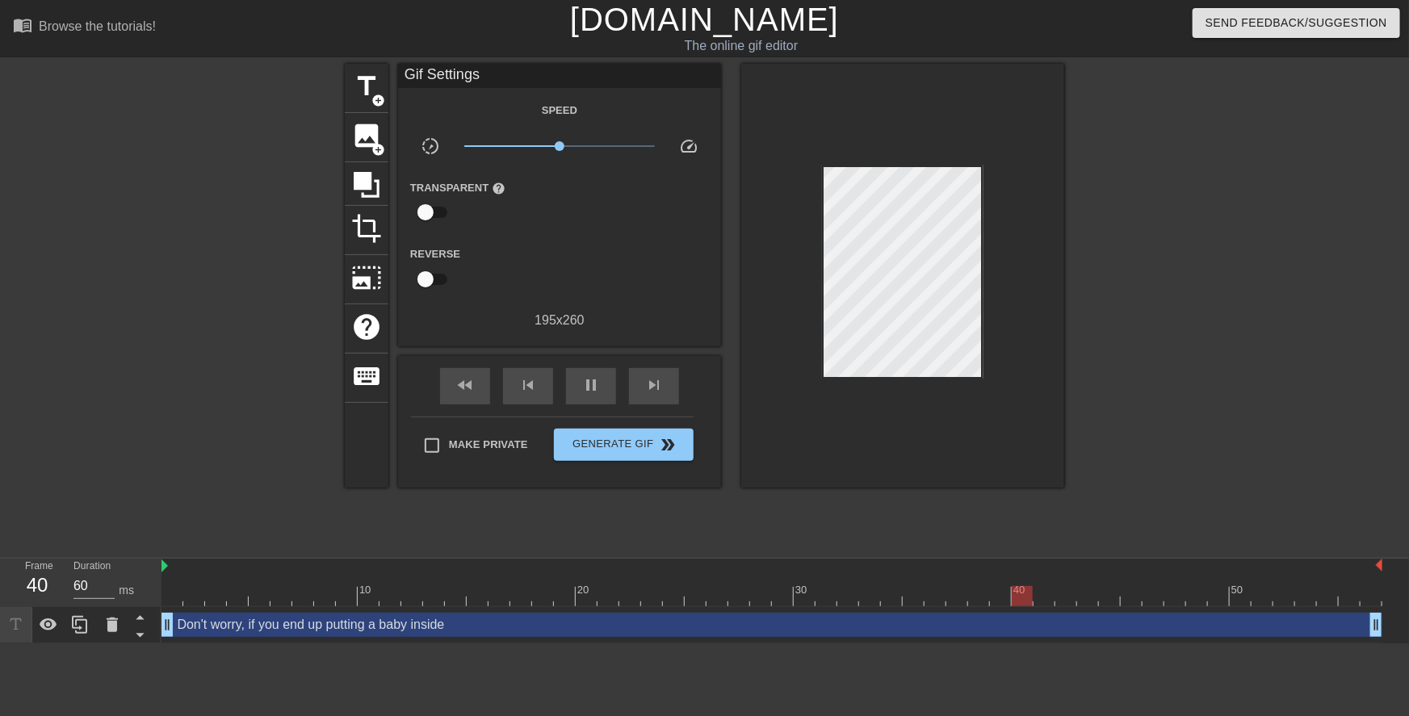
click at [786, 162] on div at bounding box center [902, 276] width 323 height 424
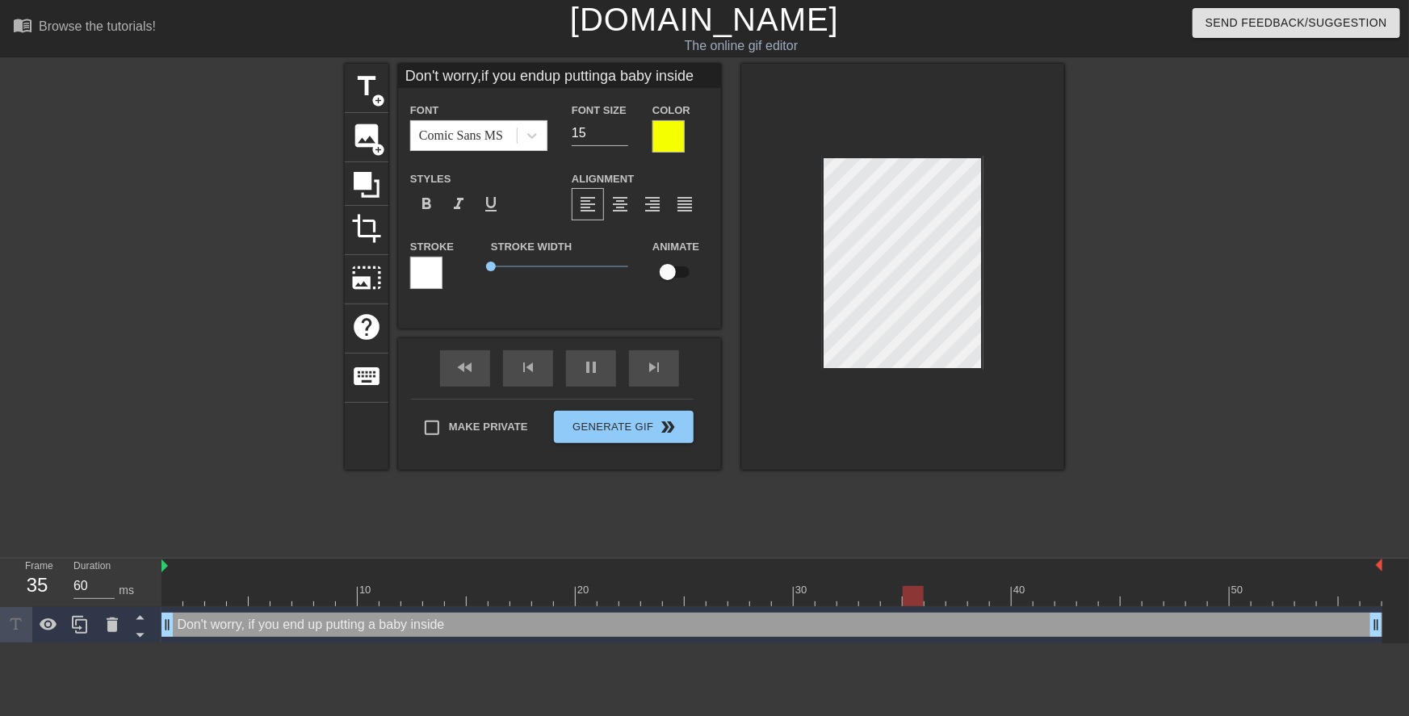
scroll to position [2, 1]
